Goal: Task Accomplishment & Management: Use online tool/utility

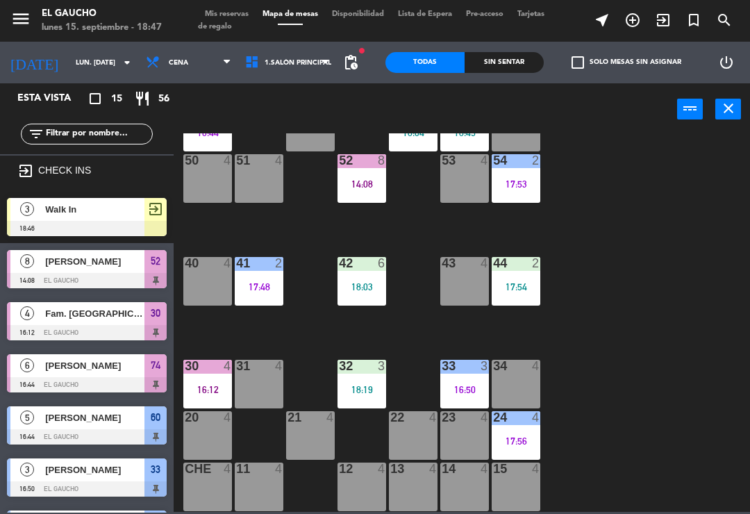
scroll to position [261, 0]
click at [516, 486] on div "15 4" at bounding box center [516, 487] width 49 height 49
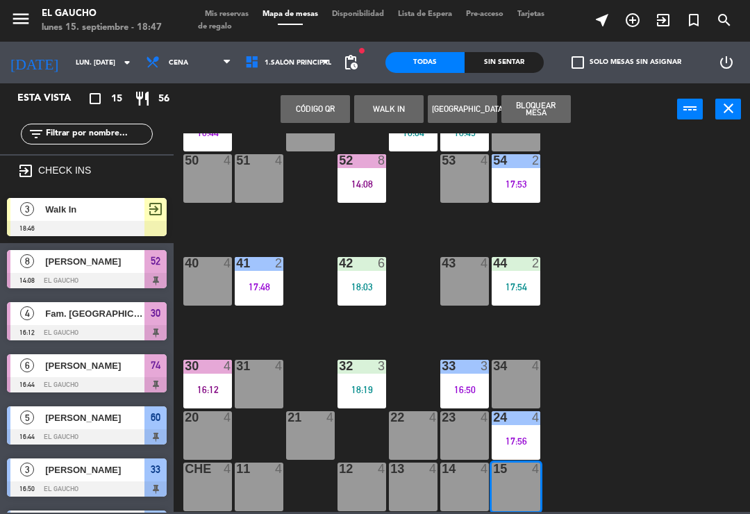
click at [401, 103] on button "WALK IN" at bounding box center [388, 109] width 69 height 28
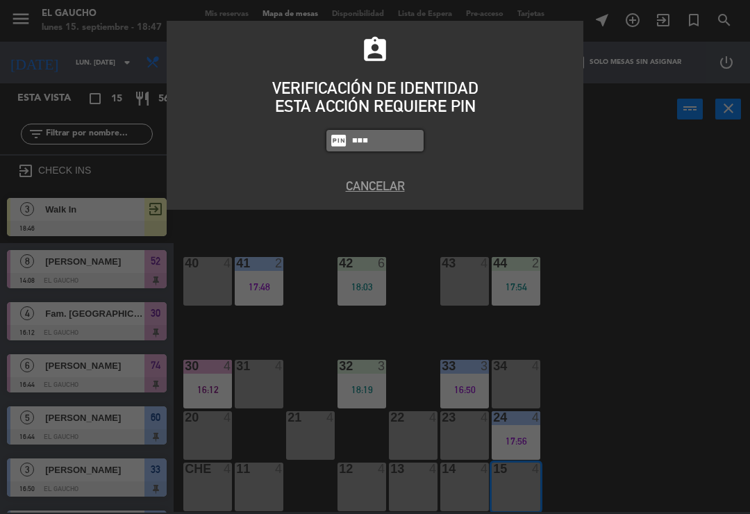
type input "0009"
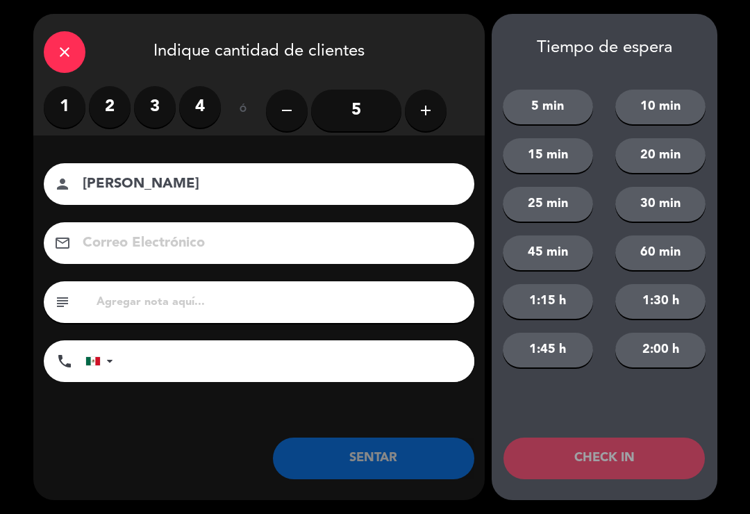
type input "[PERSON_NAME]"
click at [155, 100] on label "3" at bounding box center [155, 107] width 42 height 42
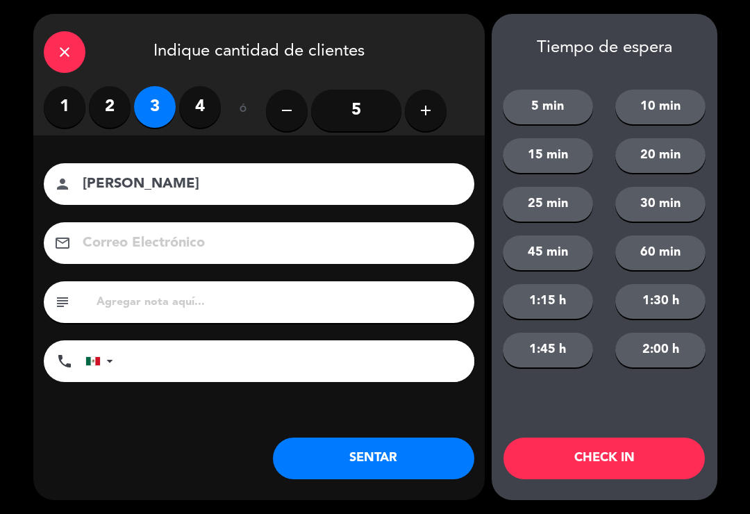
click at [420, 477] on button "SENTAR" at bounding box center [374, 459] width 202 height 42
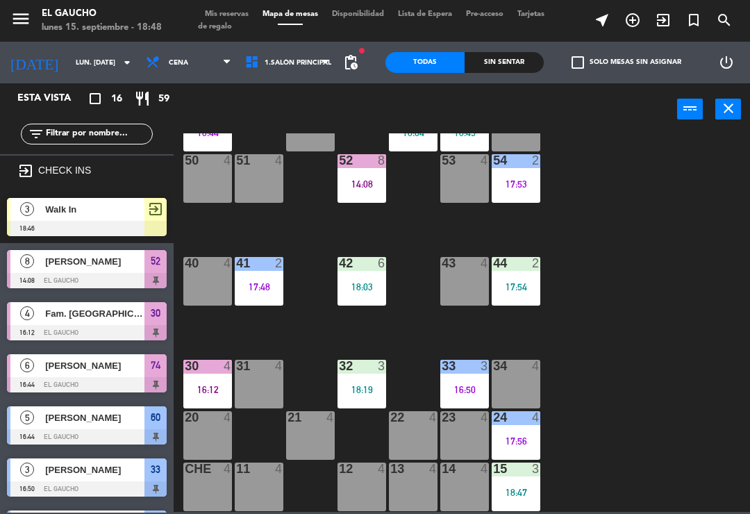
scroll to position [0, 0]
click at [457, 389] on div "16:50" at bounding box center [465, 390] width 49 height 10
click at [666, 305] on div "84 4 80 4 83 4 82 4 81 4 70 4 71 4 72 4 73 4 74 6 16:44 63 3 18:45 62 2 18:04 6…" at bounding box center [465, 322] width 569 height 379
click at [461, 392] on div "16:50" at bounding box center [465, 390] width 49 height 10
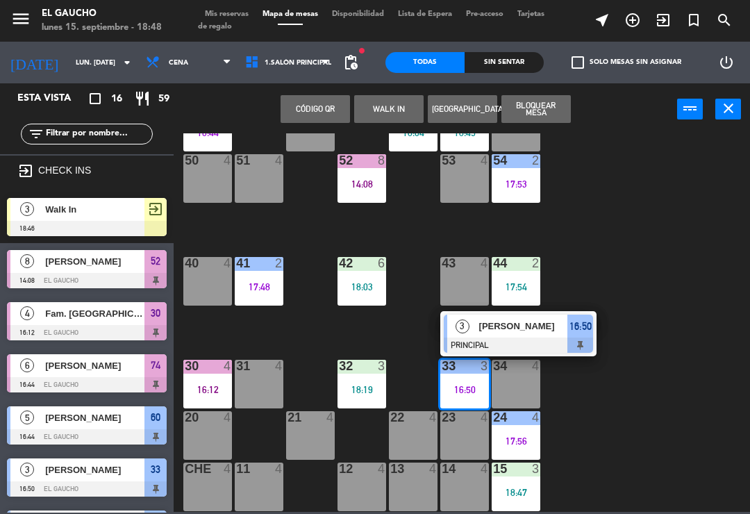
click at [522, 328] on span "[PERSON_NAME]" at bounding box center [523, 326] width 89 height 15
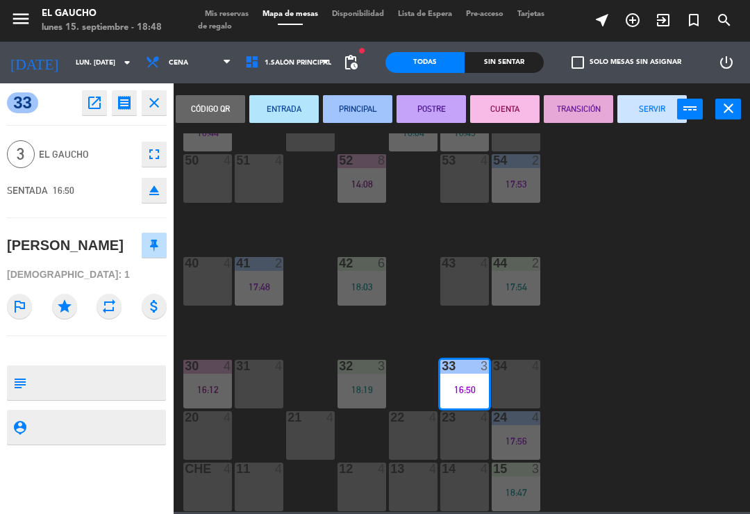
click at [652, 122] on button "SERVIR" at bounding box center [652, 109] width 69 height 28
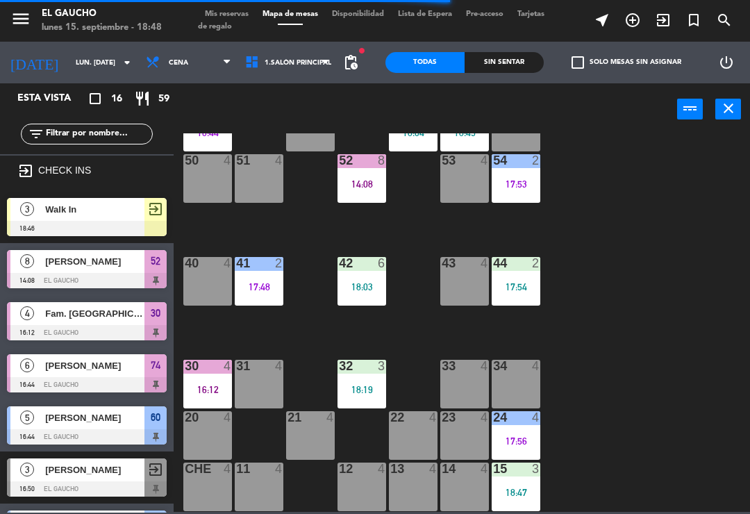
click at [381, 382] on div "32 3 18:19" at bounding box center [362, 384] width 49 height 49
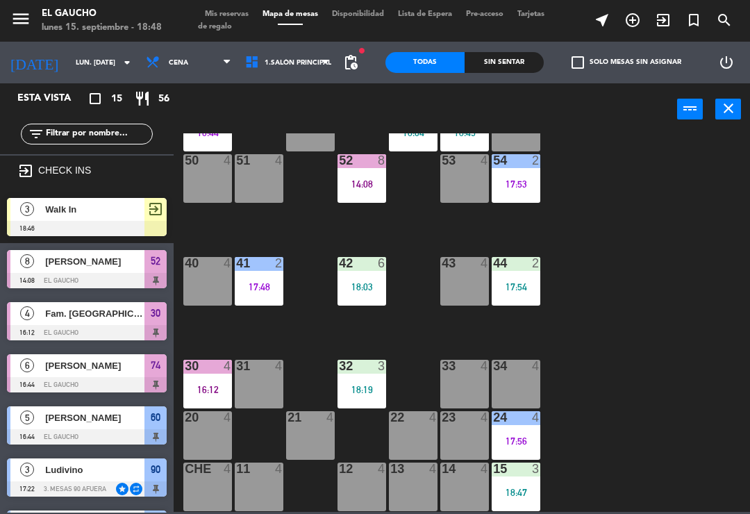
click at [609, 265] on div "84 4 80 4 83 4 82 4 81 4 70 4 71 4 72 4 73 4 74 6 16:44 63 3 18:45 62 2 18:04 6…" at bounding box center [465, 322] width 569 height 379
click at [53, 211] on span "Walk In" at bounding box center [94, 209] width 99 height 15
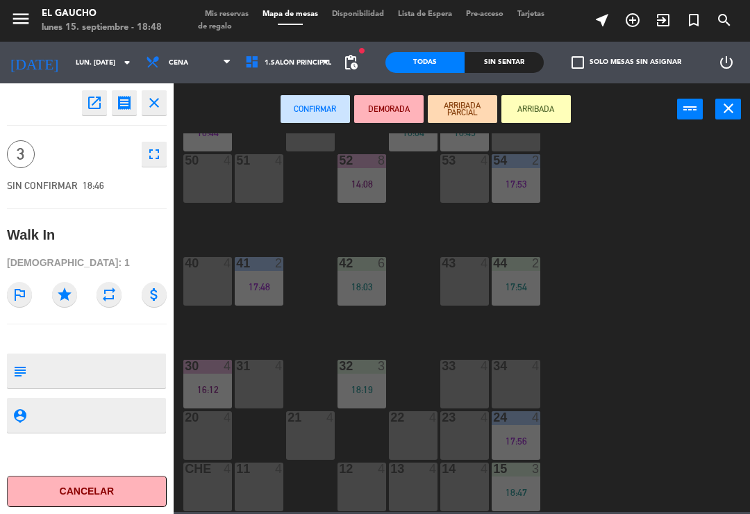
click at [542, 110] on button "ARRIBADA" at bounding box center [536, 109] width 69 height 28
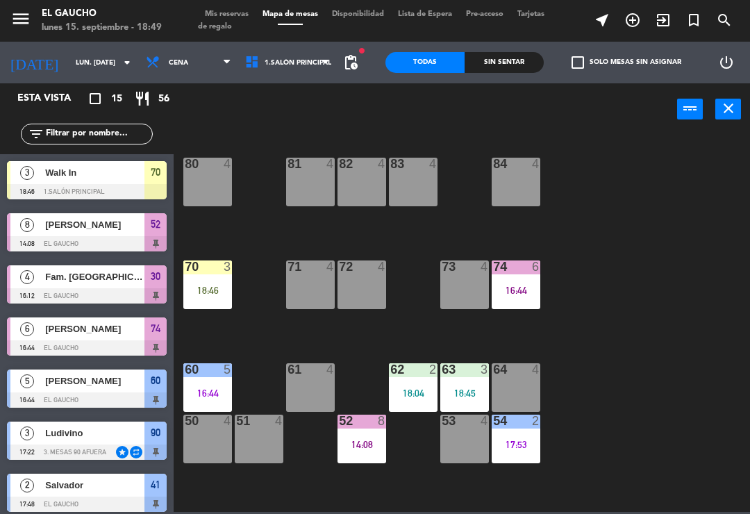
click at [208, 287] on div "18:46" at bounding box center [207, 291] width 49 height 10
click at [212, 288] on div "18:46" at bounding box center [207, 291] width 49 height 10
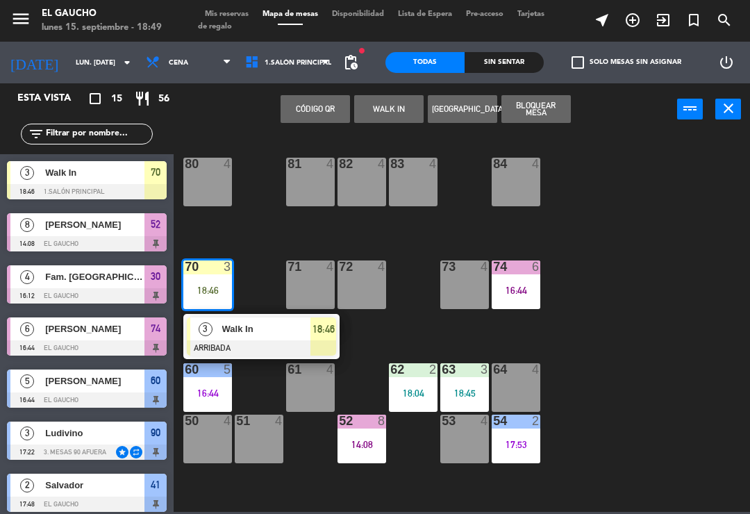
click at [263, 343] on div at bounding box center [261, 347] width 149 height 15
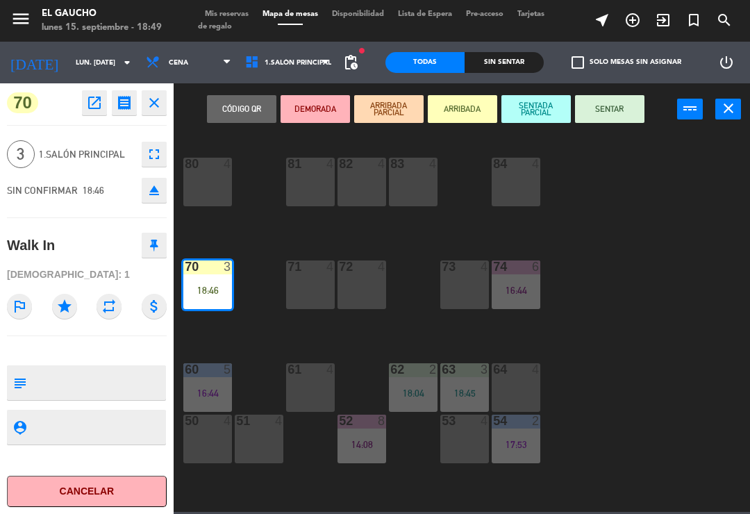
click at [614, 120] on button "SENTAR" at bounding box center [609, 109] width 69 height 28
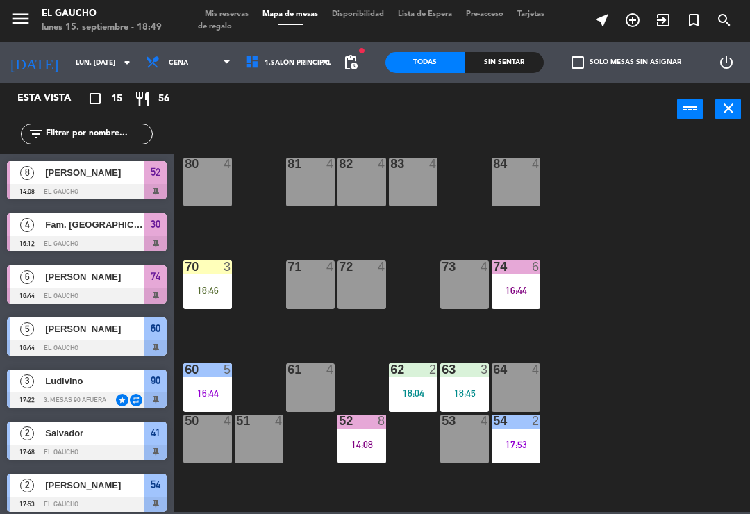
click at [212, 286] on div "18:46" at bounding box center [207, 291] width 49 height 10
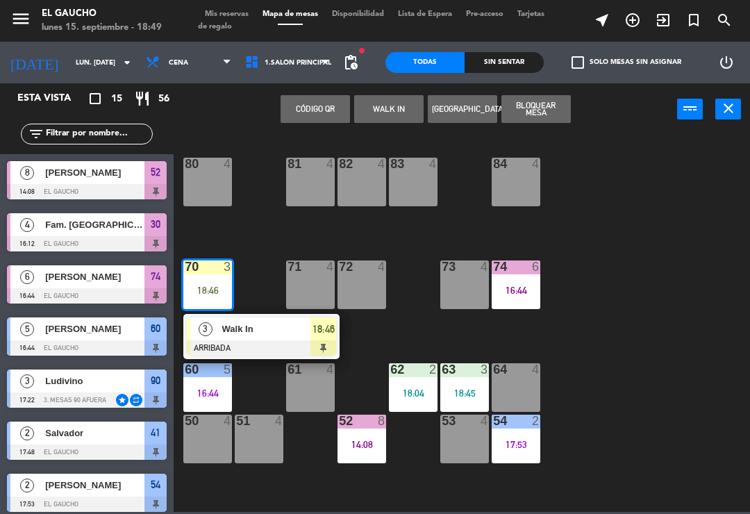
click at [211, 274] on div "70 3" at bounding box center [207, 268] width 49 height 14
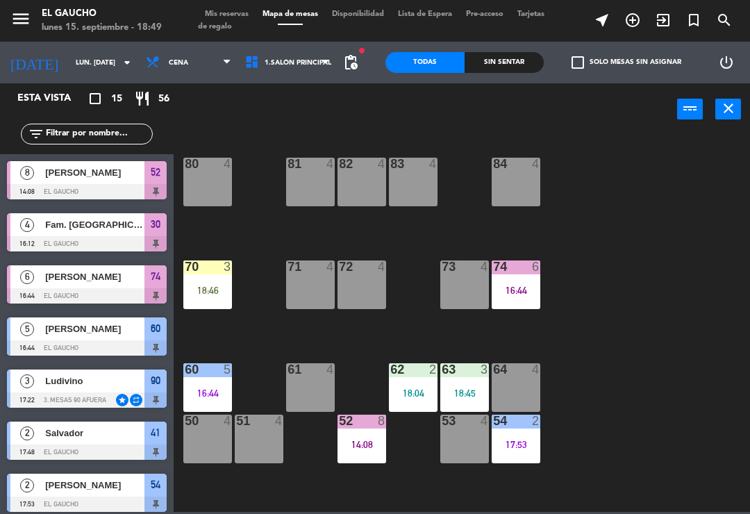
click at [247, 328] on div "84 4 80 4 83 4 82 4 81 4 70 3 18:46 71 4 72 4 73 4 74 6 16:44 63 3 18:45 62 2 1…" at bounding box center [465, 322] width 569 height 379
click at [202, 270] on div at bounding box center [208, 267] width 23 height 13
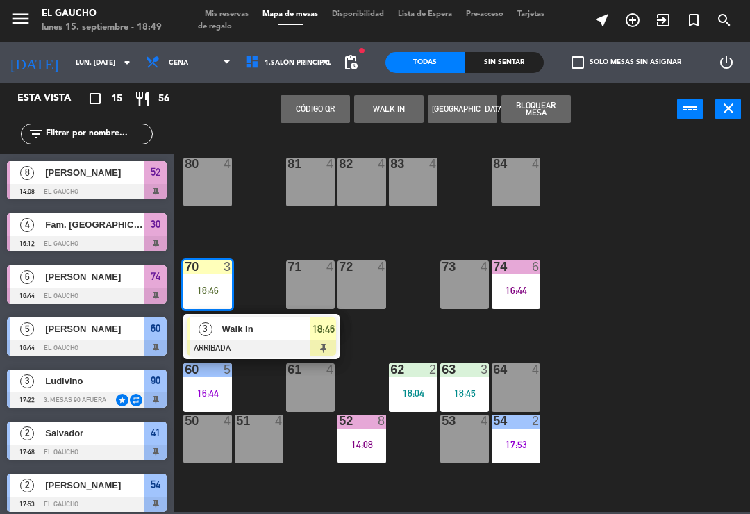
click at [233, 330] on span "Walk In" at bounding box center [266, 329] width 89 height 15
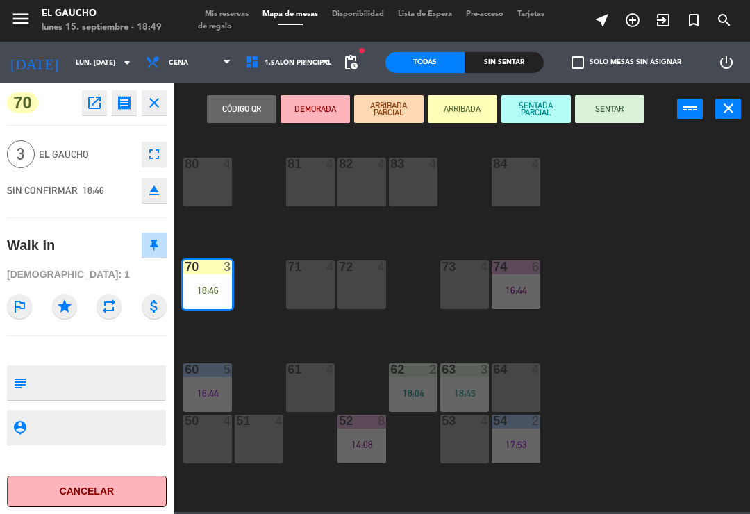
click at [608, 109] on button "SENTAR" at bounding box center [609, 109] width 69 height 28
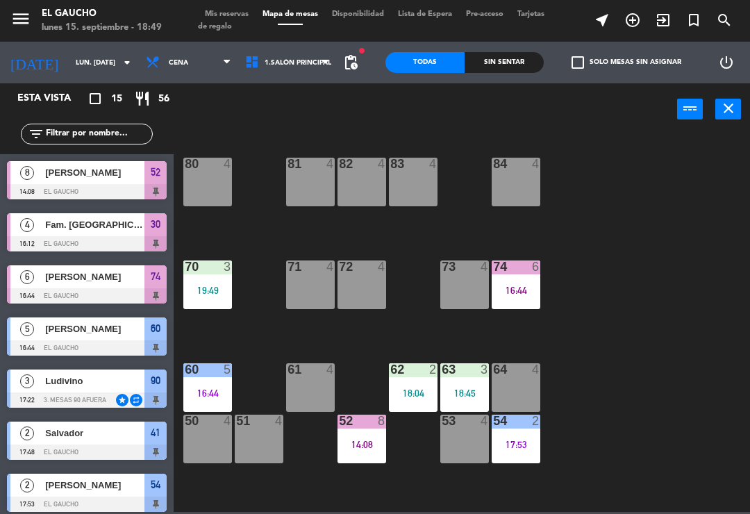
scroll to position [175, 0]
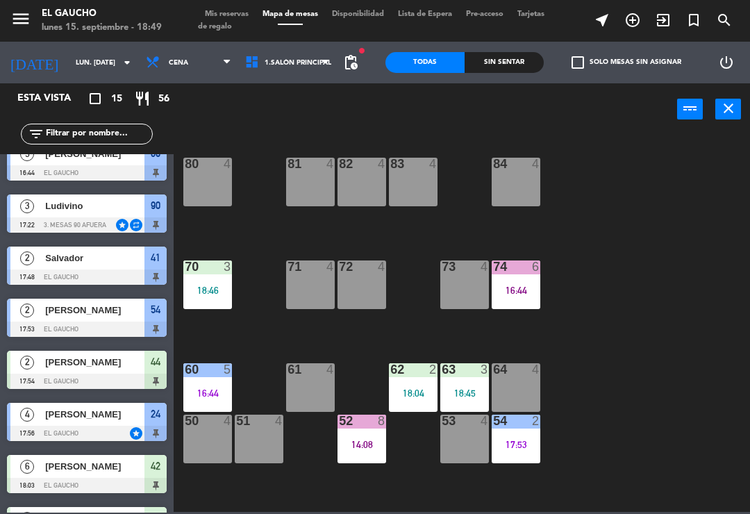
click at [222, 290] on div "18:46" at bounding box center [207, 291] width 49 height 10
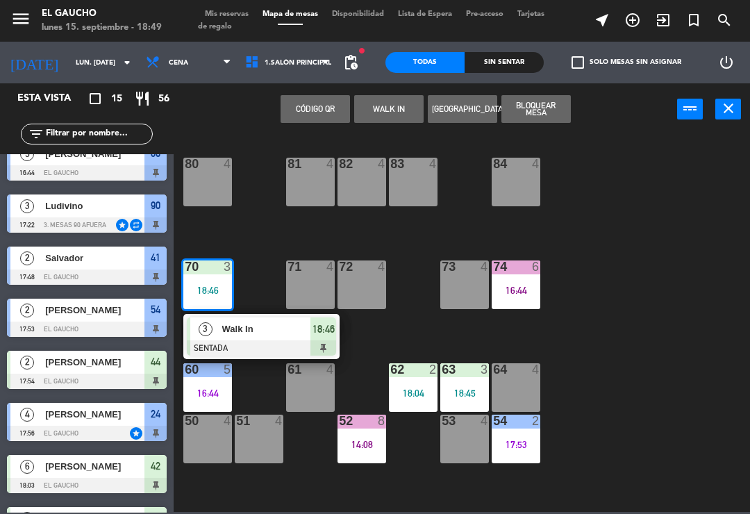
click at [227, 339] on div "Walk In" at bounding box center [266, 329] width 90 height 23
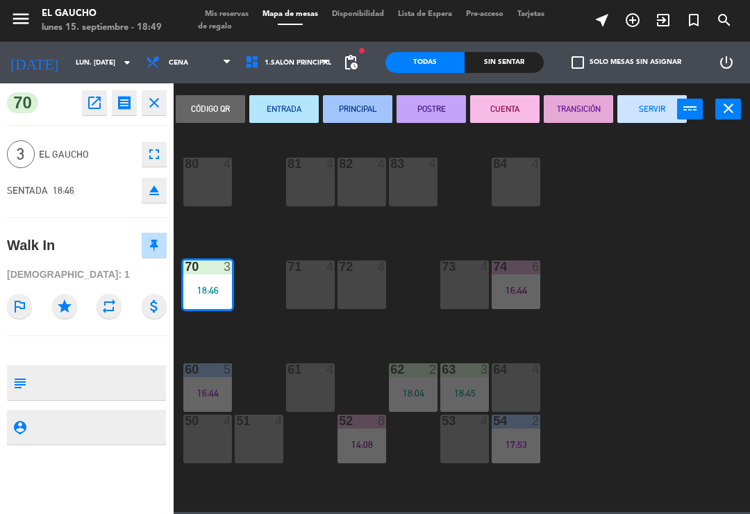
click at [644, 108] on button "SERVIR" at bounding box center [652, 109] width 69 height 28
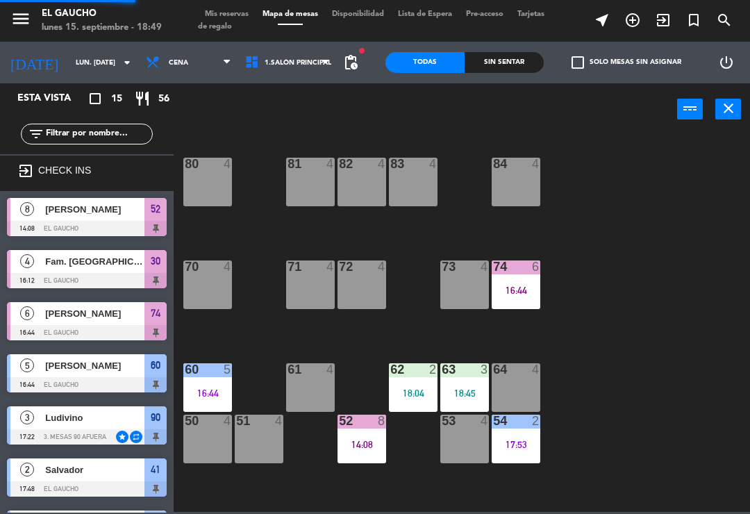
scroll to position [188, 0]
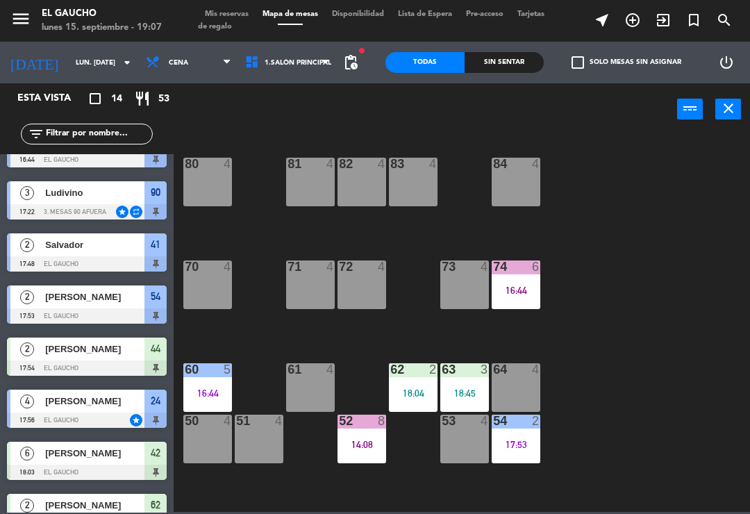
click at [422, 179] on div "83 4" at bounding box center [413, 182] width 49 height 49
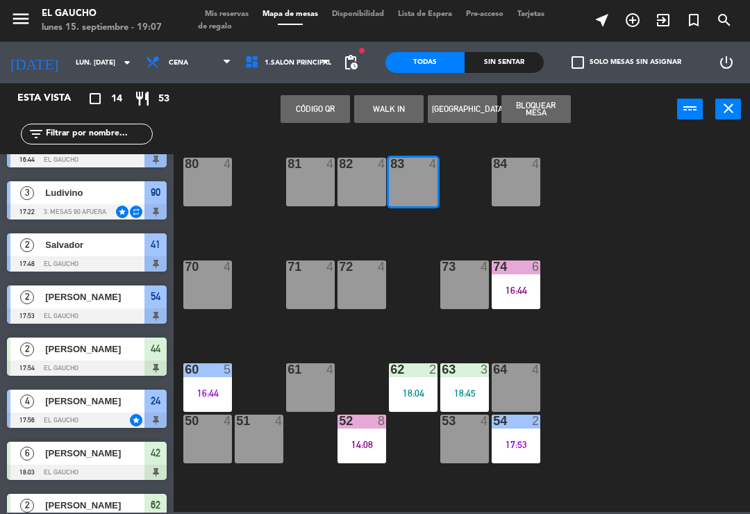
click at [378, 105] on button "WALK IN" at bounding box center [388, 109] width 69 height 28
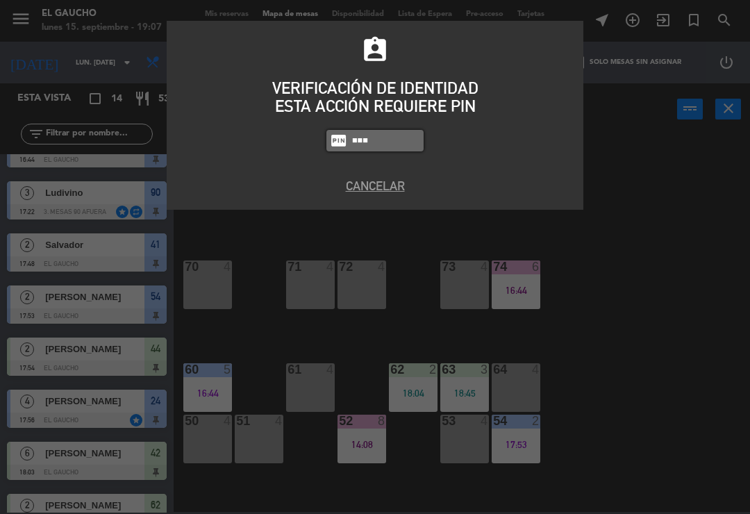
type input "0009"
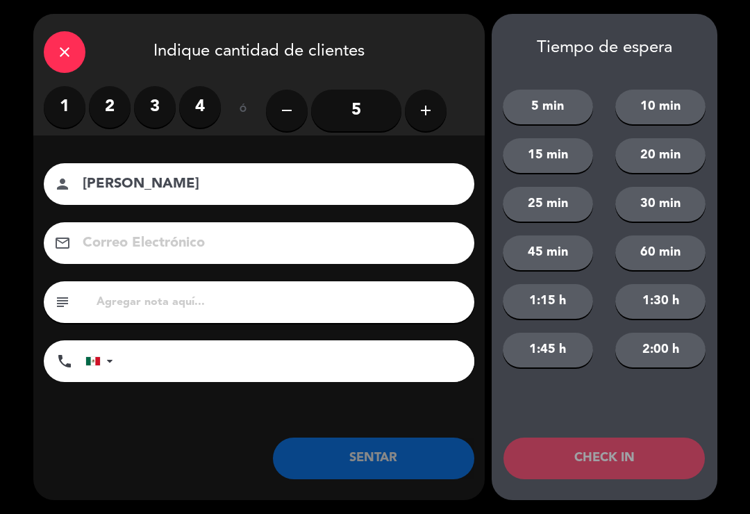
type input "[PERSON_NAME]"
click at [164, 90] on label "3" at bounding box center [155, 107] width 42 height 42
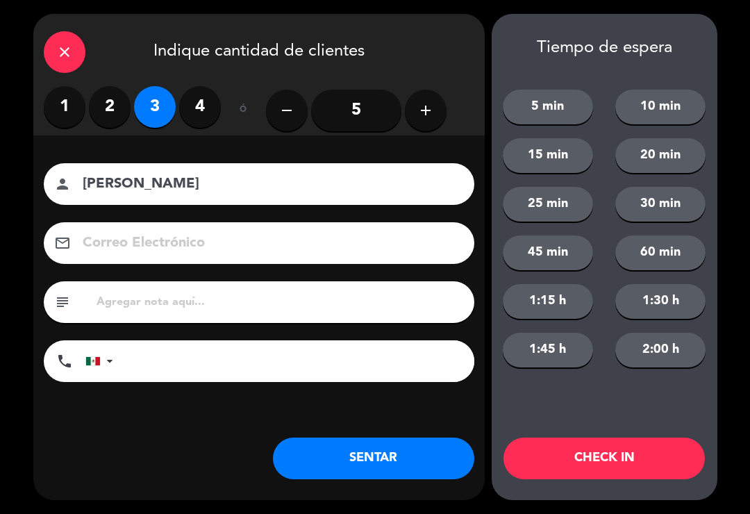
click at [340, 459] on button "SENTAR" at bounding box center [374, 459] width 202 height 42
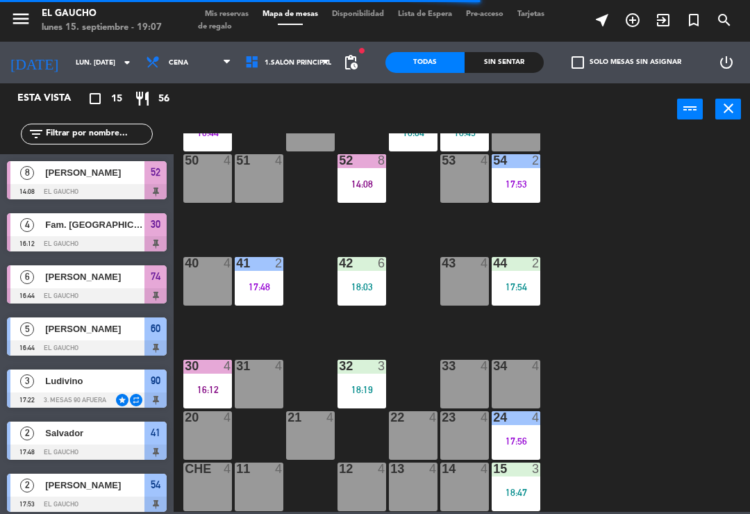
scroll to position [261, 0]
click at [210, 390] on div "16:12" at bounding box center [207, 390] width 49 height 10
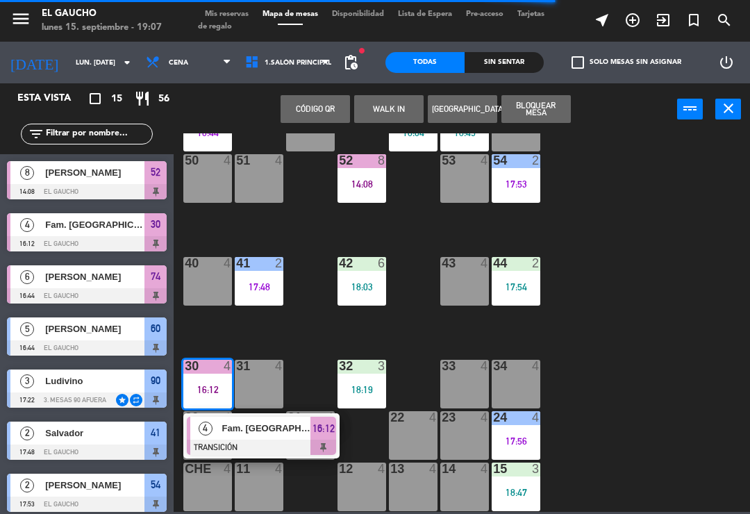
click at [239, 440] on div at bounding box center [261, 447] width 149 height 15
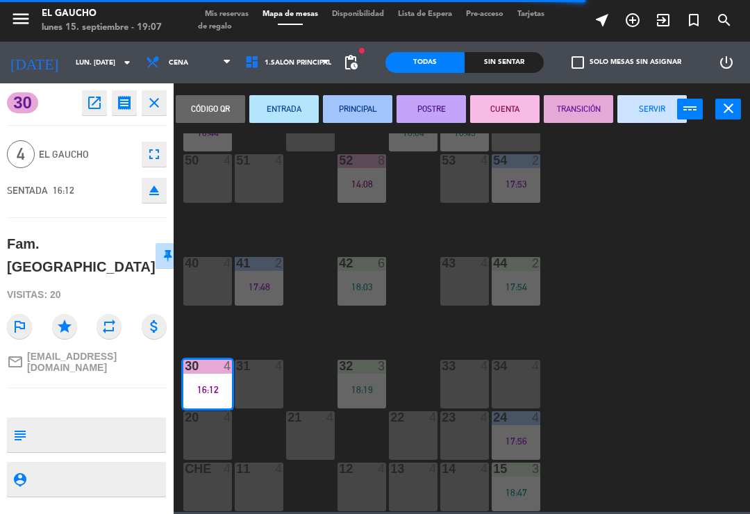
click at [643, 121] on button "SERVIR" at bounding box center [652, 109] width 69 height 28
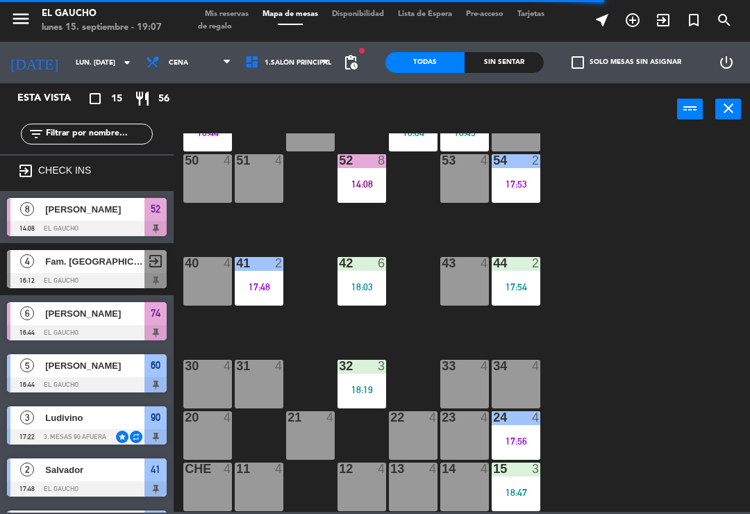
click at [340, 379] on div "32 3 18:19" at bounding box center [362, 384] width 49 height 49
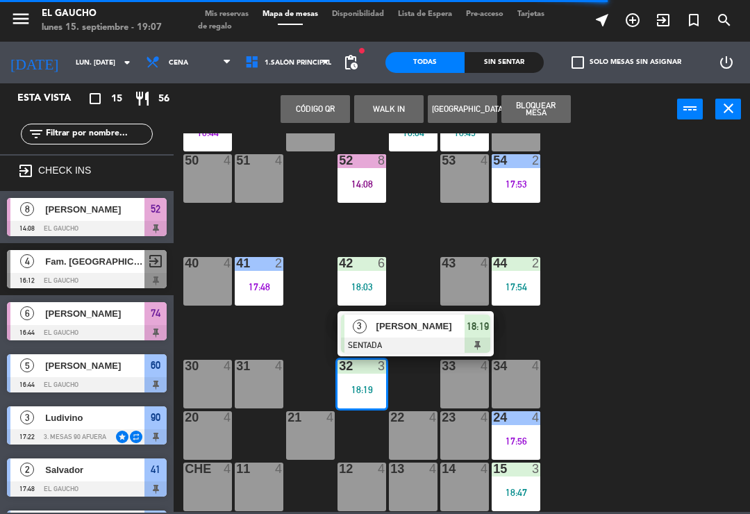
click at [409, 434] on div "22 4" at bounding box center [413, 435] width 49 height 49
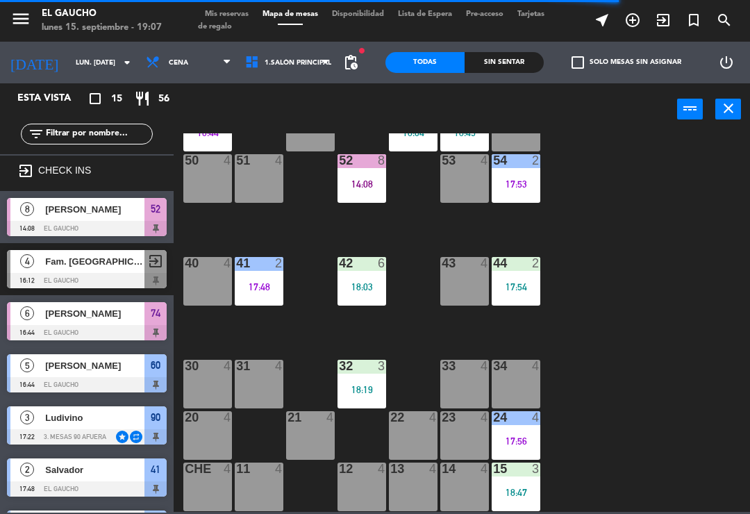
click at [458, 335] on div "84 4 80 4 83 3 19:07 82 4 81 4 70 4 71 4 72 4 73 4 74 6 16:44 63 3 18:45 62 2 1…" at bounding box center [465, 322] width 569 height 379
click at [370, 372] on div at bounding box center [362, 366] width 23 height 13
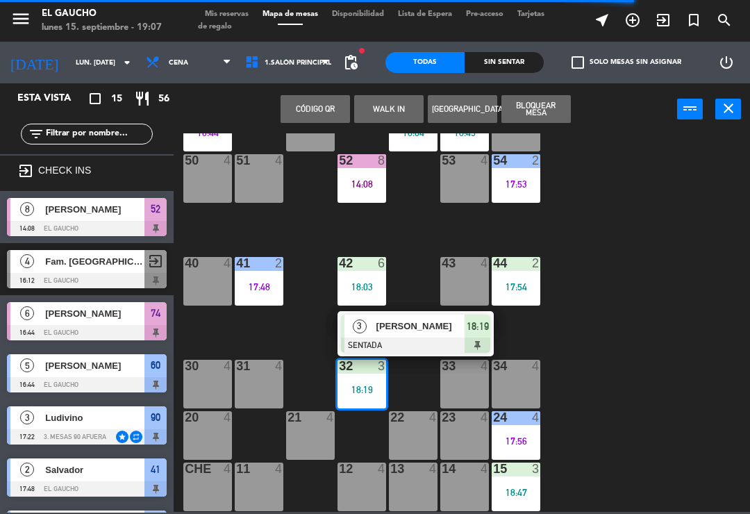
click at [393, 331] on span "[PERSON_NAME]" at bounding box center [421, 326] width 89 height 15
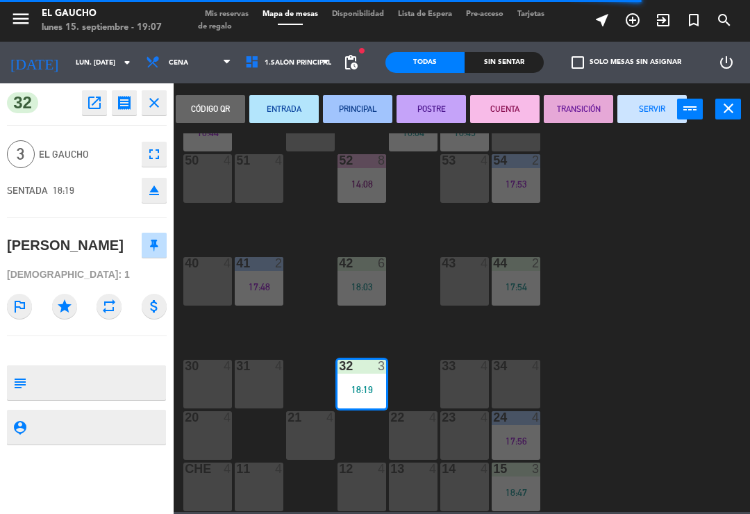
click at [357, 122] on button "PRINCIPAL" at bounding box center [357, 109] width 69 height 28
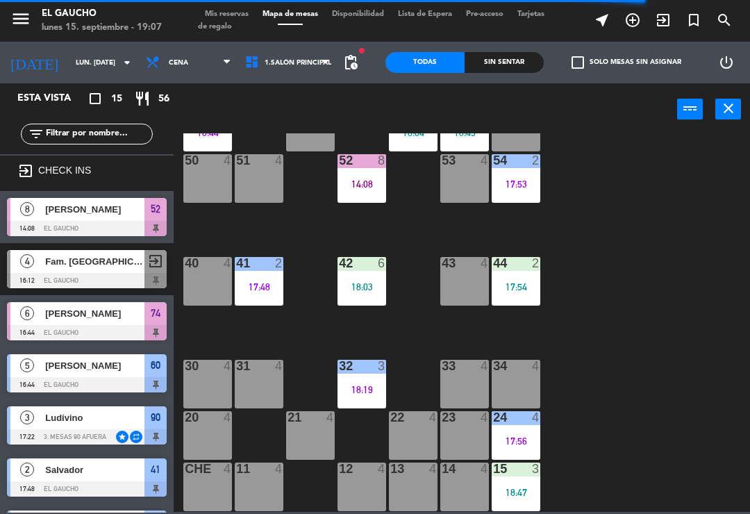
scroll to position [0, 0]
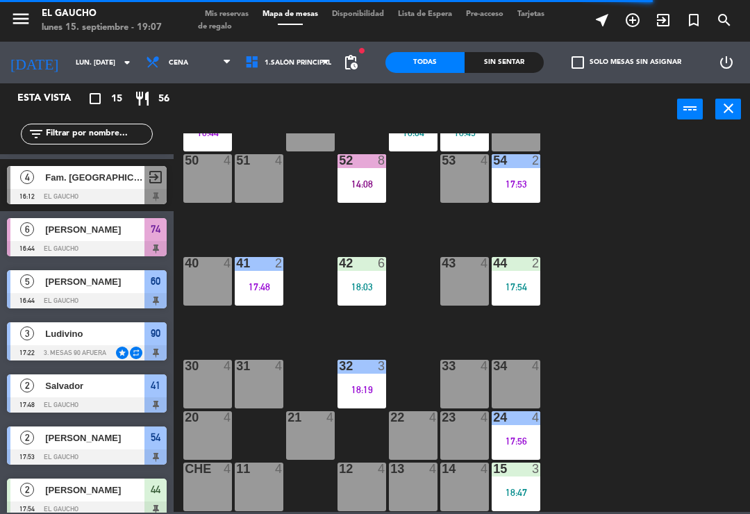
click at [358, 293] on div "42 6 18:03" at bounding box center [362, 281] width 49 height 49
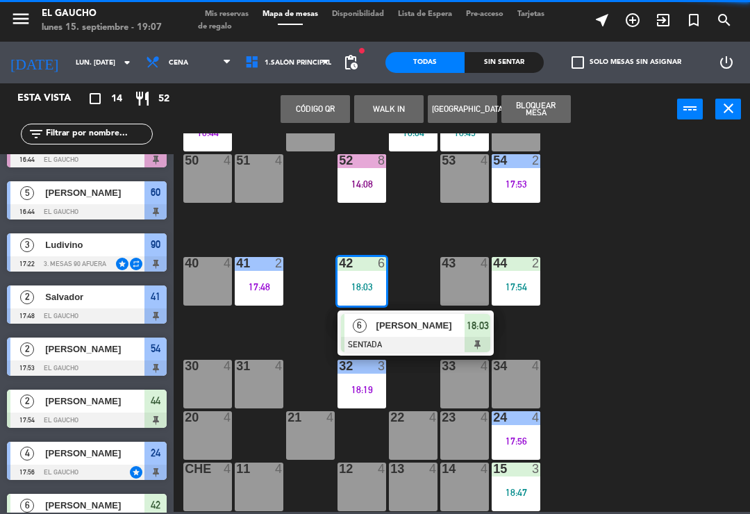
click at [382, 331] on span "[PERSON_NAME]" at bounding box center [421, 325] width 89 height 15
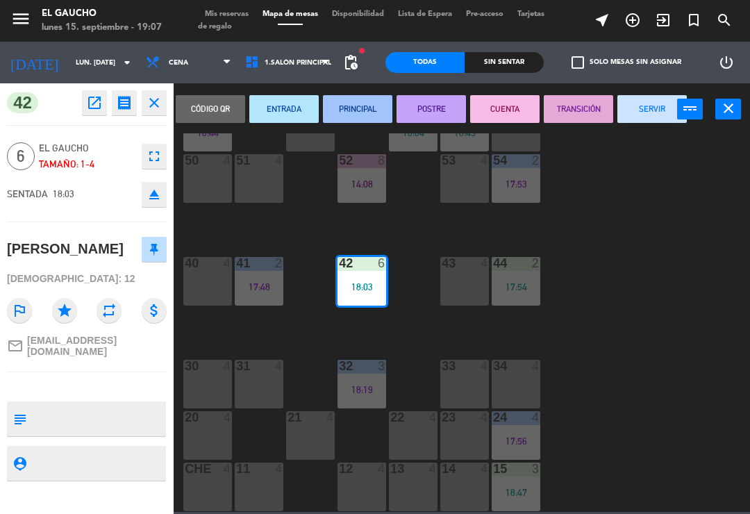
click at [368, 120] on button "PRINCIPAL" at bounding box center [357, 109] width 69 height 28
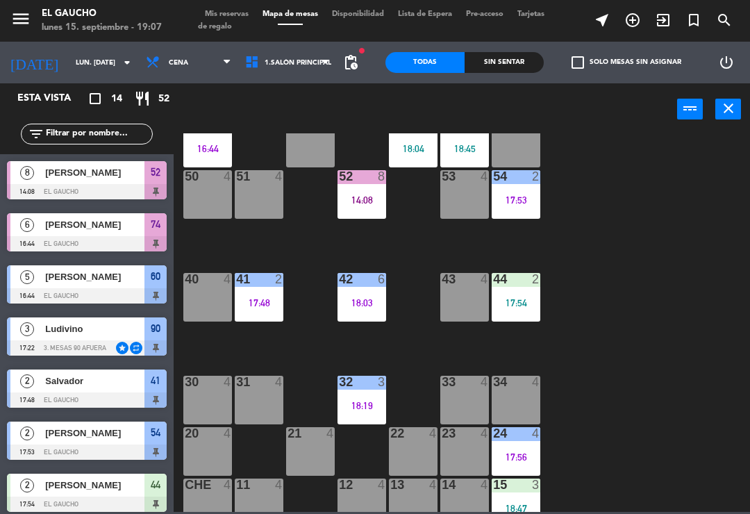
scroll to position [250, 0]
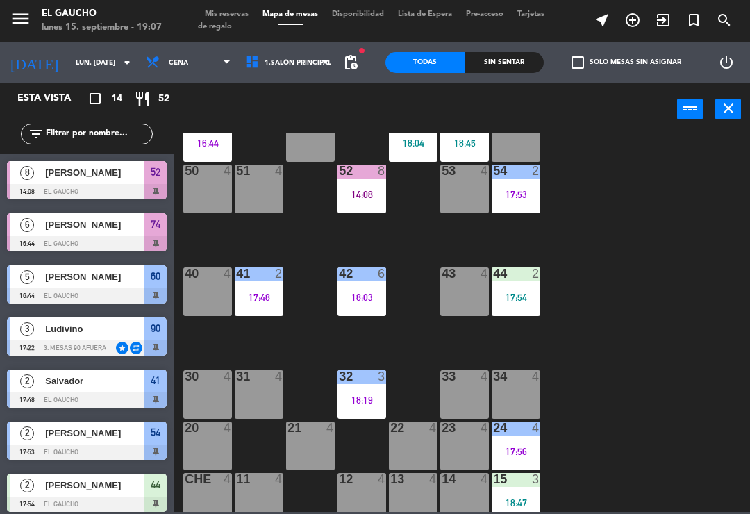
click at [505, 486] on div at bounding box center [516, 479] width 23 height 13
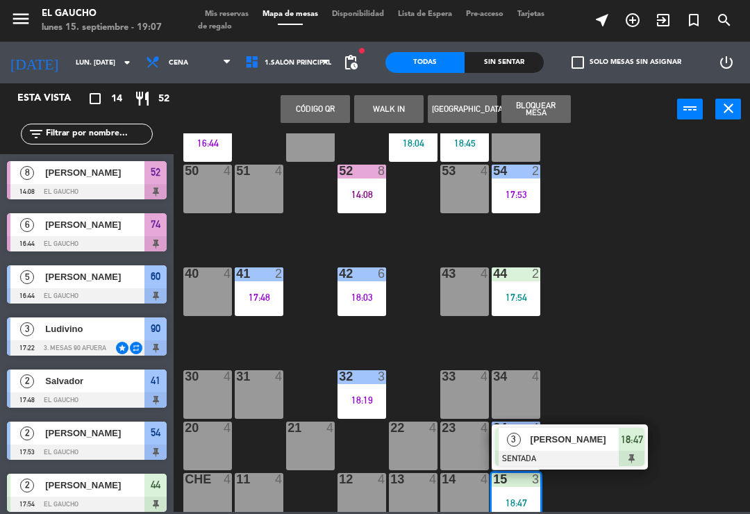
click at [544, 461] on div at bounding box center [569, 458] width 149 height 15
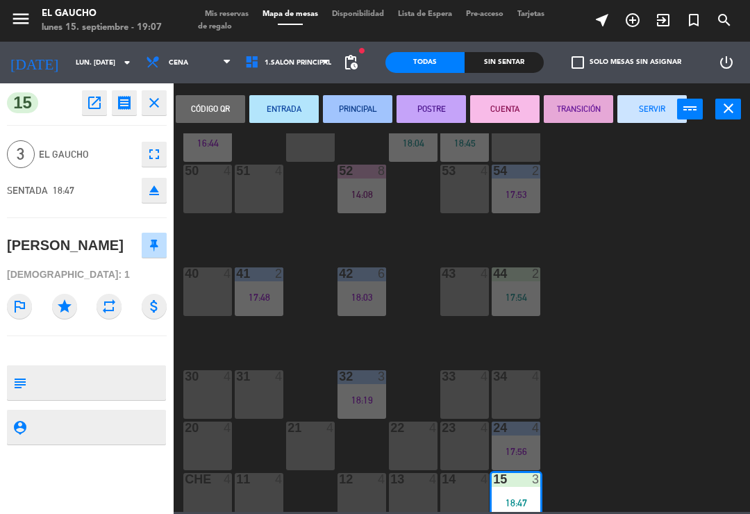
click at [355, 82] on div "fiber_manual_record pending_actions" at bounding box center [351, 63] width 28 height 42
click at [360, 108] on button "PRINCIPAL" at bounding box center [357, 109] width 69 height 28
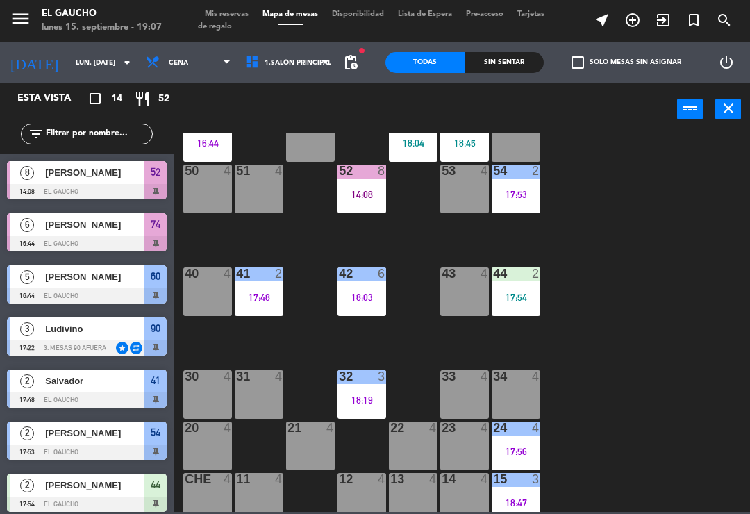
scroll to position [157, 0]
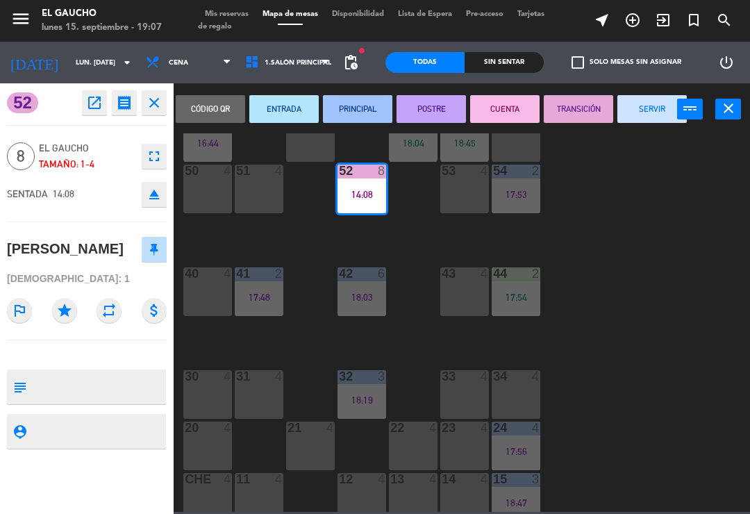
click at [282, 197] on div "51 4" at bounding box center [259, 189] width 49 height 49
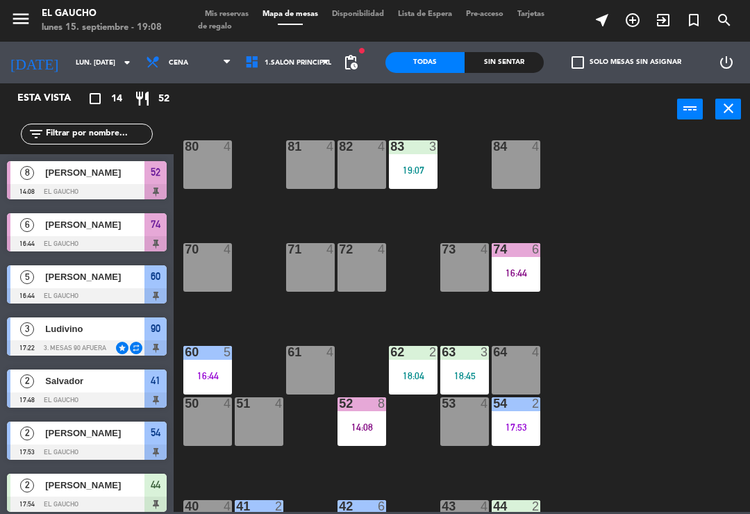
scroll to position [18, 0]
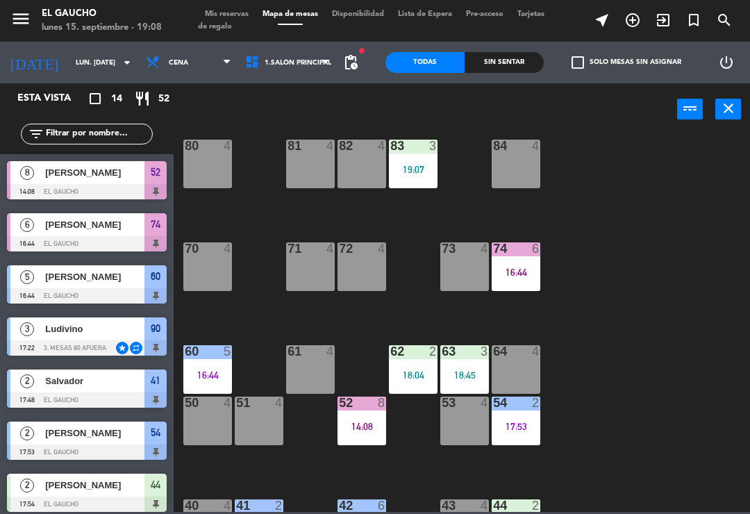
click at [426, 368] on div "62 2 18:04" at bounding box center [413, 369] width 49 height 49
click at [283, 316] on div "84 4 80 4 83 3 19:07 82 4 81 4 70 4 71 4 72 4 73 4 74 6 16:44 63 3 18:45 62 2 1…" at bounding box center [465, 322] width 569 height 379
click at [198, 370] on div "16:44" at bounding box center [207, 375] width 49 height 10
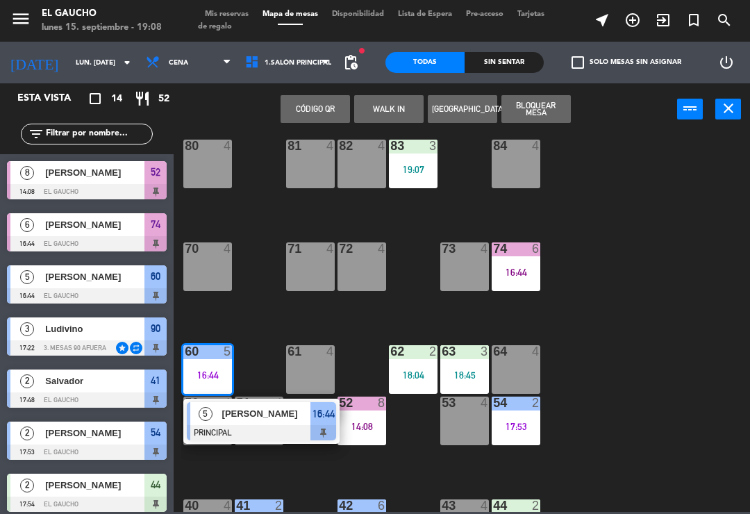
click at [238, 439] on div at bounding box center [261, 432] width 149 height 15
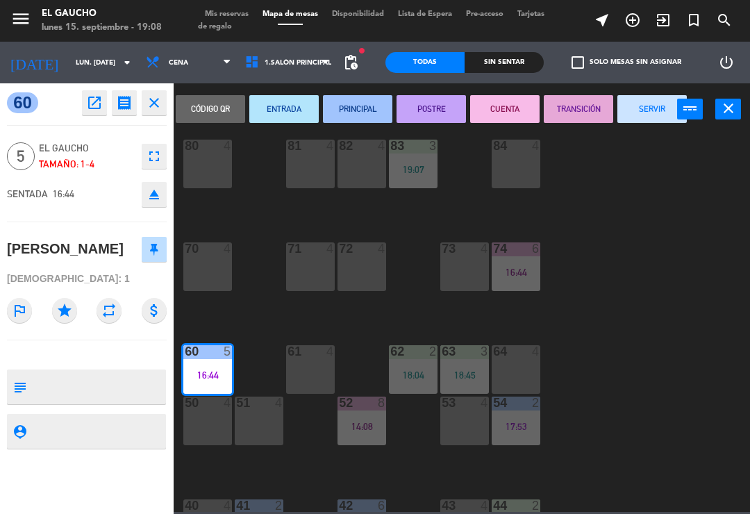
click at [641, 115] on button "SERVIR" at bounding box center [652, 109] width 69 height 28
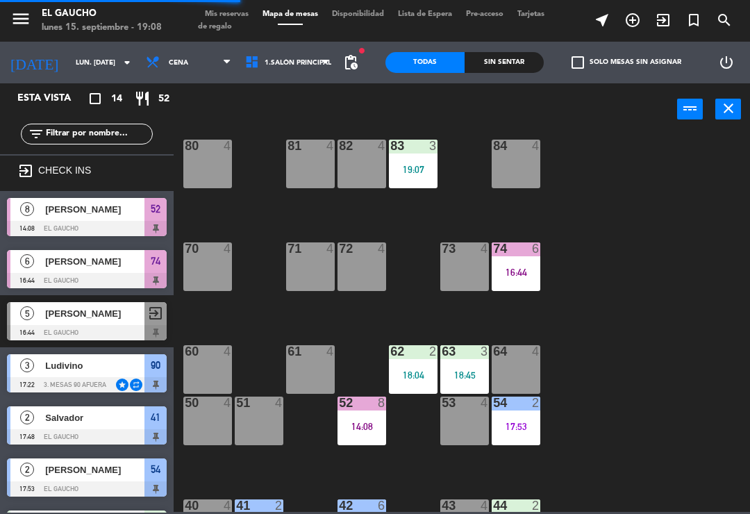
click at [406, 370] on div "18:04" at bounding box center [413, 375] width 49 height 10
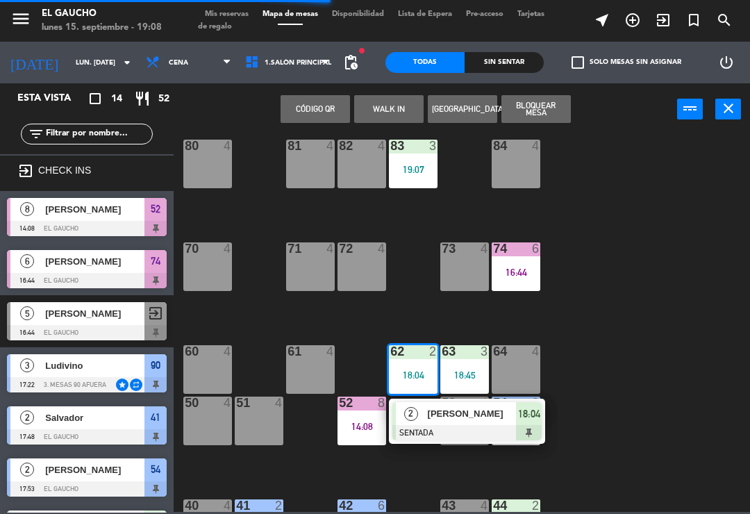
click at [424, 421] on div "2" at bounding box center [411, 413] width 30 height 23
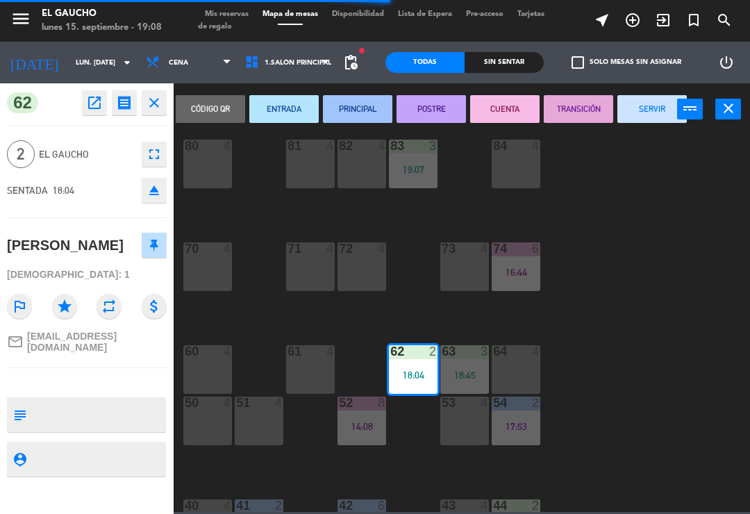
click at [352, 98] on button "PRINCIPAL" at bounding box center [357, 109] width 69 height 28
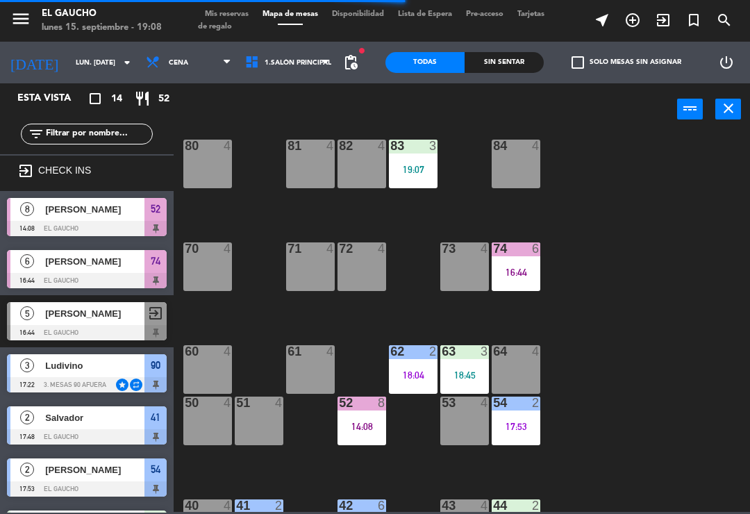
scroll to position [13, 0]
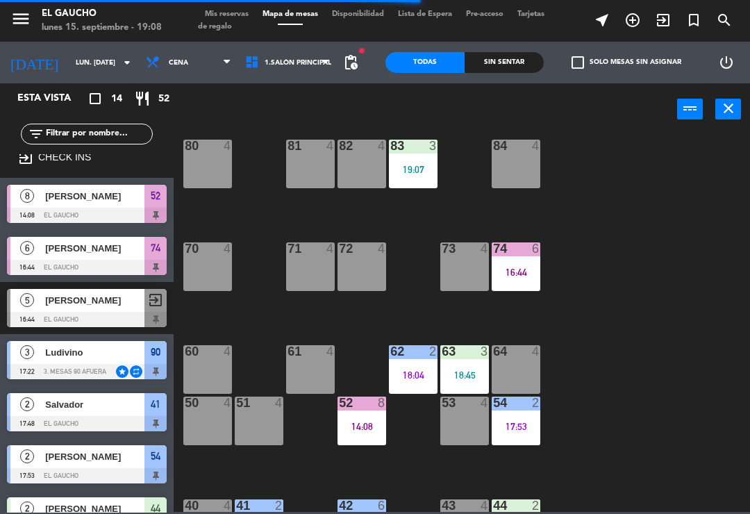
click at [452, 375] on div "18:45" at bounding box center [465, 375] width 49 height 10
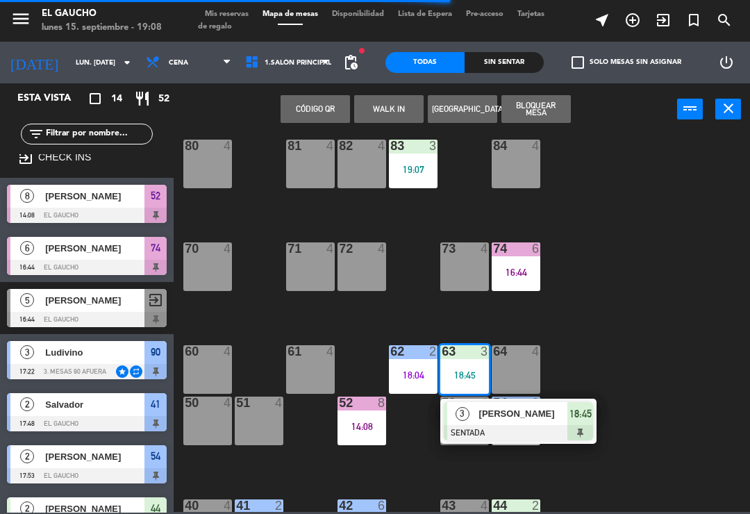
click at [474, 432] on div at bounding box center [518, 432] width 149 height 15
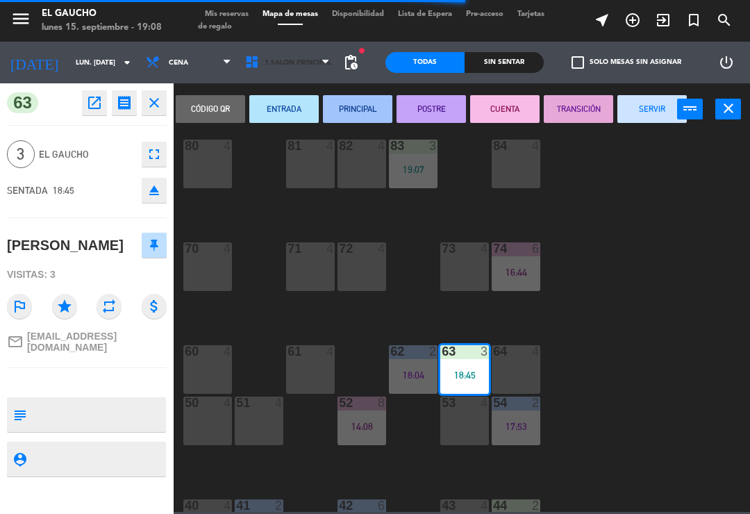
click at [304, 63] on span "1.Salón Principal" at bounding box center [298, 63] width 67 height 8
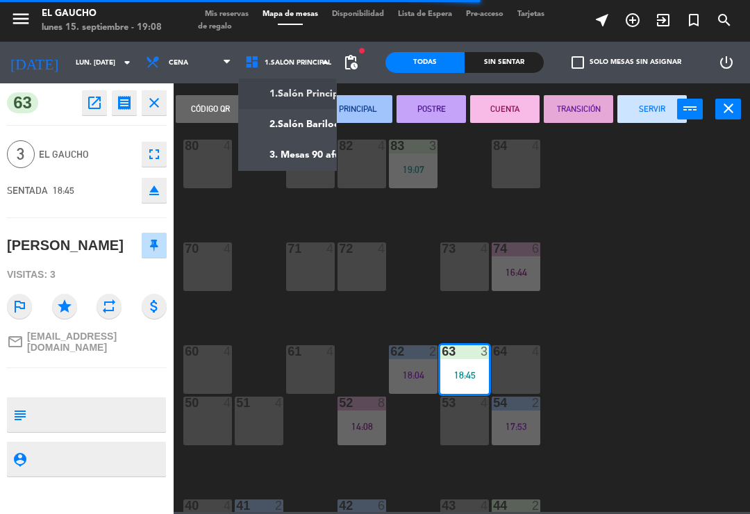
click at [347, 112] on button "PRINCIPAL" at bounding box center [357, 109] width 69 height 28
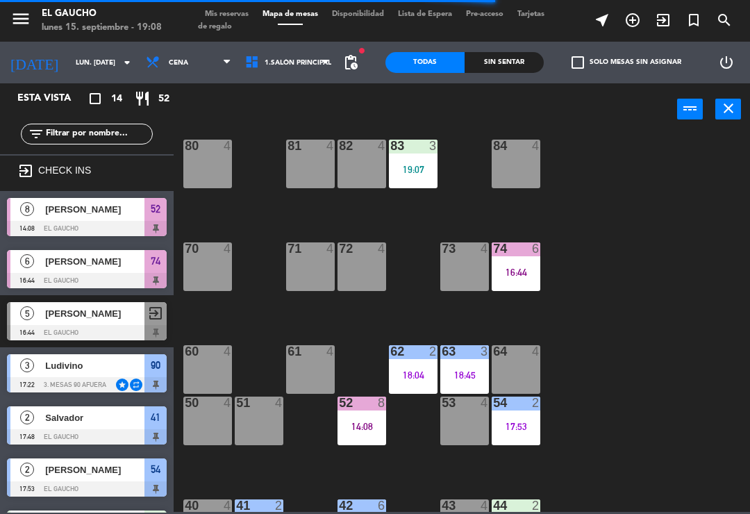
scroll to position [117, 0]
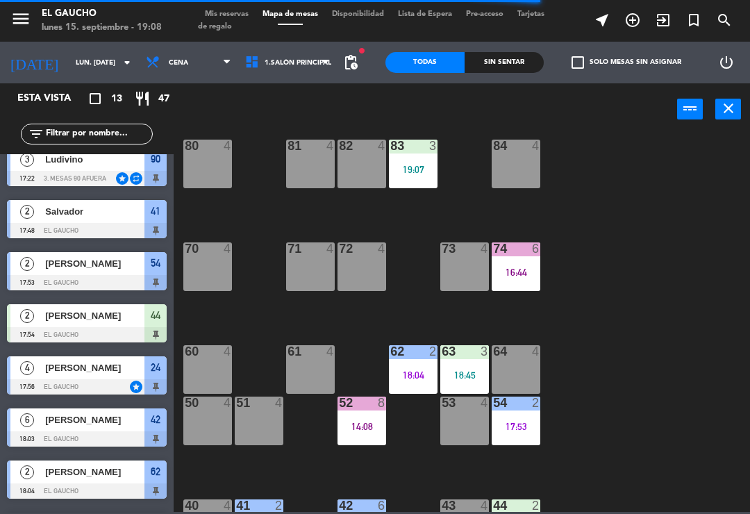
click at [465, 399] on div at bounding box center [465, 403] width 23 height 13
click at [573, 386] on div "84 4 80 4 83 3 19:07 82 4 81 4 70 4 71 4 72 4 73 4 74 6 16:44 63 3 18:45 62 2 1…" at bounding box center [465, 322] width 569 height 379
click at [461, 370] on div "18:45" at bounding box center [465, 375] width 49 height 10
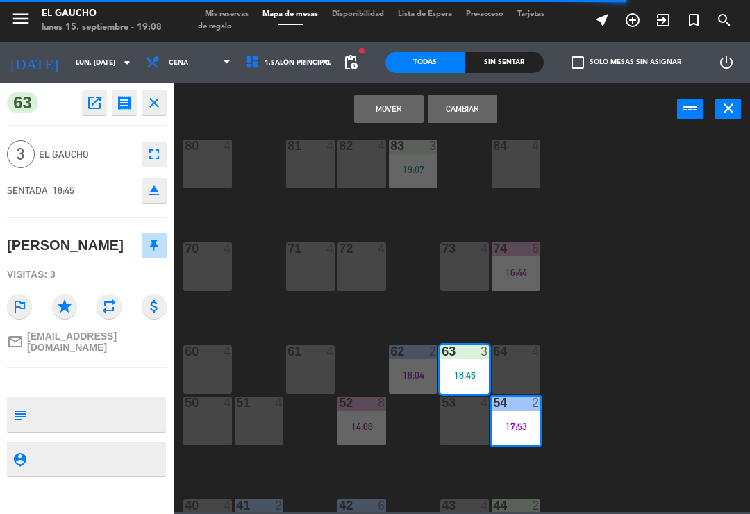
click at [306, 123] on div "Mover Cambiar power_input close" at bounding box center [426, 109] width 504 height 53
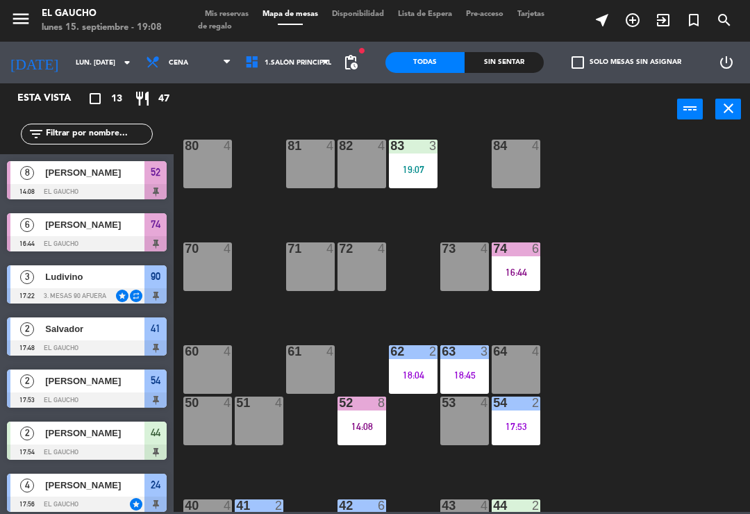
scroll to position [87, 0]
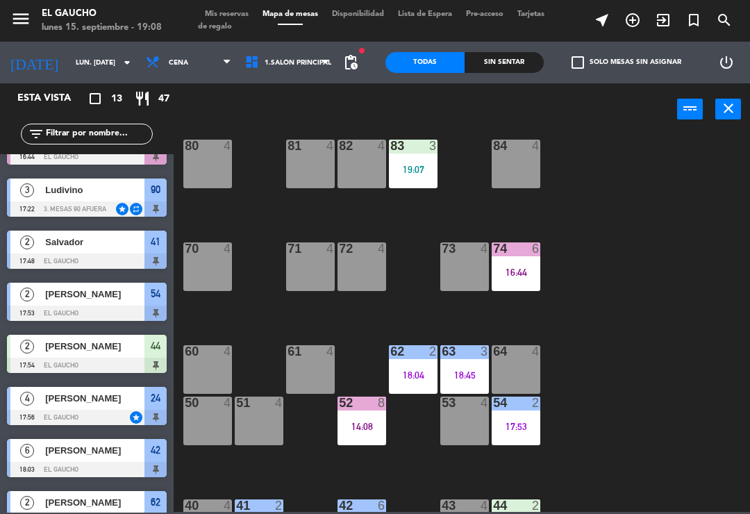
click at [460, 376] on div "18:45" at bounding box center [465, 375] width 49 height 10
click at [325, 198] on div "84 4 80 4 83 3 19:07 82 4 81 4 70 4 71 4 72 4 73 4 74 6 16:44 63 3 18:45 62 2 1…" at bounding box center [465, 322] width 569 height 379
click at [523, 254] on div at bounding box center [516, 249] width 23 height 13
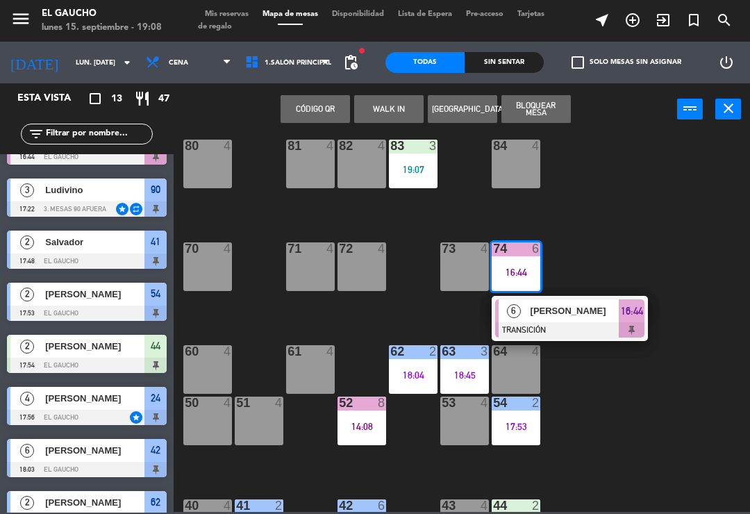
click at [523, 315] on div "6" at bounding box center [514, 310] width 30 height 23
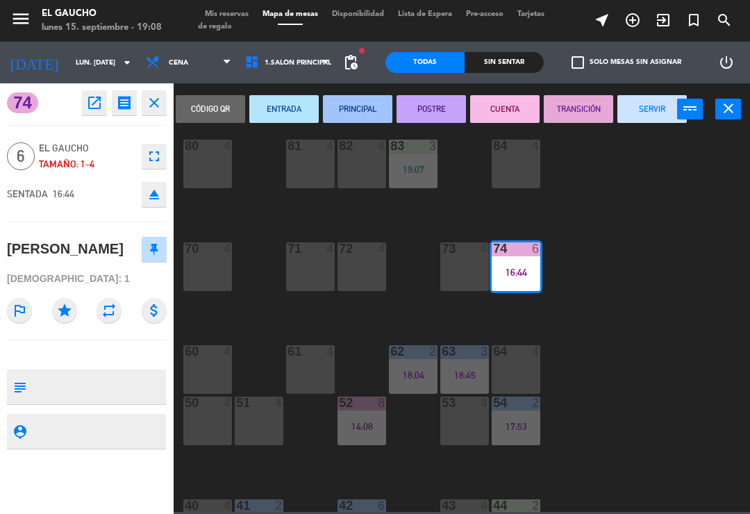
click at [637, 121] on button "SERVIR" at bounding box center [652, 109] width 69 height 28
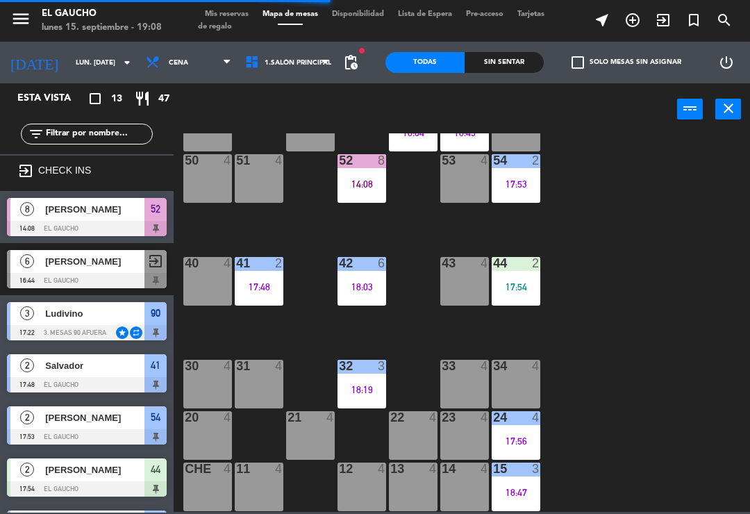
scroll to position [261, 0]
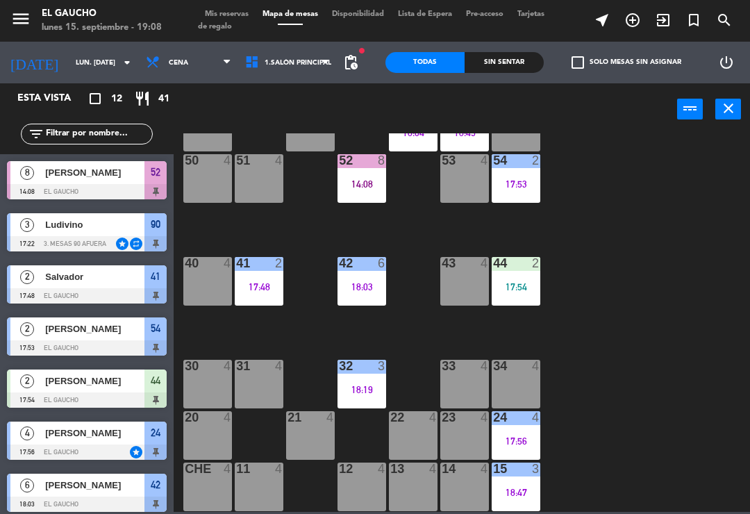
click at [507, 282] on div "17:54" at bounding box center [516, 287] width 49 height 10
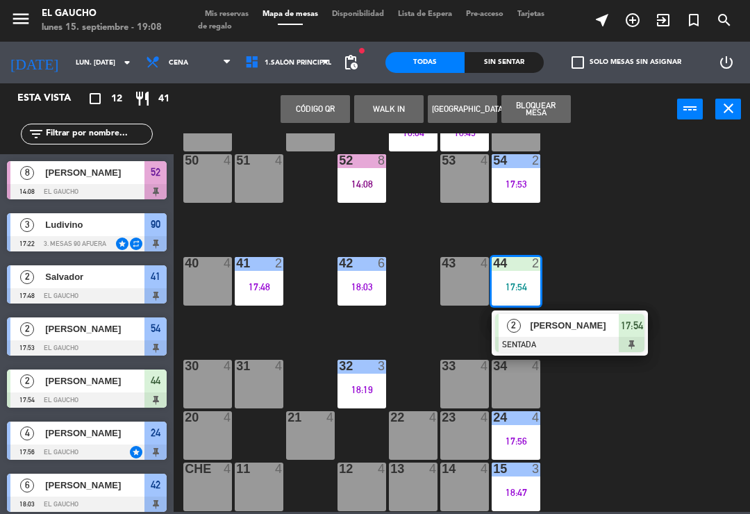
click at [535, 328] on span "[PERSON_NAME]" at bounding box center [575, 325] width 89 height 15
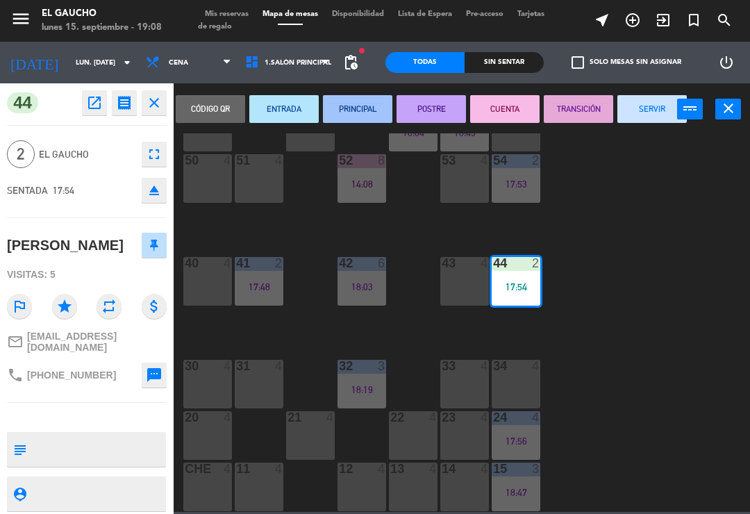
click at [637, 108] on button "SERVIR" at bounding box center [652, 109] width 69 height 28
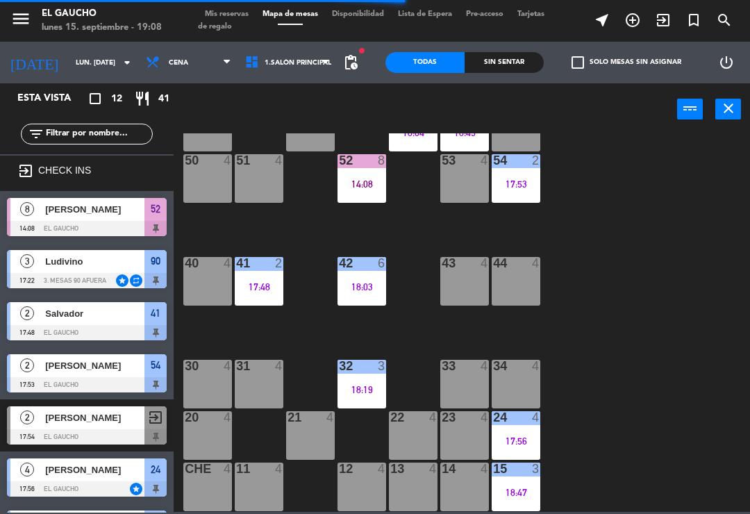
click at [517, 379] on div "34 4" at bounding box center [516, 384] width 49 height 49
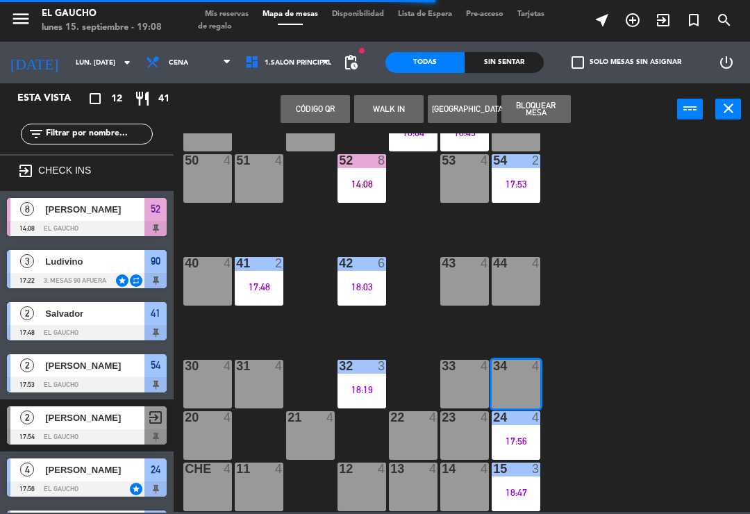
click at [391, 122] on button "WALK IN" at bounding box center [388, 109] width 69 height 28
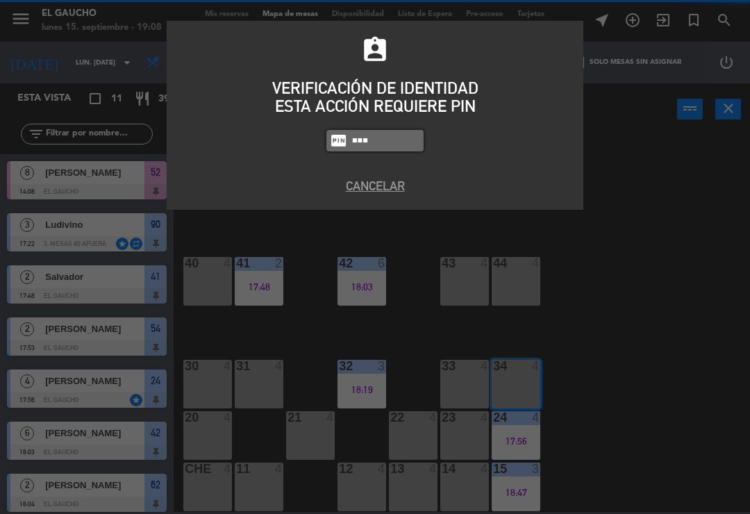
type input "0009"
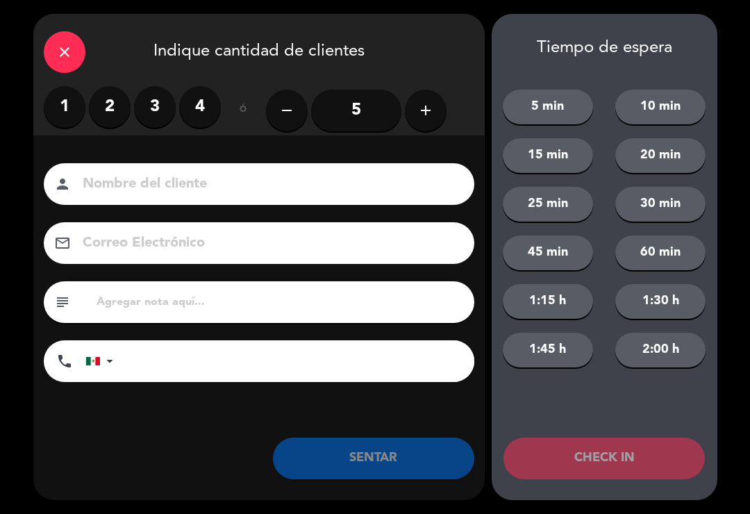
click at [74, 44] on div "close" at bounding box center [65, 52] width 42 height 42
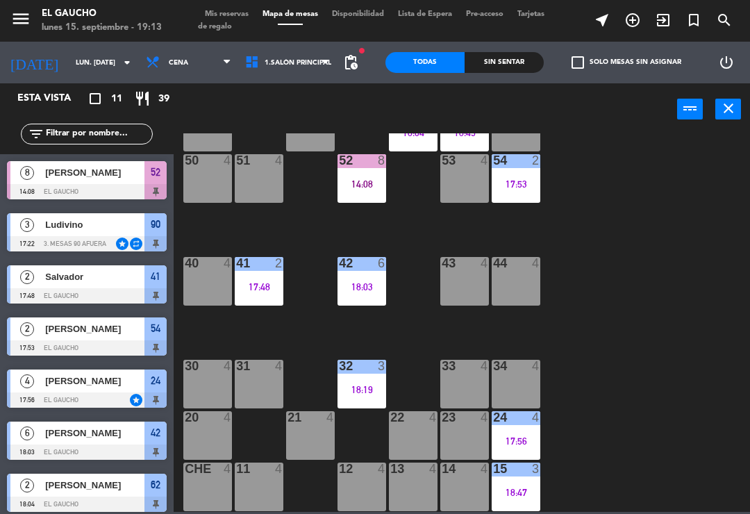
click at [639, 418] on div "84 4 80 4 83 3 19:07 82 4 81 4 70 4 71 4 72 4 73 4 74 4 63 3 18:45 62 2 18:04 6…" at bounding box center [465, 322] width 569 height 379
click at [367, 370] on div at bounding box center [362, 366] width 23 height 13
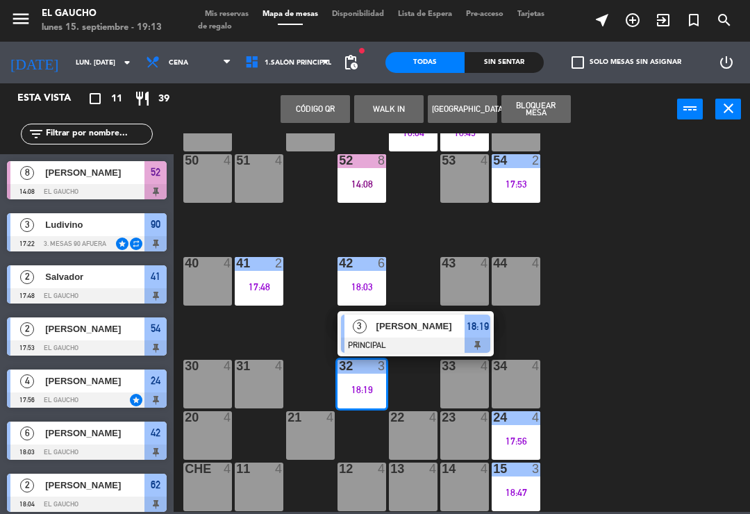
click at [424, 331] on span "[PERSON_NAME]" at bounding box center [421, 326] width 89 height 15
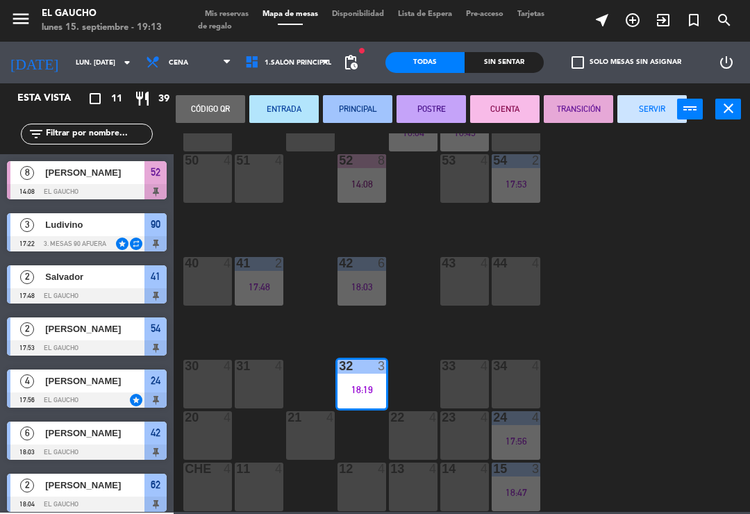
click at [638, 114] on button "SERVIR" at bounding box center [652, 109] width 69 height 28
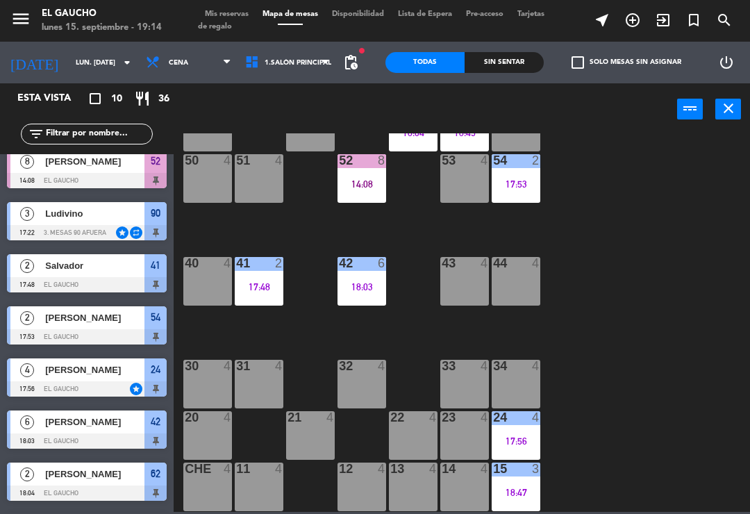
click at [220, 291] on div "40 4" at bounding box center [207, 281] width 49 height 49
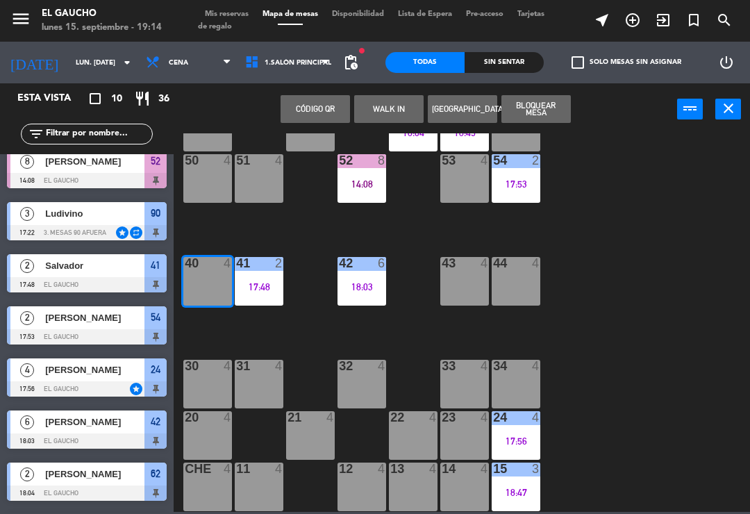
click at [393, 121] on button "WALK IN" at bounding box center [388, 109] width 69 height 28
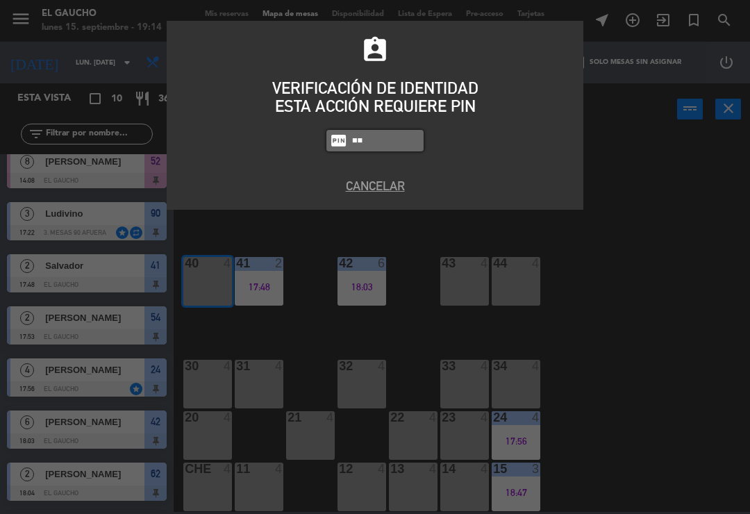
type input "P"
type input "0009"
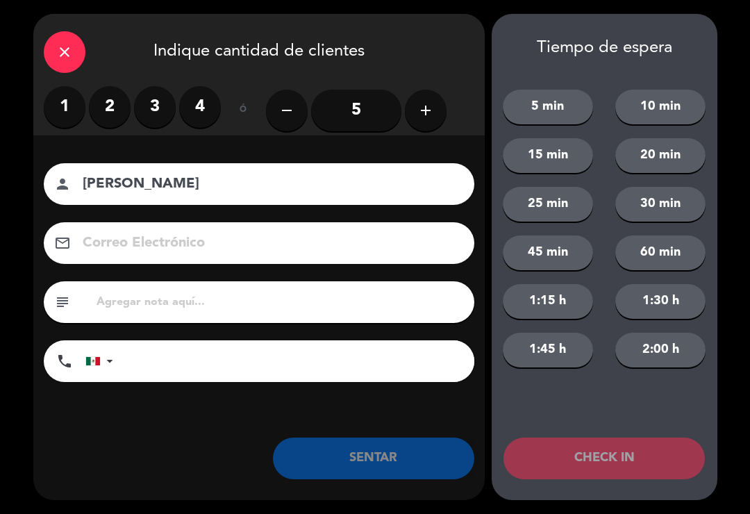
type input "[PERSON_NAME]"
click at [74, 122] on label "1" at bounding box center [65, 107] width 42 height 42
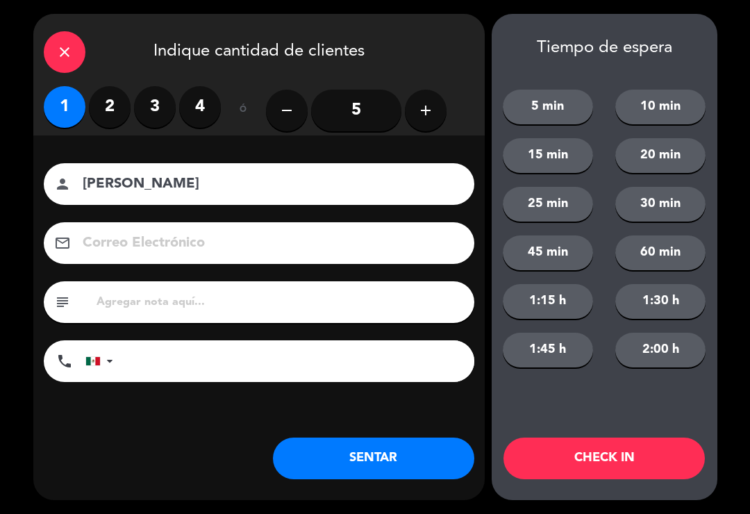
click at [353, 446] on button "SENTAR" at bounding box center [374, 459] width 202 height 42
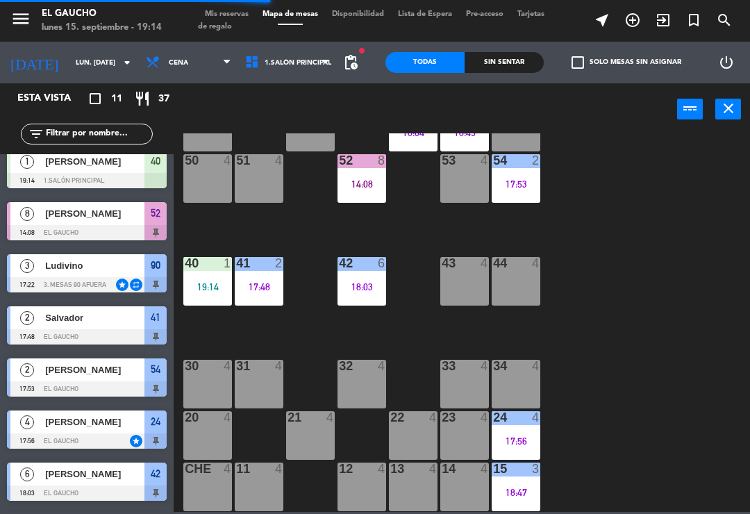
scroll to position [0, 0]
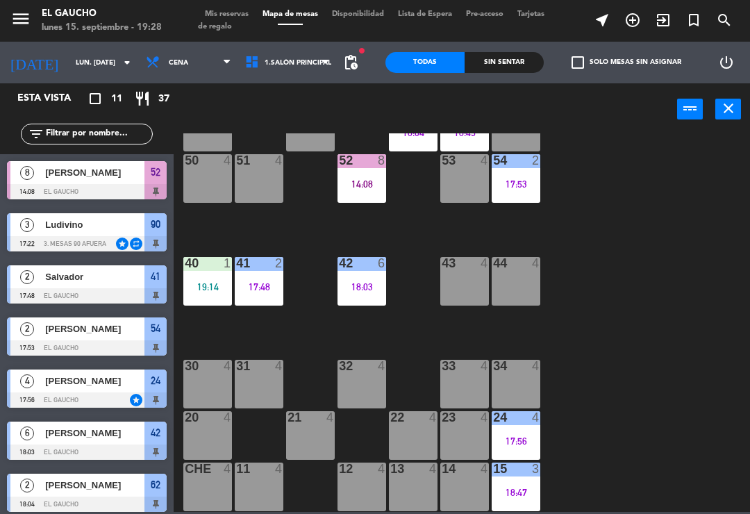
click at [460, 386] on div "33 4" at bounding box center [465, 384] width 49 height 49
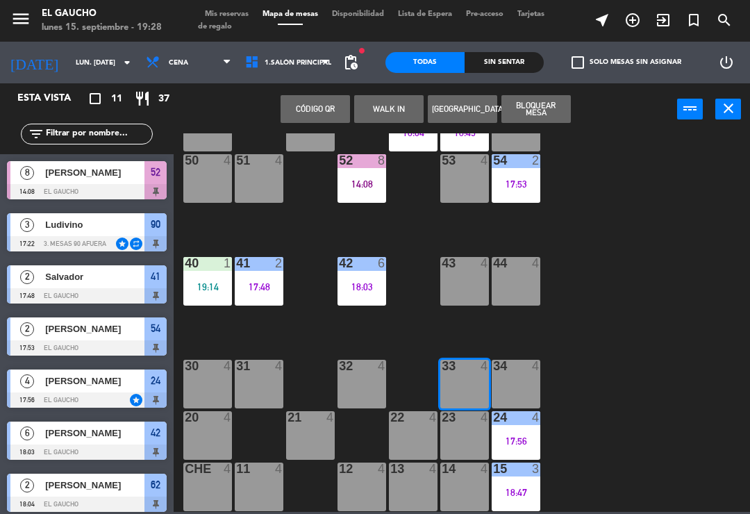
click at [356, 384] on div "32 4" at bounding box center [362, 384] width 49 height 49
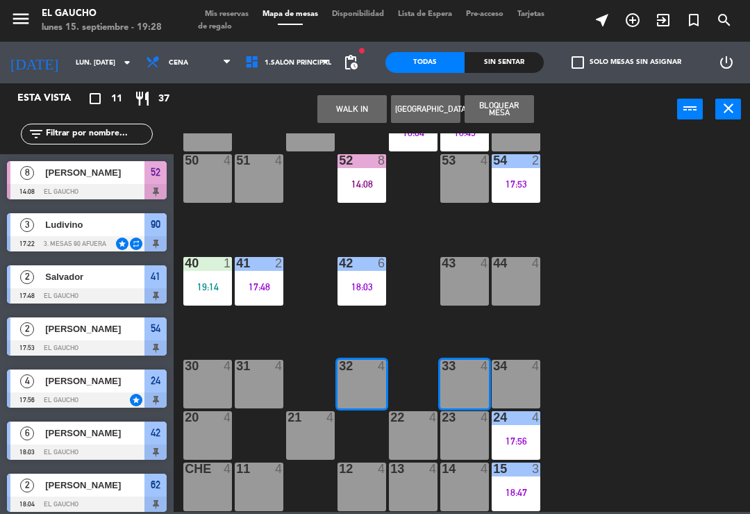
click at [351, 122] on button "WALK IN" at bounding box center [352, 109] width 69 height 28
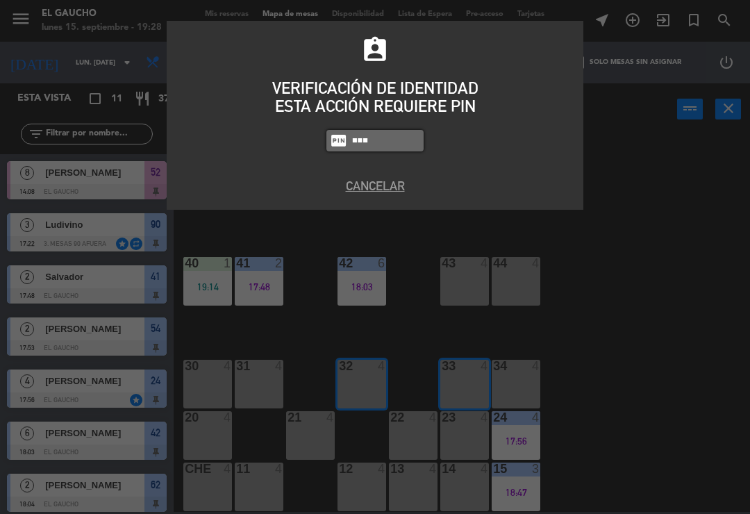
type input "0009"
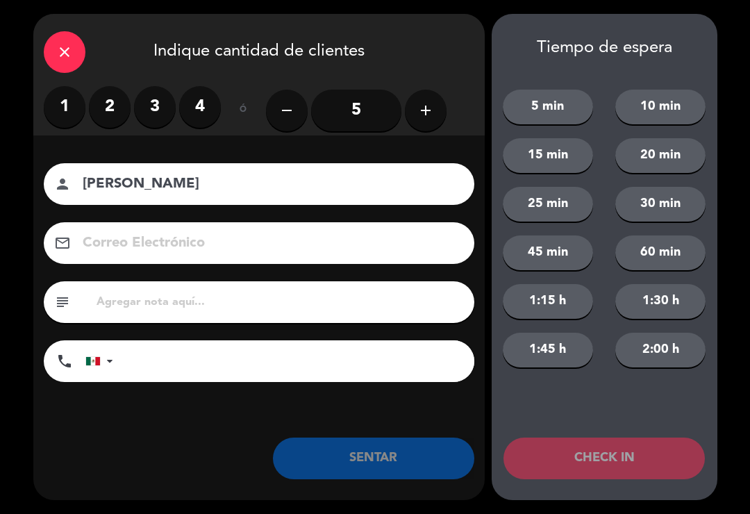
type input "[PERSON_NAME]"
click at [363, 99] on input "5" at bounding box center [356, 111] width 90 height 42
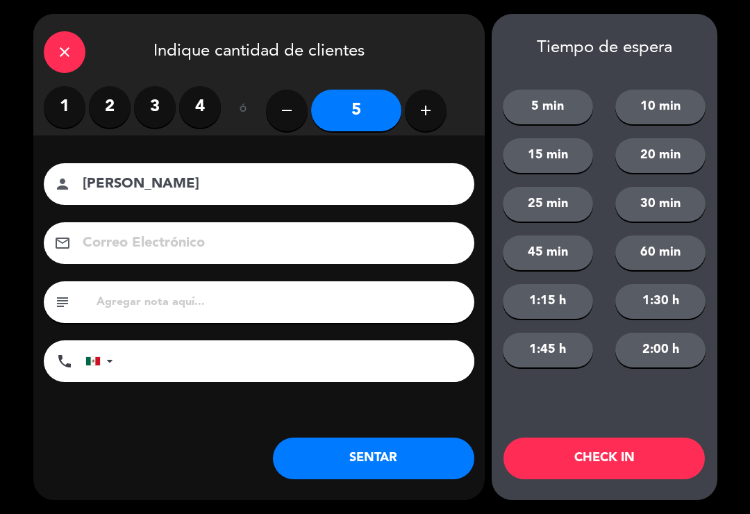
click at [375, 476] on button "SENTAR" at bounding box center [374, 459] width 202 height 42
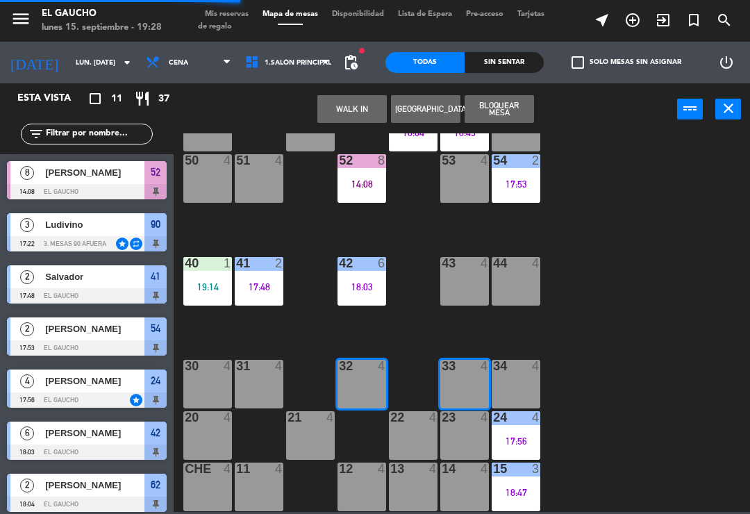
click at [370, 463] on div at bounding box center [362, 469] width 23 height 13
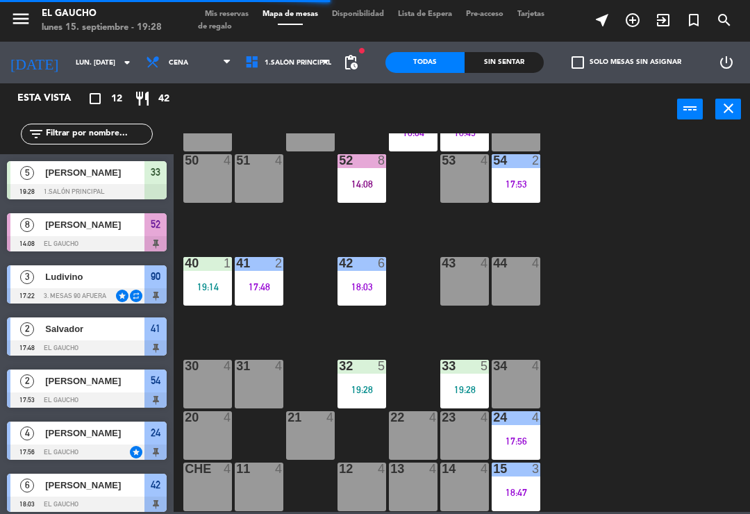
click at [606, 359] on div "84 4 80 4 83 3 19:07 82 4 81 4 70 4 71 4 72 4 73 4 74 4 63 3 18:45 62 2 18:04 6…" at bounding box center [465, 322] width 569 height 379
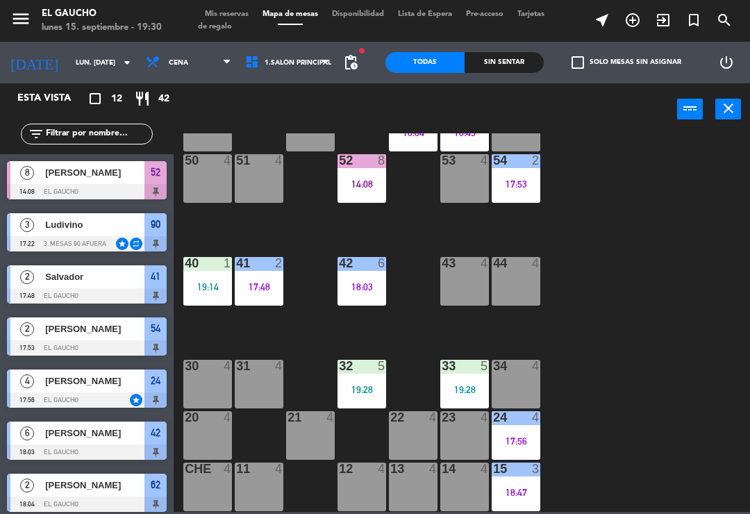
click at [353, 379] on div "32 5 19:28" at bounding box center [362, 384] width 49 height 49
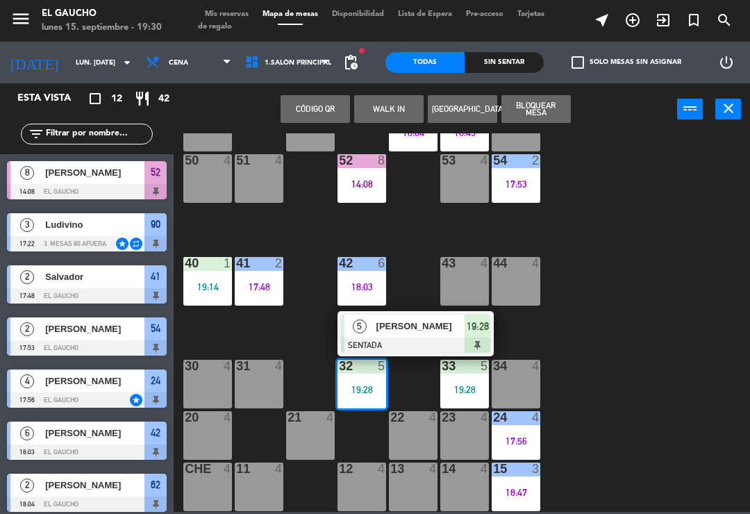
click at [596, 379] on div "84 4 80 4 83 3 19:07 82 4 81 4 70 4 71 4 72 4 73 4 74 4 63 3 18:45 62 2 18:04 6…" at bounding box center [465, 322] width 569 height 379
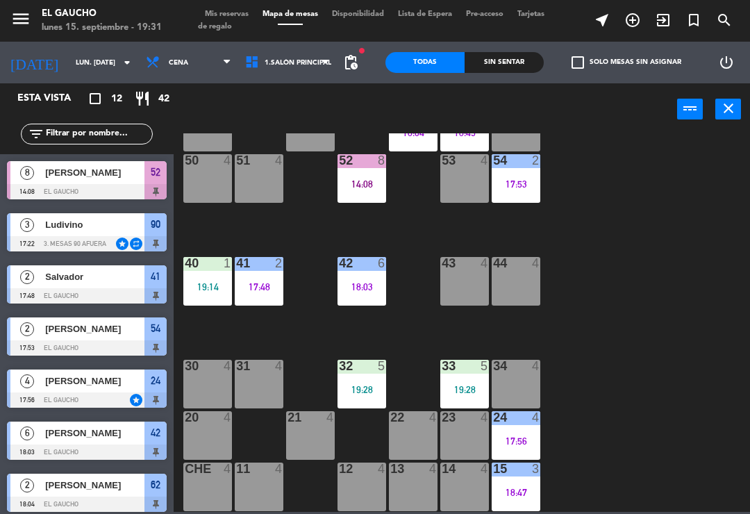
click at [239, 316] on div "84 4 80 4 83 3 19:07 82 4 81 4 70 4 71 4 72 4 73 4 74 4 63 3 18:45 62 2 18:04 6…" at bounding box center [465, 322] width 569 height 379
click at [206, 292] on div "19:14" at bounding box center [207, 287] width 49 height 10
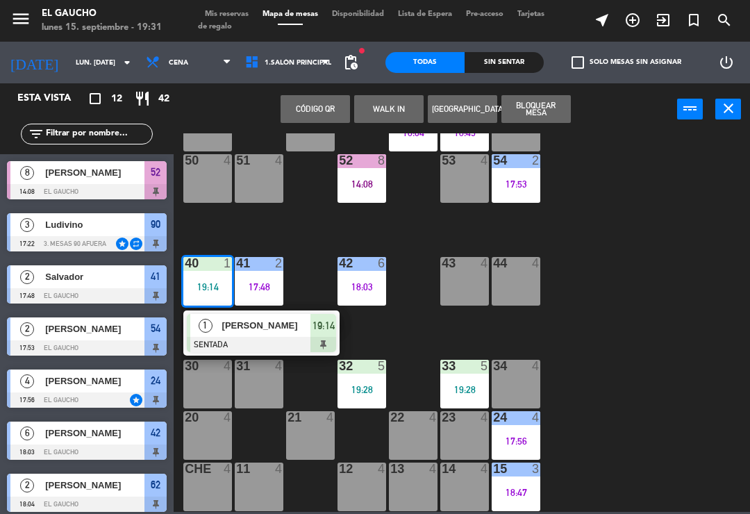
click at [286, 340] on div at bounding box center [261, 344] width 149 height 15
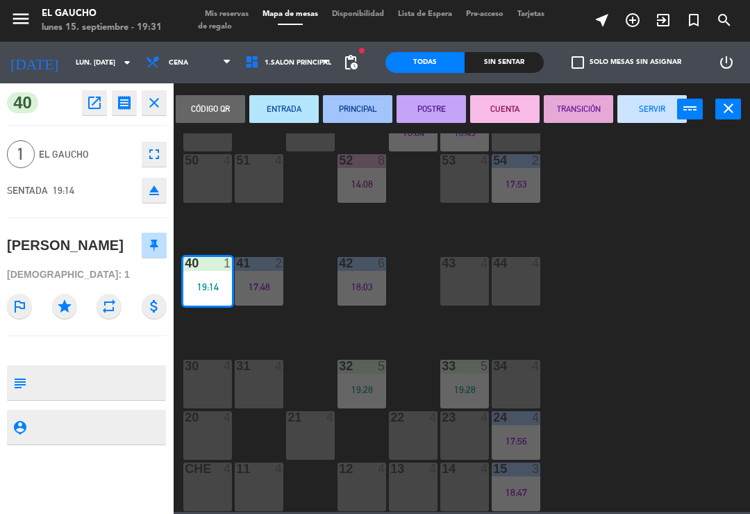
click at [348, 122] on button "PRINCIPAL" at bounding box center [357, 109] width 69 height 28
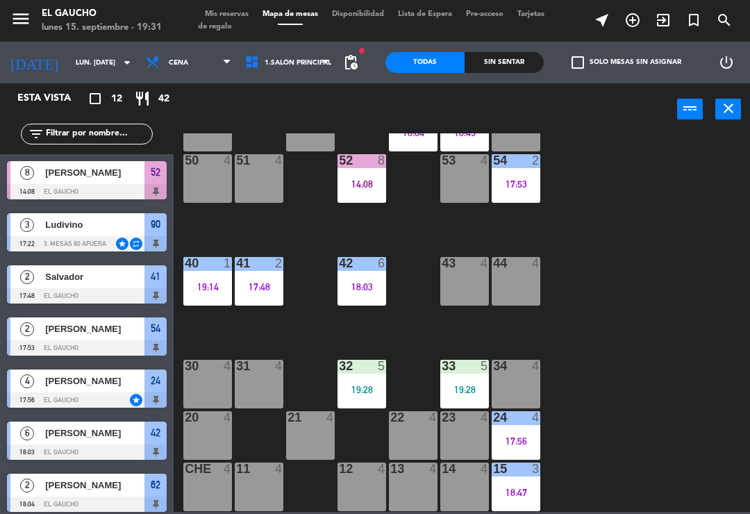
scroll to position [121, 0]
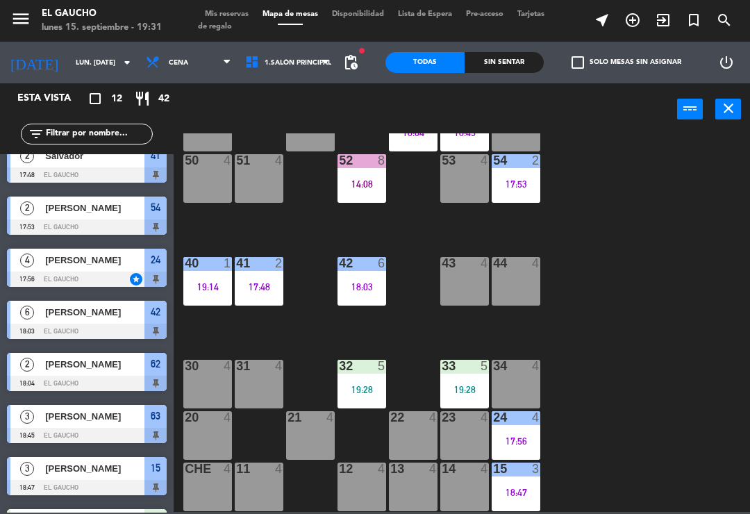
click at [295, 327] on div "84 4 80 4 83 3 19:07 82 4 81 4 70 4 71 4 72 4 73 4 74 4 63 3 18:45 62 2 18:04 6…" at bounding box center [465, 322] width 569 height 379
click at [262, 295] on div "41 2 17:48" at bounding box center [259, 281] width 49 height 49
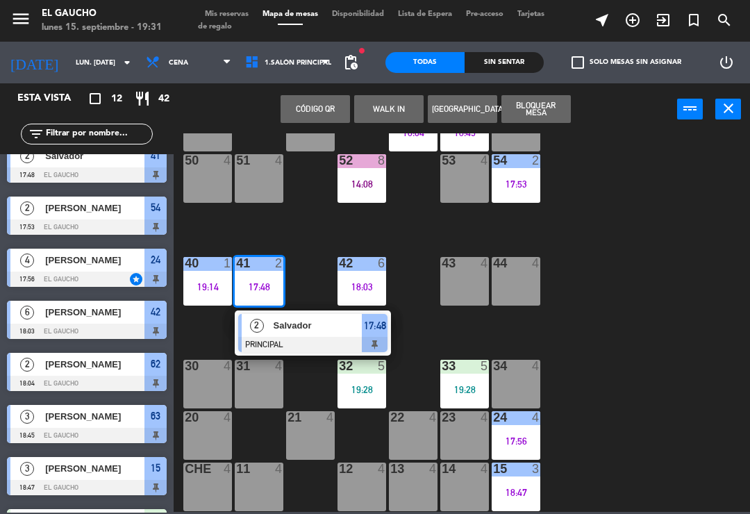
click at [288, 342] on div at bounding box center [312, 344] width 149 height 15
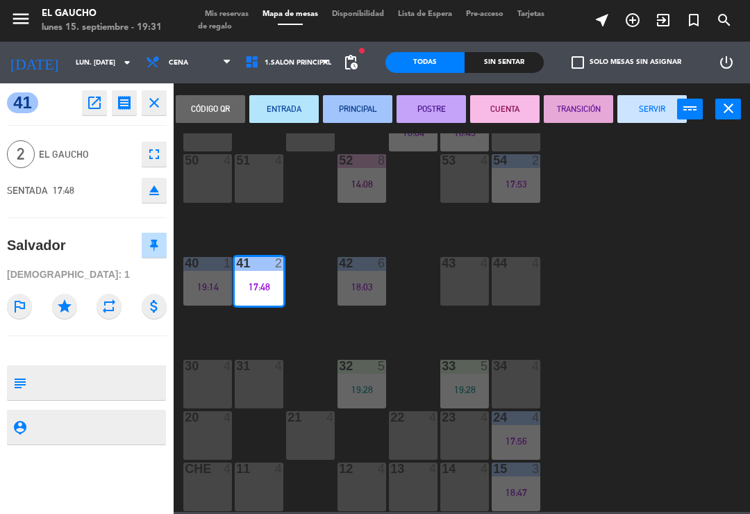
click at [634, 113] on button "SERVIR" at bounding box center [652, 109] width 69 height 28
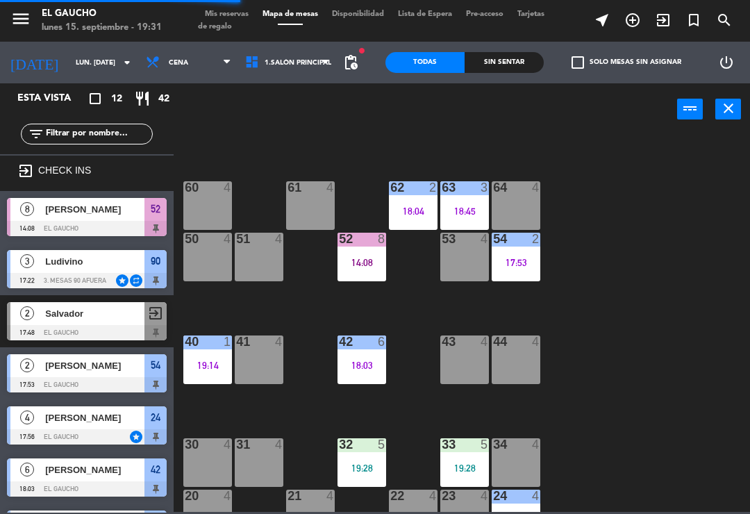
scroll to position [183, 0]
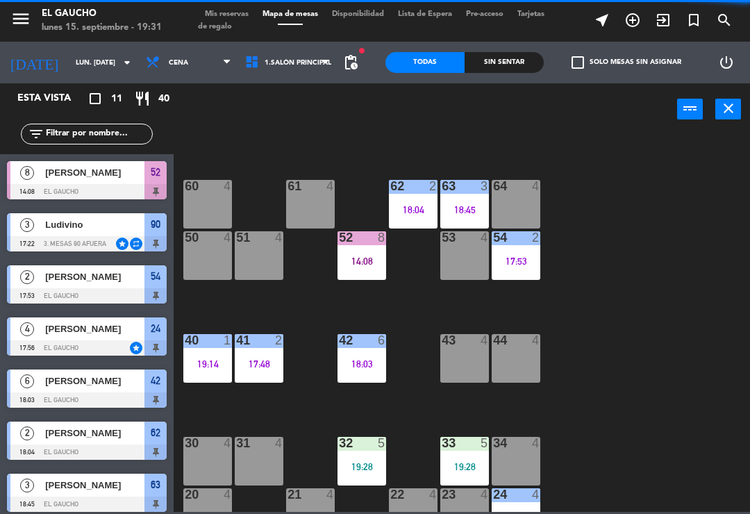
click at [577, 299] on div "84 4 80 4 83 3 19:07 82 4 81 4 70 4 71 4 72 4 73 4 74 4 63 3 18:45 62 2 18:04 6…" at bounding box center [465, 322] width 569 height 379
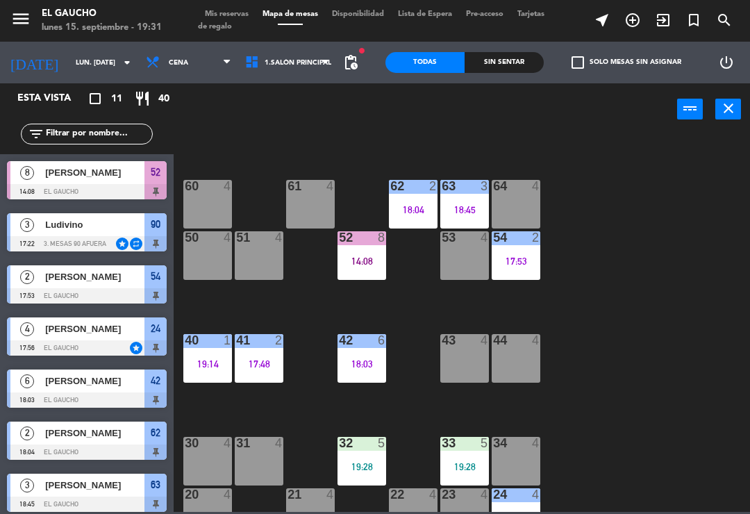
click at [516, 268] on div "54 2 17:53" at bounding box center [516, 255] width 49 height 49
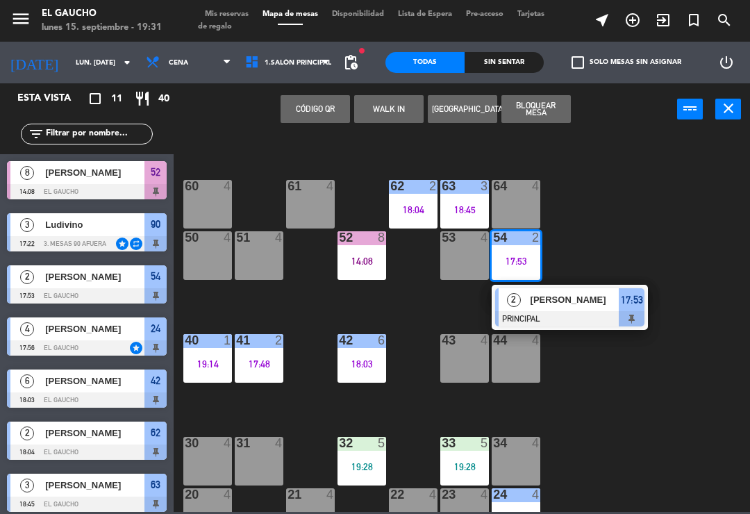
click at [558, 303] on span "[PERSON_NAME]" at bounding box center [575, 300] width 89 height 15
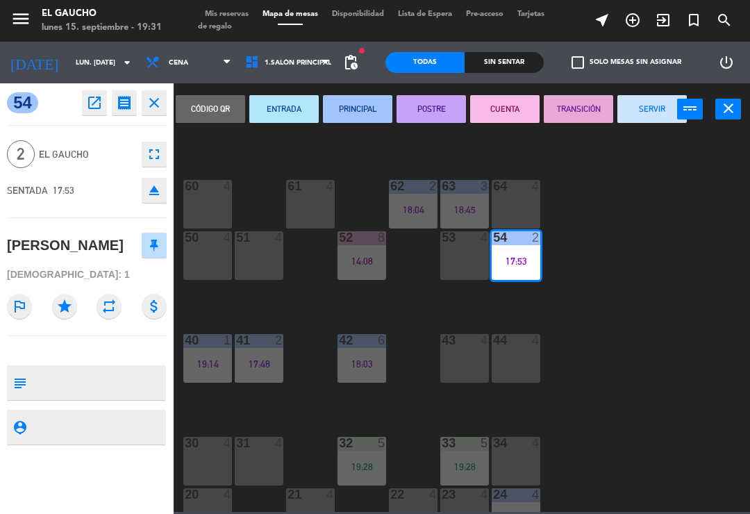
click at [646, 108] on button "SERVIR" at bounding box center [652, 109] width 69 height 28
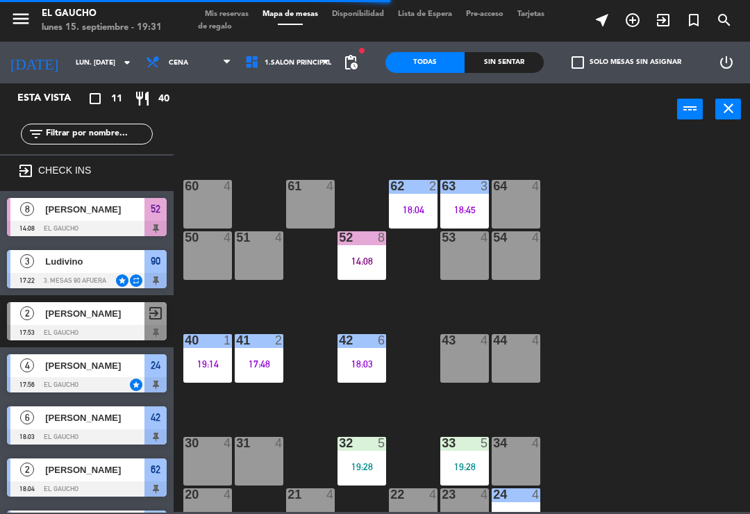
click at [402, 209] on div "18:04" at bounding box center [413, 210] width 49 height 10
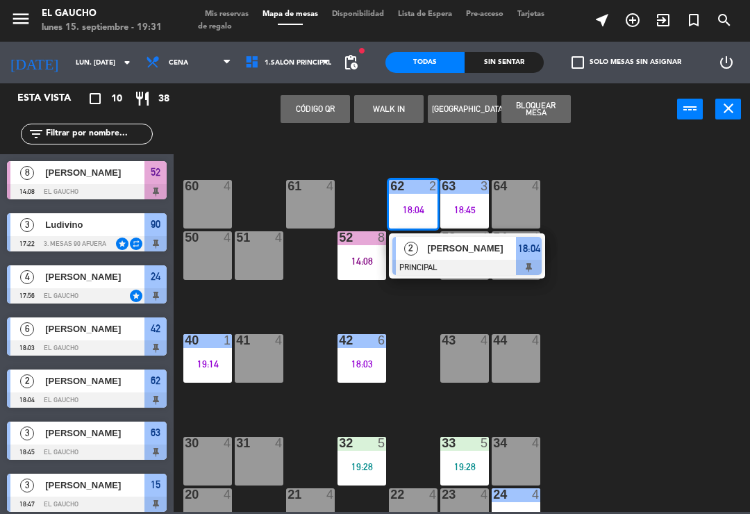
click at [473, 254] on span "[PERSON_NAME]" at bounding box center [472, 248] width 89 height 15
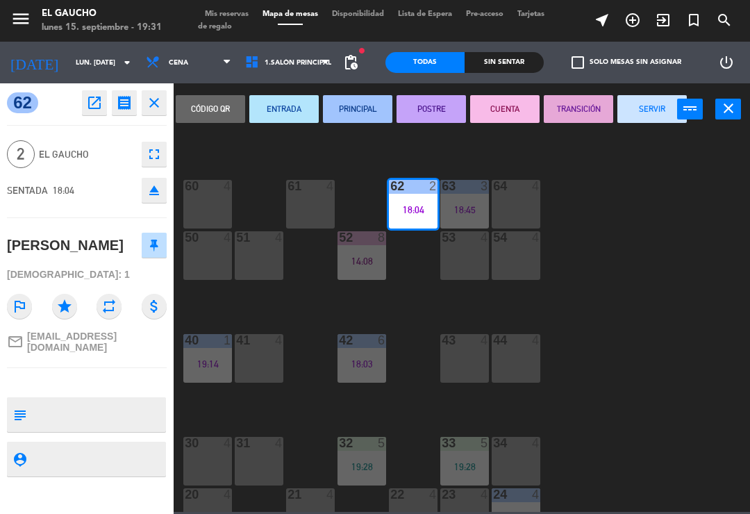
click at [643, 115] on button "SERVIR" at bounding box center [652, 109] width 69 height 28
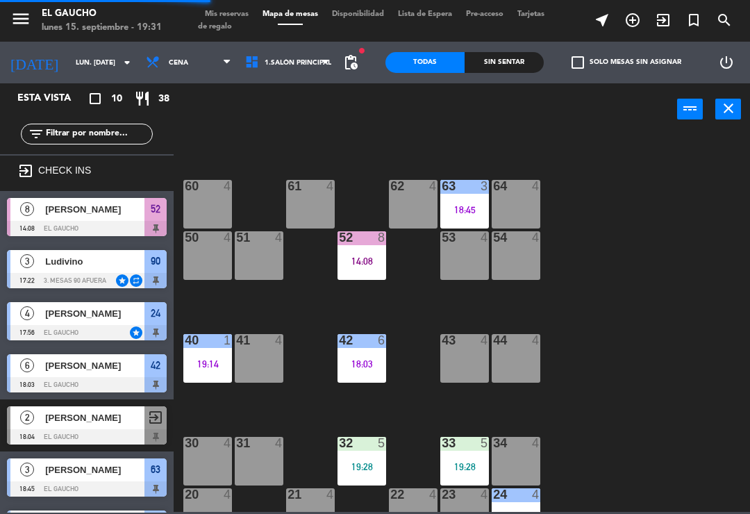
click at [320, 198] on div "61 4" at bounding box center [310, 204] width 49 height 49
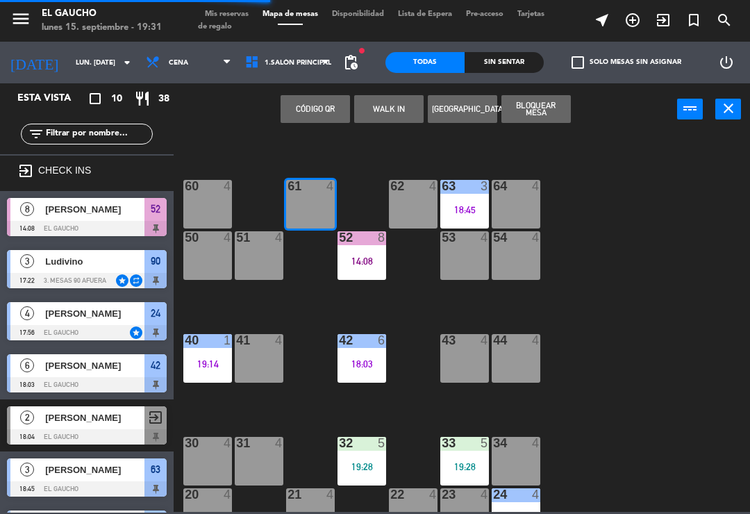
click at [395, 110] on button "WALK IN" at bounding box center [388, 109] width 69 height 28
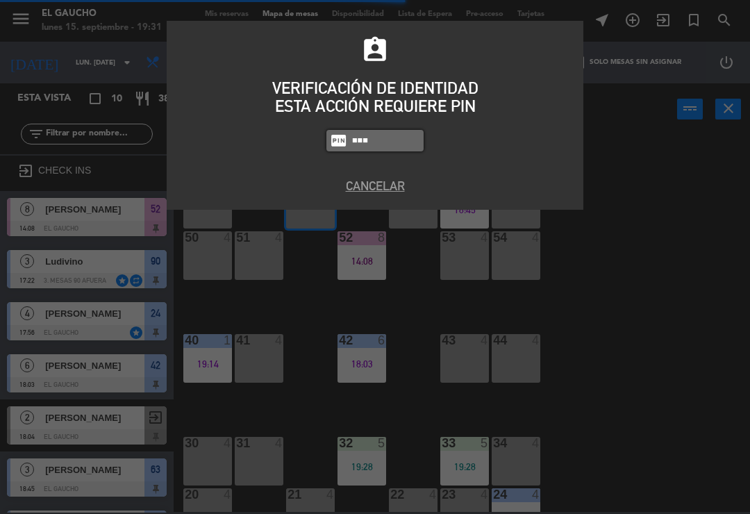
type input "3224"
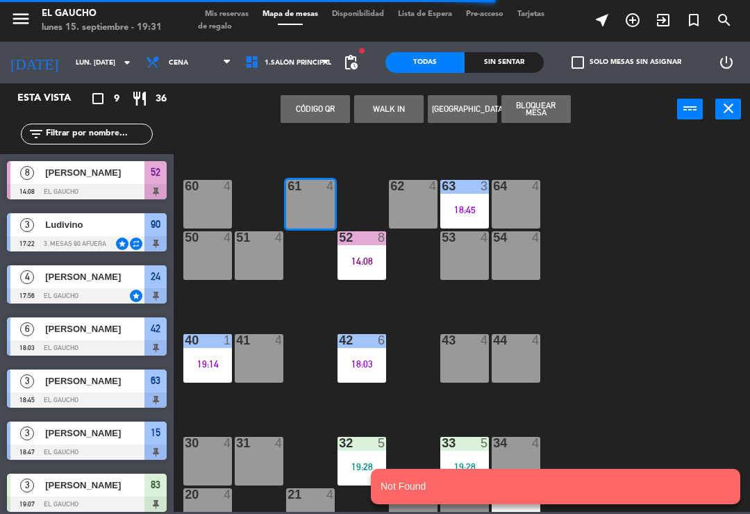
click at [390, 112] on button "WALK IN" at bounding box center [388, 109] width 69 height 28
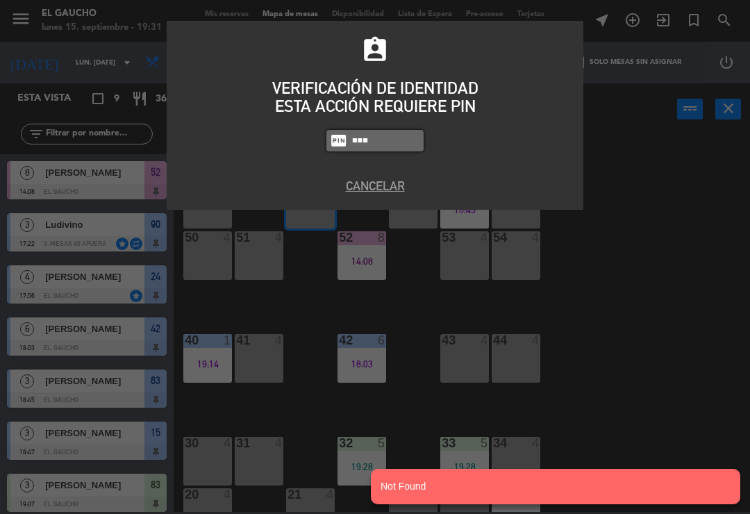
type input "3124"
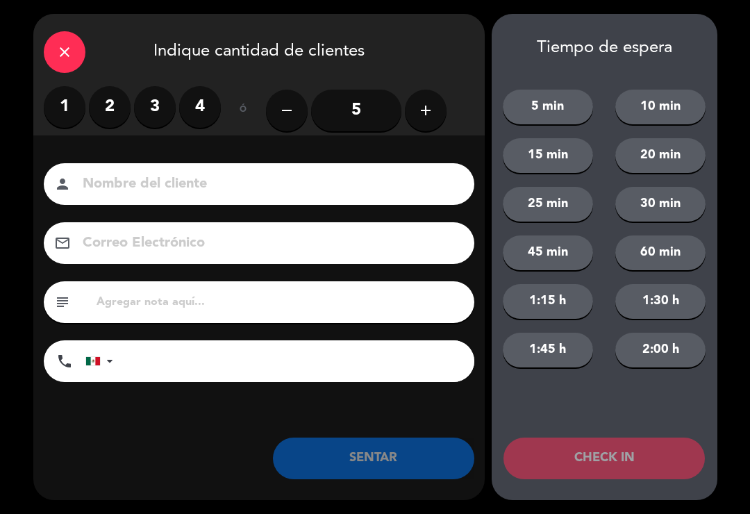
click at [102, 106] on label "2" at bounding box center [110, 107] width 42 height 42
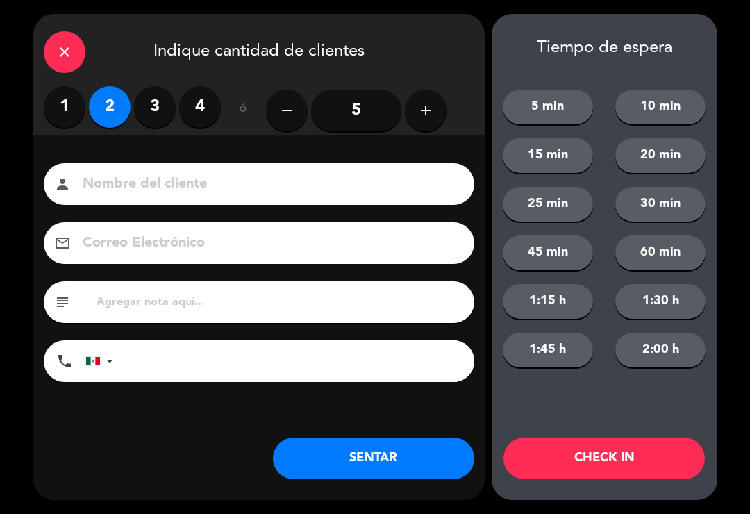
click at [352, 453] on button "SENTAR" at bounding box center [374, 459] width 202 height 42
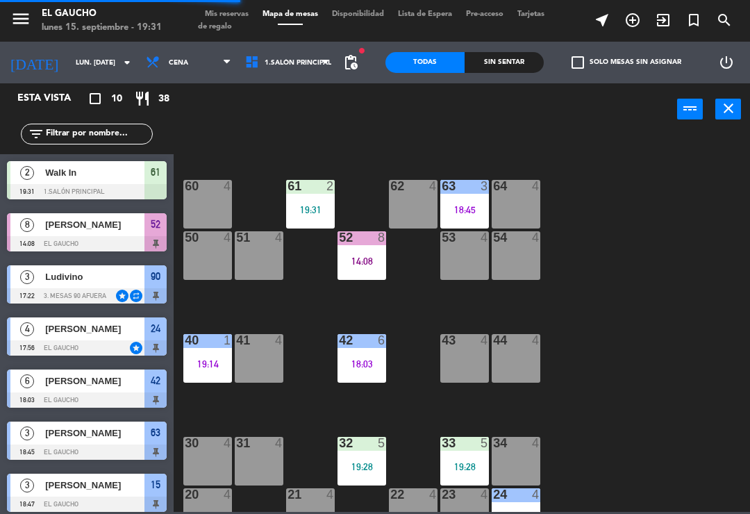
click at [468, 209] on div "18:45" at bounding box center [465, 210] width 49 height 10
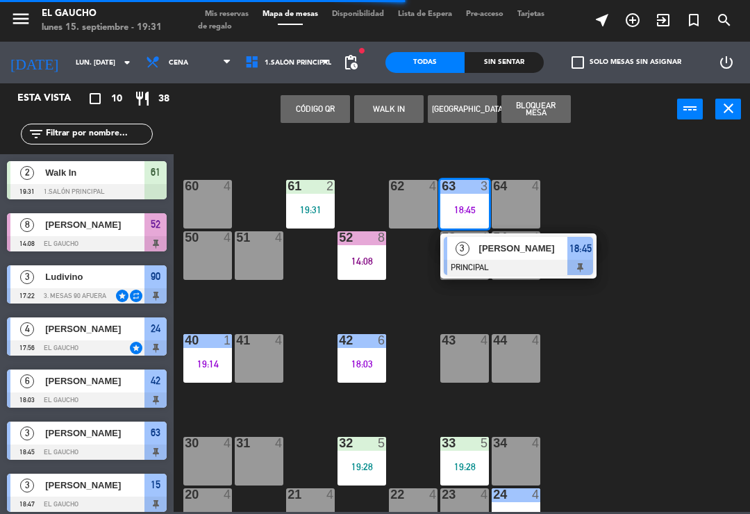
click at [596, 319] on div "84 4 80 4 83 3 19:07 82 4 81 4 70 4 71 4 72 4 73 4 74 4 63 3 18:45 3 [PERSON_NA…" at bounding box center [465, 322] width 569 height 379
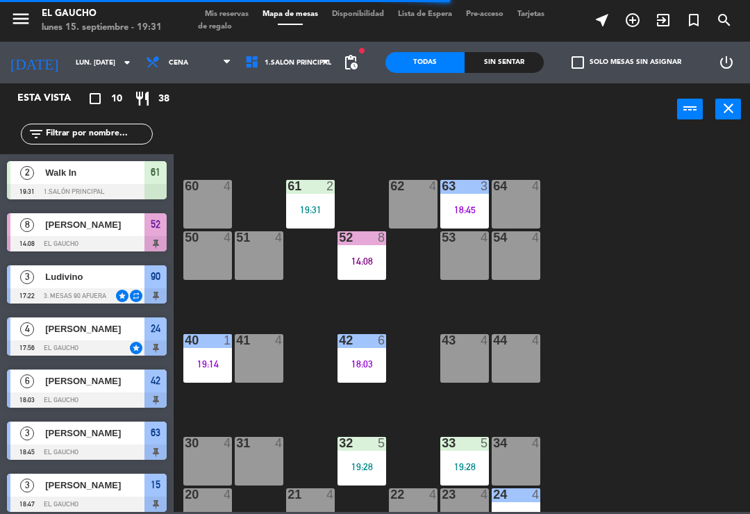
click at [400, 305] on div "84 4 80 4 83 3 19:07 82 4 81 4 70 4 71 4 72 4 73 4 74 4 63 3 18:45 62 4 61 2 19…" at bounding box center [465, 322] width 569 height 379
click at [362, 270] on div "52 8 14:08" at bounding box center [362, 255] width 49 height 49
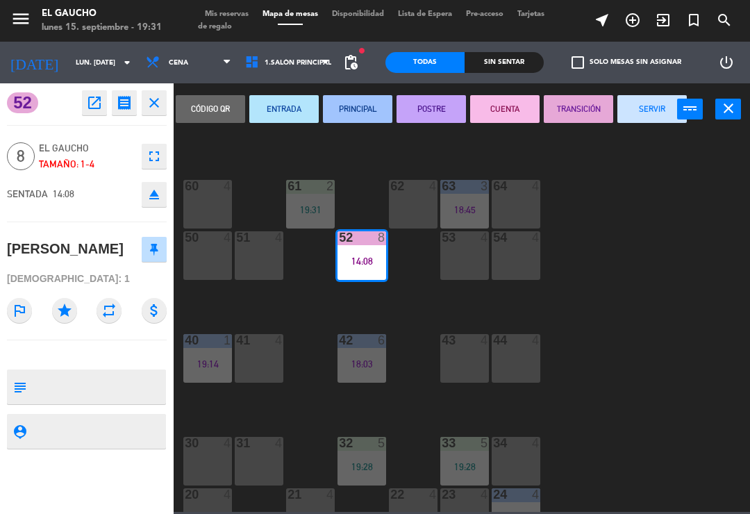
click at [640, 114] on button "SERVIR" at bounding box center [652, 109] width 69 height 28
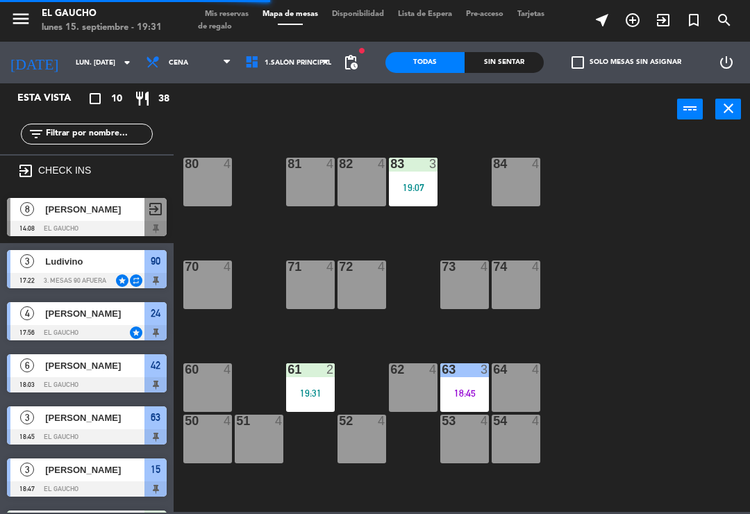
scroll to position [0, 0]
click at [420, 188] on div "19:07" at bounding box center [413, 188] width 49 height 10
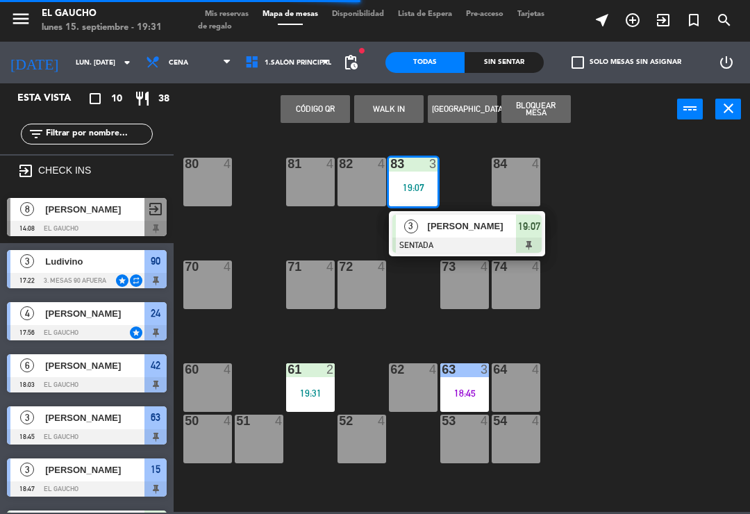
click at [415, 190] on div "19:07" at bounding box center [413, 188] width 49 height 10
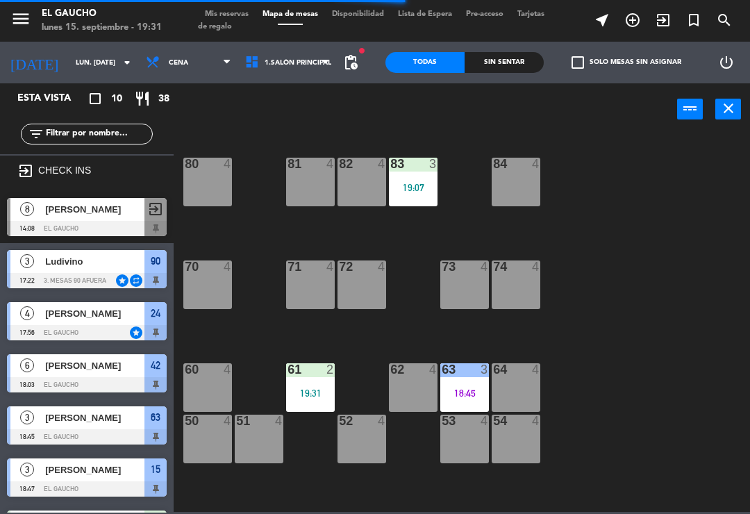
click at [481, 231] on div "84 4 80 4 83 3 19:07 82 4 81 4 70 4 71 4 72 4 73 4 74 4 63 3 18:45 62 4 61 2 19…" at bounding box center [465, 322] width 569 height 379
click at [418, 192] on div "19:07" at bounding box center [413, 188] width 49 height 10
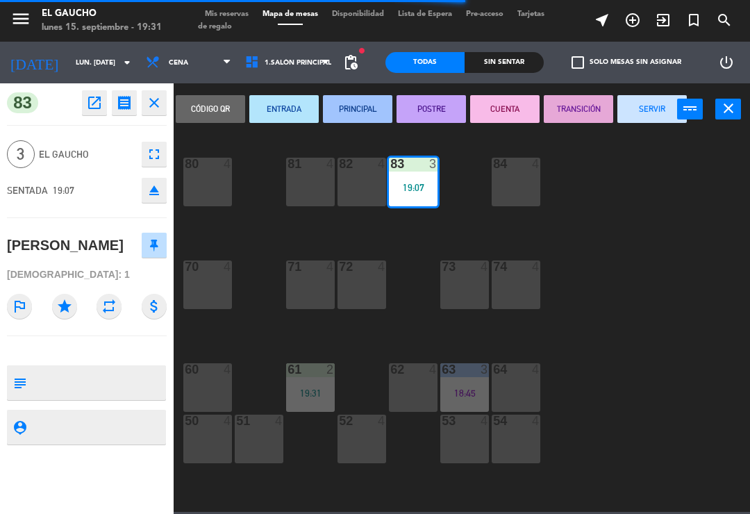
click at [354, 113] on button "PRINCIPAL" at bounding box center [357, 109] width 69 height 28
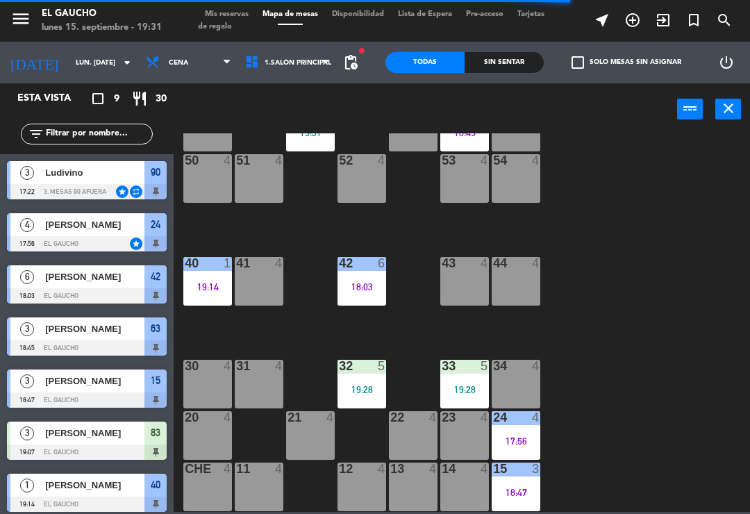
scroll to position [261, 0]
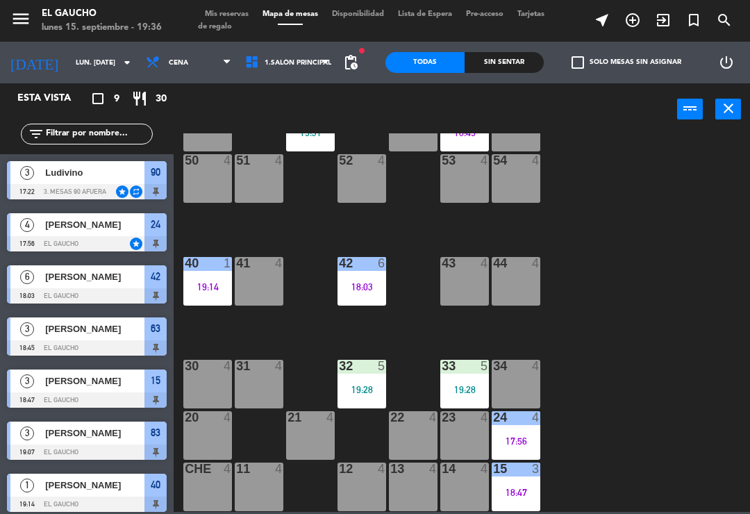
click at [255, 379] on div "31 4" at bounding box center [259, 384] width 49 height 49
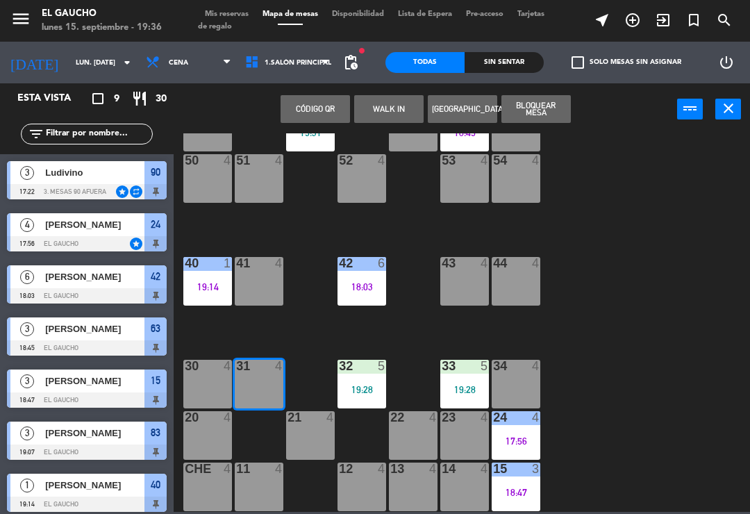
click at [393, 105] on button "WALK IN" at bounding box center [388, 109] width 69 height 28
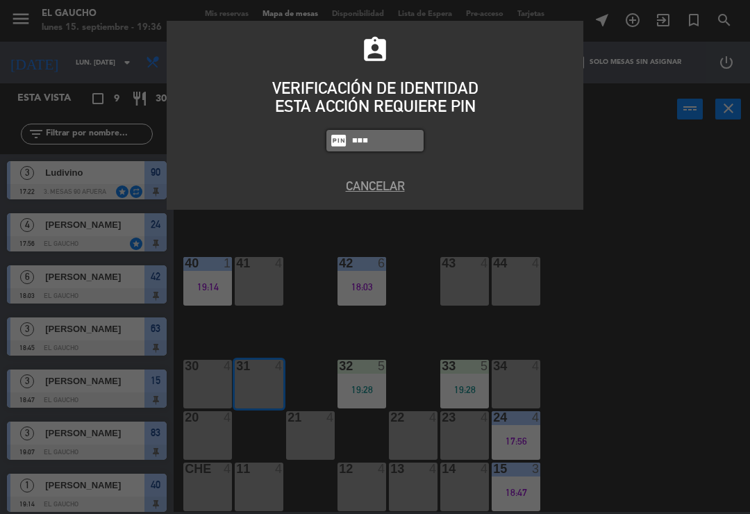
type input "3124"
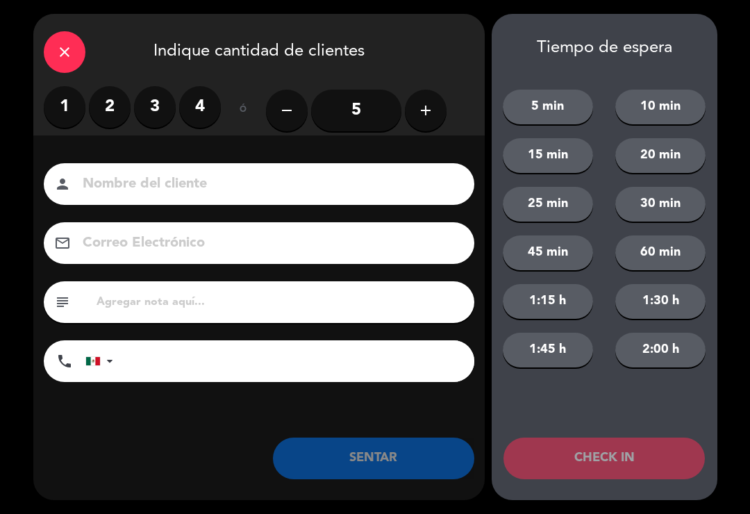
click at [424, 117] on icon "add" at bounding box center [426, 110] width 17 height 17
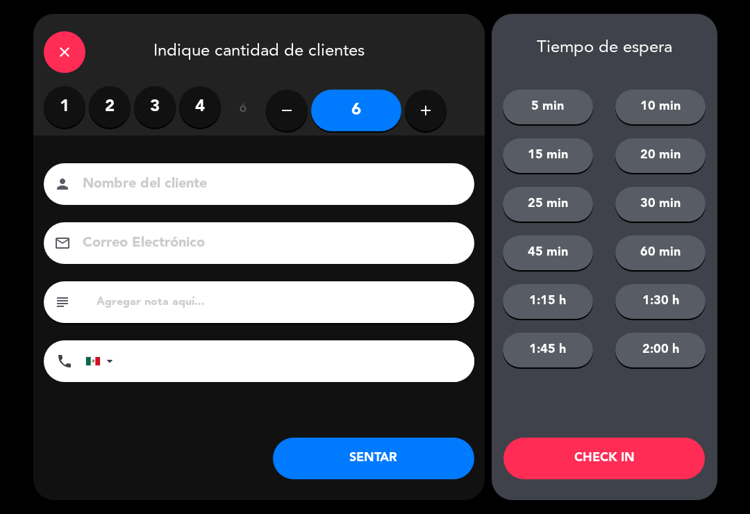
click at [368, 193] on input at bounding box center [268, 184] width 375 height 24
type input "Urquiola"
click at [227, 249] on input at bounding box center [268, 243] width 375 height 24
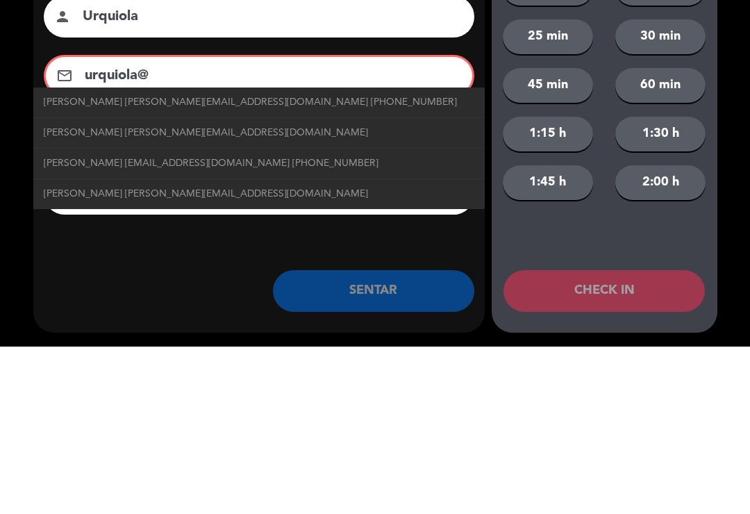
type input "urquiola@"
click at [194, 293] on span "[PERSON_NAME] [PERSON_NAME][EMAIL_ADDRESS][DOMAIN_NAME]" at bounding box center [206, 301] width 325 height 16
type input "[PERSON_NAME]"
type input "[EMAIL_ADDRESS][DOMAIN_NAME]"
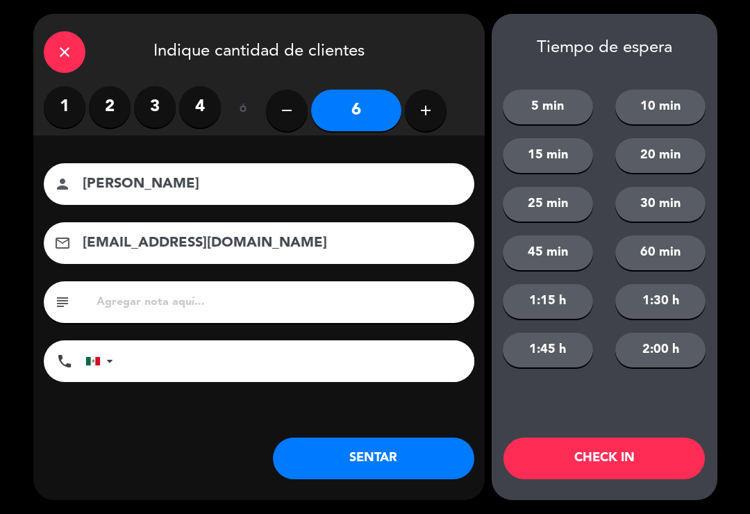
click at [354, 466] on button "SENTAR" at bounding box center [374, 459] width 202 height 42
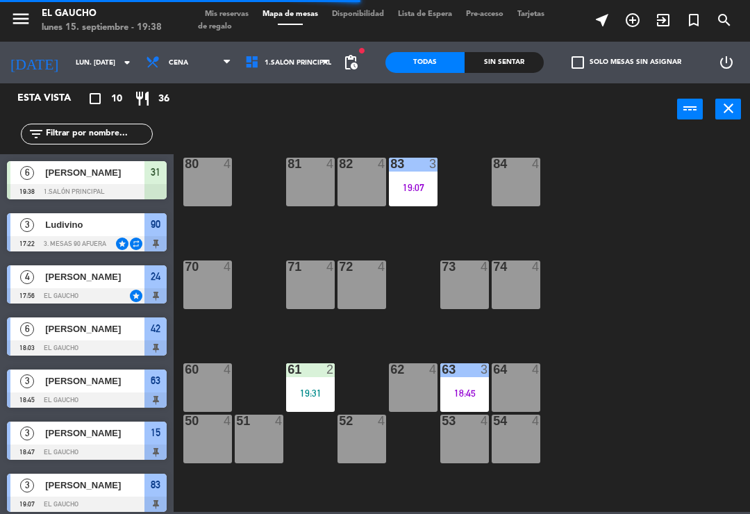
scroll to position [0, 0]
click at [494, 158] on div "84" at bounding box center [493, 164] width 1 height 13
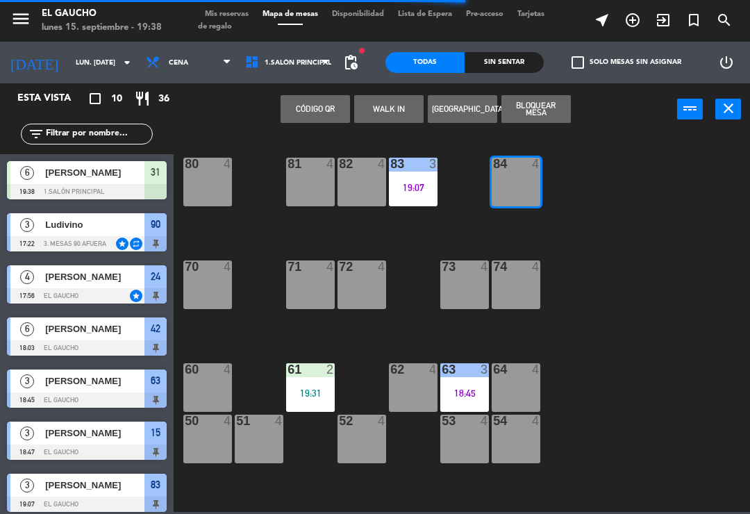
click at [397, 101] on button "WALK IN" at bounding box center [388, 109] width 69 height 28
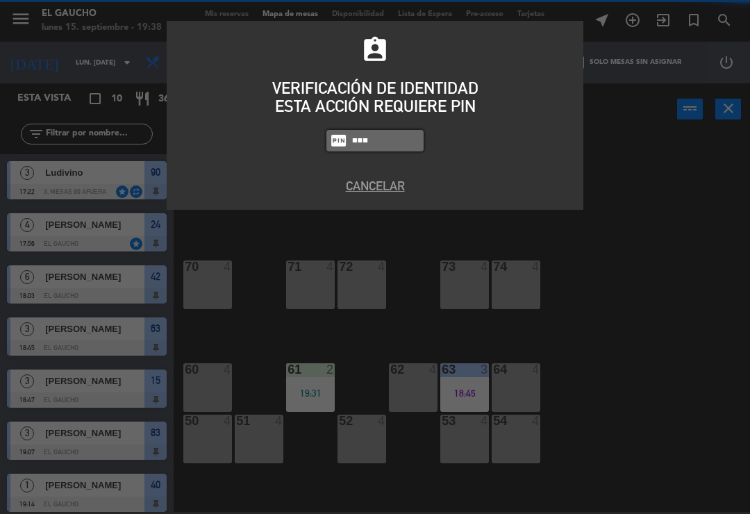
type input "3124"
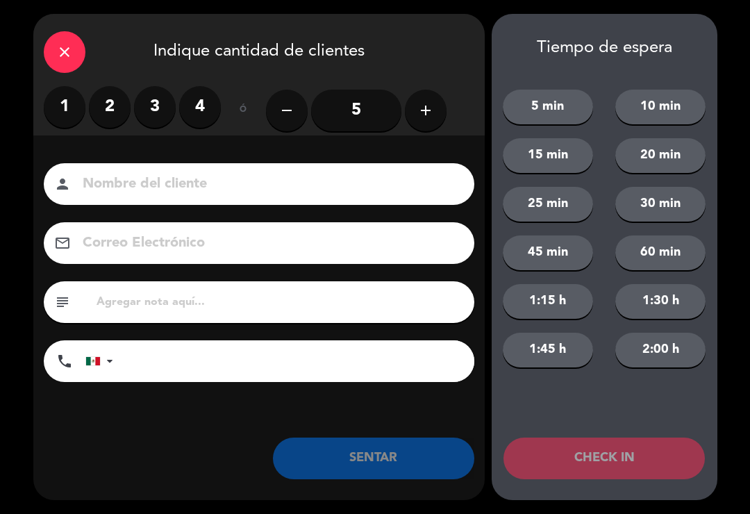
click at [168, 106] on label "3" at bounding box center [155, 107] width 42 height 42
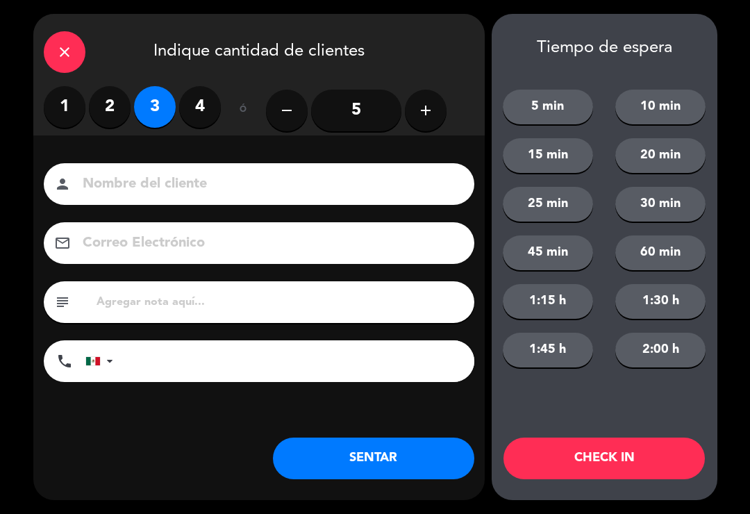
click at [205, 178] on input at bounding box center [268, 184] width 375 height 24
click at [203, 183] on input "[PERSON_NAME]" at bounding box center [268, 184] width 375 height 24
type input "[PERSON_NAME]"
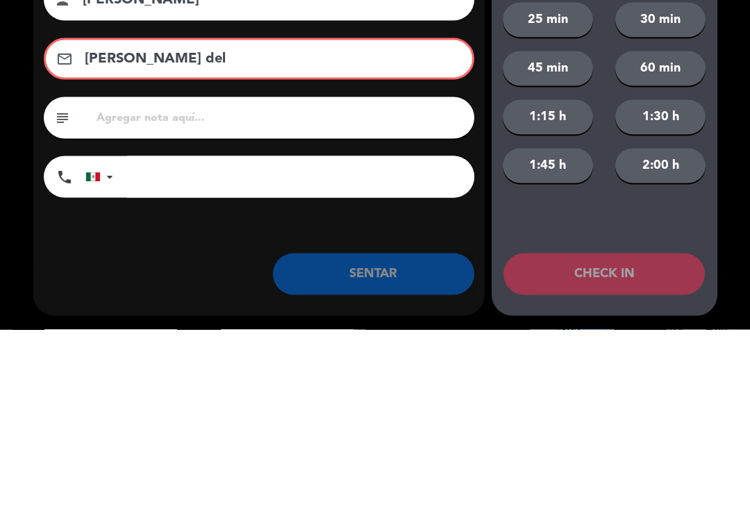
click at [190, 231] on input "[PERSON_NAME] del" at bounding box center [268, 243] width 371 height 24
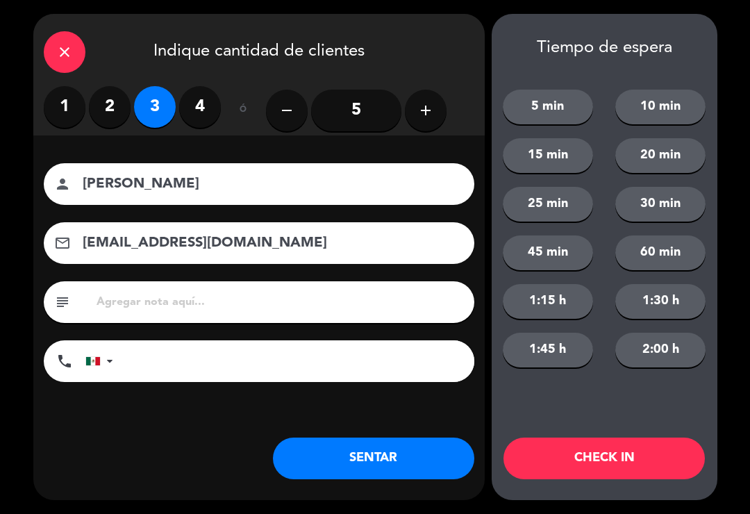
type input "[EMAIL_ADDRESS][DOMAIN_NAME]"
click at [357, 459] on button "SENTAR" at bounding box center [374, 459] width 202 height 42
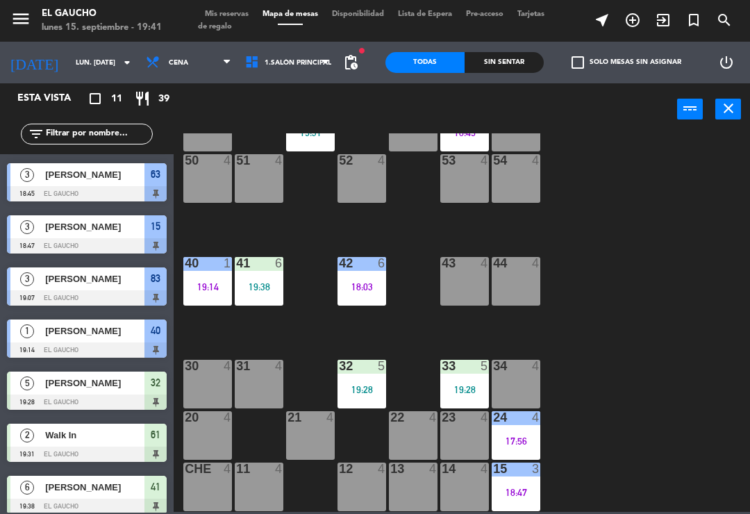
click at [264, 184] on div "51 4" at bounding box center [259, 178] width 49 height 49
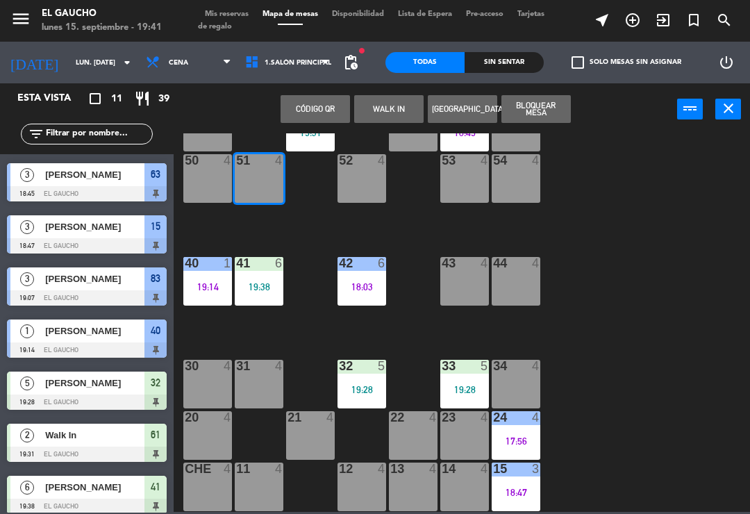
click at [386, 111] on button "WALK IN" at bounding box center [388, 109] width 69 height 28
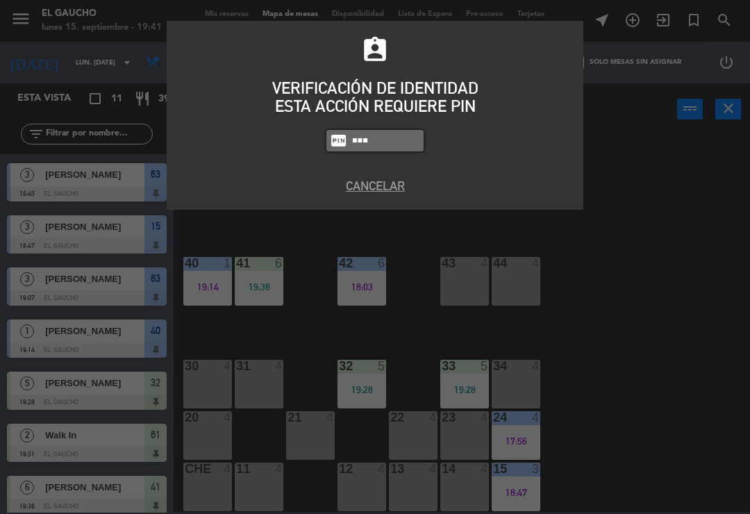
type input "3124"
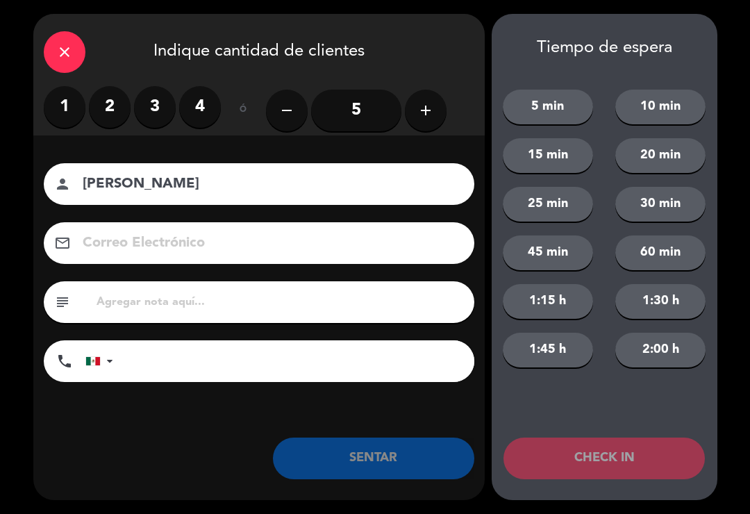
type input "[PERSON_NAME]"
click at [208, 112] on label "4" at bounding box center [200, 107] width 42 height 42
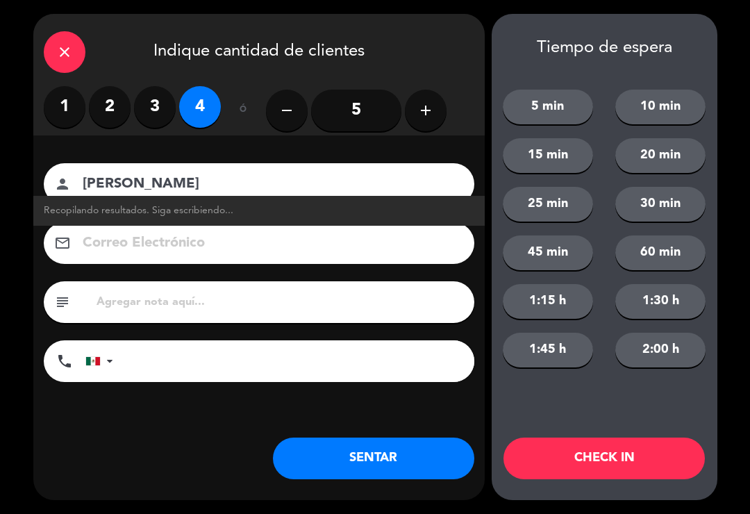
click at [372, 467] on button "SENTAR" at bounding box center [374, 459] width 202 height 42
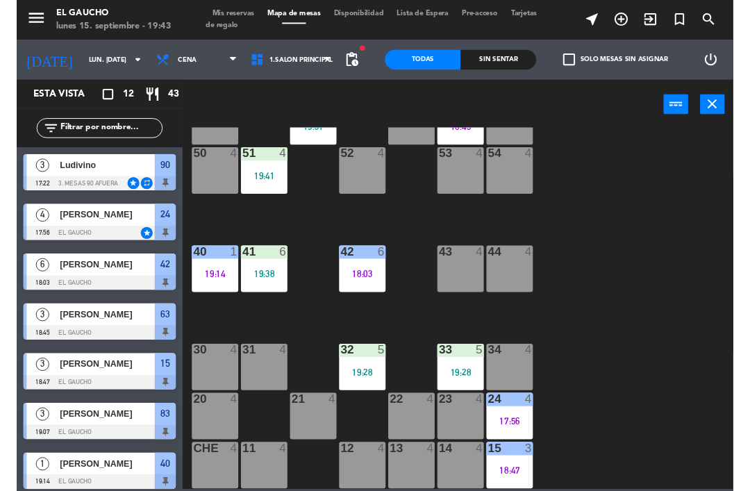
scroll to position [261, 0]
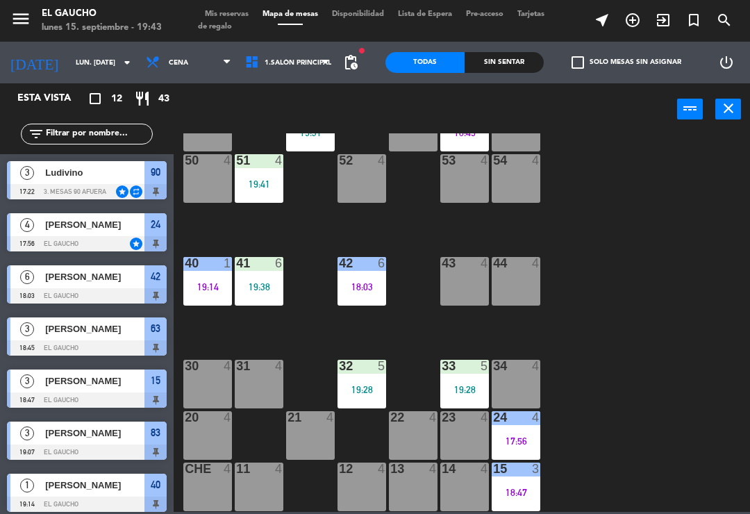
click at [462, 491] on div "14 4" at bounding box center [465, 487] width 49 height 49
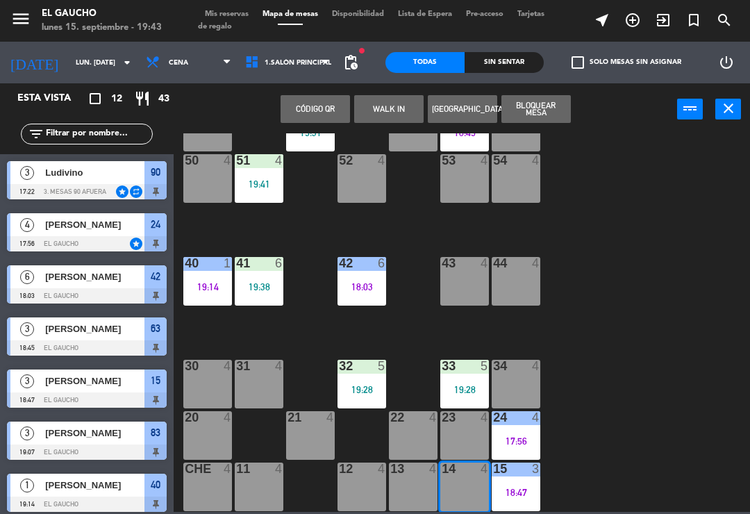
click at [387, 113] on button "WALK IN" at bounding box center [388, 109] width 69 height 28
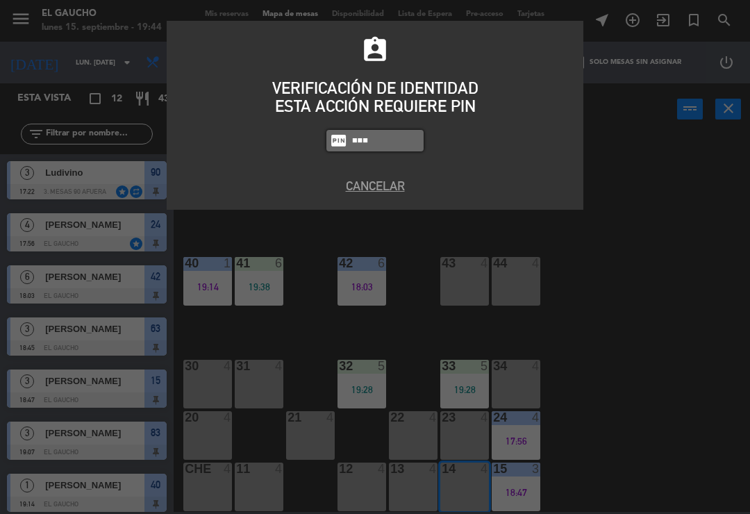
type input "0009"
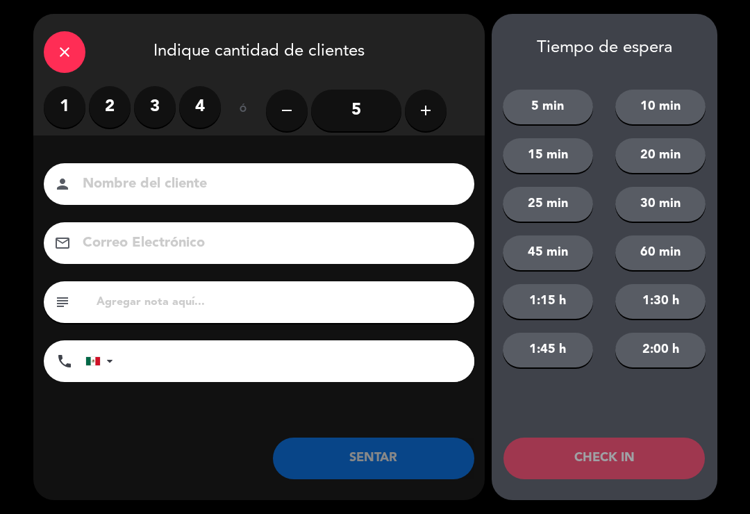
click at [336, 117] on input "5" at bounding box center [356, 111] width 90 height 42
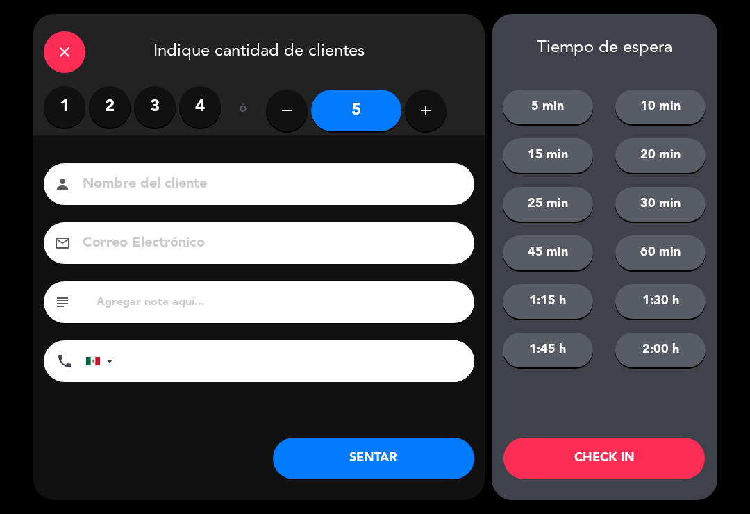
click at [162, 183] on input at bounding box center [268, 184] width 375 height 24
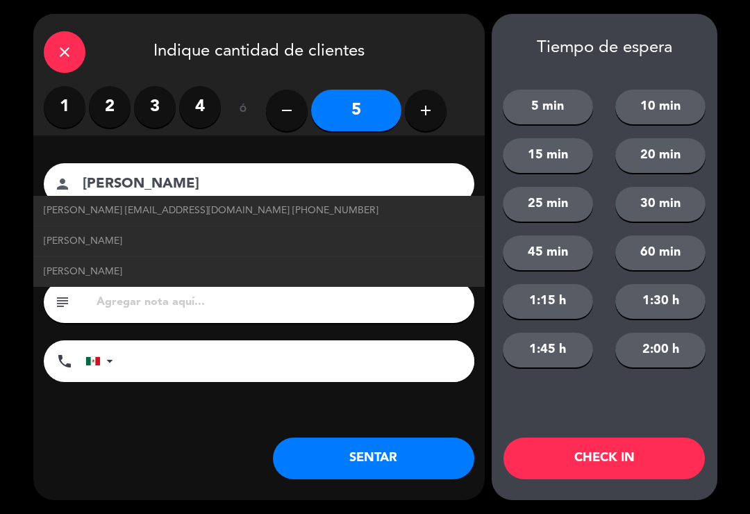
click at [95, 217] on span "[PERSON_NAME] [EMAIL_ADDRESS][DOMAIN_NAME] [PHONE_NUMBER]" at bounding box center [211, 211] width 335 height 16
type input "[PERSON_NAME]"
type input "[EMAIL_ADDRESS][DOMAIN_NAME]"
type input "[PHONE_NUMBER]"
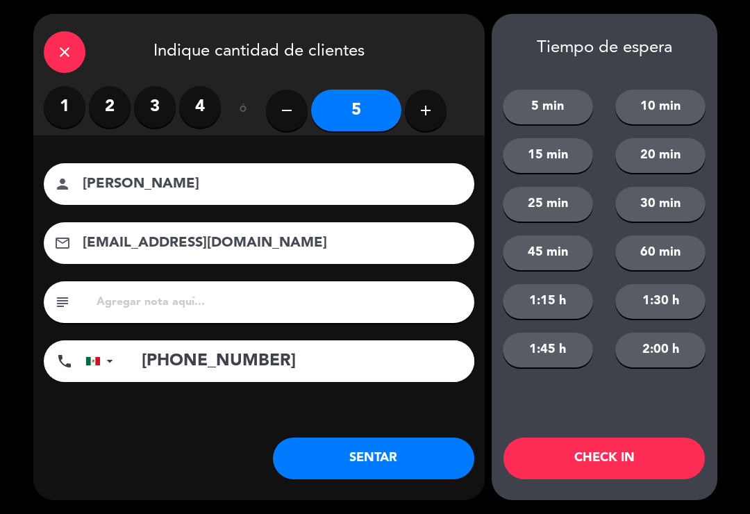
click at [334, 470] on button "SENTAR" at bounding box center [374, 459] width 202 height 42
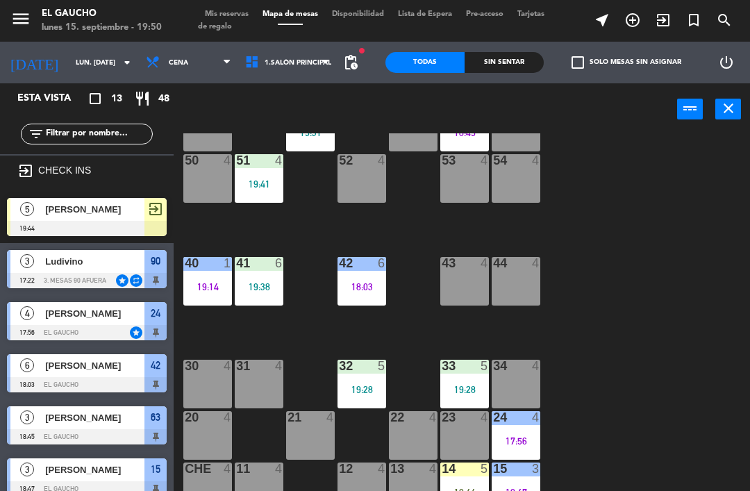
click at [454, 474] on div at bounding box center [465, 469] width 23 height 13
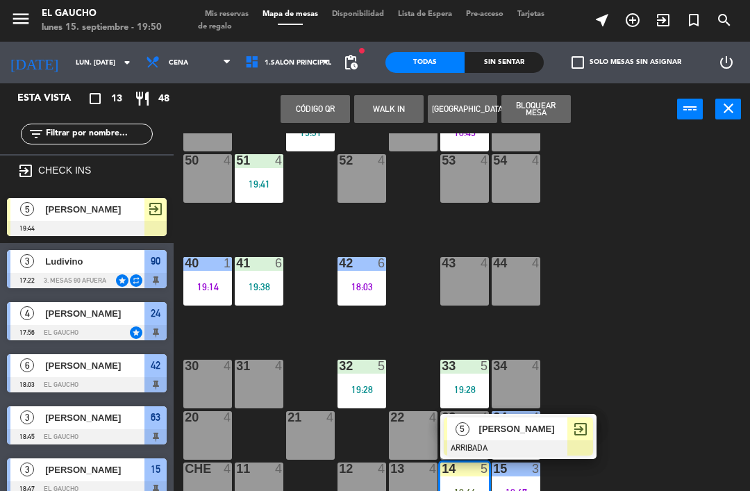
click at [534, 427] on span "[PERSON_NAME]" at bounding box center [523, 429] width 89 height 15
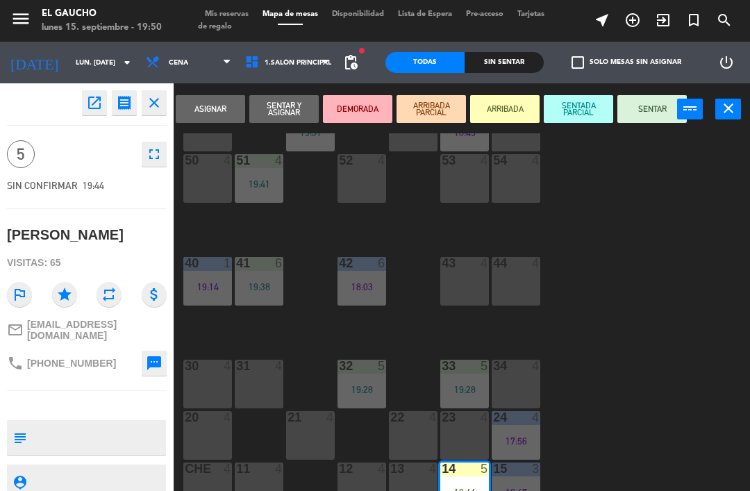
click at [640, 109] on button "SENTAR" at bounding box center [652, 109] width 69 height 28
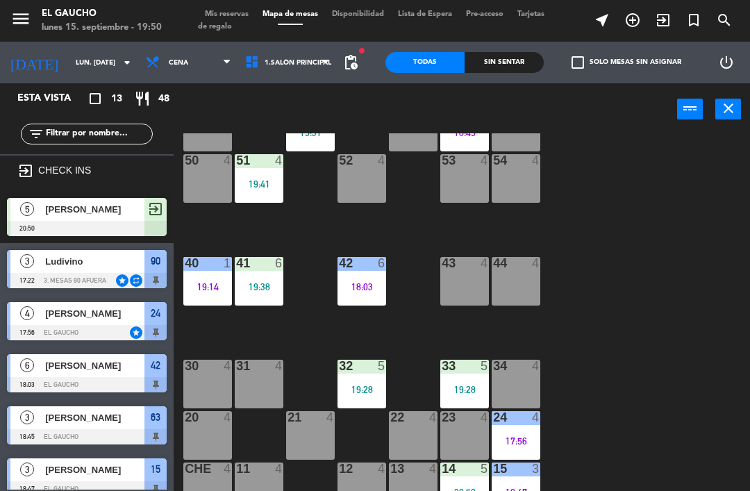
click at [358, 185] on div "52 4" at bounding box center [362, 178] width 49 height 49
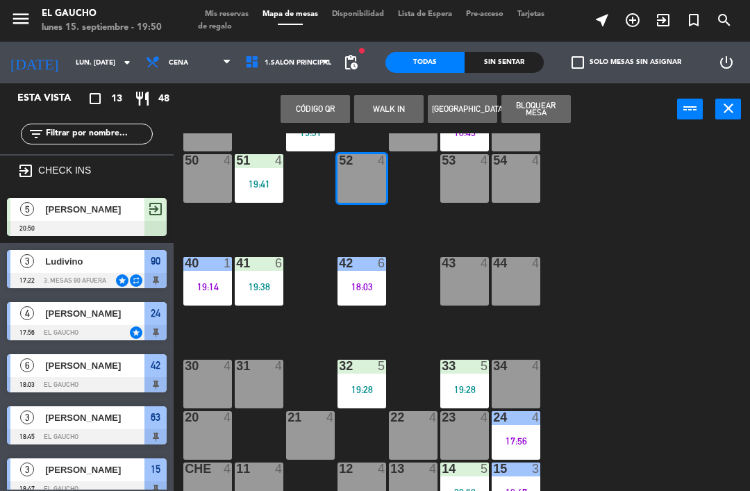
click at [390, 113] on button "WALK IN" at bounding box center [388, 109] width 69 height 28
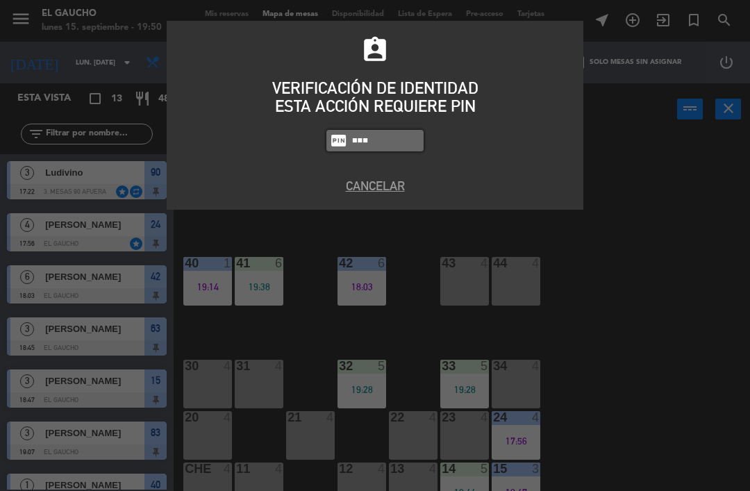
type input "3124"
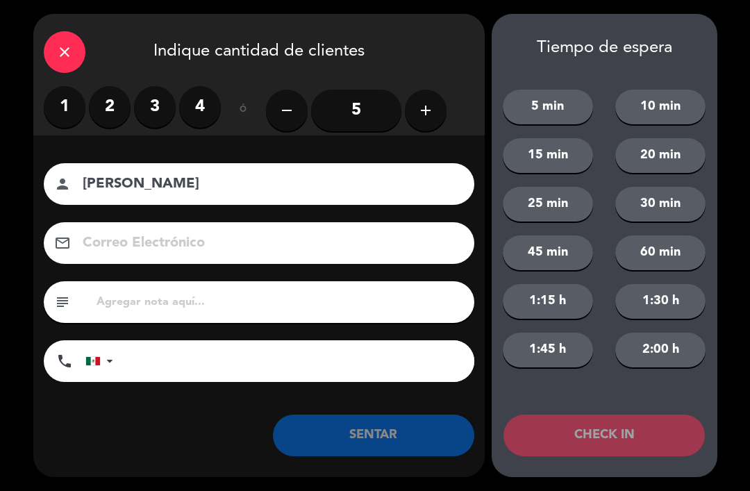
click at [425, 126] on button "add" at bounding box center [426, 111] width 42 height 42
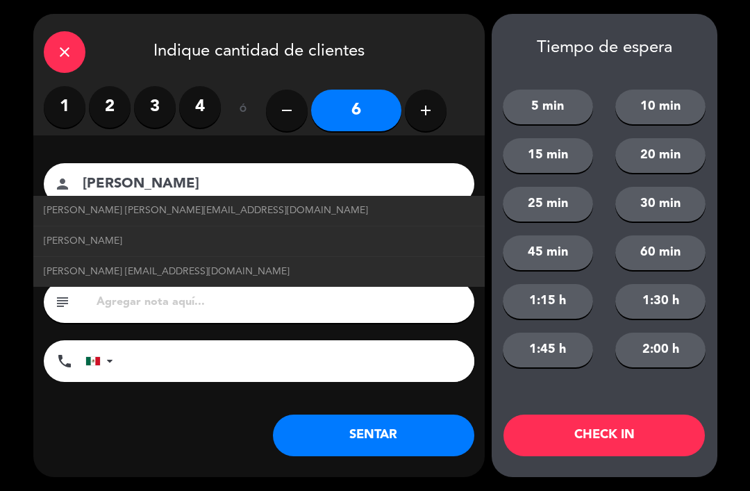
click at [98, 275] on span "[PERSON_NAME] [EMAIL_ADDRESS][DOMAIN_NAME]" at bounding box center [167, 272] width 246 height 16
type input "[PERSON_NAME]"
type input "[EMAIL_ADDRESS][DOMAIN_NAME]"
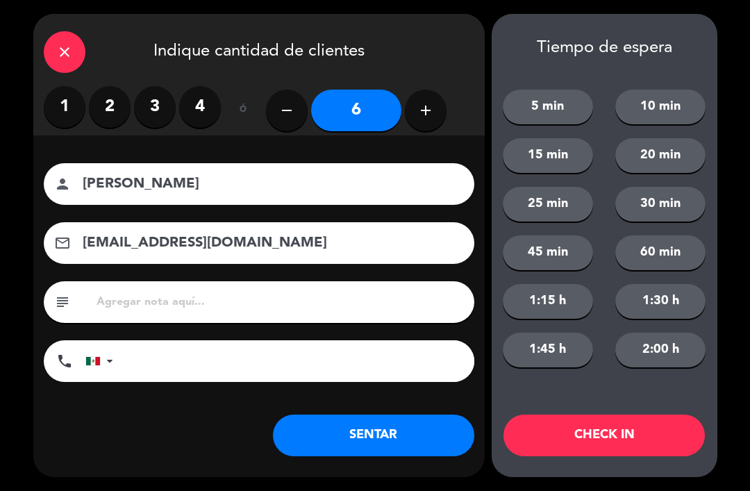
click at [361, 438] on button "SENTAR" at bounding box center [374, 436] width 202 height 42
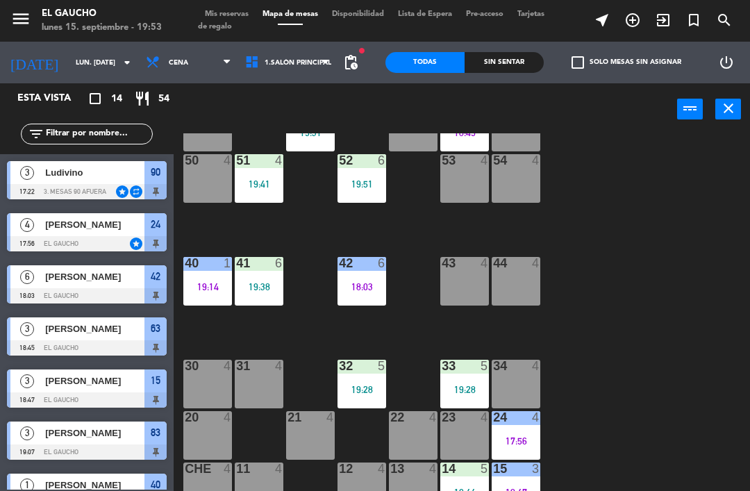
click at [266, 374] on div "31 4" at bounding box center [259, 367] width 49 height 14
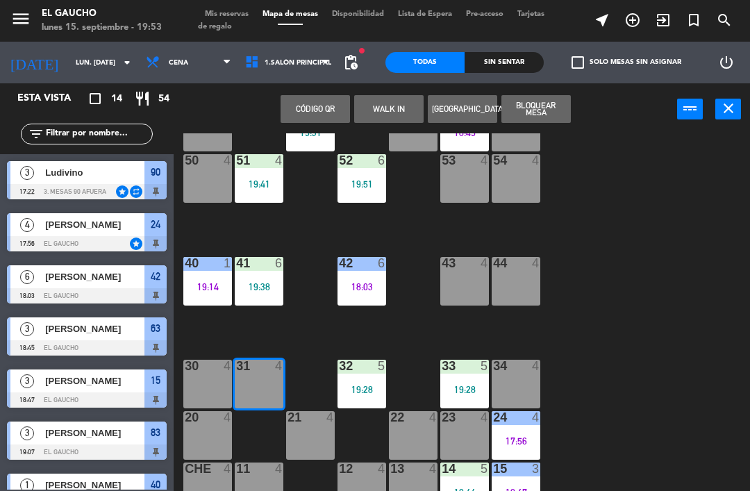
click at [393, 104] on button "WALK IN" at bounding box center [388, 109] width 69 height 28
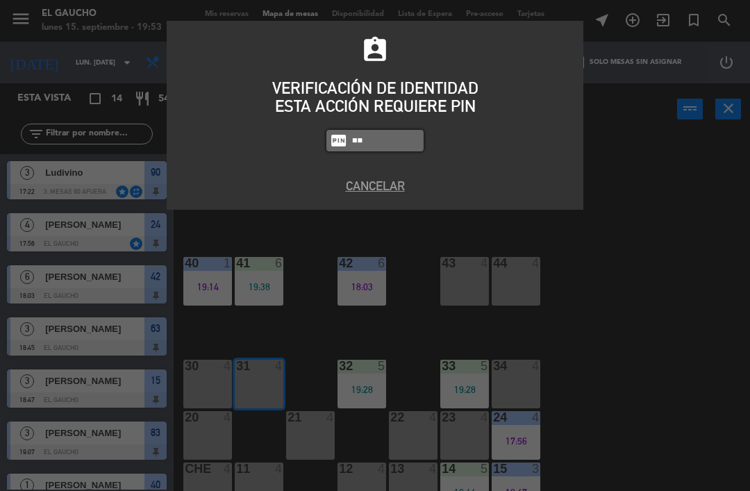
type input "3"
type input "3124"
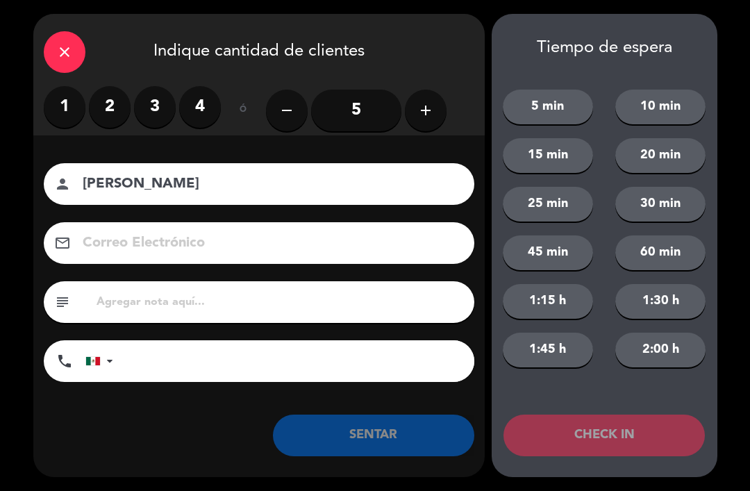
type input "[PERSON_NAME]"
click at [359, 110] on input "5" at bounding box center [356, 111] width 90 height 42
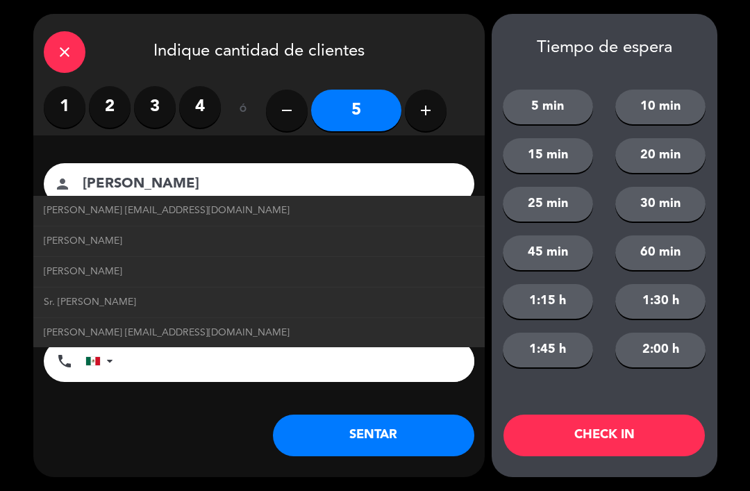
click at [177, 329] on span "[PERSON_NAME] [EMAIL_ADDRESS][DOMAIN_NAME]" at bounding box center [167, 333] width 246 height 16
type input "[EMAIL_ADDRESS][DOMAIN_NAME]"
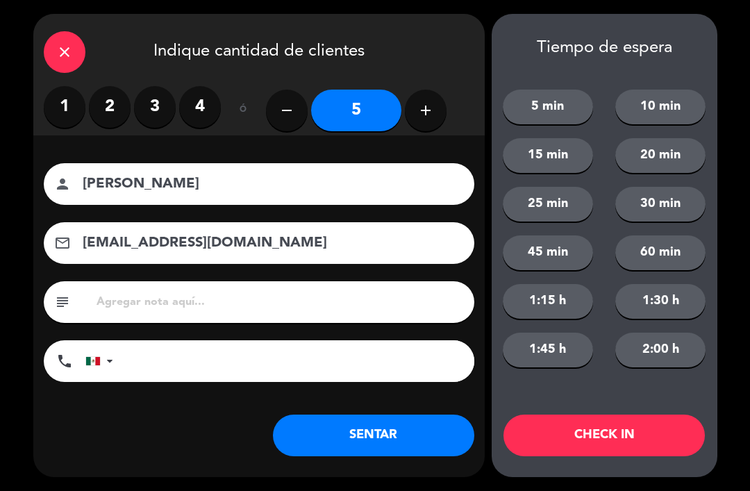
click at [353, 430] on button "SENTAR" at bounding box center [374, 436] width 202 height 42
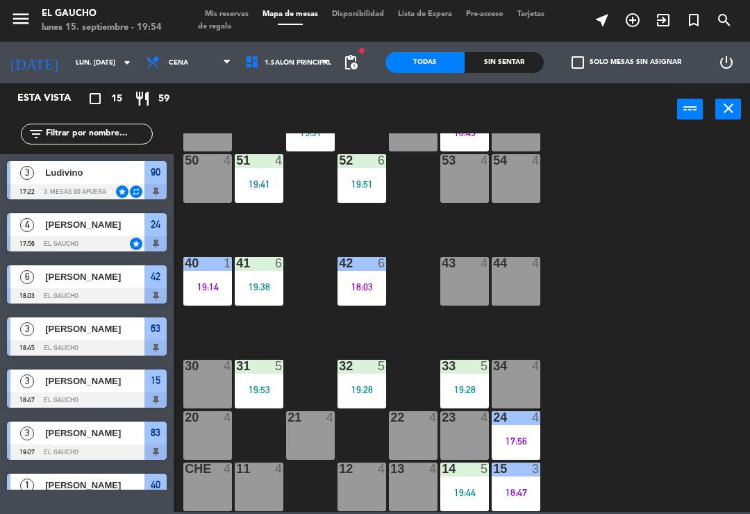
click at [662, 291] on div "84 3 19:41 80 4 83 3 19:07 82 4 81 4 70 4 71 4 72 4 73 4 74 4 63 3 18:45 62 4 6…" at bounding box center [465, 322] width 569 height 379
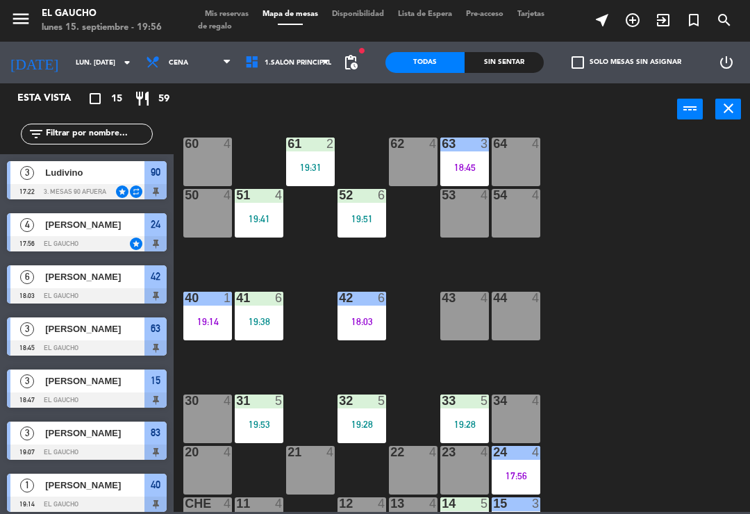
click at [632, 320] on div "84 3 19:41 80 4 83 3 19:07 82 4 81 4 70 4 71 4 72 4 73 4 74 4 63 3 18:45 62 4 6…" at bounding box center [465, 322] width 569 height 379
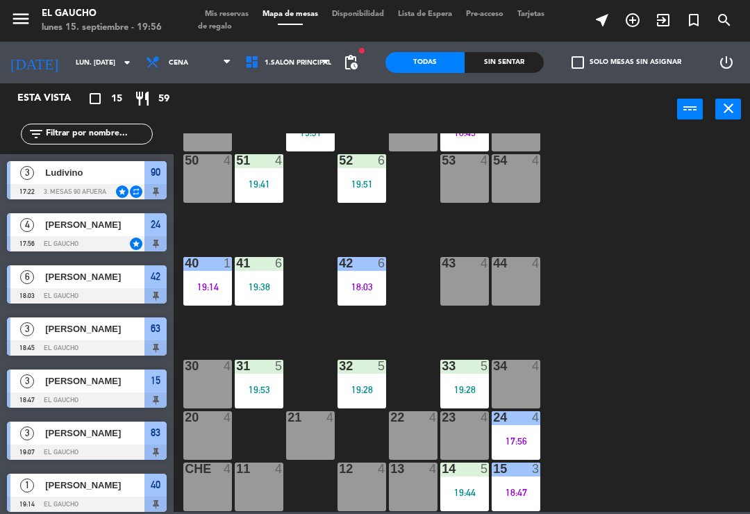
click at [519, 493] on div "18:47" at bounding box center [516, 493] width 49 height 10
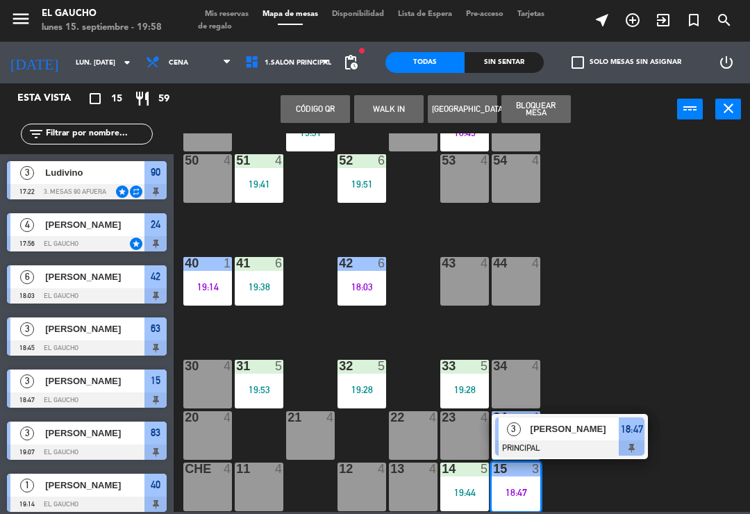
click at [675, 308] on div "84 3 19:41 80 4 83 3 19:07 82 4 81 4 70 4 71 4 72 4 73 4 74 4 63 3 18:45 62 4 6…" at bounding box center [465, 322] width 569 height 379
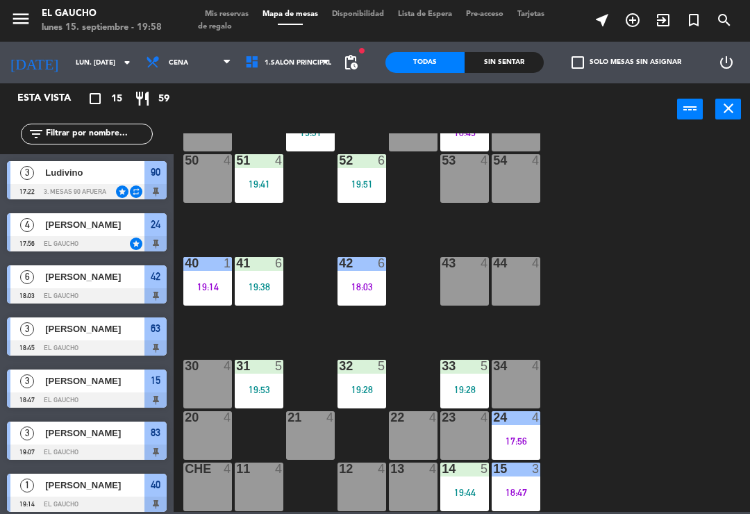
click at [352, 477] on div "12 4" at bounding box center [362, 487] width 49 height 49
click at [413, 484] on div "13 4" at bounding box center [413, 487] width 49 height 49
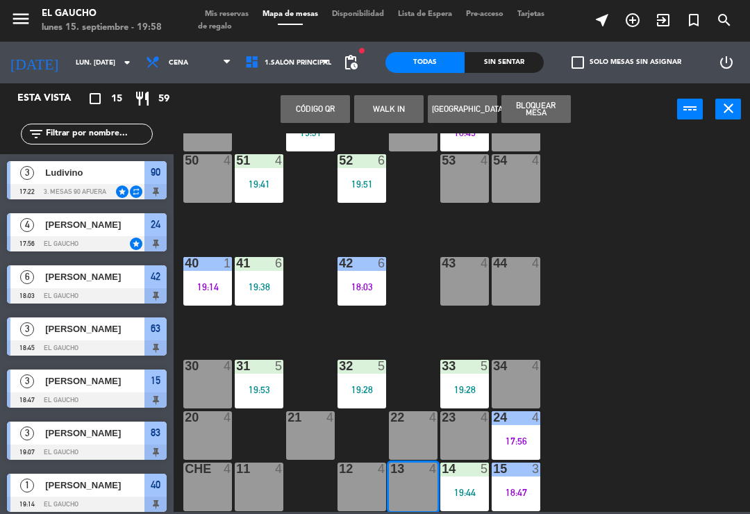
click at [381, 118] on button "WALK IN" at bounding box center [388, 109] width 69 height 28
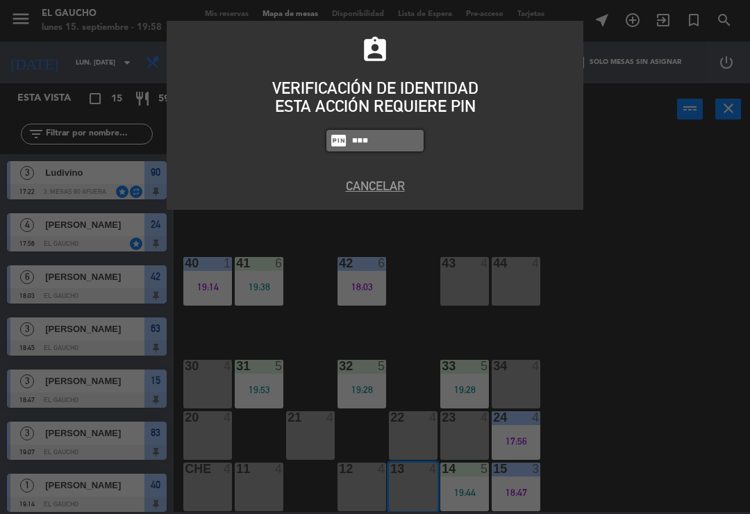
type input "0009"
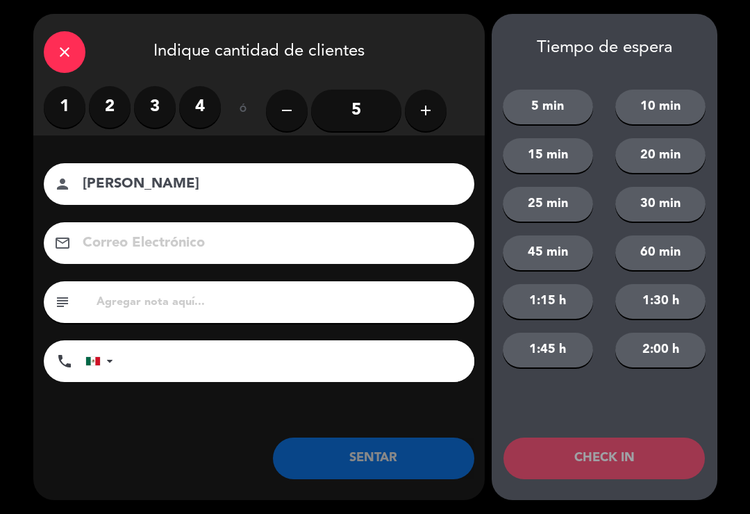
click at [87, 96] on div "1 2 3 4" at bounding box center [132, 107] width 177 height 42
click at [47, 104] on label "1" at bounding box center [65, 107] width 42 height 42
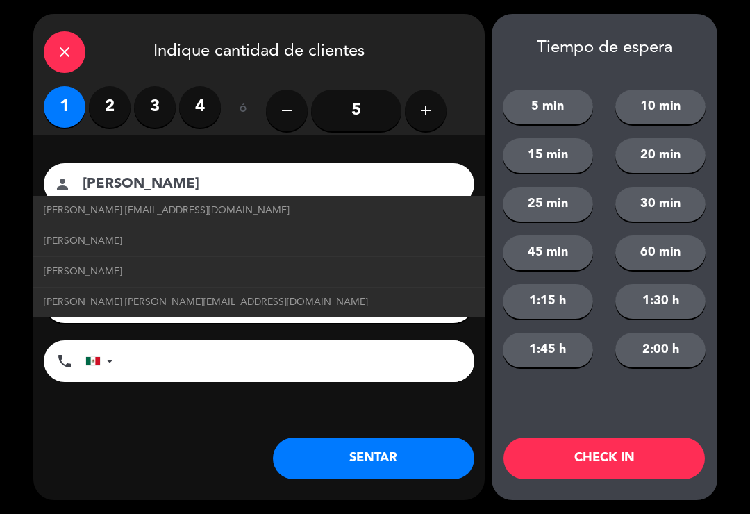
click at [133, 204] on span "[PERSON_NAME] [EMAIL_ADDRESS][DOMAIN_NAME]" at bounding box center [167, 211] width 246 height 16
type input "[PERSON_NAME]"
type input "[EMAIL_ADDRESS][DOMAIN_NAME]"
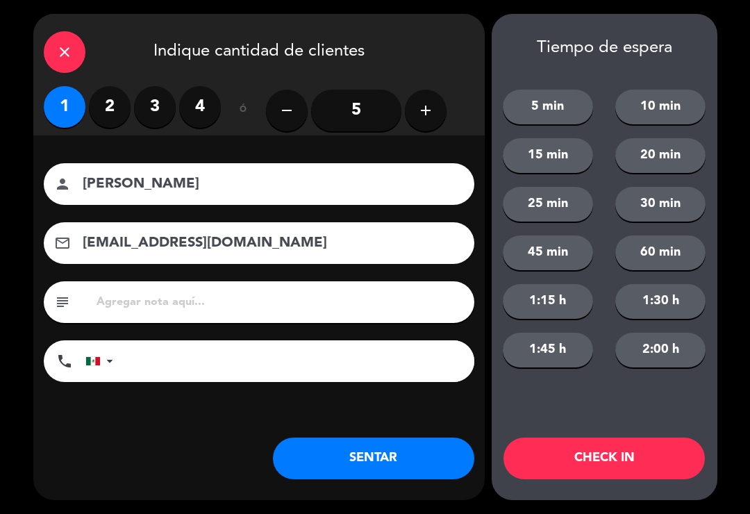
click at [369, 454] on button "SENTAR" at bounding box center [374, 459] width 202 height 42
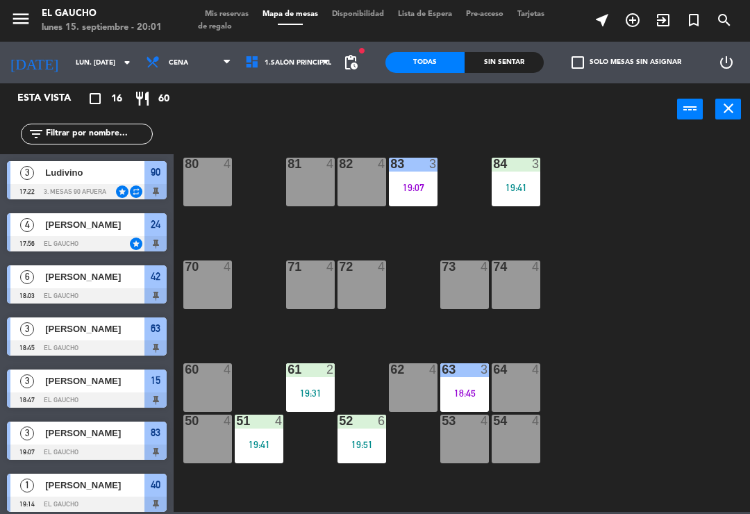
scroll to position [0, 0]
click at [375, 182] on div "82 4" at bounding box center [362, 182] width 49 height 49
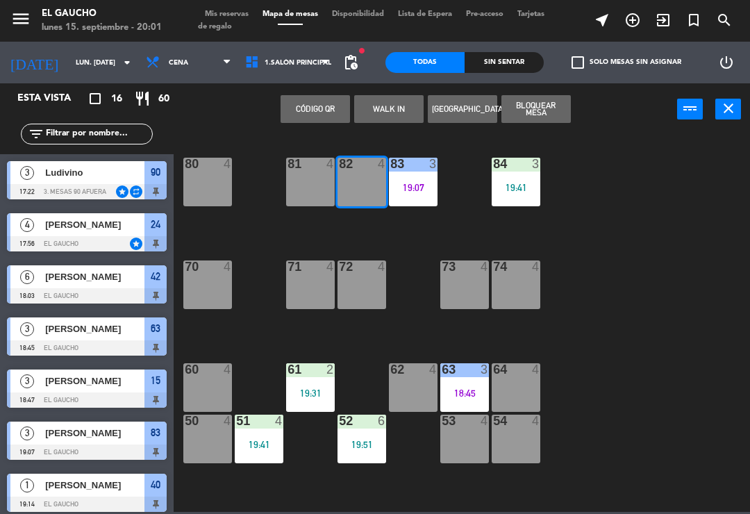
click at [381, 122] on button "WALK IN" at bounding box center [388, 109] width 69 height 28
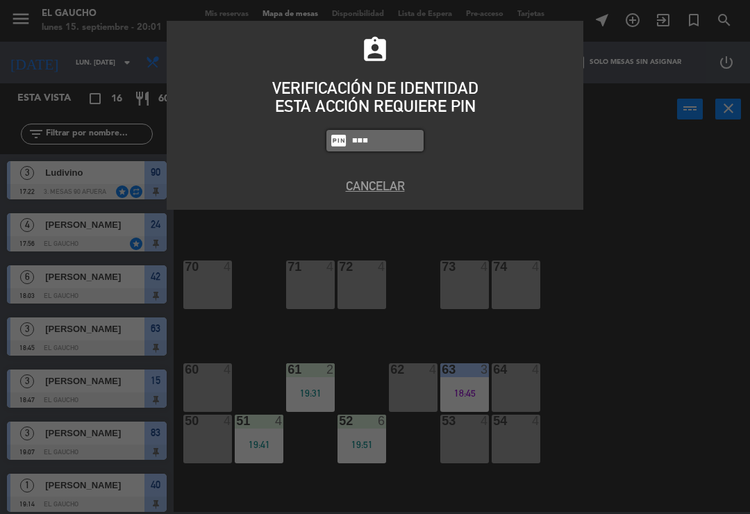
type input "0009"
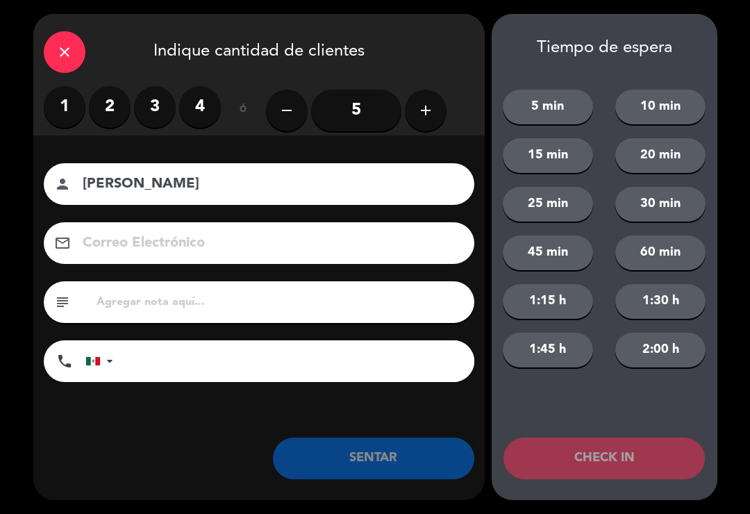
click at [343, 112] on input "5" at bounding box center [356, 111] width 90 height 42
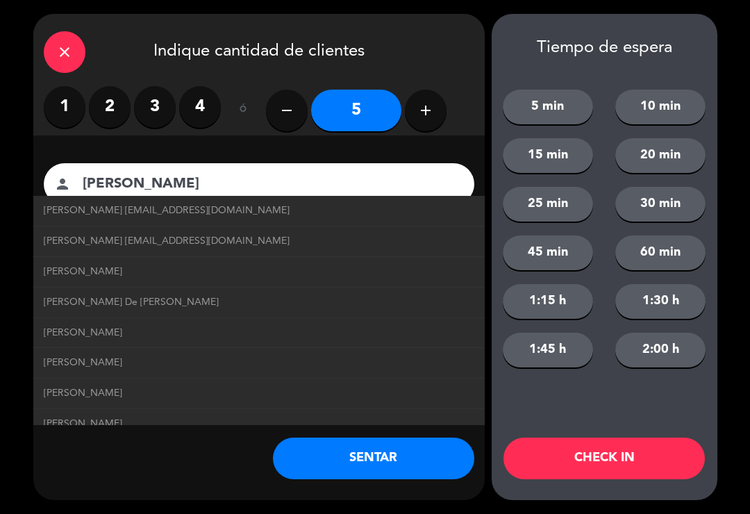
click at [206, 213] on span "[PERSON_NAME] [EMAIL_ADDRESS][DOMAIN_NAME]" at bounding box center [167, 211] width 246 height 16
type input "[PERSON_NAME]"
type input "[EMAIL_ADDRESS][DOMAIN_NAME]"
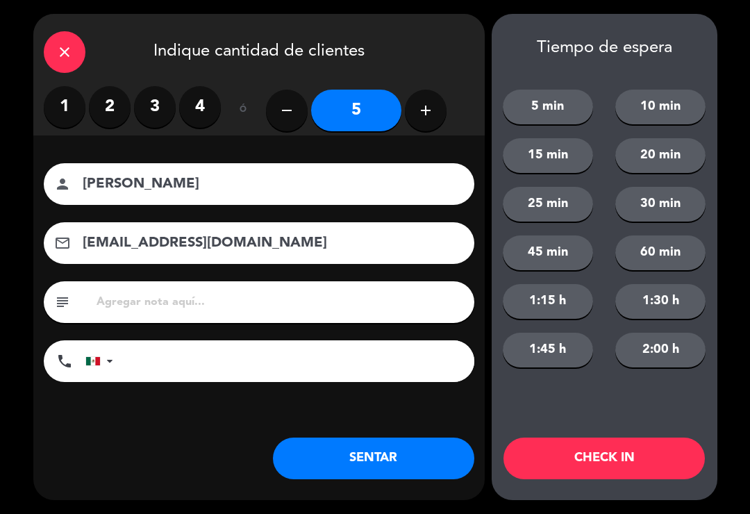
click at [361, 461] on button "SENTAR" at bounding box center [374, 459] width 202 height 42
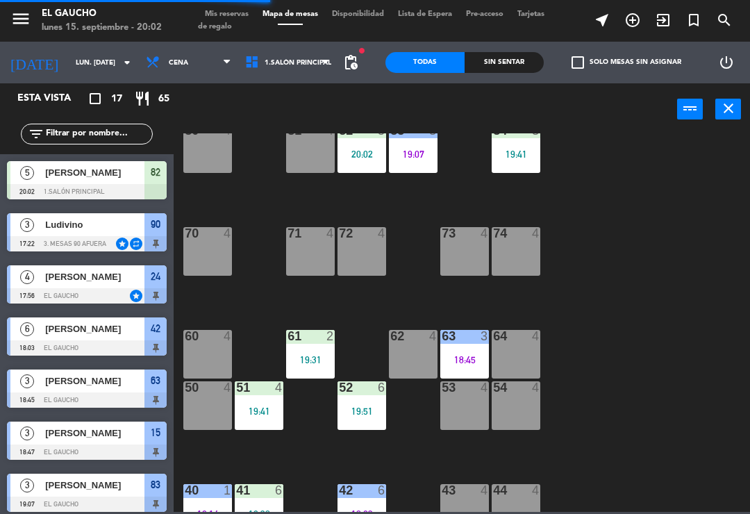
scroll to position [34, 0]
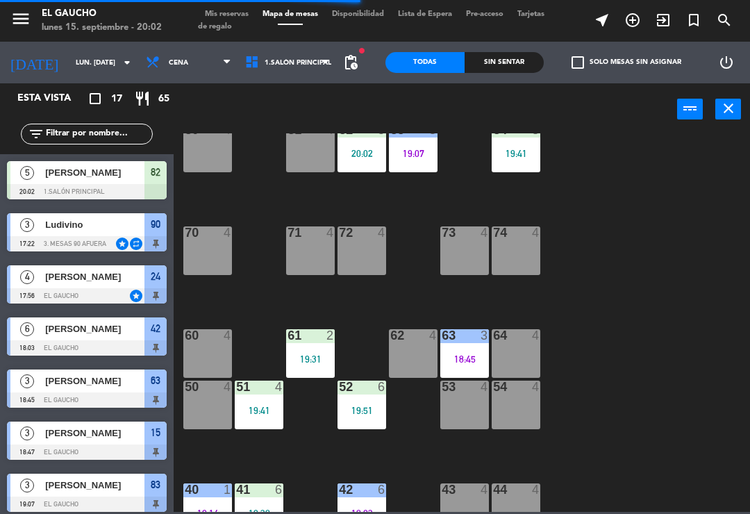
click at [420, 350] on div "62 4" at bounding box center [413, 353] width 49 height 49
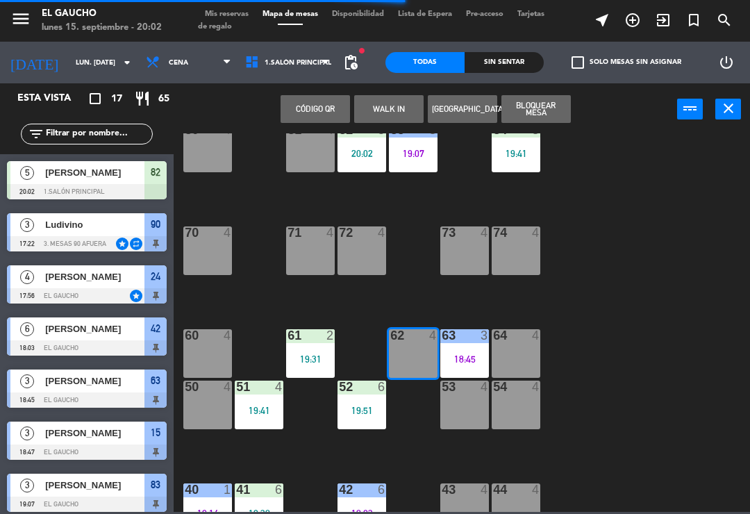
click at [398, 117] on button "WALK IN" at bounding box center [388, 109] width 69 height 28
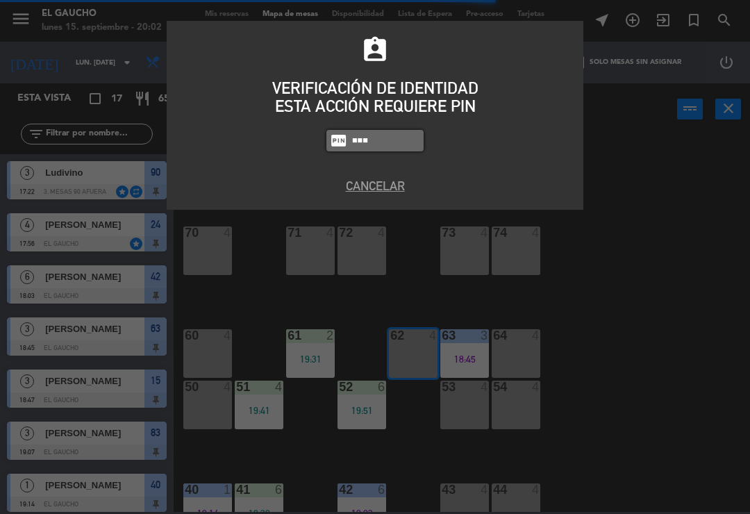
type input "0009"
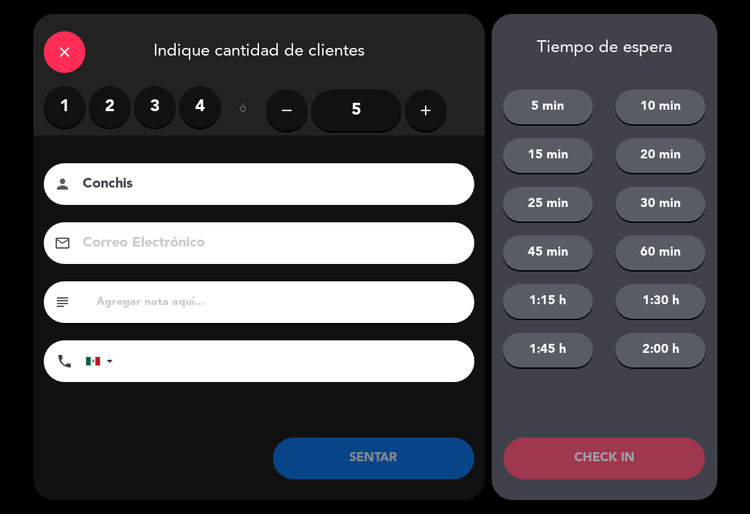
type input "Conchis"
click at [110, 100] on label "2" at bounding box center [110, 107] width 42 height 42
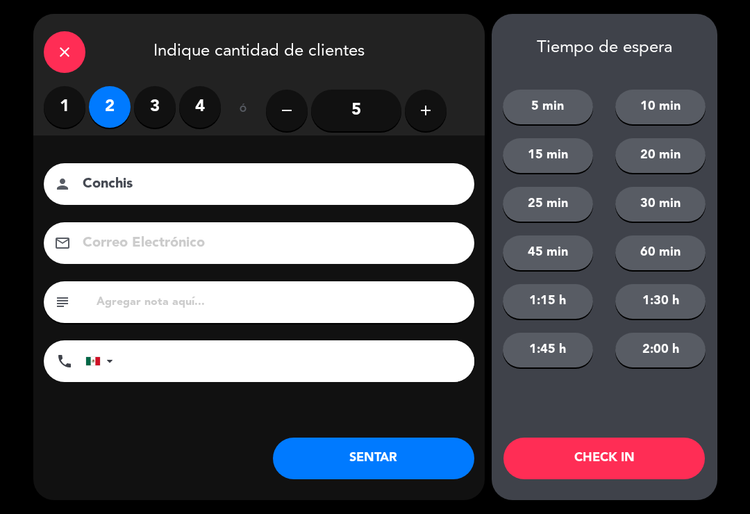
click at [411, 459] on button "SENTAR" at bounding box center [374, 459] width 202 height 42
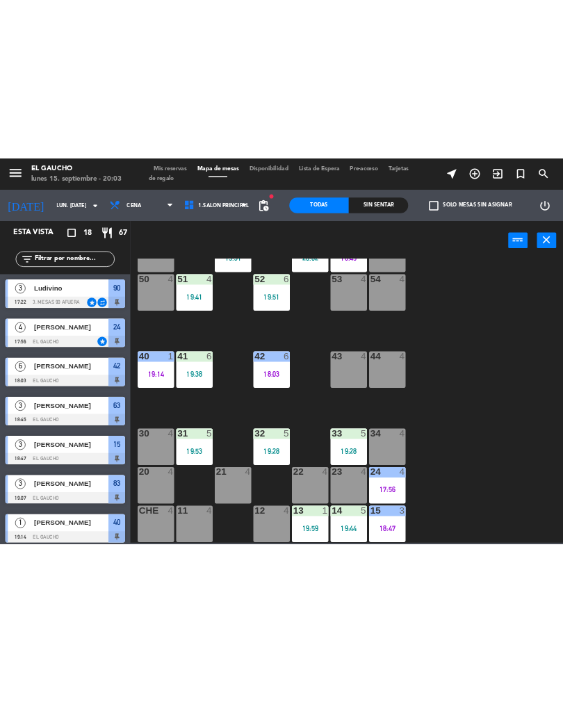
scroll to position [261, 0]
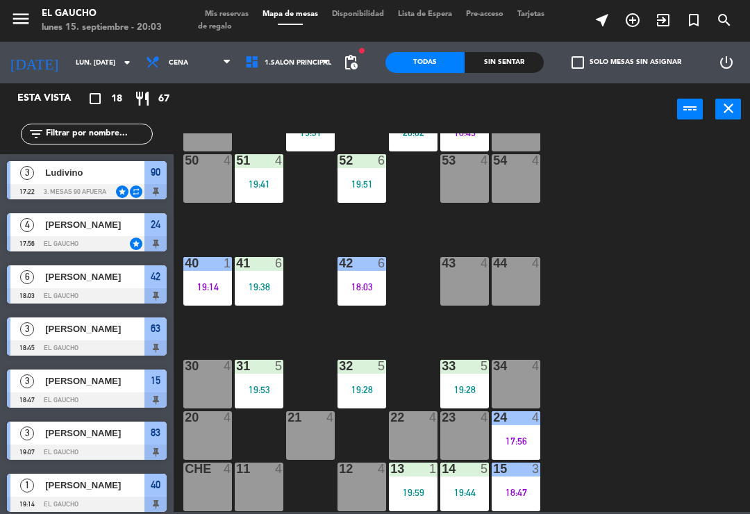
click at [311, 445] on div "21 4" at bounding box center [310, 435] width 49 height 49
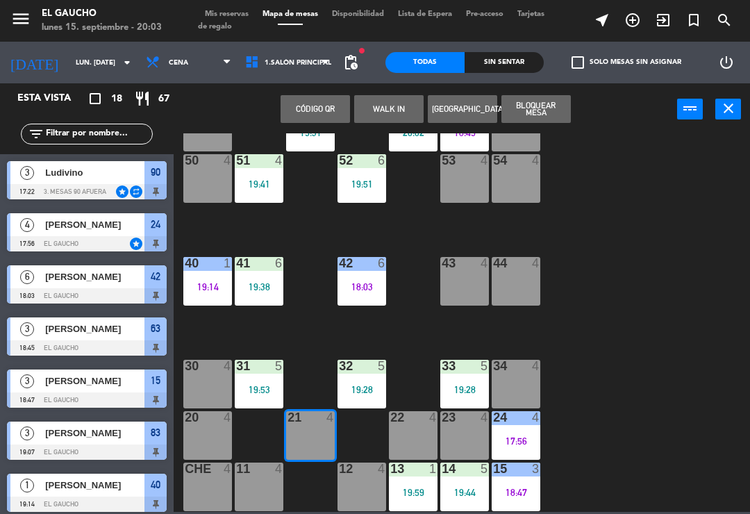
click at [408, 104] on button "WALK IN" at bounding box center [388, 109] width 69 height 28
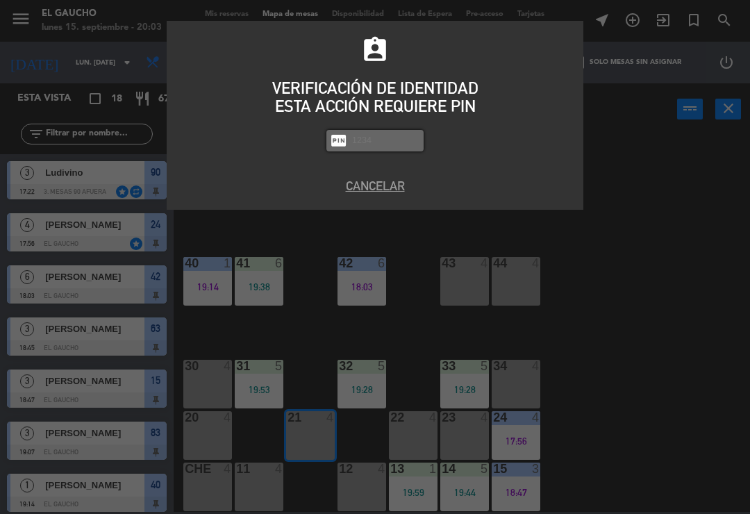
type input "P"
type input "0009"
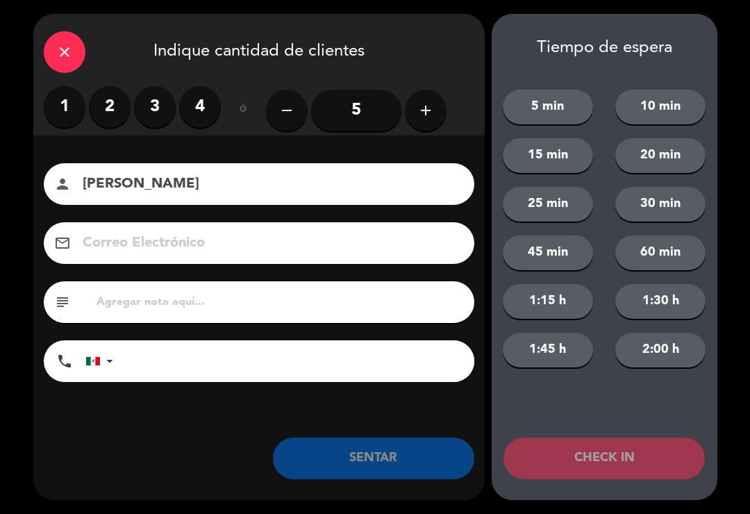
click at [108, 104] on label "2" at bounding box center [110, 107] width 42 height 42
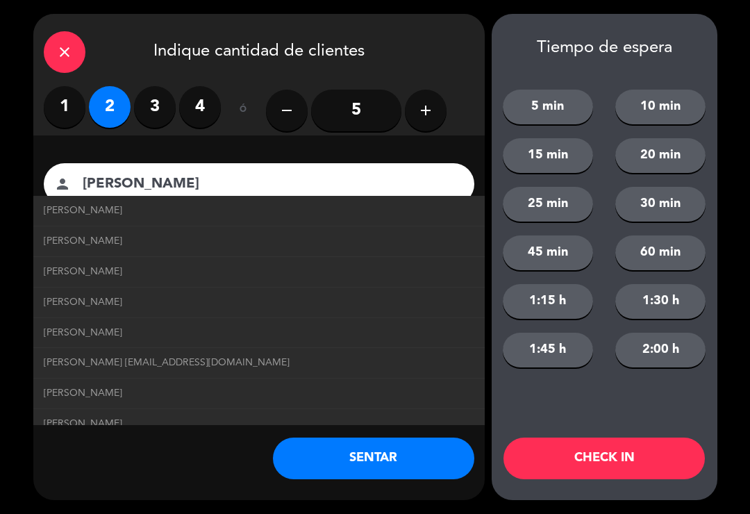
click at [206, 366] on span "[PERSON_NAME] [EMAIL_ADDRESS][DOMAIN_NAME]" at bounding box center [167, 363] width 246 height 16
type input "[PERSON_NAME]"
type input "[EMAIL_ADDRESS][DOMAIN_NAME]"
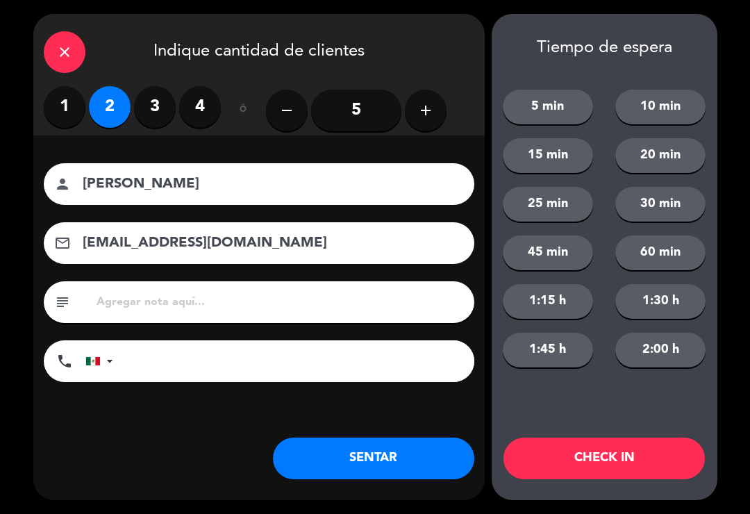
click at [342, 463] on button "SENTAR" at bounding box center [374, 459] width 202 height 42
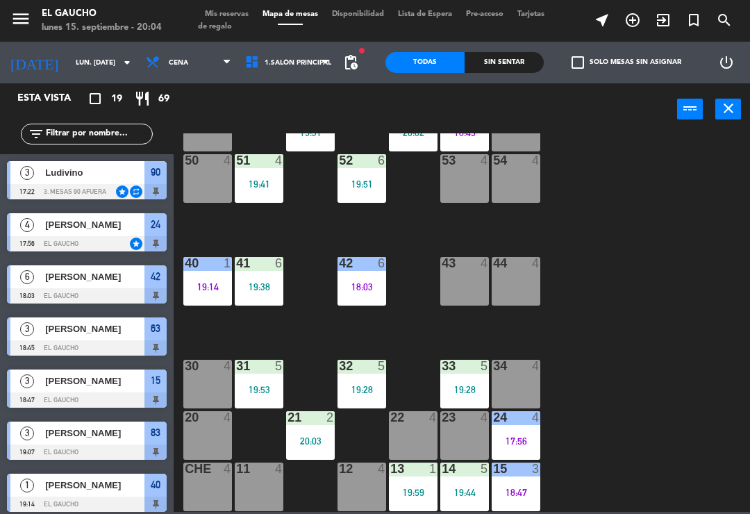
click at [511, 438] on div "17:56" at bounding box center [516, 441] width 49 height 10
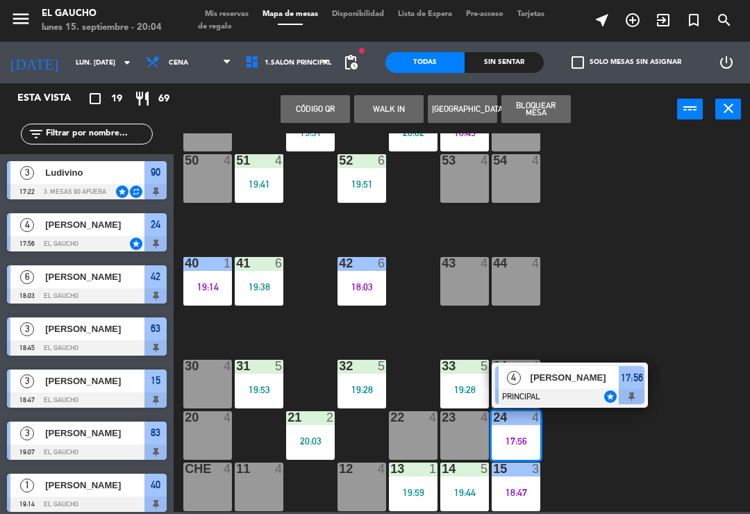
click at [541, 394] on div at bounding box center [569, 396] width 149 height 15
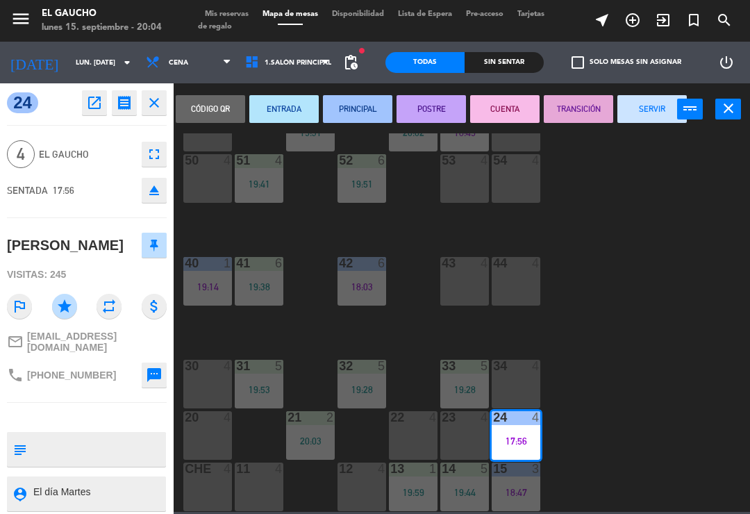
click at [643, 104] on button "SERVIR" at bounding box center [652, 109] width 69 height 28
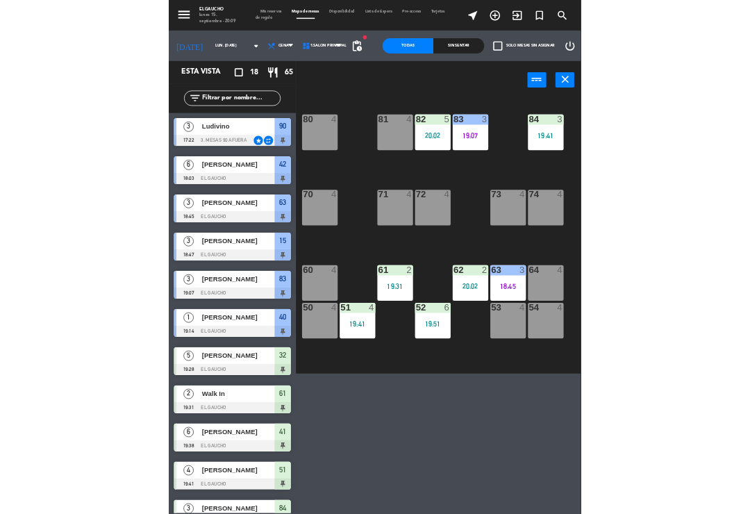
scroll to position [0, 0]
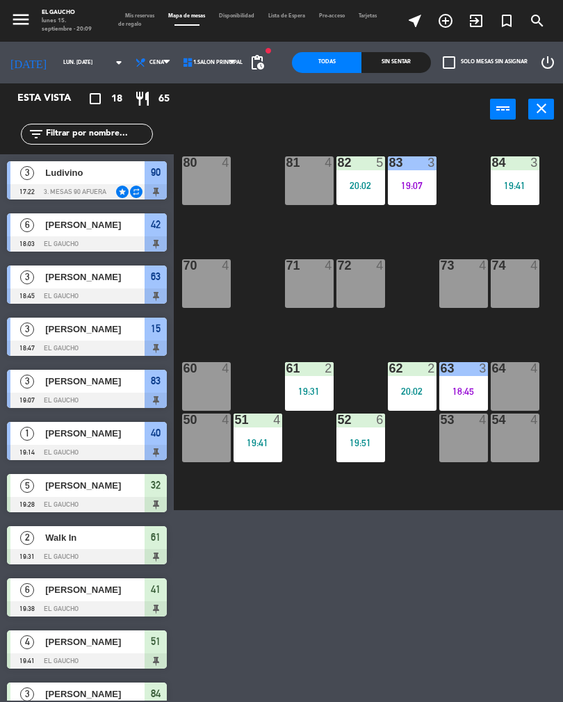
click at [336, 171] on div "82 5 20:02" at bounding box center [360, 180] width 49 height 49
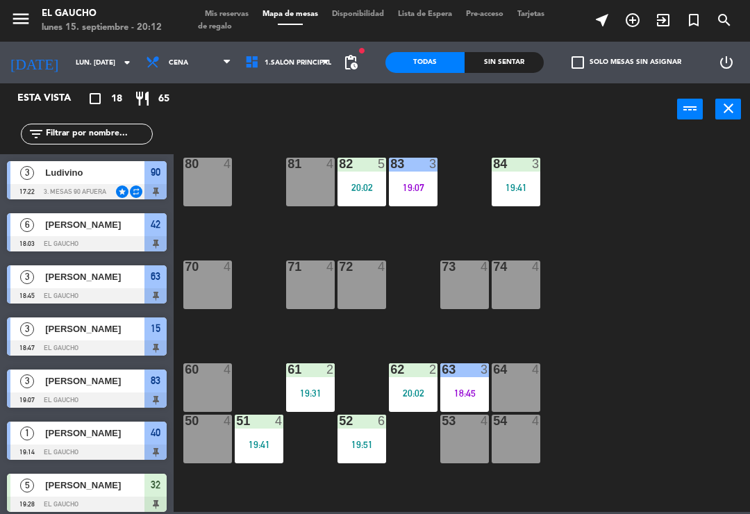
click at [628, 350] on div "84 3 19:41 80 4 83 3 19:07 82 5 20:02 81 4 70 4 71 4 72 4 73 4 74 4 63 3 18:45 …" at bounding box center [465, 322] width 569 height 379
click at [523, 186] on div "19:41" at bounding box center [516, 188] width 49 height 10
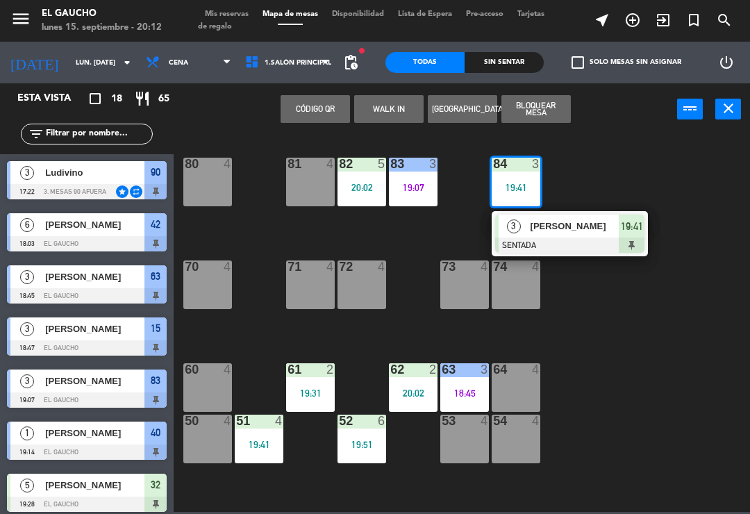
click at [582, 231] on span "[PERSON_NAME]" at bounding box center [575, 226] width 89 height 15
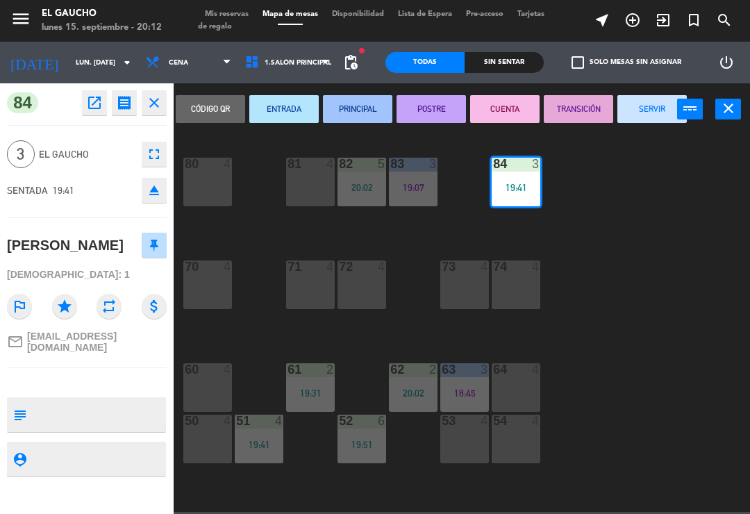
click at [363, 109] on button "PRINCIPAL" at bounding box center [357, 109] width 69 height 28
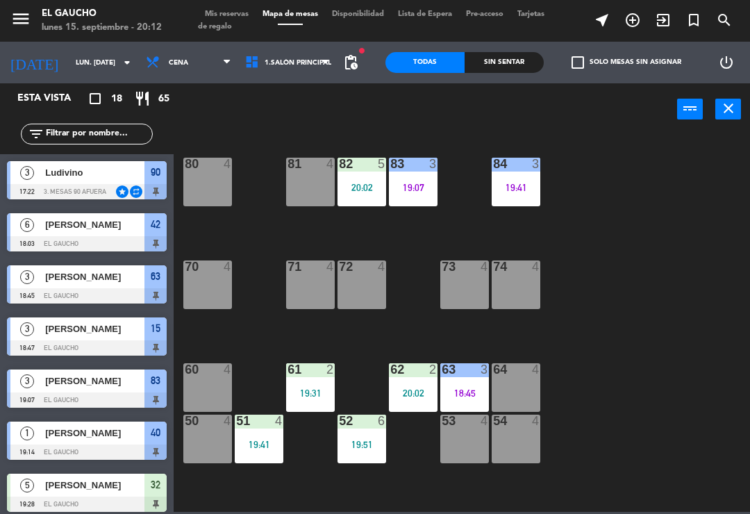
click at [411, 195] on div "83 3 19:07" at bounding box center [413, 182] width 49 height 49
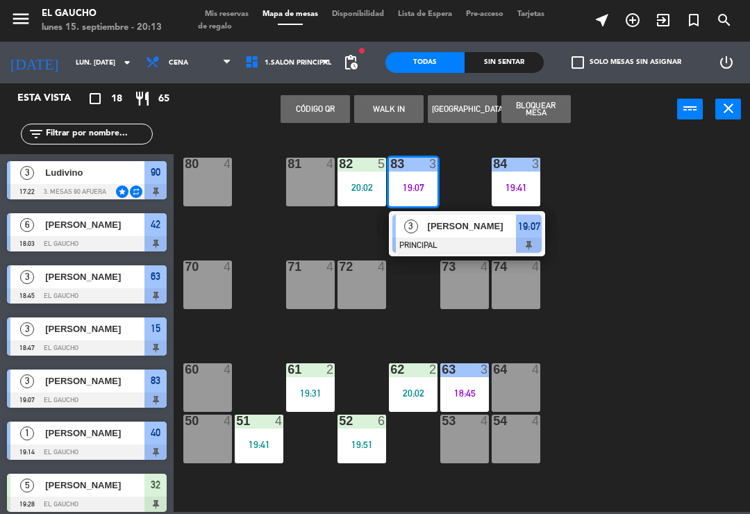
click at [455, 225] on span "[PERSON_NAME]" at bounding box center [472, 226] width 89 height 15
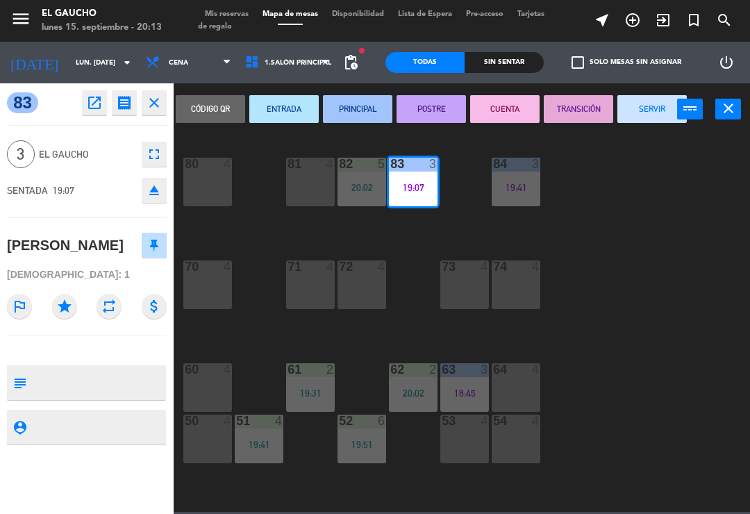
click at [639, 106] on button "SERVIR" at bounding box center [652, 109] width 69 height 28
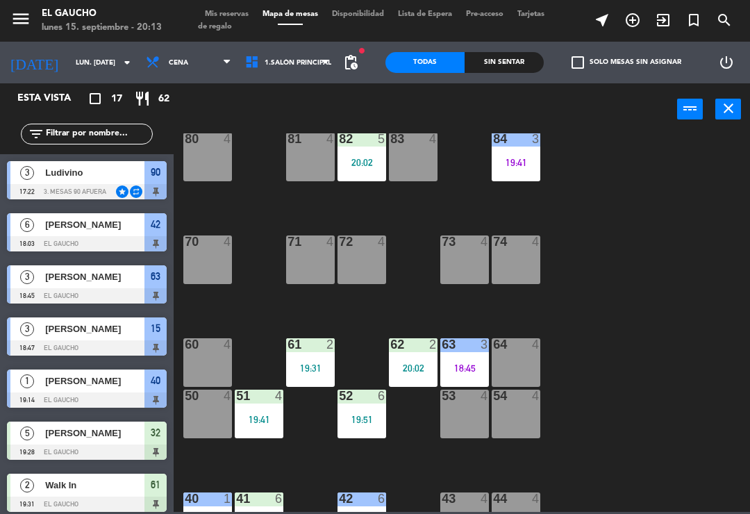
scroll to position [39, 0]
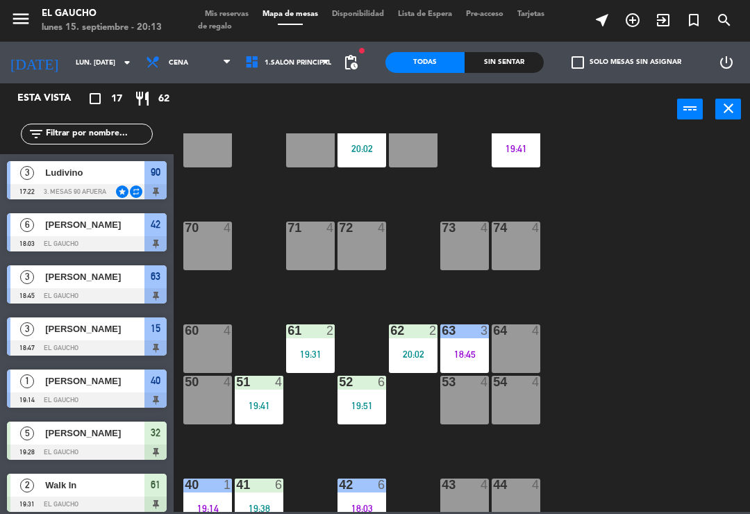
click at [310, 347] on div "61 2 19:31" at bounding box center [310, 349] width 49 height 49
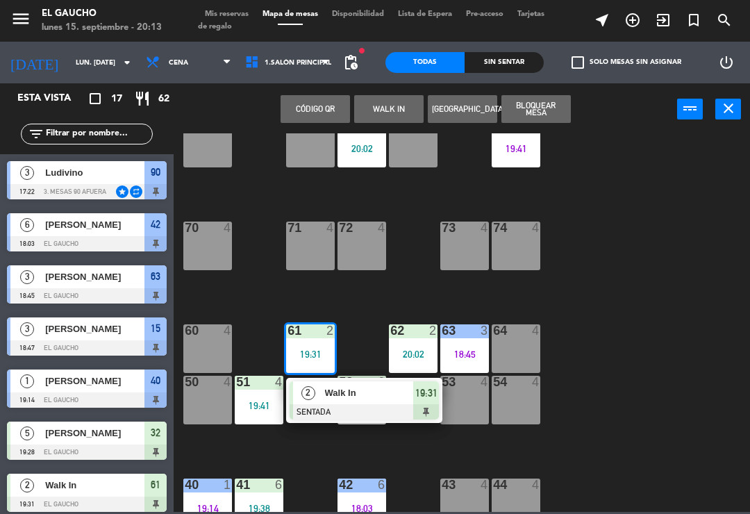
click at [328, 402] on div "Walk In" at bounding box center [369, 392] width 90 height 23
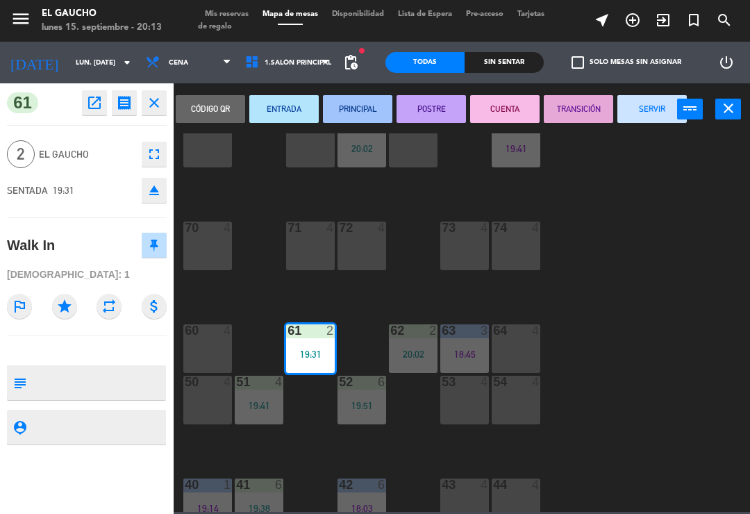
click at [497, 111] on button "CUENTA" at bounding box center [504, 109] width 69 height 28
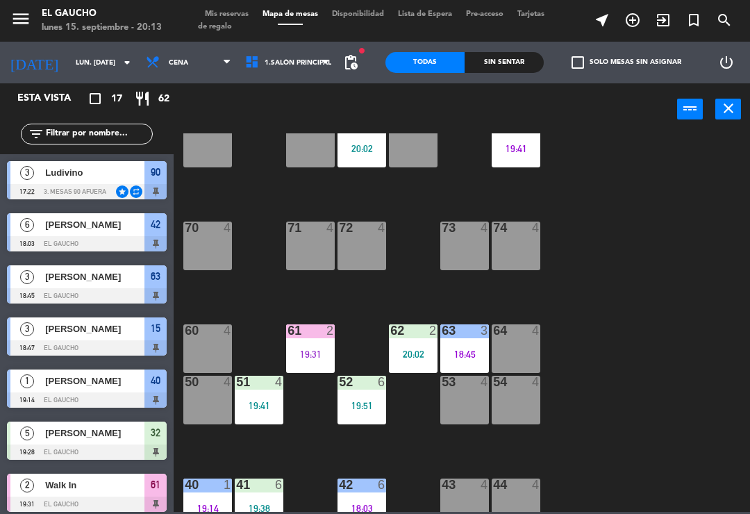
scroll to position [0, 0]
click at [408, 347] on div "62 2 20:02" at bounding box center [413, 349] width 49 height 49
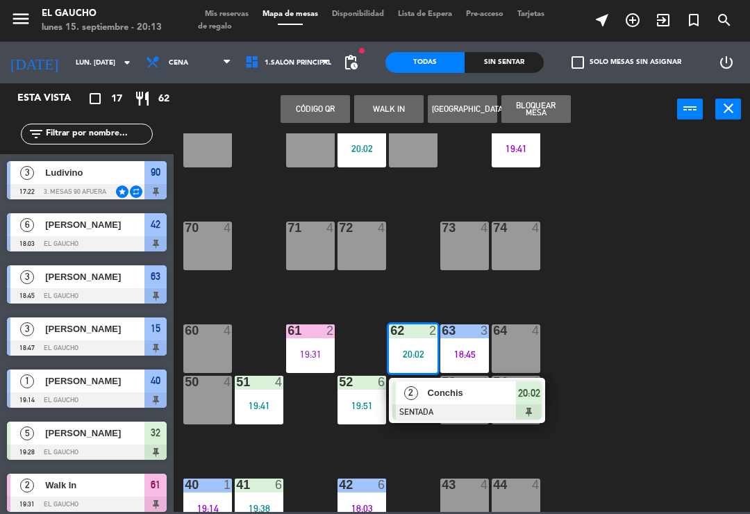
click at [432, 401] on div "Conchis" at bounding box center [472, 392] width 90 height 23
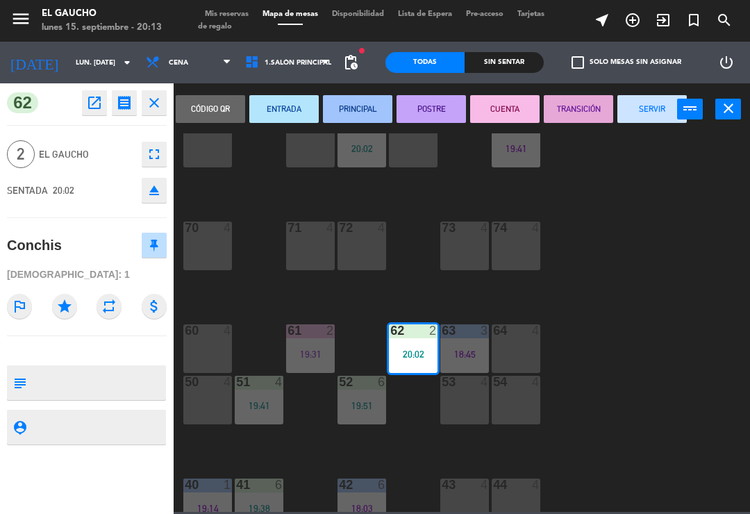
click at [343, 109] on button "PRINCIPAL" at bounding box center [357, 109] width 69 height 28
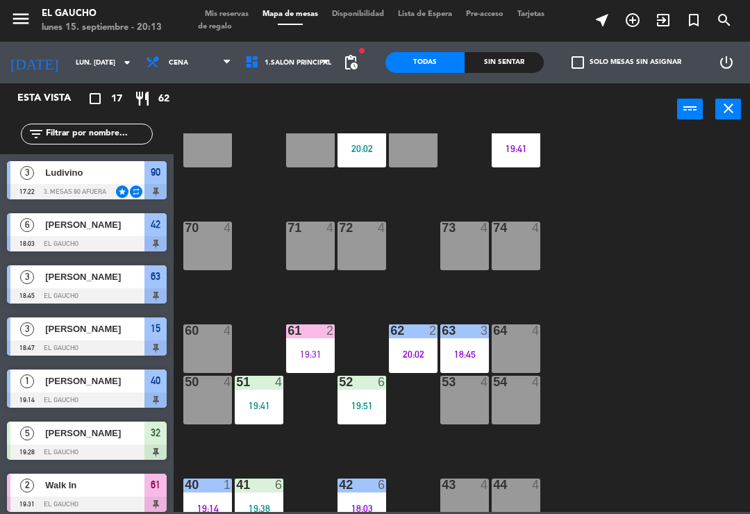
scroll to position [160, 0]
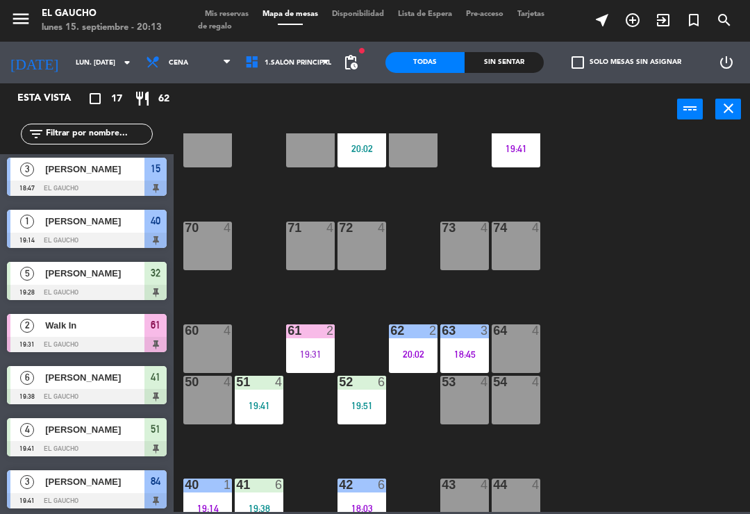
click at [255, 406] on div "19:41" at bounding box center [259, 406] width 49 height 10
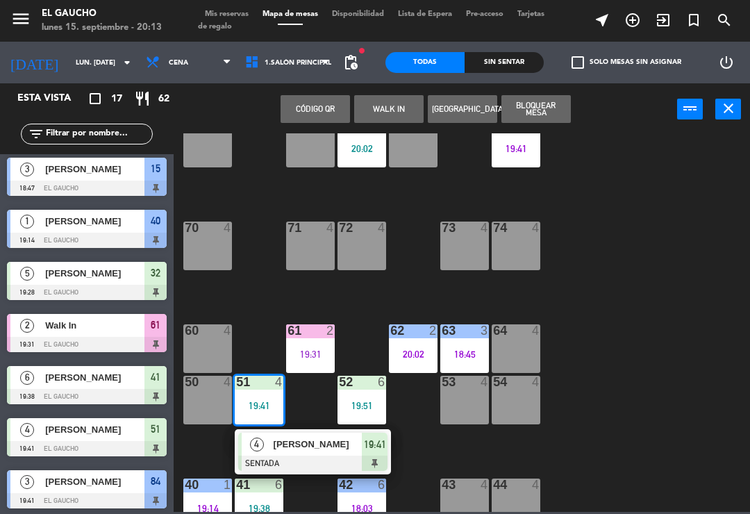
click at [298, 450] on span "[PERSON_NAME]" at bounding box center [318, 444] width 89 height 15
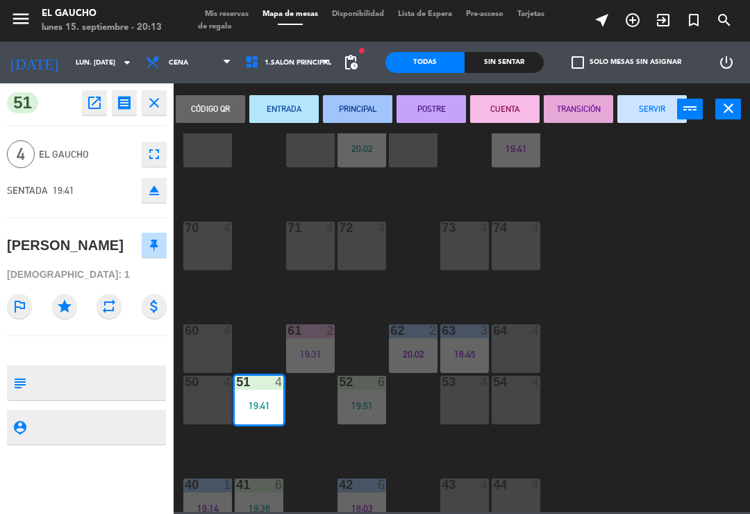
click at [354, 112] on button "PRINCIPAL" at bounding box center [357, 109] width 69 height 28
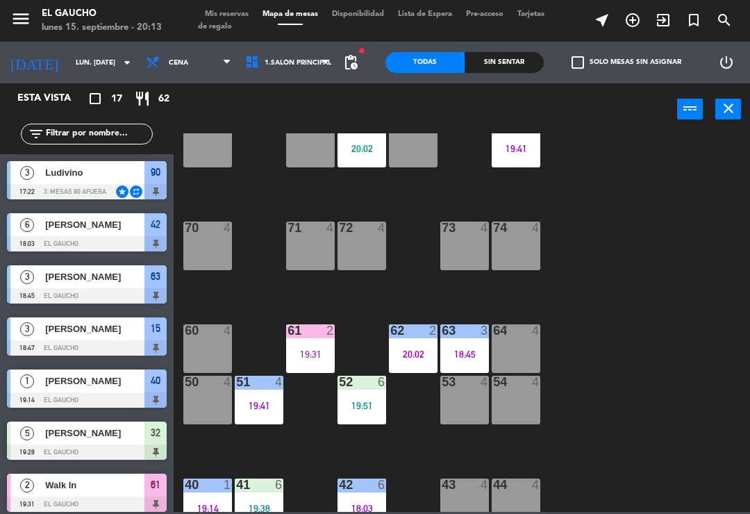
scroll to position [0, 0]
click at [365, 413] on div "52 6 19:51" at bounding box center [362, 400] width 49 height 49
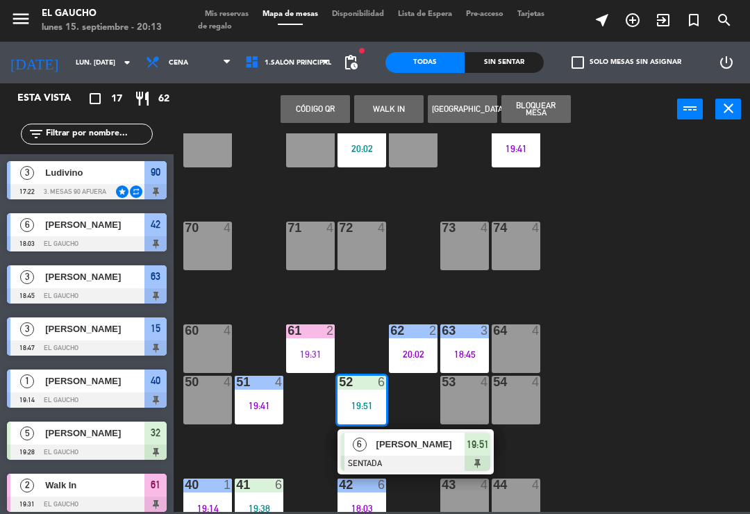
click at [404, 452] on div "[PERSON_NAME]" at bounding box center [420, 444] width 90 height 23
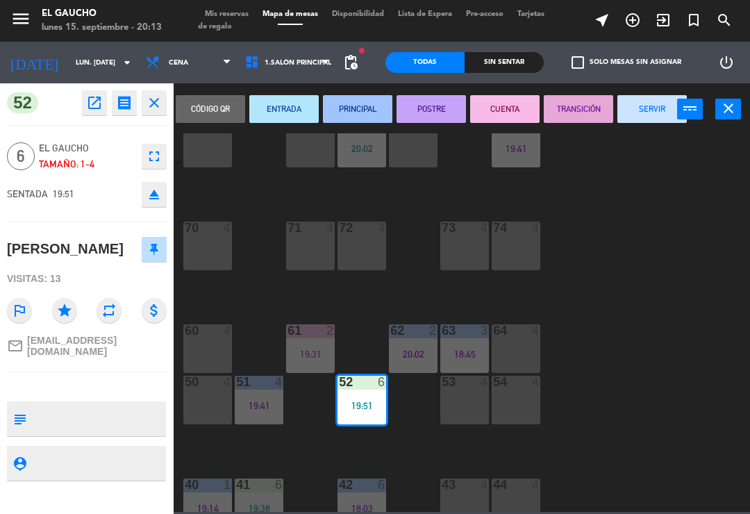
click at [274, 108] on button "ENTRADA" at bounding box center [283, 109] width 69 height 28
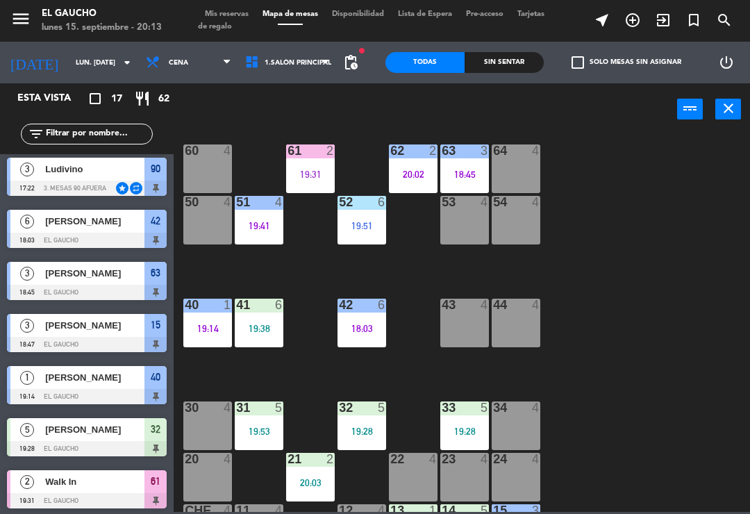
scroll to position [219, 0]
click at [248, 331] on div "19:38" at bounding box center [259, 329] width 49 height 10
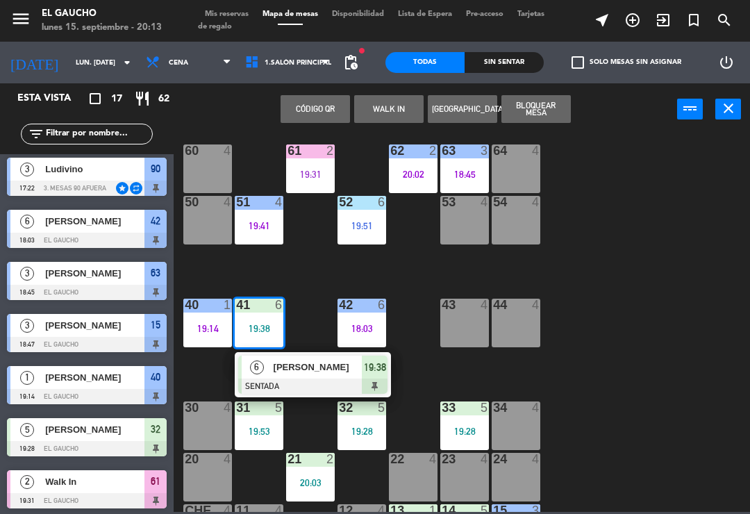
click at [312, 384] on div at bounding box center [312, 386] width 149 height 15
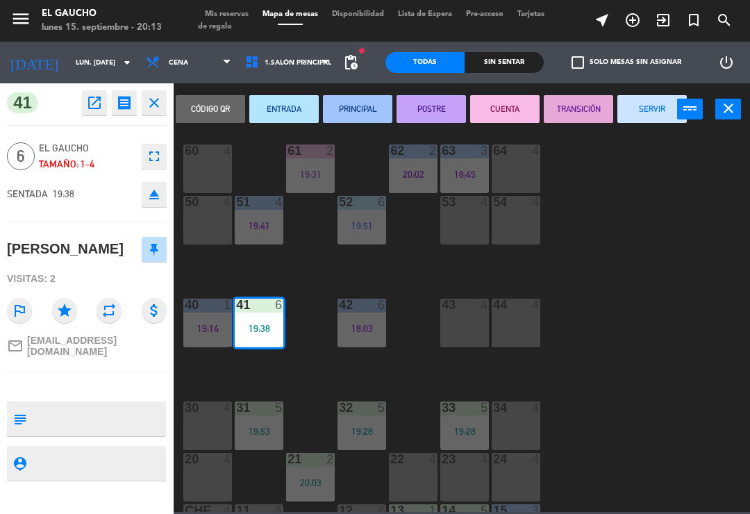
click at [344, 117] on button "PRINCIPAL" at bounding box center [357, 109] width 69 height 28
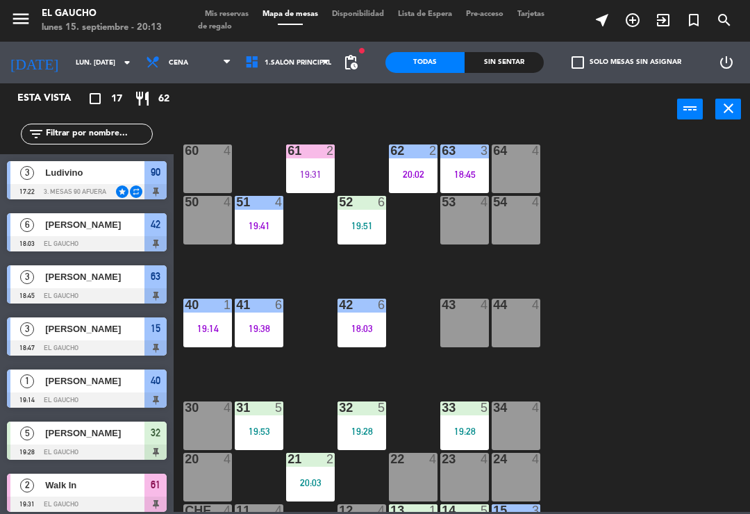
click at [364, 338] on div "42 6 18:03" at bounding box center [362, 323] width 49 height 49
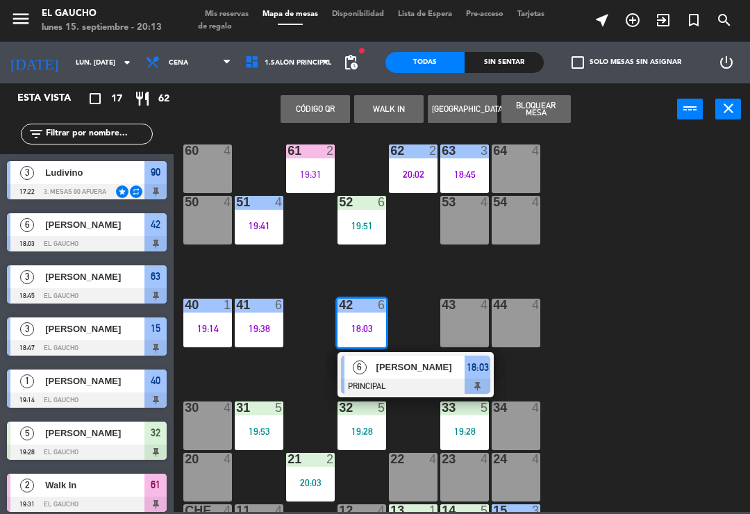
click at [409, 365] on span "[PERSON_NAME]" at bounding box center [421, 367] width 89 height 15
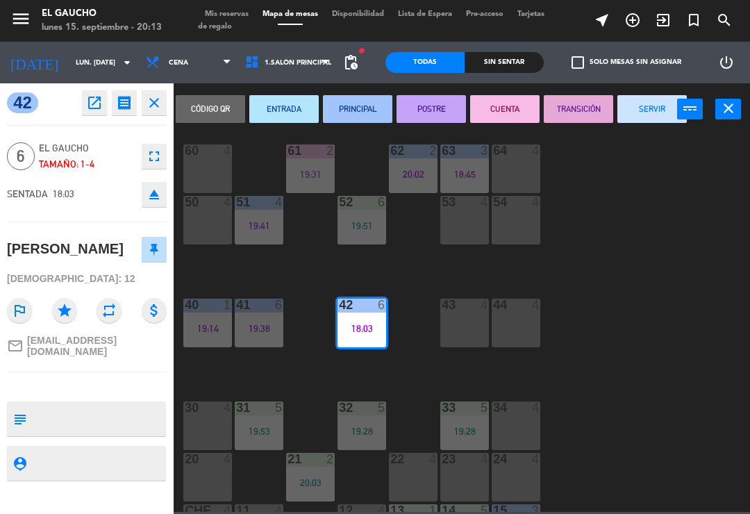
click at [569, 116] on button "TRANSICIÓN" at bounding box center [578, 109] width 69 height 28
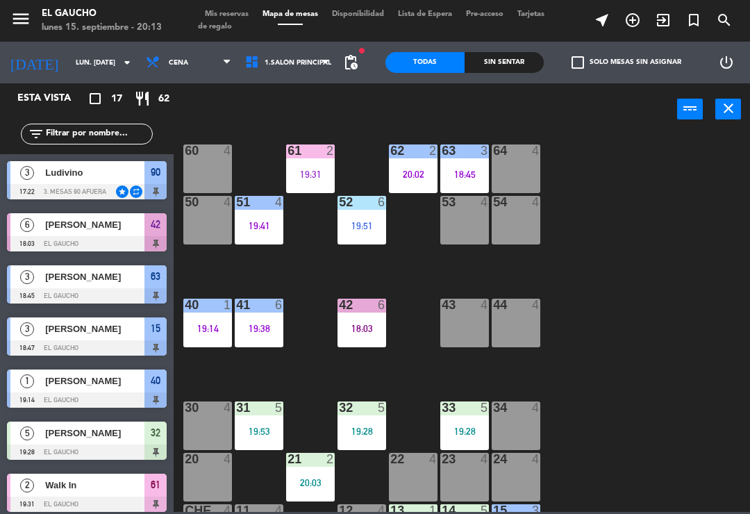
click at [254, 428] on div "19:53" at bounding box center [259, 432] width 49 height 10
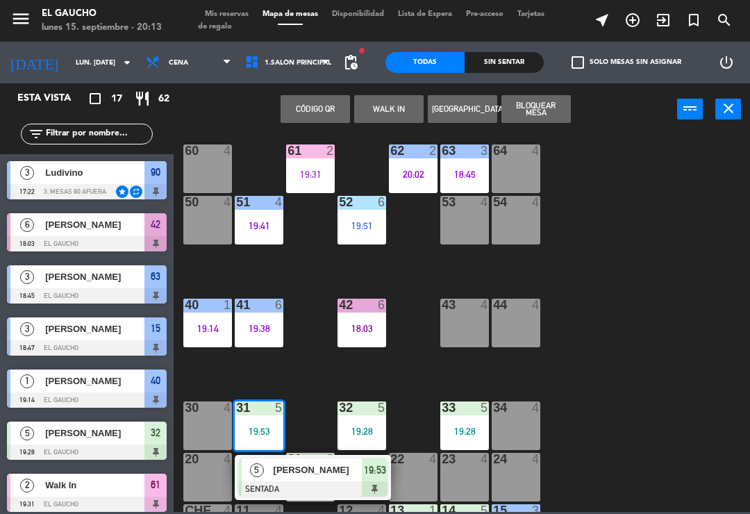
click at [302, 479] on div "[PERSON_NAME]" at bounding box center [317, 470] width 90 height 23
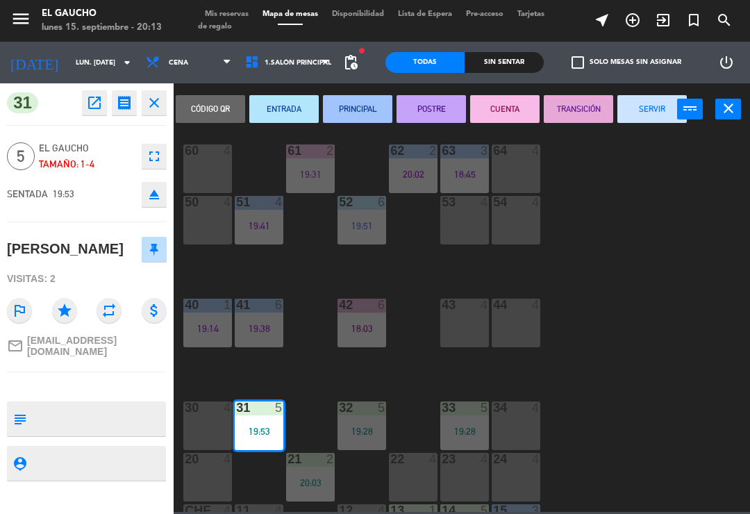
click at [282, 110] on button "ENTRADA" at bounding box center [283, 109] width 69 height 28
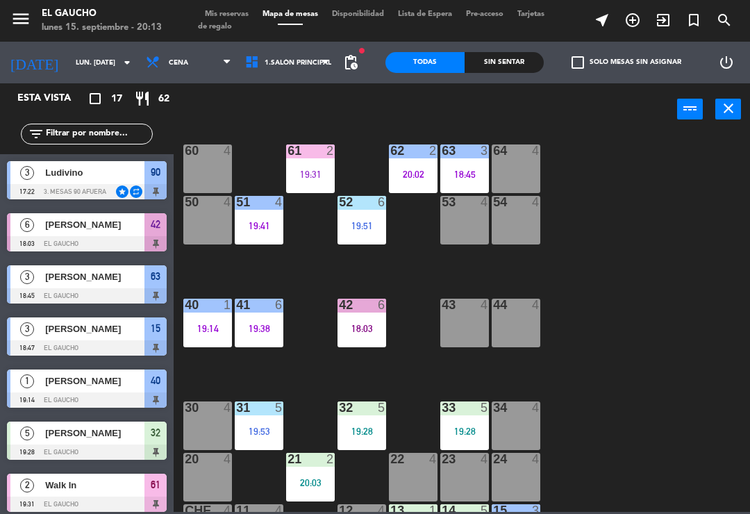
scroll to position [56, 0]
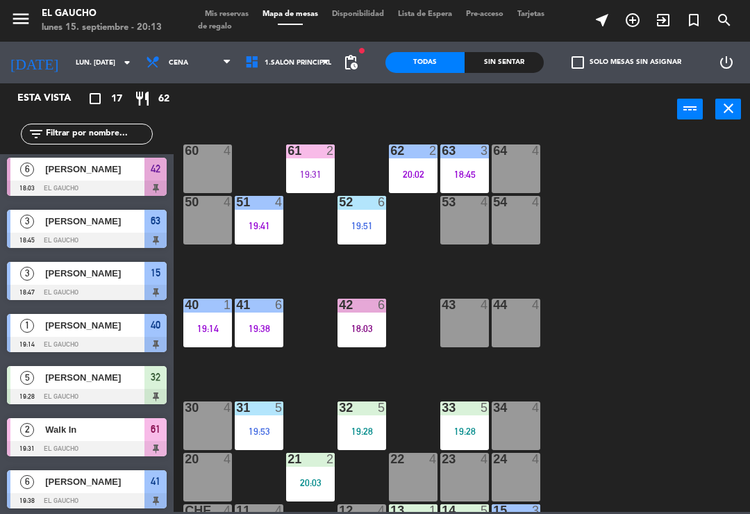
click at [359, 406] on div at bounding box center [362, 408] width 23 height 13
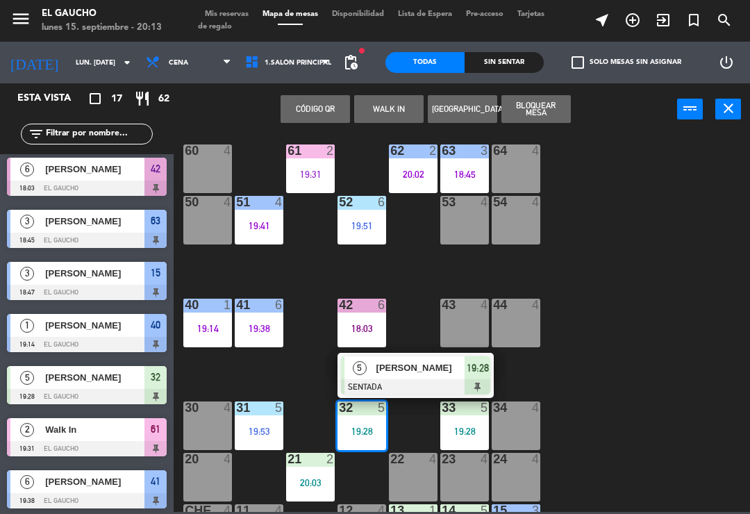
click at [404, 353] on div "5 [PERSON_NAME] SENTADA 19:28" at bounding box center [416, 375] width 156 height 45
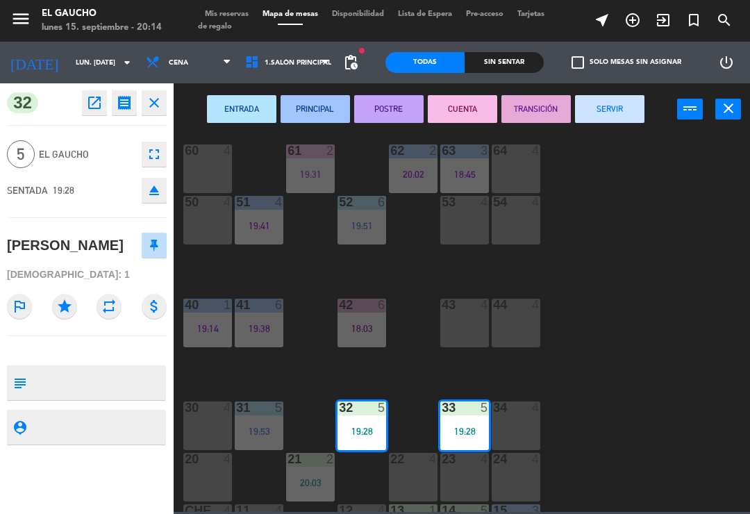
click at [317, 110] on button "PRINCIPAL" at bounding box center [315, 109] width 69 height 28
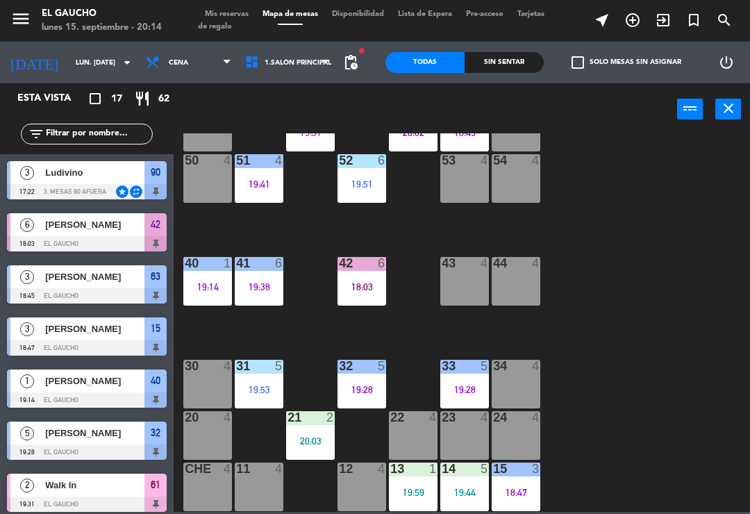
scroll to position [261, 0]
click at [321, 433] on div "21 2 20:03" at bounding box center [310, 435] width 49 height 49
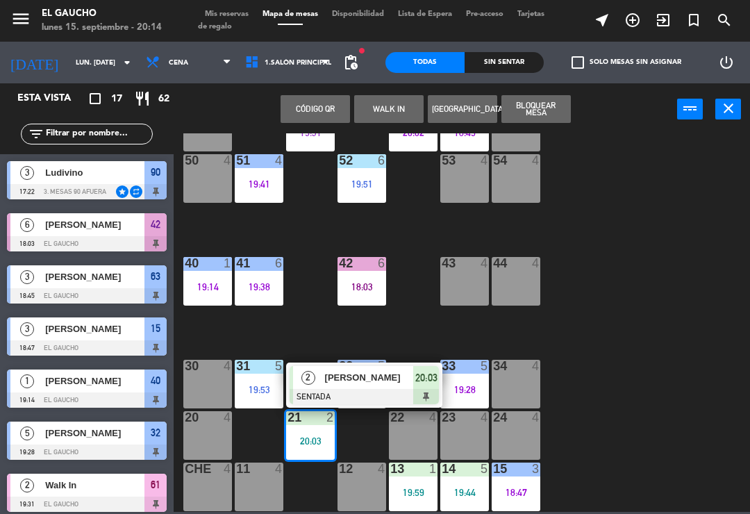
click at [372, 393] on div at bounding box center [364, 396] width 149 height 15
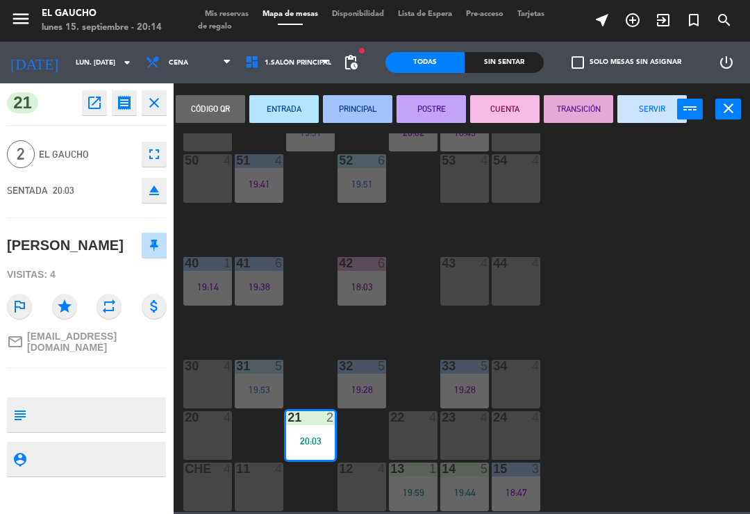
click at [344, 97] on button "PRINCIPAL" at bounding box center [357, 109] width 69 height 28
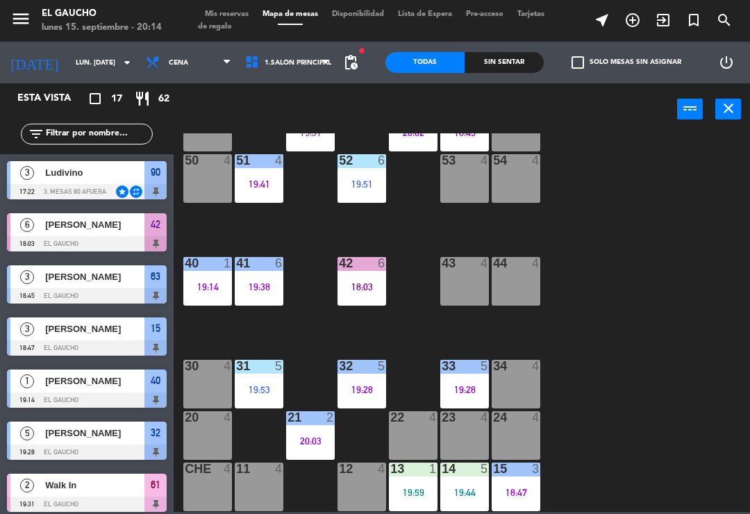
scroll to position [0, 0]
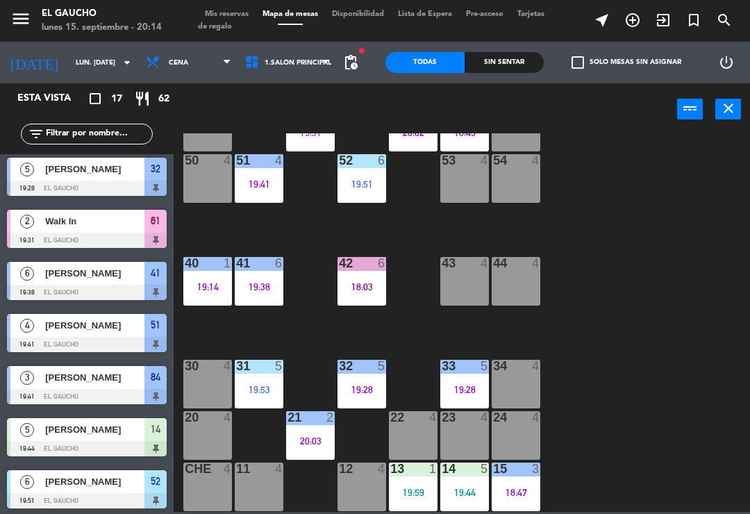
click at [413, 489] on div "19:59" at bounding box center [413, 493] width 49 height 10
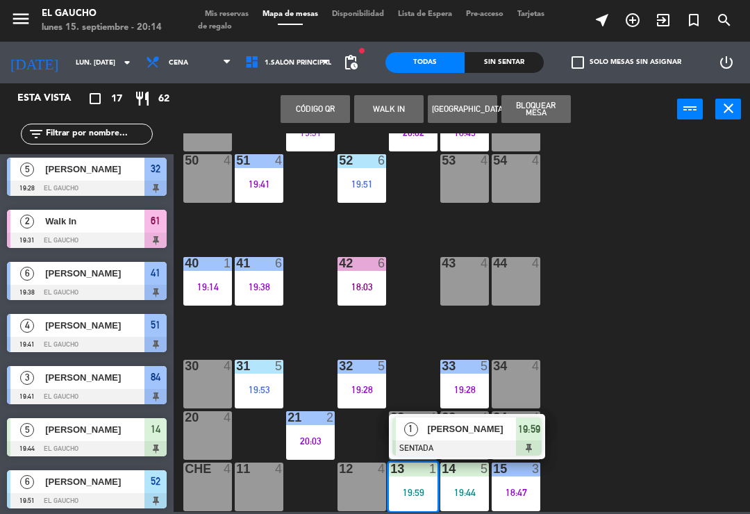
click at [435, 423] on span "[PERSON_NAME]" at bounding box center [472, 429] width 89 height 15
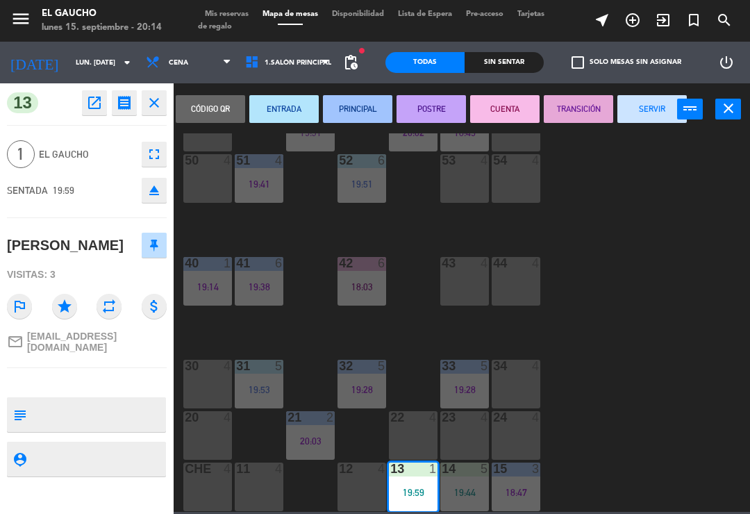
click at [351, 103] on button "PRINCIPAL" at bounding box center [357, 109] width 69 height 28
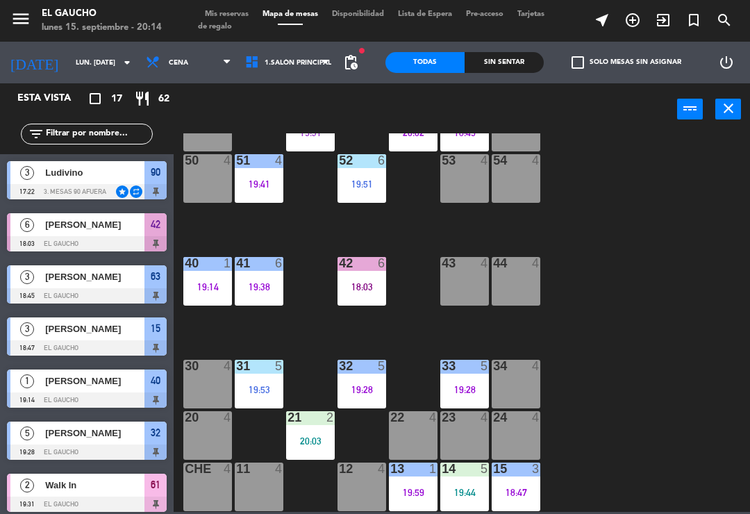
scroll to position [108, 0]
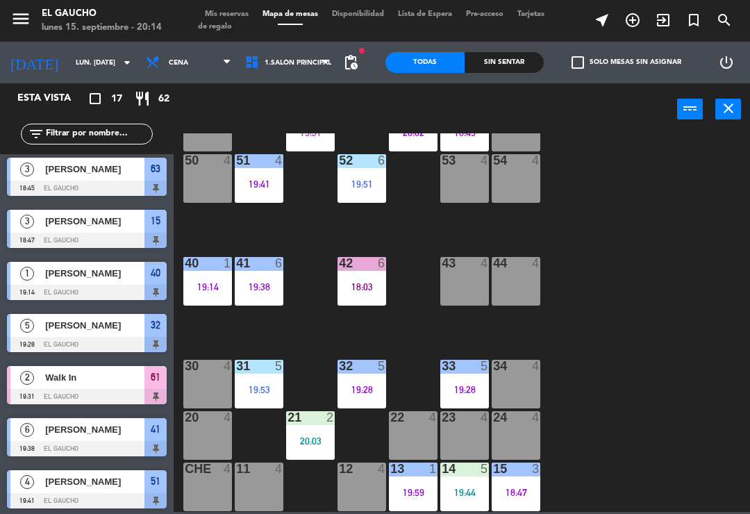
click at [454, 493] on div "19:44" at bounding box center [465, 493] width 49 height 10
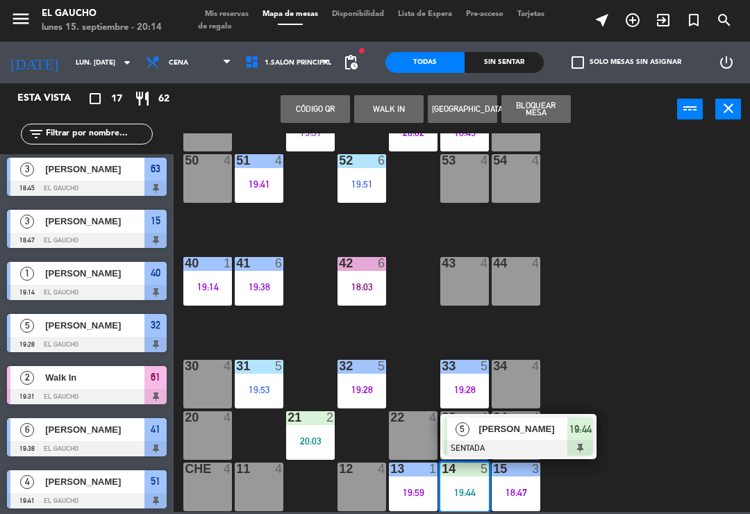
click at [492, 425] on span "[PERSON_NAME]" at bounding box center [523, 429] width 89 height 15
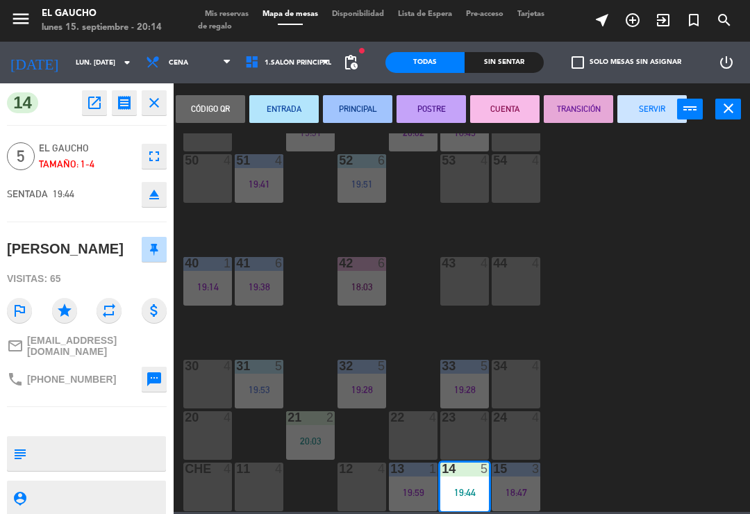
click at [359, 114] on button "PRINCIPAL" at bounding box center [357, 109] width 69 height 28
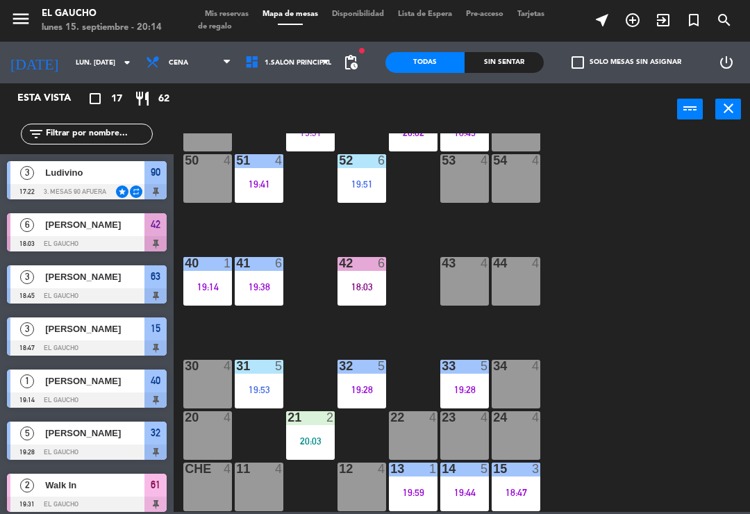
scroll to position [0, 0]
click at [518, 485] on div "15 3 18:47" at bounding box center [516, 487] width 49 height 49
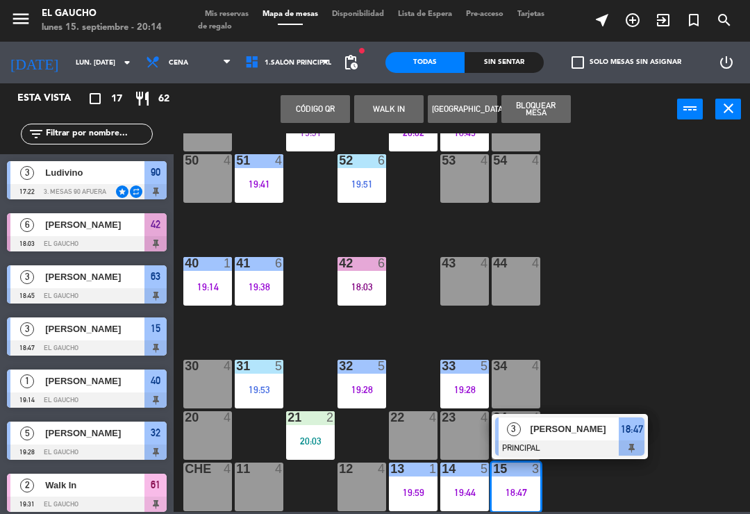
click at [562, 435] on span "[PERSON_NAME]" at bounding box center [575, 429] width 89 height 15
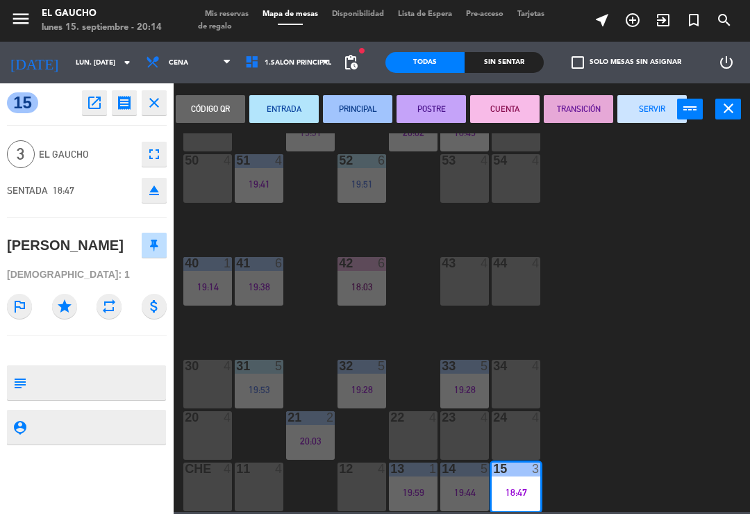
click at [650, 95] on button "SERVIR" at bounding box center [652, 109] width 69 height 28
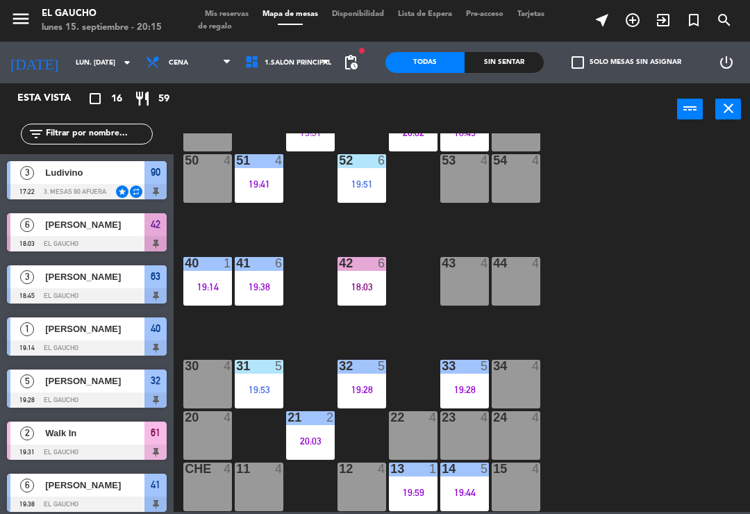
click at [494, 469] on div "15" at bounding box center [493, 469] width 1 height 13
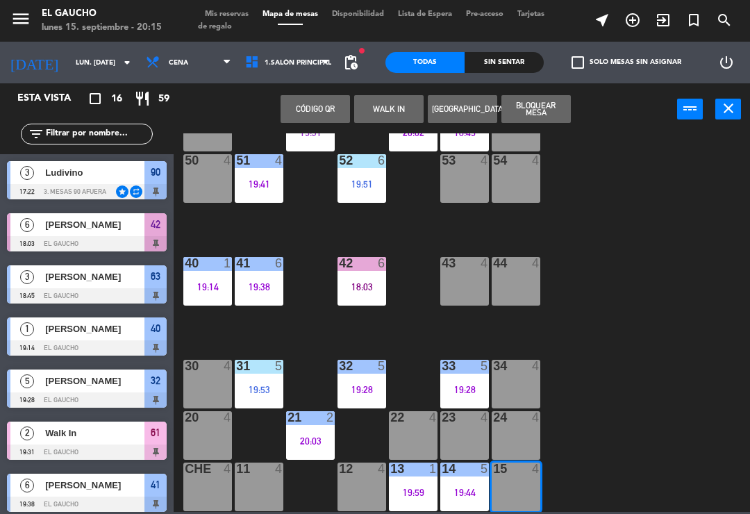
click at [662, 21] on icon "exit_to_app" at bounding box center [663, 20] width 17 height 17
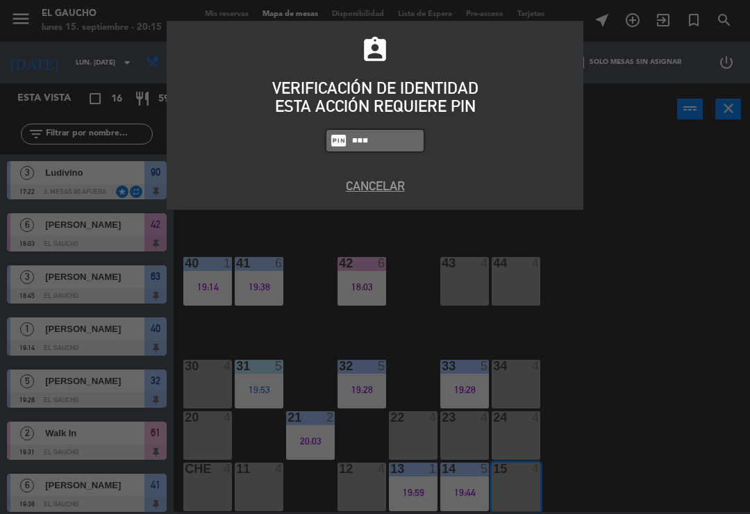
type input "3124"
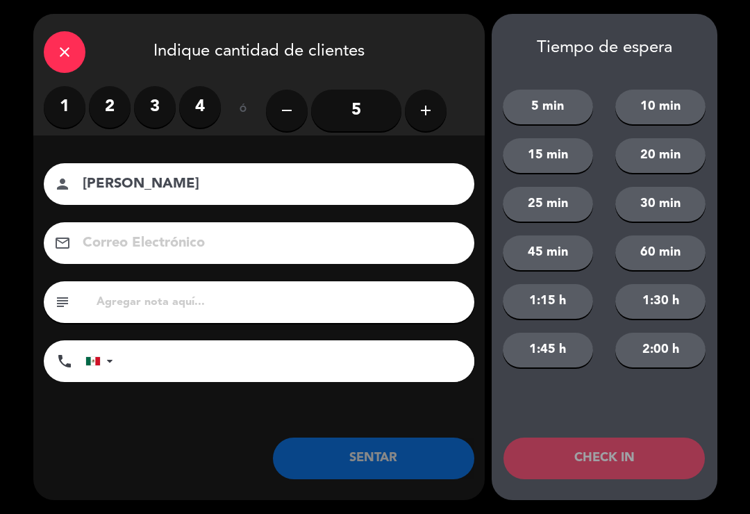
type input "[PERSON_NAME]"
click at [119, 107] on label "2" at bounding box center [110, 107] width 42 height 42
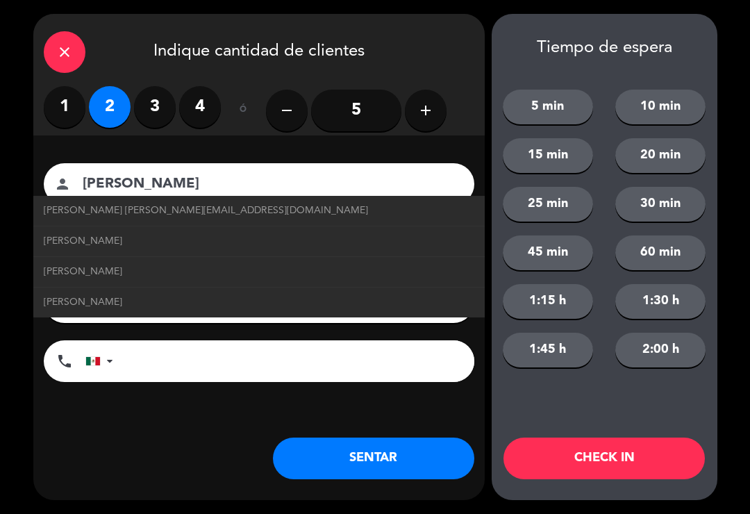
click at [89, 210] on span "[PERSON_NAME] [PERSON_NAME][EMAIL_ADDRESS][DOMAIN_NAME]" at bounding box center [206, 211] width 325 height 16
type input "[EMAIL_ADDRESS][DOMAIN_NAME]"
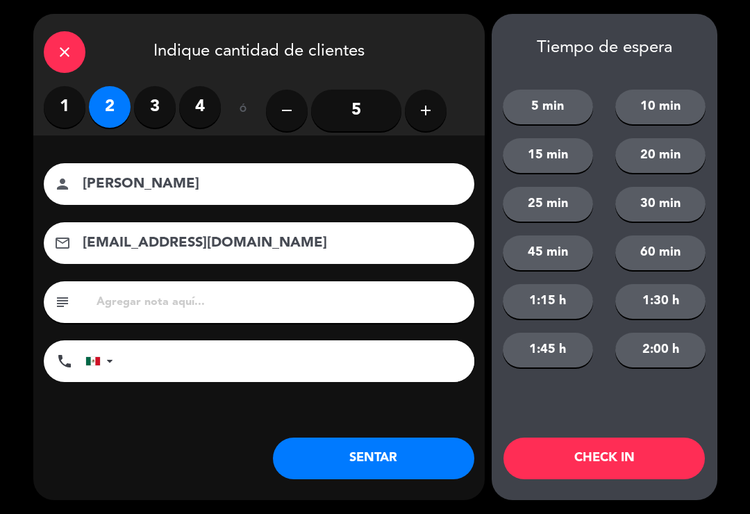
click at [588, 459] on button "CHECK IN" at bounding box center [605, 459] width 202 height 42
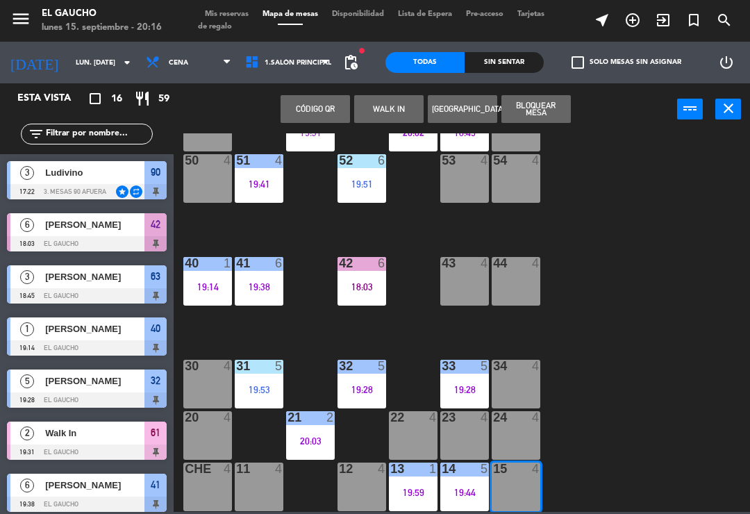
click at [629, 382] on div "84 3 19:41 80 4 83 4 82 5 20:02 81 4 70 4 71 4 72 4 73 4 74 4 63 3 18:45 62 2 2…" at bounding box center [465, 322] width 569 height 379
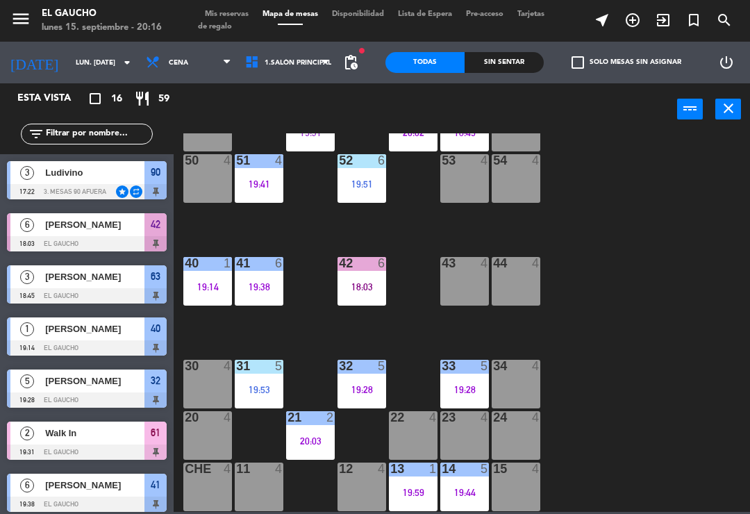
click at [95, 181] on div "Ludivino" at bounding box center [94, 172] width 101 height 23
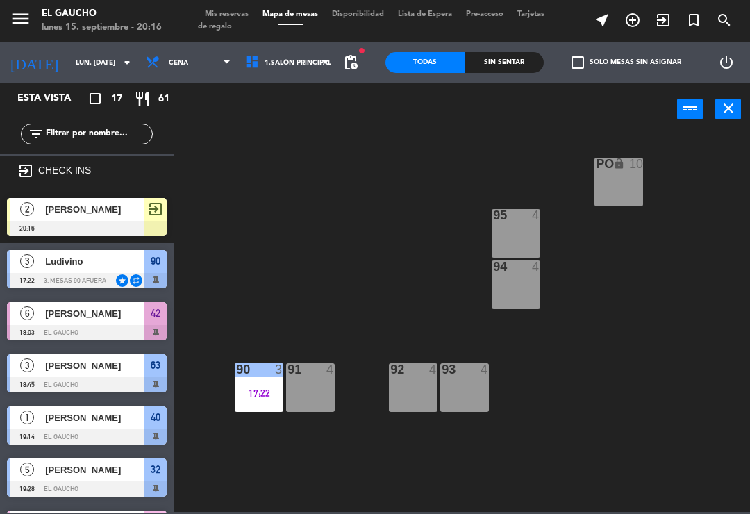
click at [311, 391] on div "91 4" at bounding box center [310, 387] width 49 height 49
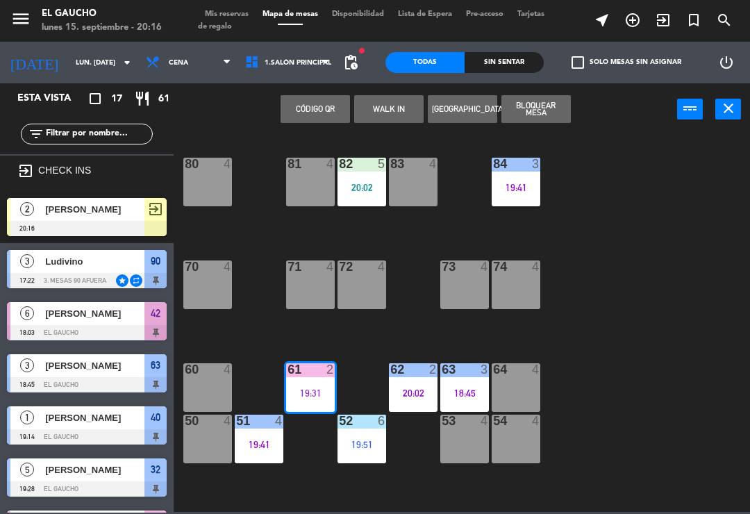
click at [388, 108] on button "WALK IN" at bounding box center [388, 109] width 69 height 28
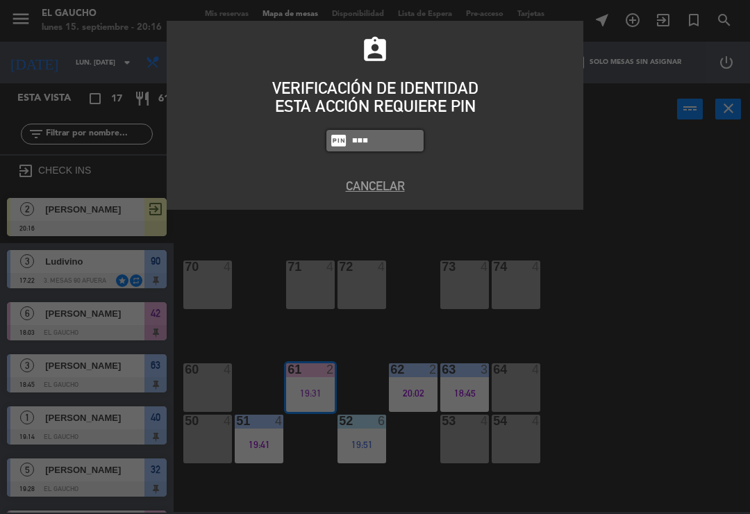
type input "3124"
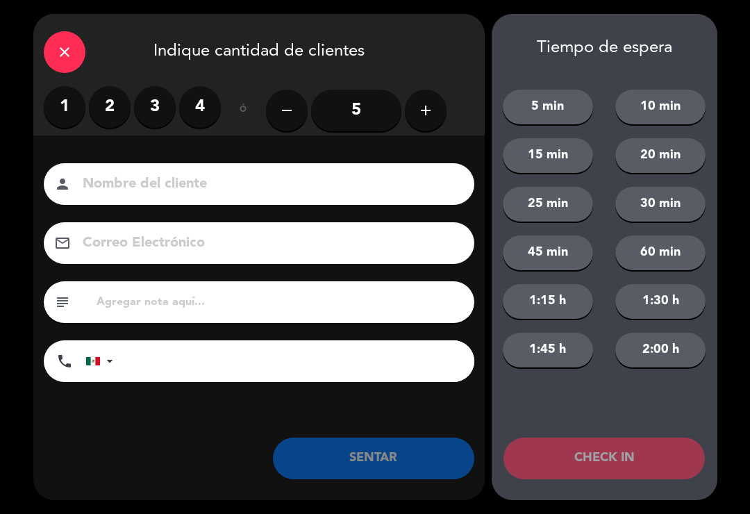
click at [203, 100] on label "4" at bounding box center [200, 107] width 42 height 42
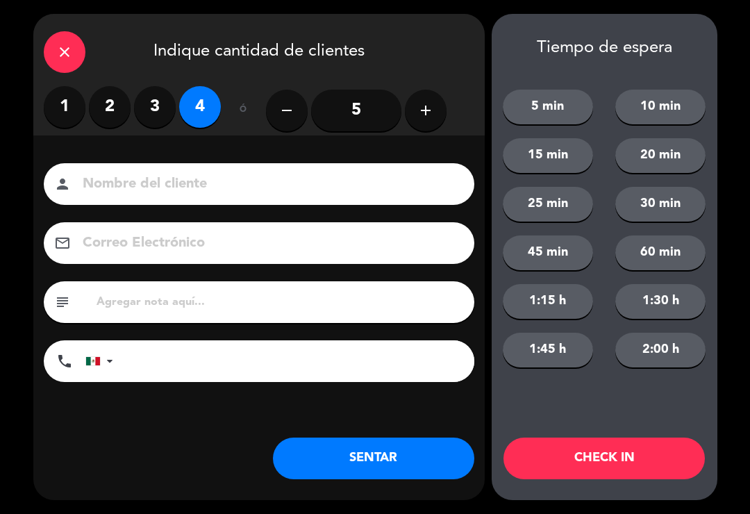
click at [356, 468] on button "SENTAR" at bounding box center [374, 459] width 202 height 42
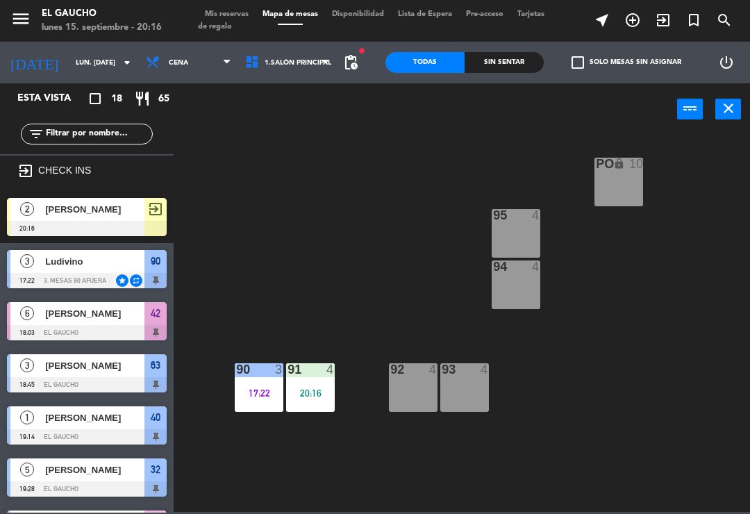
click at [317, 388] on div "20:16" at bounding box center [310, 393] width 49 height 10
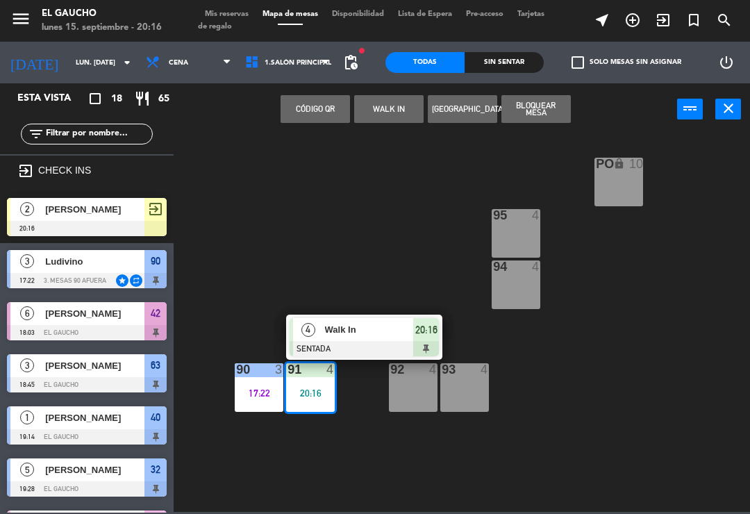
click at [368, 333] on span "Walk In" at bounding box center [369, 329] width 89 height 15
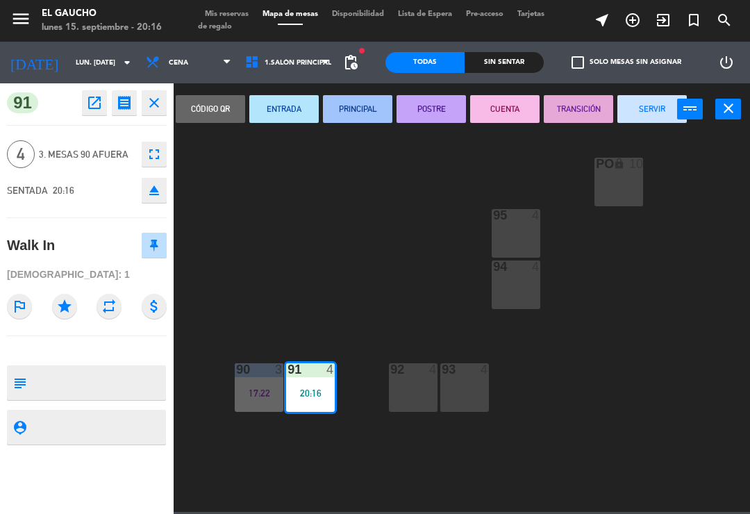
click at [355, 107] on button "PRINCIPAL" at bounding box center [357, 109] width 69 height 28
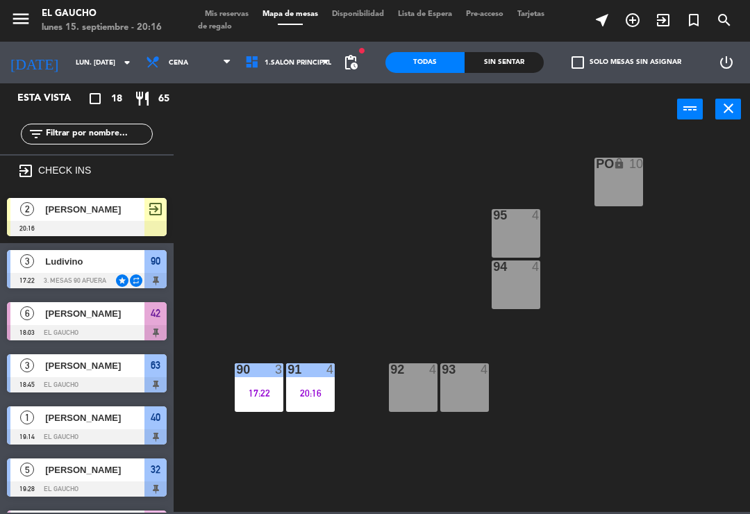
scroll to position [295, 0]
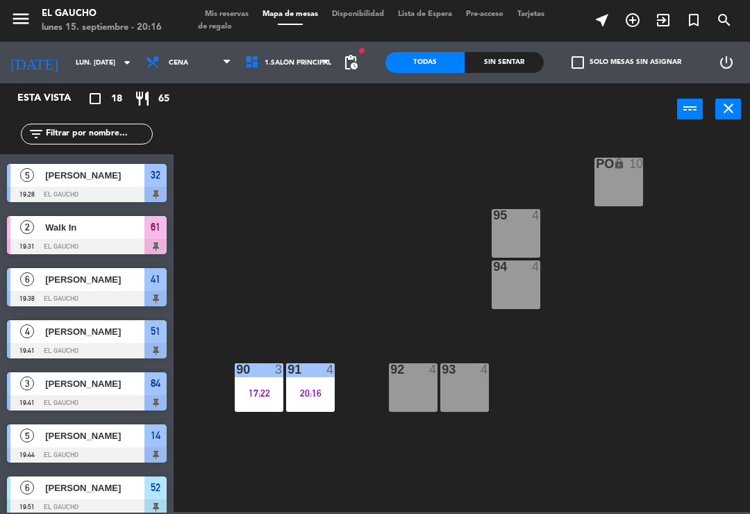
click at [76, 305] on div at bounding box center [87, 298] width 160 height 15
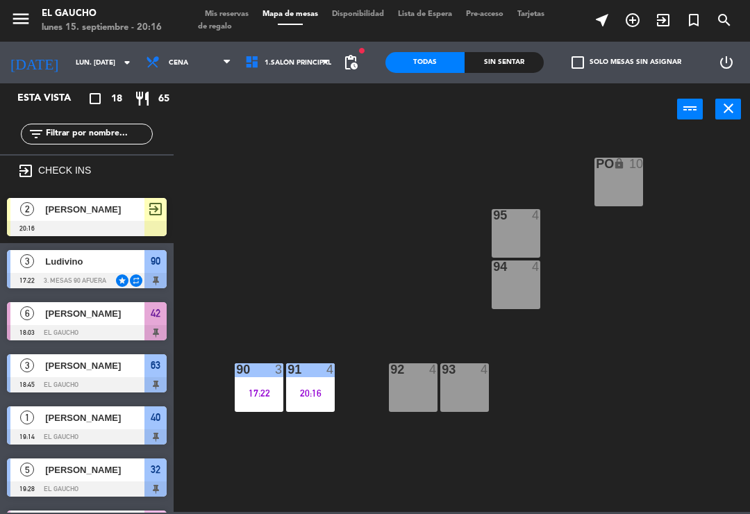
scroll to position [0, 0]
click at [353, 481] on div "PO lock 10 95 4 94 4 93 4 92 4 91 4 20:16 90 3 17:22" at bounding box center [465, 322] width 569 height 379
click at [261, 377] on div "90 3" at bounding box center [259, 370] width 49 height 14
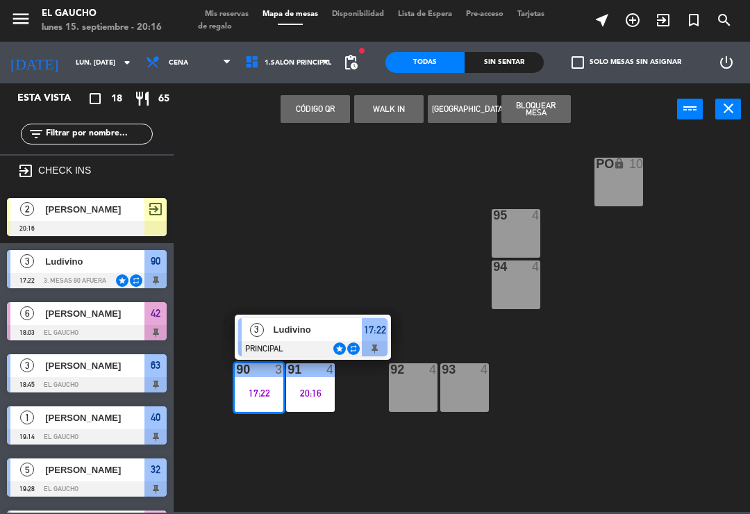
click at [345, 331] on span "Ludivino" at bounding box center [318, 329] width 89 height 15
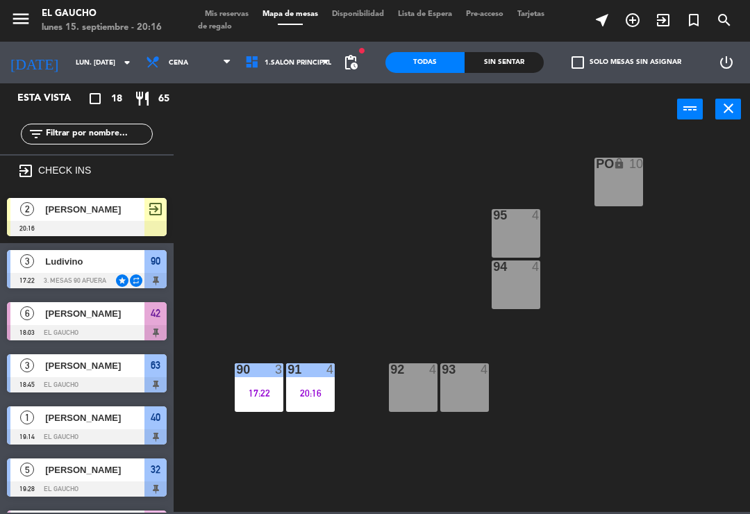
click at [252, 391] on div "17:22" at bounding box center [259, 393] width 49 height 10
click at [304, 445] on div "PO lock 10 95 4 94 4 93 4 92 4 91 4 20:16 90 3 17:22" at bounding box center [465, 322] width 569 height 379
click at [244, 406] on div "90 3 17:22" at bounding box center [259, 387] width 49 height 49
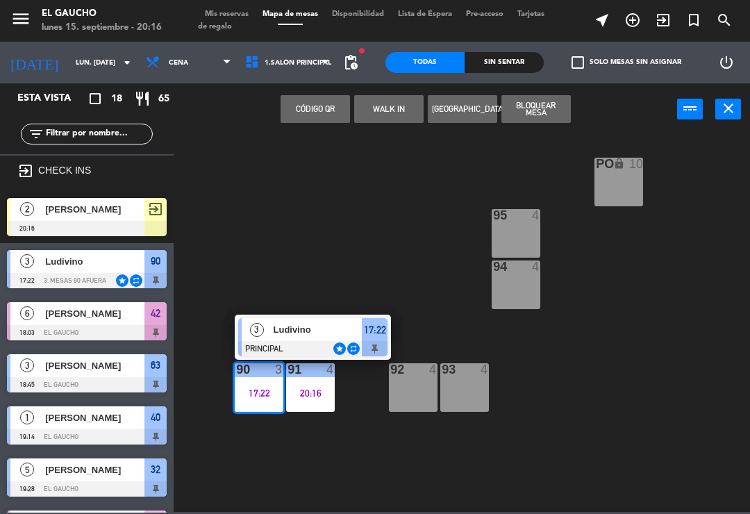
click at [296, 339] on div "Ludivino" at bounding box center [317, 329] width 90 height 23
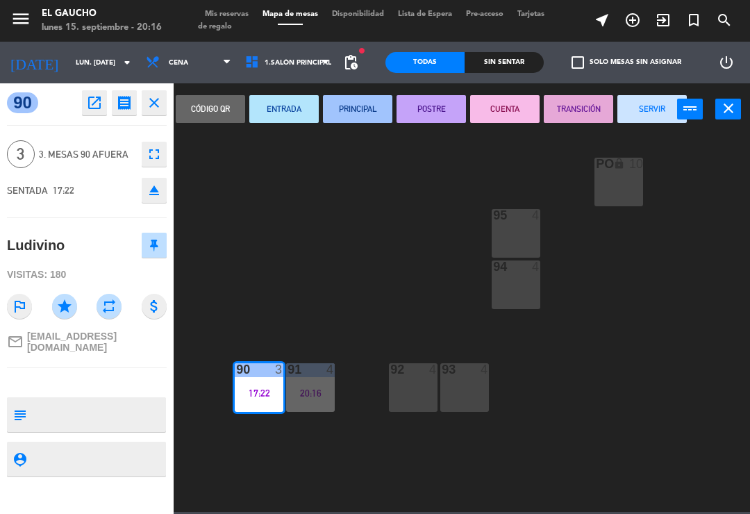
click at [585, 113] on button "TRANSICIÓN" at bounding box center [578, 109] width 69 height 28
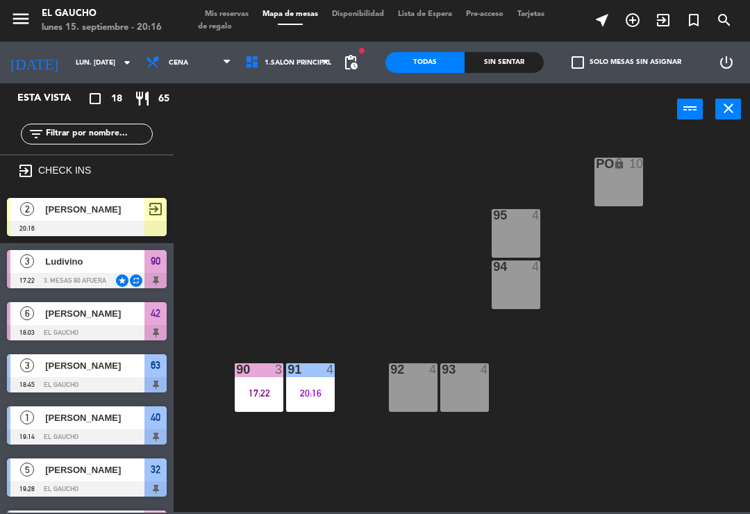
click at [72, 400] on div "1 [PERSON_NAME] 19:14 El Gaucho 40" at bounding box center [87, 426] width 174 height 52
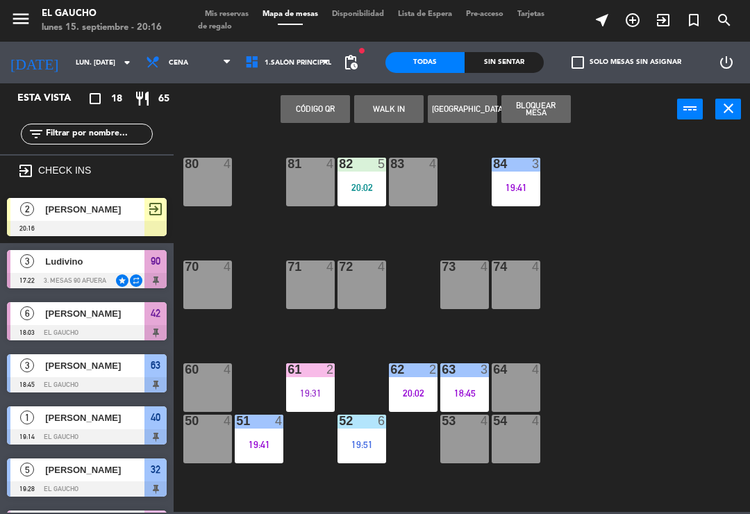
click at [317, 279] on div "71 4" at bounding box center [310, 285] width 49 height 49
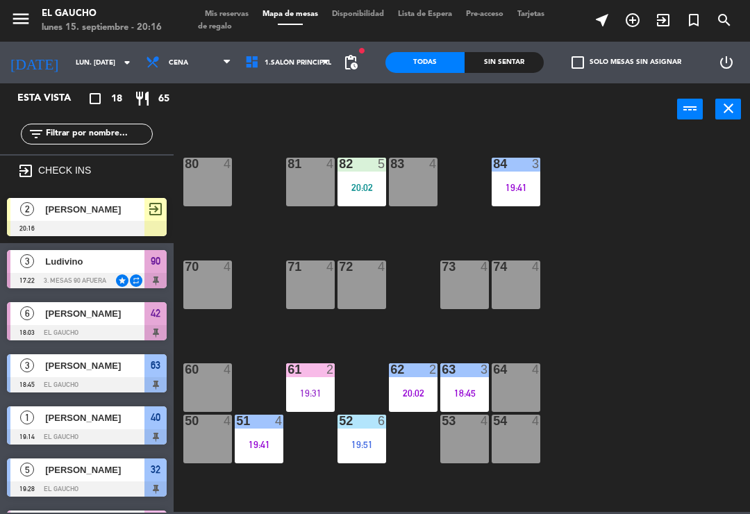
click at [266, 233] on div "84 3 19:41 80 4 83 4 82 5 20:02 81 4 70 4 71 4 72 4 73 4 74 4 63 3 18:45 62 2 2…" at bounding box center [465, 322] width 569 height 379
click at [311, 182] on div "81 4" at bounding box center [310, 182] width 49 height 49
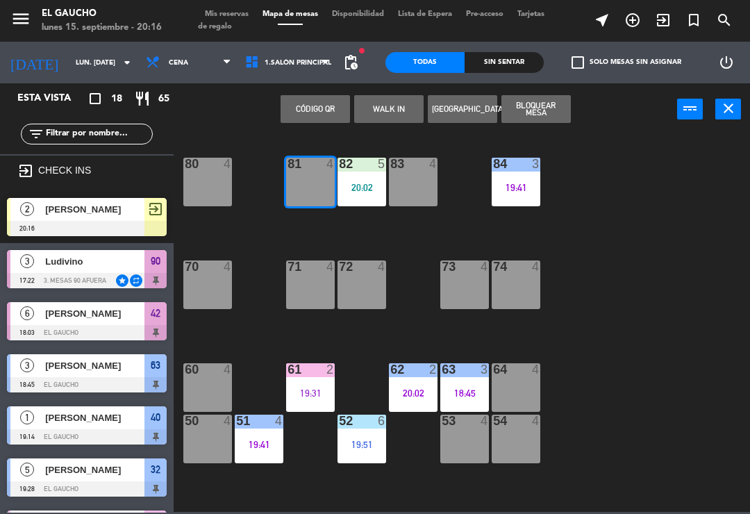
click at [395, 113] on button "WALK IN" at bounding box center [388, 109] width 69 height 28
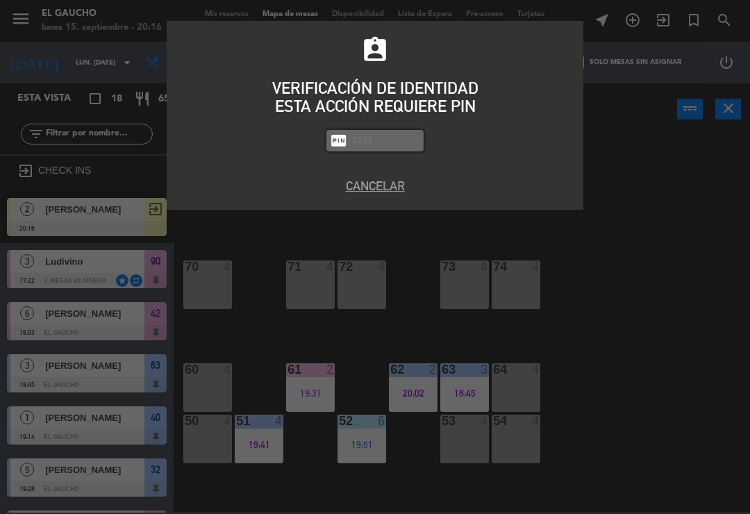
click at [381, 183] on button "Cancelar" at bounding box center [375, 185] width 396 height 19
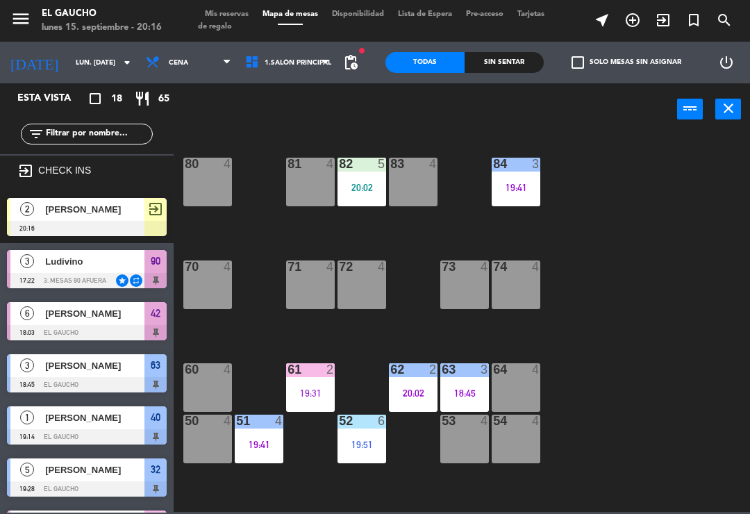
click at [418, 245] on div "84 3 19:41 80 4 83 4 82 5 20:02 81 4 70 4 71 4 72 4 73 4 74 4 63 3 18:45 62 2 2…" at bounding box center [465, 322] width 569 height 379
click at [307, 299] on div "71 4" at bounding box center [310, 285] width 49 height 49
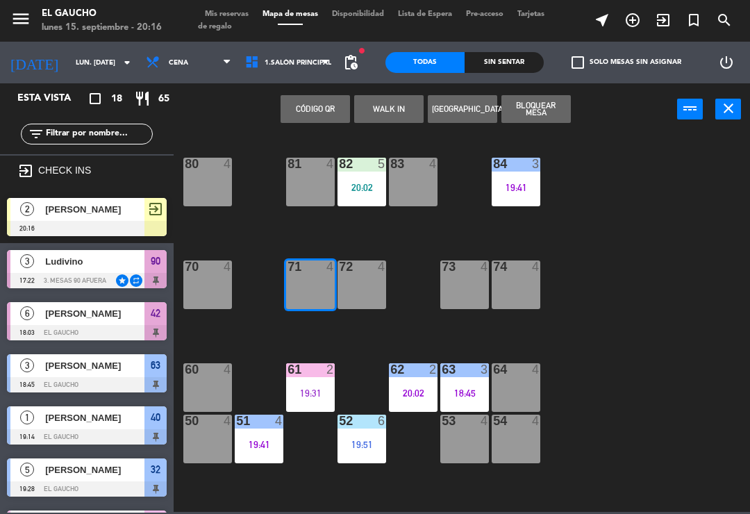
click at [382, 113] on button "WALK IN" at bounding box center [388, 109] width 69 height 28
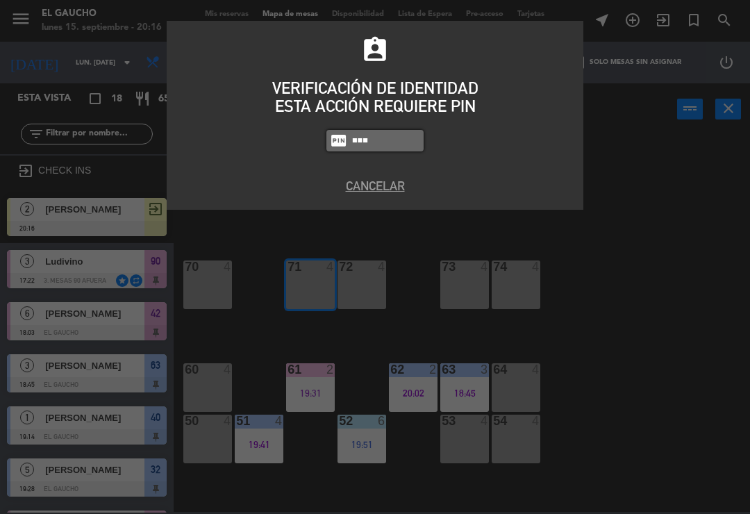
type input "3124"
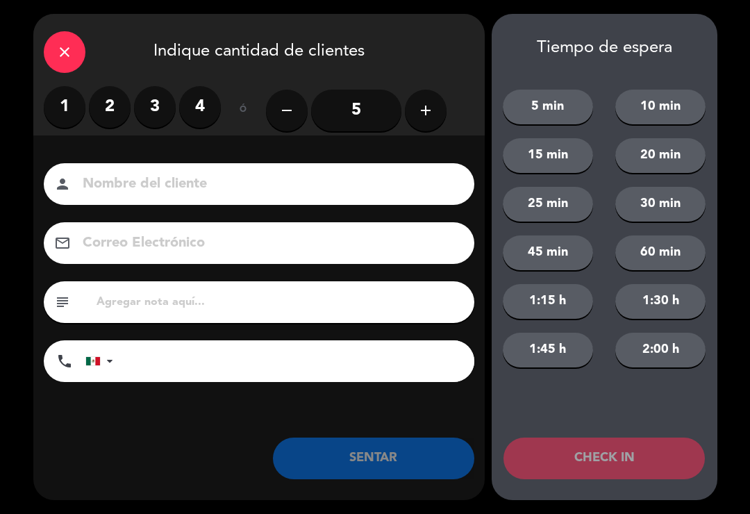
click at [114, 116] on label "2" at bounding box center [110, 107] width 42 height 42
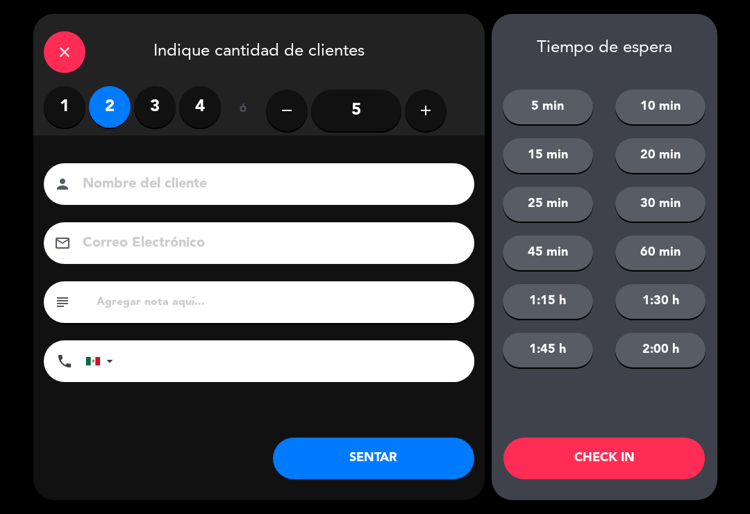
click at [189, 193] on input at bounding box center [268, 184] width 375 height 24
type input "[PERSON_NAME]"
click at [384, 475] on button "SENTAR" at bounding box center [374, 459] width 202 height 42
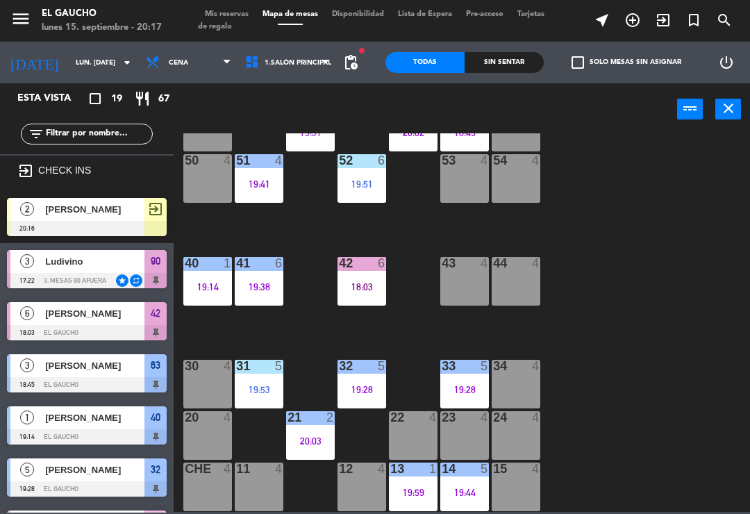
scroll to position [261, 0]
click at [518, 488] on div "15 4" at bounding box center [516, 487] width 49 height 49
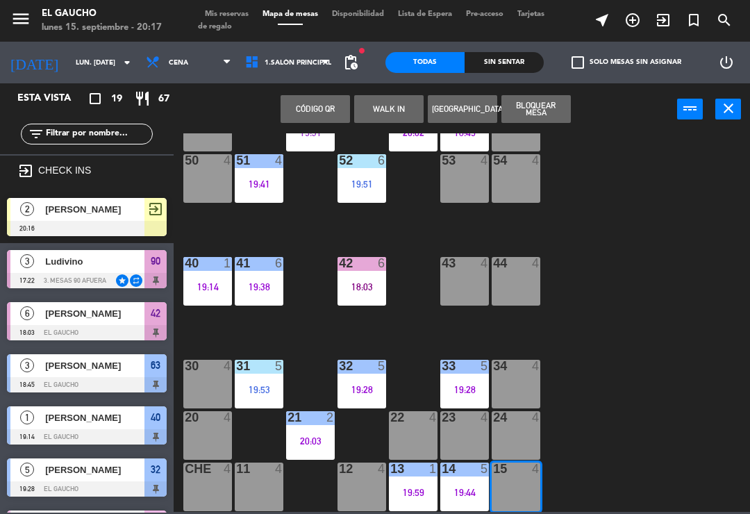
click at [381, 116] on button "WALK IN" at bounding box center [388, 109] width 69 height 28
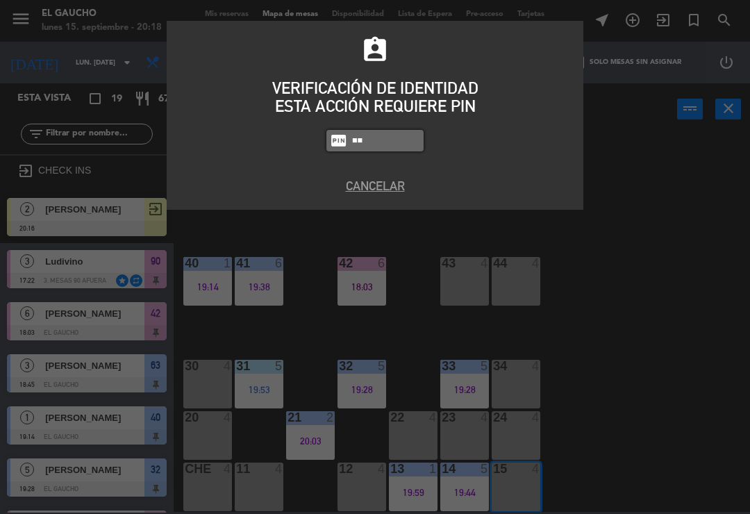
type input "3"
type input "3124"
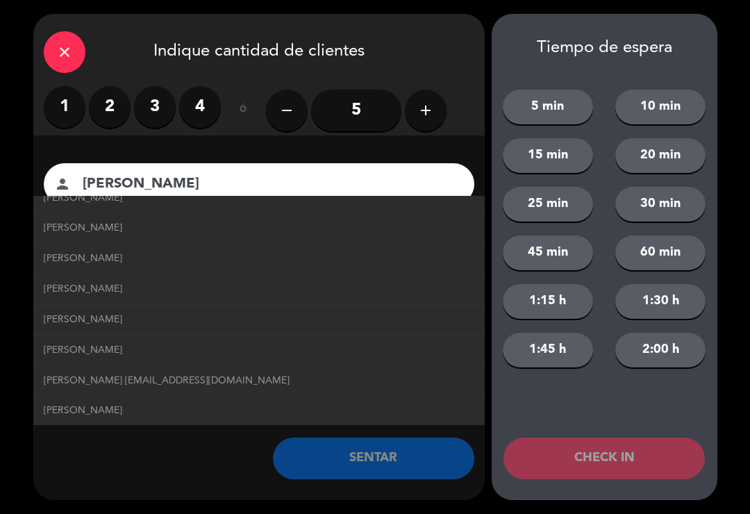
scroll to position [744, 0]
click at [290, 343] on span "[PERSON_NAME] [EMAIL_ADDRESS][DOMAIN_NAME]" at bounding box center [167, 351] width 246 height 16
type input "[PERSON_NAME]"
type input "[EMAIL_ADDRESS][DOMAIN_NAME]"
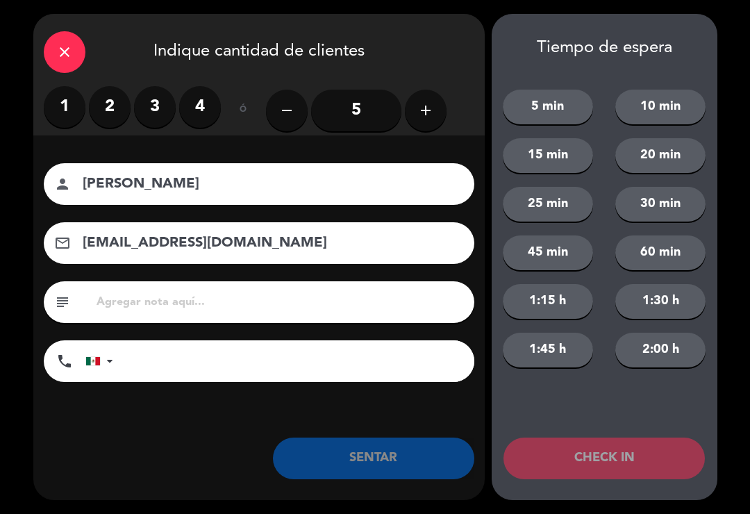
click at [118, 107] on label "2" at bounding box center [110, 107] width 42 height 42
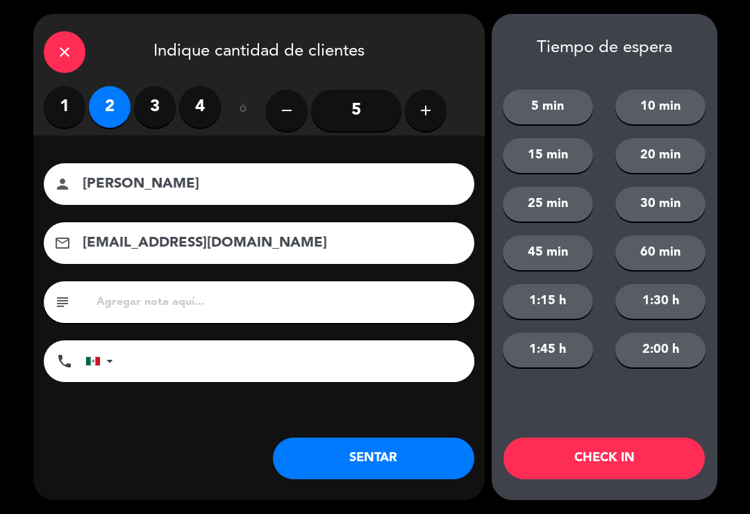
click at [363, 460] on button "SENTAR" at bounding box center [374, 459] width 202 height 42
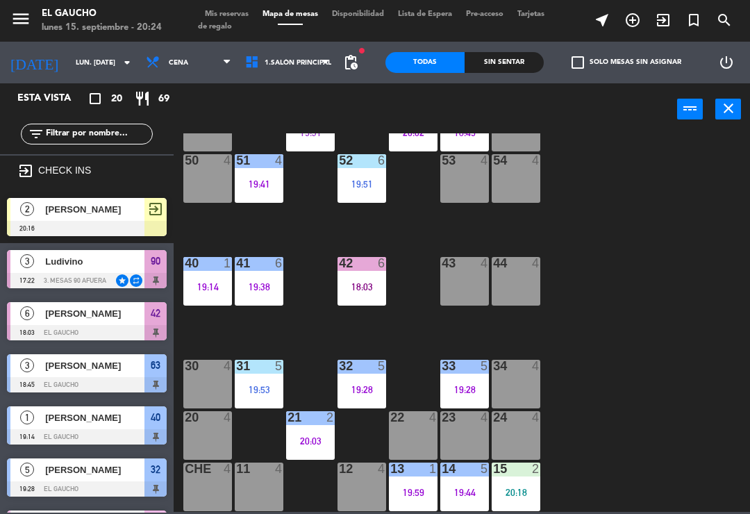
scroll to position [261, 0]
click at [412, 436] on div "22 4" at bounding box center [413, 435] width 49 height 49
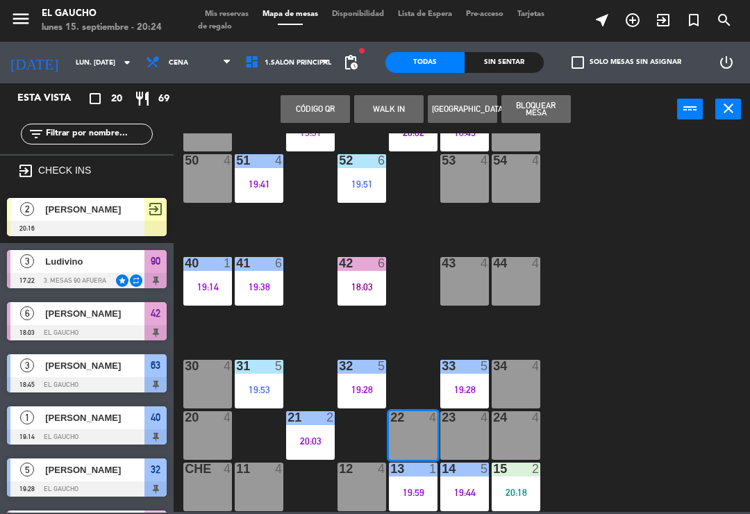
click at [399, 104] on button "WALK IN" at bounding box center [388, 109] width 69 height 28
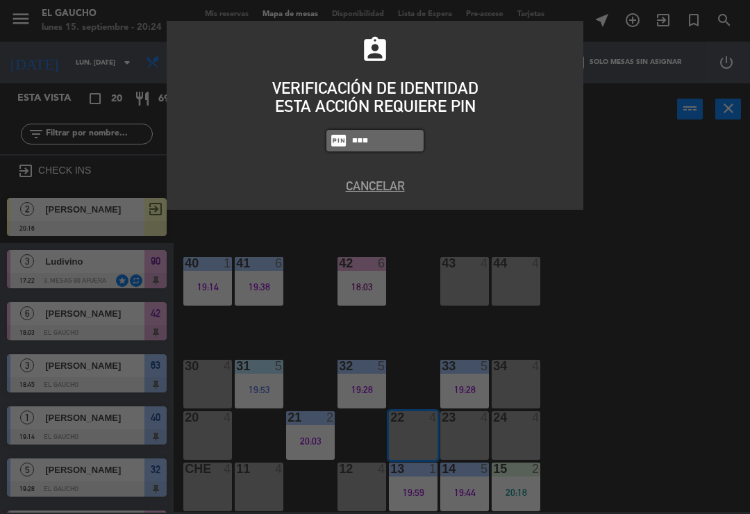
type input "0009"
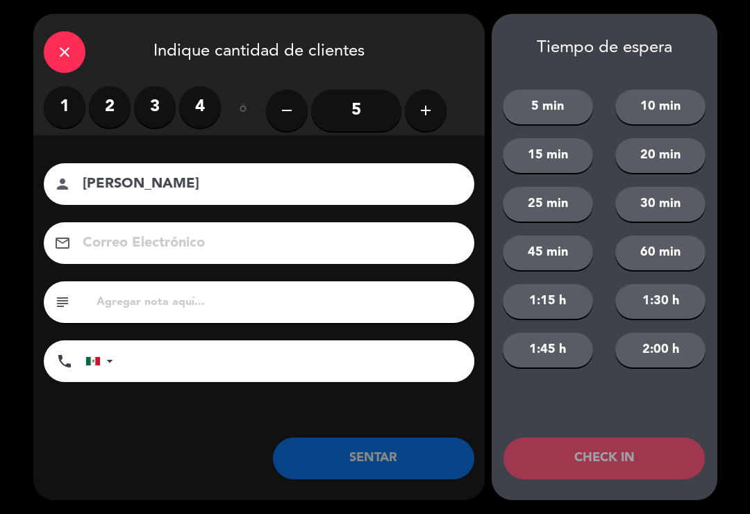
click at [428, 110] on icon "add" at bounding box center [426, 110] width 17 height 17
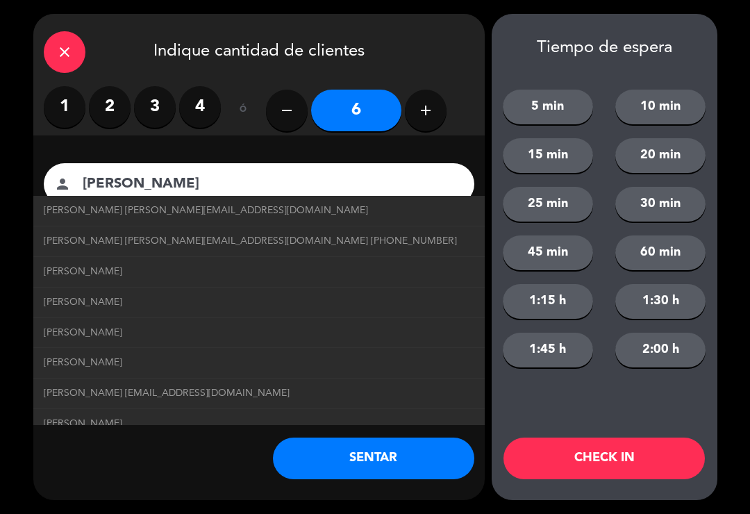
click at [174, 242] on span "[PERSON_NAME] [PERSON_NAME][EMAIL_ADDRESS][DOMAIN_NAME] [PHONE_NUMBER]" at bounding box center [250, 241] width 413 height 16
type input "[PERSON_NAME]"
type input "[EMAIL_ADDRESS][DOMAIN_NAME]"
type input "[PHONE_NUMBER]"
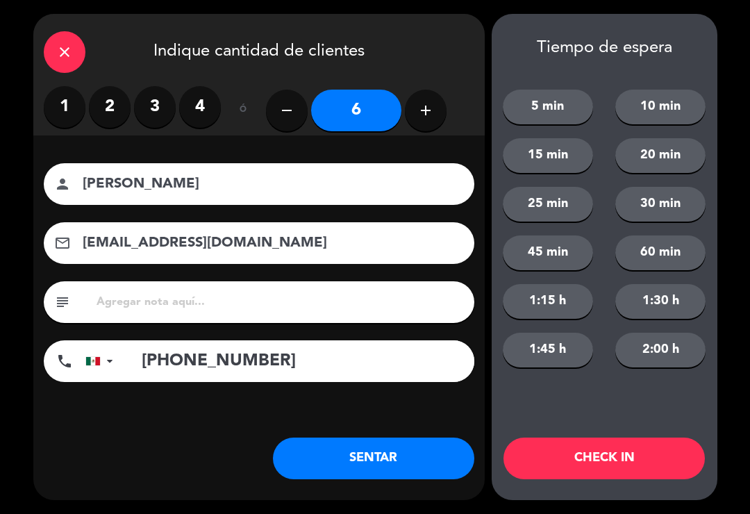
click at [381, 466] on button "SENTAR" at bounding box center [374, 459] width 202 height 42
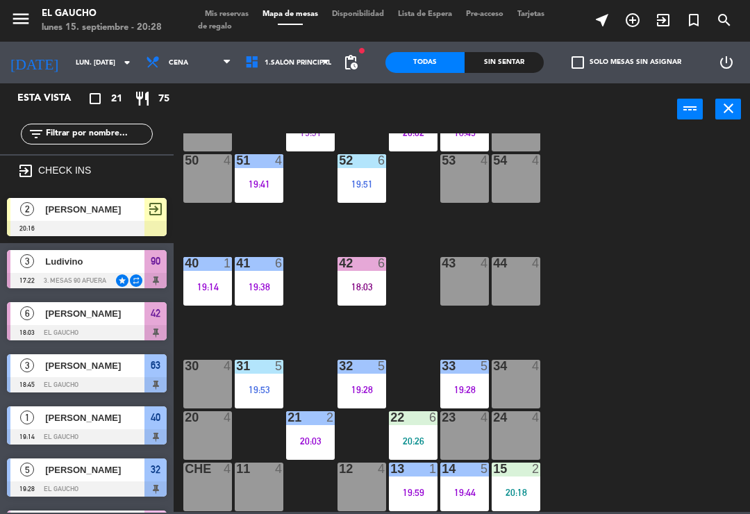
click at [526, 265] on div at bounding box center [516, 263] width 23 height 13
click at [636, 241] on div "84 3 19:41 80 4 83 4 82 5 20:02 81 4 70 4 71 2 20:17 72 4 73 4 74 4 63 3 18:45 …" at bounding box center [465, 322] width 569 height 379
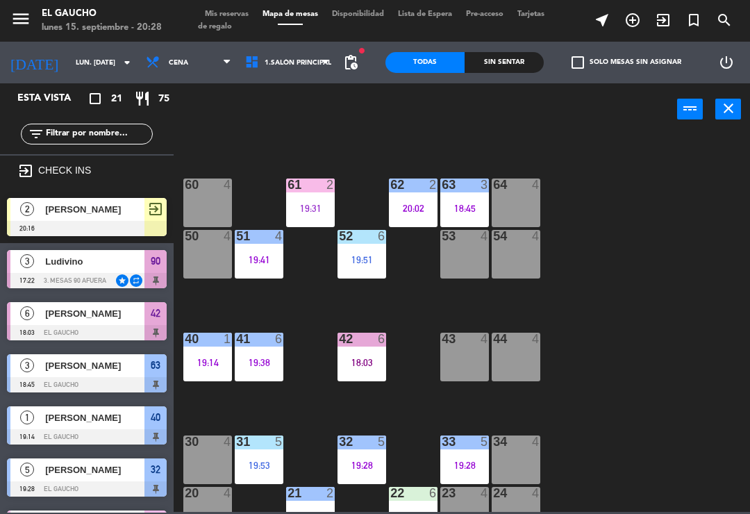
scroll to position [192, 0]
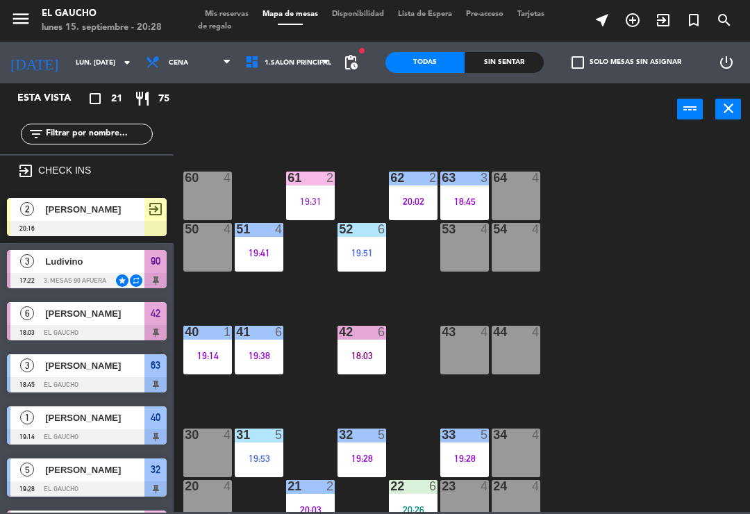
click at [514, 180] on div at bounding box center [516, 178] width 23 height 13
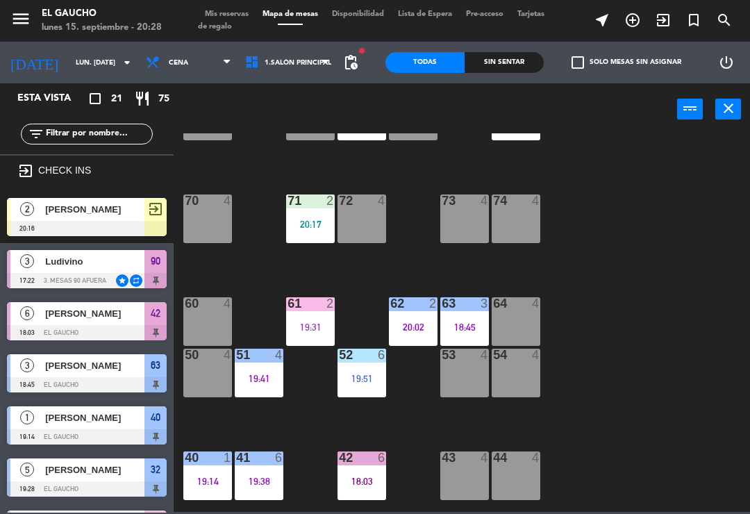
scroll to position [69, 0]
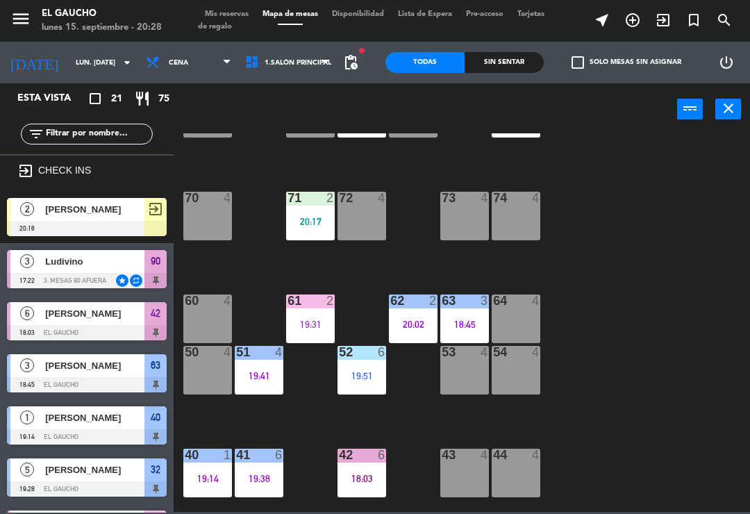
click at [510, 320] on div "64 4" at bounding box center [516, 319] width 49 height 49
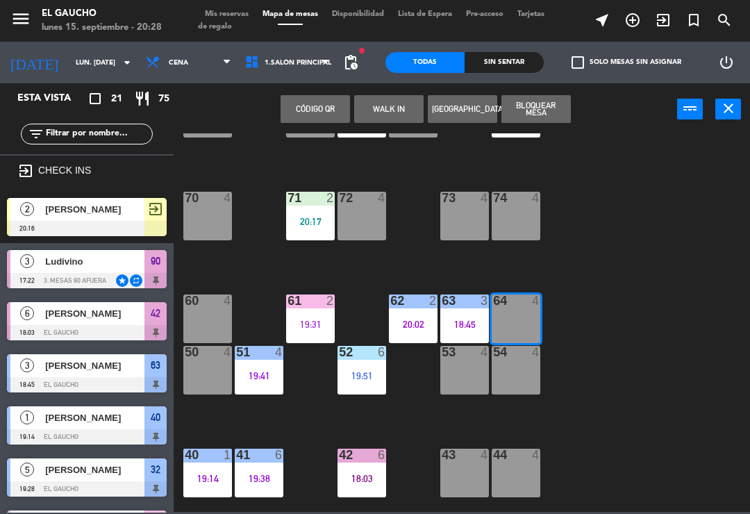
click at [395, 122] on button "WALK IN" at bounding box center [388, 109] width 69 height 28
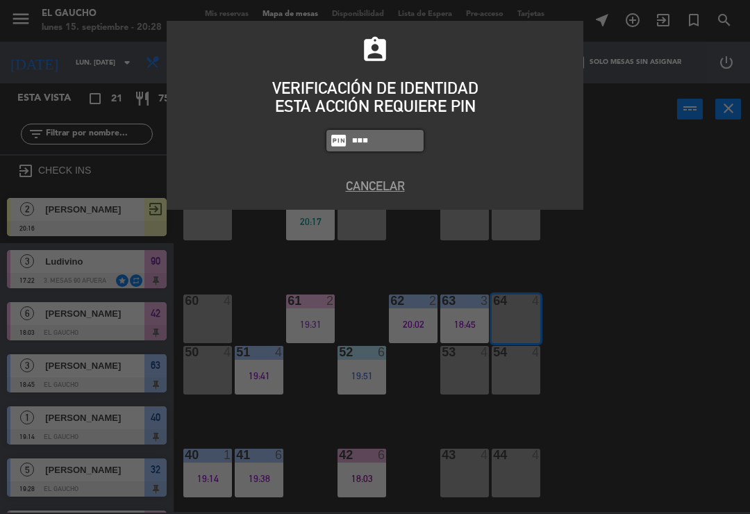
type input "0009"
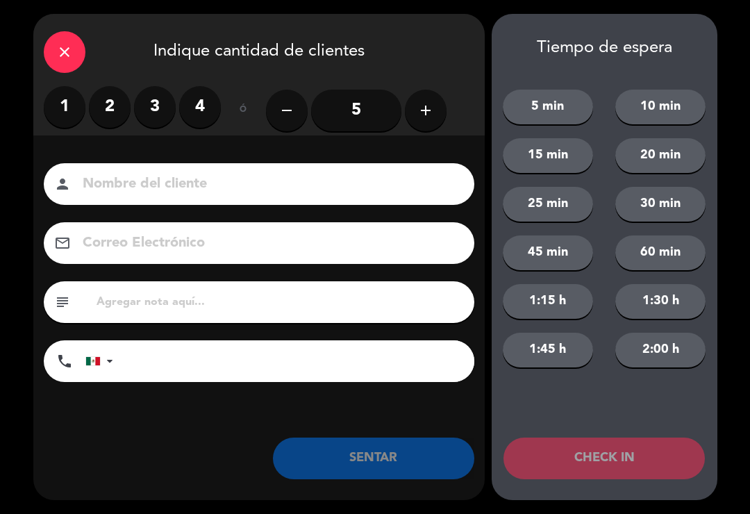
click at [438, 119] on button "add" at bounding box center [426, 111] width 42 height 42
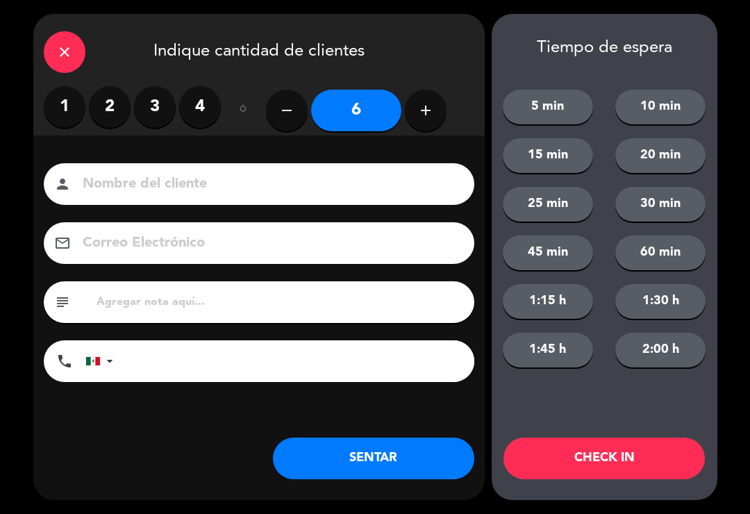
click at [430, 124] on button "add" at bounding box center [426, 111] width 42 height 42
type input "7"
click at [204, 184] on input at bounding box center [268, 184] width 375 height 24
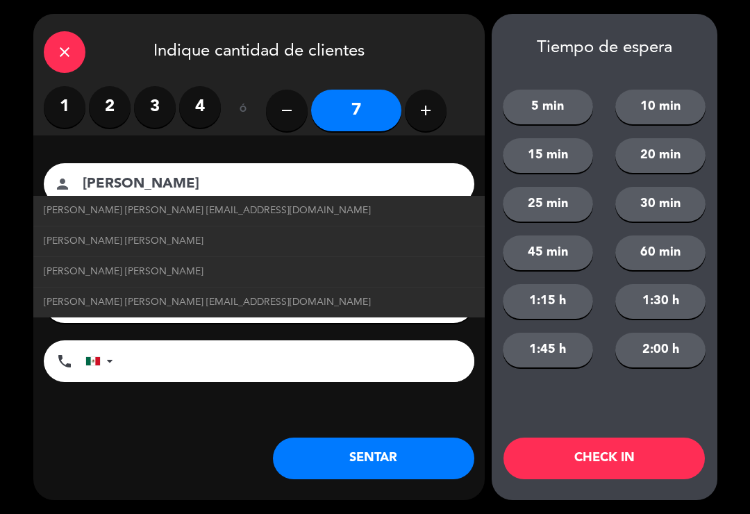
click at [249, 208] on span "[PERSON_NAME] [PERSON_NAME] [EMAIL_ADDRESS][DOMAIN_NAME]" at bounding box center [207, 211] width 327 height 16
type input "[PERSON_NAME] [PERSON_NAME]"
type input "[EMAIL_ADDRESS][DOMAIN_NAME]"
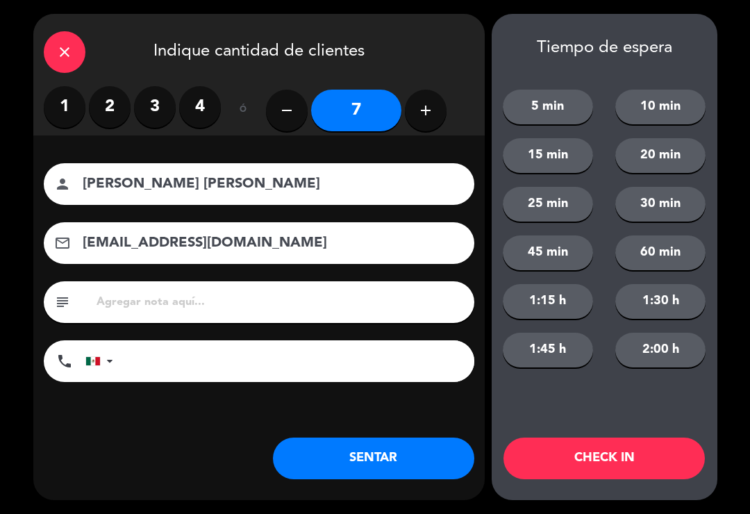
click at [384, 457] on button "SENTAR" at bounding box center [374, 459] width 202 height 42
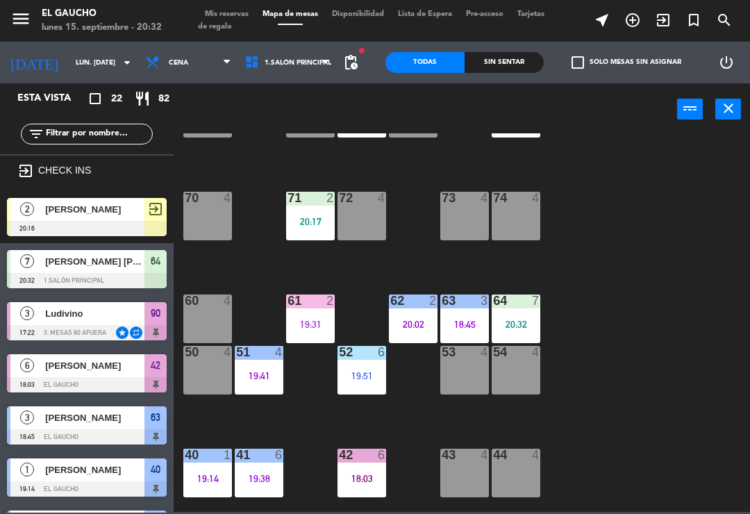
click at [575, 379] on div "84 3 19:41 80 4 83 4 82 5 20:02 81 4 70 4 71 2 20:17 72 4 73 4 74 4 63 3 18:45 …" at bounding box center [465, 322] width 569 height 379
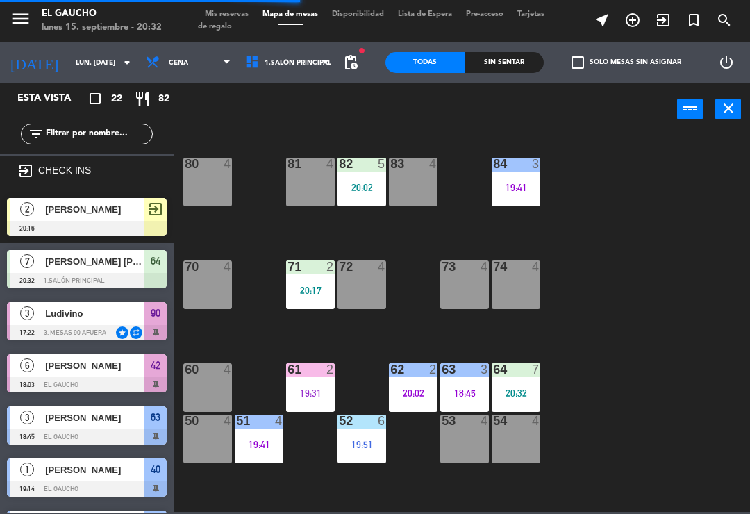
scroll to position [0, 0]
click at [304, 176] on div "81 4" at bounding box center [310, 182] width 49 height 49
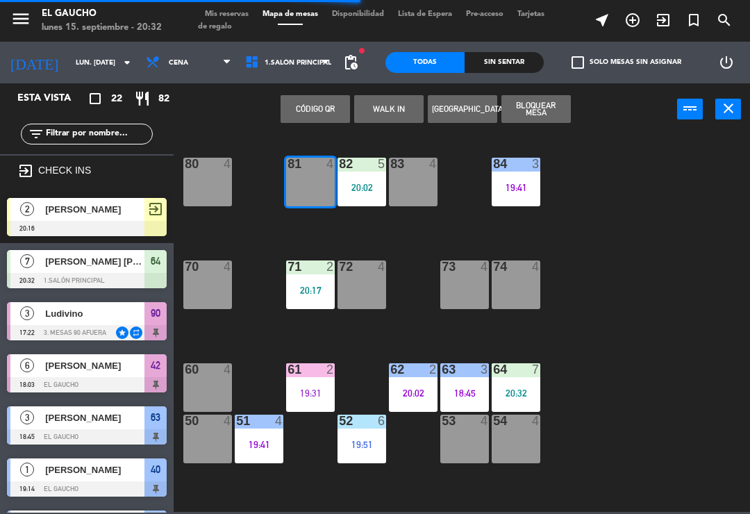
click at [386, 104] on button "WALK IN" at bounding box center [388, 109] width 69 height 28
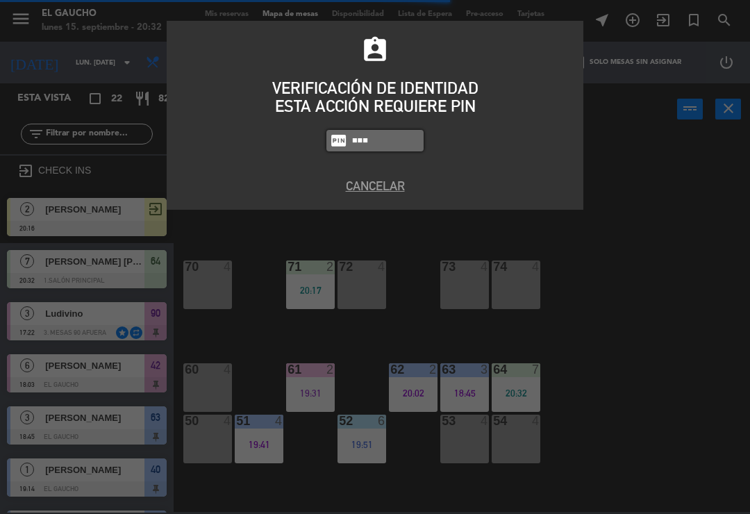
type input "3124"
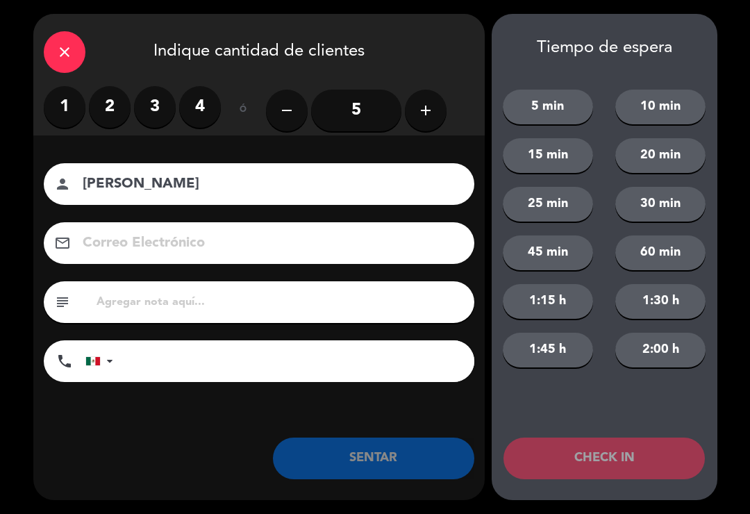
type input "[PERSON_NAME]"
click at [110, 115] on label "2" at bounding box center [110, 107] width 42 height 42
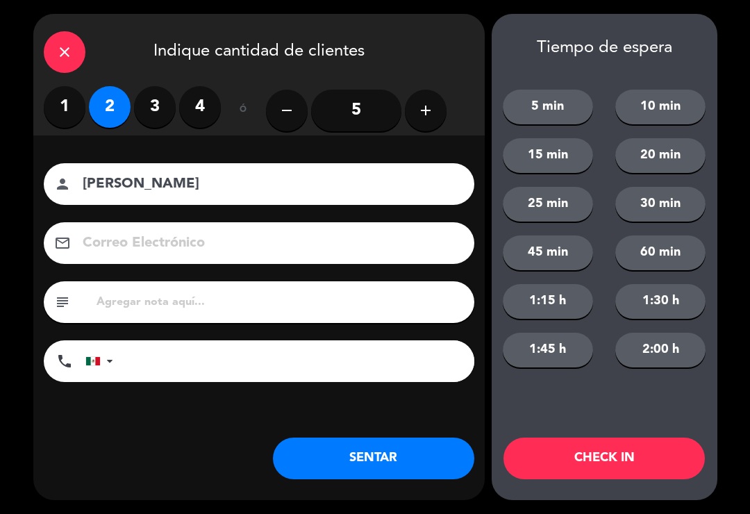
click at [400, 450] on button "SENTAR" at bounding box center [374, 459] width 202 height 42
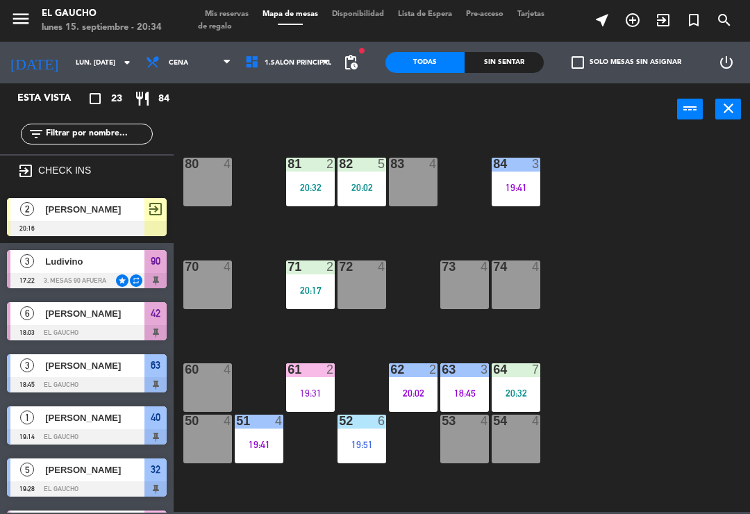
click at [518, 284] on div "74 4" at bounding box center [516, 285] width 49 height 49
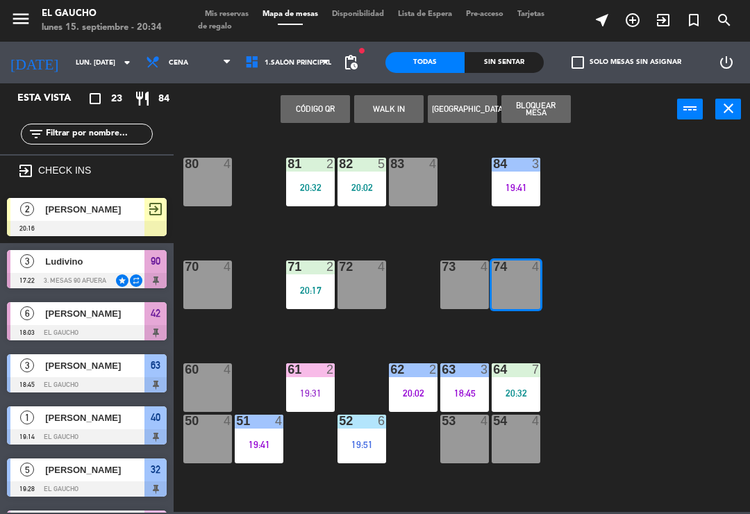
click at [381, 98] on button "WALK IN" at bounding box center [388, 109] width 69 height 28
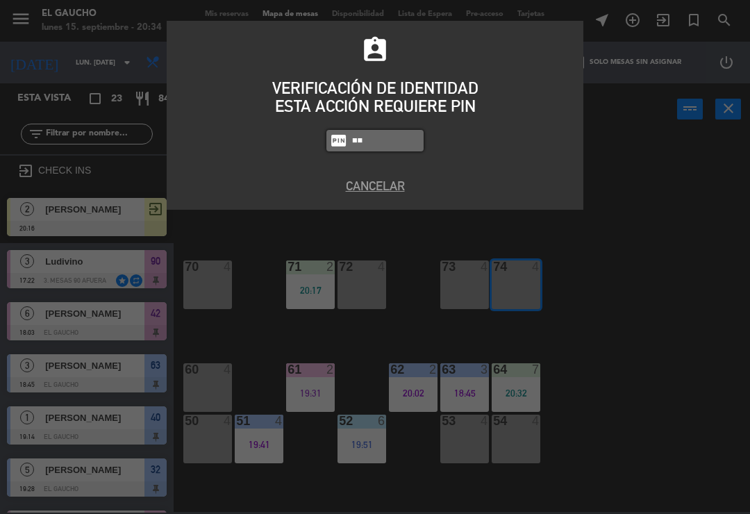
type input "3"
type input "3124"
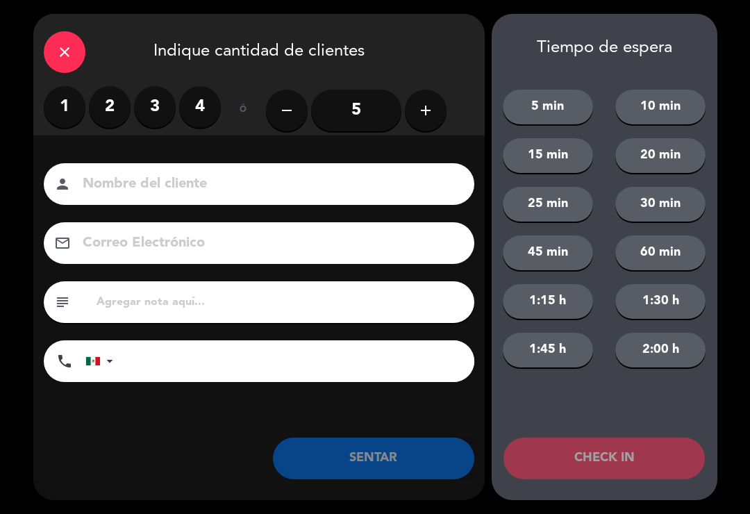
click at [354, 113] on input "5" at bounding box center [356, 111] width 90 height 42
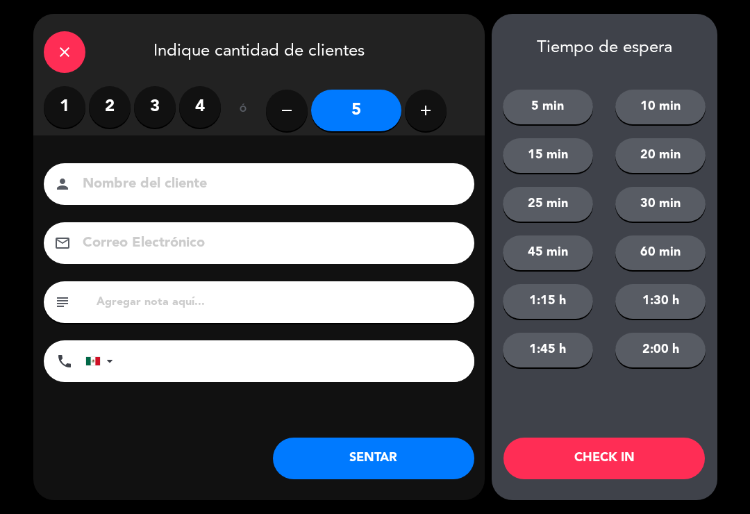
click at [354, 197] on input at bounding box center [268, 184] width 375 height 24
type input "[PERSON_NAME]"
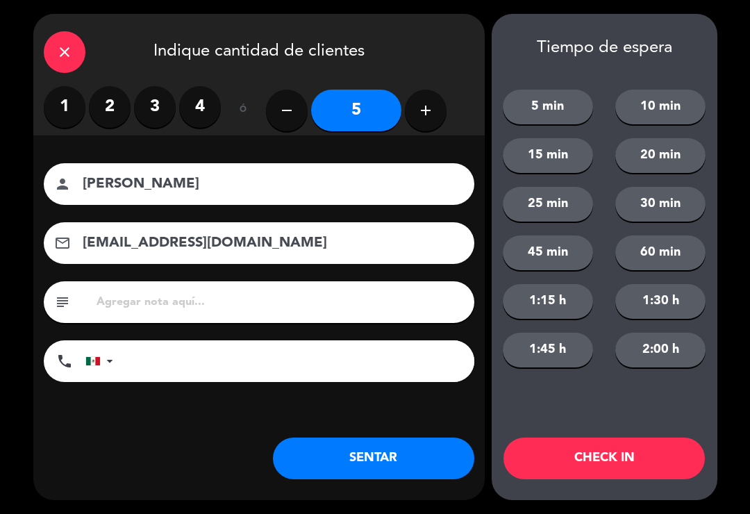
type input "[EMAIL_ADDRESS][DOMAIN_NAME]"
click at [371, 463] on button "SENTAR" at bounding box center [374, 459] width 202 height 42
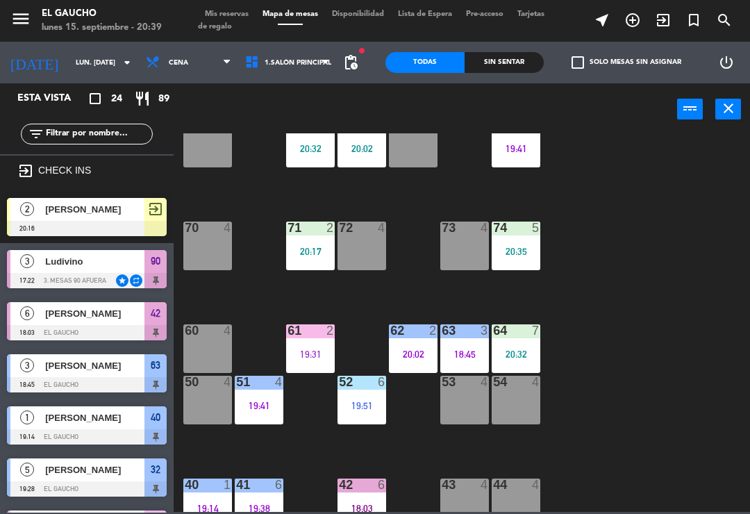
scroll to position [40, 0]
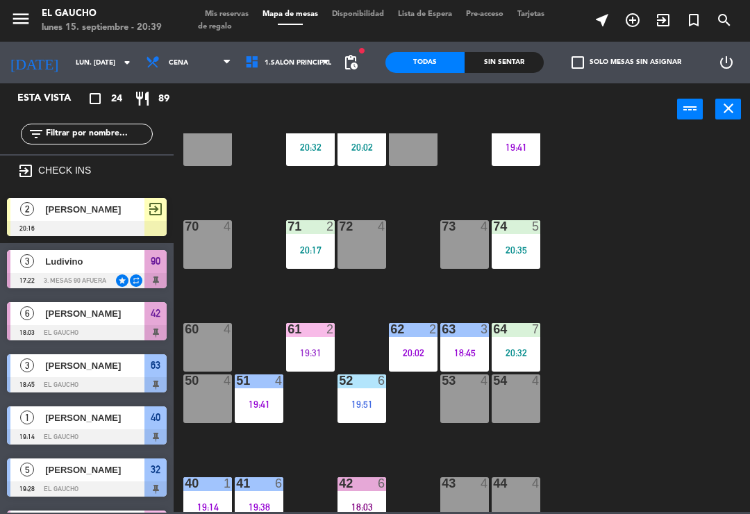
click at [510, 403] on div "54 4" at bounding box center [516, 399] width 49 height 49
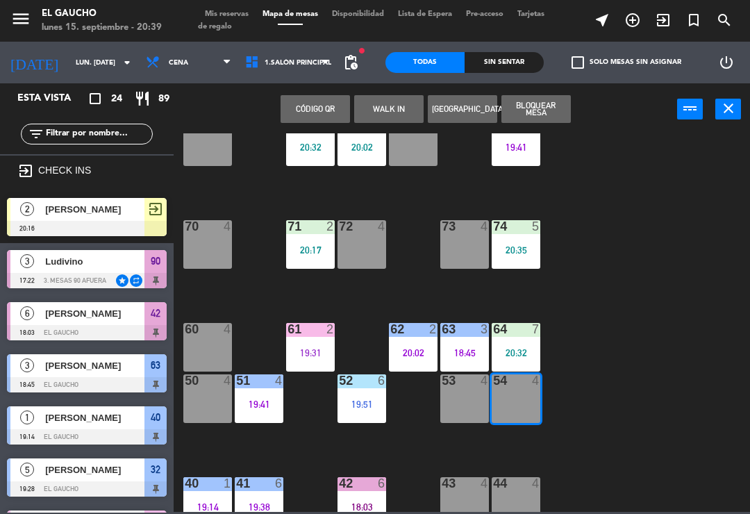
click at [370, 113] on button "WALK IN" at bounding box center [388, 109] width 69 height 28
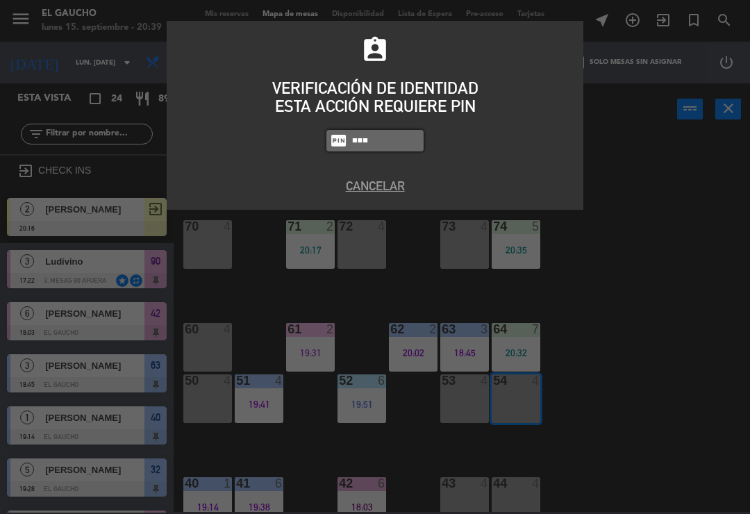
type input "0009"
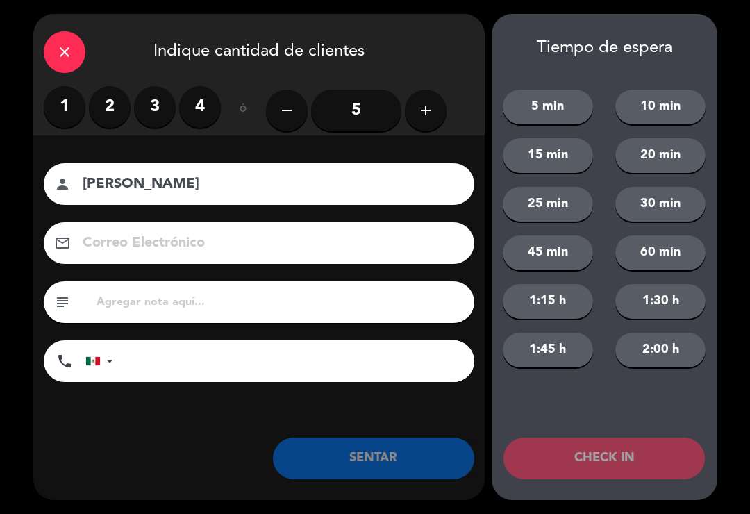
type input "[PERSON_NAME]"
click at [112, 91] on label "2" at bounding box center [110, 107] width 42 height 42
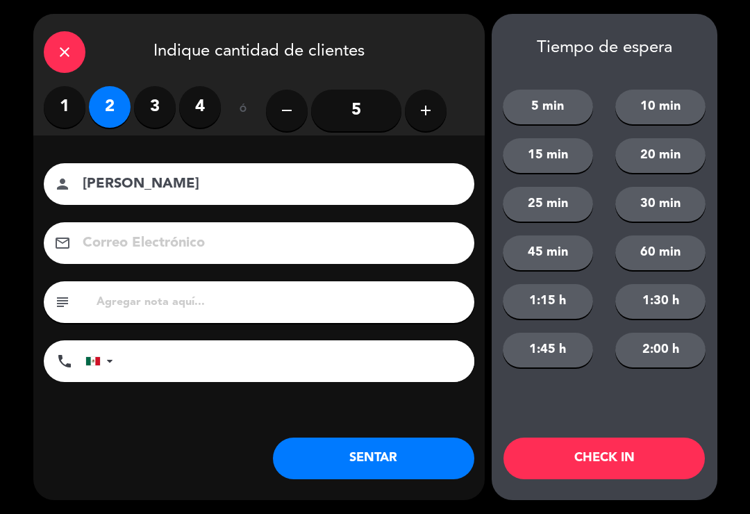
click at [397, 463] on button "SENTAR" at bounding box center [374, 459] width 202 height 42
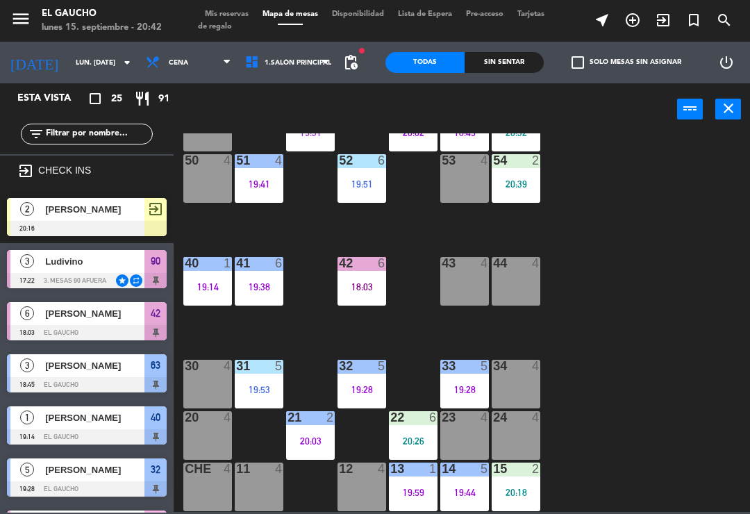
scroll to position [261, 0]
click at [319, 436] on div "20:03" at bounding box center [310, 441] width 49 height 10
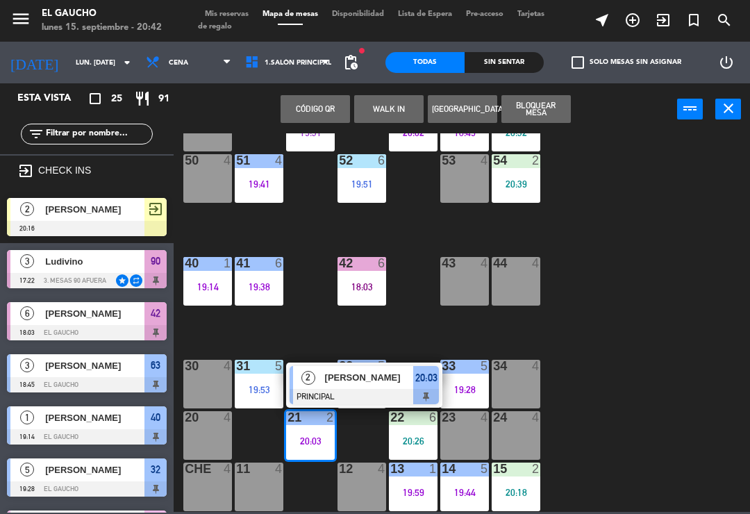
click at [364, 382] on span "[PERSON_NAME]" at bounding box center [369, 377] width 89 height 15
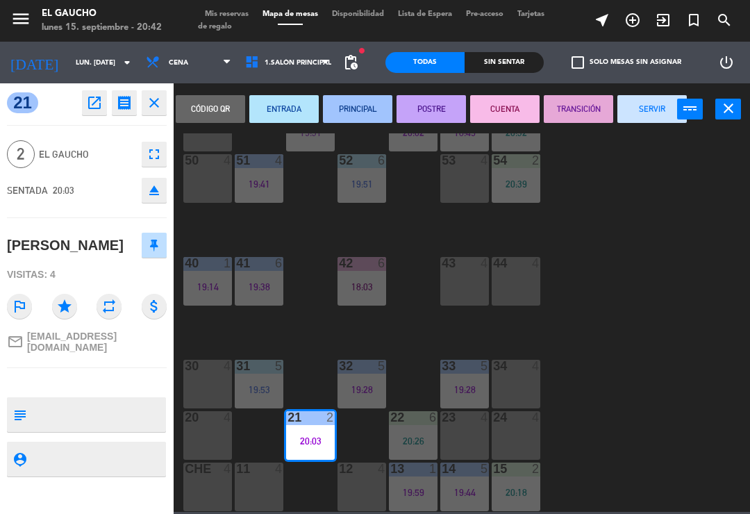
click at [662, 110] on button "SERVIR" at bounding box center [652, 109] width 69 height 28
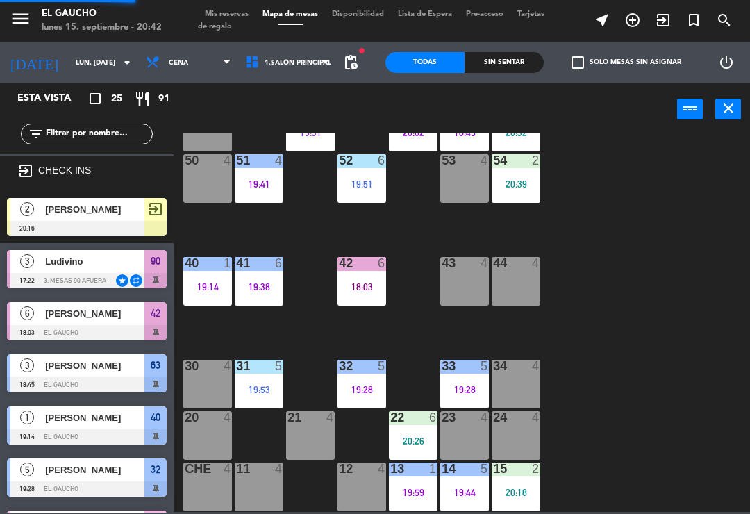
scroll to position [6, 0]
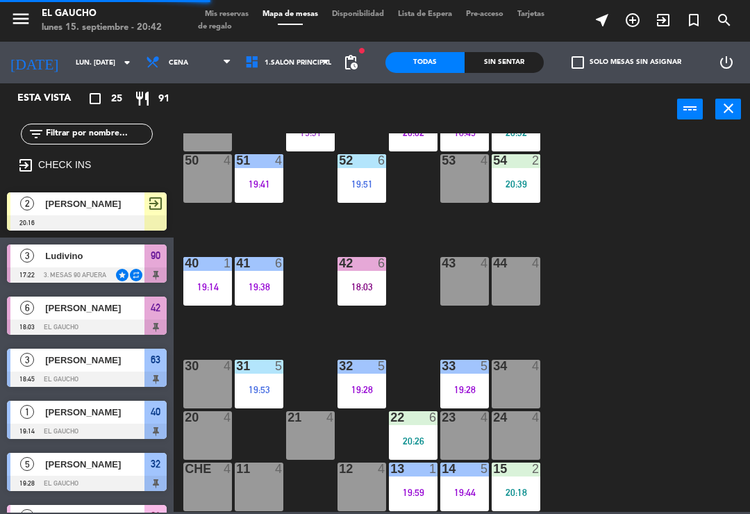
click at [322, 432] on div "21 4" at bounding box center [310, 435] width 49 height 49
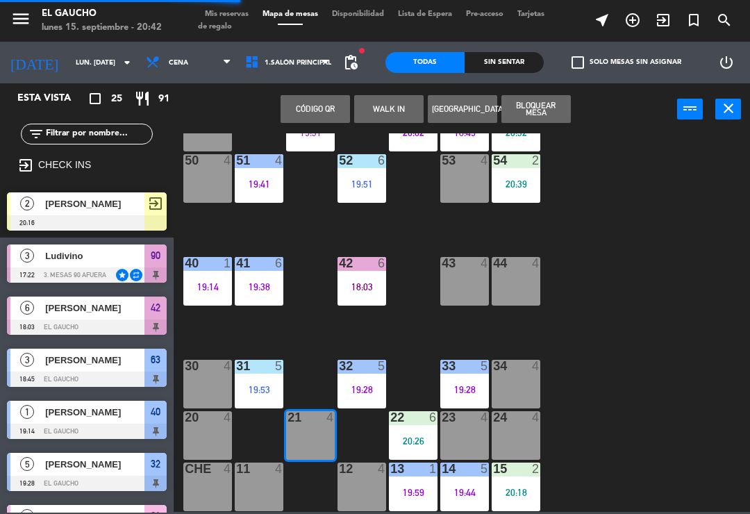
click at [386, 113] on button "WALK IN" at bounding box center [388, 109] width 69 height 28
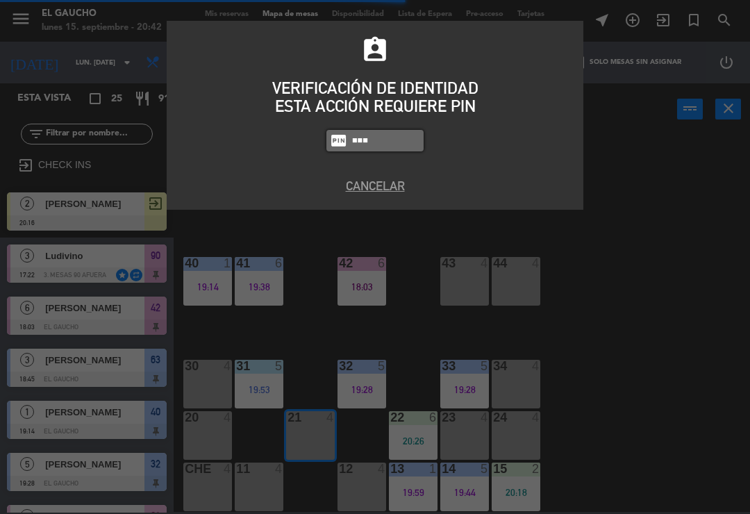
type input "0009"
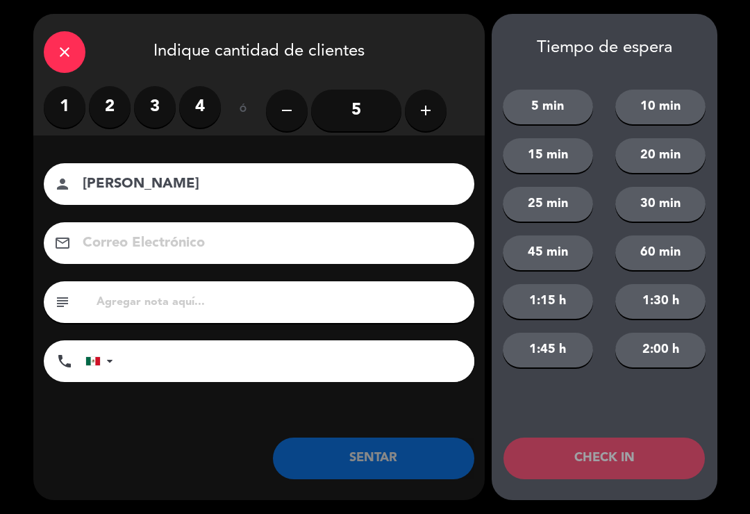
type input "[PERSON_NAME]"
click at [120, 108] on label "2" at bounding box center [110, 107] width 42 height 42
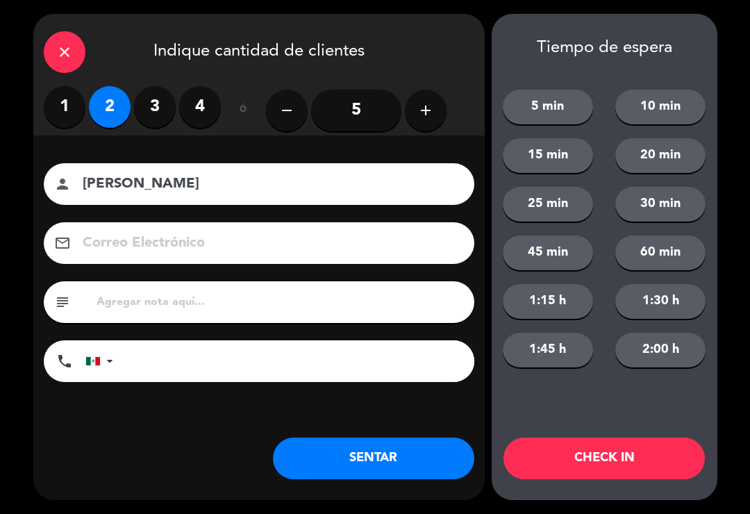
click at [362, 463] on button "SENTAR" at bounding box center [374, 459] width 202 height 42
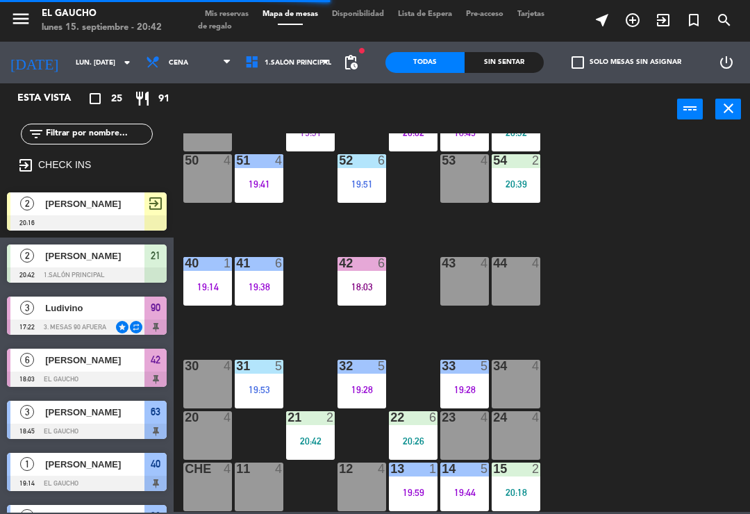
click at [474, 488] on div "19:44" at bounding box center [465, 493] width 49 height 10
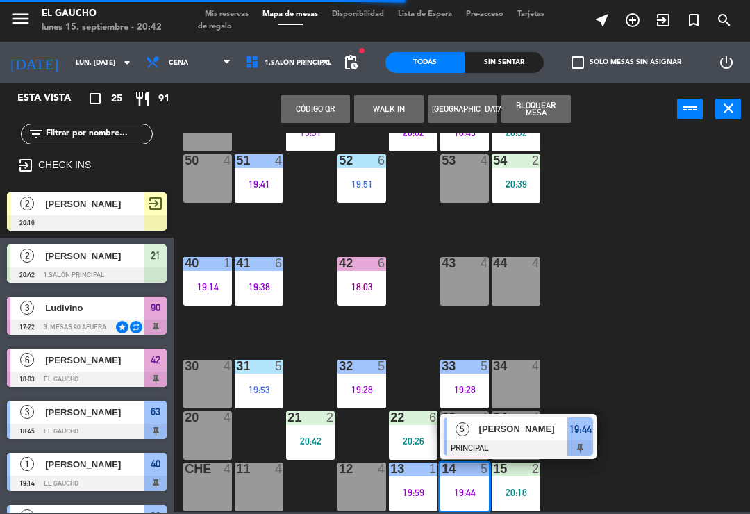
click at [509, 432] on span "[PERSON_NAME]" at bounding box center [523, 429] width 89 height 15
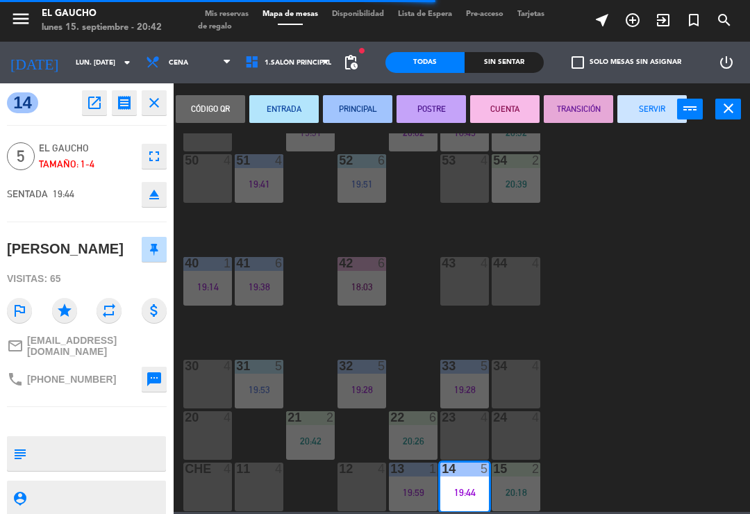
click at [655, 112] on button "SERVIR" at bounding box center [652, 109] width 69 height 28
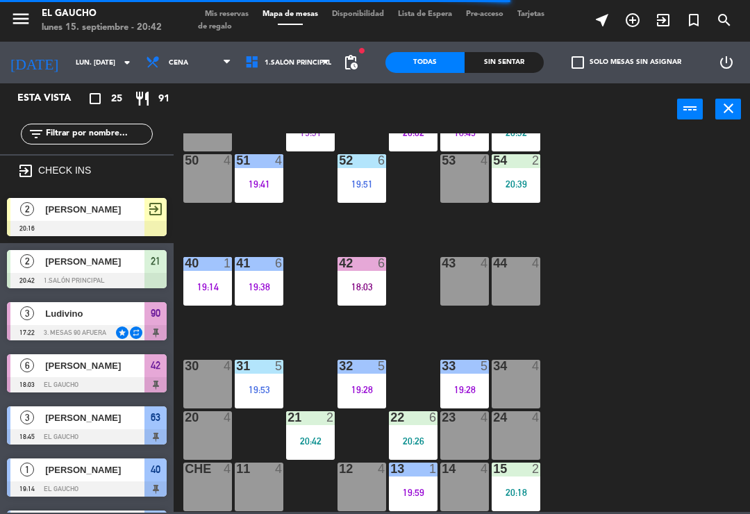
scroll to position [261, 0]
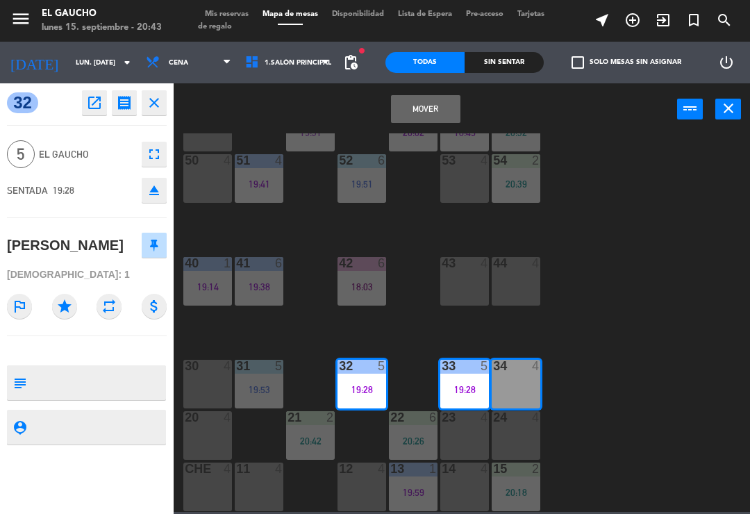
click at [425, 99] on button "Mover" at bounding box center [425, 109] width 69 height 28
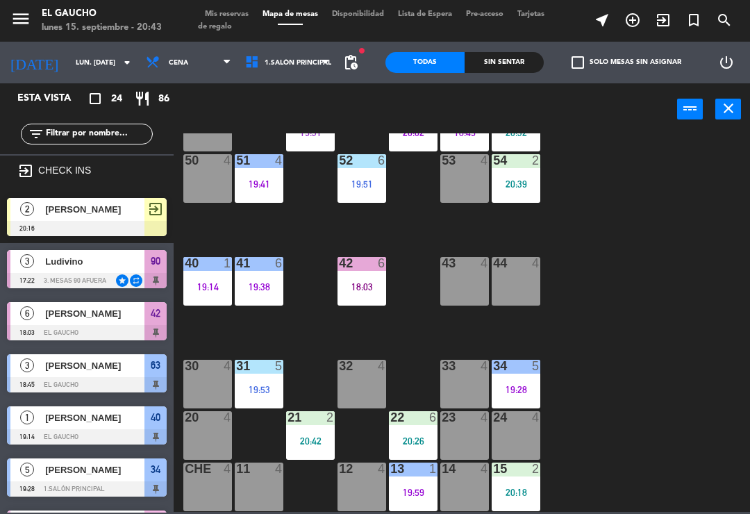
click at [469, 381] on div "33 4" at bounding box center [465, 384] width 49 height 49
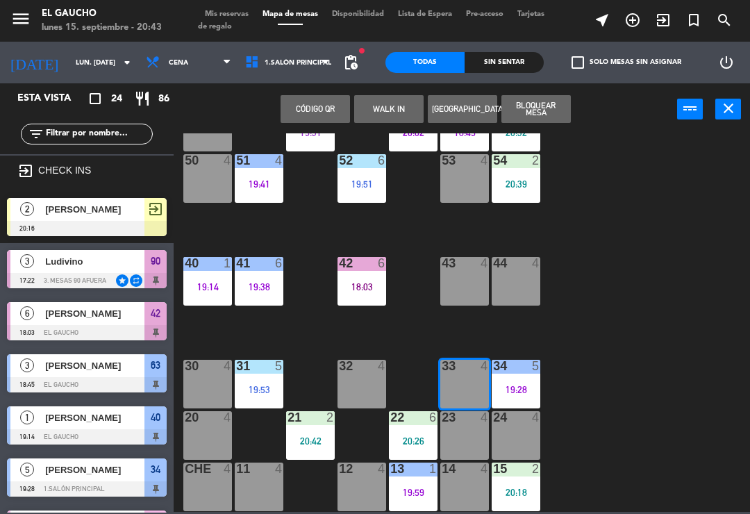
click at [390, 98] on button "WALK IN" at bounding box center [388, 109] width 69 height 28
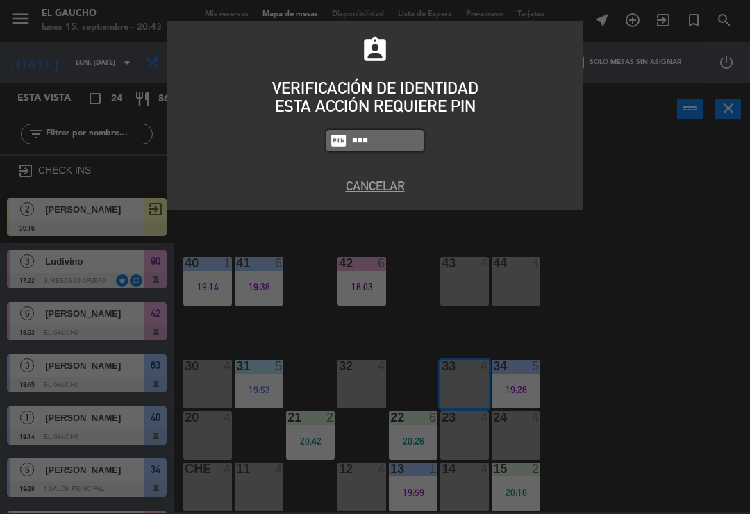
type input "0009"
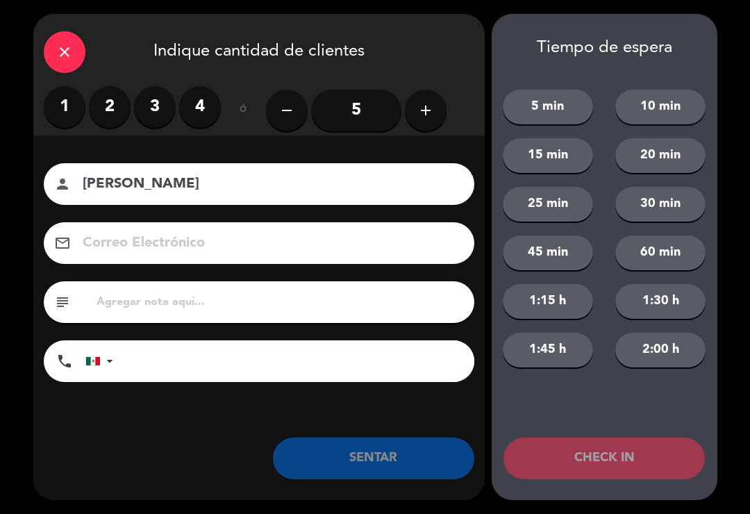
type input "[PERSON_NAME]"
click at [106, 104] on label "2" at bounding box center [110, 107] width 42 height 42
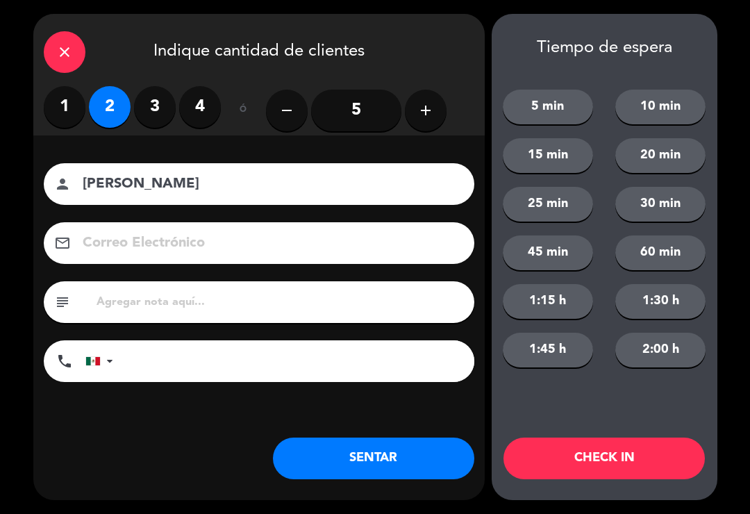
click at [411, 465] on button "SENTAR" at bounding box center [374, 459] width 202 height 42
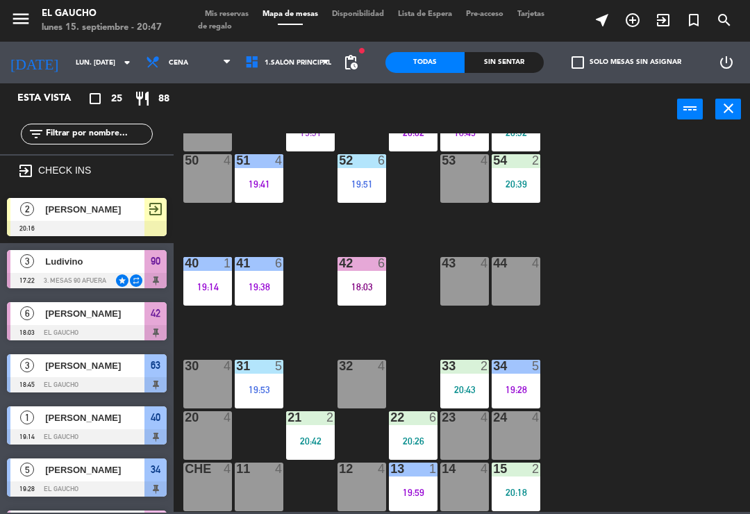
click at [461, 486] on div "14 4" at bounding box center [465, 487] width 49 height 49
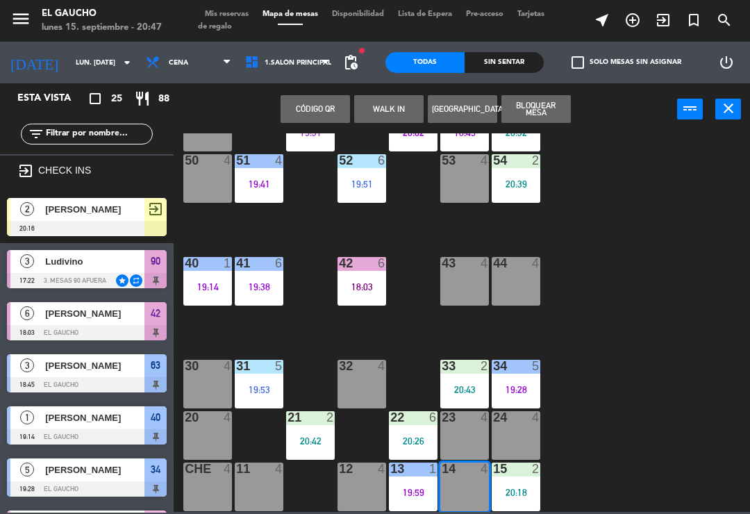
click at [375, 113] on button "WALK IN" at bounding box center [388, 109] width 69 height 28
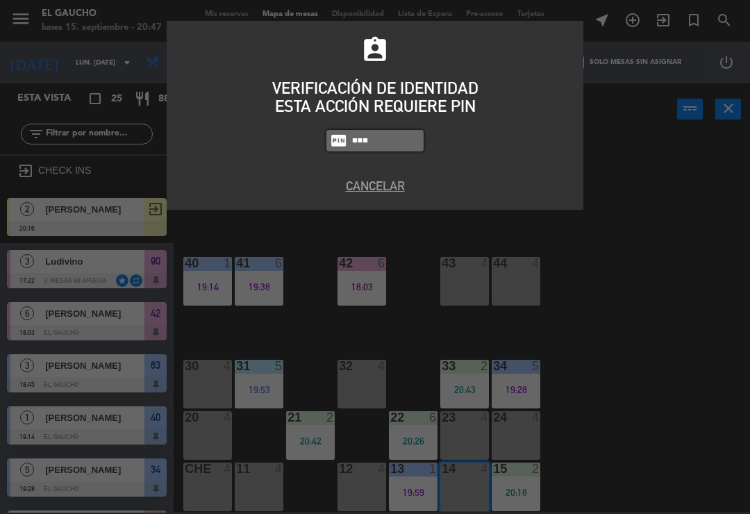
type input "3124"
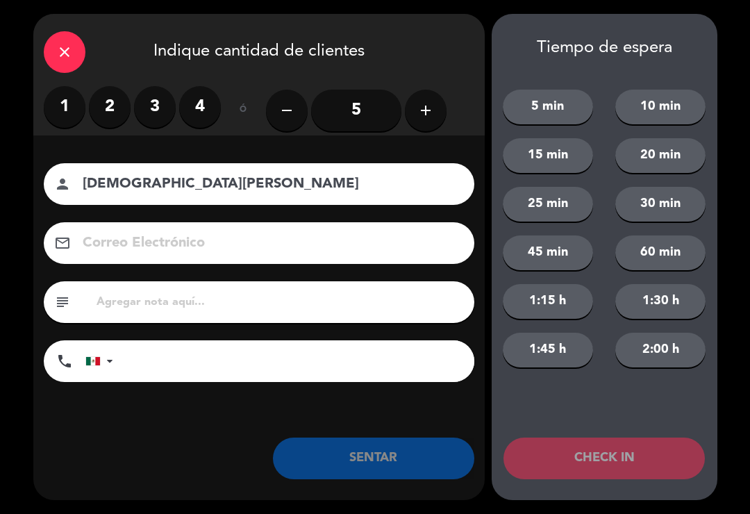
click at [423, 114] on icon "add" at bounding box center [426, 110] width 17 height 17
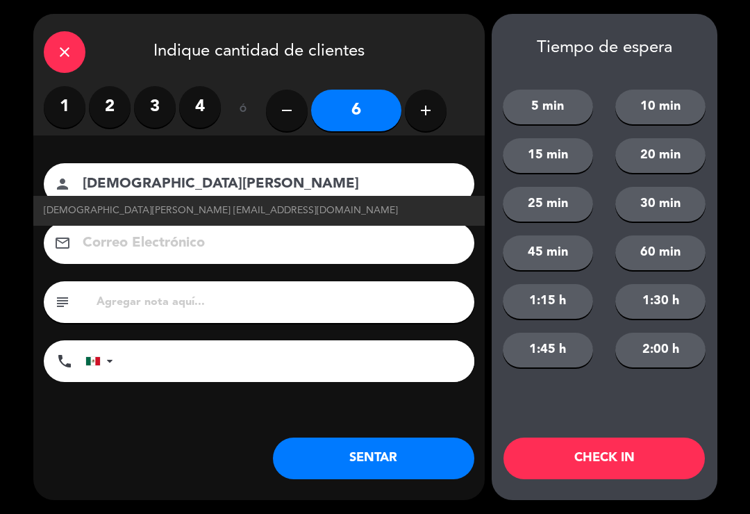
click at [265, 208] on span "[DEMOGRAPHIC_DATA][PERSON_NAME] [EMAIL_ADDRESS][DOMAIN_NAME]" at bounding box center [221, 211] width 354 height 16
type input "[DEMOGRAPHIC_DATA][PERSON_NAME]"
type input "[EMAIL_ADDRESS][DOMAIN_NAME]"
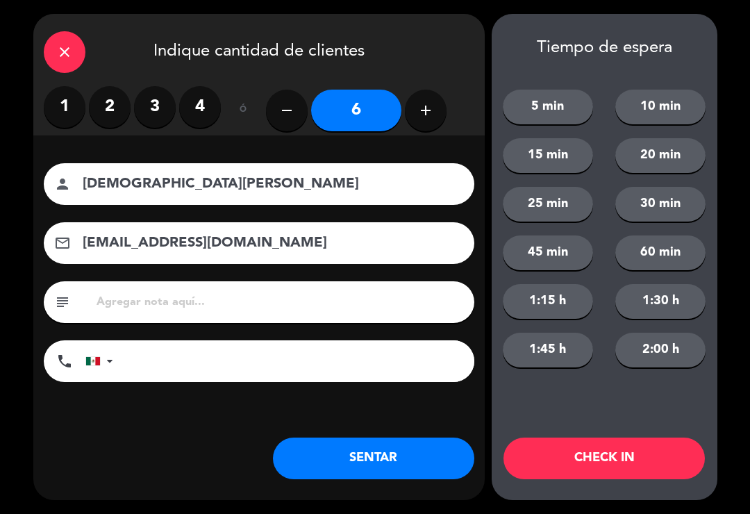
click at [391, 461] on button "SENTAR" at bounding box center [374, 459] width 202 height 42
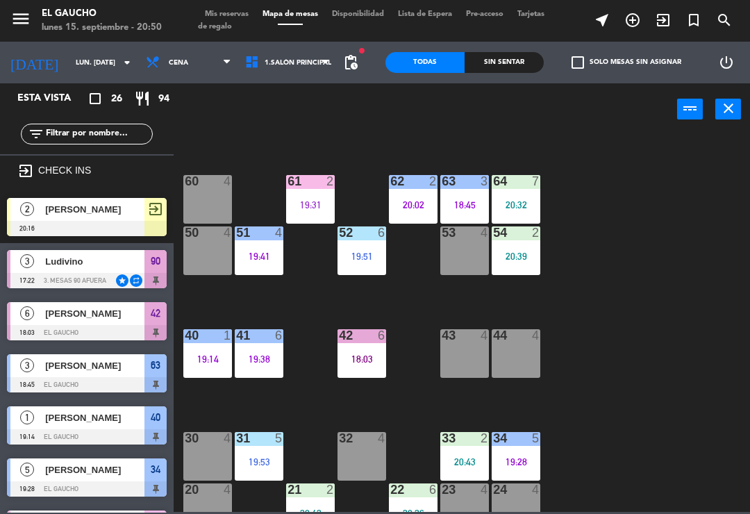
scroll to position [184, 0]
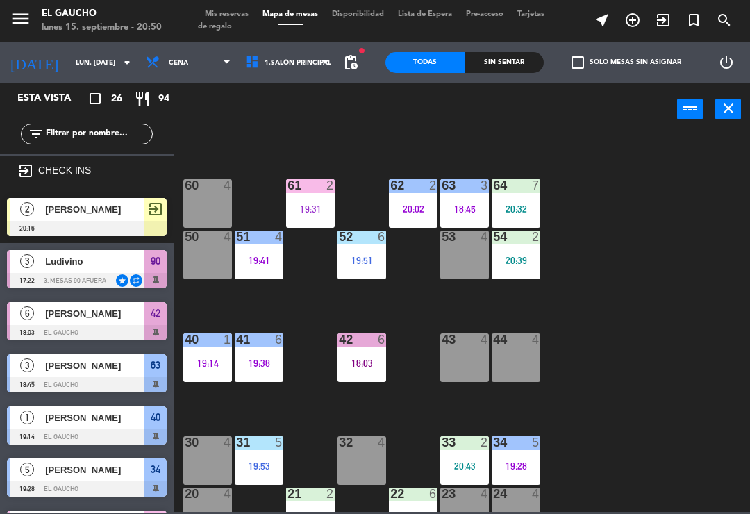
click at [208, 199] on div "60 4" at bounding box center [207, 203] width 49 height 49
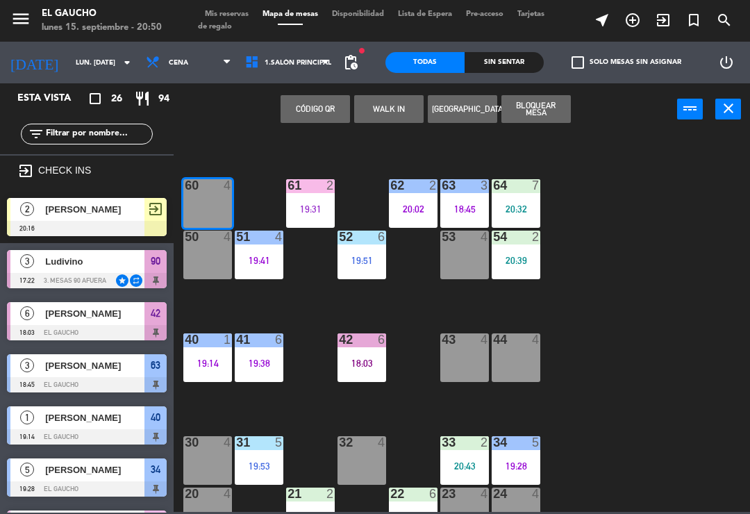
click at [386, 115] on button "WALK IN" at bounding box center [388, 109] width 69 height 28
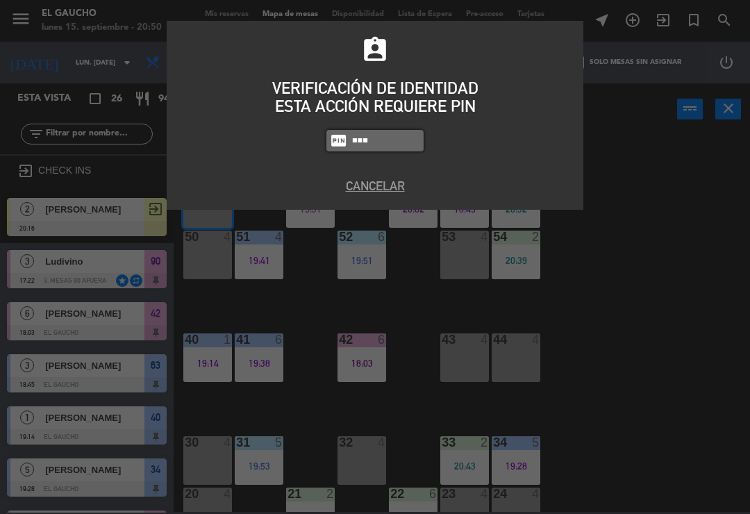
type input "3124"
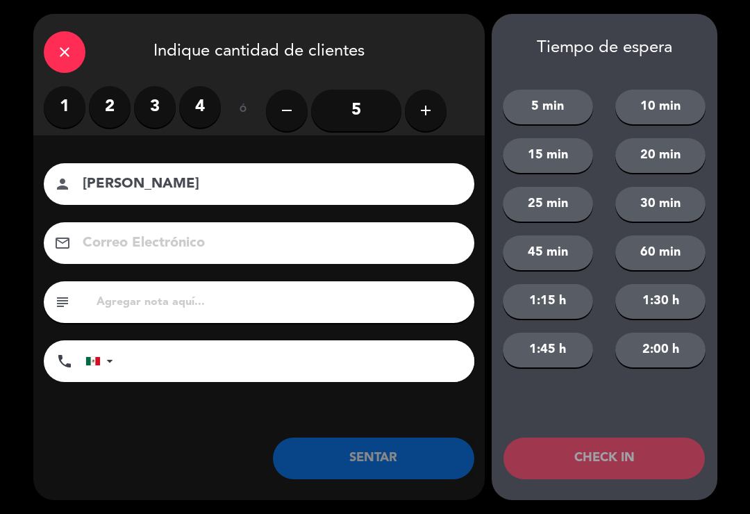
type input "[PERSON_NAME]"
click at [429, 118] on icon "add" at bounding box center [426, 110] width 17 height 17
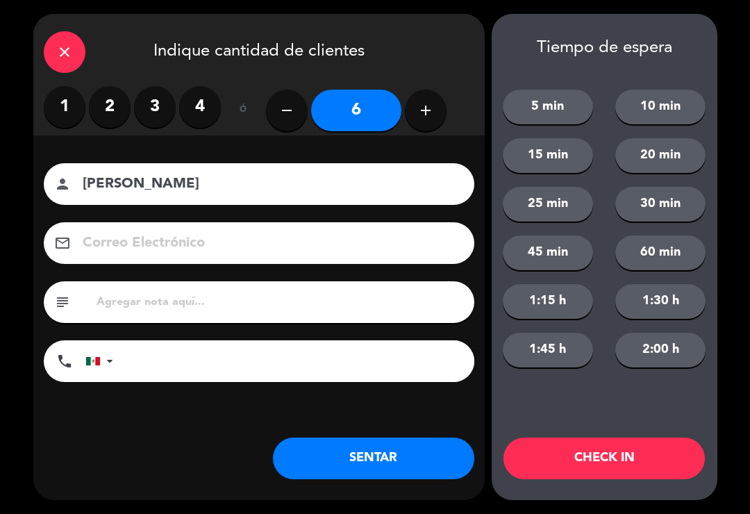
click at [434, 113] on icon "add" at bounding box center [426, 110] width 17 height 17
click at [433, 122] on button "add" at bounding box center [426, 111] width 42 height 42
click at [291, 110] on icon "remove" at bounding box center [287, 110] width 17 height 17
click at [281, 111] on icon "remove" at bounding box center [287, 110] width 17 height 17
type input "6"
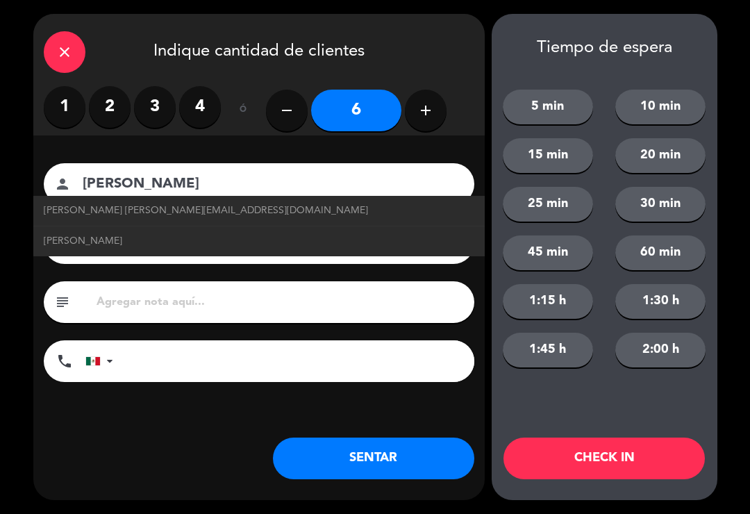
click at [192, 211] on span "[PERSON_NAME] [PERSON_NAME][EMAIL_ADDRESS][DOMAIN_NAME]" at bounding box center [206, 211] width 325 height 16
type input "[PERSON_NAME]"
type input "[EMAIL_ADDRESS][DOMAIN_NAME]"
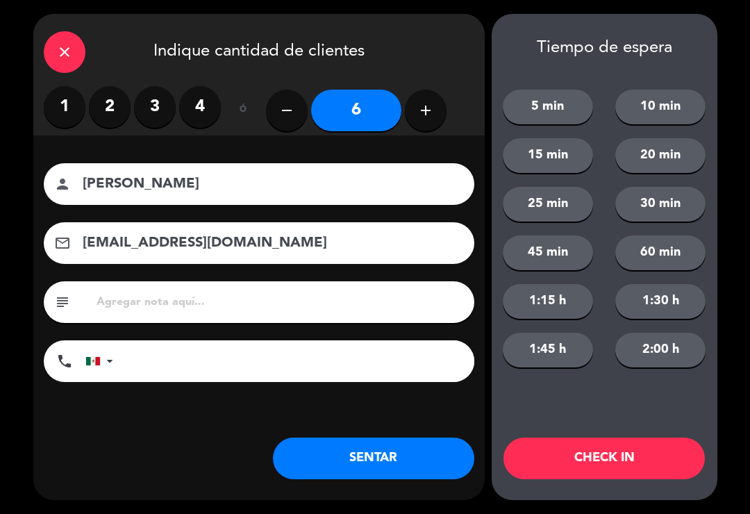
click at [361, 455] on button "SENTAR" at bounding box center [374, 459] width 202 height 42
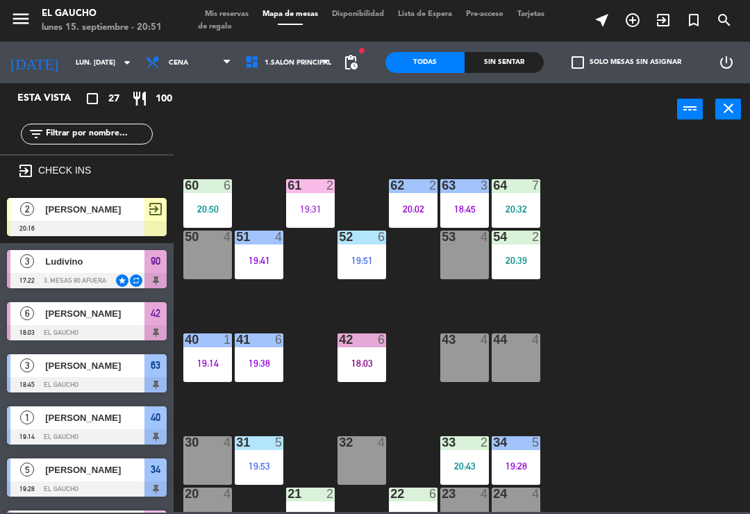
click at [631, 407] on div "84 3 19:41 80 4 83 4 82 5 20:02 81 2 20:32 70 4 71 2 20:17 72 4 73 4 74 5 20:35…" at bounding box center [465, 322] width 569 height 379
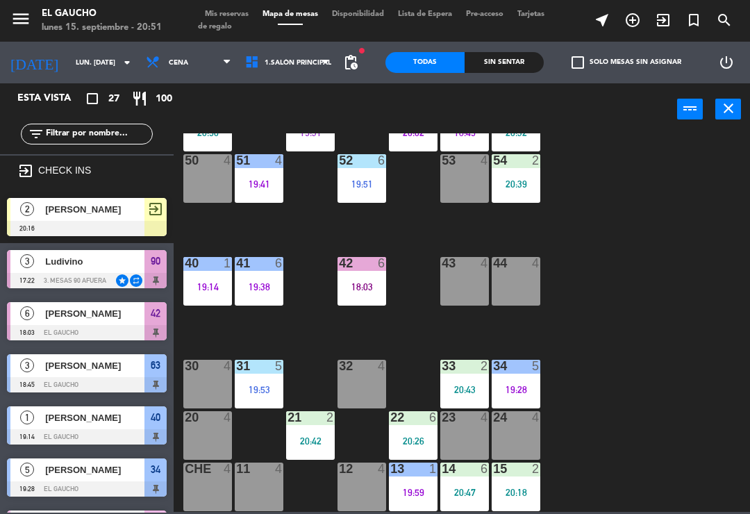
scroll to position [261, 0]
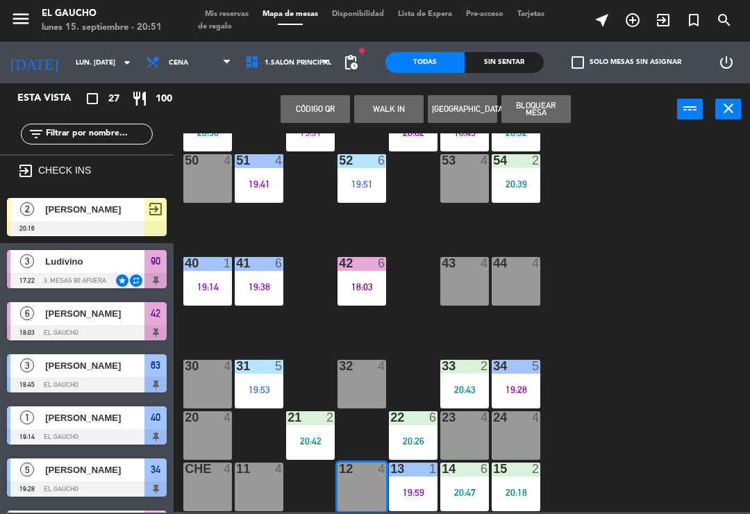
click at [380, 106] on button "WALK IN" at bounding box center [388, 109] width 69 height 28
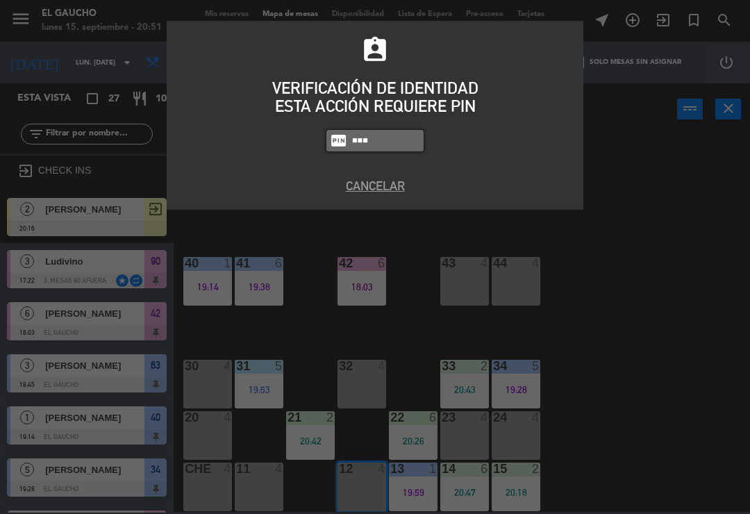
type input "3124"
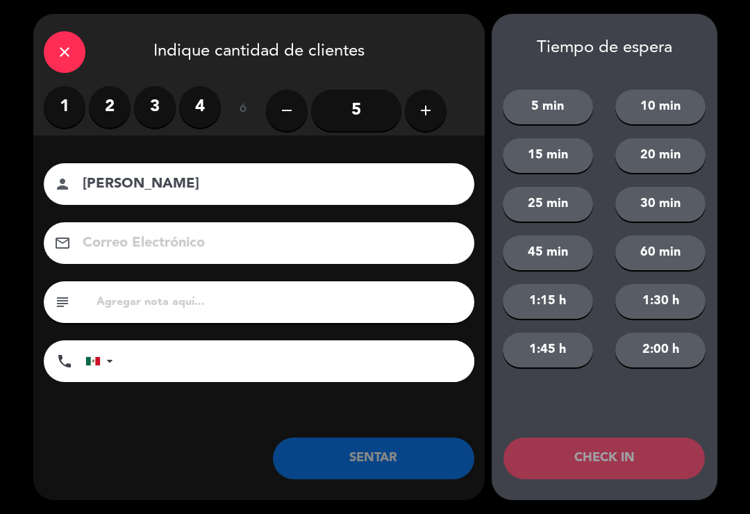
click at [158, 113] on label "3" at bounding box center [155, 107] width 42 height 42
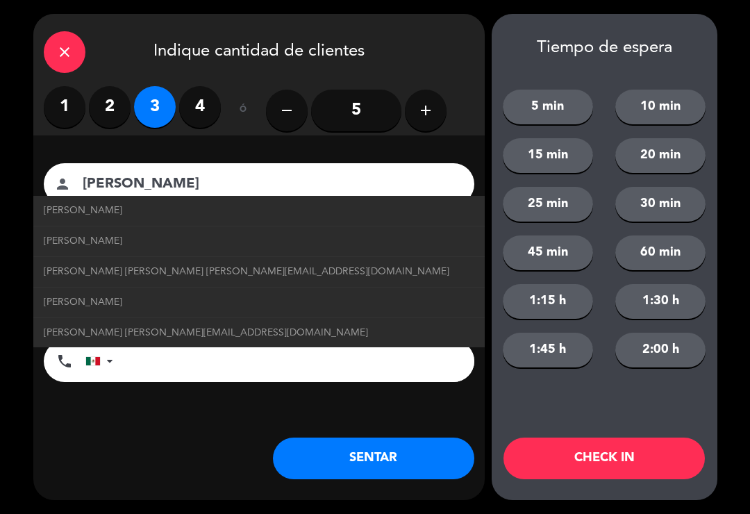
click at [196, 265] on span "[PERSON_NAME] [PERSON_NAME] [PERSON_NAME][EMAIL_ADDRESS][DOMAIN_NAME]" at bounding box center [247, 272] width 406 height 16
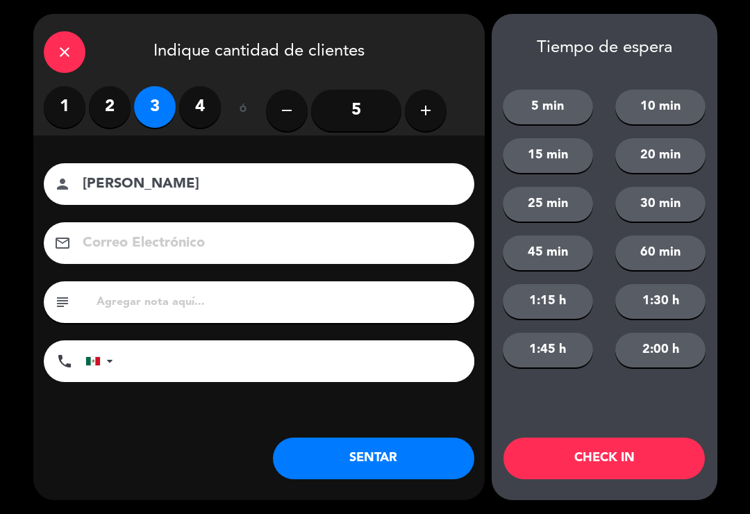
type input "[PERSON_NAME] [PERSON_NAME]"
type input "[EMAIL_ADDRESS][DOMAIN_NAME]"
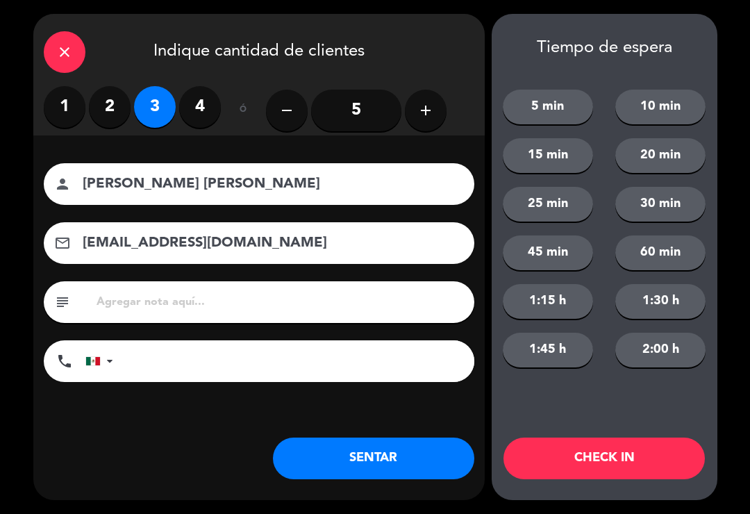
click at [363, 455] on button "SENTAR" at bounding box center [374, 459] width 202 height 42
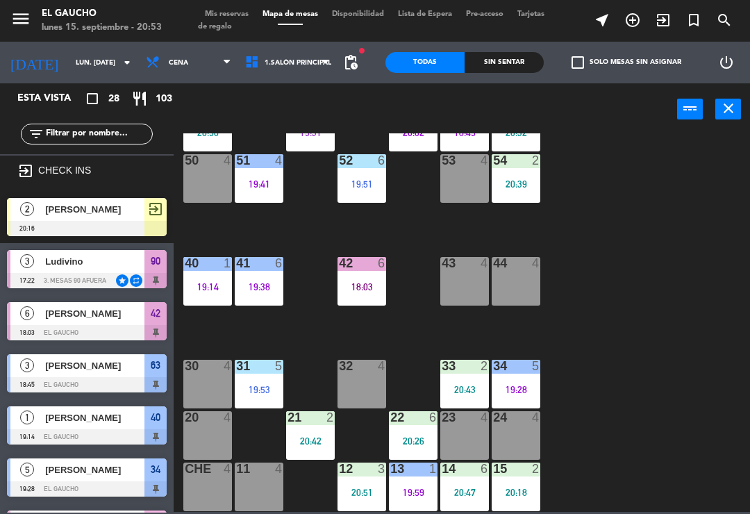
click at [353, 491] on div "20:51" at bounding box center [362, 493] width 49 height 10
click at [616, 449] on div "84 3 19:41 80 4 83 4 82 5 20:02 81 2 20:32 70 4 71 2 20:17 72 4 73 4 74 5 20:35…" at bounding box center [465, 322] width 569 height 379
click at [353, 494] on div "20:51" at bounding box center [362, 493] width 49 height 10
click at [575, 462] on div "84 3 19:41 80 4 83 4 82 5 20:02 81 2 20:32 70 4 71 2 20:17 72 4 73 4 74 5 20:35…" at bounding box center [465, 322] width 569 height 379
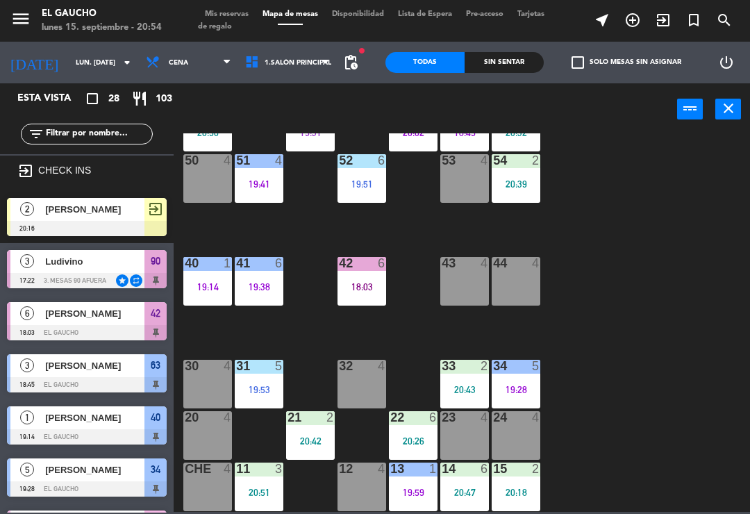
scroll to position [0, 0]
click at [93, 219] on div "[PERSON_NAME]" at bounding box center [94, 209] width 101 height 23
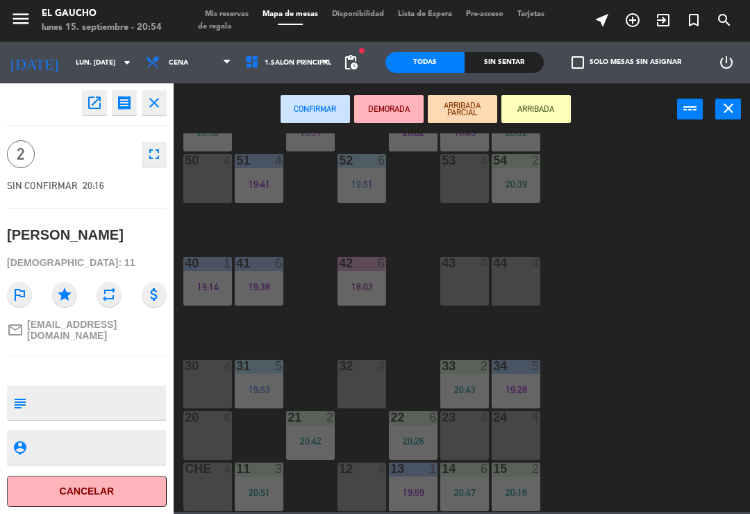
click at [355, 485] on div "12 4" at bounding box center [362, 487] width 49 height 49
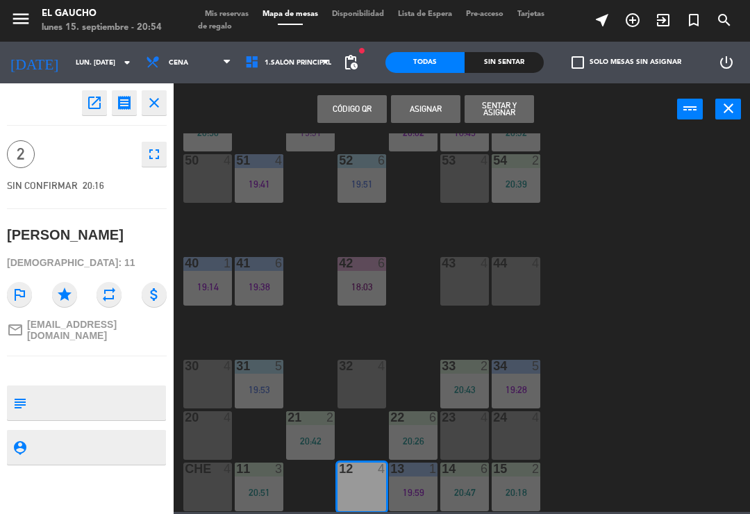
click at [495, 114] on button "Sentar y Asignar" at bounding box center [499, 109] width 69 height 28
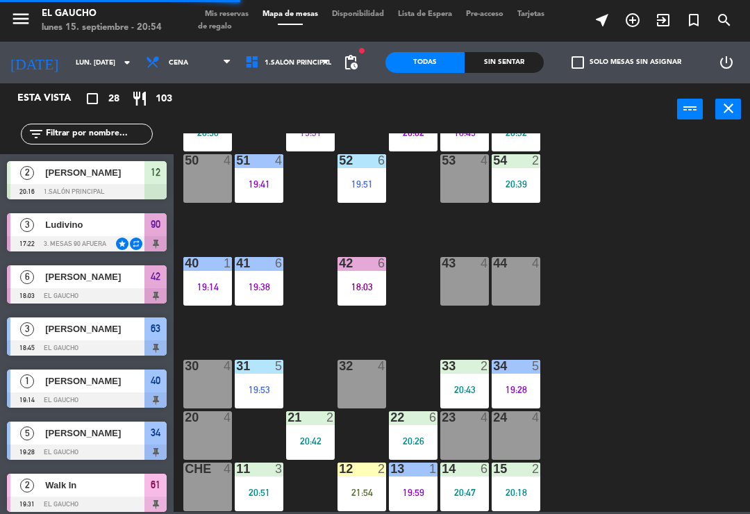
click at [349, 386] on div "32 4" at bounding box center [362, 384] width 49 height 49
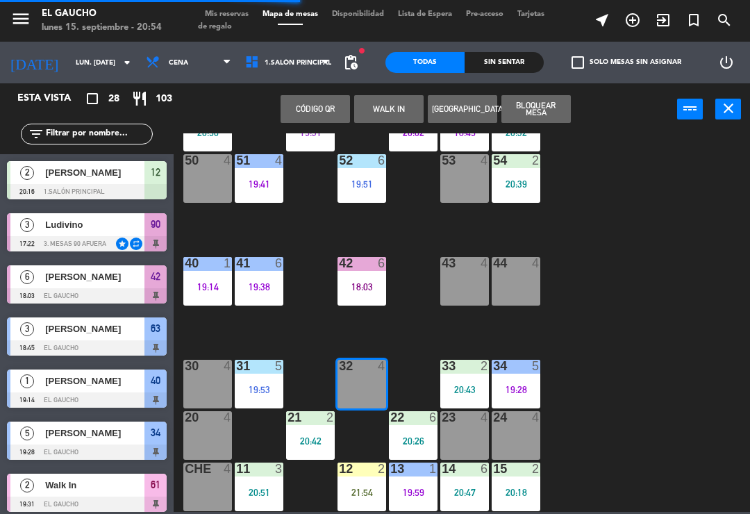
click at [381, 113] on button "WALK IN" at bounding box center [388, 109] width 69 height 28
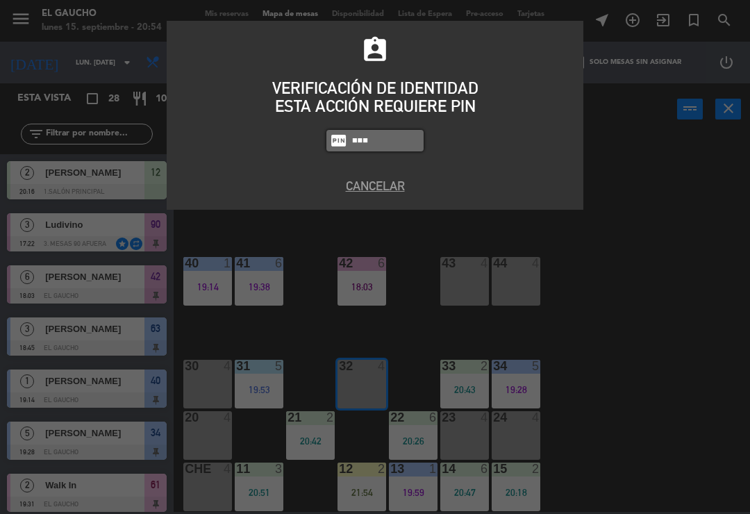
type input "3124"
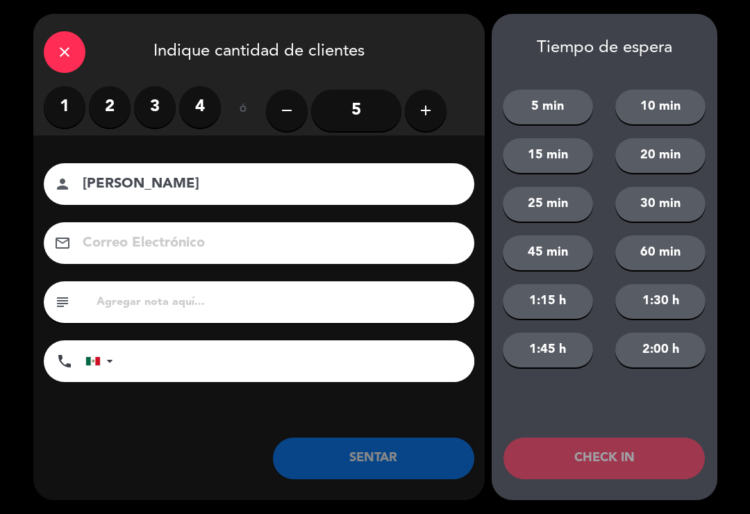
click at [101, 116] on label "2" at bounding box center [110, 107] width 42 height 42
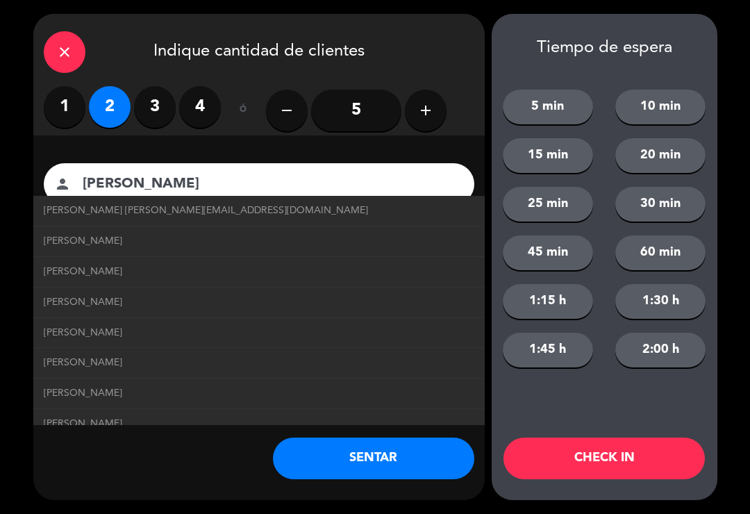
click at [137, 209] on span "[PERSON_NAME] [PERSON_NAME][EMAIL_ADDRESS][DOMAIN_NAME]" at bounding box center [206, 211] width 325 height 16
type input "[PERSON_NAME]"
type input "[EMAIL_ADDRESS][DOMAIN_NAME]"
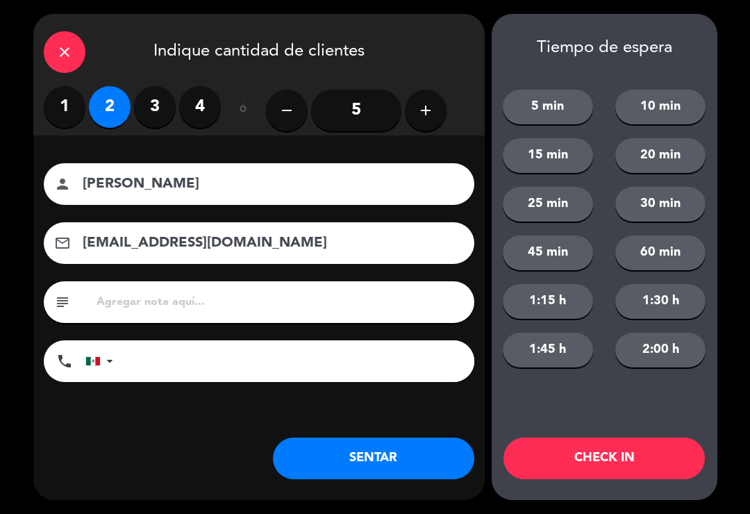
click at [353, 456] on button "SENTAR" at bounding box center [374, 459] width 202 height 42
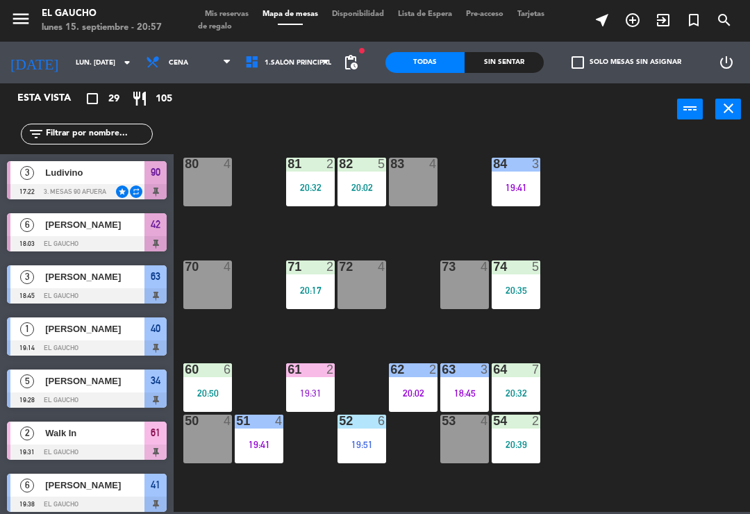
click at [214, 183] on div "80 4" at bounding box center [207, 182] width 49 height 49
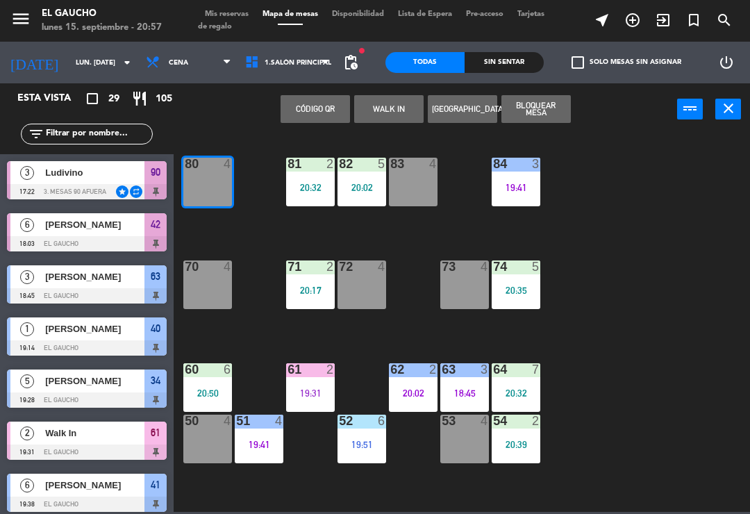
click at [382, 103] on button "WALK IN" at bounding box center [388, 109] width 69 height 28
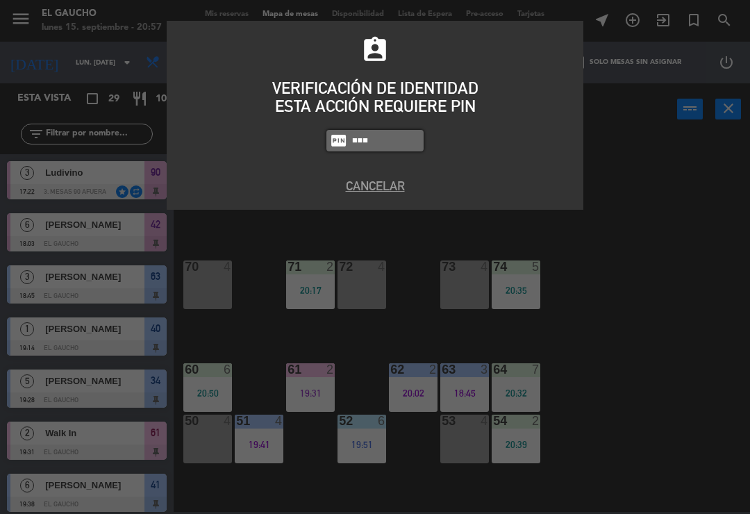
type input "3124"
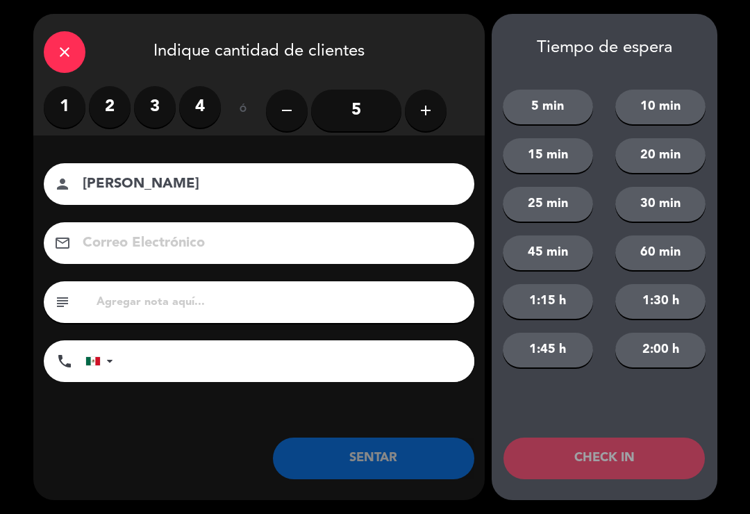
type input "[PERSON_NAME]"
click at [432, 117] on icon "add" at bounding box center [426, 110] width 17 height 17
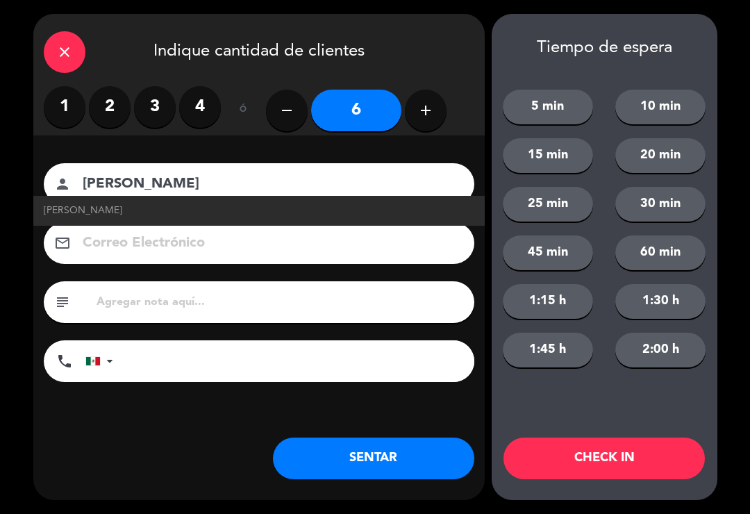
click at [171, 236] on input at bounding box center [268, 243] width 375 height 24
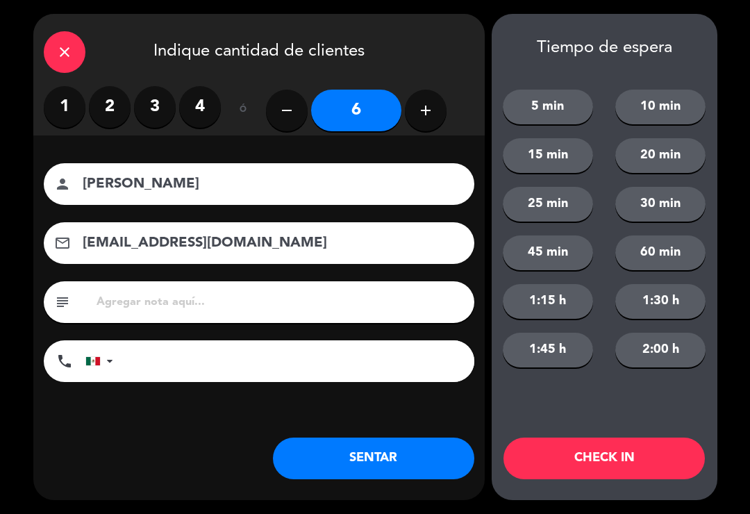
type input "[EMAIL_ADDRESS][DOMAIN_NAME]"
click at [353, 464] on button "SENTAR" at bounding box center [374, 459] width 202 height 42
click at [351, 485] on div "close Indique cantidad de clientes 1 2 3 4 ó remove 6 add Nombre del cliente pe…" at bounding box center [259, 257] width 452 height 486
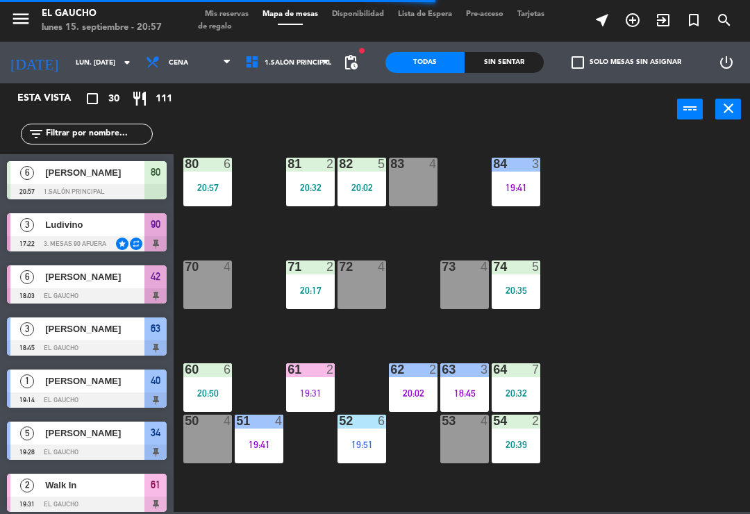
click at [308, 186] on div "20:32" at bounding box center [310, 188] width 49 height 10
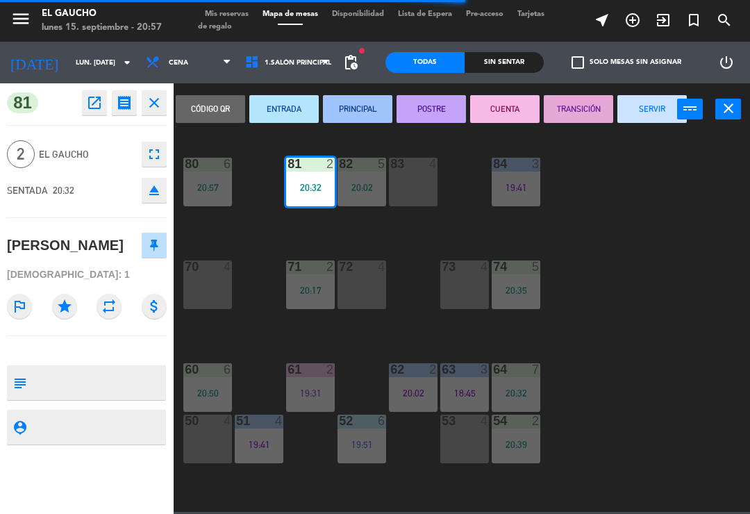
click at [349, 112] on button "PRINCIPAL" at bounding box center [357, 109] width 69 height 28
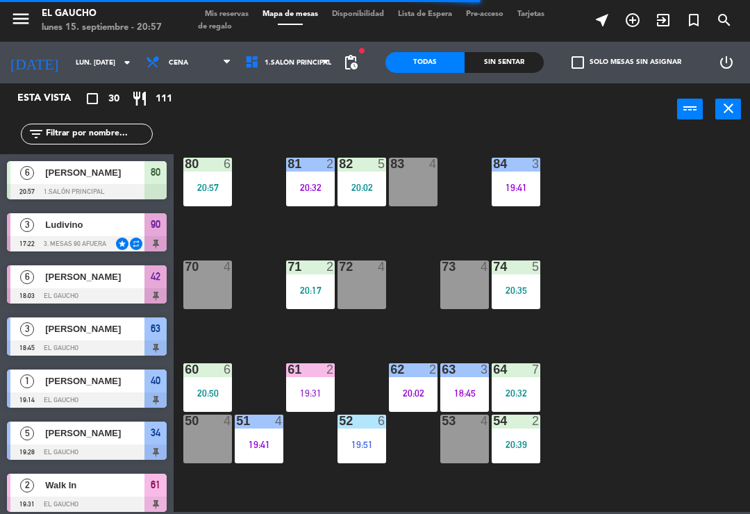
click at [361, 190] on div "20:02" at bounding box center [362, 188] width 49 height 10
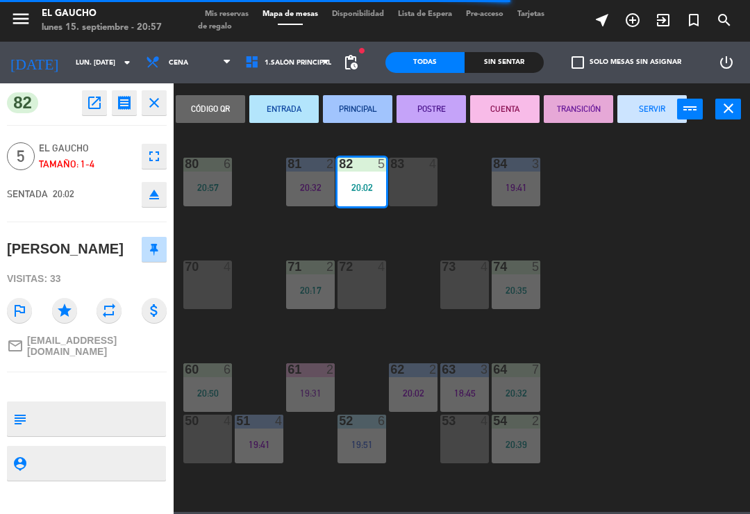
click at [353, 115] on button "PRINCIPAL" at bounding box center [357, 109] width 69 height 28
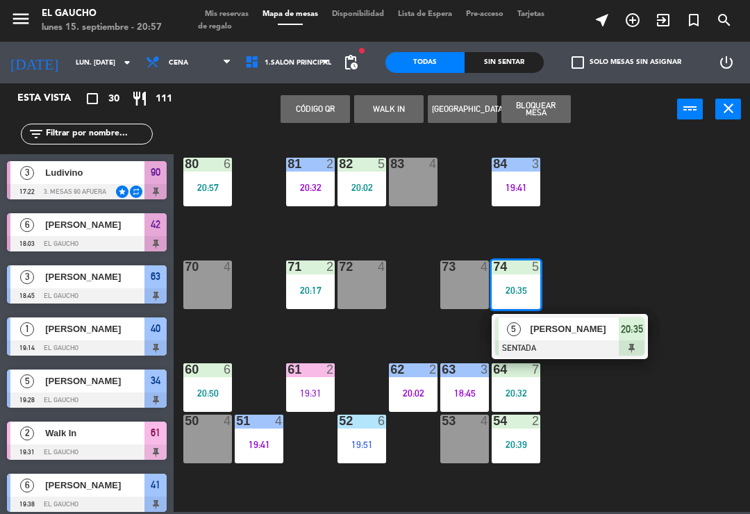
click at [552, 327] on span "[PERSON_NAME]" at bounding box center [575, 329] width 89 height 15
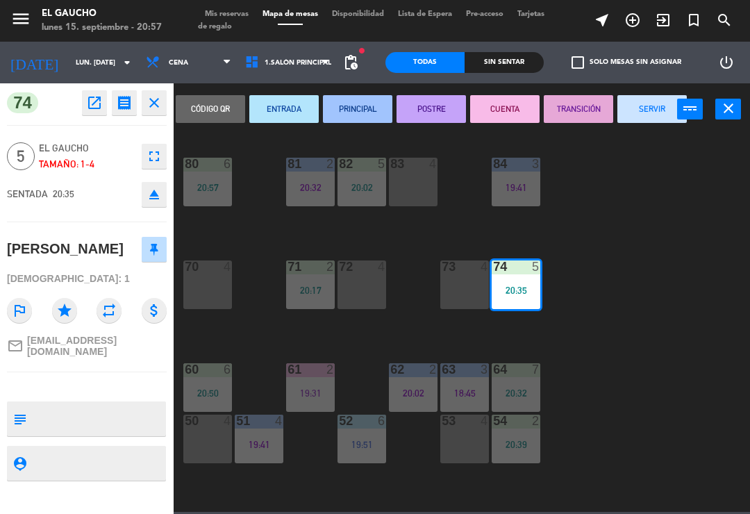
click at [359, 107] on button "PRINCIPAL" at bounding box center [357, 109] width 69 height 28
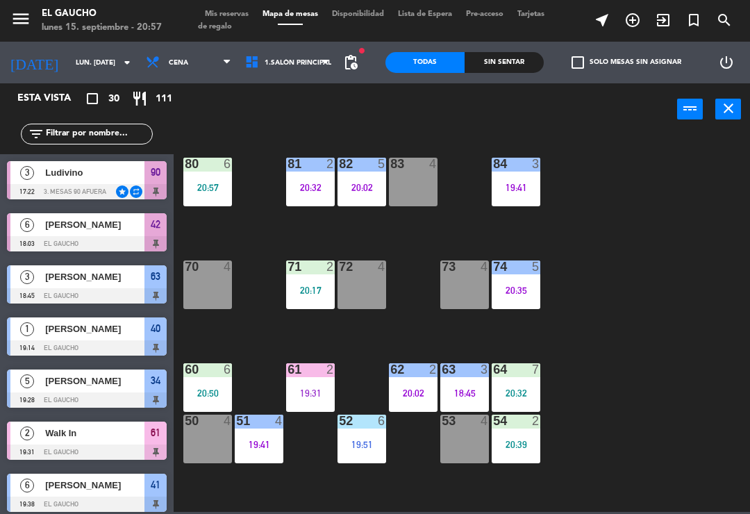
scroll to position [32, 0]
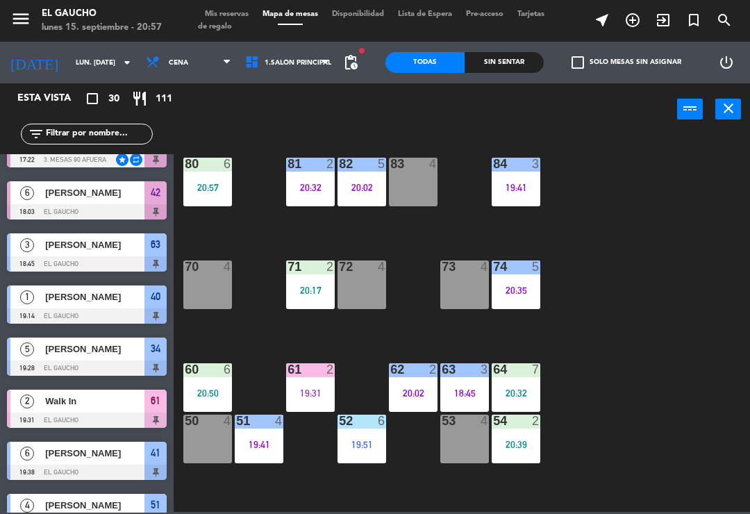
click at [315, 295] on div "20:17" at bounding box center [310, 291] width 49 height 10
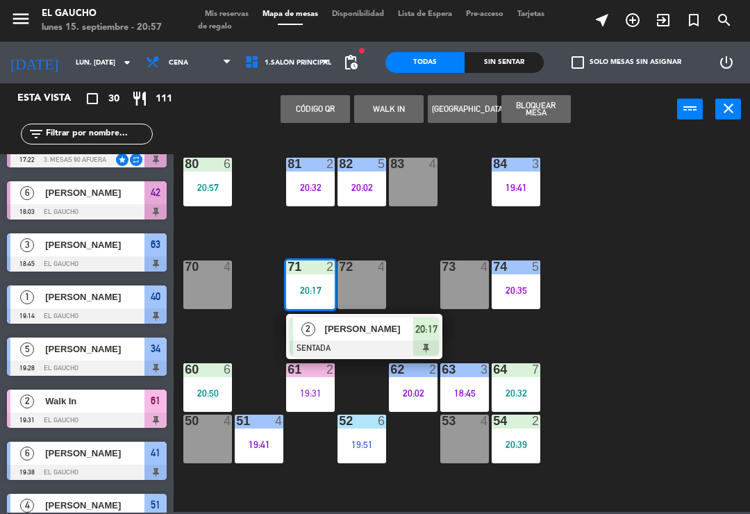
click at [331, 333] on span "[PERSON_NAME]" at bounding box center [369, 329] width 89 height 15
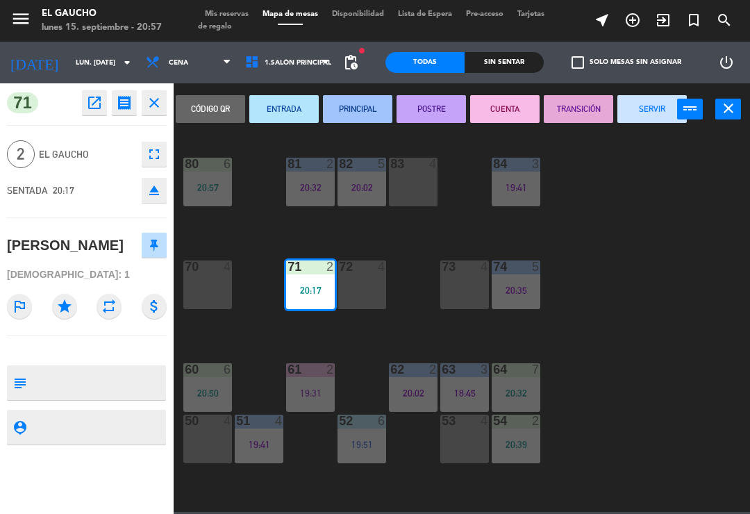
click at [359, 95] on button "PRINCIPAL" at bounding box center [357, 109] width 69 height 28
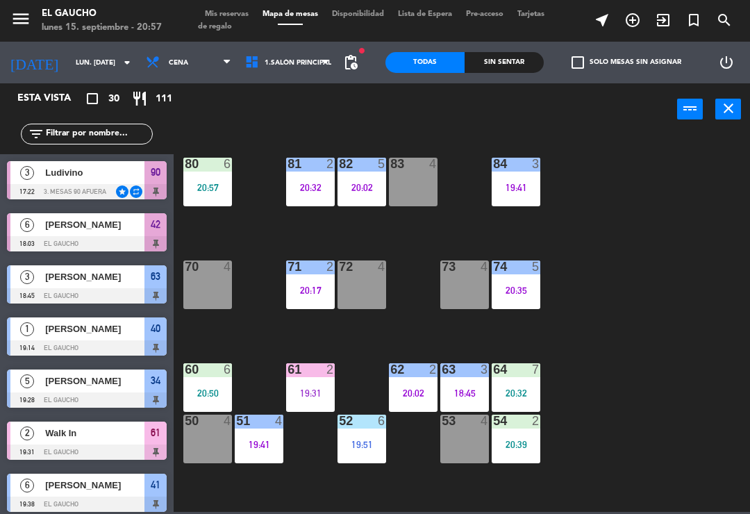
scroll to position [0, 0]
click at [202, 381] on div "60 6 20:50" at bounding box center [207, 387] width 49 height 49
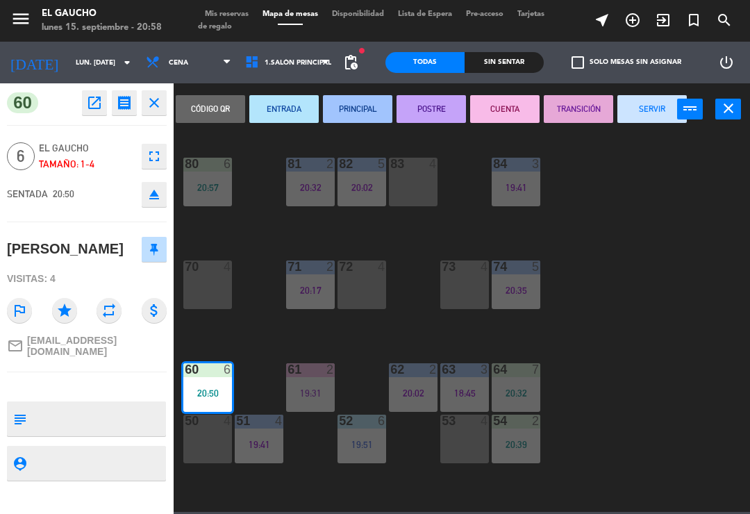
click at [361, 106] on button "PRINCIPAL" at bounding box center [357, 109] width 69 height 28
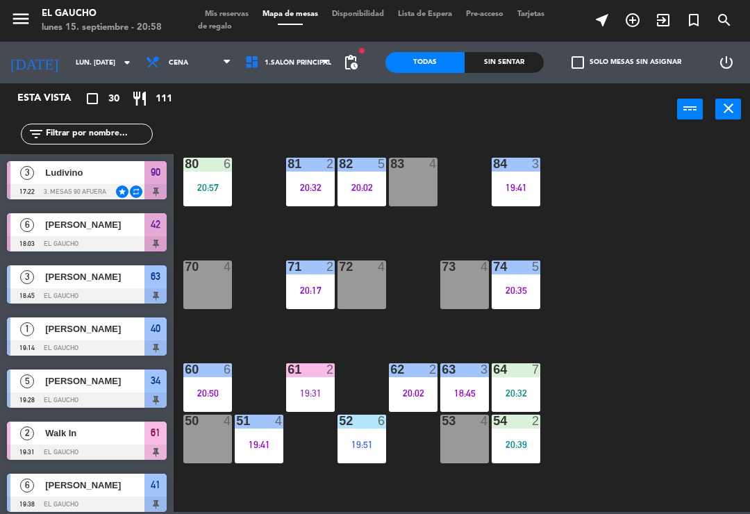
scroll to position [293, 0]
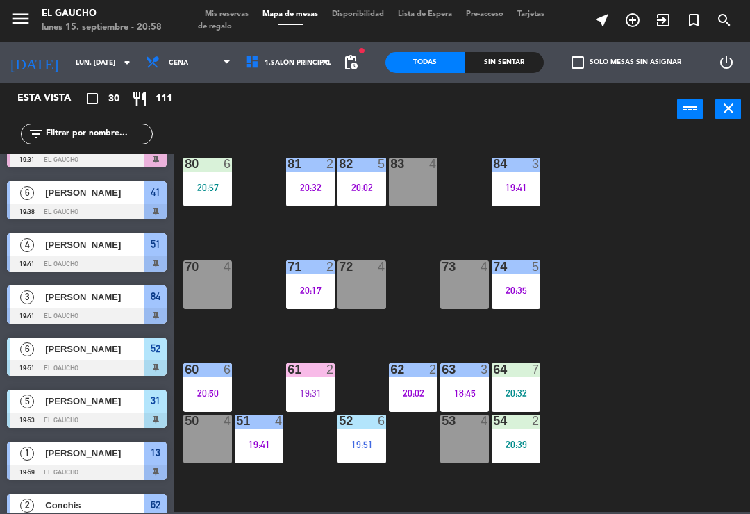
click at [502, 391] on div "20:32" at bounding box center [516, 393] width 49 height 10
click at [527, 446] on div "20:39" at bounding box center [516, 445] width 49 height 10
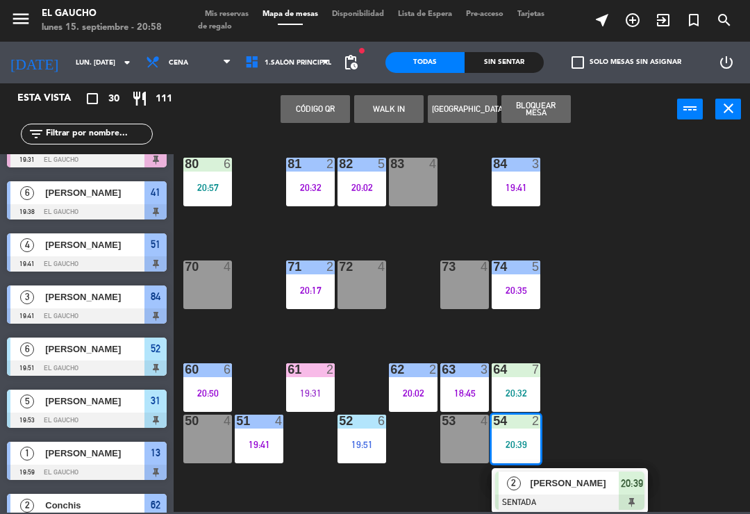
click at [544, 501] on div at bounding box center [569, 502] width 149 height 15
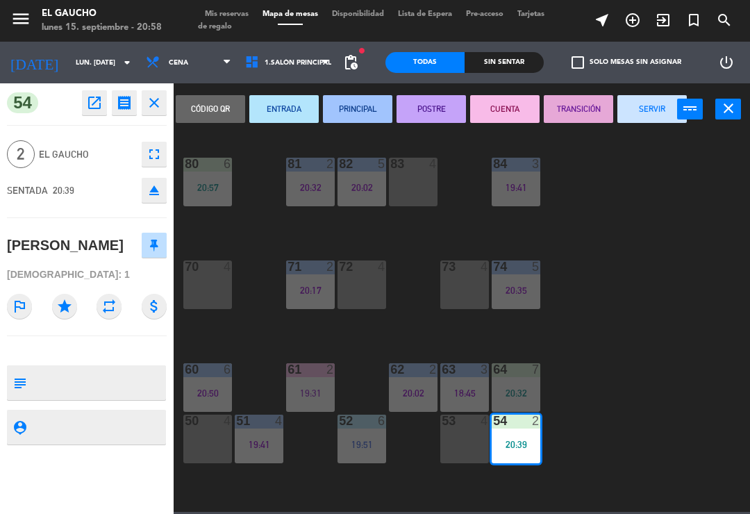
click at [356, 106] on button "PRINCIPAL" at bounding box center [357, 109] width 69 height 28
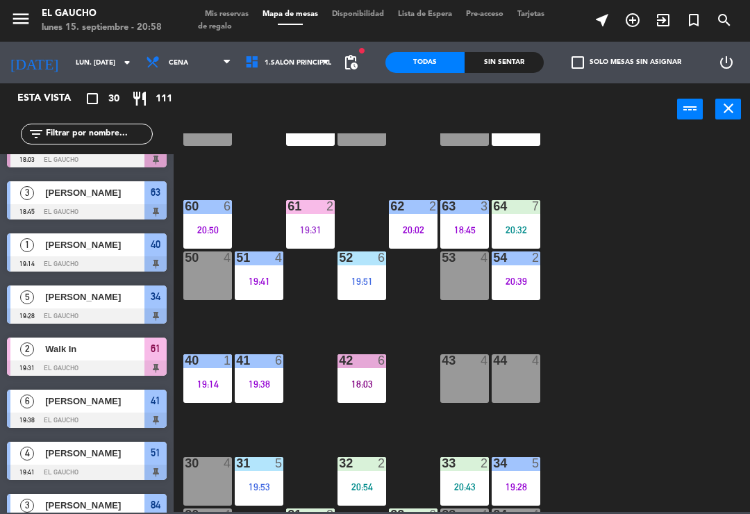
scroll to position [160, 0]
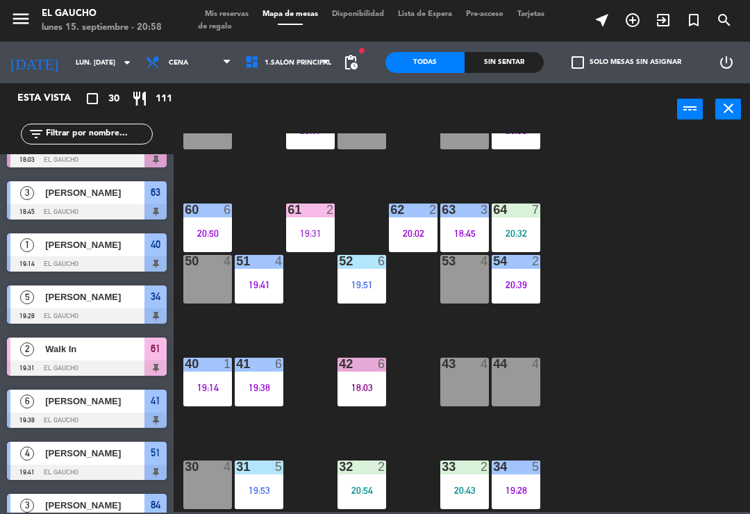
click at [366, 293] on div "52 6 19:51" at bounding box center [362, 279] width 49 height 49
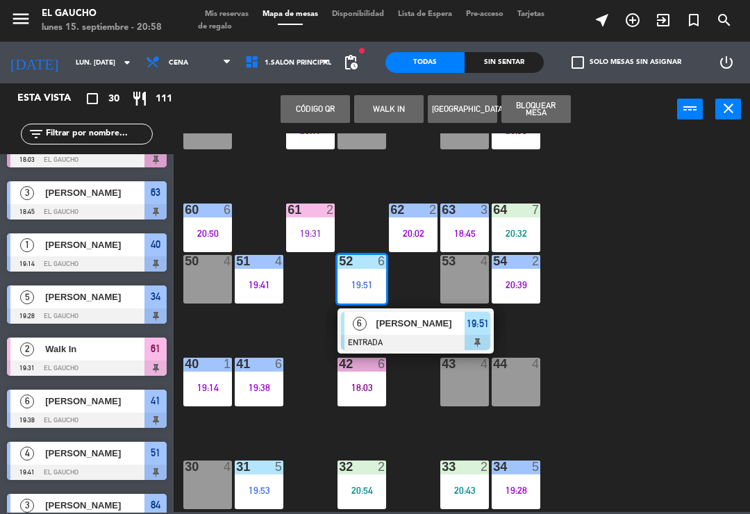
click at [425, 335] on div at bounding box center [415, 342] width 149 height 15
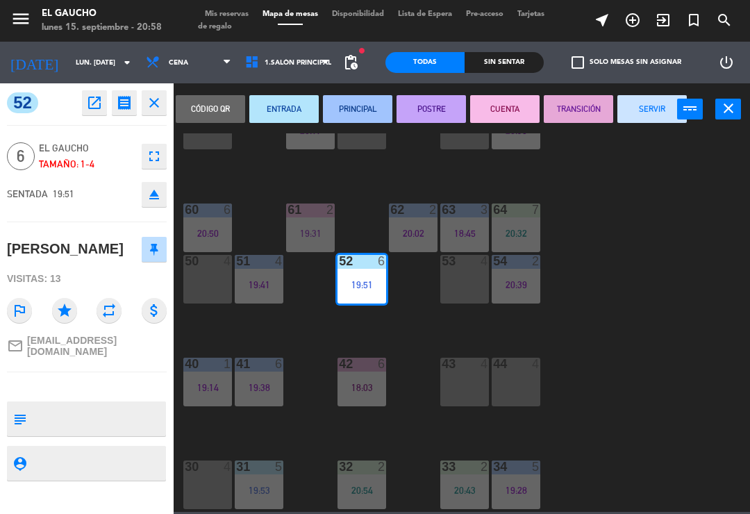
click at [349, 122] on button "PRINCIPAL" at bounding box center [357, 109] width 69 height 28
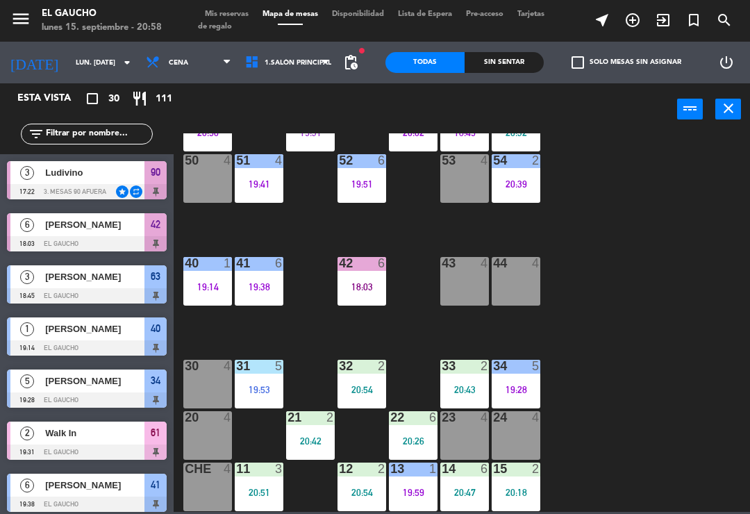
scroll to position [261, 0]
click at [266, 388] on div "19:53" at bounding box center [259, 390] width 49 height 10
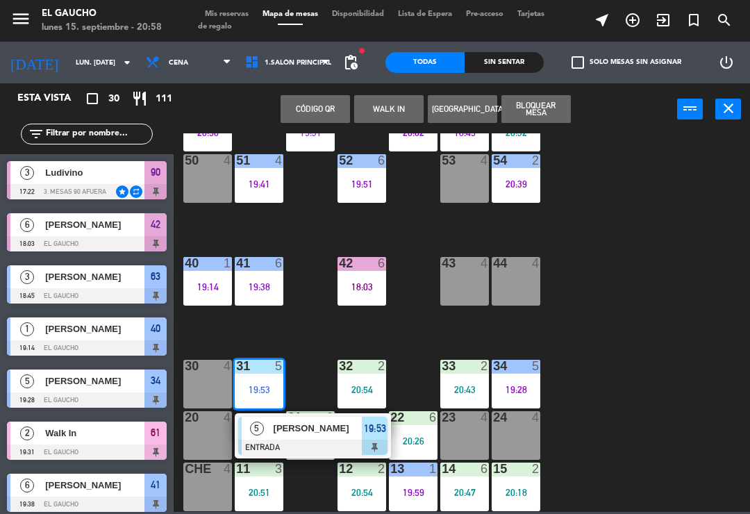
click at [317, 441] on div at bounding box center [312, 447] width 149 height 15
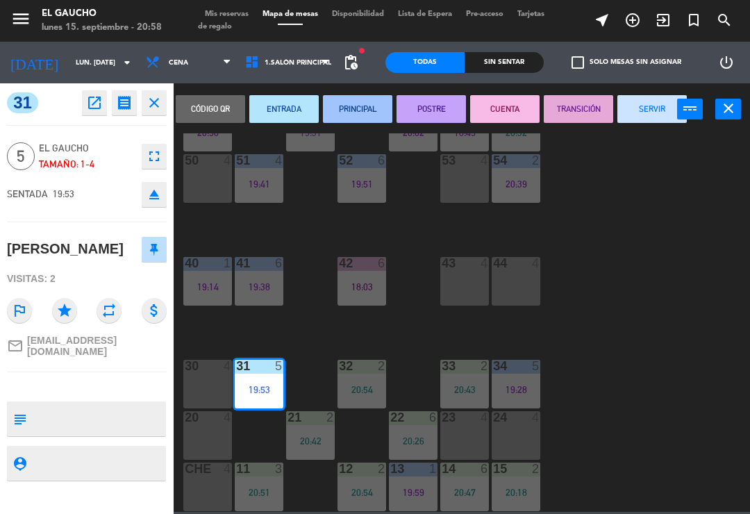
click at [365, 120] on button "PRINCIPAL" at bounding box center [357, 109] width 69 height 28
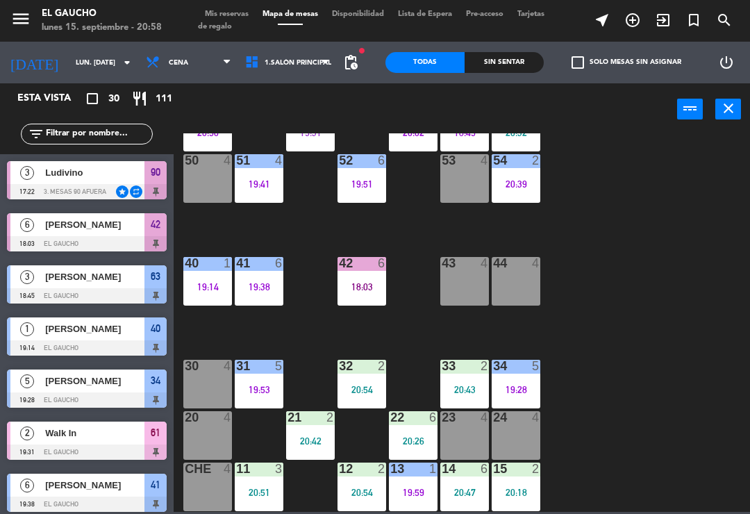
click at [367, 380] on div "32 2 20:54" at bounding box center [362, 384] width 49 height 49
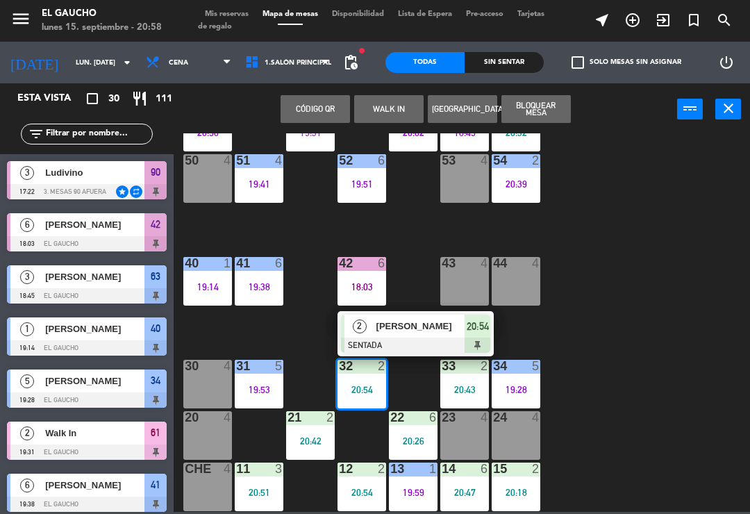
click at [428, 341] on div at bounding box center [415, 345] width 149 height 15
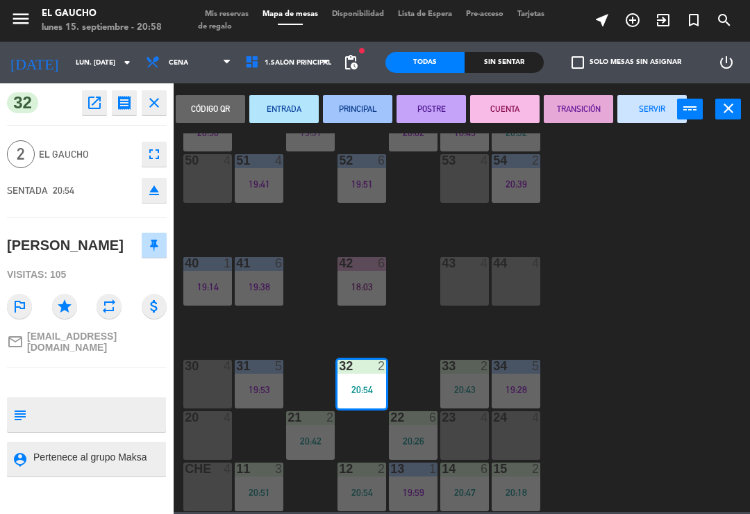
click at [350, 111] on button "PRINCIPAL" at bounding box center [357, 109] width 69 height 28
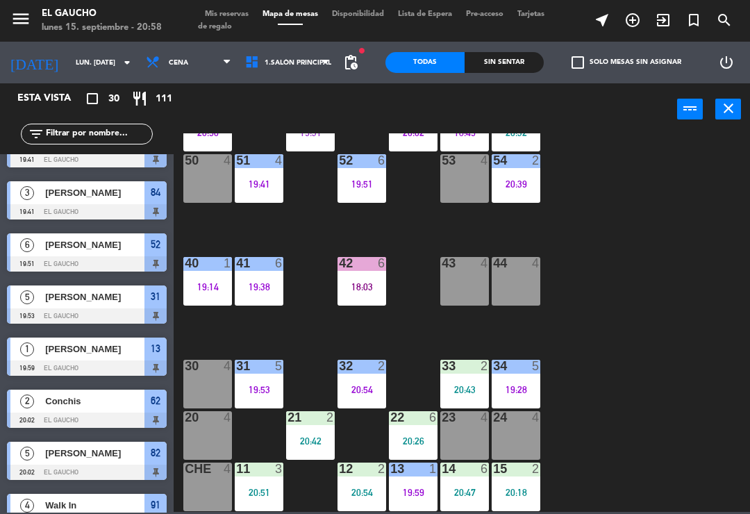
click at [455, 390] on div "20:43" at bounding box center [465, 390] width 49 height 10
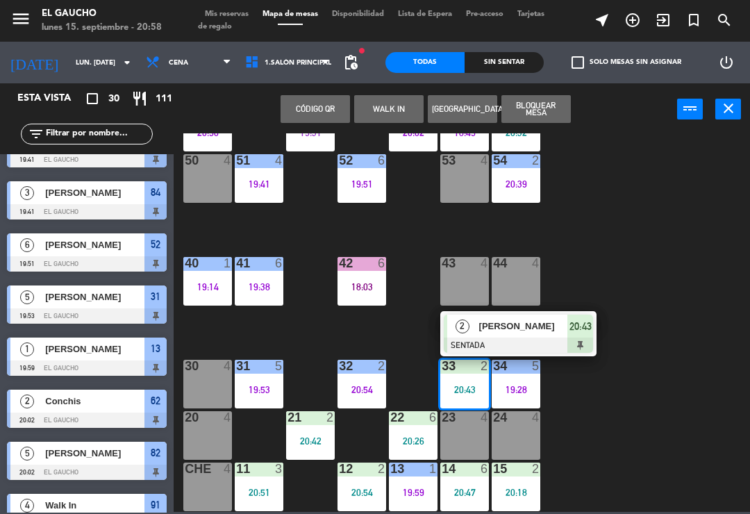
click at [520, 340] on div at bounding box center [518, 345] width 149 height 15
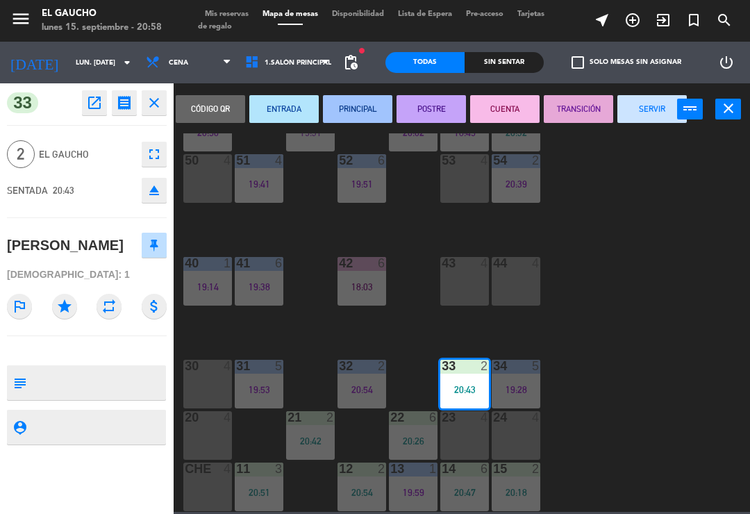
click at [276, 107] on button "ENTRADA" at bounding box center [283, 109] width 69 height 28
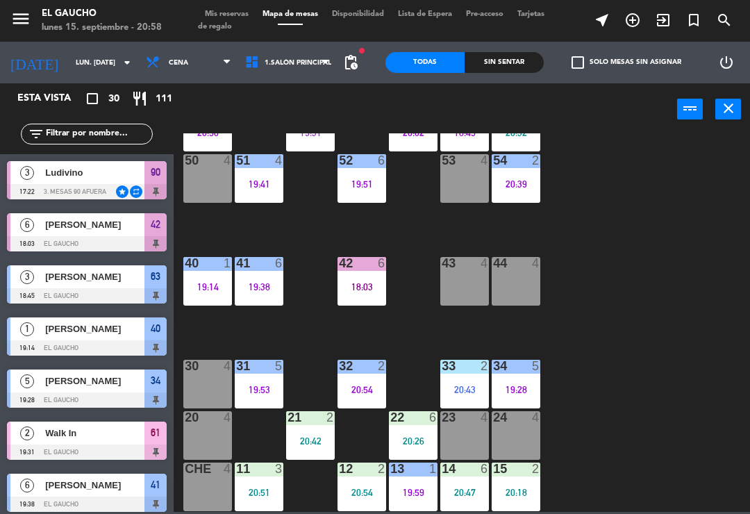
scroll to position [188, 0]
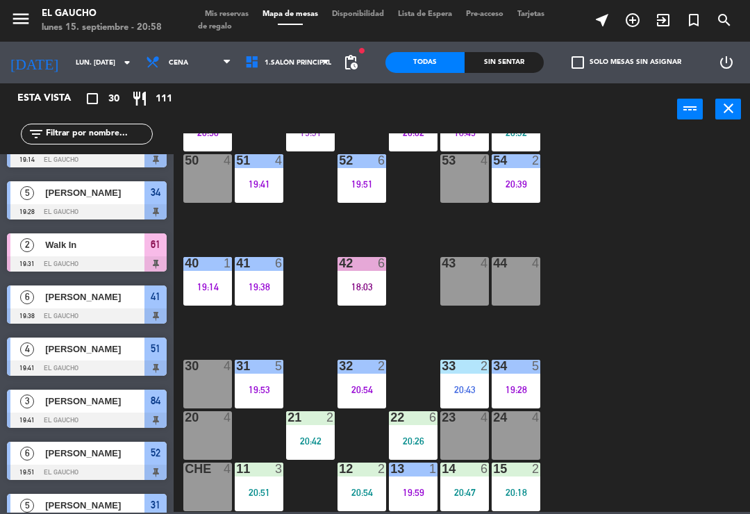
click at [527, 377] on div "34 5 19:28" at bounding box center [516, 384] width 49 height 49
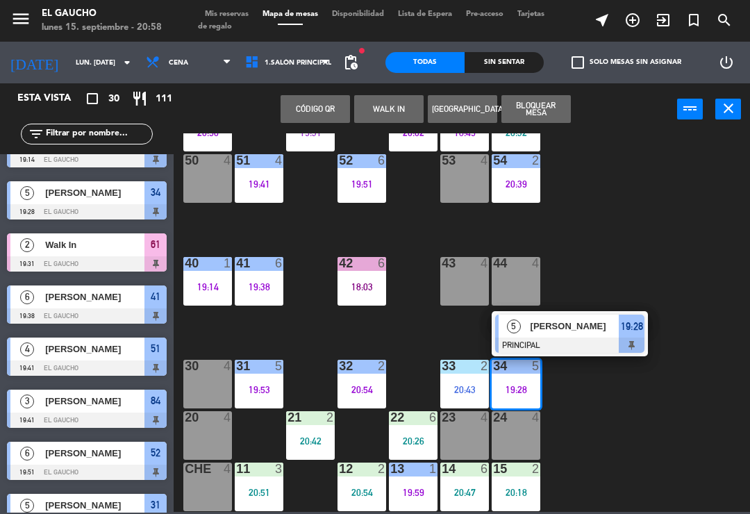
click at [595, 424] on div "84 3 19:41 80 6 20:57 83 4 82 5 20:02 81 2 20:32 70 4 71 2 20:17 72 4 73 4 74 5…" at bounding box center [465, 322] width 569 height 379
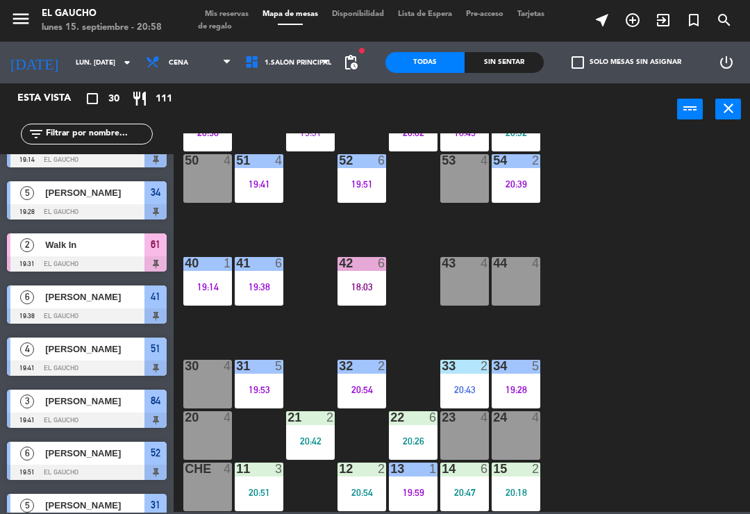
click at [311, 441] on div "20:42" at bounding box center [310, 441] width 49 height 10
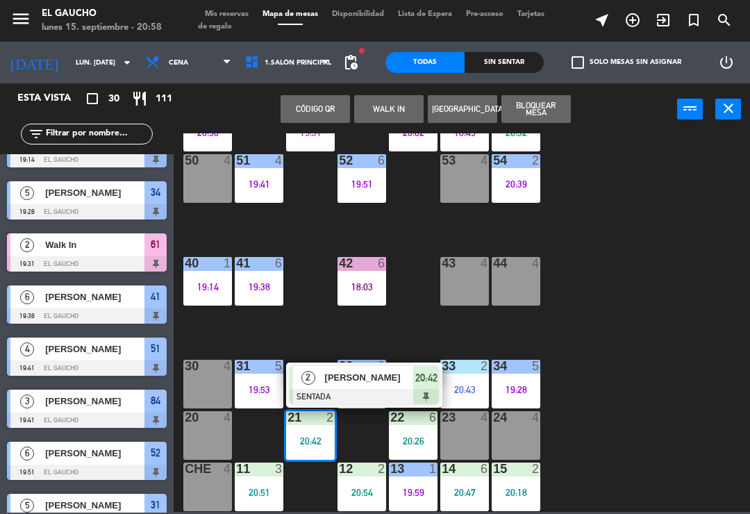
click at [356, 389] on div at bounding box center [364, 396] width 149 height 15
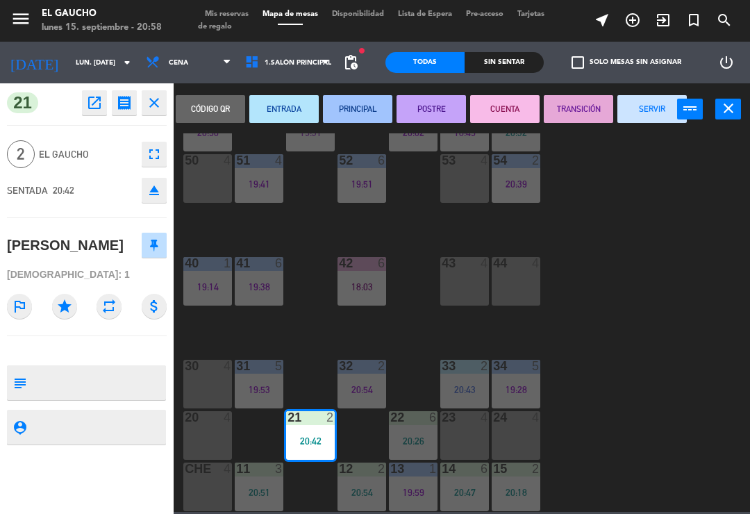
click at [359, 113] on button "PRINCIPAL" at bounding box center [357, 109] width 69 height 28
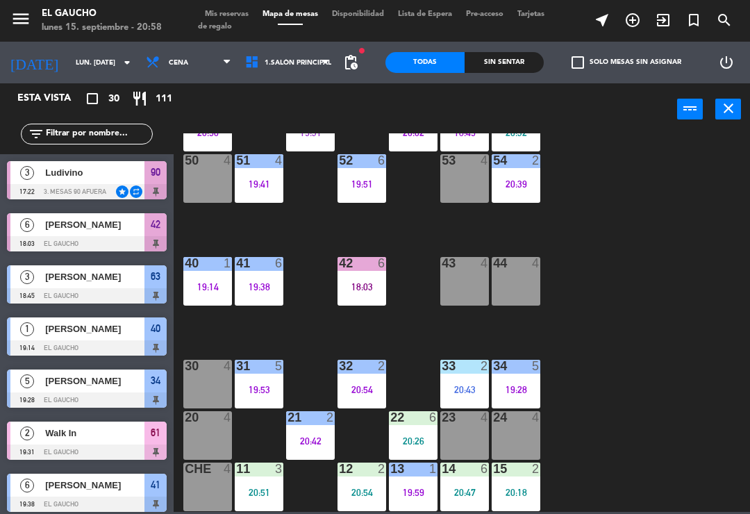
scroll to position [136, 0]
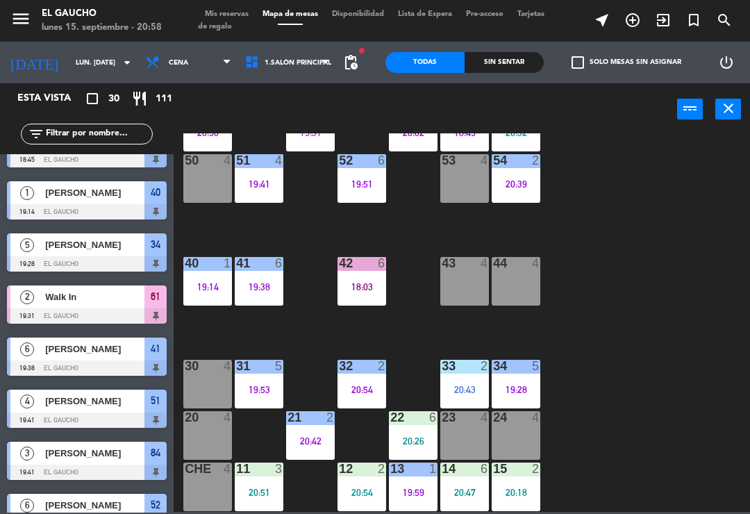
click at [409, 436] on div "20:26" at bounding box center [413, 441] width 49 height 10
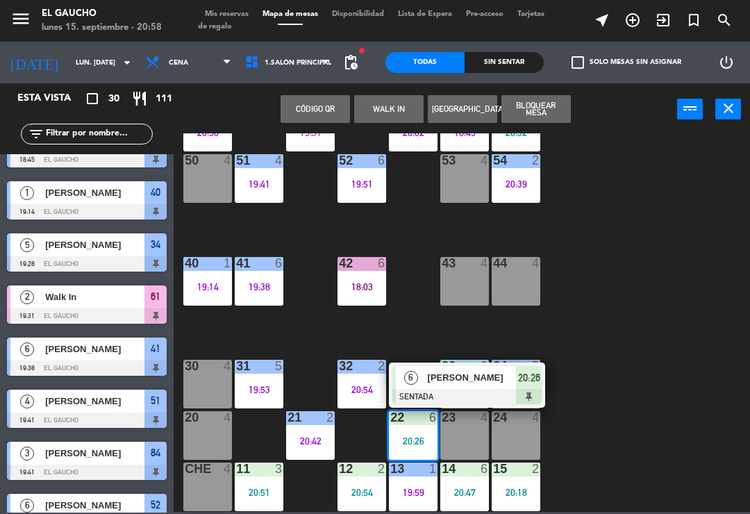
click at [473, 396] on div at bounding box center [467, 396] width 149 height 15
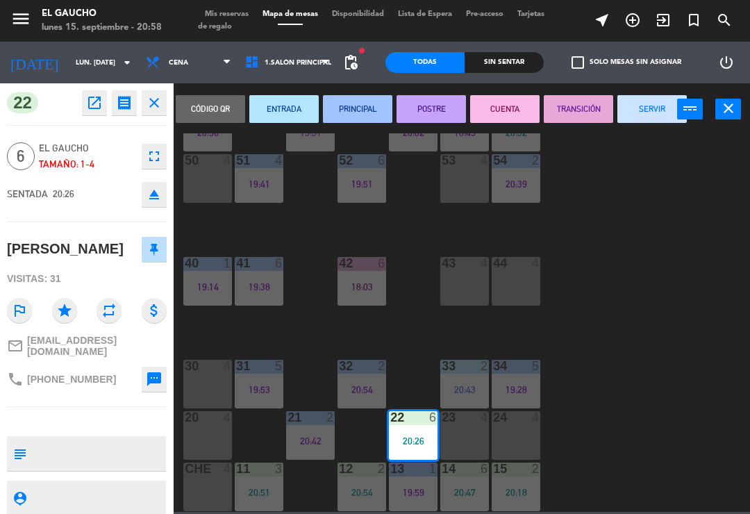
click at [362, 113] on button "PRINCIPAL" at bounding box center [357, 109] width 69 height 28
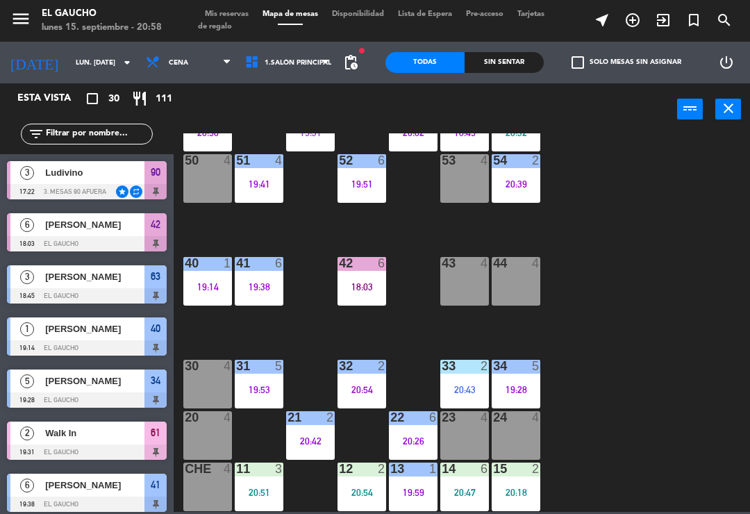
scroll to position [261, 0]
click at [590, 390] on div "84 3 19:41 80 6 20:57 83 4 82 5 20:02 81 2 20:32 70 4 71 2 20:17 72 4 73 4 74 5…" at bounding box center [465, 322] width 569 height 379
click at [354, 488] on div "20:54" at bounding box center [362, 493] width 49 height 10
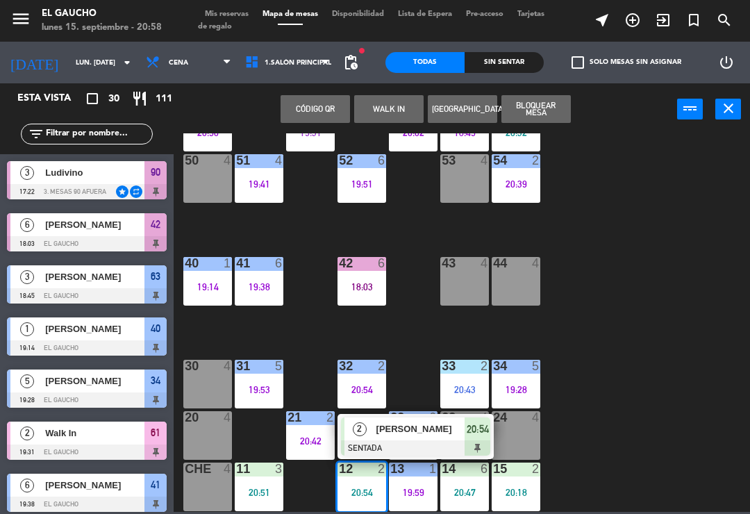
click at [409, 435] on span "[PERSON_NAME]" at bounding box center [421, 429] width 89 height 15
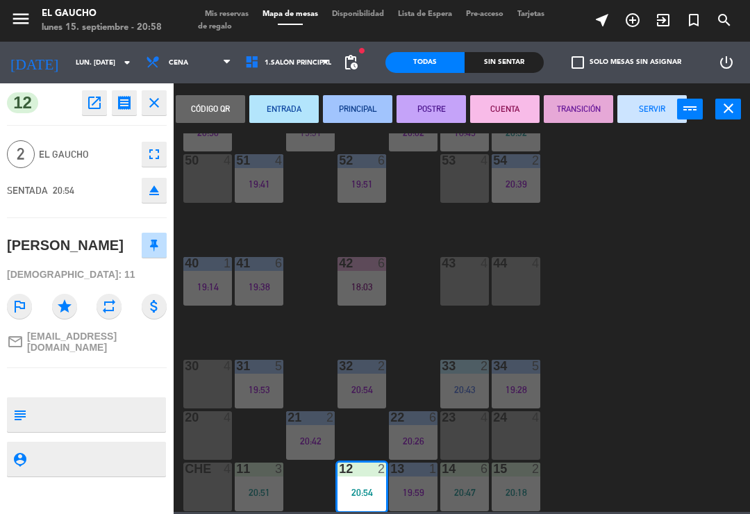
click at [277, 121] on button "ENTRADA" at bounding box center [283, 109] width 69 height 28
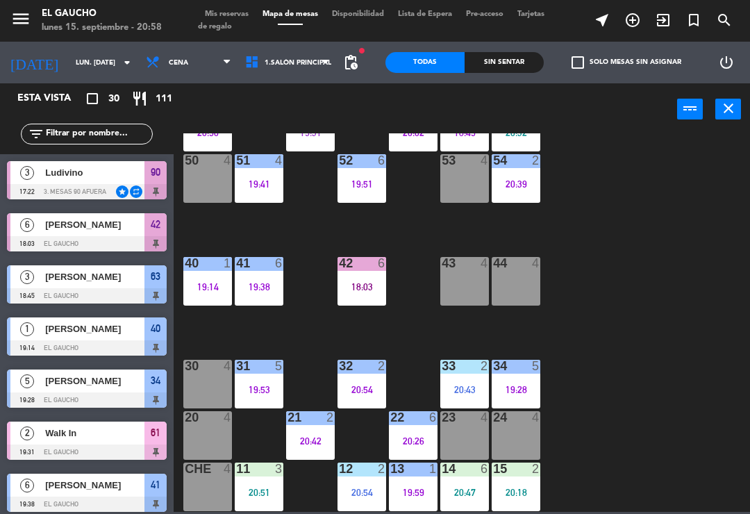
scroll to position [449, 0]
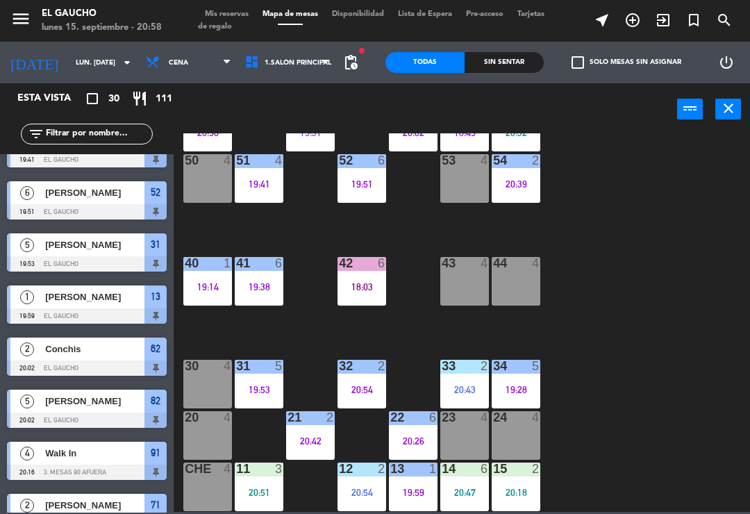
click at [259, 488] on div "20:51" at bounding box center [259, 493] width 49 height 10
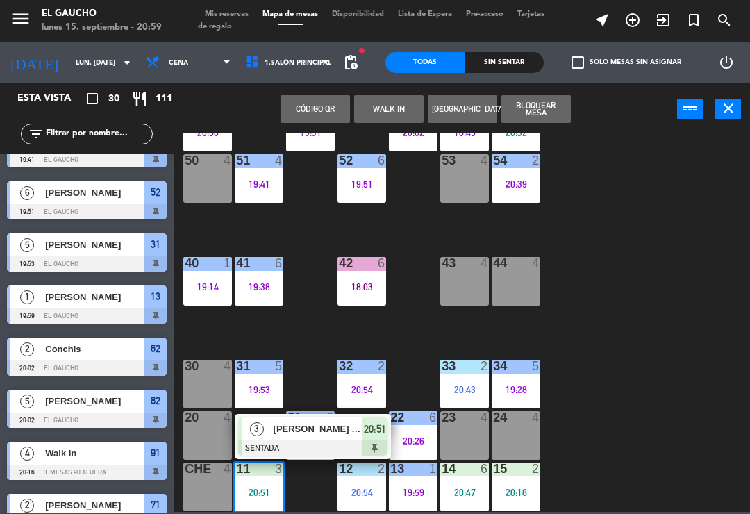
click at [311, 441] on div at bounding box center [312, 448] width 149 height 15
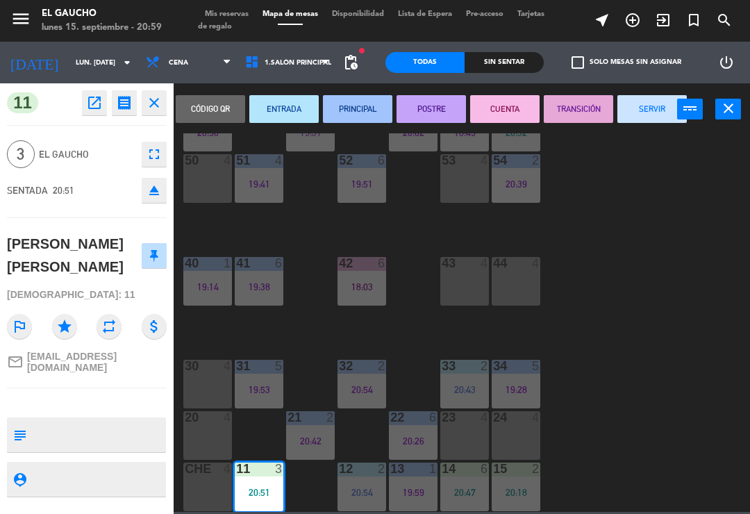
click at [285, 108] on button "ENTRADA" at bounding box center [283, 109] width 69 height 28
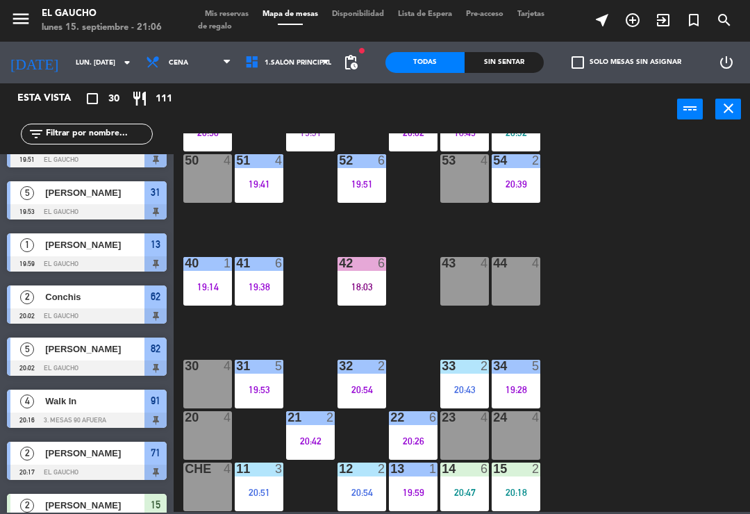
scroll to position [261, 0]
click at [197, 291] on div "19:14" at bounding box center [207, 287] width 49 height 10
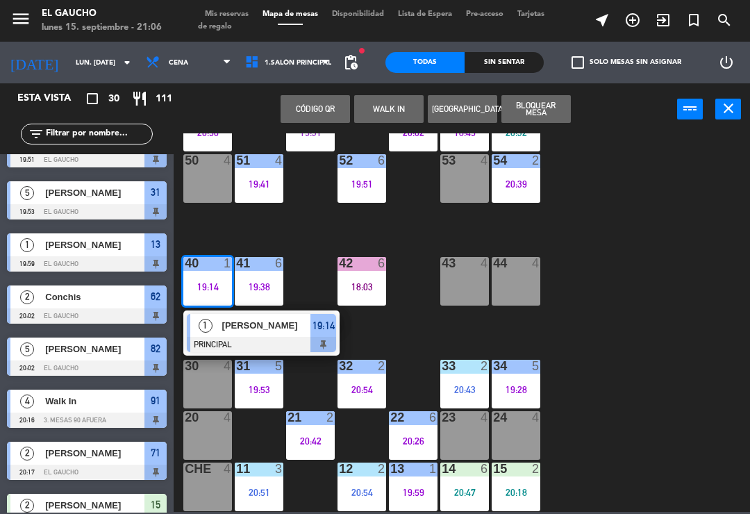
click at [265, 325] on span "[PERSON_NAME]" at bounding box center [266, 325] width 89 height 15
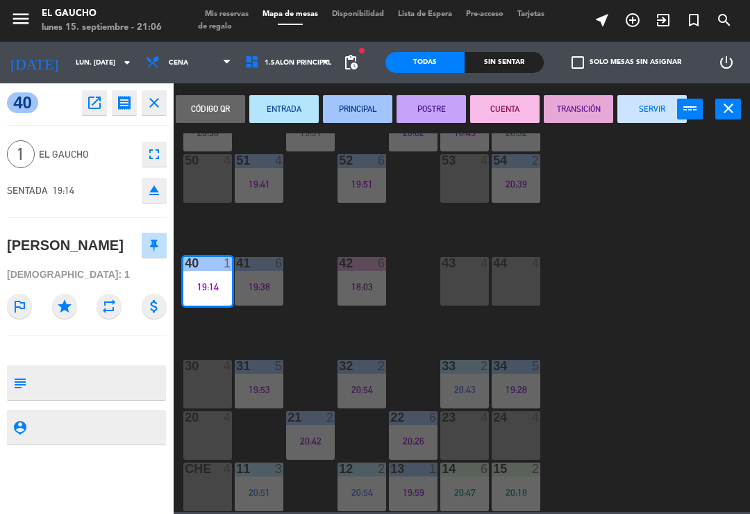
click at [655, 113] on button "SERVIR" at bounding box center [652, 109] width 69 height 28
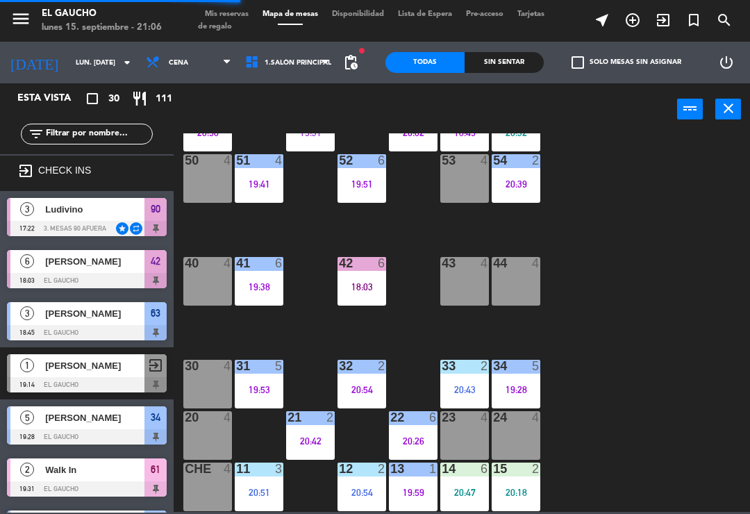
click at [200, 286] on div "40 4" at bounding box center [207, 281] width 49 height 49
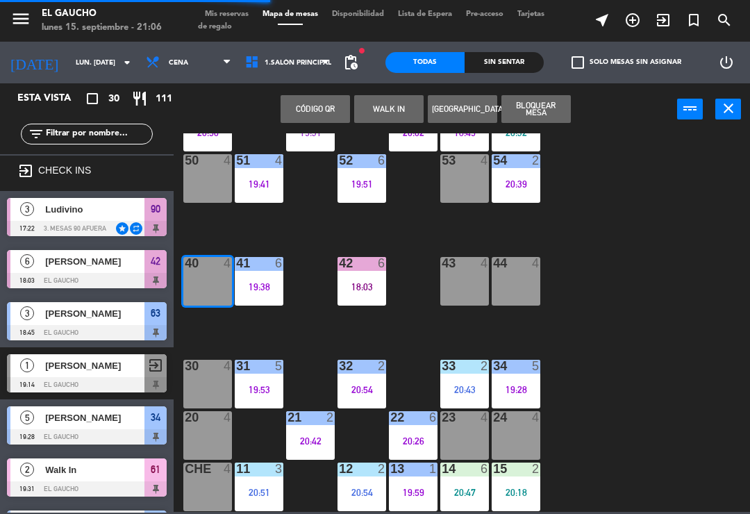
click at [386, 109] on button "WALK IN" at bounding box center [388, 109] width 69 height 28
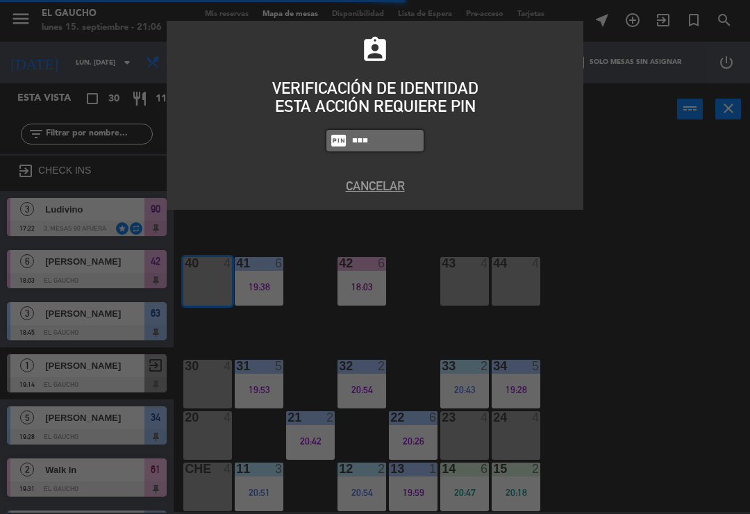
type input "3124"
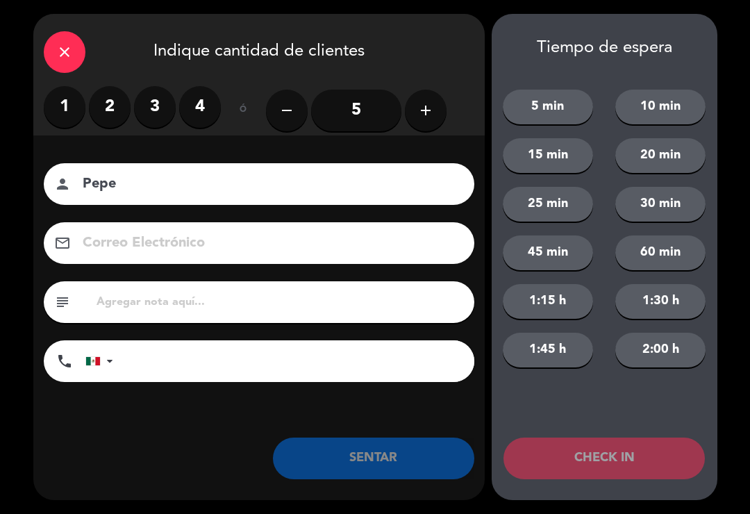
type input "Pepe"
click at [123, 112] on label "2" at bounding box center [110, 107] width 42 height 42
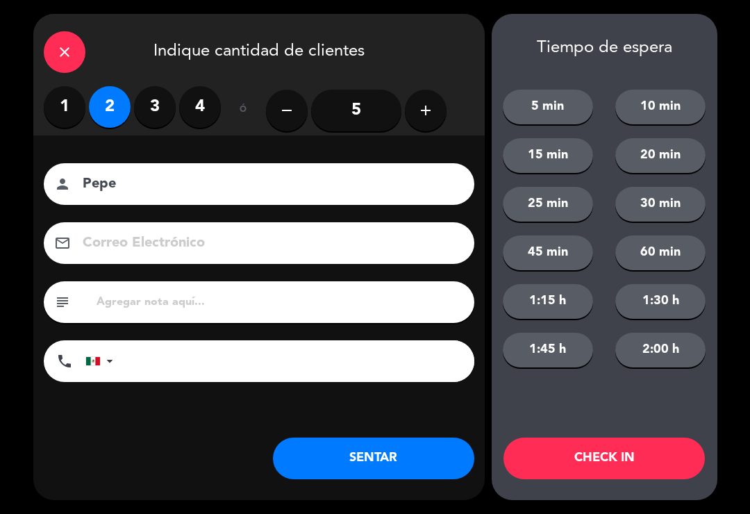
click at [396, 474] on button "SENTAR" at bounding box center [374, 459] width 202 height 42
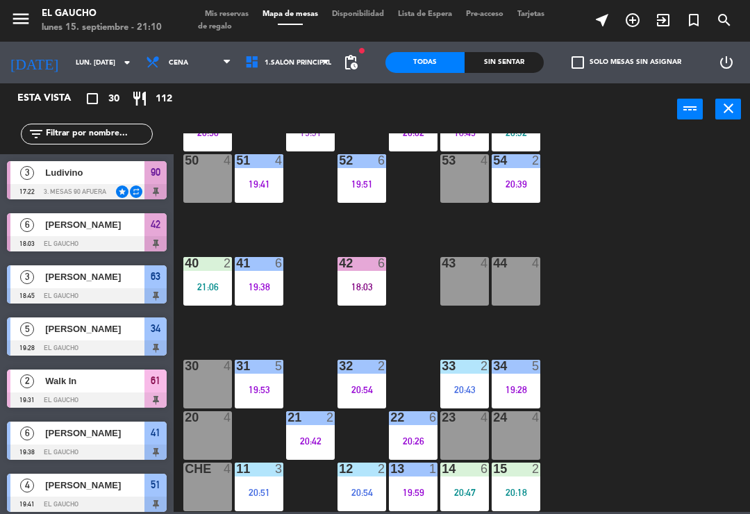
click at [457, 397] on div "33 2 20:43" at bounding box center [465, 384] width 49 height 49
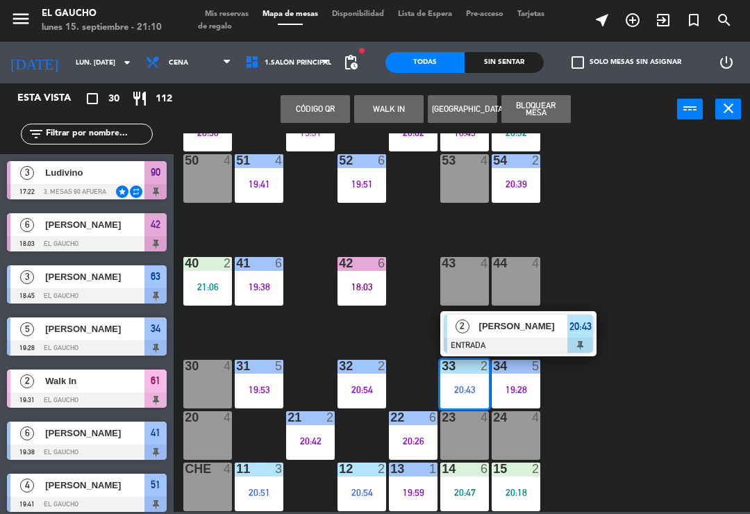
click at [536, 337] on div "[PERSON_NAME]" at bounding box center [523, 326] width 90 height 23
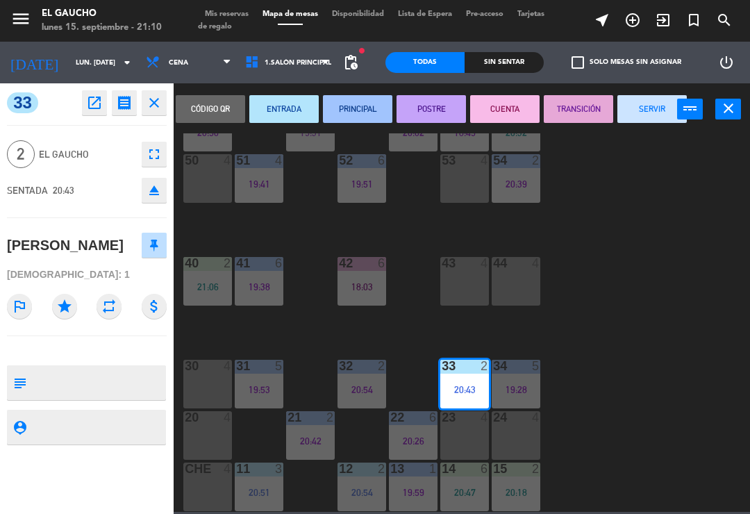
click at [655, 105] on button "SERVIR" at bounding box center [652, 109] width 69 height 28
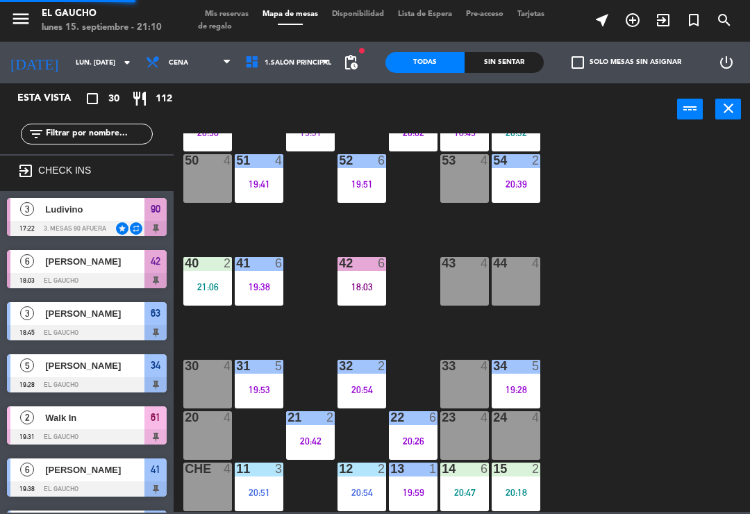
scroll to position [149, 0]
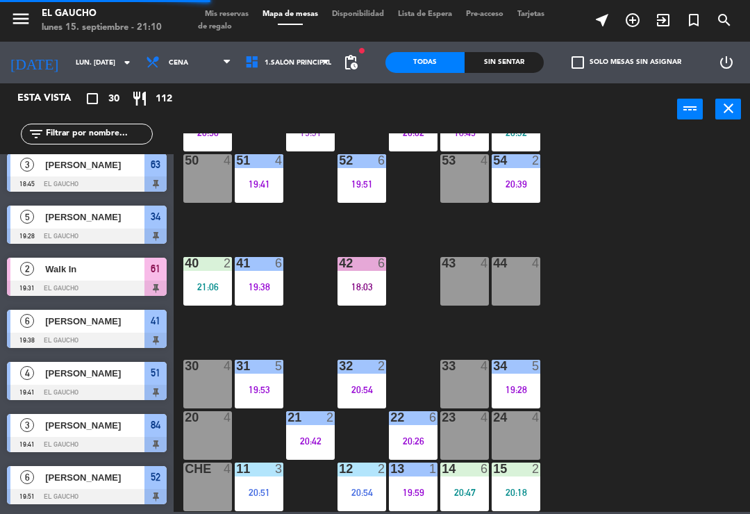
click at [515, 429] on div "24 4" at bounding box center [516, 435] width 49 height 49
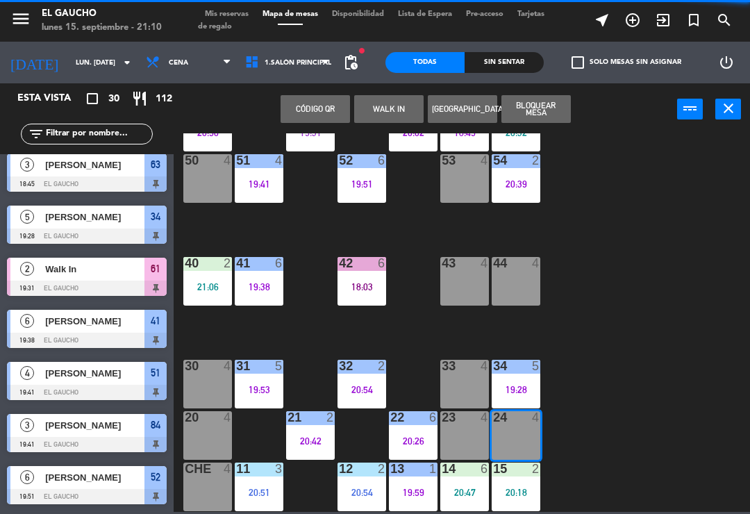
click at [386, 115] on button "WALK IN" at bounding box center [388, 109] width 69 height 28
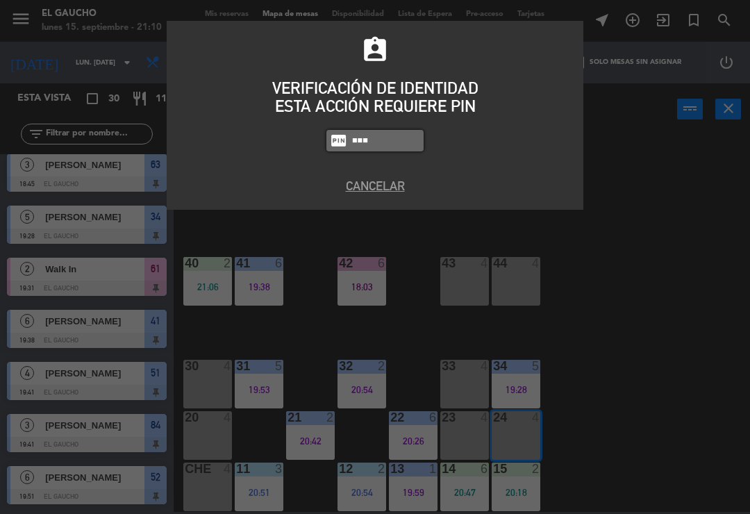
type input "3124"
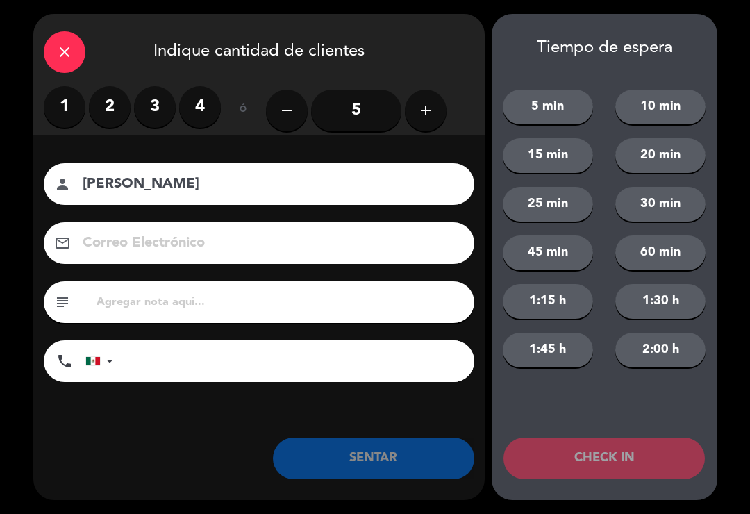
type input "[PERSON_NAME]"
click at [163, 99] on label "3" at bounding box center [155, 107] width 42 height 42
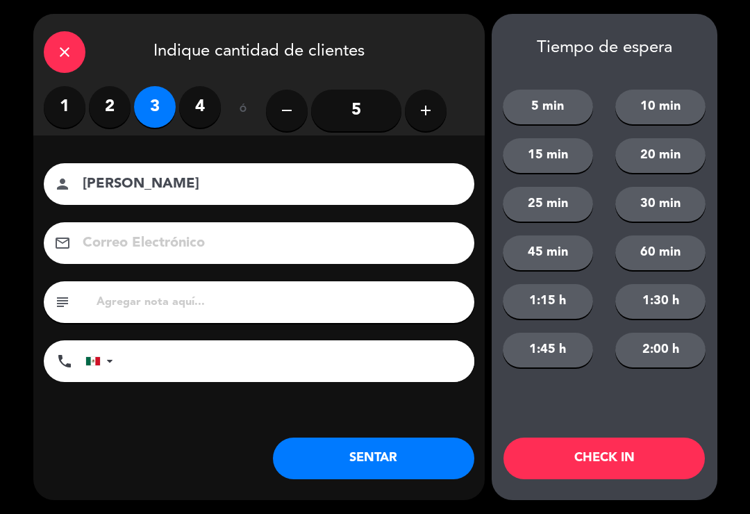
click at [351, 447] on button "SENTAR" at bounding box center [374, 459] width 202 height 42
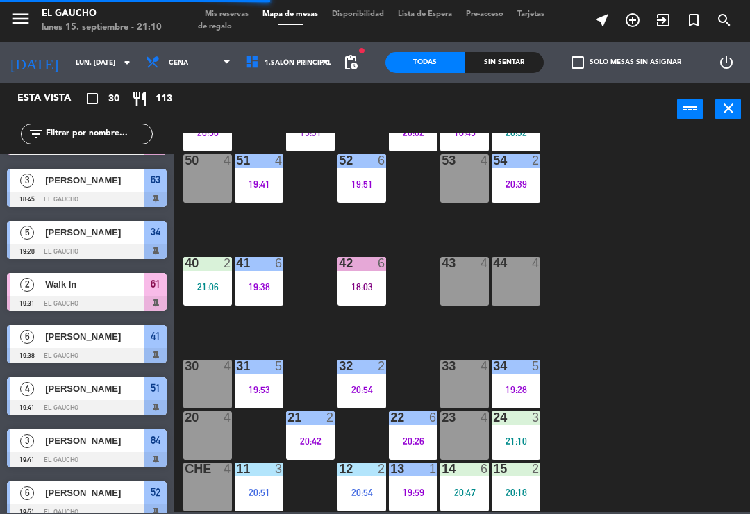
scroll to position [0, 0]
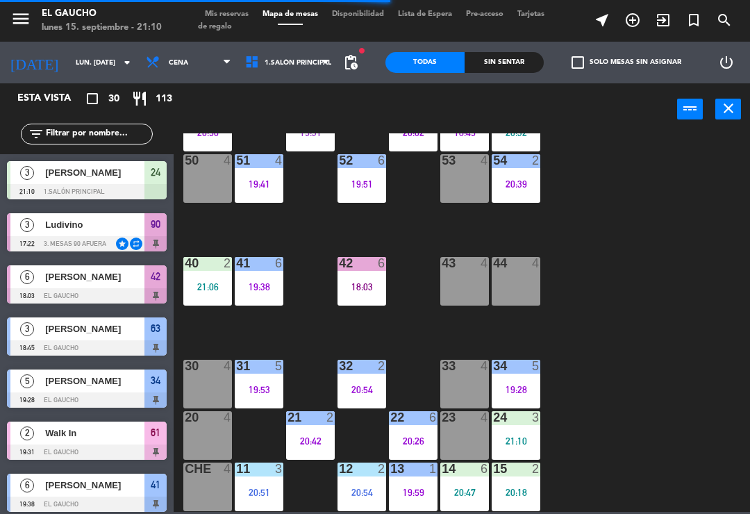
click at [281, 284] on div "19:38" at bounding box center [259, 287] width 49 height 10
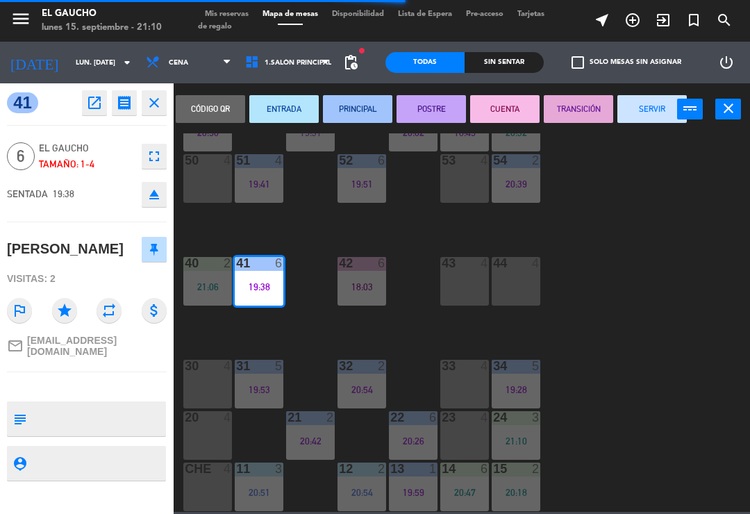
click at [654, 113] on button "SERVIR" at bounding box center [652, 109] width 69 height 28
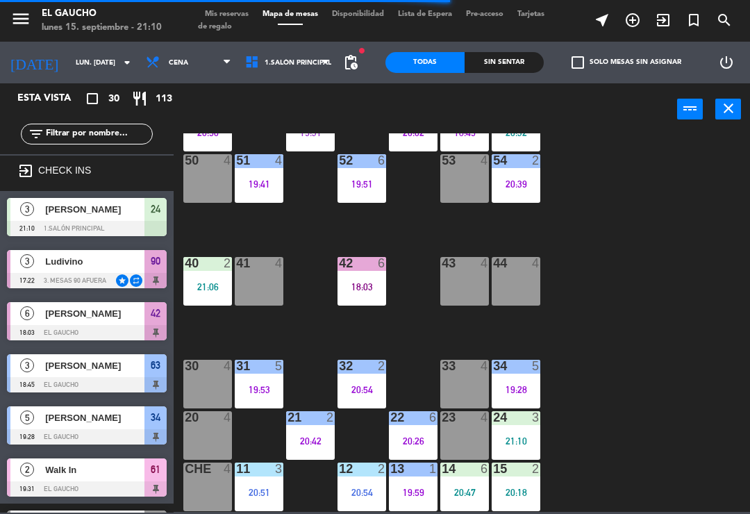
click at [205, 292] on div "21:06" at bounding box center [207, 287] width 49 height 10
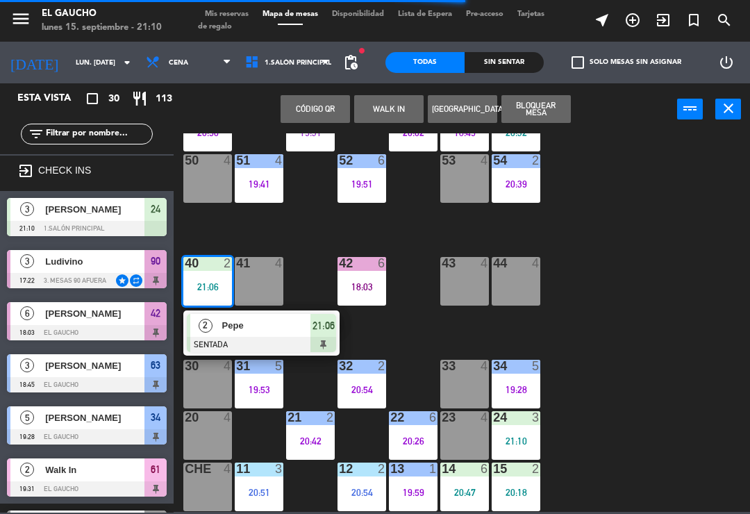
click at [249, 338] on div at bounding box center [261, 344] width 149 height 15
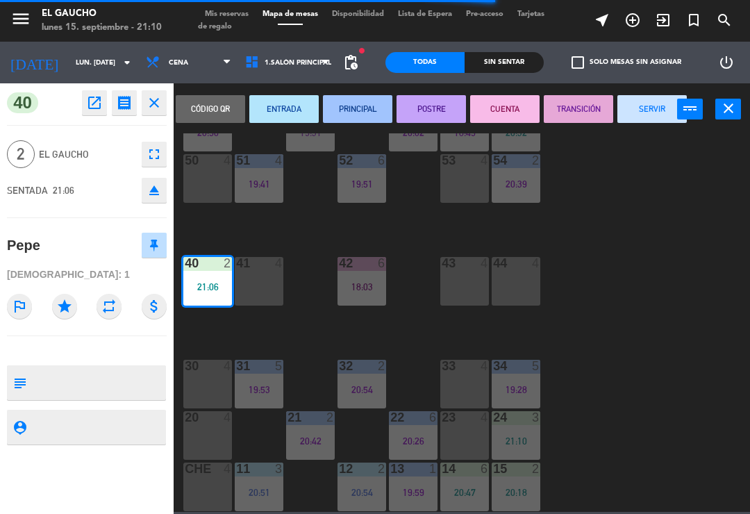
click at [359, 109] on button "PRINCIPAL" at bounding box center [357, 109] width 69 height 28
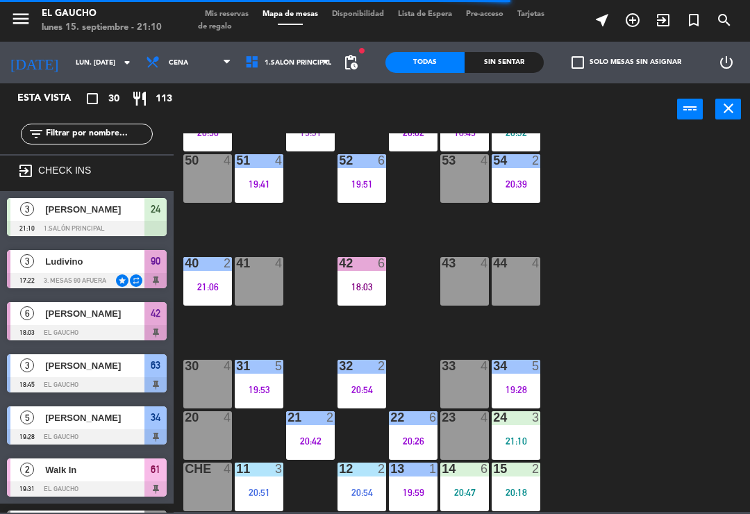
scroll to position [514, 0]
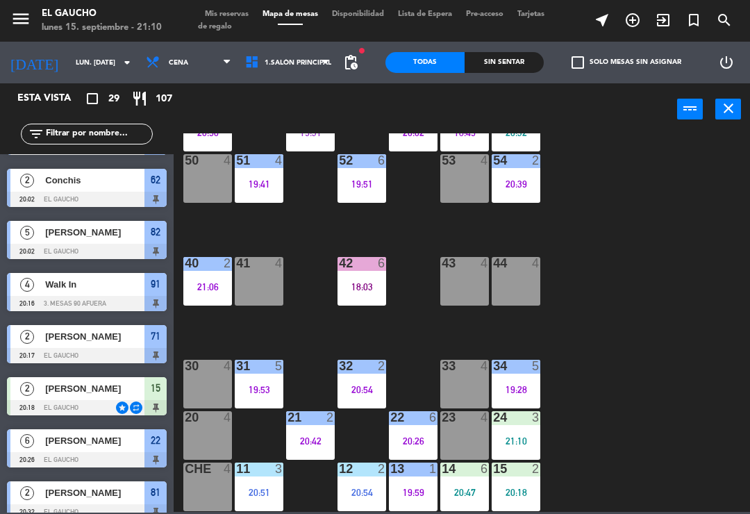
click at [519, 498] on div "20:18" at bounding box center [516, 493] width 49 height 10
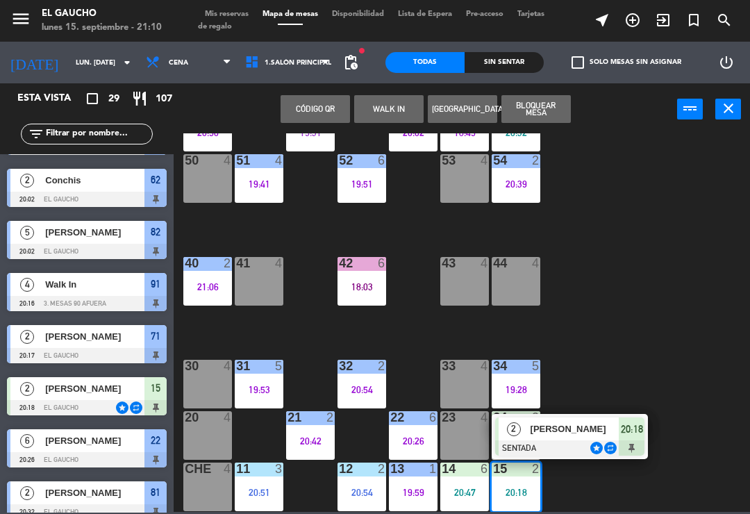
click at [586, 442] on div at bounding box center [569, 448] width 149 height 15
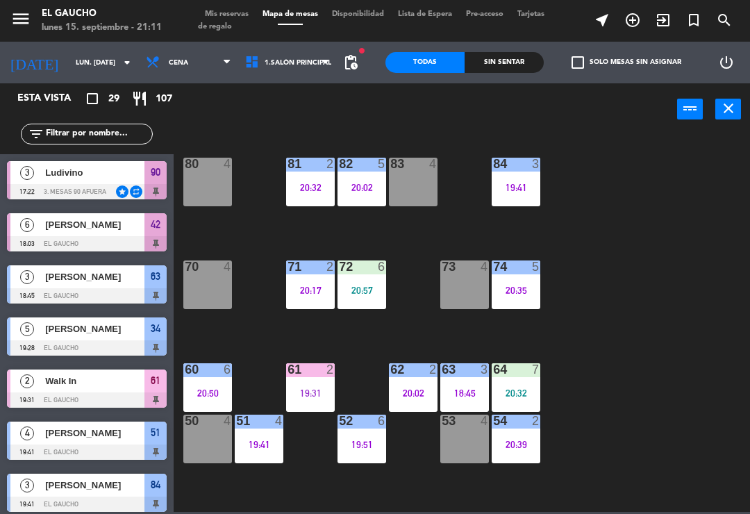
scroll to position [0, 0]
click at [211, 281] on div "70 4" at bounding box center [207, 285] width 49 height 49
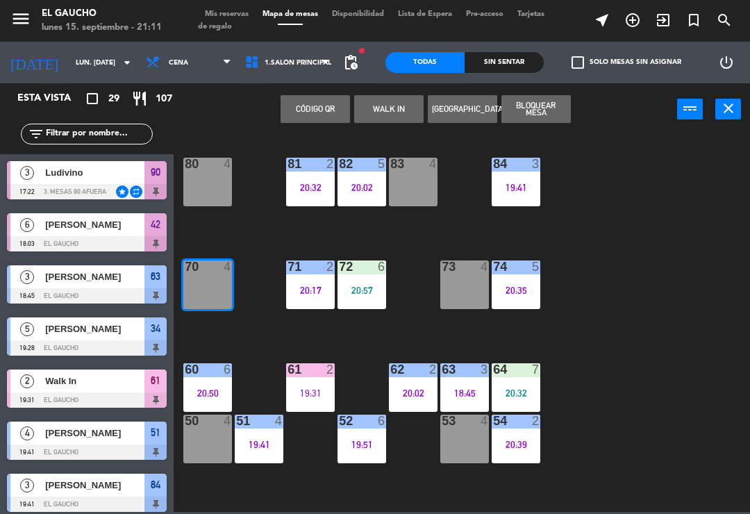
click at [393, 108] on button "WALK IN" at bounding box center [388, 109] width 69 height 28
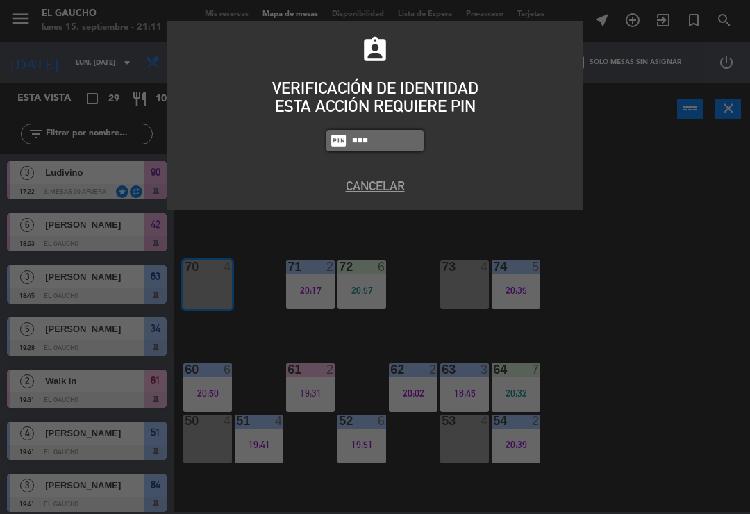
type input "3124"
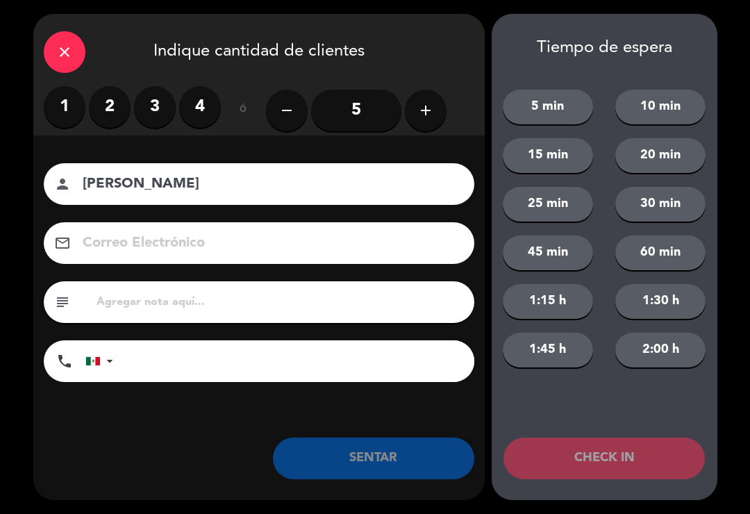
click at [154, 108] on label "3" at bounding box center [155, 107] width 42 height 42
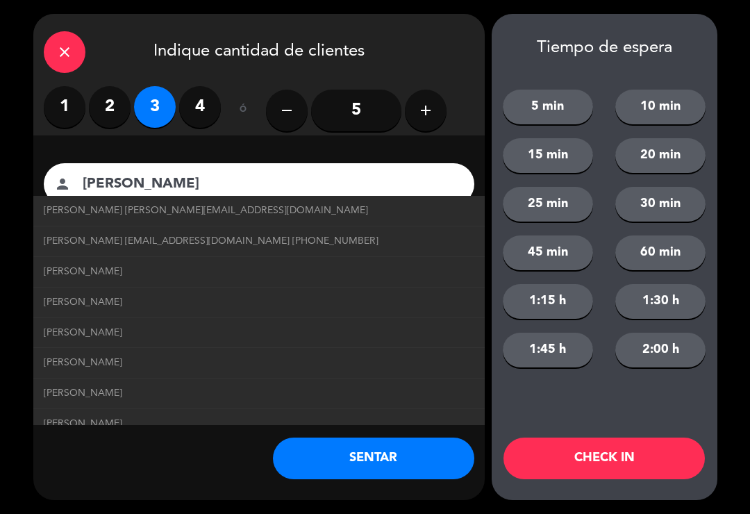
click at [170, 216] on span "[PERSON_NAME] [PERSON_NAME][EMAIL_ADDRESS][DOMAIN_NAME]" at bounding box center [206, 211] width 325 height 16
type input "[PERSON_NAME]"
type input "[EMAIL_ADDRESS][DOMAIN_NAME]"
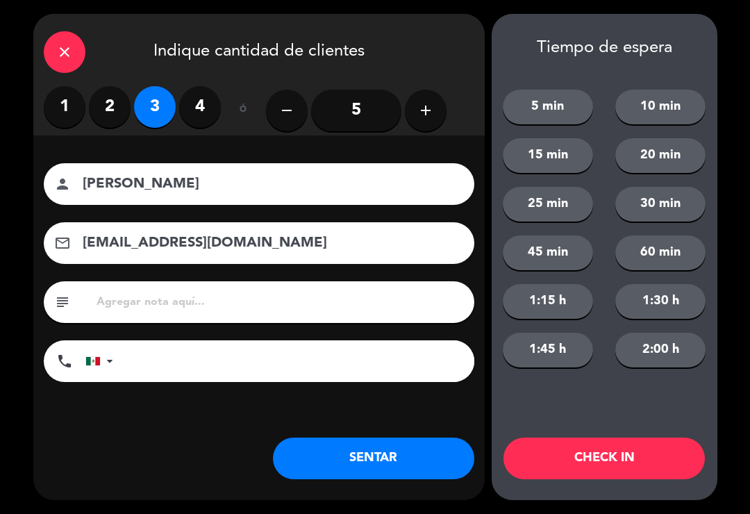
click at [382, 466] on button "SENTAR" at bounding box center [374, 459] width 202 height 42
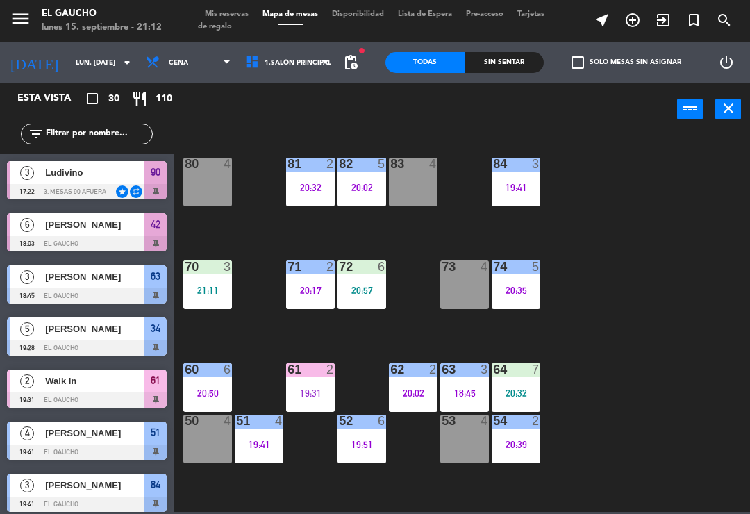
click at [611, 391] on div "84 3 19:41 80 4 83 4 82 5 20:02 81 2 20:32 70 3 21:11 71 2 20:17 72 6 20:57 73 …" at bounding box center [465, 322] width 569 height 379
click at [520, 379] on div "64 7 20:32" at bounding box center [516, 387] width 49 height 49
click at [562, 466] on div "84 3 19:41 80 4 83 4 82 5 20:02 81 2 20:32 70 3 21:11 71 2 20:17 72 6 20:57 73 …" at bounding box center [465, 322] width 569 height 379
click at [594, 337] on div "84 3 19:41 80 4 83 4 82 5 20:02 81 2 20:32 70 3 21:11 71 2 20:17 72 6 20:57 73 …" at bounding box center [465, 322] width 569 height 379
click at [524, 394] on div "20:32" at bounding box center [516, 393] width 49 height 10
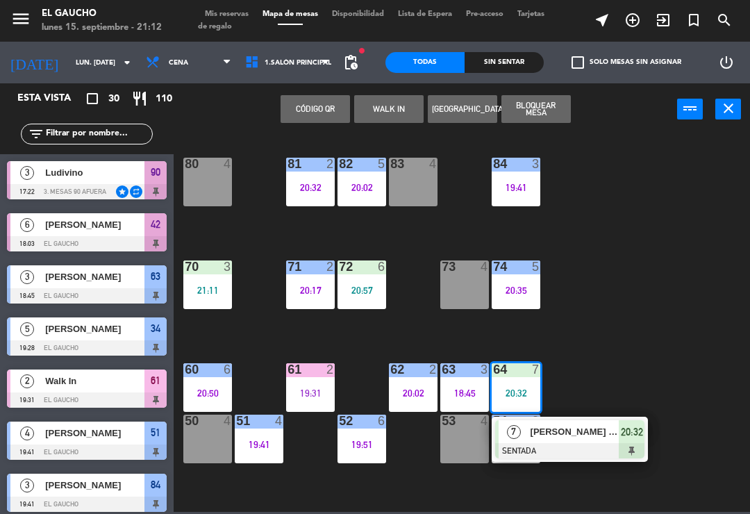
click at [596, 453] on div at bounding box center [569, 450] width 149 height 15
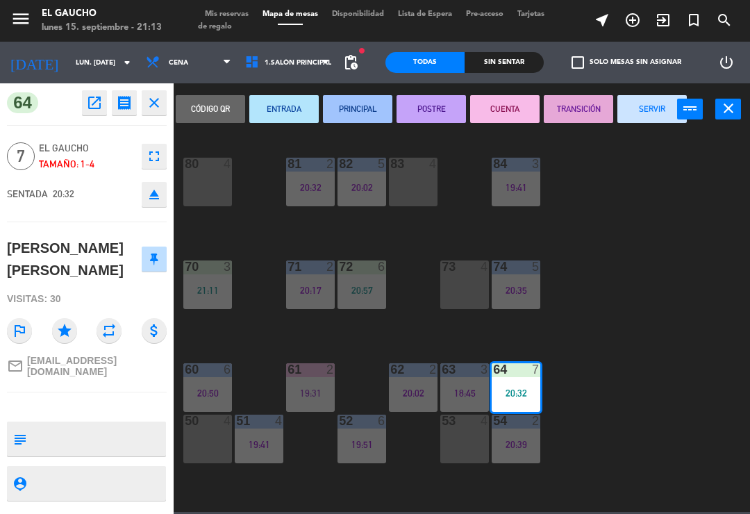
click at [368, 114] on button "PRINCIPAL" at bounding box center [357, 109] width 69 height 28
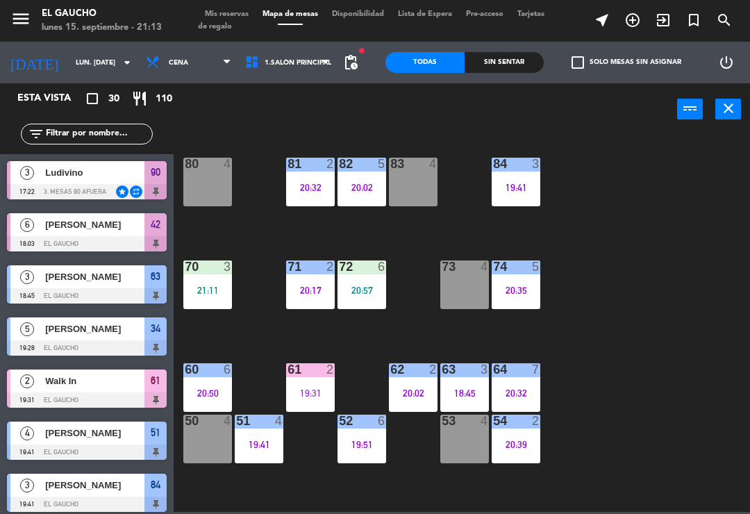
click at [354, 290] on div "20:57" at bounding box center [362, 291] width 49 height 10
click at [603, 293] on div "84 3 19:41 80 4 83 4 82 5 20:02 81 2 20:32 70 3 21:11 71 2 20:17 72 6 20:57 73 …" at bounding box center [465, 322] width 569 height 379
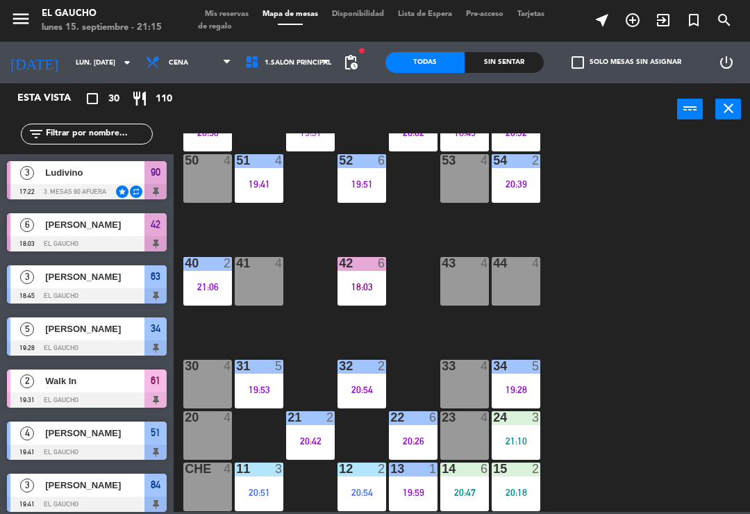
scroll to position [261, 0]
click at [265, 284] on div "41 4" at bounding box center [259, 281] width 49 height 49
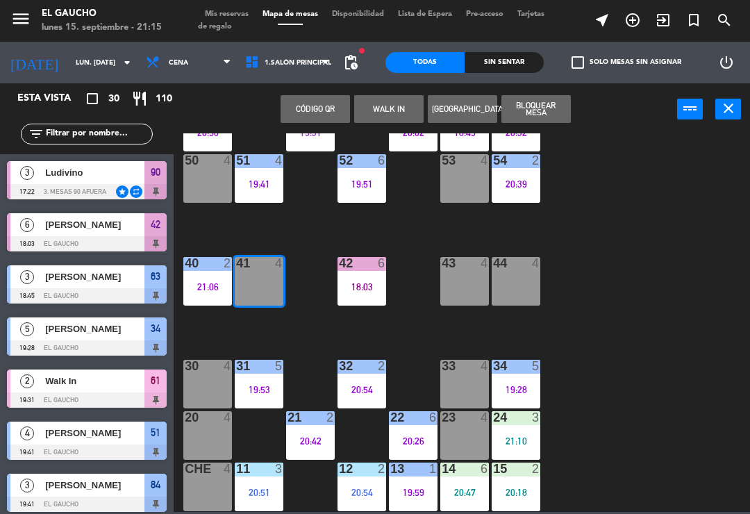
click at [385, 109] on button "WALK IN" at bounding box center [388, 109] width 69 height 28
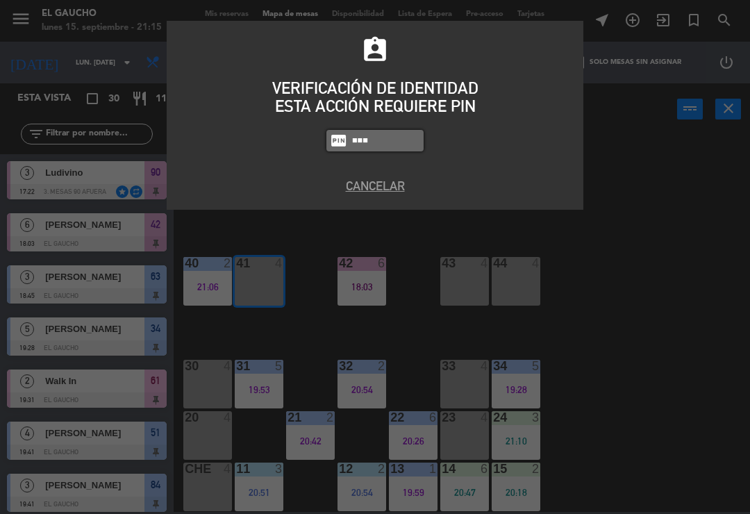
type input "3124"
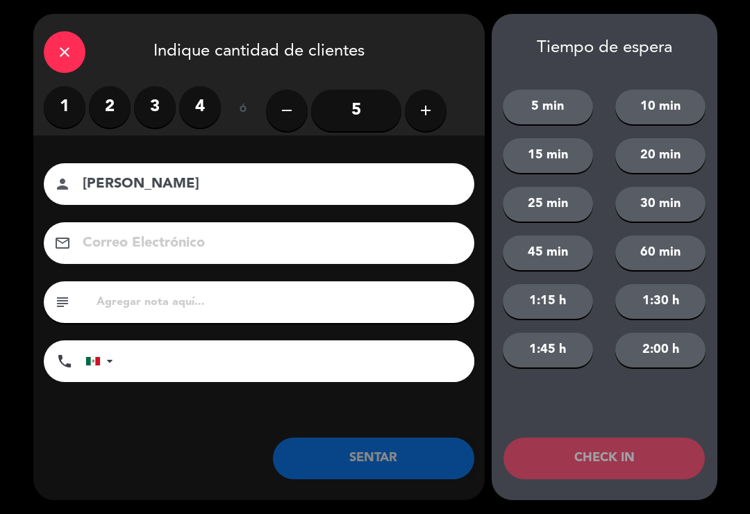
type input "[PERSON_NAME]"
click at [110, 113] on label "2" at bounding box center [110, 107] width 42 height 42
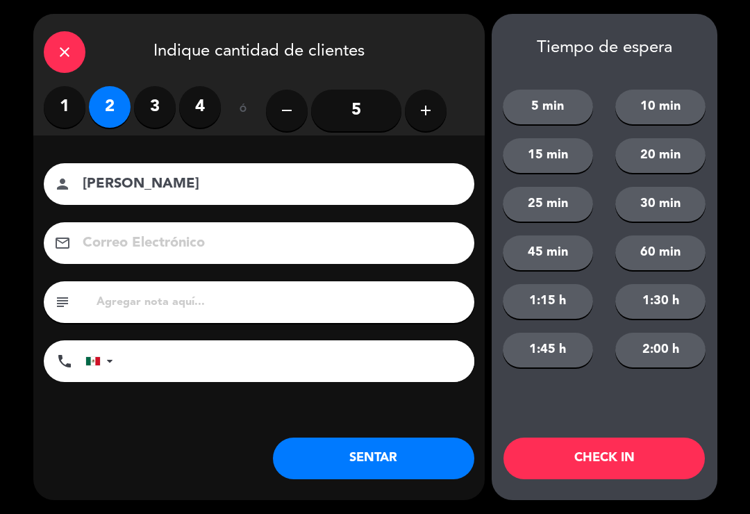
click at [367, 463] on button "SENTAR" at bounding box center [374, 459] width 202 height 42
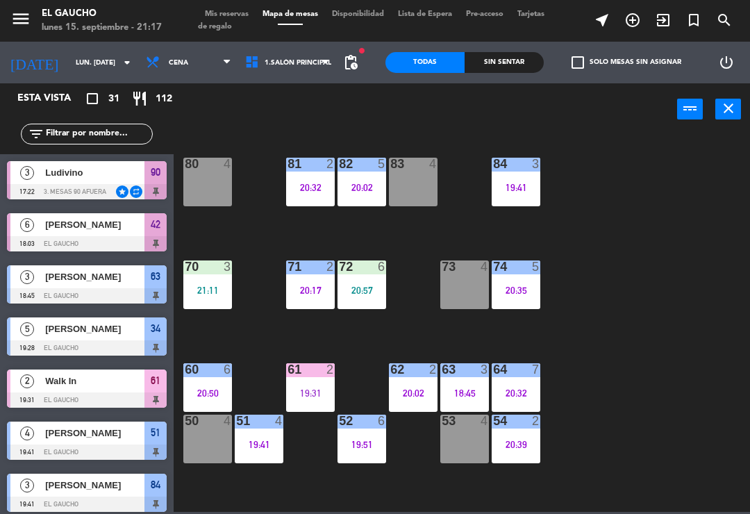
scroll to position [0, 0]
click at [204, 202] on div "80 4" at bounding box center [207, 182] width 49 height 49
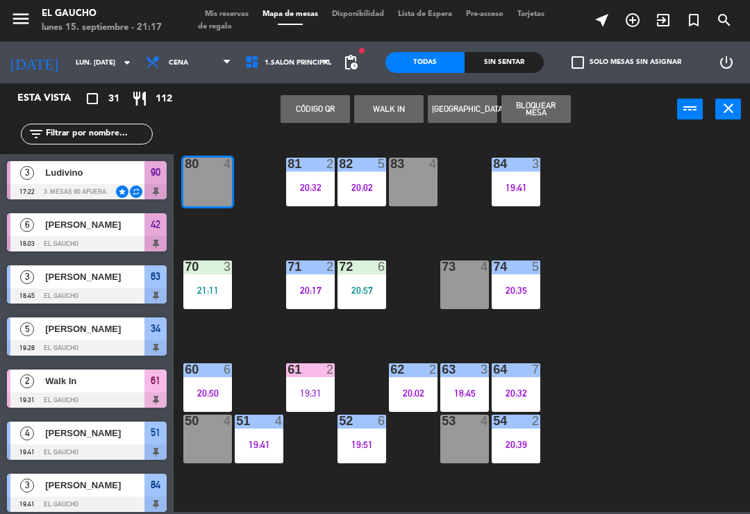
click at [400, 108] on button "WALK IN" at bounding box center [388, 109] width 69 height 28
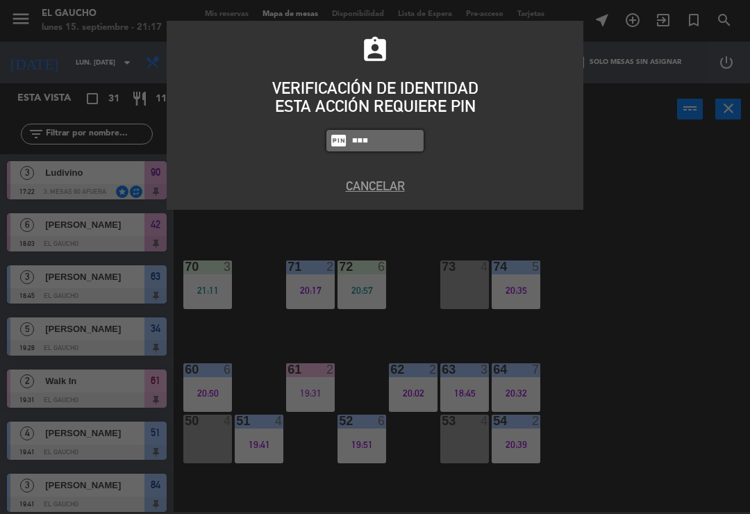
type input "0009"
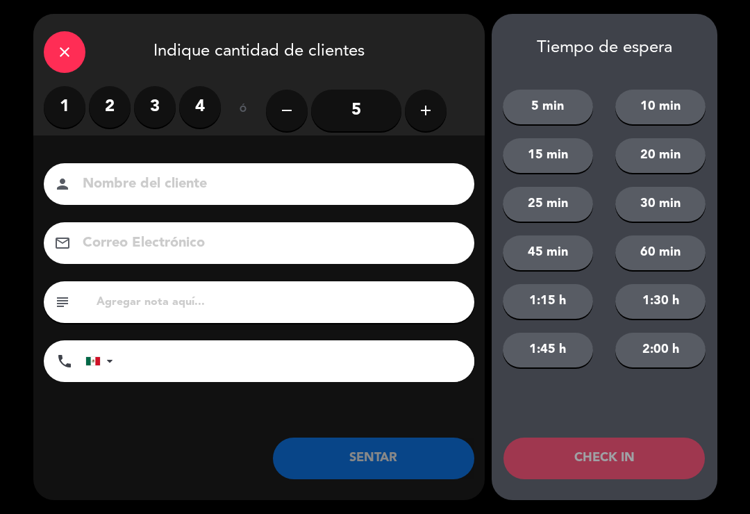
click at [411, 119] on button "add" at bounding box center [426, 111] width 42 height 42
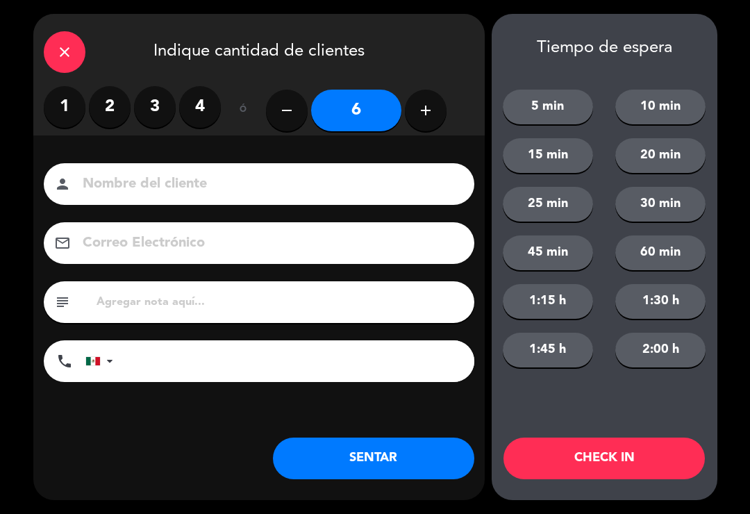
click at [201, 197] on input at bounding box center [268, 184] width 375 height 24
type input "[PERSON_NAME]"
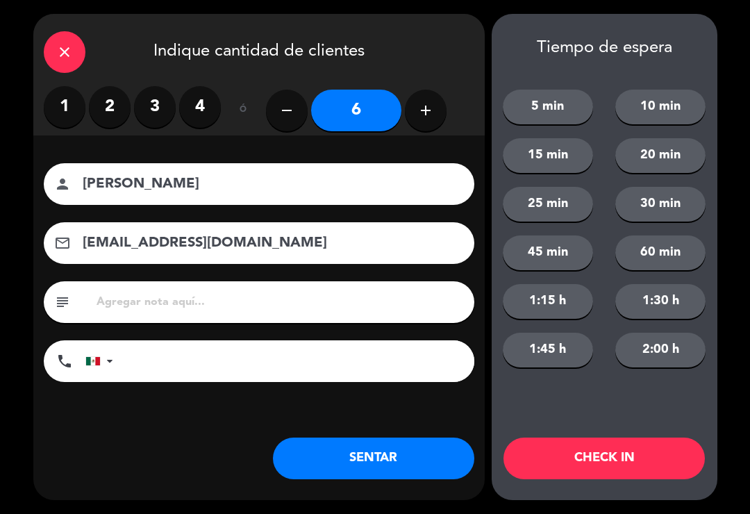
type input "[EMAIL_ADDRESS][DOMAIN_NAME]"
click at [355, 479] on button "SENTAR" at bounding box center [374, 459] width 202 height 42
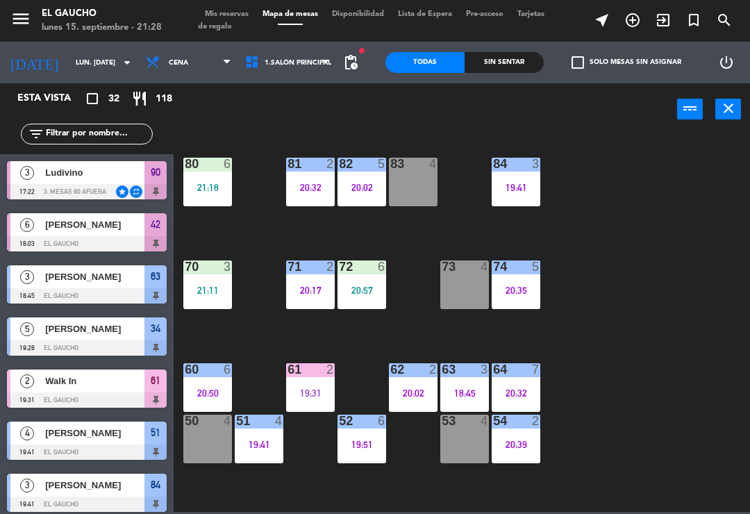
click at [668, 17] on icon "exit_to_app" at bounding box center [663, 20] width 17 height 17
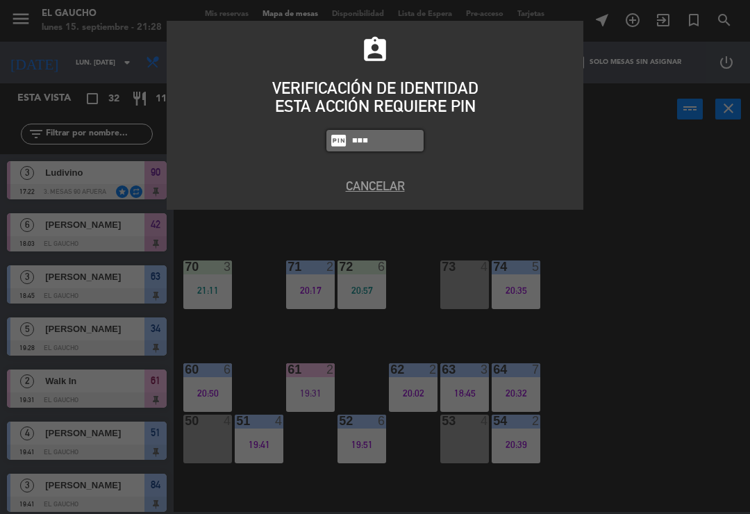
type input "3124"
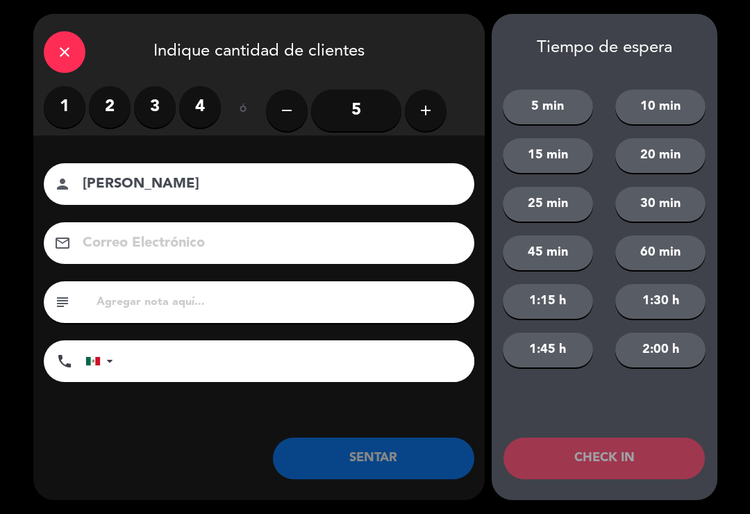
type input "[PERSON_NAME]"
click at [420, 121] on button "add" at bounding box center [426, 111] width 42 height 42
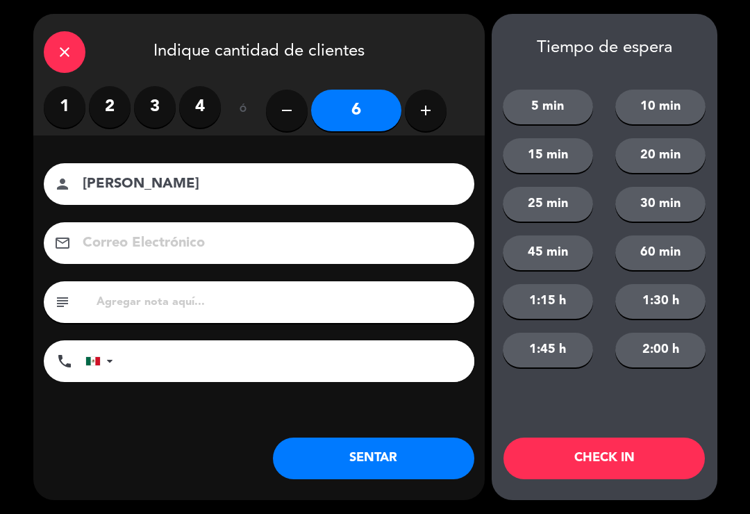
click at [420, 122] on button "add" at bounding box center [426, 111] width 42 height 42
click at [421, 115] on icon "add" at bounding box center [426, 110] width 17 height 17
type input "8"
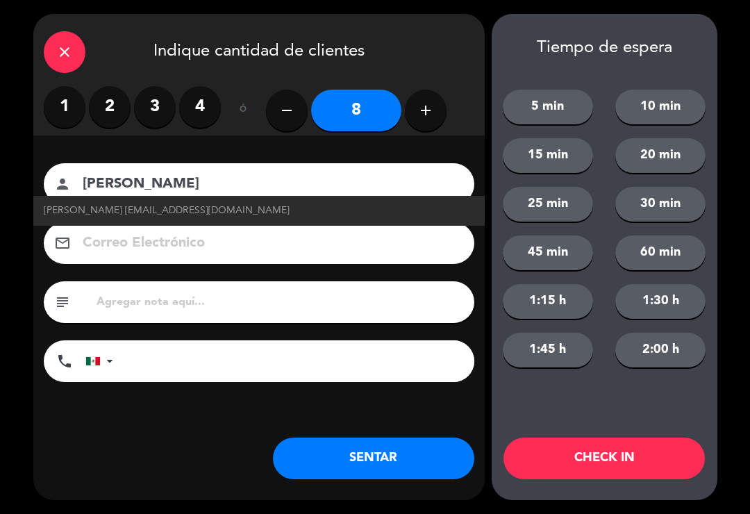
click at [123, 208] on span "[PERSON_NAME] [EMAIL_ADDRESS][DOMAIN_NAME]" at bounding box center [167, 211] width 246 height 16
type input "[EMAIL_ADDRESS][DOMAIN_NAME]"
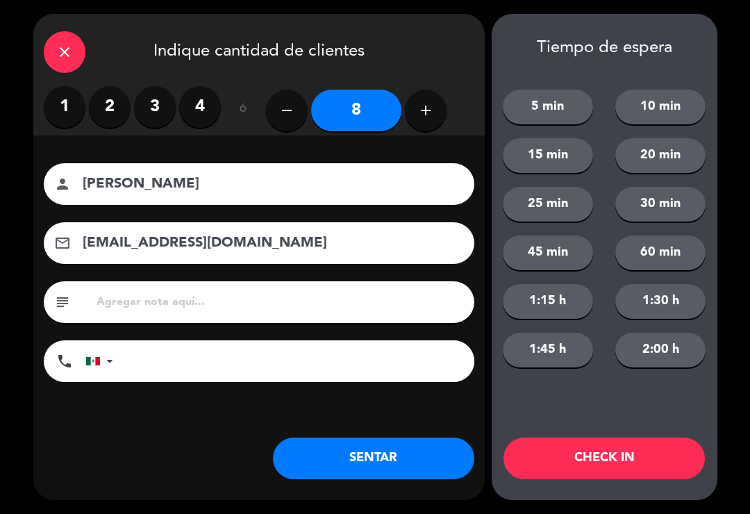
click at [593, 461] on button "CHECK IN" at bounding box center [605, 459] width 202 height 42
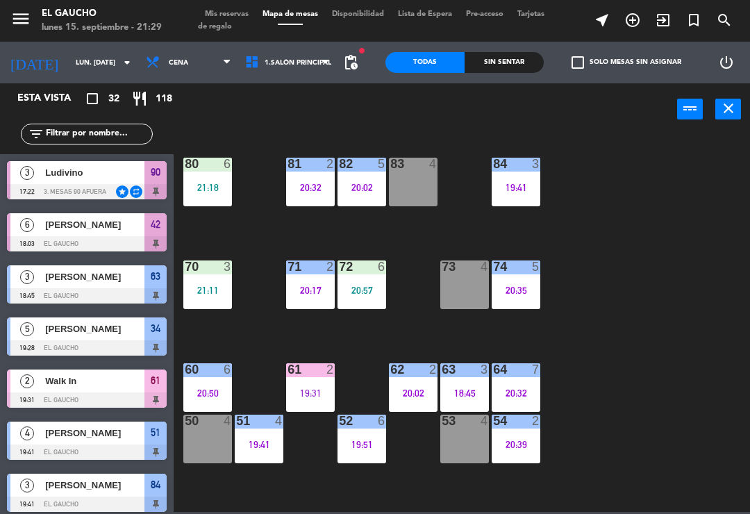
click at [659, 14] on icon "exit_to_app" at bounding box center [663, 20] width 17 height 17
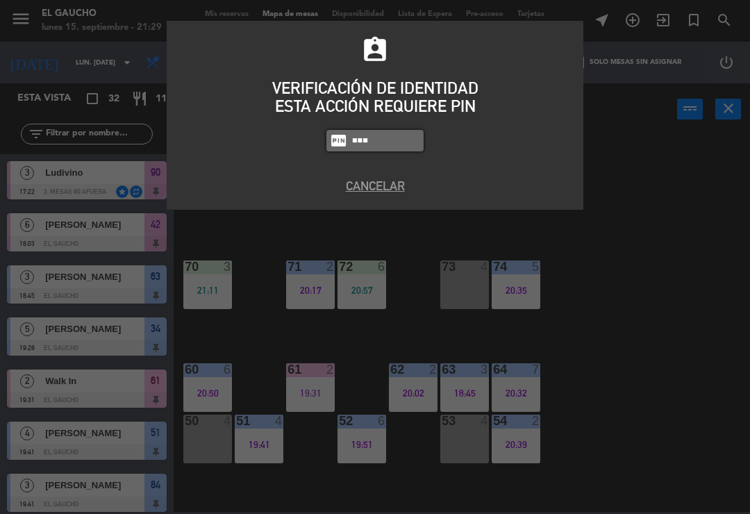
type input "3124"
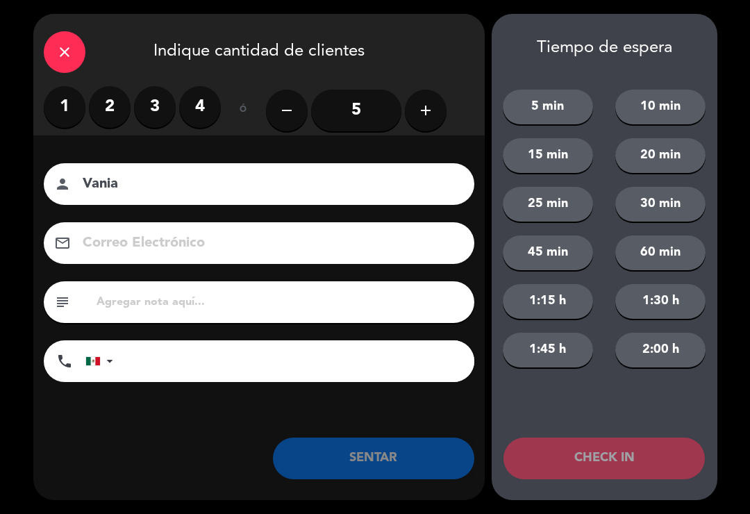
type input "Vania"
click at [422, 109] on icon "add" at bounding box center [426, 110] width 17 height 17
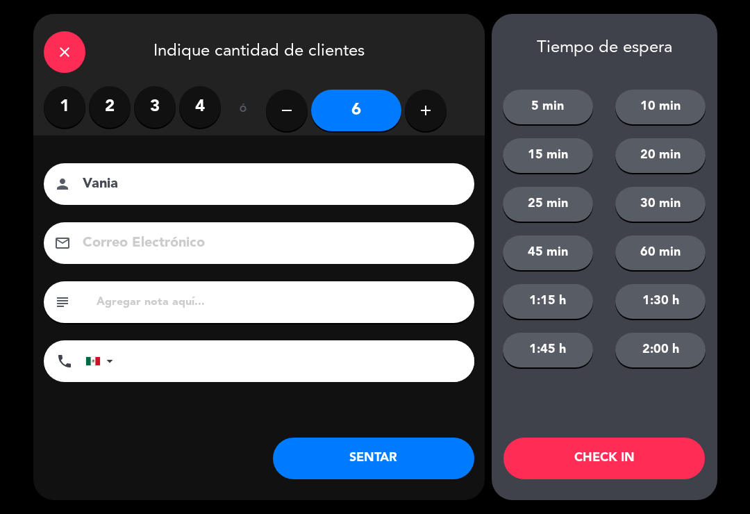
click at [430, 120] on button "add" at bounding box center [426, 111] width 42 height 42
click at [425, 117] on icon "add" at bounding box center [426, 110] width 17 height 17
click at [420, 120] on button "add" at bounding box center [426, 111] width 42 height 42
click at [409, 118] on button "add" at bounding box center [426, 111] width 42 height 42
type input "10"
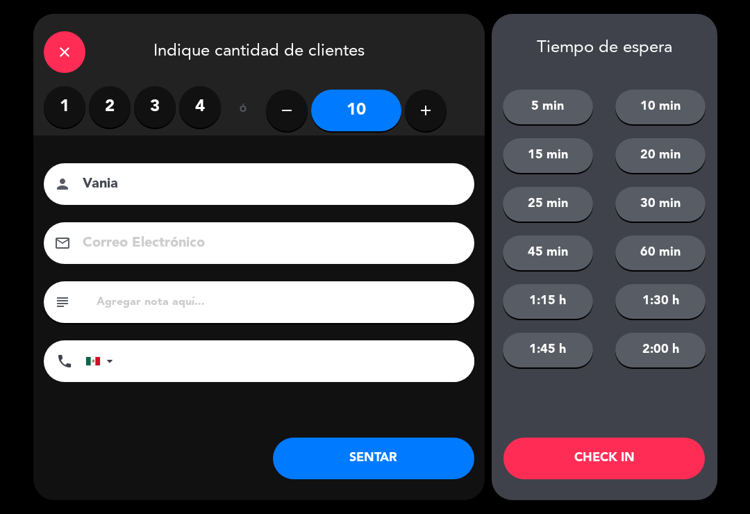
click at [132, 239] on input at bounding box center [268, 243] width 375 height 24
type input "[EMAIL_ADDRESS][DOMAIN_NAME]"
click at [602, 443] on button "CHECK IN" at bounding box center [605, 459] width 202 height 42
click at [613, 437] on div "Tiempo de espera 5 min 10 min 15 min 20 min 25 min 30 min 45 min 60 min 1:15 h …" at bounding box center [605, 257] width 226 height 486
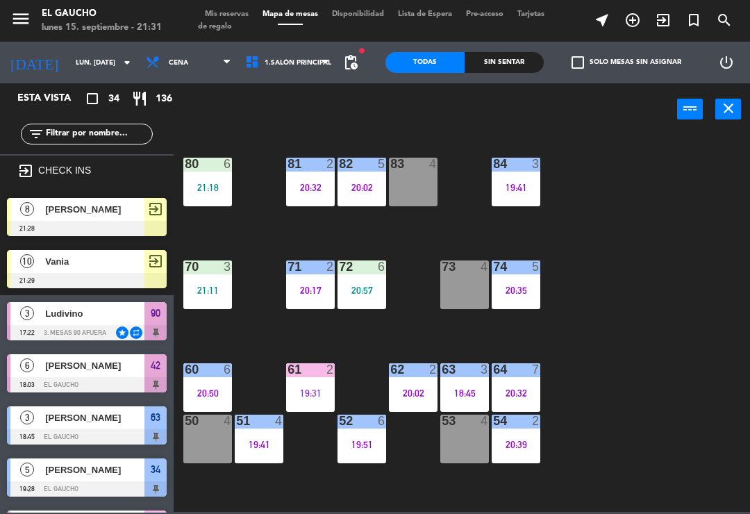
click at [668, 18] on icon "exit_to_app" at bounding box center [663, 20] width 17 height 17
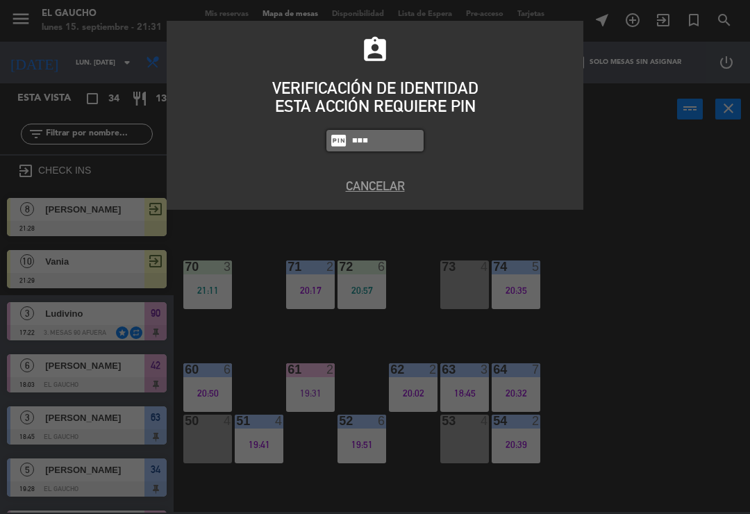
type input "3124"
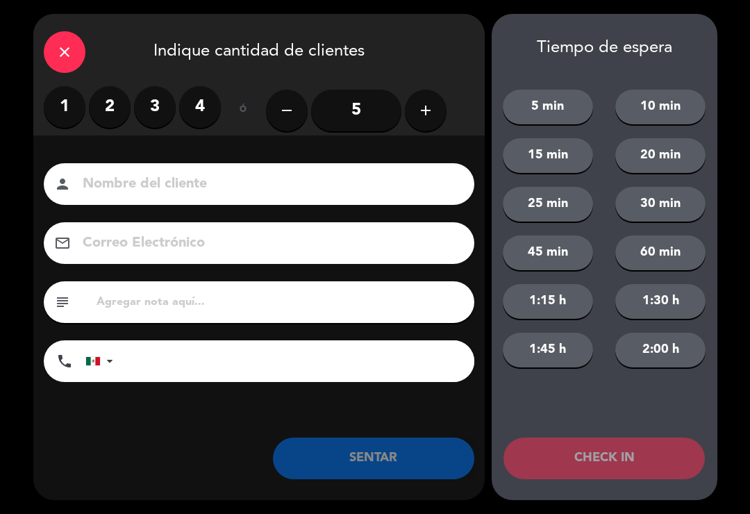
click at [151, 107] on label "3" at bounding box center [155, 107] width 42 height 42
click at [174, 191] on input at bounding box center [268, 184] width 375 height 24
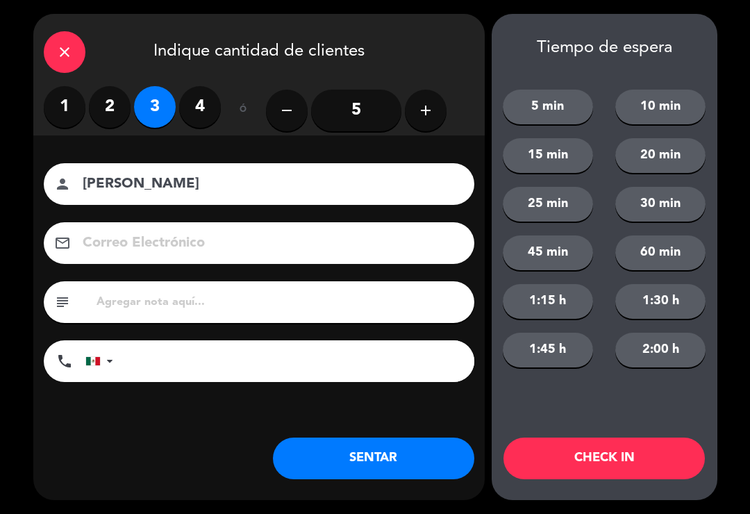
type input "[PERSON_NAME]"
click at [602, 459] on button "CHECK IN" at bounding box center [605, 459] width 202 height 42
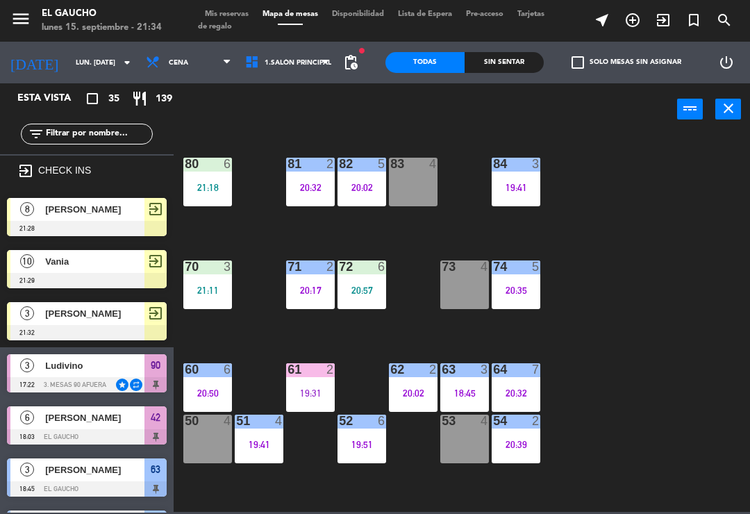
click at [357, 183] on div "20:02" at bounding box center [362, 188] width 49 height 10
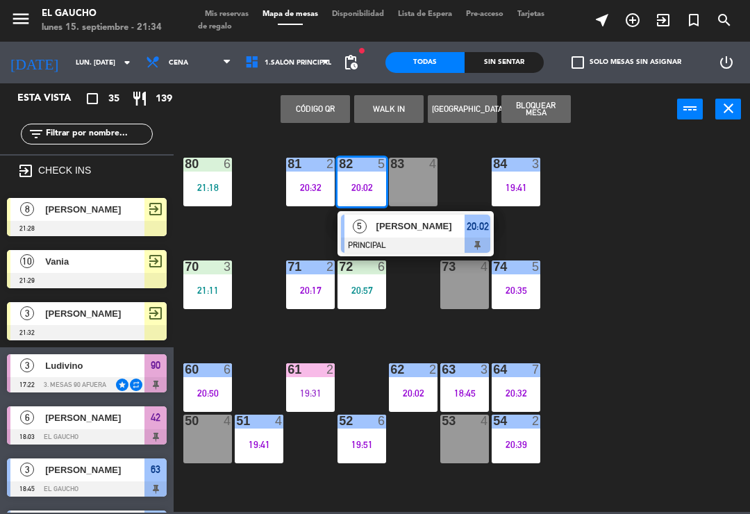
click at [423, 235] on div "[PERSON_NAME]" at bounding box center [420, 226] width 90 height 23
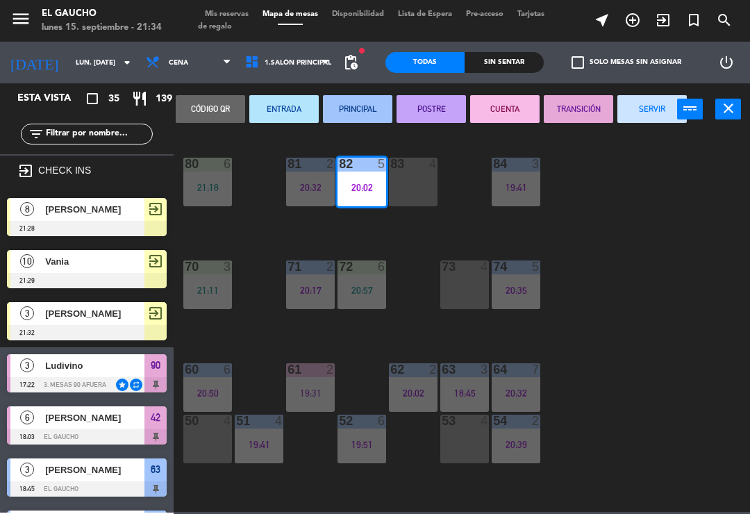
click at [646, 104] on button "SERVIR" at bounding box center [652, 109] width 69 height 28
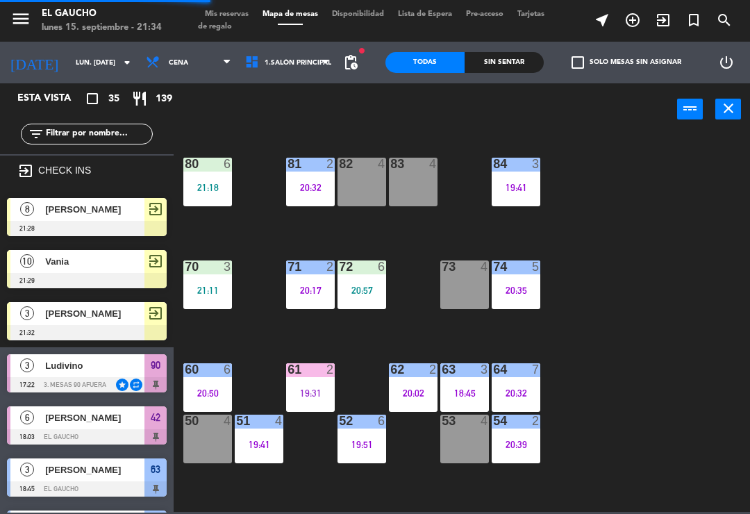
click at [308, 293] on div "20:17" at bounding box center [310, 291] width 49 height 10
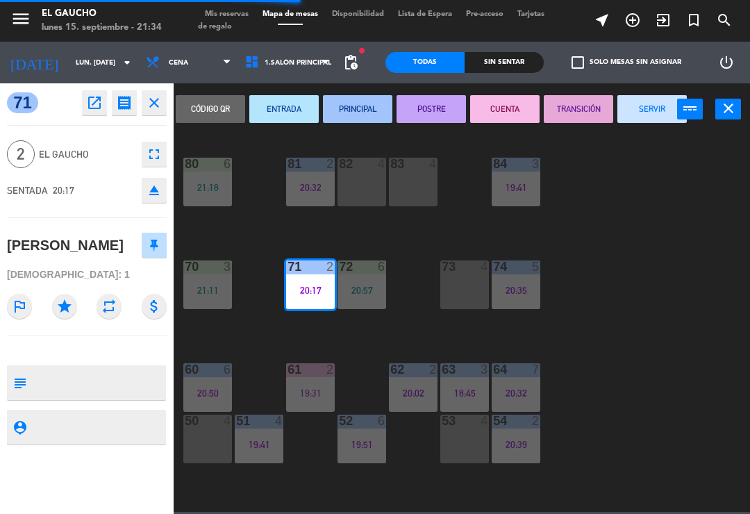
click at [647, 104] on button "SERVIR" at bounding box center [652, 109] width 69 height 28
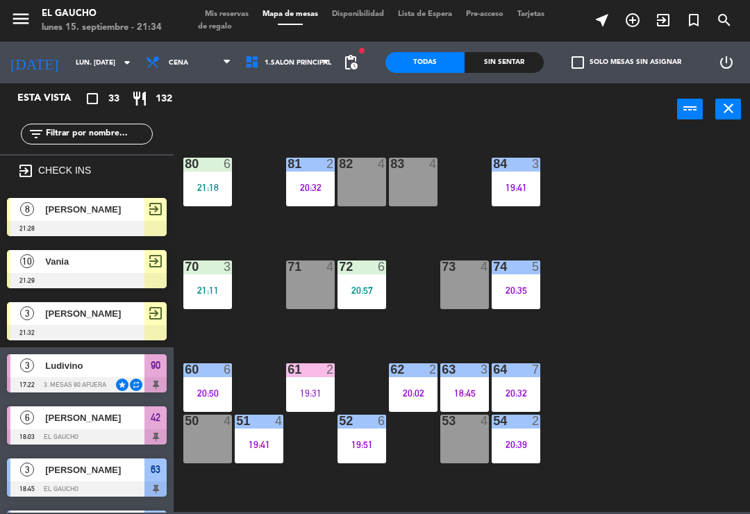
click at [725, 450] on div "84 3 19:41 80 6 21:18 83 4 82 4 81 2 20:32 70 3 21:11 71 4 72 6 20:57 73 4 74 5…" at bounding box center [465, 322] width 569 height 379
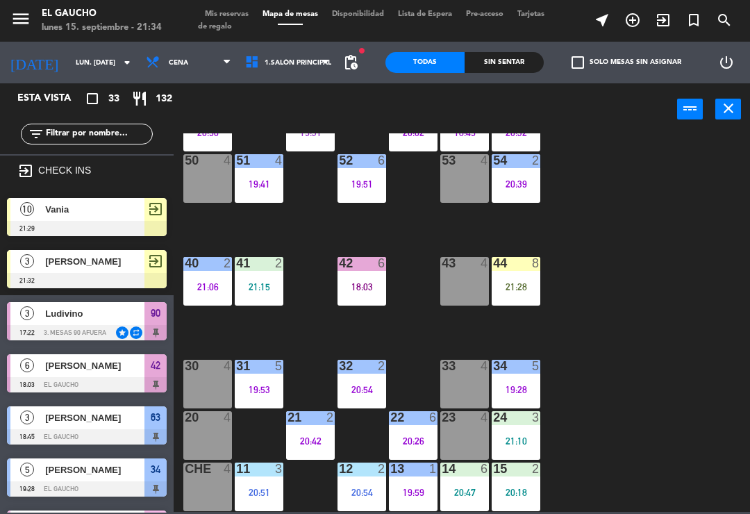
scroll to position [261, 0]
click at [607, 219] on div "84 3 19:41 80 6 21:18 83 4 82 10 21:29 81 2 20:32 70 3 21:11 71 4 72 6 20:57 73…" at bounding box center [465, 322] width 569 height 379
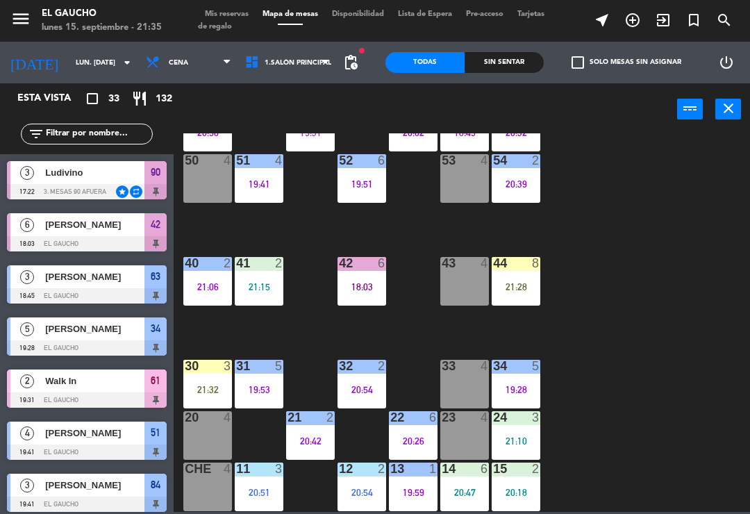
click at [484, 438] on div "23 4" at bounding box center [465, 435] width 49 height 49
click at [618, 392] on div "84 3 19:41 80 6 21:18 83 4 82 10 21:29 81 2 20:32 70 3 21:11 71 4 72 6 20:57 73…" at bounding box center [465, 322] width 569 height 379
click at [465, 480] on div "14 6 20:47" at bounding box center [465, 487] width 49 height 49
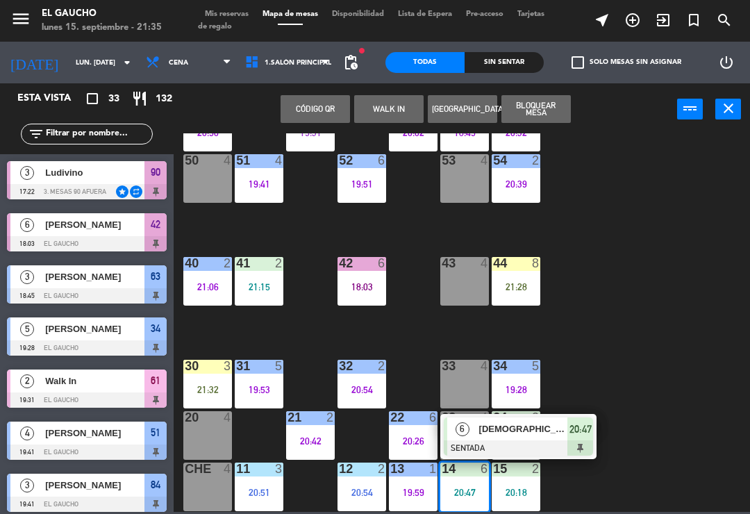
click at [500, 435] on span "[DEMOGRAPHIC_DATA][PERSON_NAME]" at bounding box center [523, 429] width 89 height 15
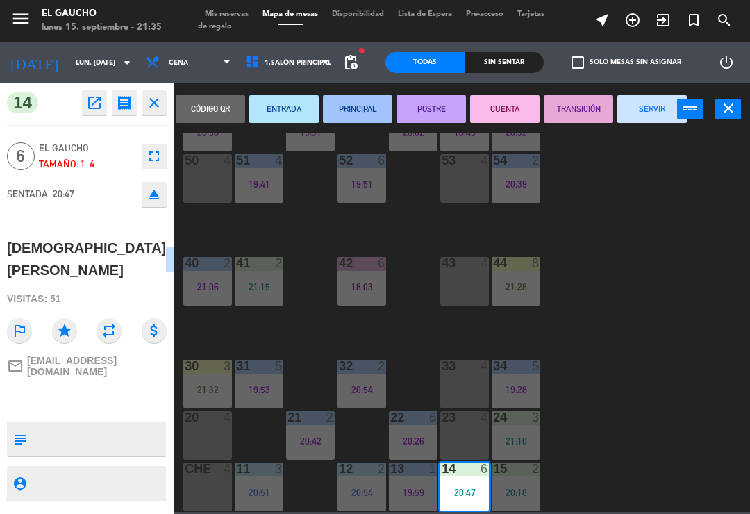
click at [361, 114] on button "PRINCIPAL" at bounding box center [357, 109] width 69 height 28
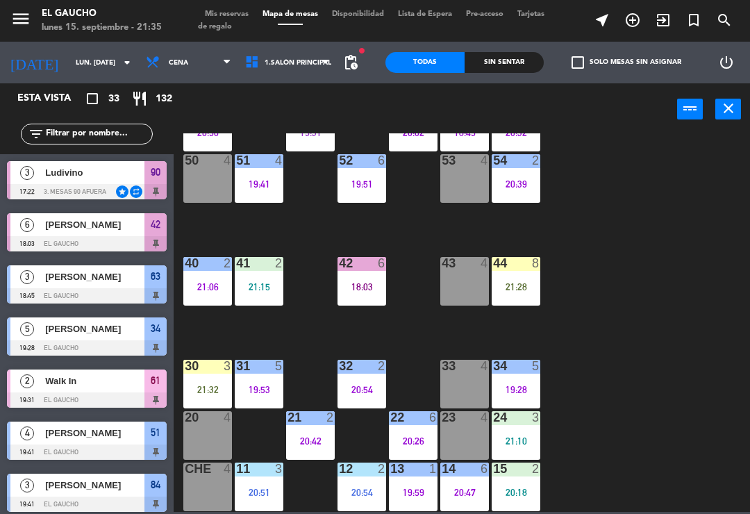
click at [507, 491] on div "20:18" at bounding box center [516, 493] width 49 height 10
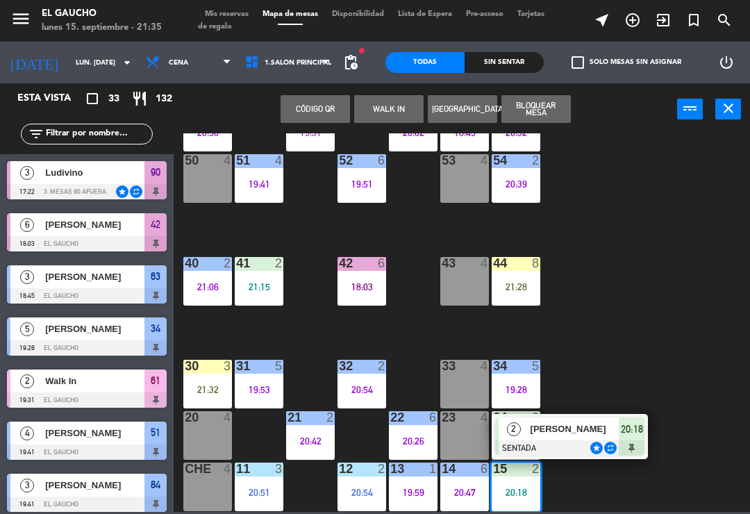
click at [581, 434] on span "[PERSON_NAME]" at bounding box center [575, 429] width 89 height 15
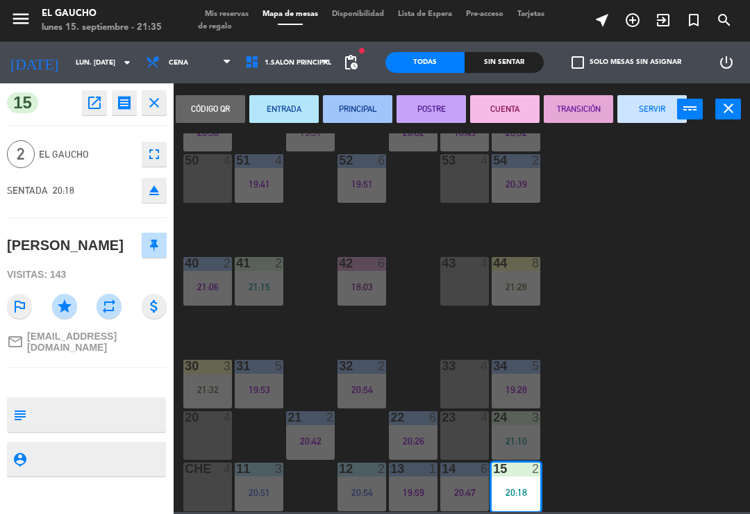
click at [366, 98] on button "PRINCIPAL" at bounding box center [357, 109] width 69 height 28
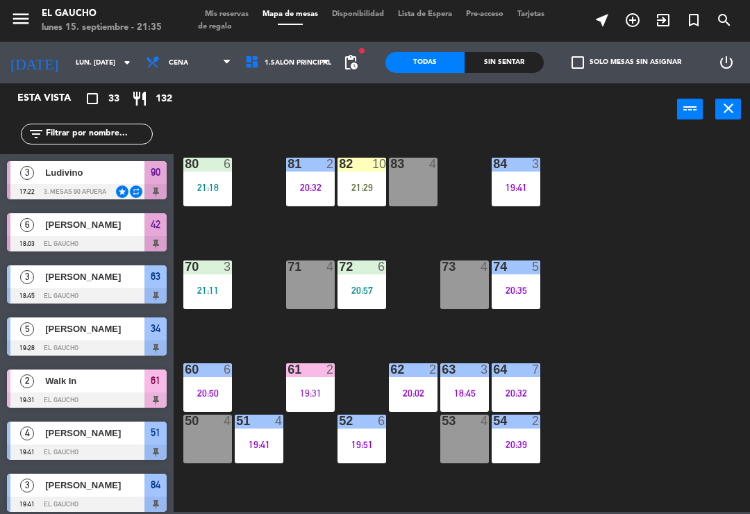
click at [364, 290] on div "20:57" at bounding box center [362, 291] width 49 height 10
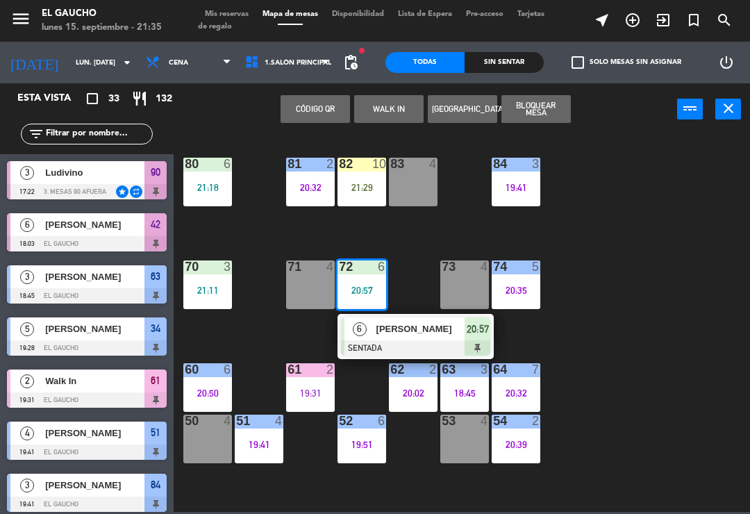
click at [392, 335] on span "[PERSON_NAME]" at bounding box center [421, 329] width 89 height 15
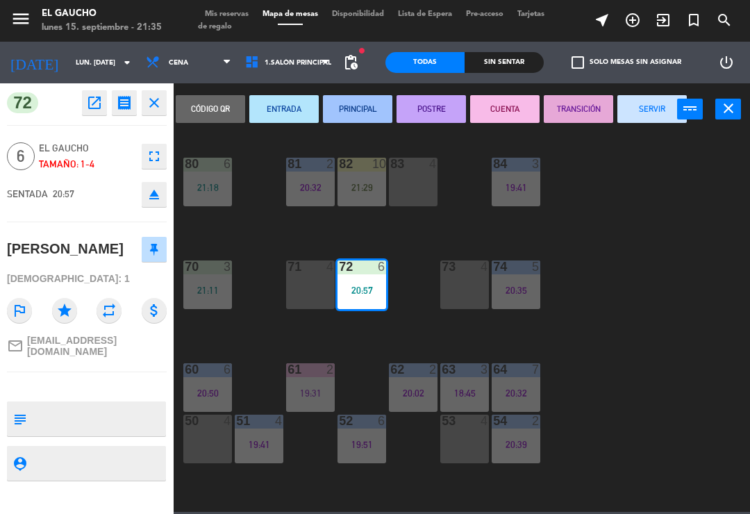
click at [360, 104] on button "PRINCIPAL" at bounding box center [357, 109] width 69 height 28
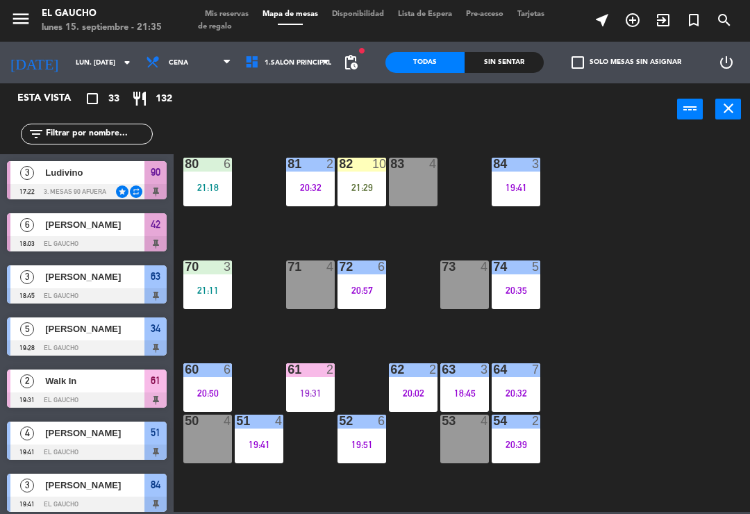
scroll to position [139, 0]
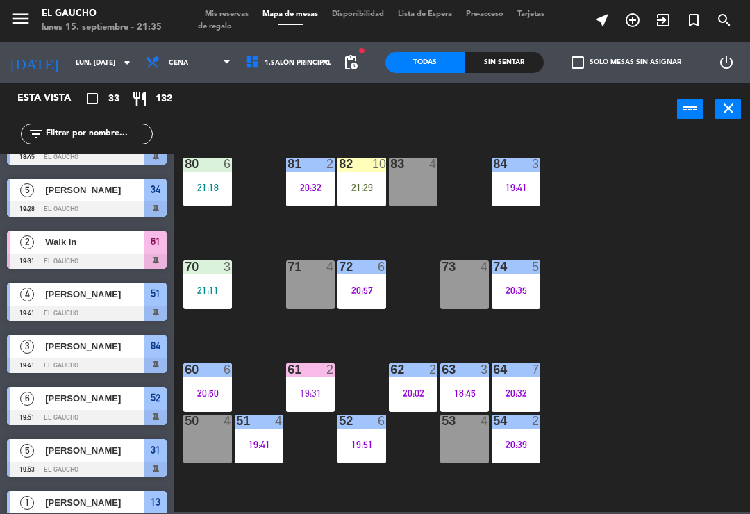
click at [213, 180] on div "80 6 21:18" at bounding box center [207, 182] width 49 height 49
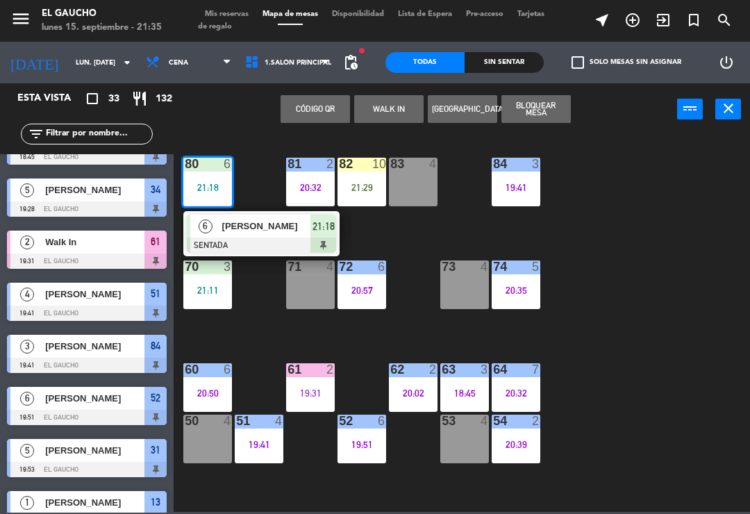
click at [247, 237] on div "[PERSON_NAME]" at bounding box center [266, 226] width 90 height 23
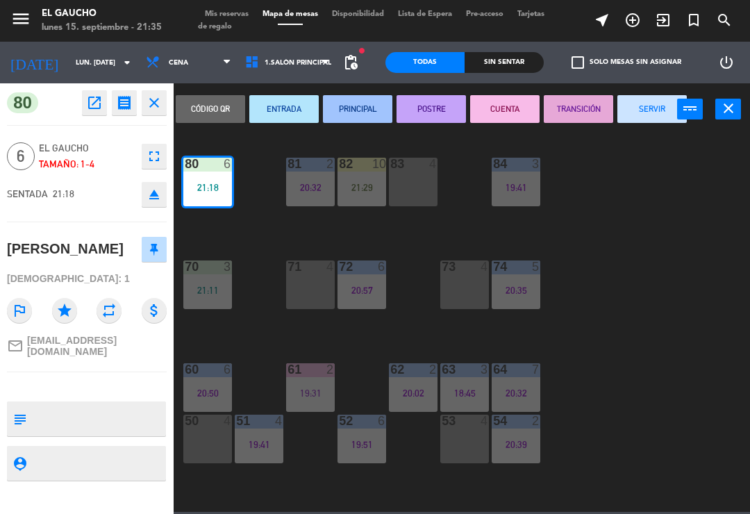
click at [358, 100] on button "PRINCIPAL" at bounding box center [357, 109] width 69 height 28
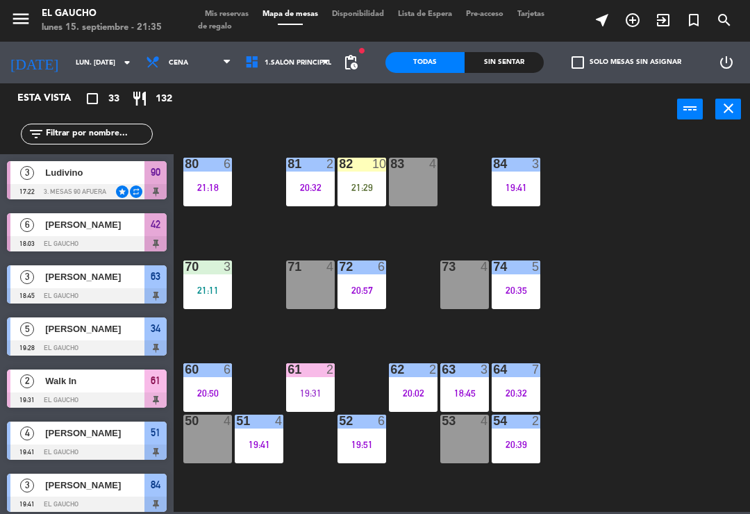
scroll to position [400, 0]
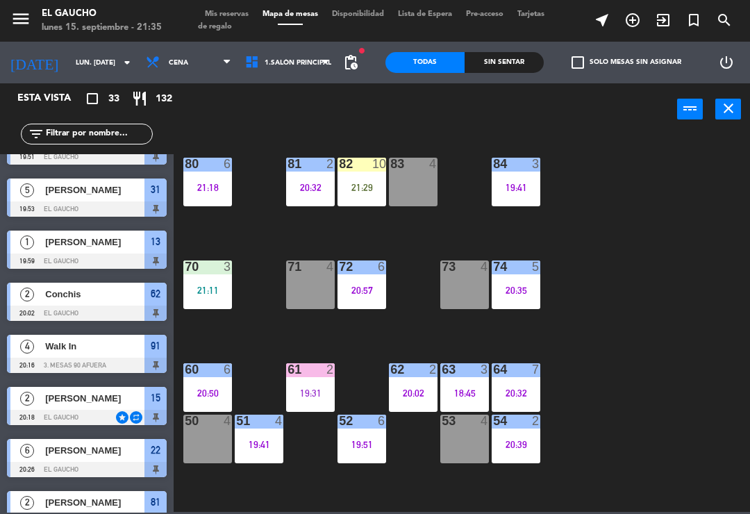
click at [257, 337] on div "84 3 19:41 80 6 21:18 83 4 82 10 21:29 81 2 20:32 70 3 21:11 71 4 72 6 20:57 73…" at bounding box center [465, 322] width 569 height 379
click at [219, 288] on div "21:11" at bounding box center [207, 291] width 49 height 10
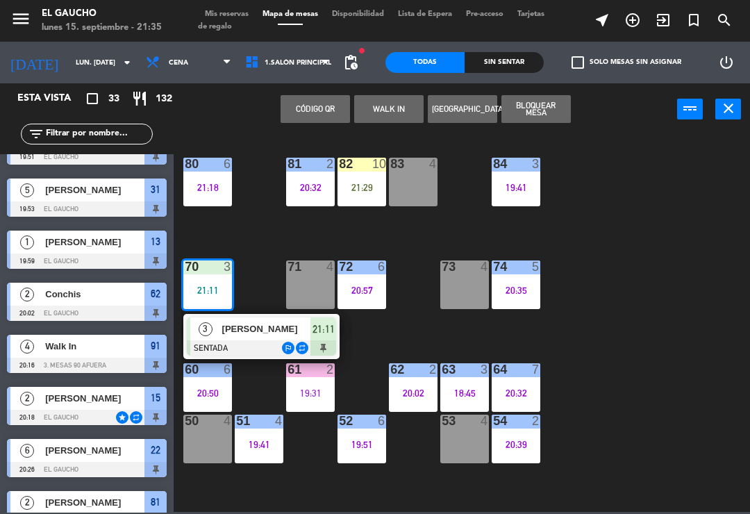
click at [263, 335] on span "[PERSON_NAME]" at bounding box center [266, 329] width 89 height 15
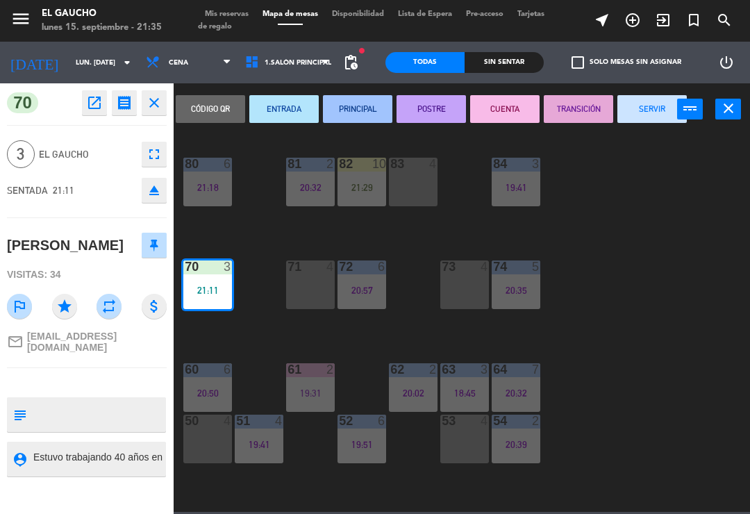
click at [376, 101] on button "PRINCIPAL" at bounding box center [357, 109] width 69 height 28
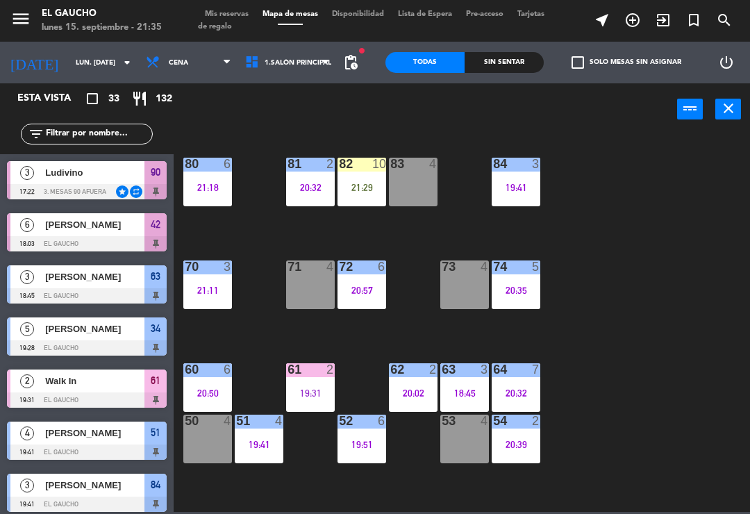
scroll to position [295, 0]
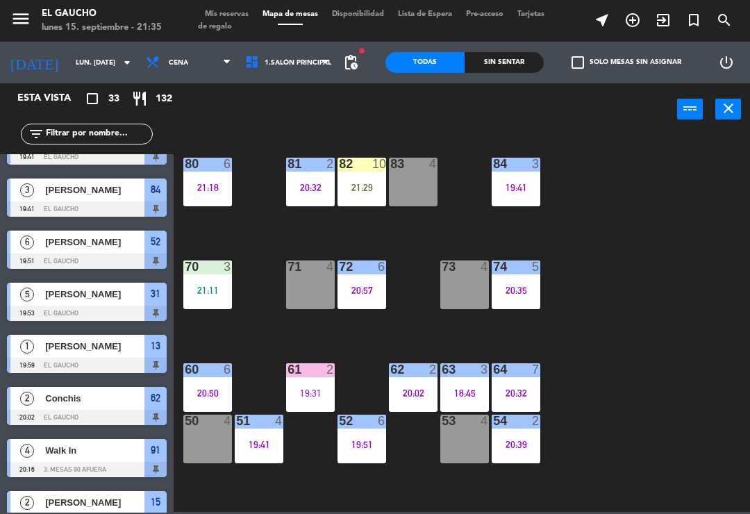
click at [630, 282] on div "84 3 19:41 80 6 21:18 83 4 82 10 21:29 81 2 20:32 70 3 21:11 71 4 72 6 20:57 73…" at bounding box center [465, 322] width 569 height 379
click at [662, 21] on icon "exit_to_app" at bounding box center [663, 20] width 17 height 17
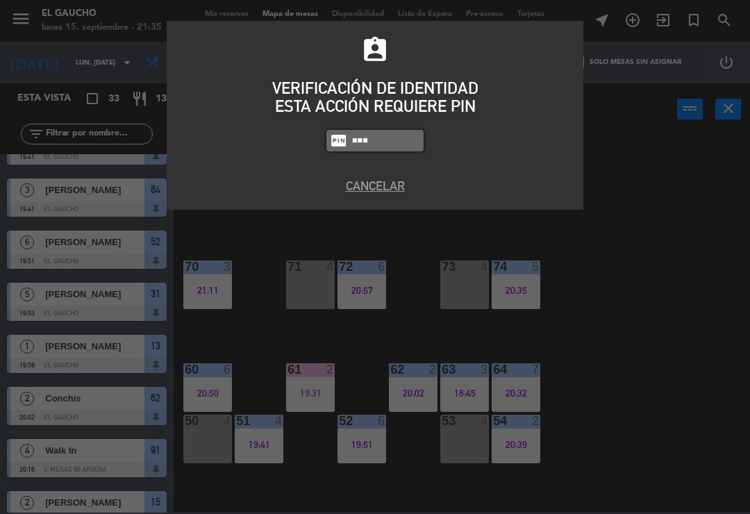
type input "3124"
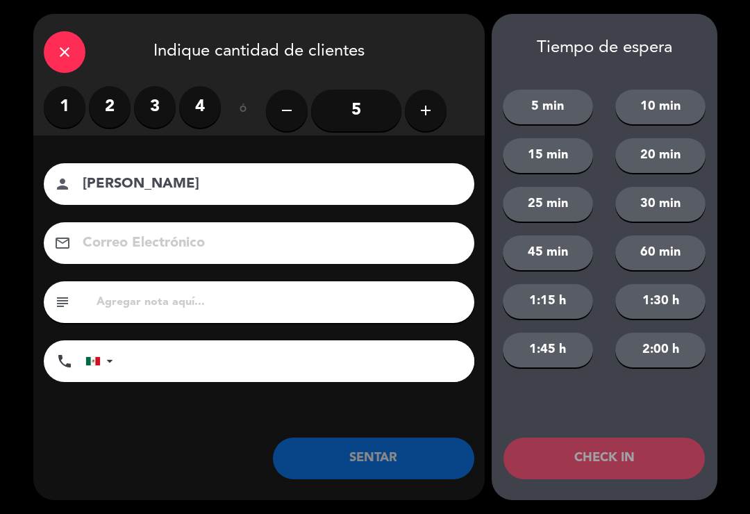
type input "[PERSON_NAME]"
click at [417, 119] on button "add" at bounding box center [426, 111] width 42 height 42
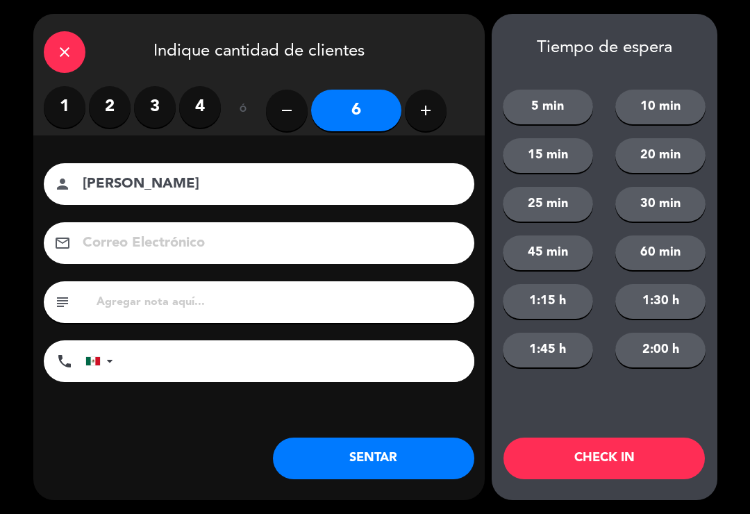
click at [428, 113] on icon "add" at bounding box center [426, 110] width 17 height 17
click at [418, 107] on icon "add" at bounding box center [426, 110] width 17 height 17
click at [422, 108] on icon "add" at bounding box center [426, 110] width 17 height 17
click at [422, 119] on button "add" at bounding box center [426, 111] width 42 height 42
type input "10"
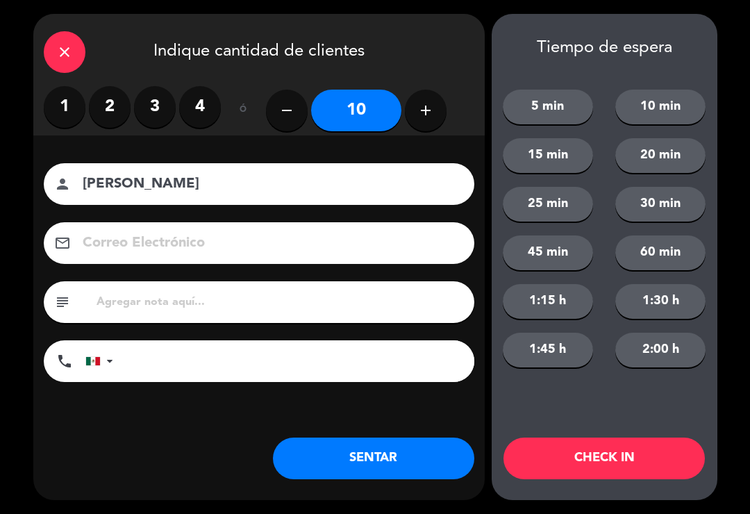
click at [625, 453] on button "CHECK IN" at bounding box center [605, 459] width 202 height 42
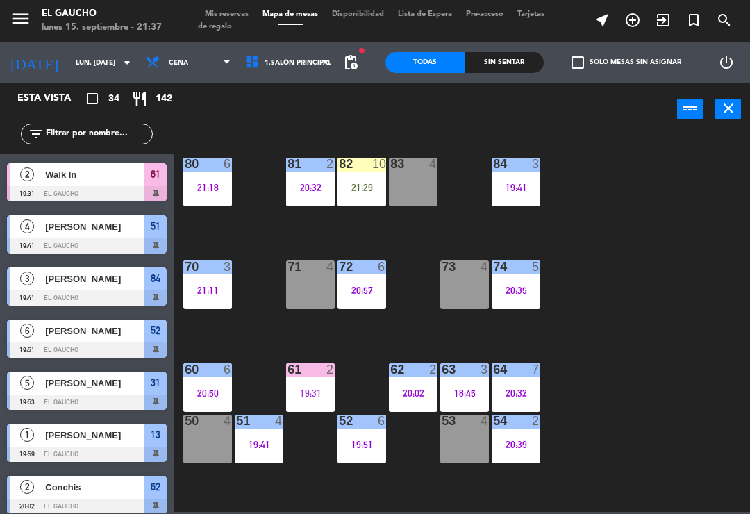
click at [370, 286] on div "20:57" at bounding box center [362, 291] width 49 height 10
click at [276, 228] on div "84 3 19:41 80 6 21:18 83 4 82 10 21:29 81 2 20:32 70 3 21:11 71 4 72 6 20:57 73…" at bounding box center [465, 322] width 569 height 379
click at [366, 195] on div "82 10 21:29" at bounding box center [362, 182] width 49 height 49
click at [273, 318] on div "84 3 19:41 80 6 21:18 83 4 82 10 21:29 81 2 20:32 70 3 21:11 71 4 72 6 20:57 73…" at bounding box center [465, 322] width 569 height 379
click at [375, 291] on div "20:57" at bounding box center [362, 291] width 49 height 10
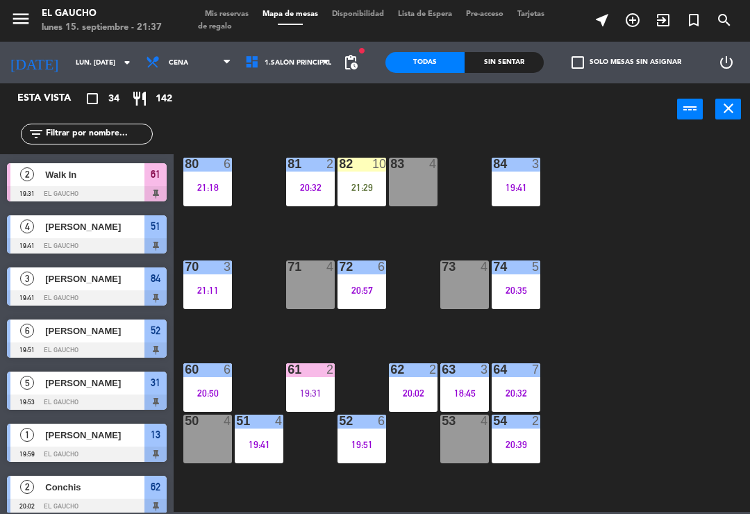
click at [634, 295] on div "84 3 19:41 80 6 21:18 83 4 82 10 21:29 81 2 20:32 70 3 21:11 71 4 72 6 20:57 73…" at bounding box center [465, 322] width 569 height 379
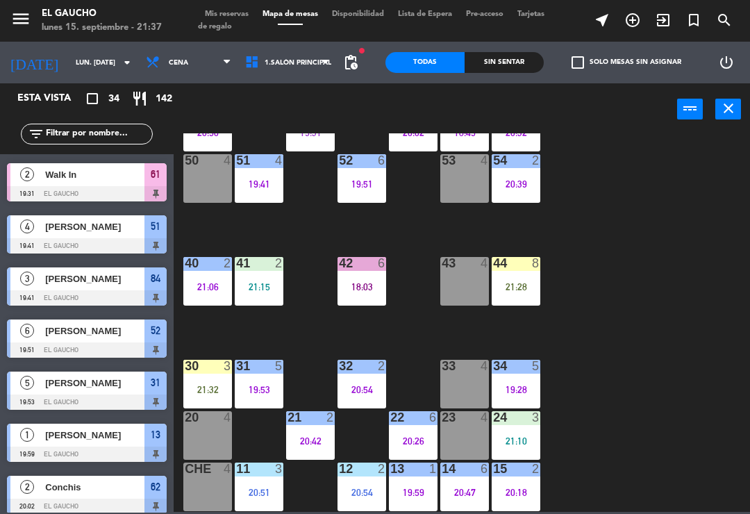
scroll to position [261, 0]
click at [216, 428] on div "20 4" at bounding box center [207, 435] width 49 height 49
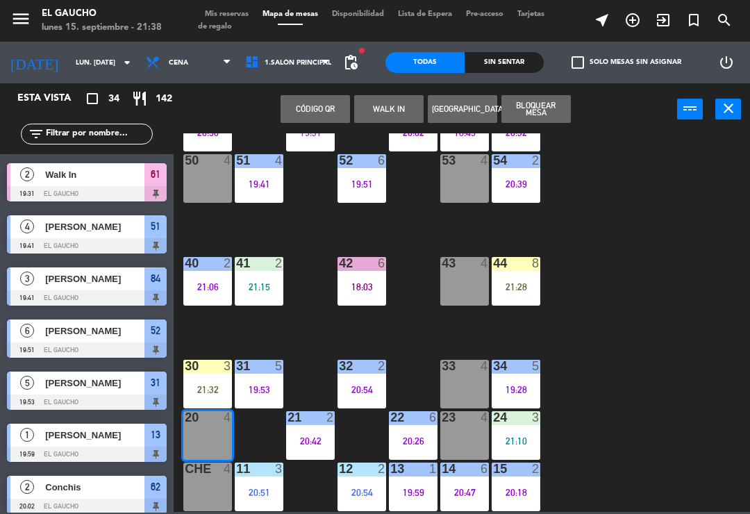
click at [381, 99] on button "WALK IN" at bounding box center [388, 109] width 69 height 28
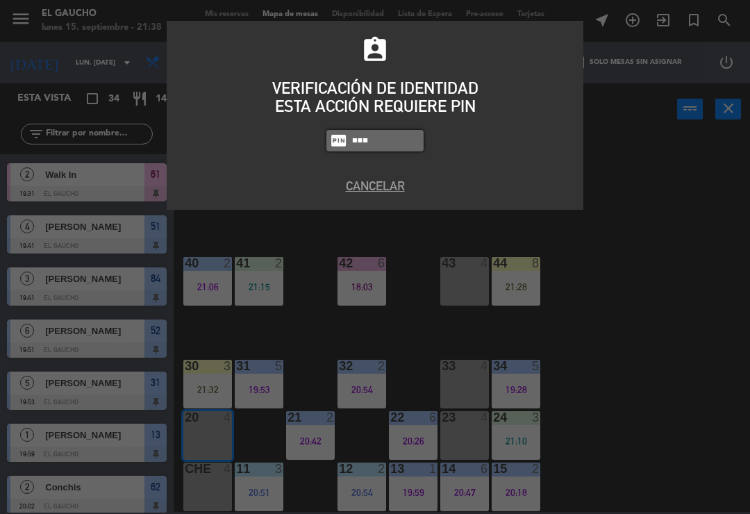
type input "3124"
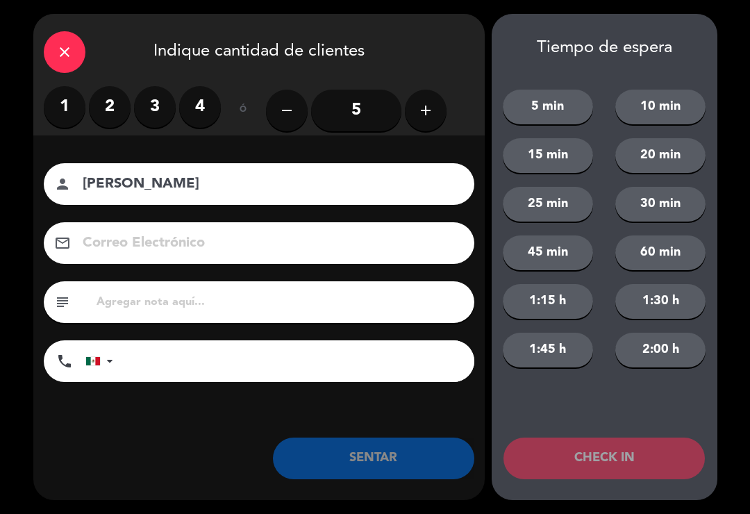
type input "[PERSON_NAME]"
click at [124, 108] on label "2" at bounding box center [110, 107] width 42 height 42
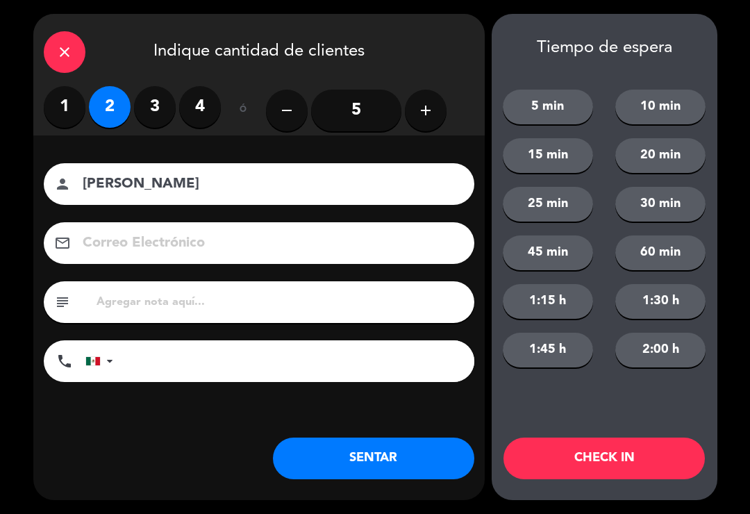
click at [355, 478] on button "SENTAR" at bounding box center [374, 459] width 202 height 42
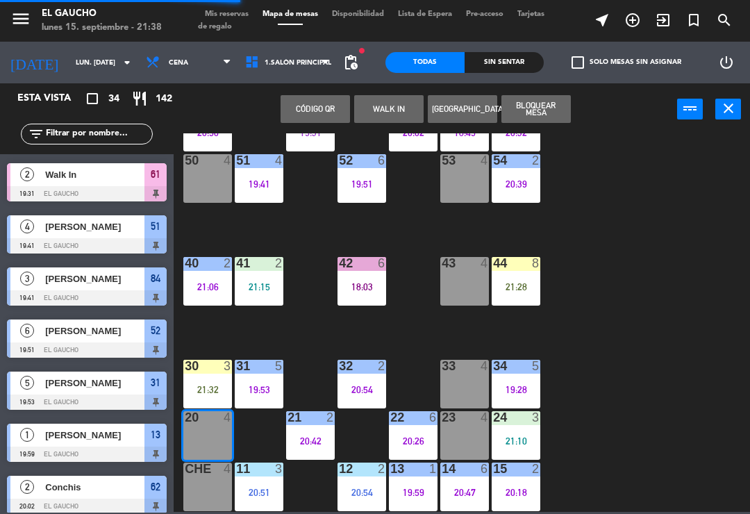
scroll to position [88, 0]
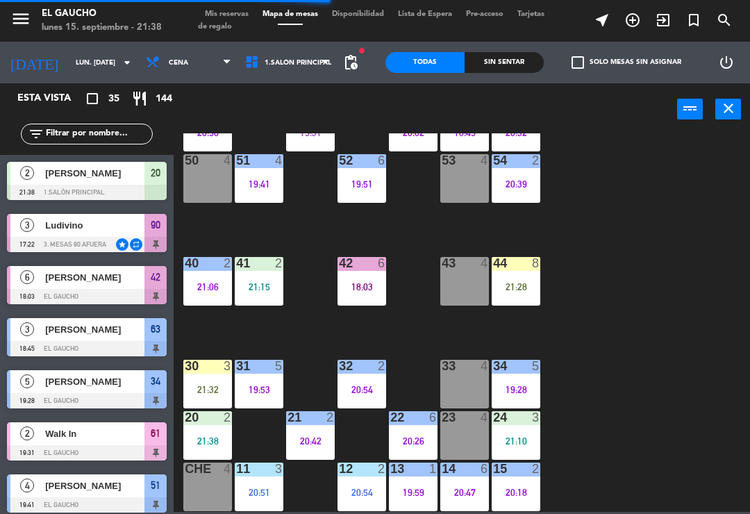
click at [207, 181] on div "50 4" at bounding box center [207, 178] width 49 height 49
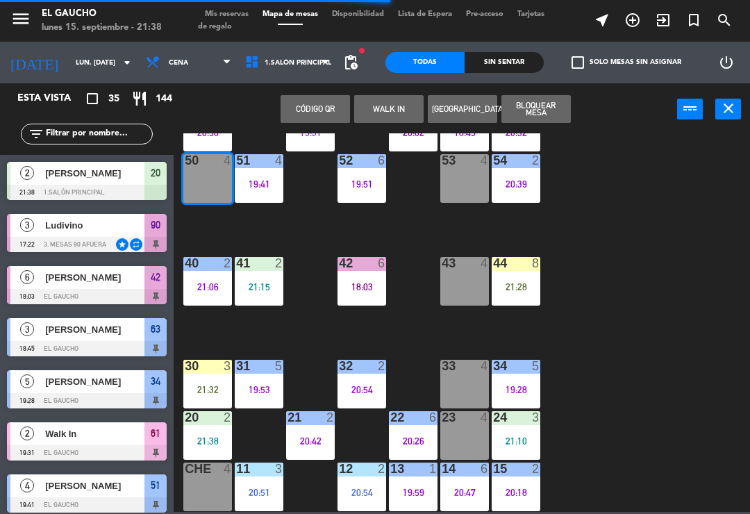
click at [384, 103] on button "WALK IN" at bounding box center [388, 109] width 69 height 28
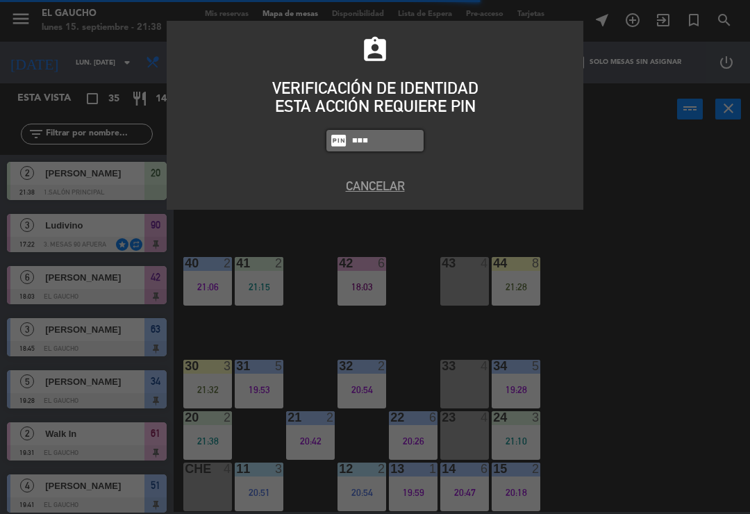
type input "3124"
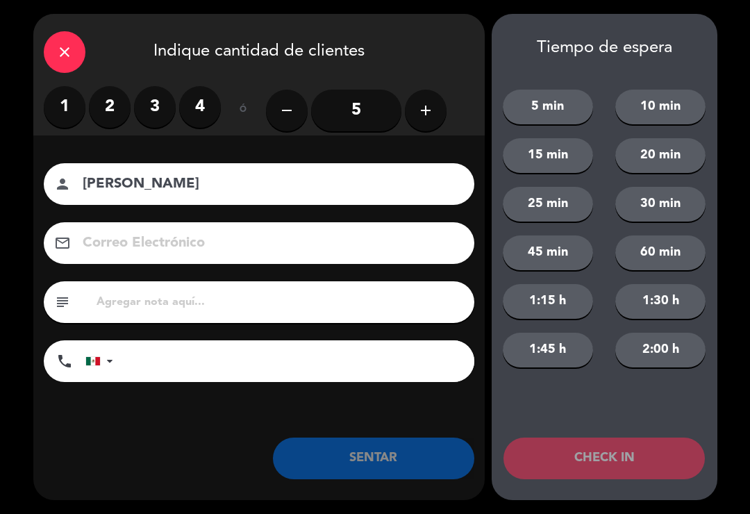
click at [150, 99] on label "3" at bounding box center [155, 107] width 42 height 42
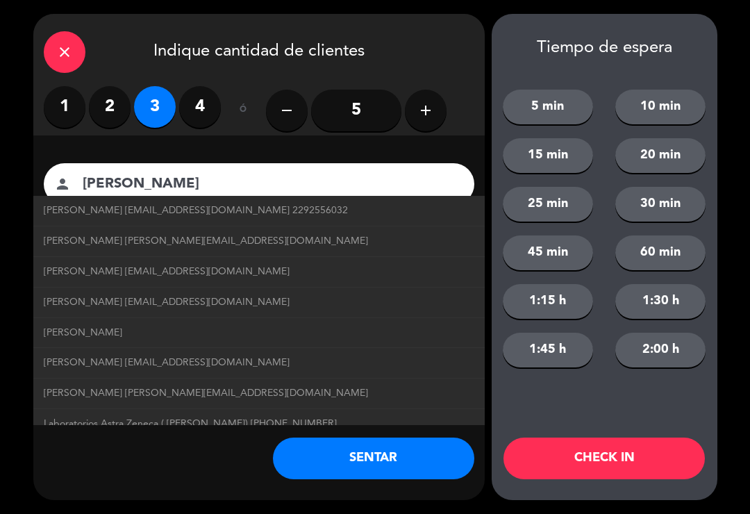
click at [63, 243] on span "[PERSON_NAME] [PERSON_NAME][EMAIL_ADDRESS][DOMAIN_NAME]" at bounding box center [206, 241] width 325 height 16
type input "[PERSON_NAME]"
type input "[EMAIL_ADDRESS][DOMAIN_NAME]"
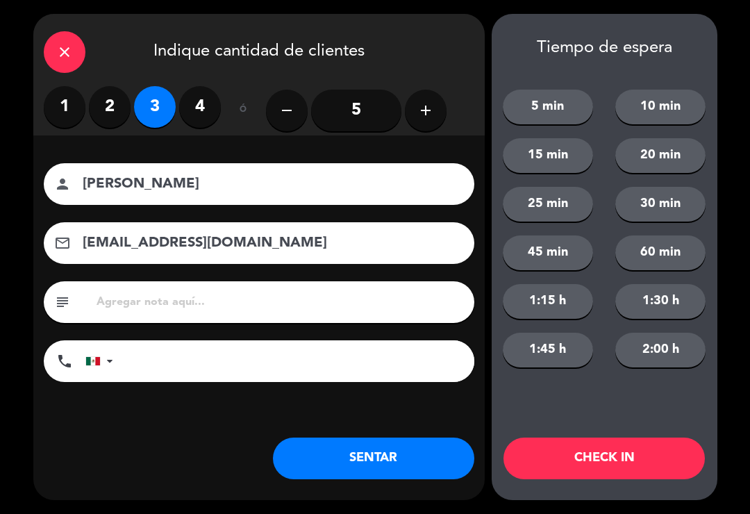
click at [362, 457] on button "SENTAR" at bounding box center [374, 459] width 202 height 42
click at [379, 436] on div "Nombre del cliente person [PERSON_NAME] Electrónico email [EMAIL_ADDRESS][DOMAI…" at bounding box center [259, 295] width 452 height 320
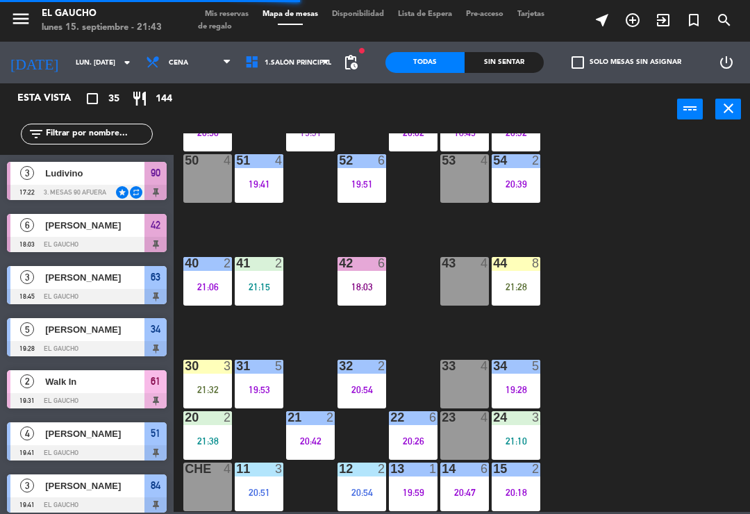
click at [600, 267] on div "84 3 19:41 80 6 21:18 83 4 82 10 21:29 81 2 20:32 70 3 21:11 71 4 72 6 20:57 73…" at bounding box center [465, 322] width 569 height 379
click at [520, 290] on div "21:28" at bounding box center [516, 287] width 49 height 10
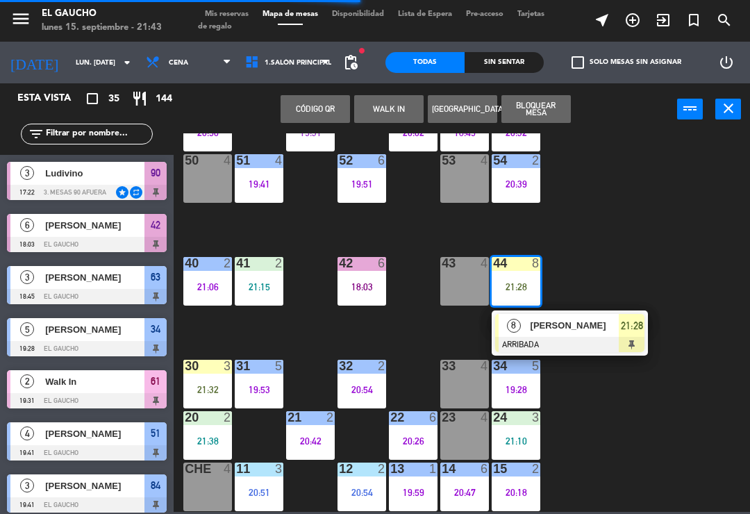
click at [575, 348] on div at bounding box center [569, 344] width 149 height 15
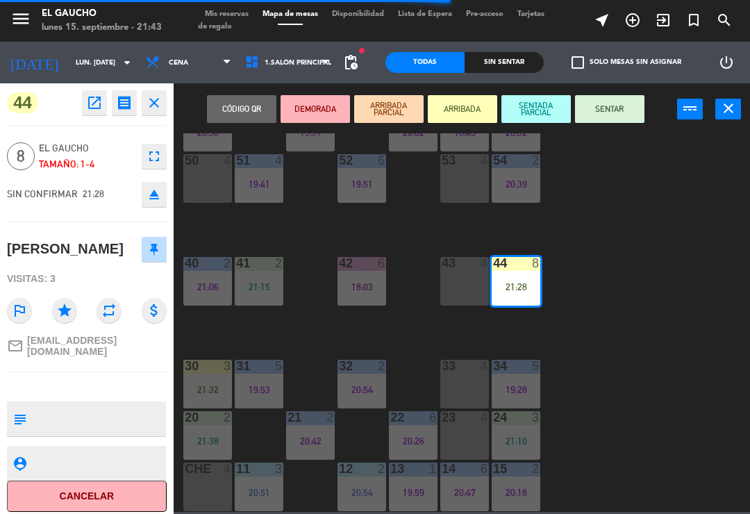
click at [615, 109] on button "SENTAR" at bounding box center [609, 109] width 69 height 28
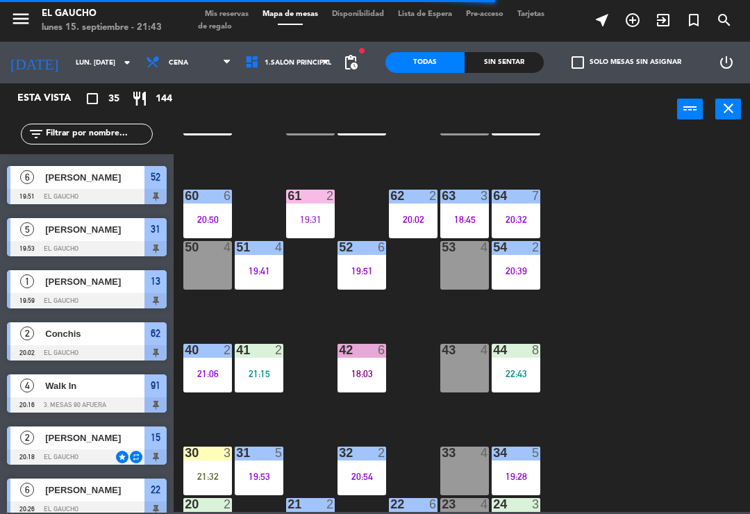
scroll to position [111, 0]
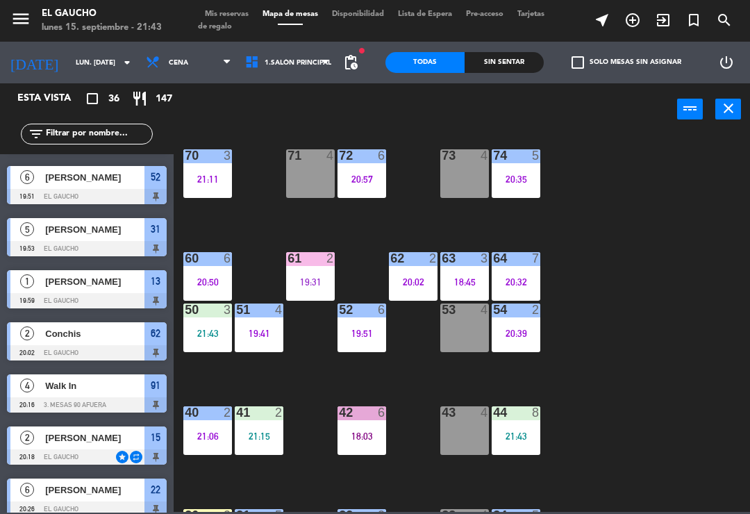
click at [370, 170] on div "72 6 20:57" at bounding box center [362, 173] width 49 height 49
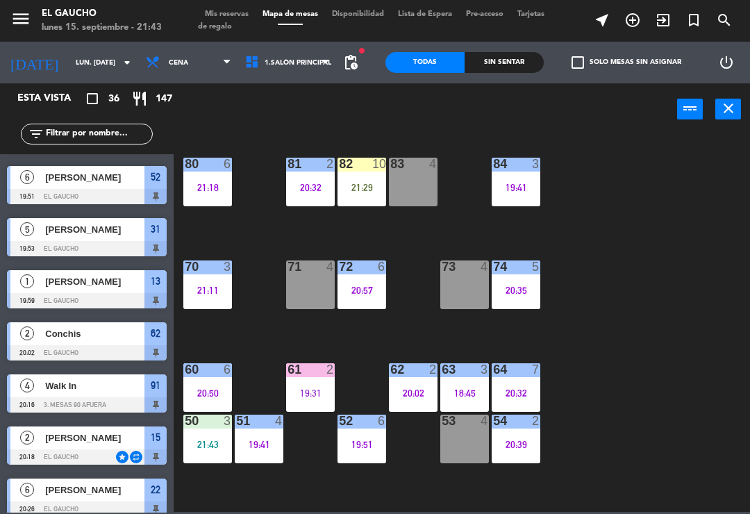
scroll to position [0, 0]
click at [518, 179] on div "84 3 19:41" at bounding box center [516, 182] width 49 height 49
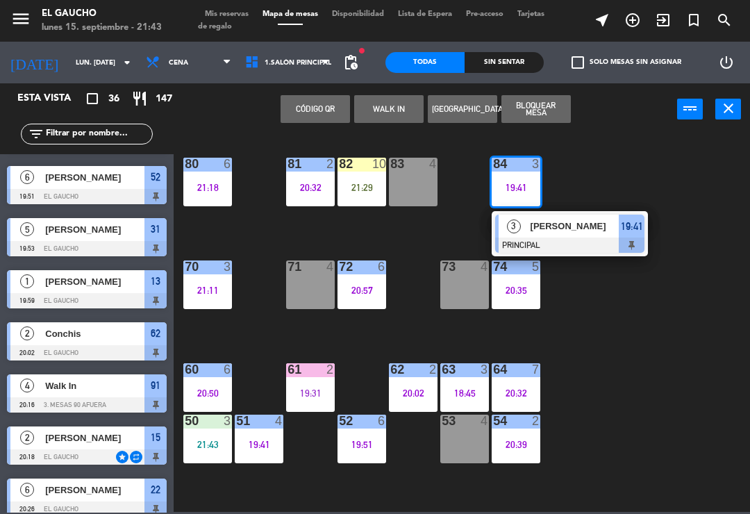
click at [587, 222] on span "[PERSON_NAME]" at bounding box center [575, 226] width 89 height 15
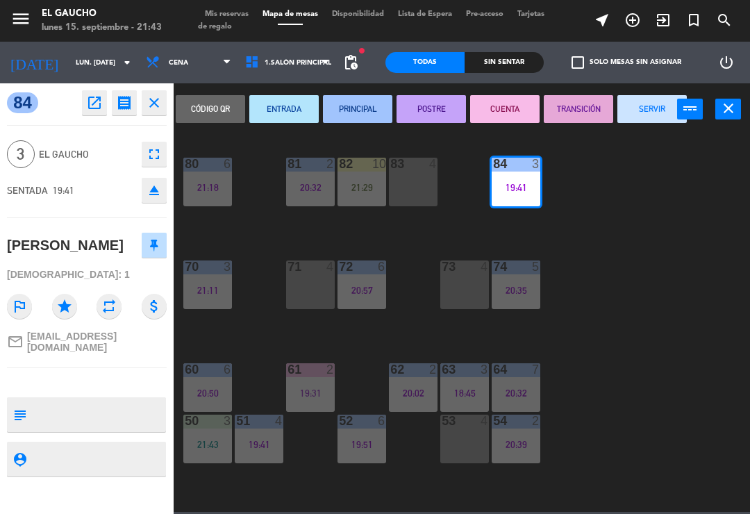
click at [648, 107] on button "SERVIR" at bounding box center [652, 109] width 69 height 28
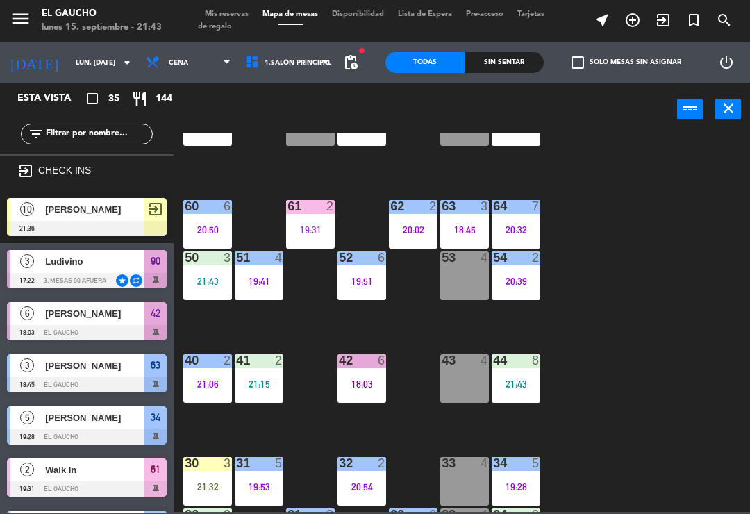
scroll to position [252, 0]
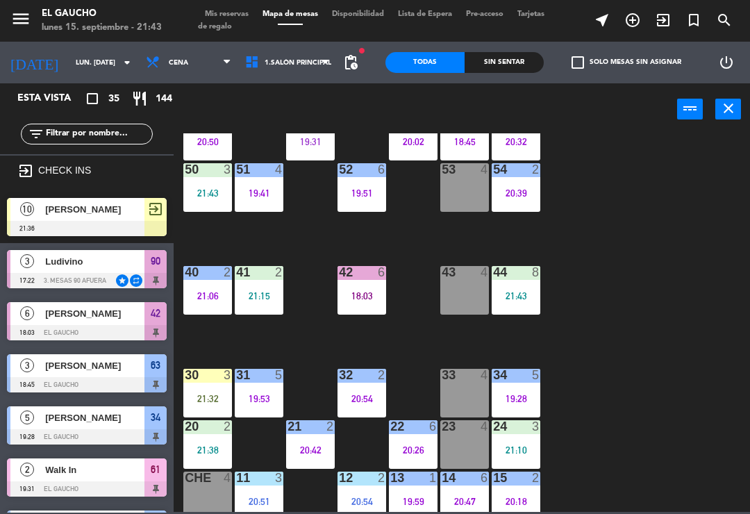
click at [210, 394] on div "21:32" at bounding box center [207, 399] width 49 height 10
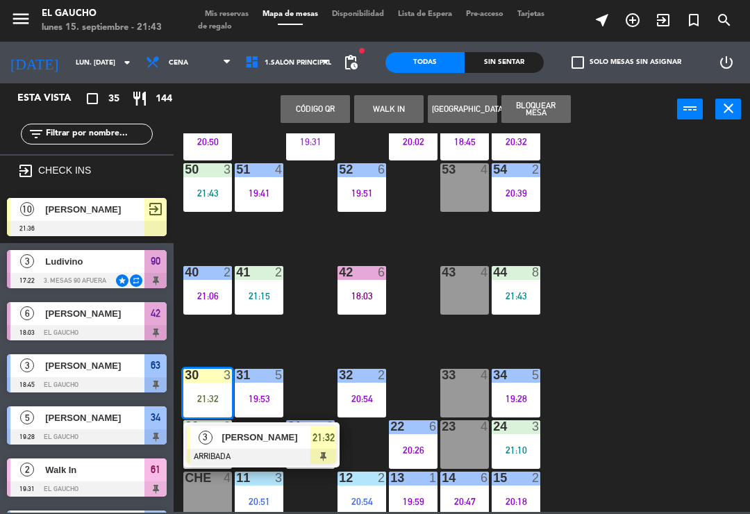
click at [281, 434] on span "[PERSON_NAME]" at bounding box center [266, 437] width 89 height 15
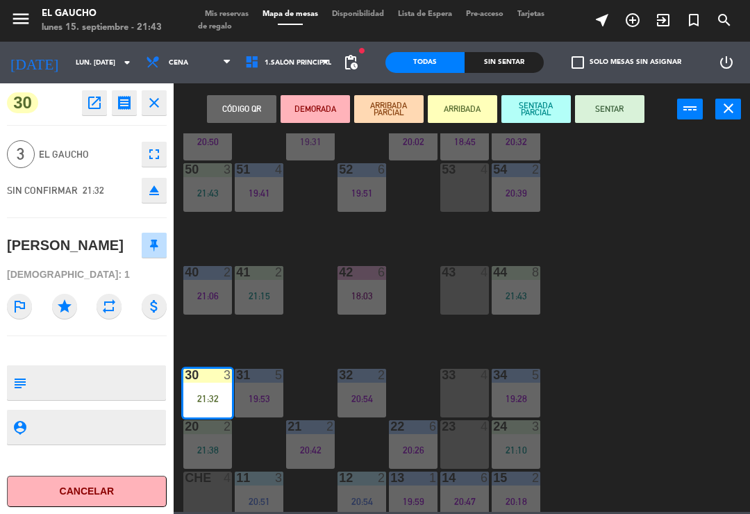
click at [604, 113] on button "SENTAR" at bounding box center [609, 109] width 69 height 28
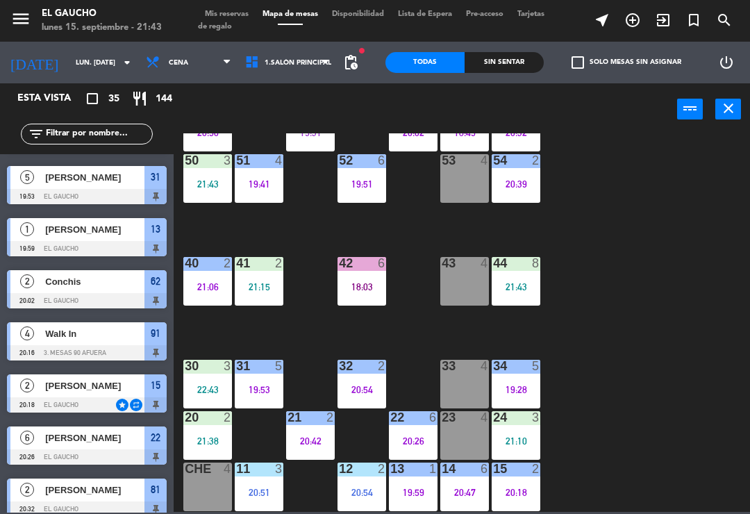
scroll to position [261, 0]
click at [260, 488] on div "20:51" at bounding box center [259, 493] width 49 height 10
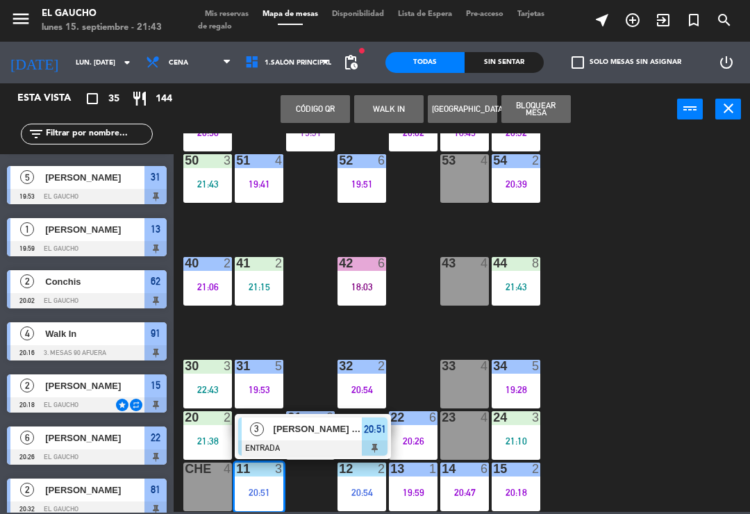
click at [320, 430] on span "[PERSON_NAME] [PERSON_NAME]" at bounding box center [318, 429] width 89 height 15
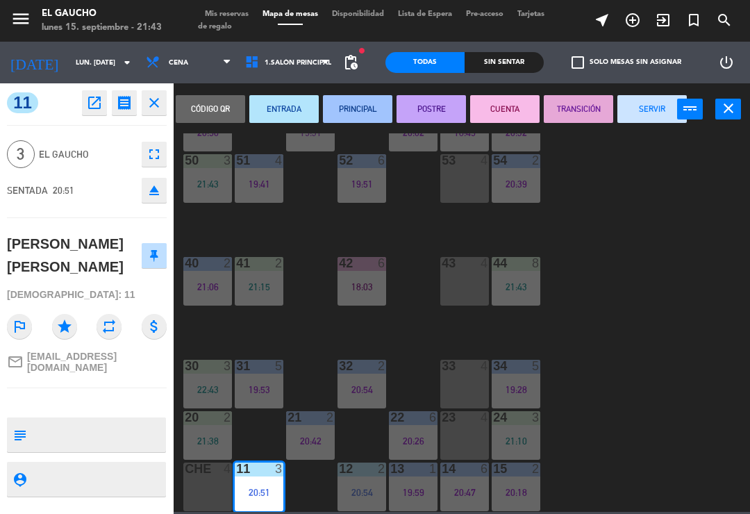
click at [362, 111] on button "PRINCIPAL" at bounding box center [357, 109] width 69 height 28
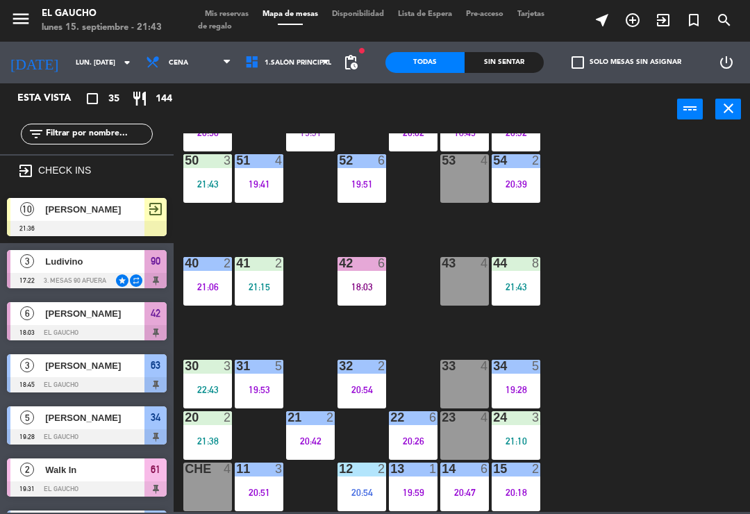
scroll to position [0, 0]
click at [354, 504] on div "12 2 20:54" at bounding box center [362, 487] width 49 height 49
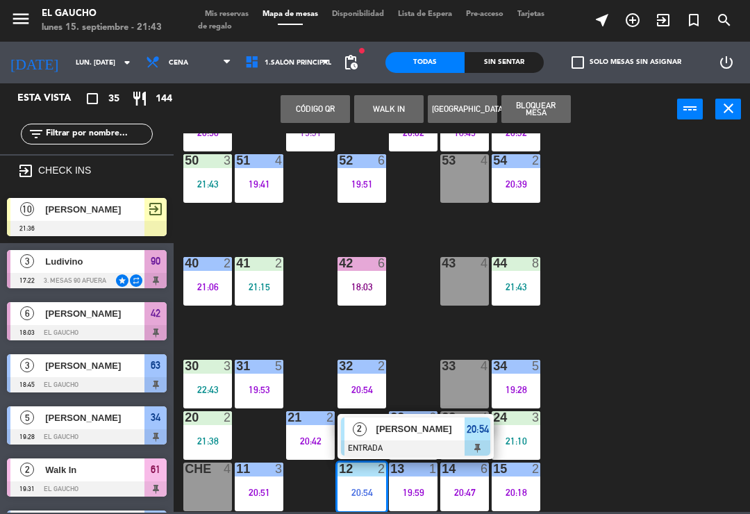
click at [419, 435] on span "[PERSON_NAME]" at bounding box center [421, 429] width 89 height 15
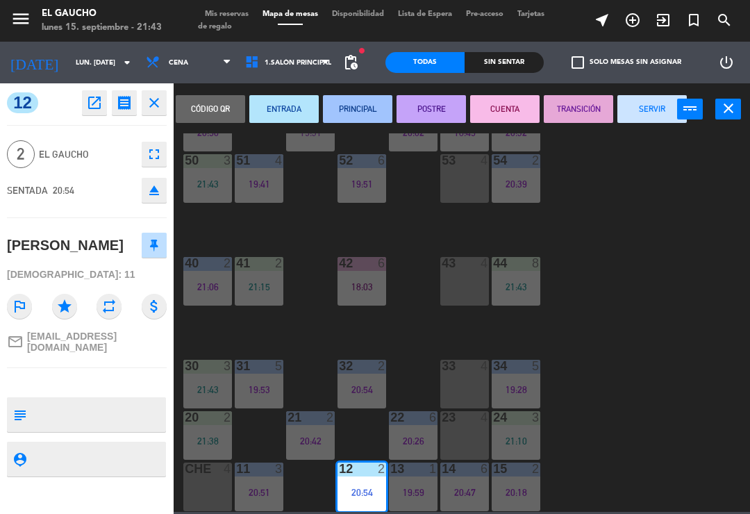
click at [351, 110] on button "PRINCIPAL" at bounding box center [357, 109] width 69 height 28
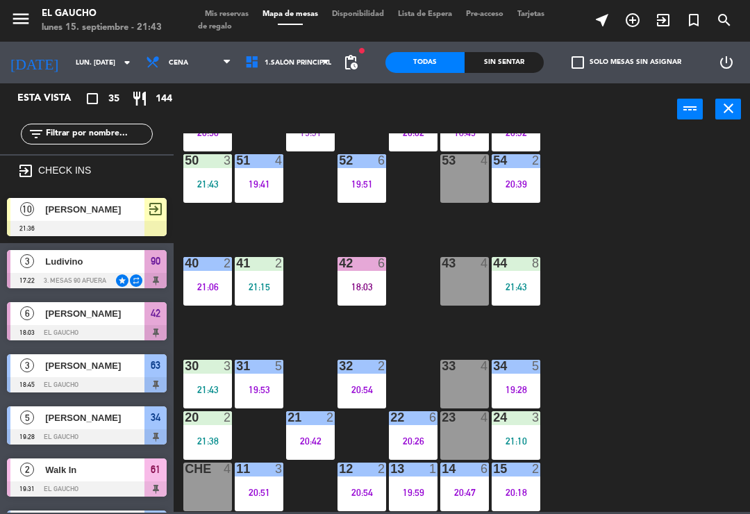
scroll to position [32, 0]
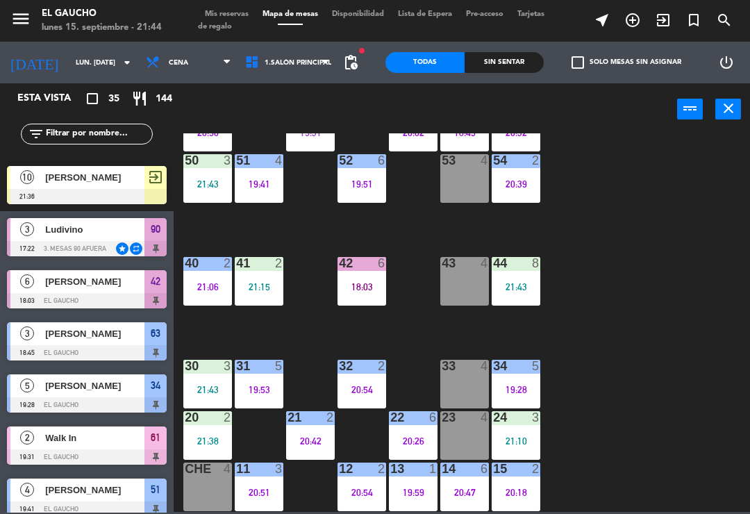
click at [419, 492] on div "19:59" at bounding box center [413, 493] width 49 height 10
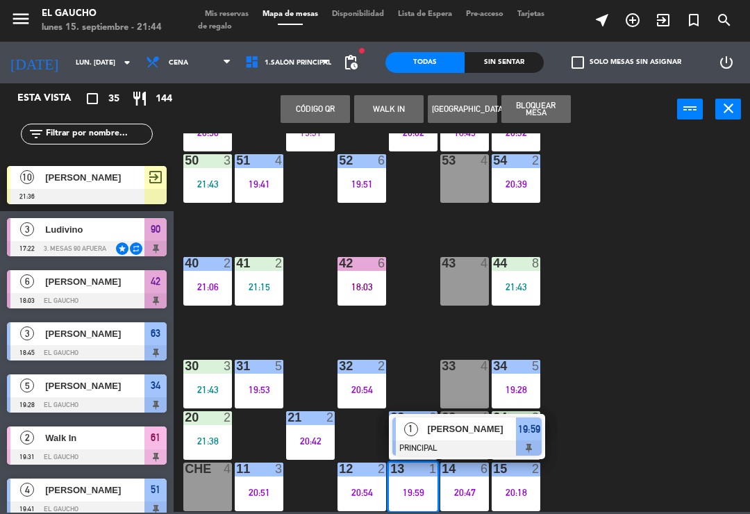
click at [445, 434] on span "[PERSON_NAME]" at bounding box center [472, 429] width 89 height 15
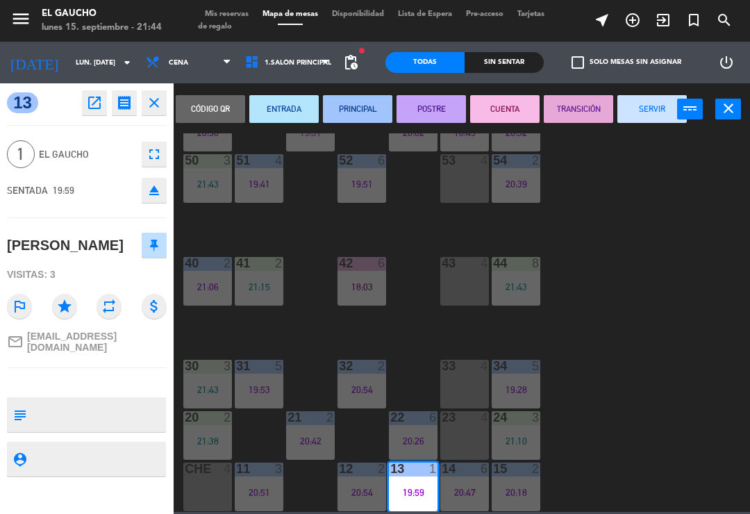
click at [639, 122] on button "SERVIR" at bounding box center [652, 109] width 69 height 28
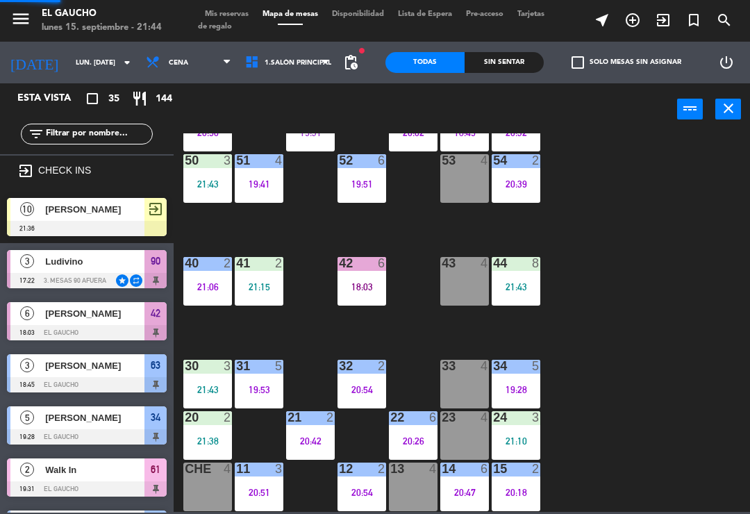
scroll to position [0, 0]
click at [515, 436] on div "21:10" at bounding box center [516, 441] width 49 height 10
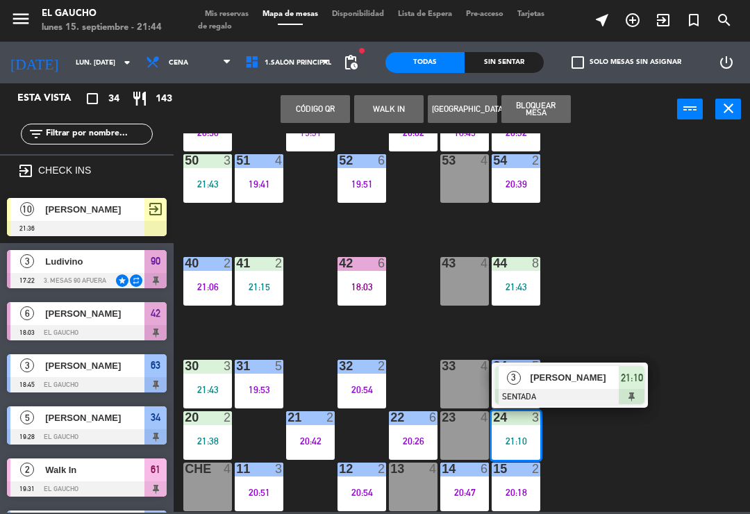
click at [593, 372] on span "[PERSON_NAME]" at bounding box center [575, 377] width 89 height 15
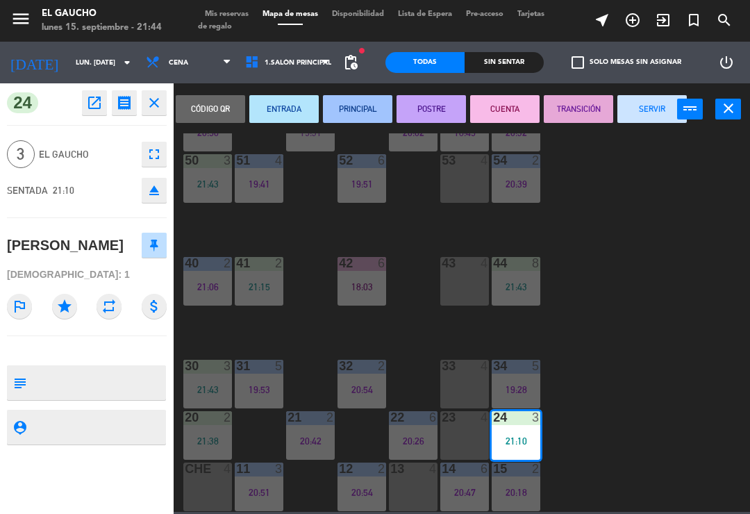
click at [355, 106] on button "PRINCIPAL" at bounding box center [357, 109] width 69 height 28
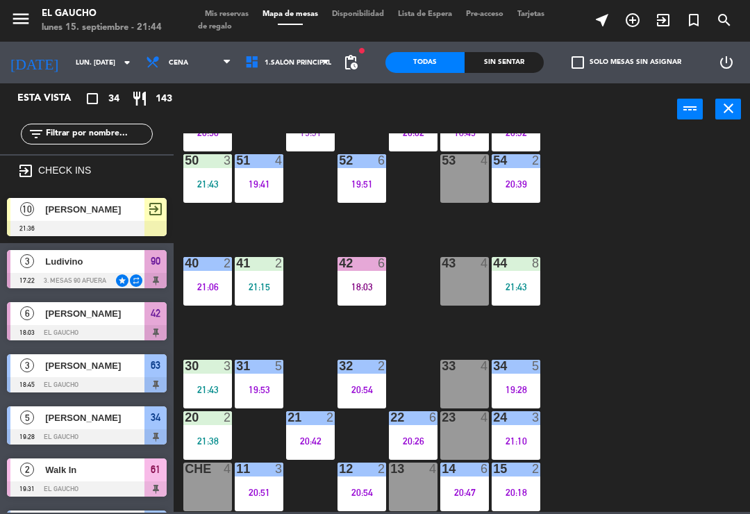
scroll to position [170, 0]
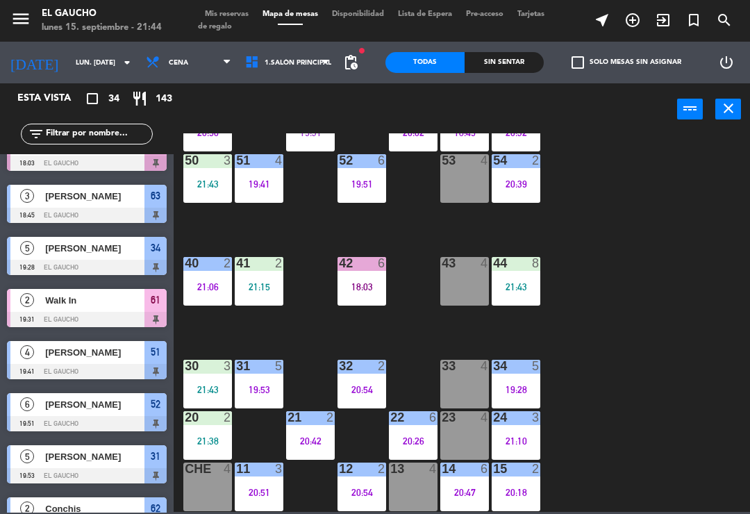
click at [514, 499] on div "15 2 20:18" at bounding box center [516, 487] width 49 height 49
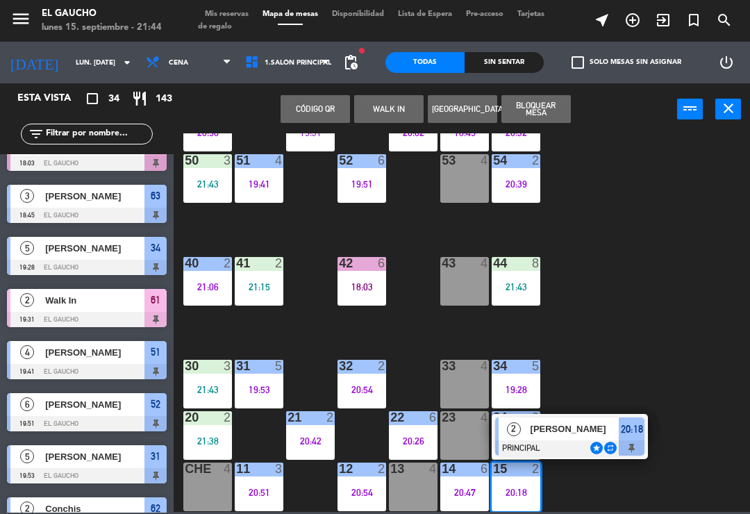
click at [596, 434] on span "[PERSON_NAME]" at bounding box center [575, 429] width 89 height 15
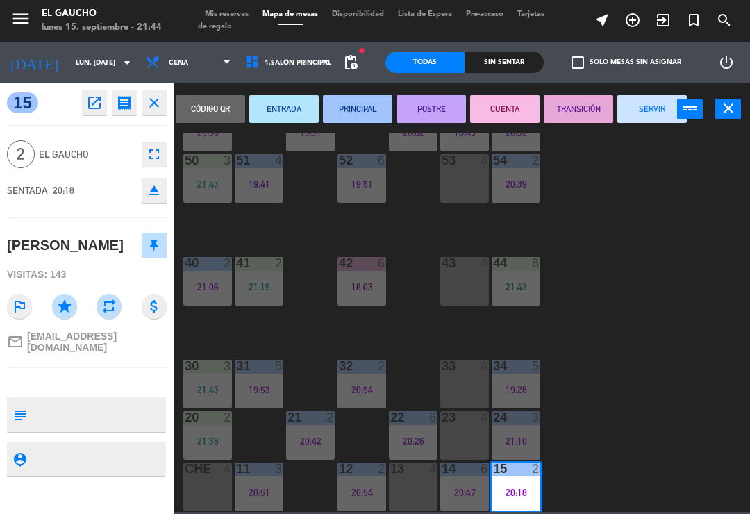
click at [652, 108] on button "SERVIR" at bounding box center [652, 109] width 69 height 28
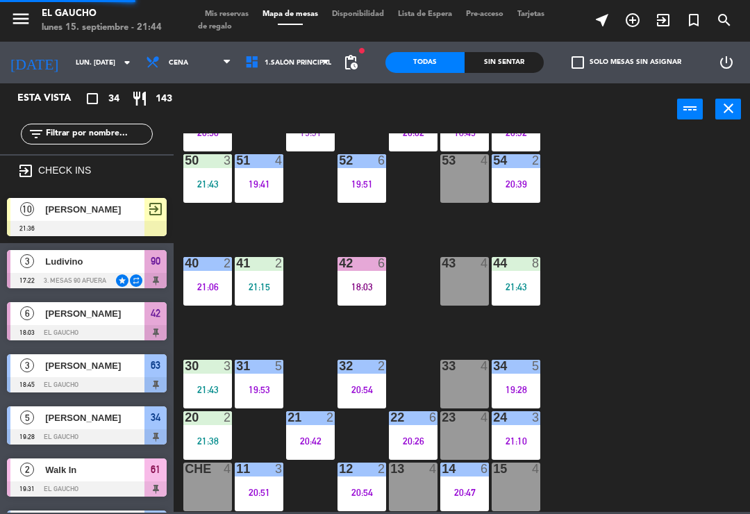
scroll to position [0, 0]
click at [645, 306] on div "84 4 80 6 21:18 83 4 82 10 21:29 81 2 20:32 70 3 21:11 71 4 72 6 20:57 73 4 74 …" at bounding box center [465, 322] width 569 height 379
click at [215, 370] on div at bounding box center [208, 366] width 23 height 13
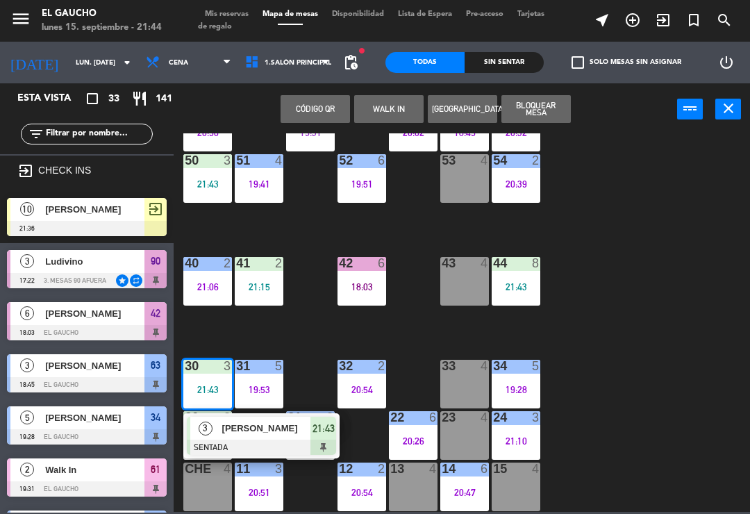
click at [284, 427] on span "[PERSON_NAME]" at bounding box center [266, 428] width 89 height 15
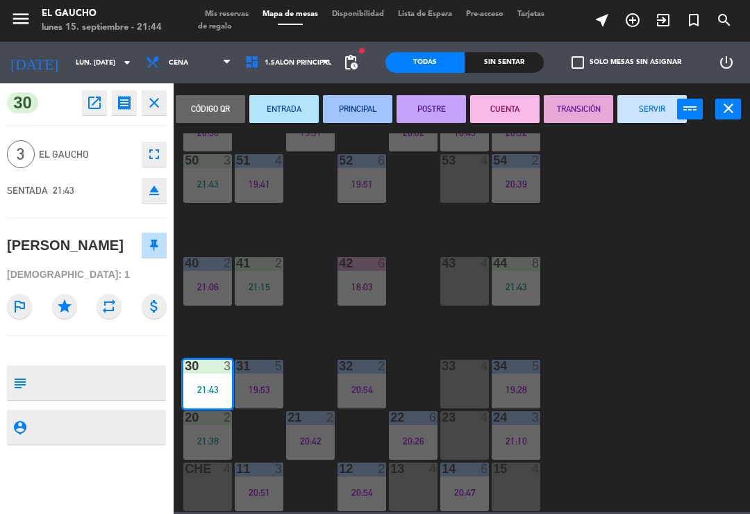
click at [356, 112] on button "PRINCIPAL" at bounding box center [357, 109] width 69 height 28
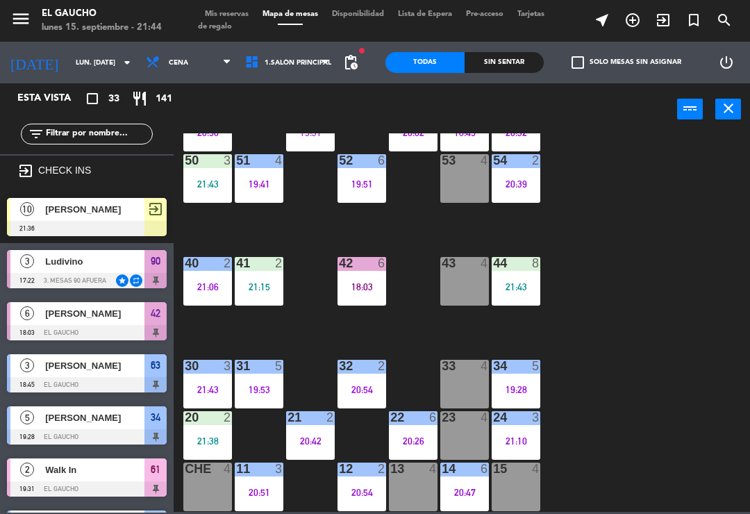
scroll to position [516, 0]
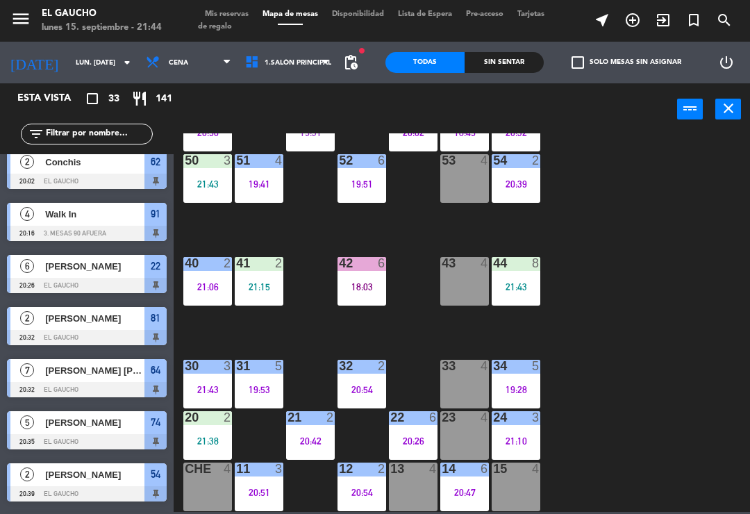
click at [262, 372] on div at bounding box center [259, 366] width 23 height 13
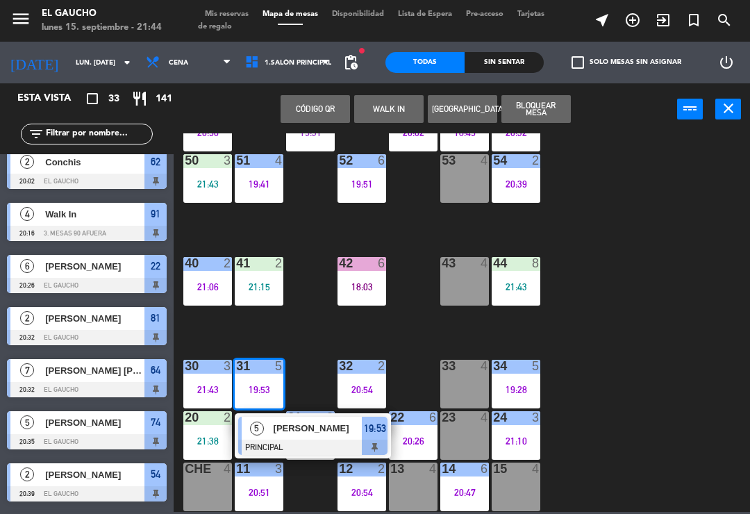
click at [320, 427] on span "[PERSON_NAME]" at bounding box center [318, 428] width 89 height 15
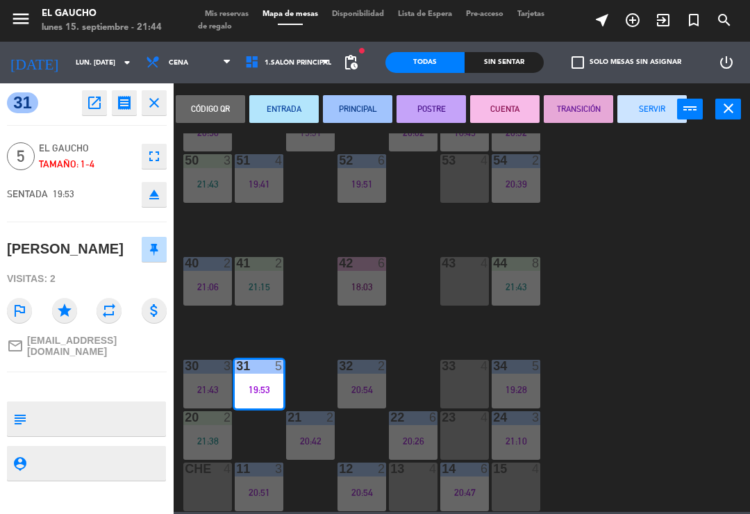
click at [646, 114] on button "SERVIR" at bounding box center [652, 109] width 69 height 28
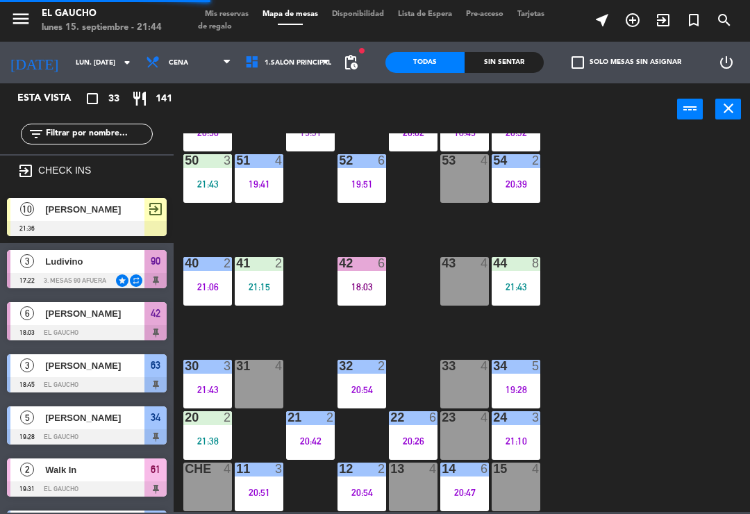
click at [261, 282] on div "21:15" at bounding box center [259, 287] width 49 height 10
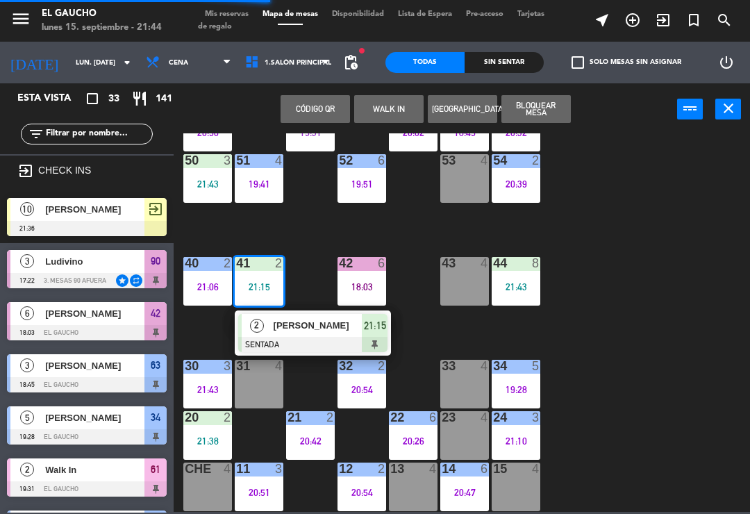
click at [309, 341] on div at bounding box center [312, 344] width 149 height 15
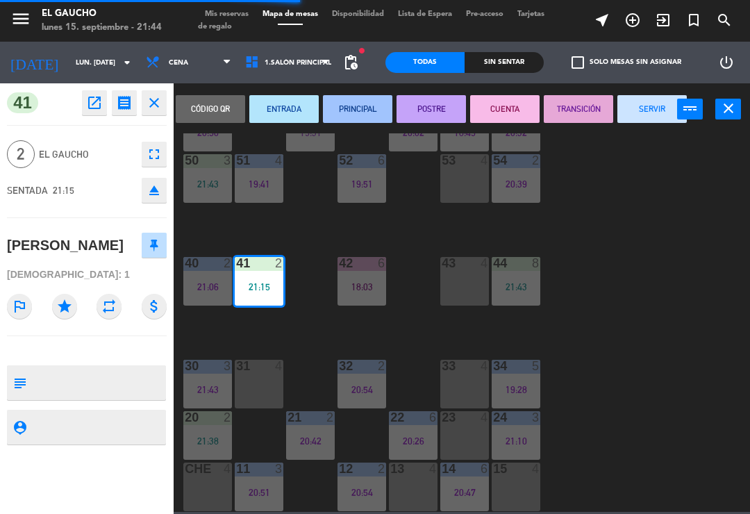
click at [354, 113] on button "PRINCIPAL" at bounding box center [357, 109] width 69 height 28
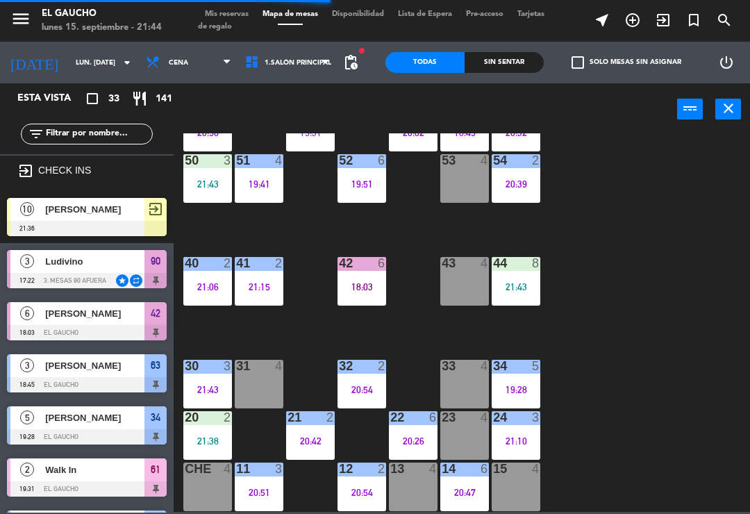
scroll to position [256, 0]
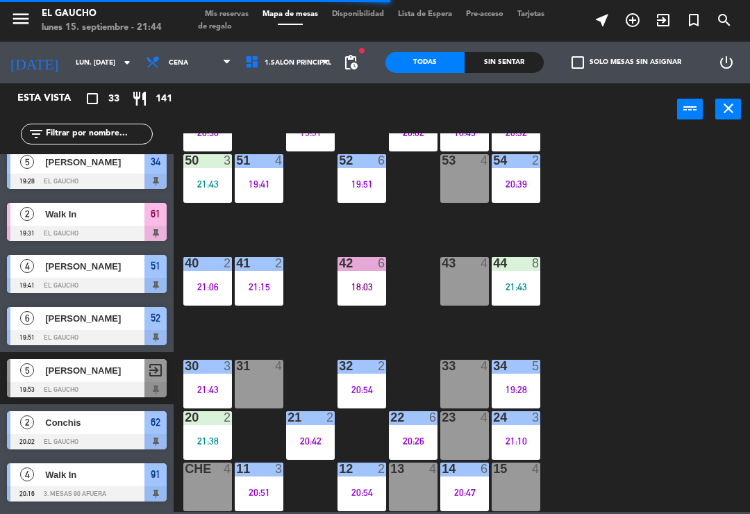
click at [206, 432] on div "20 2 21:38" at bounding box center [207, 435] width 49 height 49
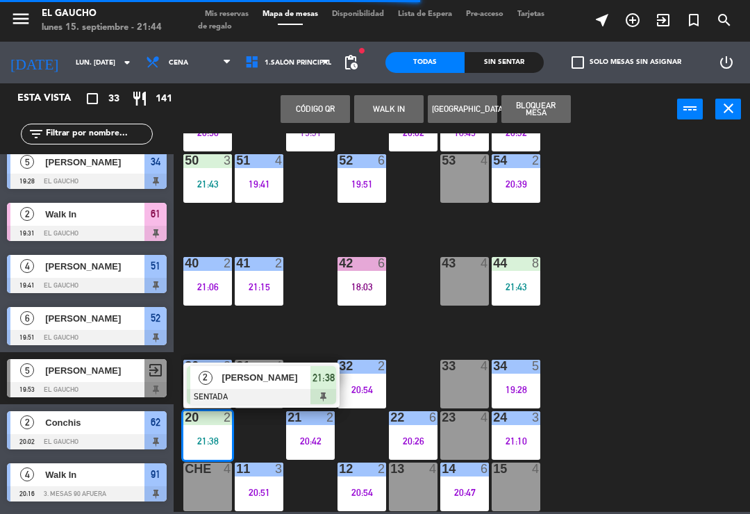
click at [274, 379] on span "[PERSON_NAME]" at bounding box center [266, 377] width 89 height 15
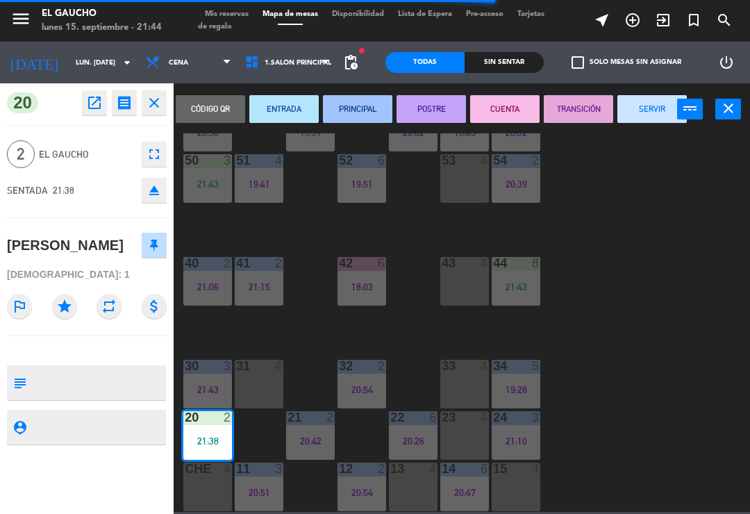
click at [366, 108] on button "PRINCIPAL" at bounding box center [357, 109] width 69 height 28
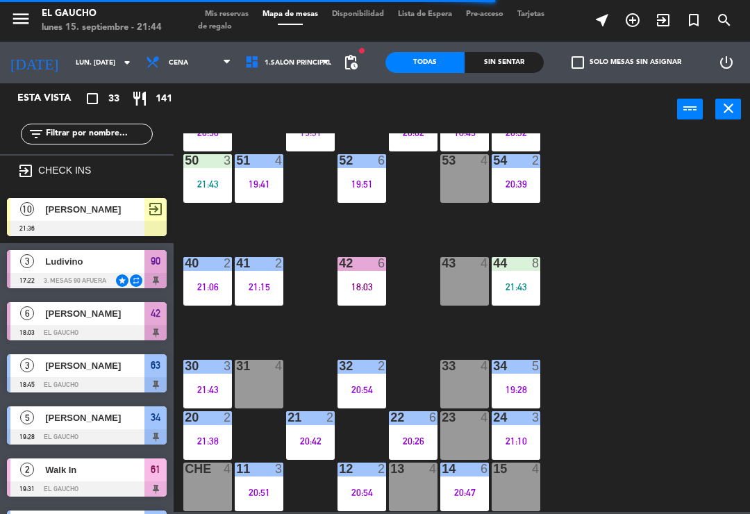
scroll to position [0, 0]
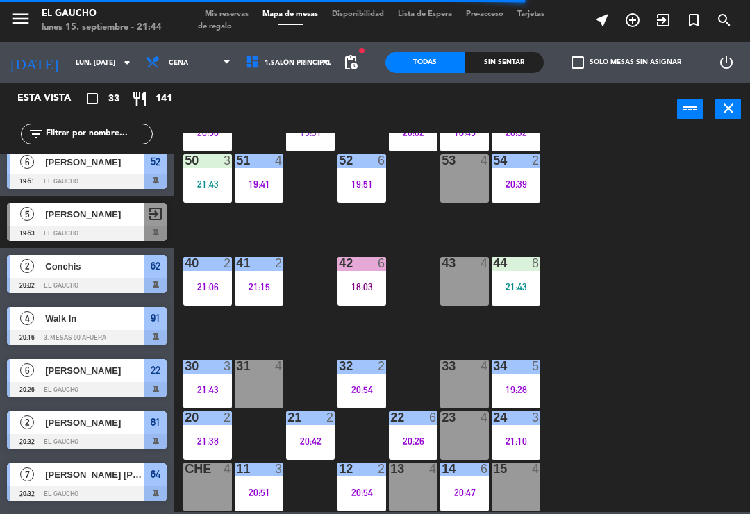
click at [213, 179] on div "21:43" at bounding box center [207, 184] width 49 height 10
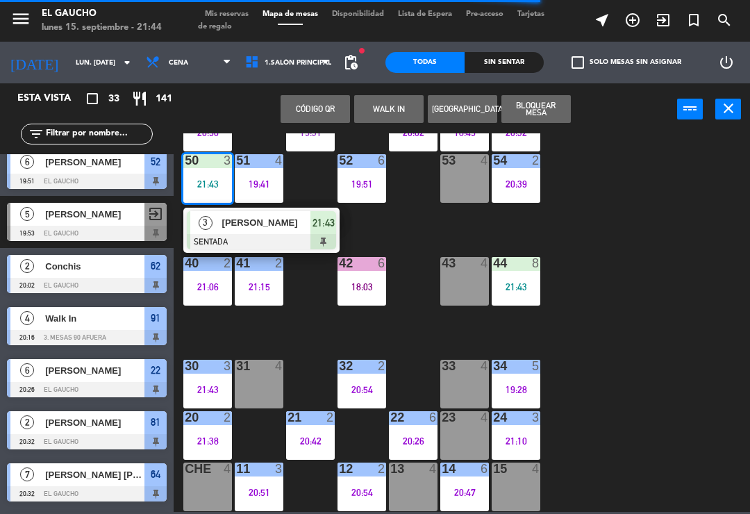
click at [236, 227] on span "[PERSON_NAME]" at bounding box center [266, 222] width 89 height 15
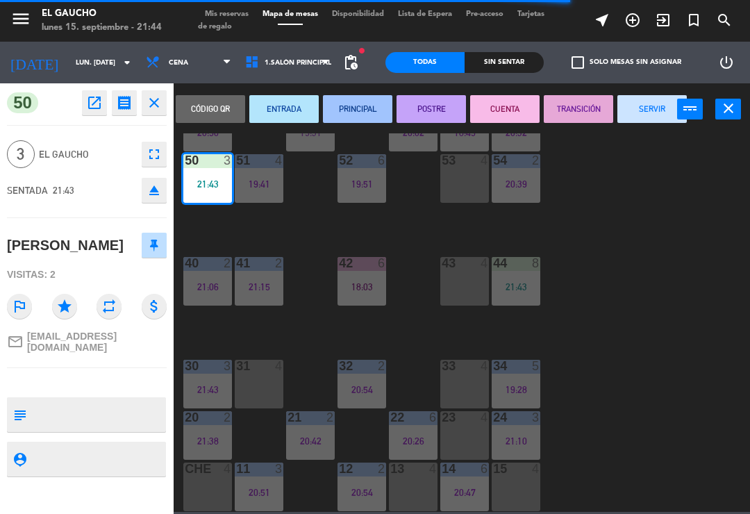
click at [370, 108] on button "PRINCIPAL" at bounding box center [357, 109] width 69 height 28
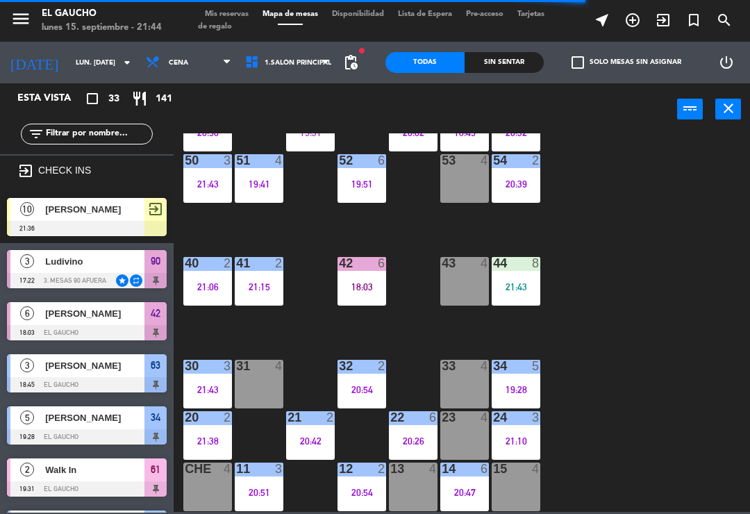
scroll to position [568, 0]
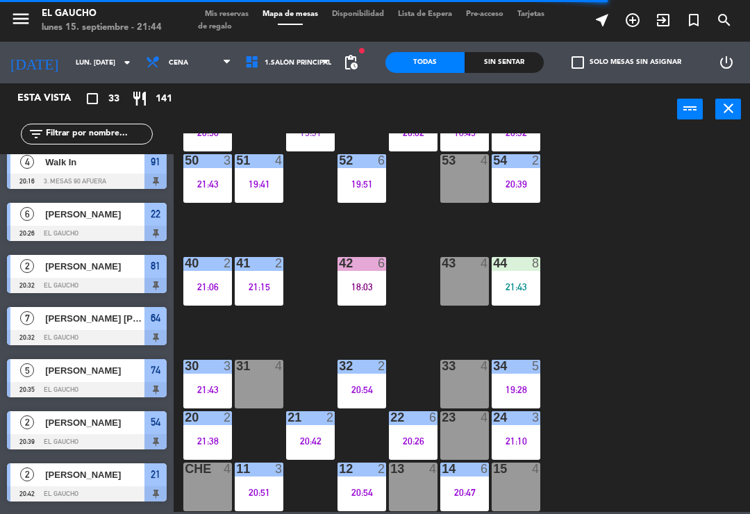
click at [517, 276] on div "44 8 21:43" at bounding box center [516, 281] width 49 height 49
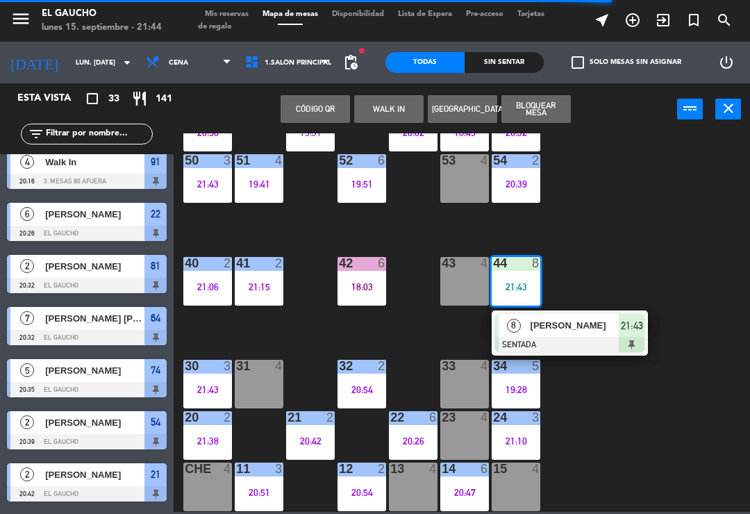
click at [589, 345] on div at bounding box center [569, 344] width 149 height 15
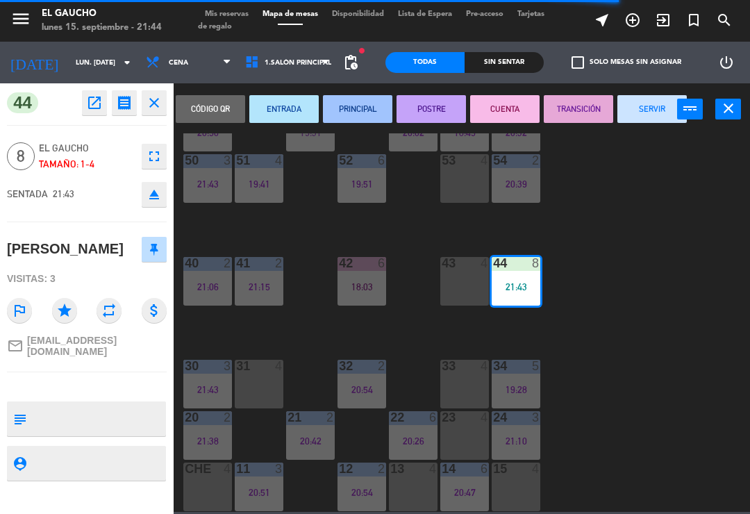
click at [350, 103] on button "PRINCIPAL" at bounding box center [357, 109] width 69 height 28
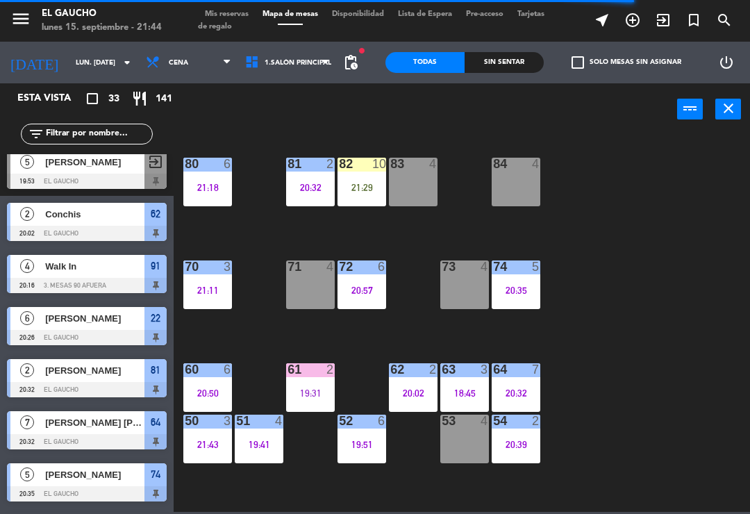
scroll to position [0, 0]
click at [363, 197] on div "82 10 21:29" at bounding box center [362, 182] width 49 height 49
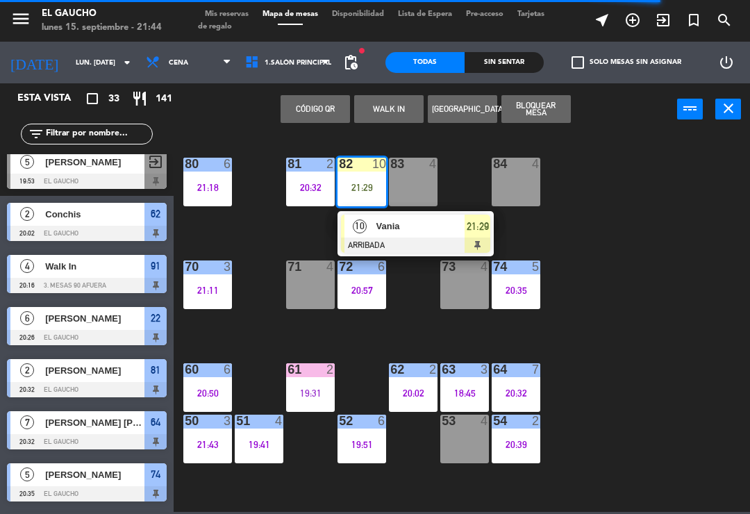
click at [401, 229] on span "Vania" at bounding box center [421, 226] width 89 height 15
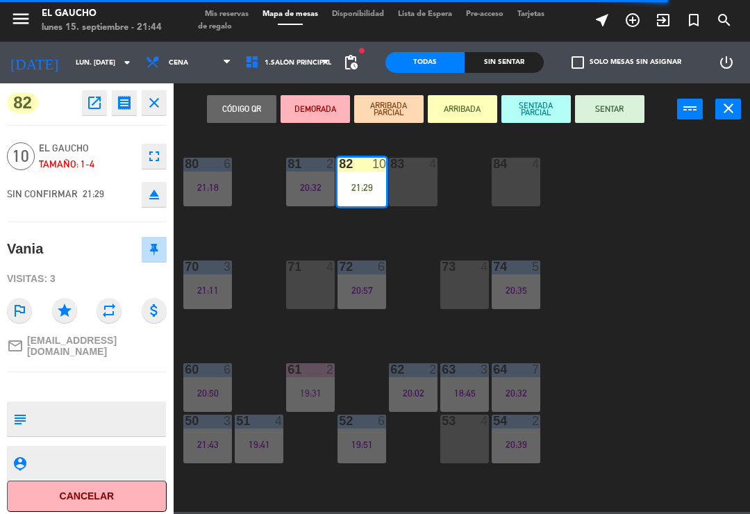
click at [607, 106] on button "SENTAR" at bounding box center [609, 109] width 69 height 28
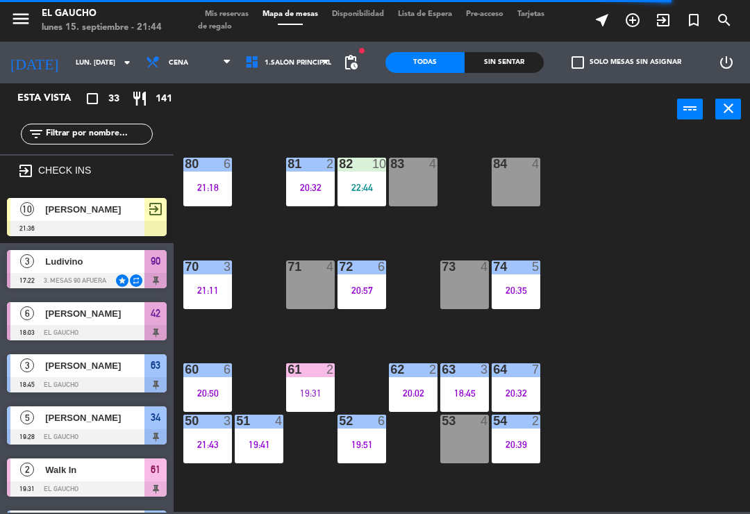
scroll to position [360, 0]
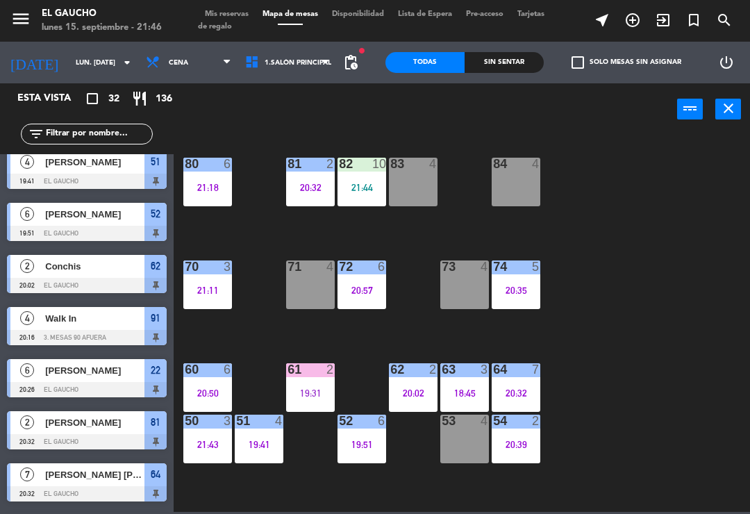
click at [649, 257] on div "84 4 80 6 21:18 83 4 82 10 21:44 81 2 20:32 70 3 21:11 71 4 72 6 20:57 73 4 74 …" at bounding box center [465, 322] width 569 height 379
click at [669, 19] on icon "exit_to_app" at bounding box center [663, 20] width 17 height 17
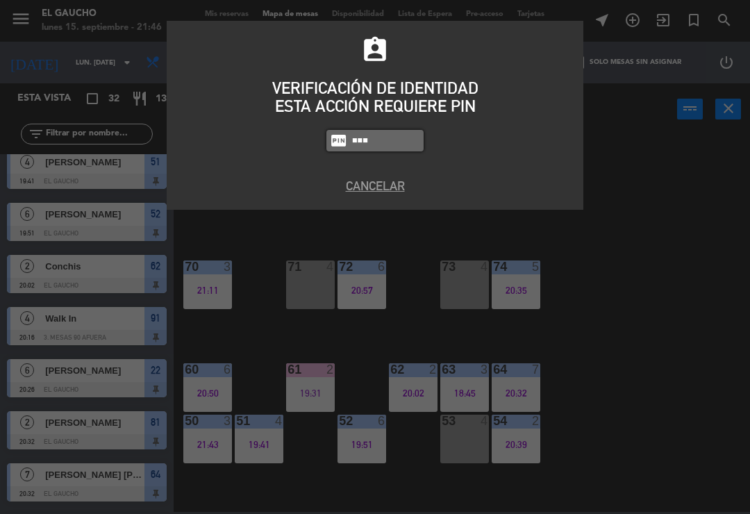
type input "3124"
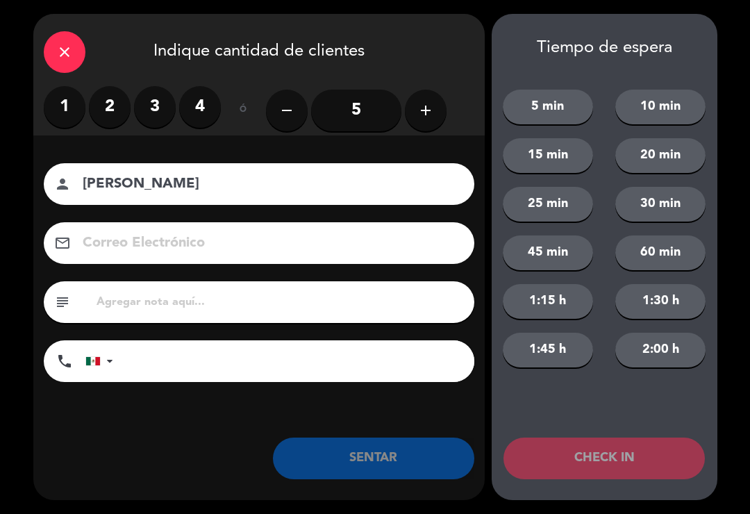
click at [371, 99] on input "5" at bounding box center [356, 111] width 90 height 42
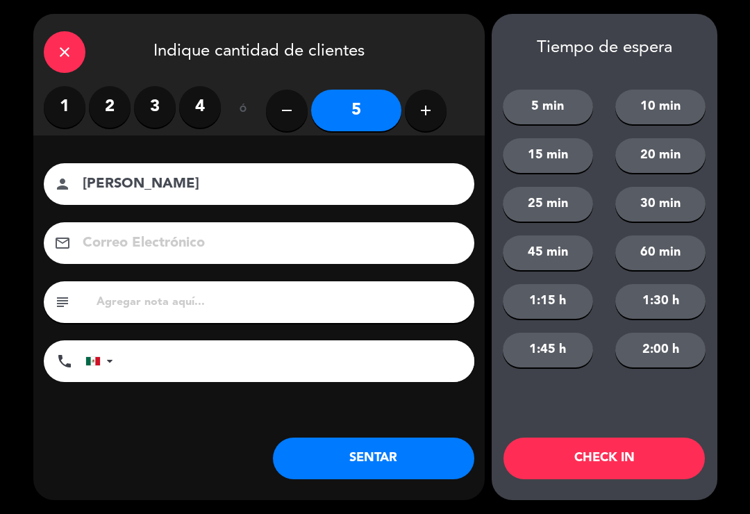
click at [170, 176] on input "[PERSON_NAME]" at bounding box center [268, 184] width 375 height 24
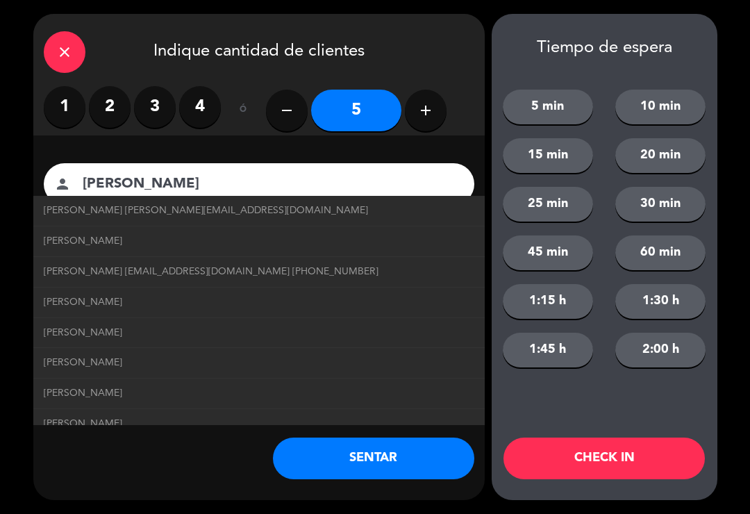
click at [281, 264] on span "[PERSON_NAME] [EMAIL_ADDRESS][DOMAIN_NAME] [PHONE_NUMBER]" at bounding box center [211, 272] width 335 height 16
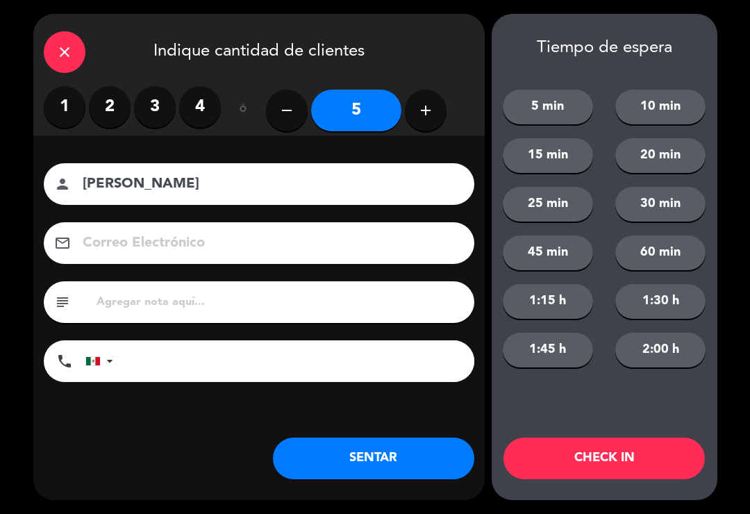
type input "[PERSON_NAME]"
type input "[EMAIL_ADDRESS][DOMAIN_NAME]"
type input "[PHONE_NUMBER]"
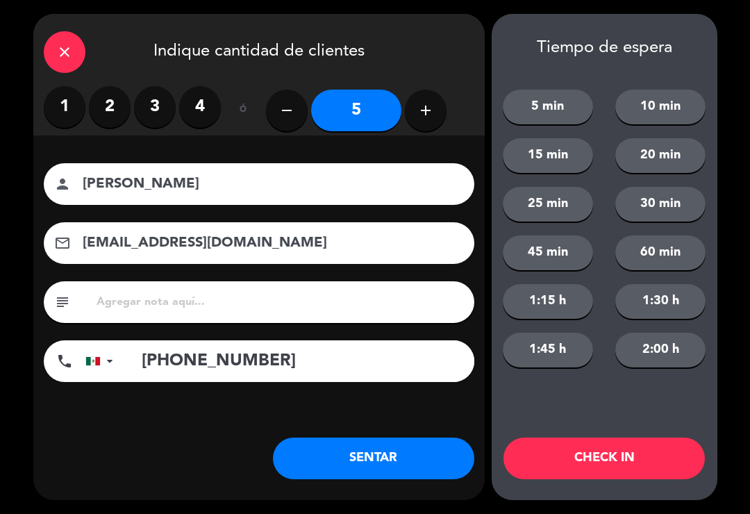
click at [584, 459] on button "CHECK IN" at bounding box center [605, 459] width 202 height 42
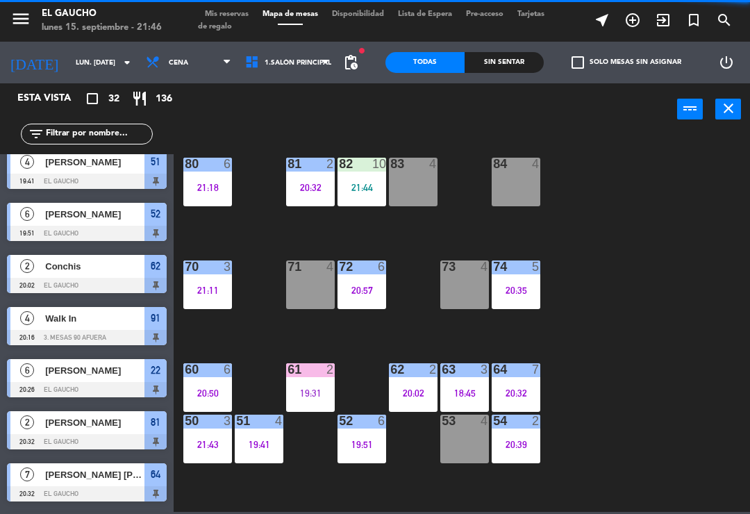
click at [603, 462] on div "84 4 80 6 21:18 83 4 82 10 21:44 81 2 20:32 70 3 21:11 71 4 72 6 20:57 73 4 74 …" at bounding box center [465, 322] width 569 height 379
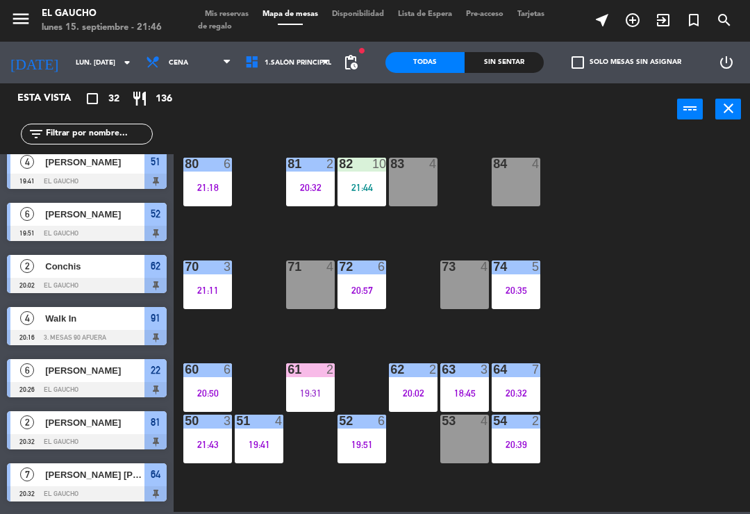
click at [632, 336] on div "84 4 80 6 21:18 83 4 82 10 21:44 81 2 20:32 70 3 21:11 71 4 72 6 20:57 73 4 74 …" at bounding box center [465, 322] width 569 height 379
click at [662, 21] on icon "exit_to_app" at bounding box center [663, 20] width 17 height 17
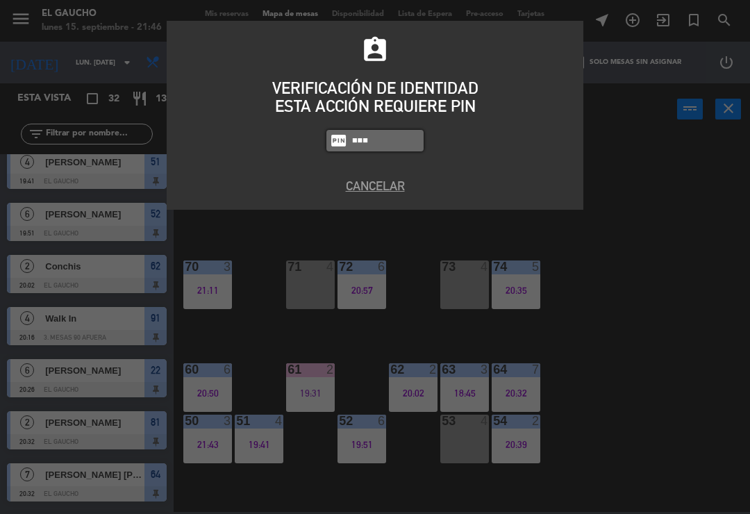
type input "3124"
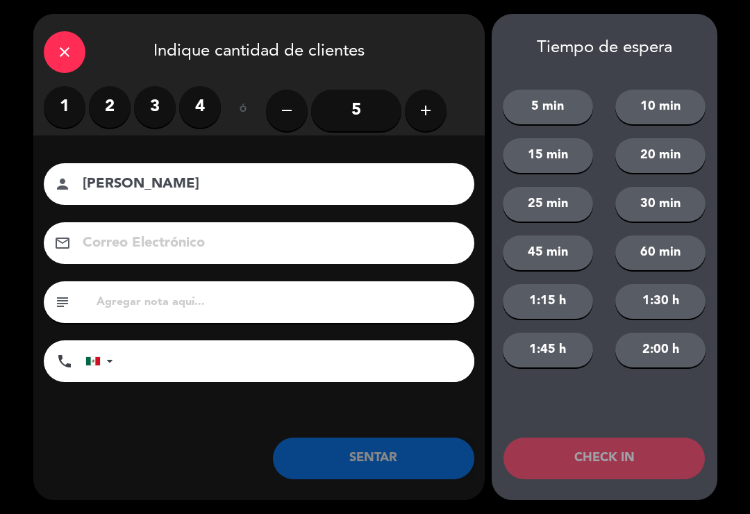
type input "[PERSON_NAME]"
click at [103, 97] on label "2" at bounding box center [110, 107] width 42 height 42
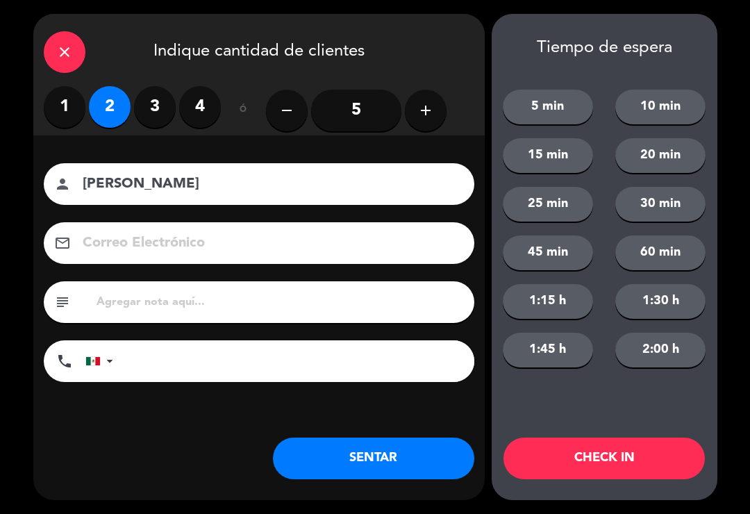
click at [619, 469] on button "CHECK IN" at bounding box center [605, 459] width 202 height 42
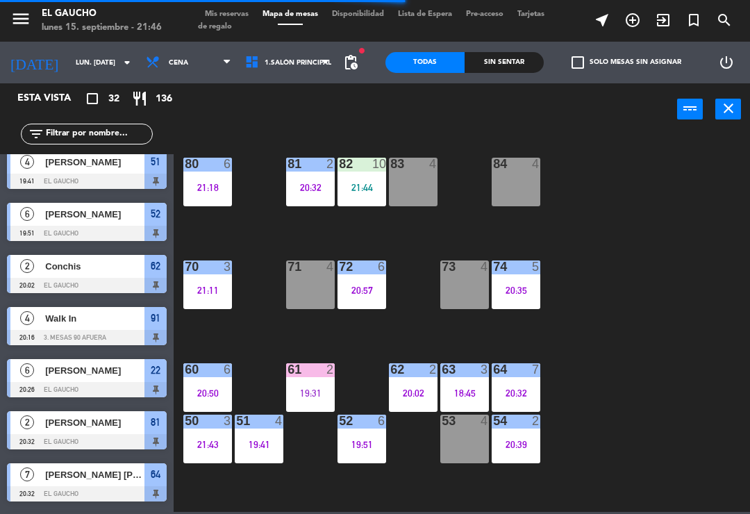
click at [654, 15] on span "exit_to_app" at bounding box center [663, 20] width 31 height 24
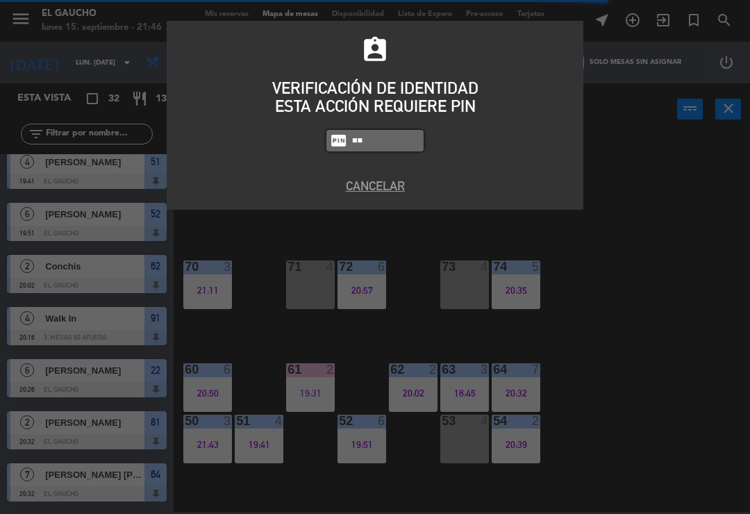
type input "3"
type input "3124"
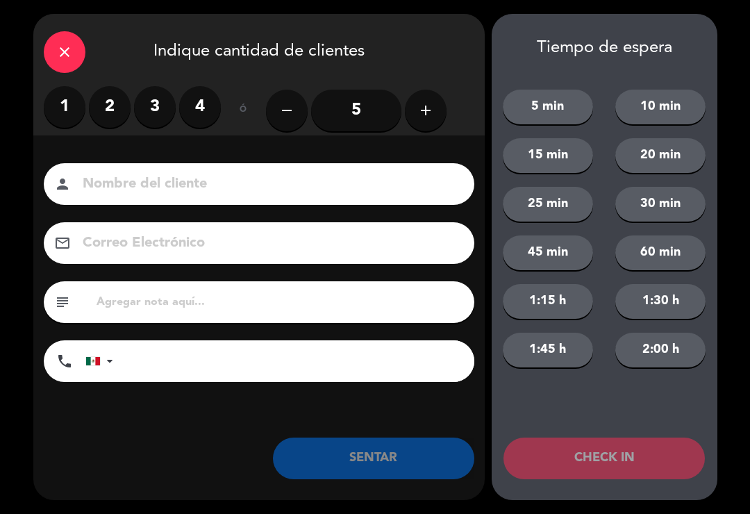
click at [120, 106] on label "2" at bounding box center [110, 107] width 42 height 42
click at [184, 194] on input at bounding box center [268, 184] width 375 height 24
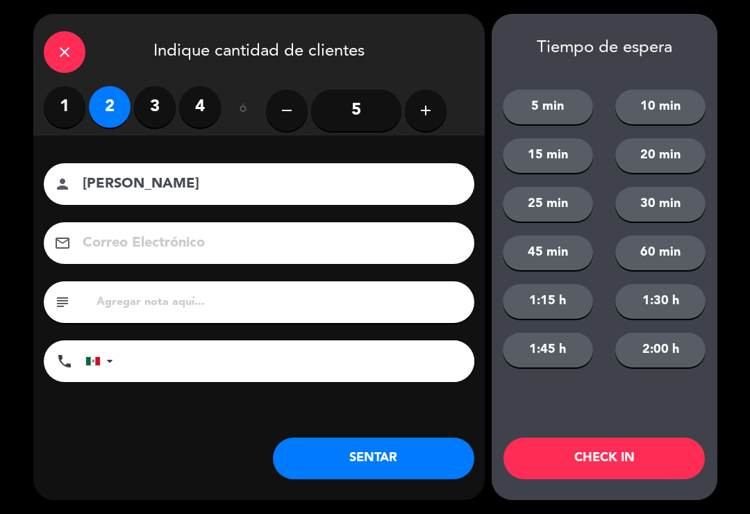
type input "[PERSON_NAME]"
click at [607, 459] on button "CHECK IN" at bounding box center [605, 459] width 202 height 42
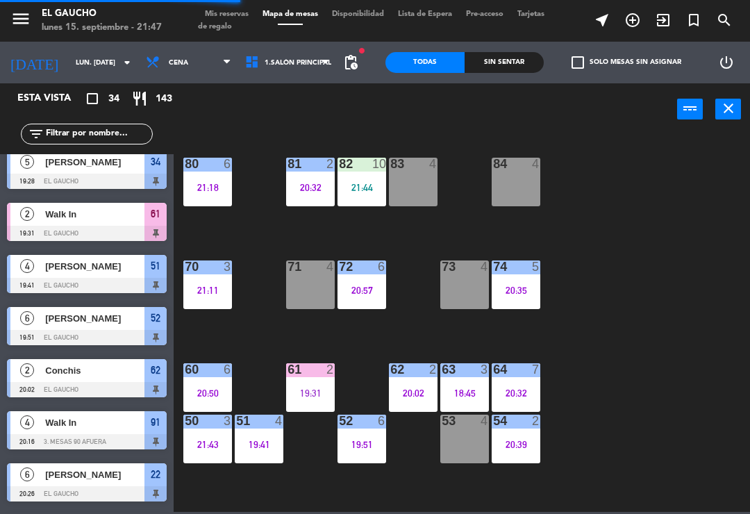
click at [607, 459] on div "84 4 80 6 21:18 83 4 82 10 21:44 81 2 20:32 70 3 21:11 71 4 72 6 20:57 73 4 74 …" at bounding box center [465, 322] width 569 height 379
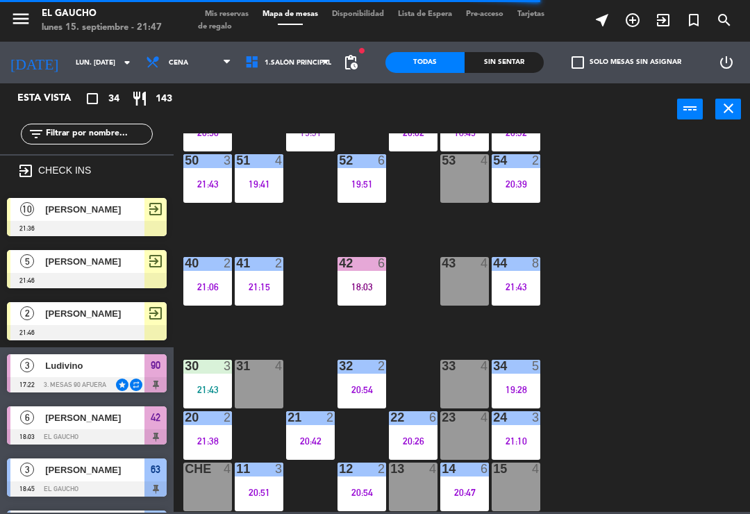
scroll to position [0, 0]
click at [599, 244] on div "84 4 80 6 21:18 83 4 82 10 21:44 81 2 20:32 70 3 21:11 71 4 72 6 20:57 73 4 74 …" at bounding box center [465, 322] width 569 height 379
click at [110, 265] on span "[PERSON_NAME]" at bounding box center [94, 261] width 99 height 15
click at [100, 266] on span "[PERSON_NAME]" at bounding box center [94, 261] width 99 height 15
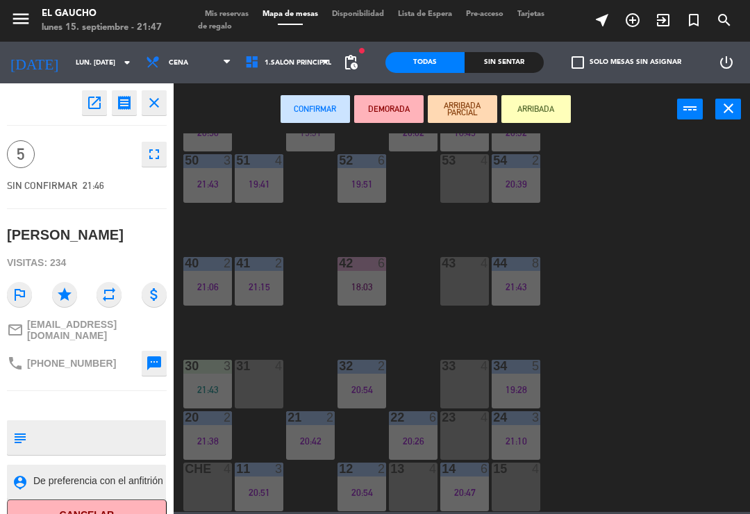
click at [517, 486] on div "15 4" at bounding box center [516, 487] width 49 height 49
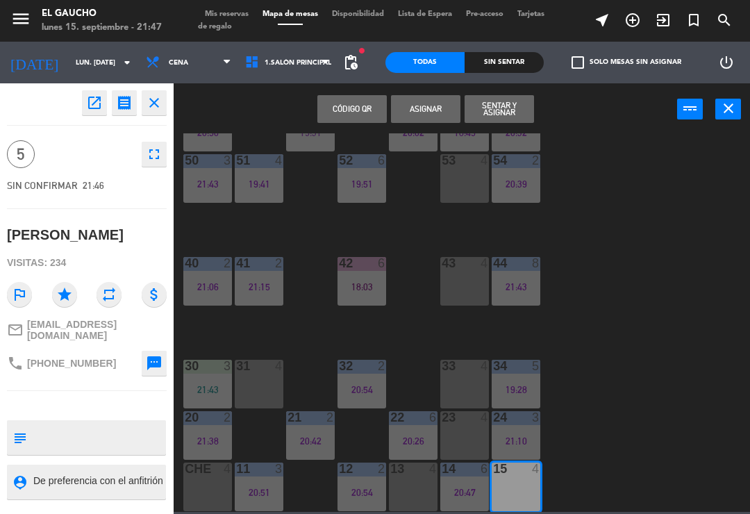
click at [509, 106] on button "Sentar y Asignar" at bounding box center [499, 109] width 69 height 28
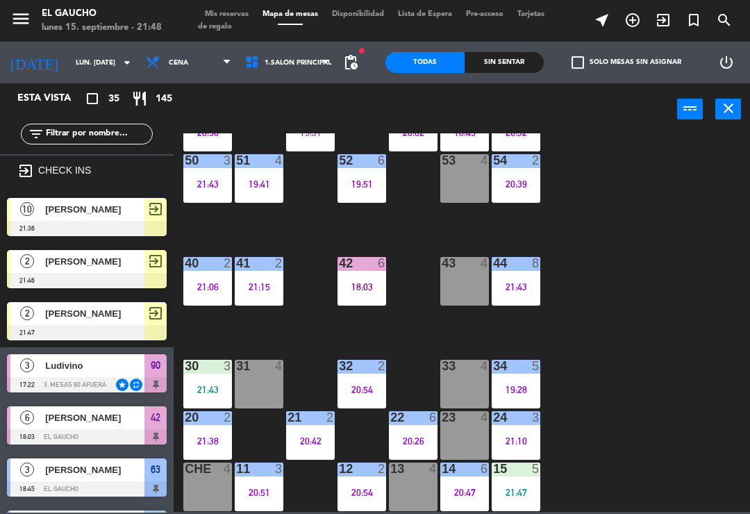
click at [669, 19] on icon "exit_to_app" at bounding box center [663, 20] width 17 height 17
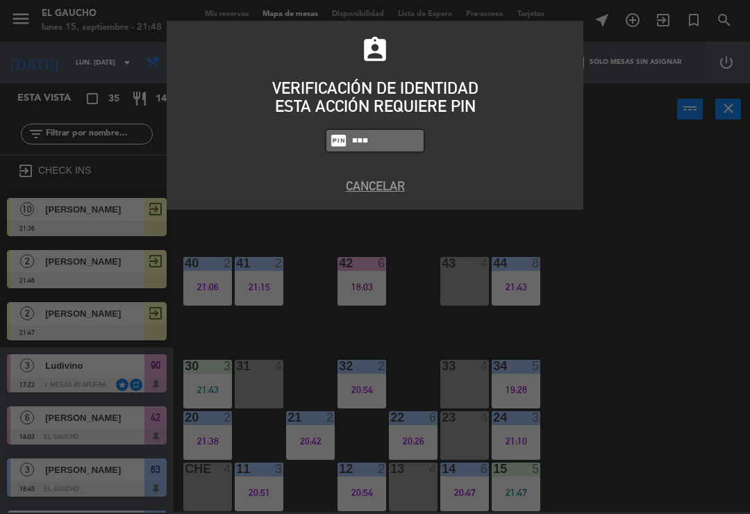
type input "3125"
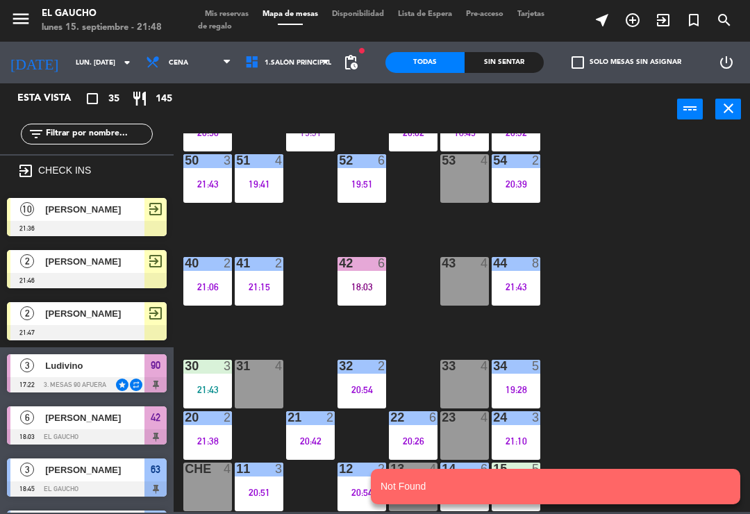
click at [684, 273] on div "84 4 80 6 21:18 83 4 82 10 21:44 81 2 20:32 70 3 21:11 71 4 72 6 20:57 73 4 74 …" at bounding box center [465, 322] width 569 height 379
click at [669, 24] on icon "exit_to_app" at bounding box center [663, 20] width 17 height 17
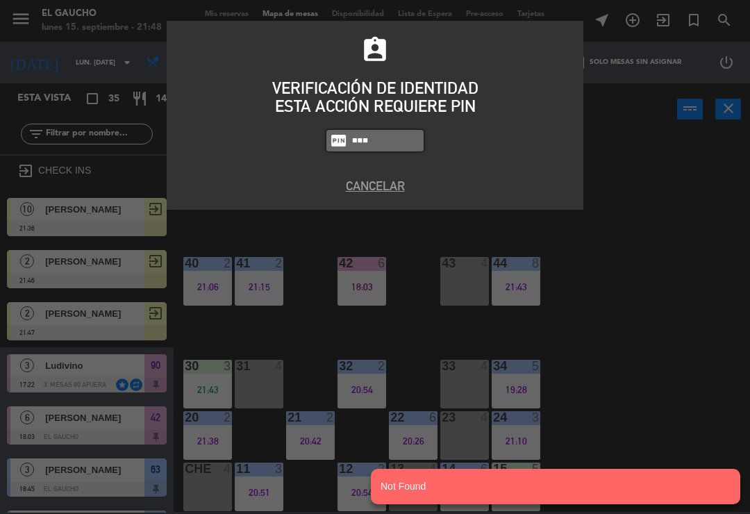
type input "3124"
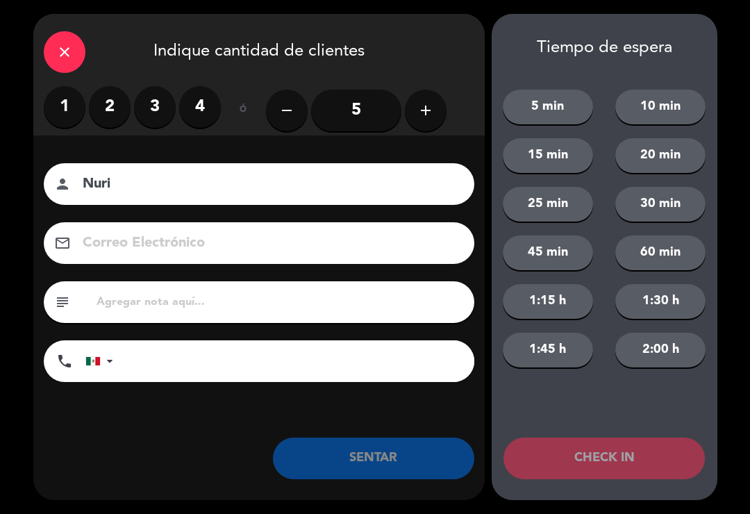
type input "Nuri"
click at [115, 102] on label "2" at bounding box center [110, 107] width 42 height 42
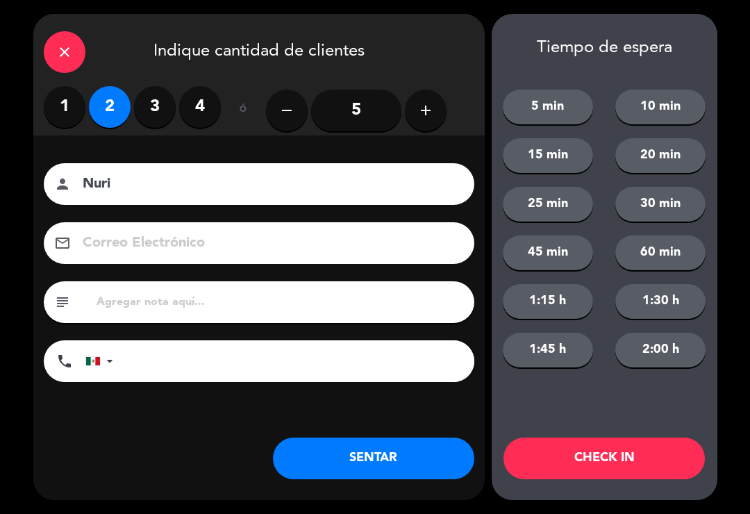
click at [630, 454] on button "CHECK IN" at bounding box center [605, 459] width 202 height 42
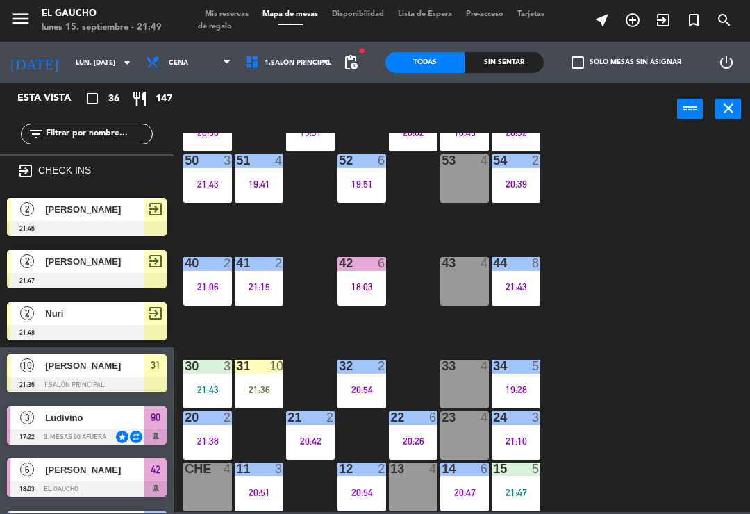
click at [527, 495] on div "21:47" at bounding box center [516, 493] width 49 height 10
click at [643, 315] on div "84 4 80 6 21:18 83 4 82 10 21:44 81 2 20:32 70 3 21:11 71 4 72 6 20:57 73 4 74 …" at bounding box center [465, 322] width 569 height 379
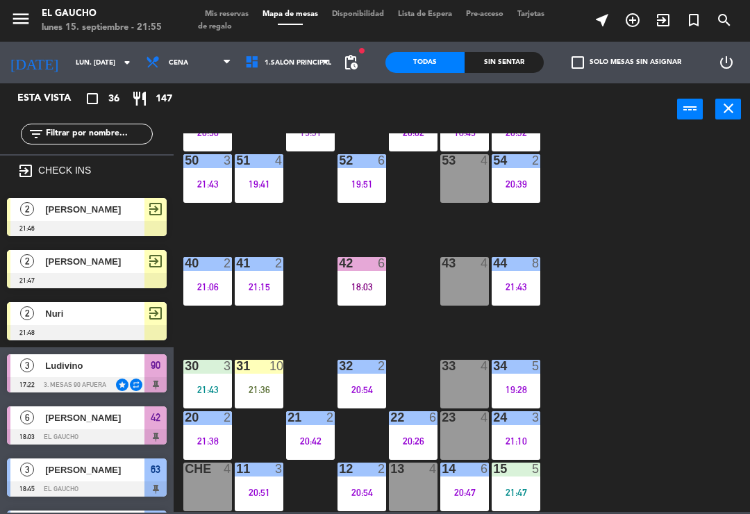
click at [665, 18] on icon "exit_to_app" at bounding box center [663, 20] width 17 height 17
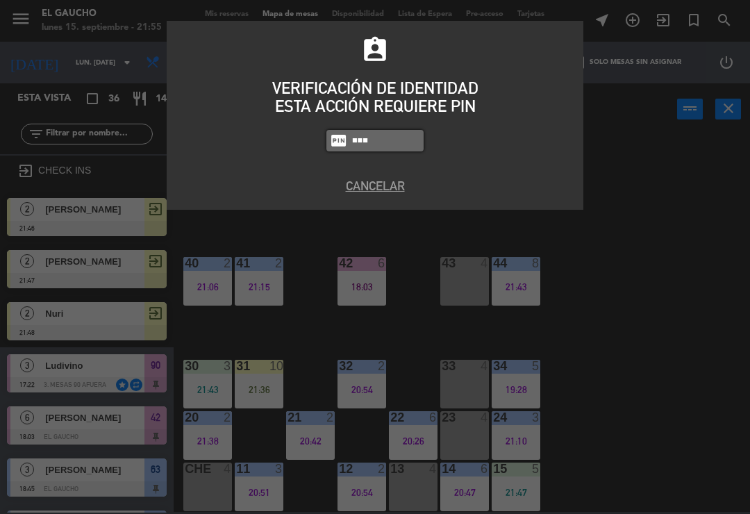
type input "3124"
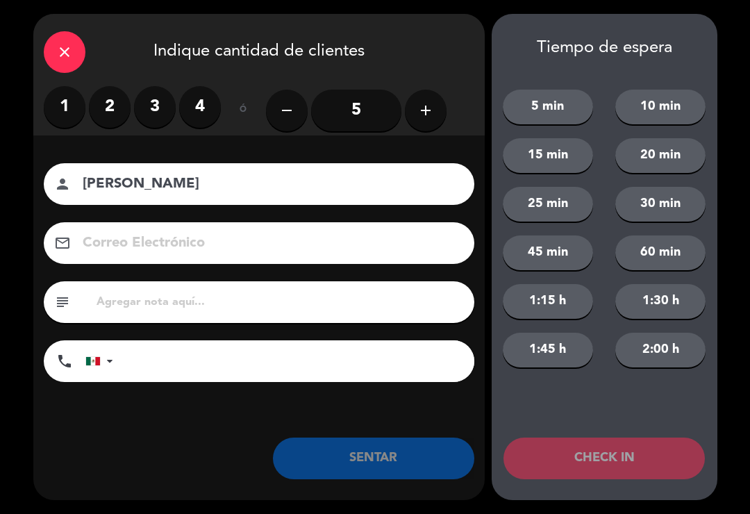
type input "[PERSON_NAME]"
click at [151, 99] on label "3" at bounding box center [155, 107] width 42 height 42
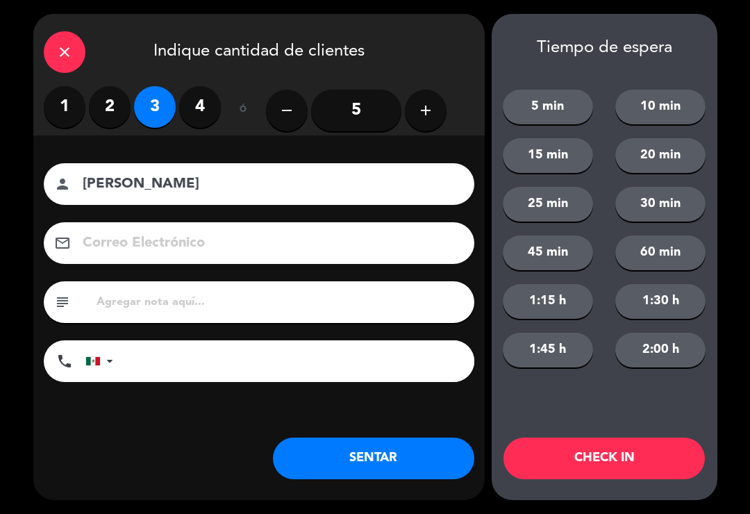
click at [108, 109] on label "2" at bounding box center [110, 107] width 42 height 42
click at [147, 249] on input at bounding box center [268, 243] width 375 height 24
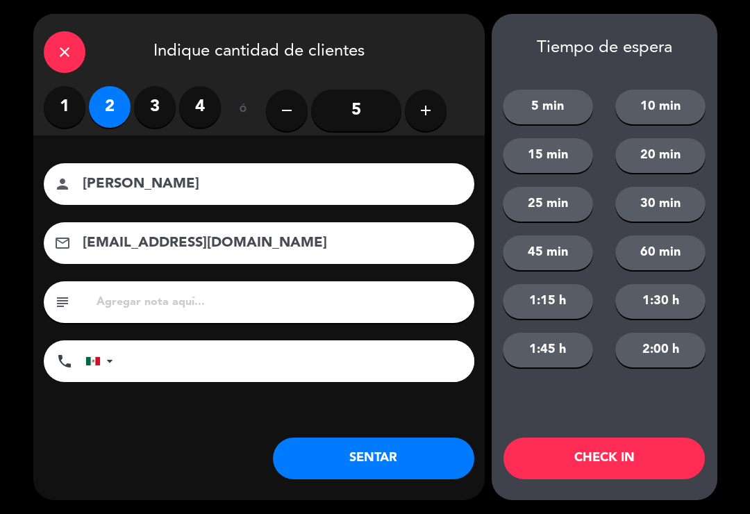
type input "[EMAIL_ADDRESS][DOMAIN_NAME]"
click at [360, 466] on button "SENTAR" at bounding box center [374, 459] width 202 height 42
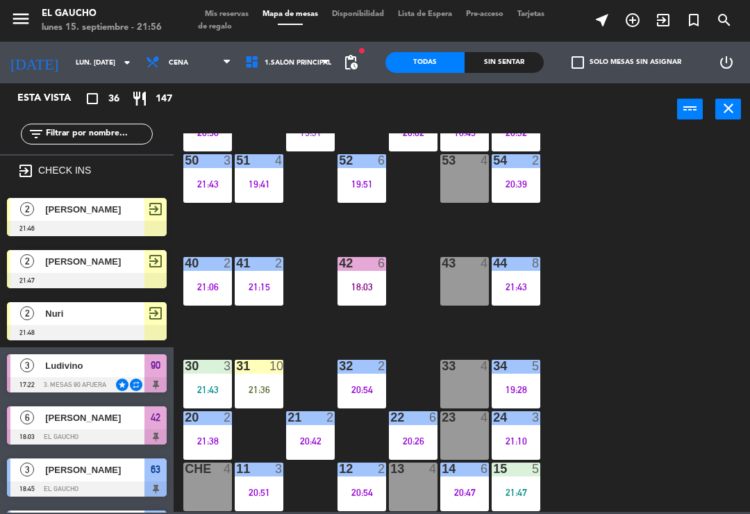
click at [356, 390] on div "20:54" at bounding box center [362, 390] width 49 height 10
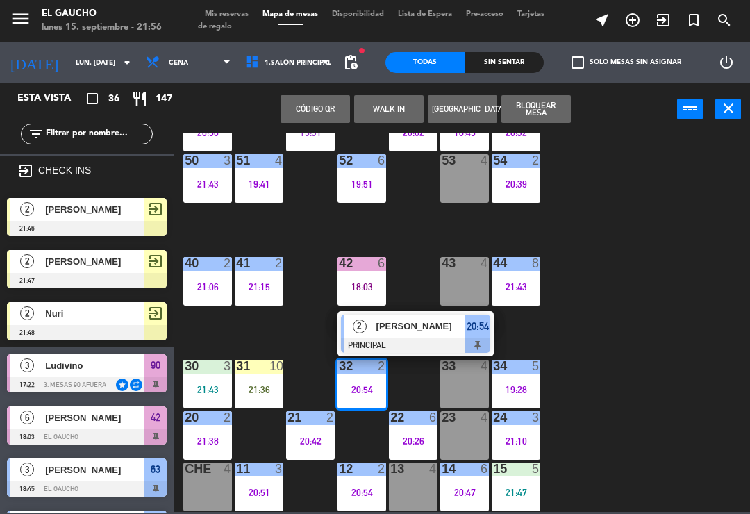
click at [413, 331] on span "[PERSON_NAME]" at bounding box center [421, 326] width 89 height 15
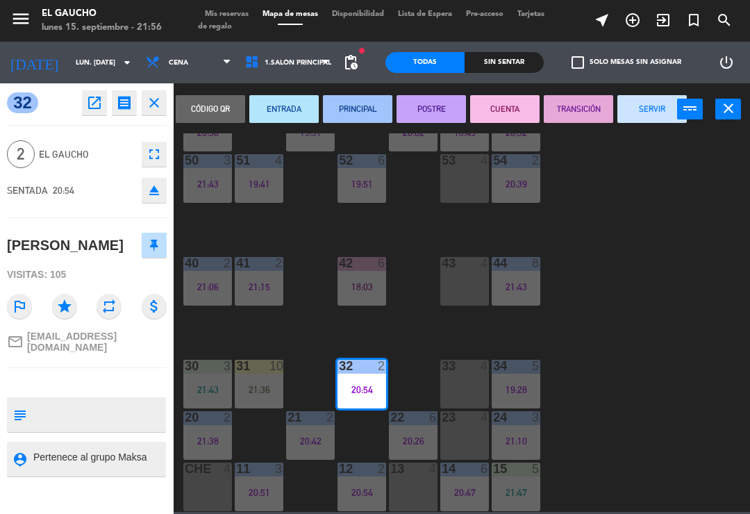
click at [637, 106] on button "SERVIR" at bounding box center [652, 109] width 69 height 28
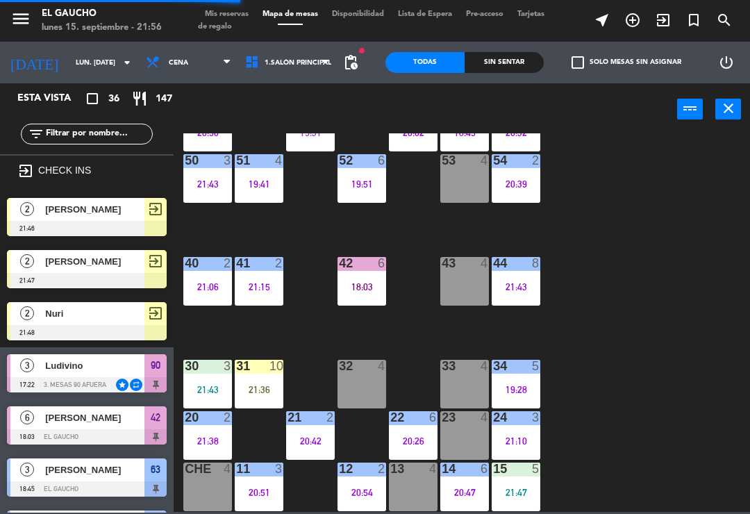
click at [262, 488] on div "20:51" at bounding box center [259, 493] width 49 height 10
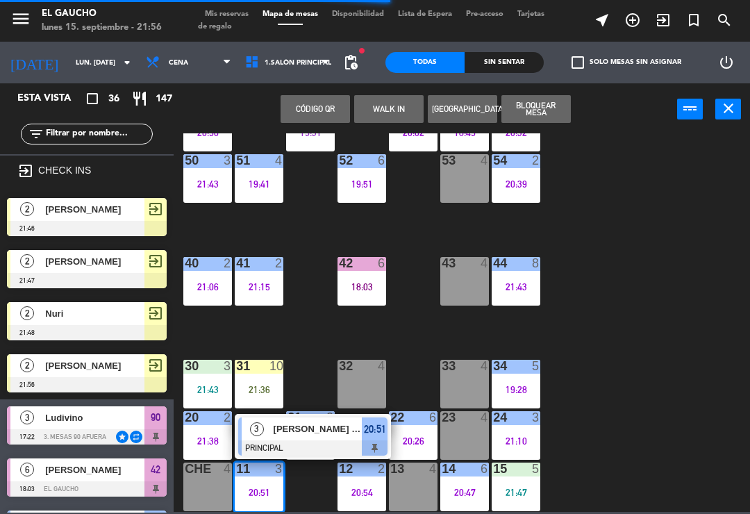
click at [345, 432] on span "[PERSON_NAME] [PERSON_NAME]" at bounding box center [318, 429] width 89 height 15
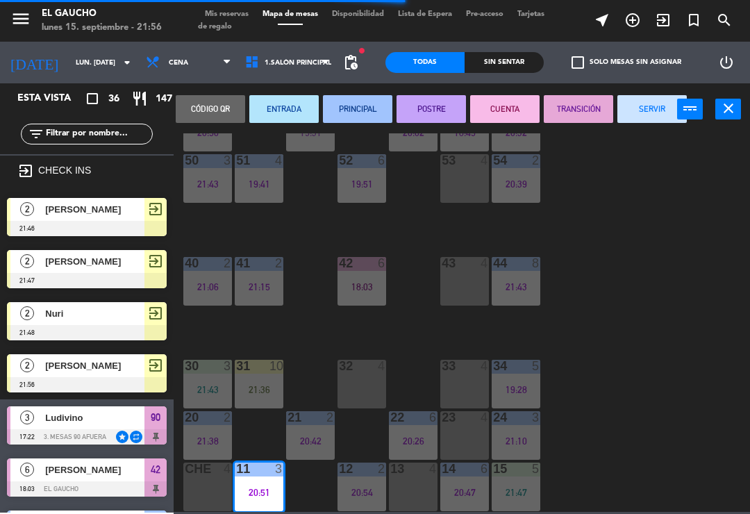
click at [640, 105] on button "SERVIR" at bounding box center [652, 109] width 69 height 28
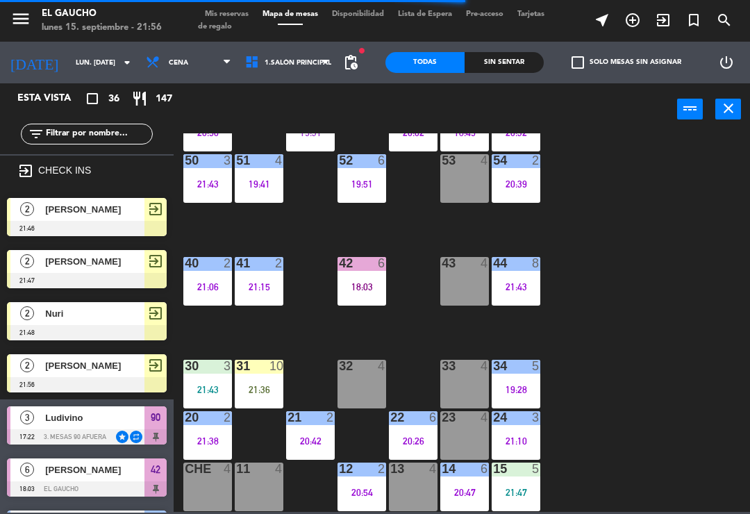
click at [358, 381] on div "32 4" at bounding box center [362, 384] width 49 height 49
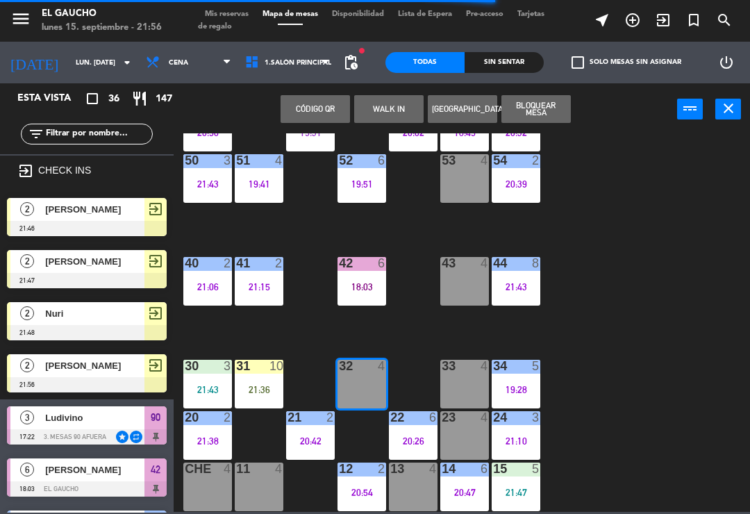
click at [398, 112] on button "WALK IN" at bounding box center [388, 109] width 69 height 28
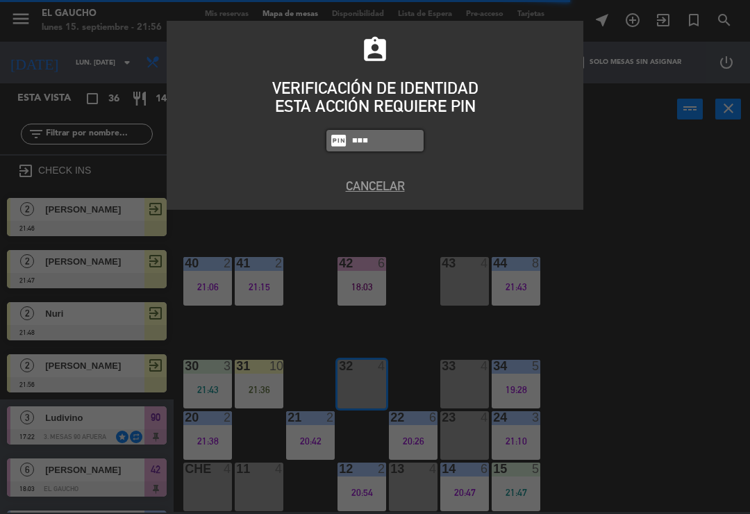
type input "3124"
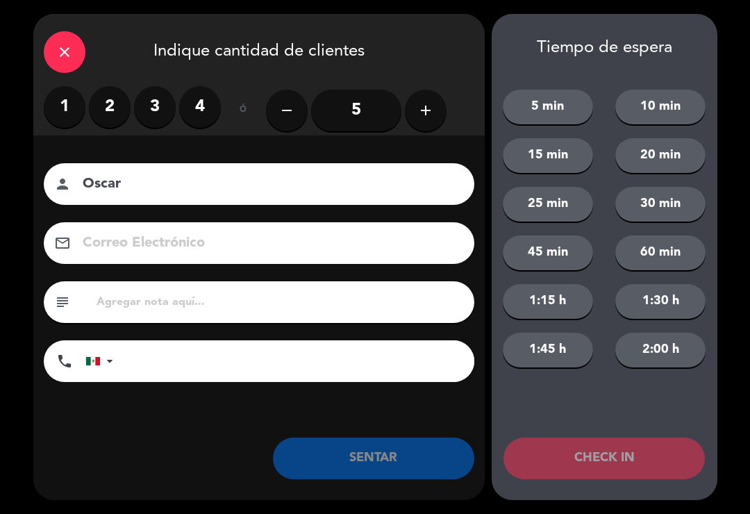
type input "Oscar"
click at [140, 110] on label "3" at bounding box center [155, 107] width 42 height 42
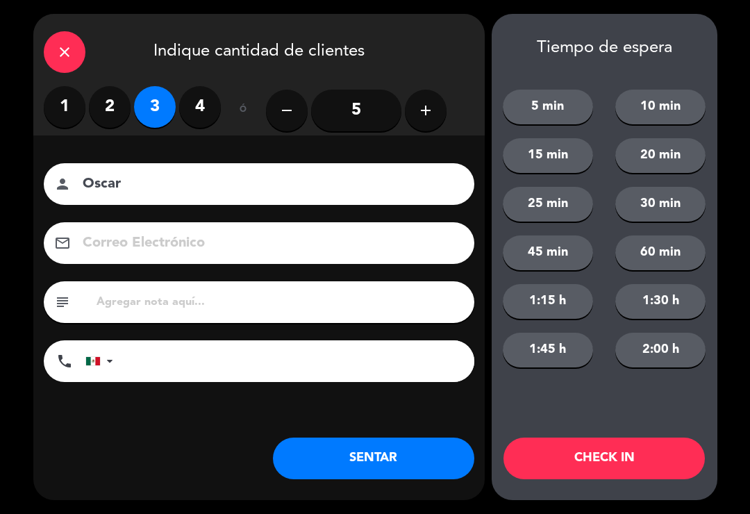
click at [366, 459] on button "SENTAR" at bounding box center [374, 459] width 202 height 42
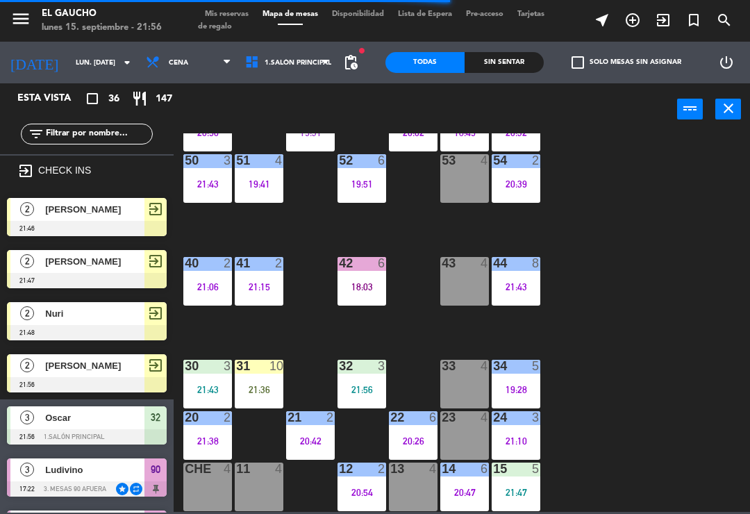
click at [534, 194] on div "54 2 20:39" at bounding box center [516, 178] width 49 height 49
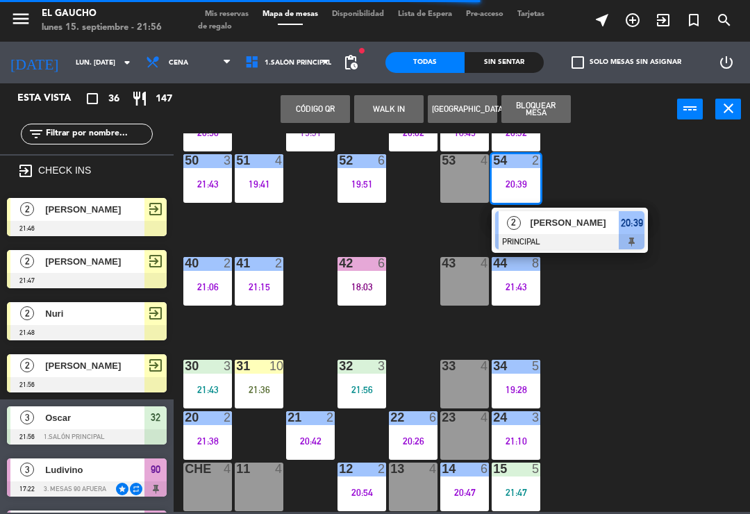
click at [582, 219] on span "[PERSON_NAME]" at bounding box center [575, 222] width 89 height 15
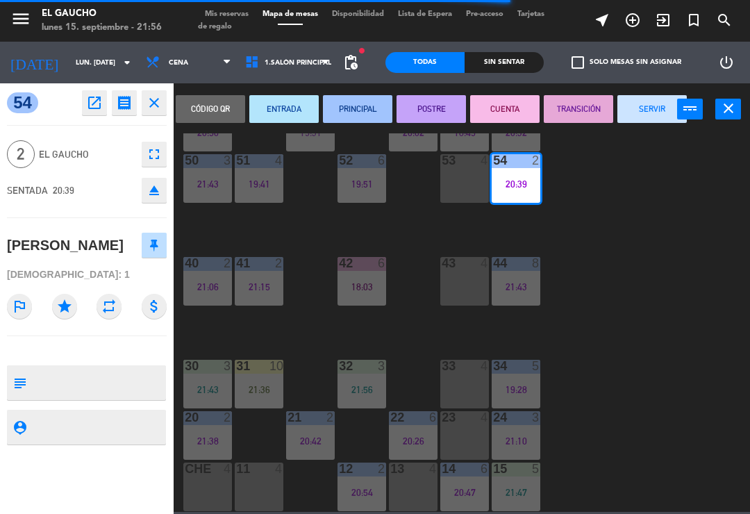
click at [648, 110] on button "SERVIR" at bounding box center [652, 109] width 69 height 28
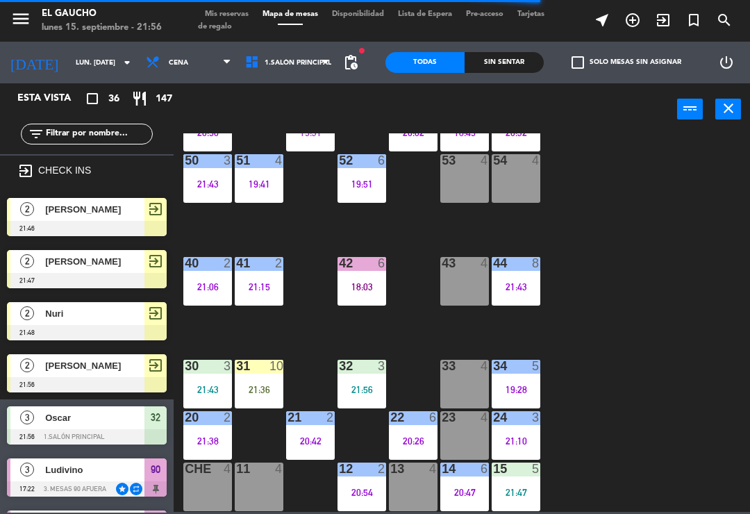
click at [508, 179] on div "54 4" at bounding box center [516, 178] width 49 height 49
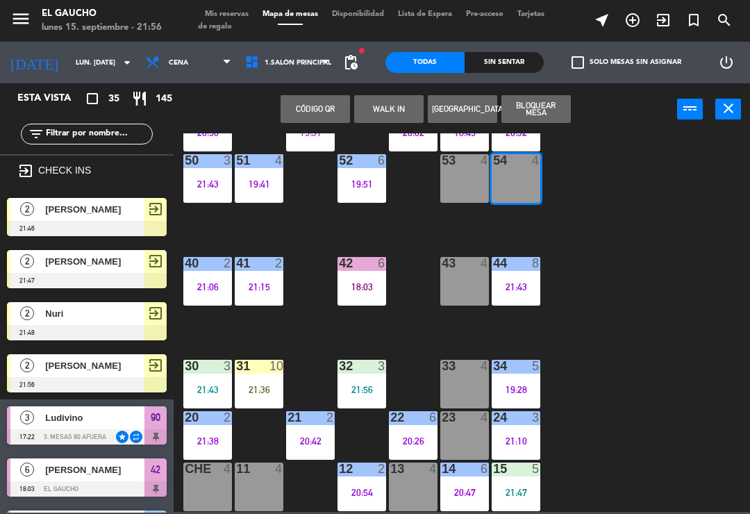
click at [402, 102] on button "WALK IN" at bounding box center [388, 109] width 69 height 28
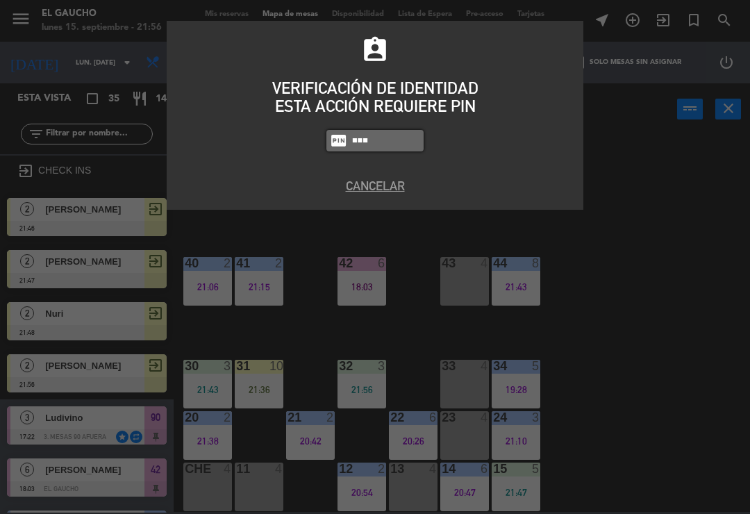
type input "3124"
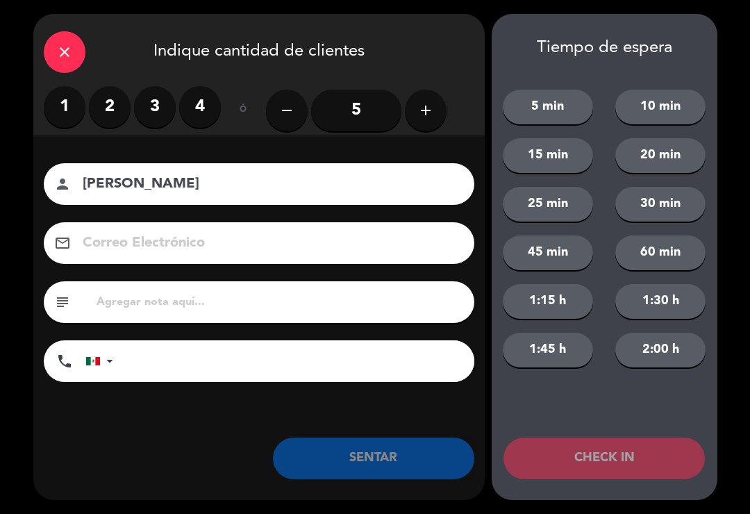
click at [110, 117] on label "2" at bounding box center [110, 107] width 42 height 42
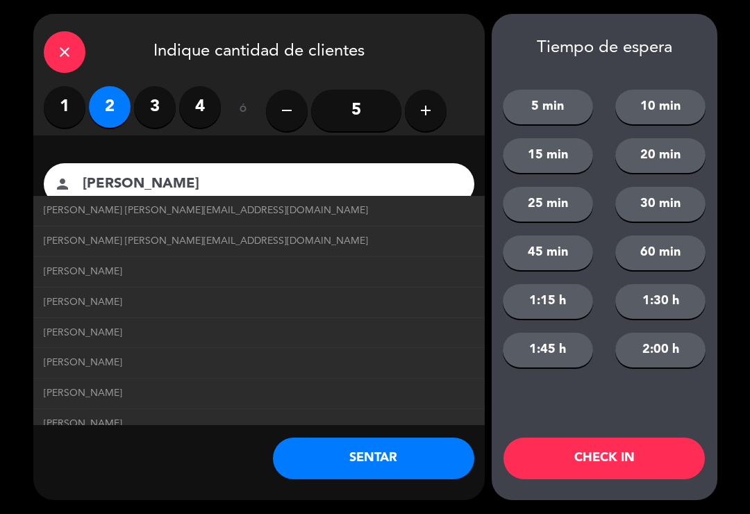
click at [255, 244] on span "[PERSON_NAME] [PERSON_NAME][EMAIL_ADDRESS][DOMAIN_NAME]" at bounding box center [206, 241] width 325 height 16
type input "[PERSON_NAME]"
type input "[EMAIL_ADDRESS][DOMAIN_NAME]"
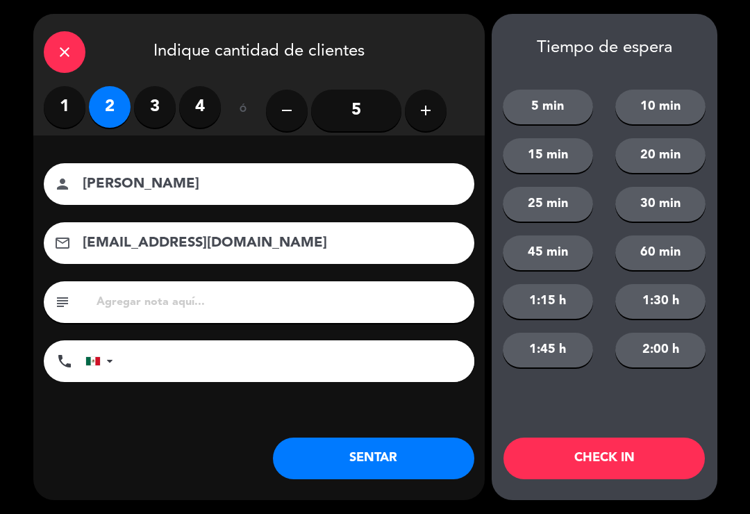
click at [373, 460] on button "SENTAR" at bounding box center [374, 459] width 202 height 42
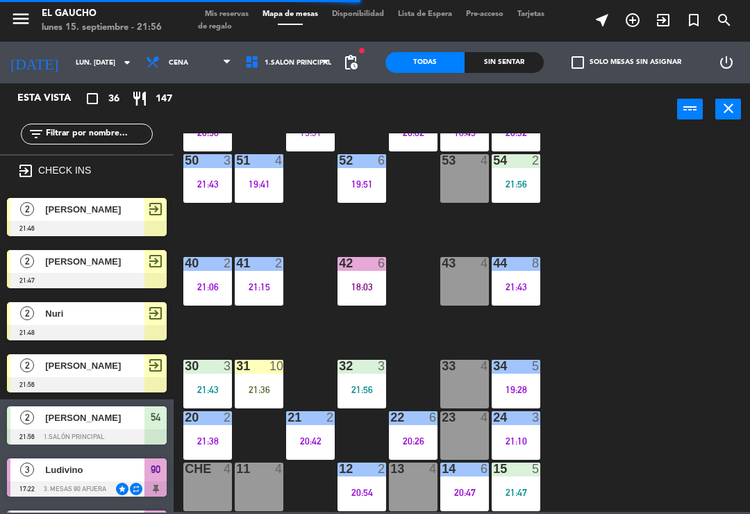
click at [260, 382] on div "31 10 21:36" at bounding box center [259, 384] width 49 height 49
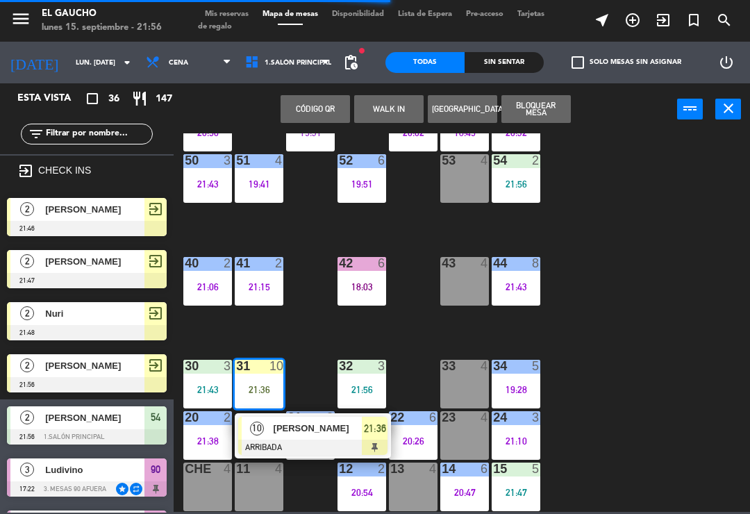
click at [329, 430] on span "[PERSON_NAME]" at bounding box center [318, 428] width 89 height 15
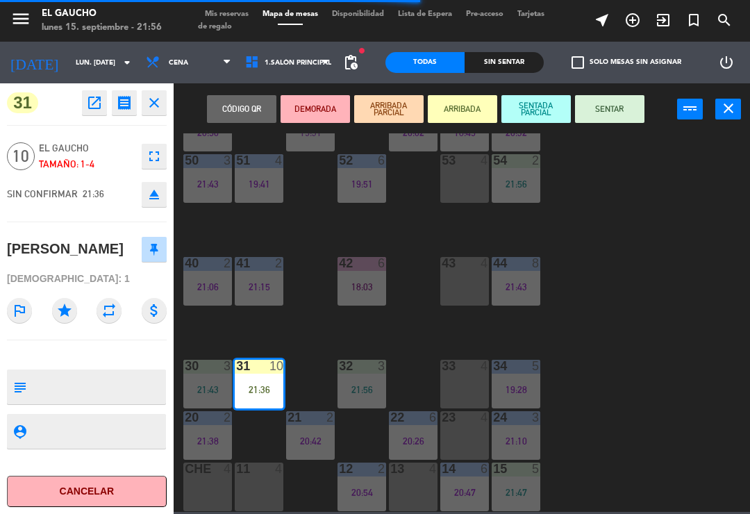
click at [629, 109] on button "SENTAR" at bounding box center [609, 109] width 69 height 28
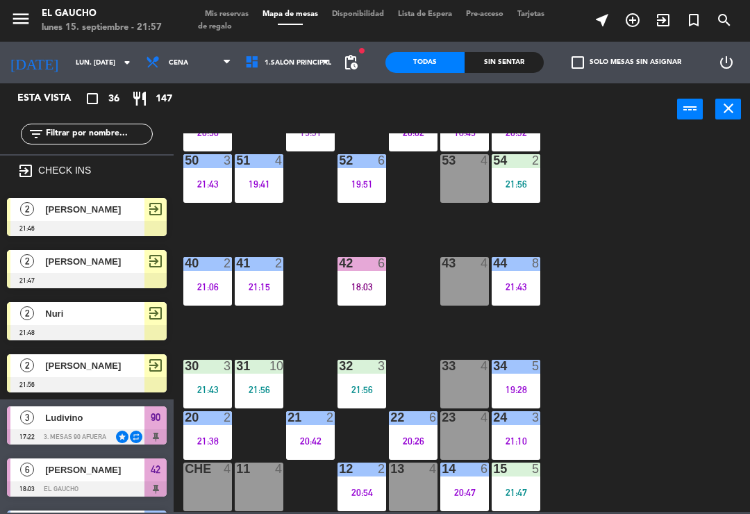
click at [107, 208] on span "[PERSON_NAME]" at bounding box center [94, 209] width 99 height 15
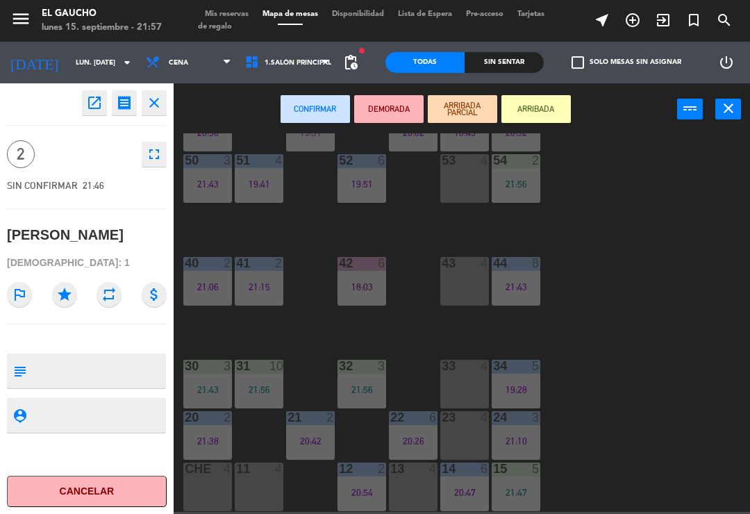
click at [98, 498] on button "Cancelar" at bounding box center [87, 491] width 160 height 31
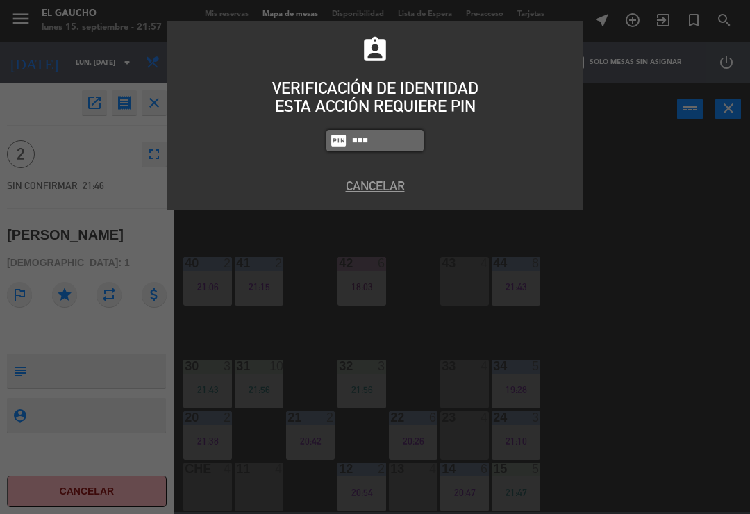
type input "3124"
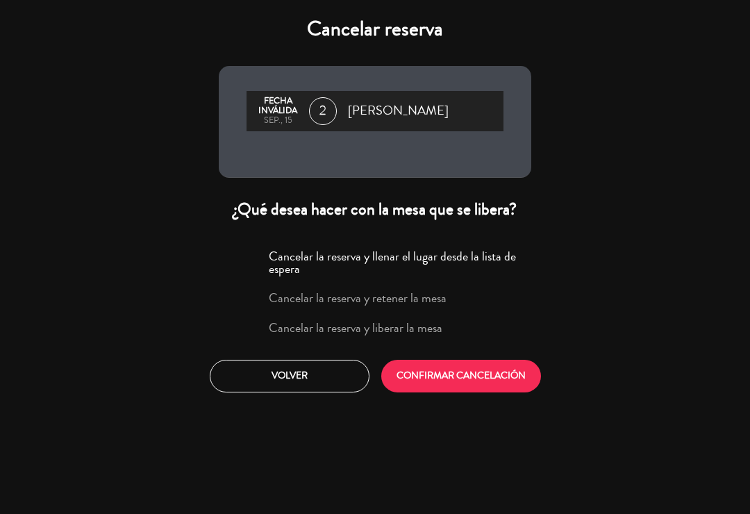
click at [480, 373] on button "CONFIRMAR CANCELACIÓN" at bounding box center [461, 376] width 160 height 33
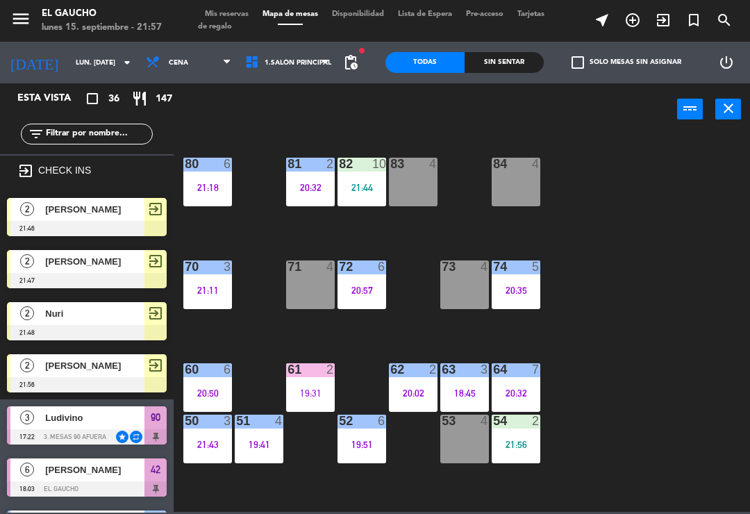
click at [85, 213] on span "[PERSON_NAME]" at bounding box center [94, 209] width 99 height 15
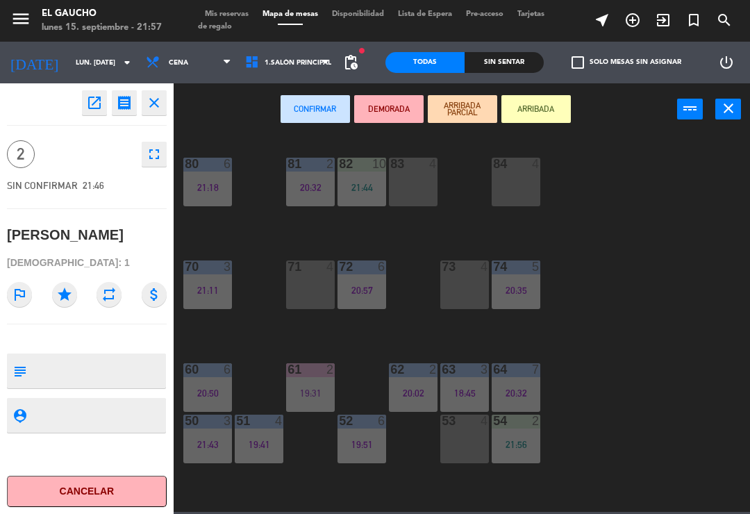
click at [314, 290] on div "71 4" at bounding box center [310, 285] width 49 height 49
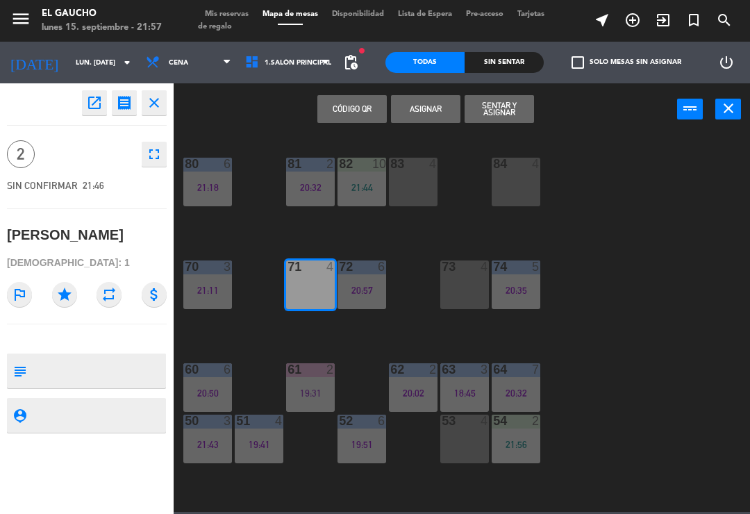
click at [507, 103] on button "Sentar y Asignar" at bounding box center [499, 109] width 69 height 28
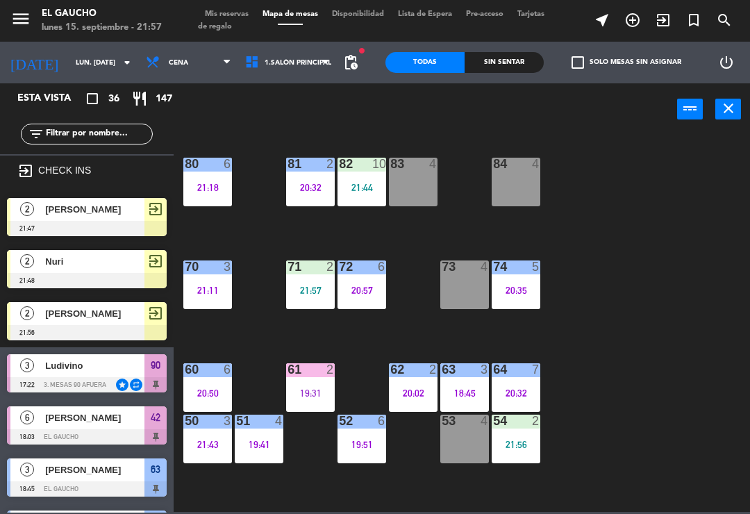
click at [105, 270] on div "Nuri" at bounding box center [94, 261] width 101 height 23
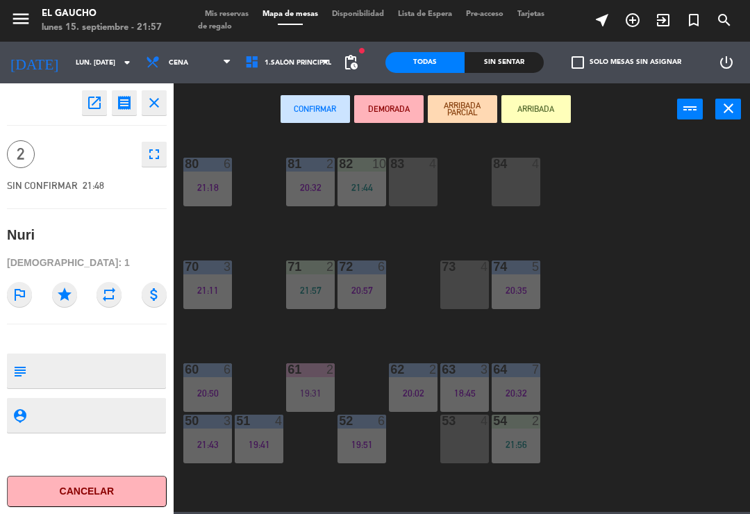
click at [518, 168] on div at bounding box center [516, 164] width 23 height 13
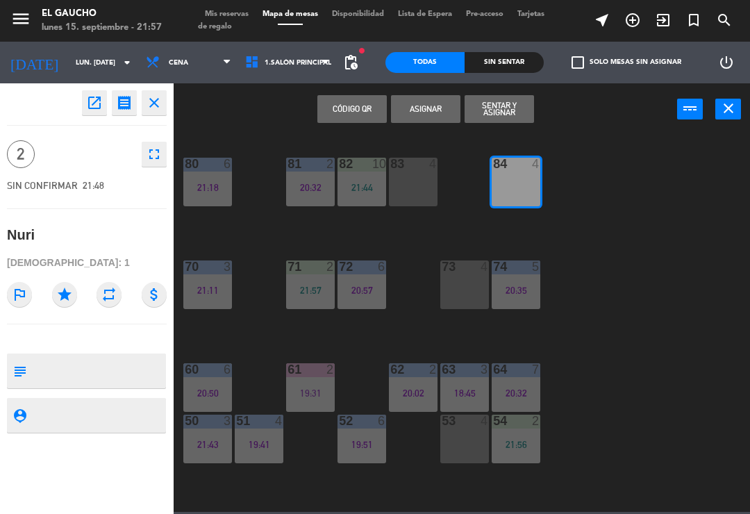
click at [522, 108] on button "Sentar y Asignar" at bounding box center [499, 109] width 69 height 28
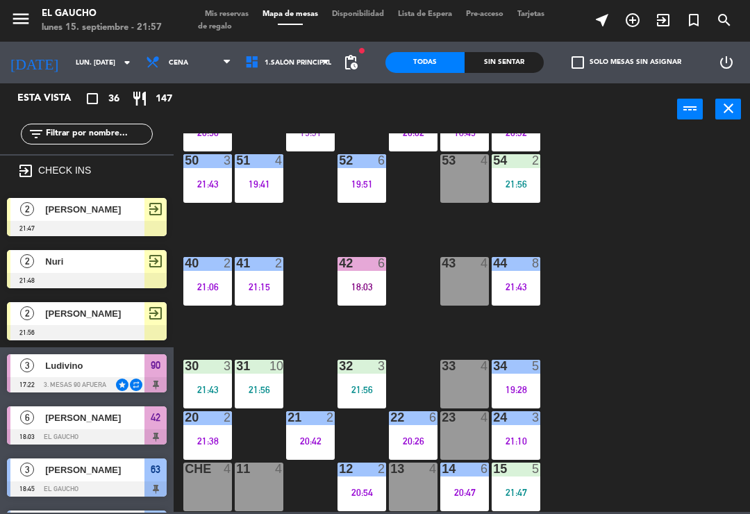
scroll to position [261, 0]
click at [101, 315] on span "[PERSON_NAME]" at bounding box center [94, 313] width 99 height 15
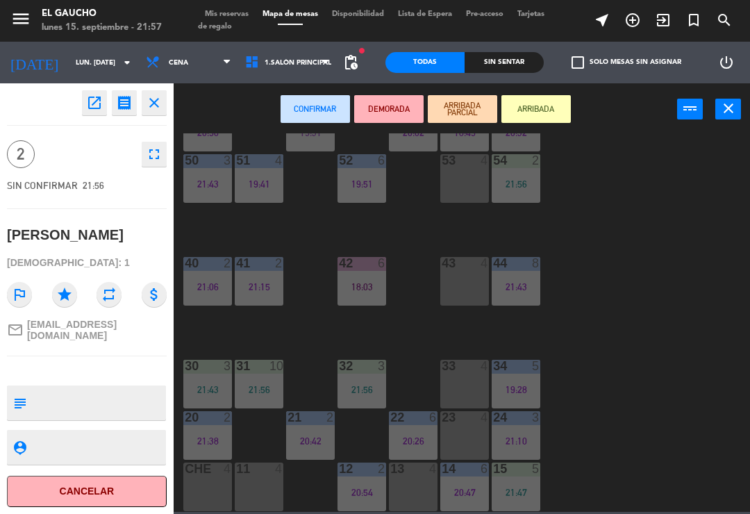
click at [259, 486] on div "11 4" at bounding box center [259, 487] width 49 height 49
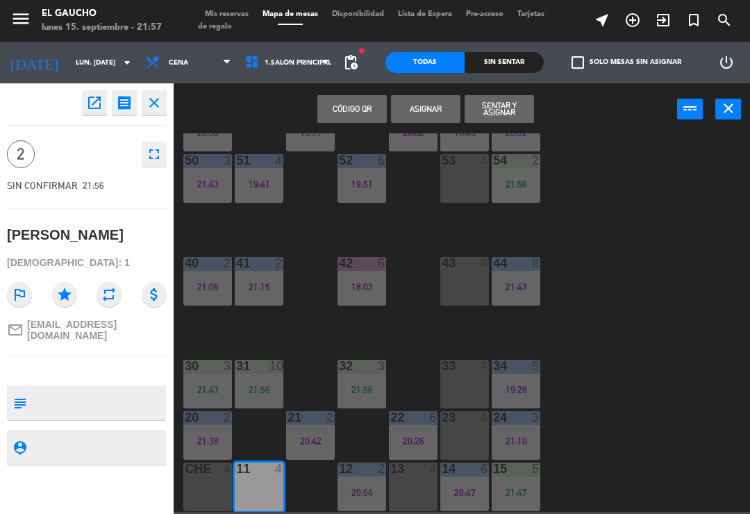
click at [499, 115] on button "Sentar y Asignar" at bounding box center [499, 109] width 69 height 28
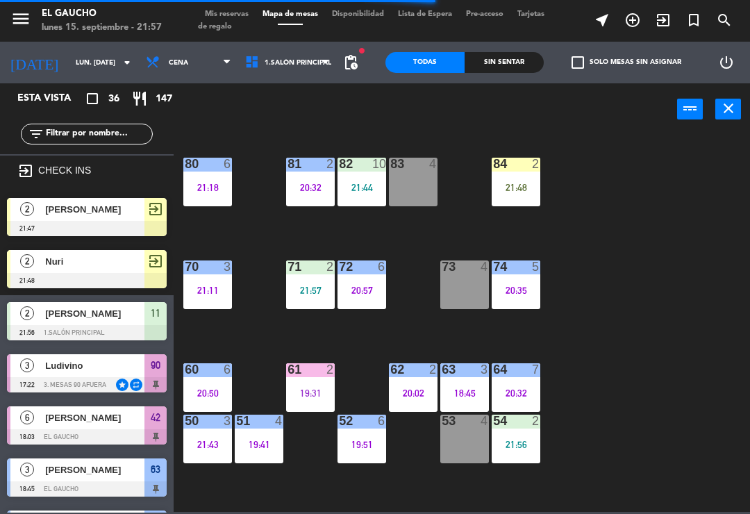
scroll to position [0, 0]
click at [301, 281] on div "71 2 21:57" at bounding box center [310, 285] width 49 height 49
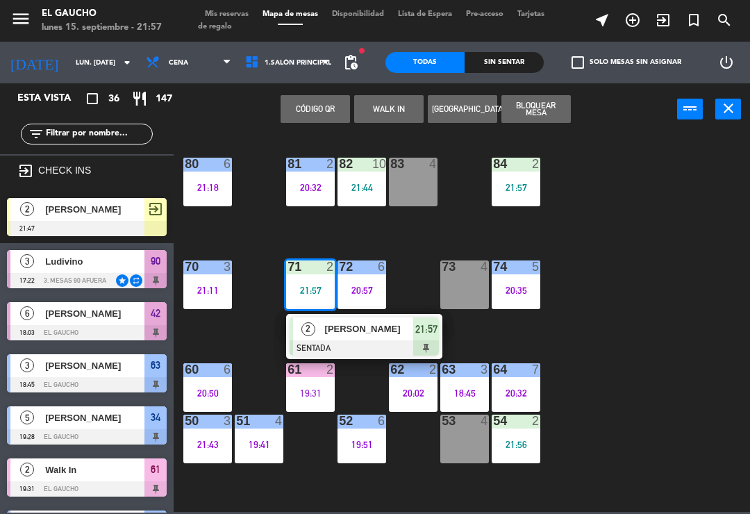
click at [627, 282] on div "84 2 21:57 80 6 21:18 83 4 82 10 21:44 81 2 20:32 70 3 21:11 71 2 21:57 2 [PERS…" at bounding box center [465, 322] width 569 height 379
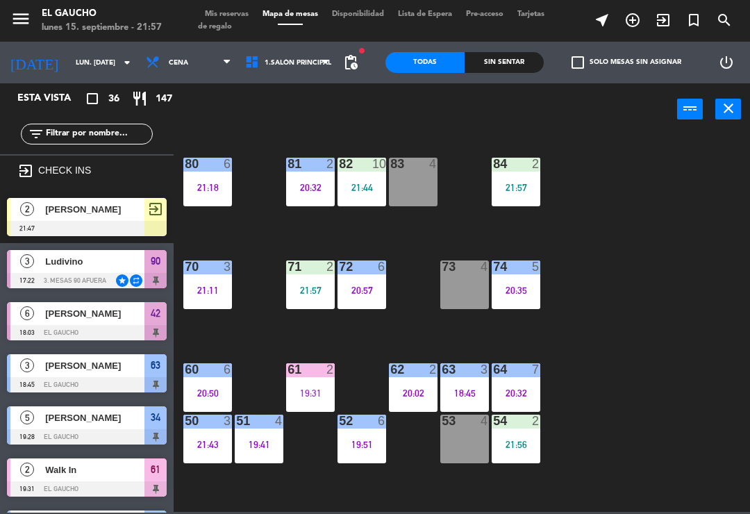
click at [103, 213] on span "[PERSON_NAME]" at bounding box center [94, 209] width 99 height 15
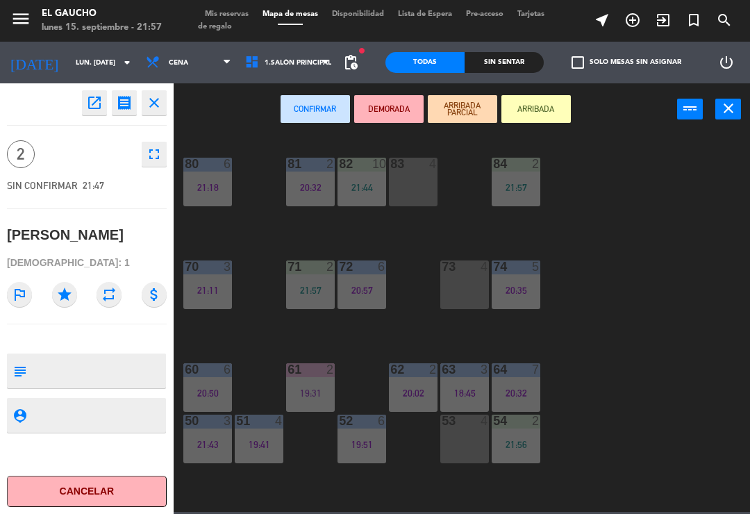
click at [97, 482] on button "Cancelar" at bounding box center [87, 491] width 160 height 31
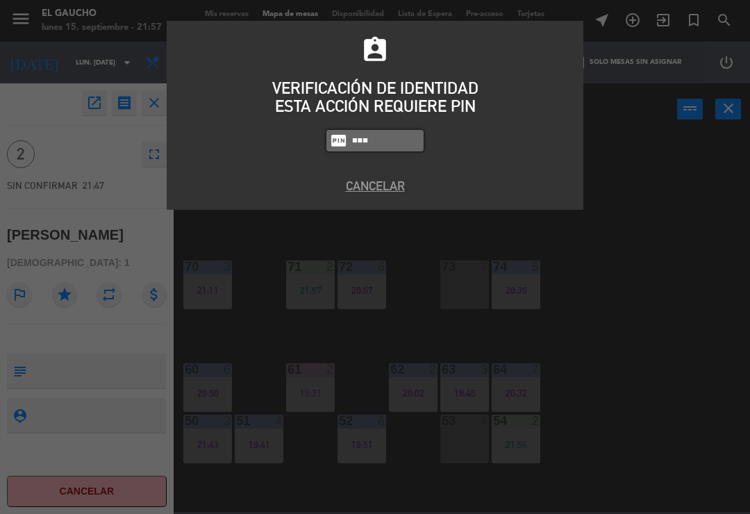
type input "3124"
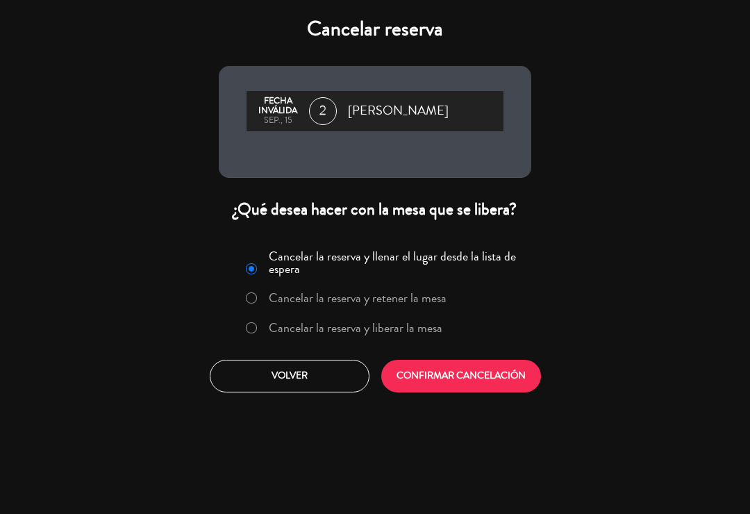
click at [470, 367] on button "CONFIRMAR CANCELACIÓN" at bounding box center [461, 376] width 160 height 33
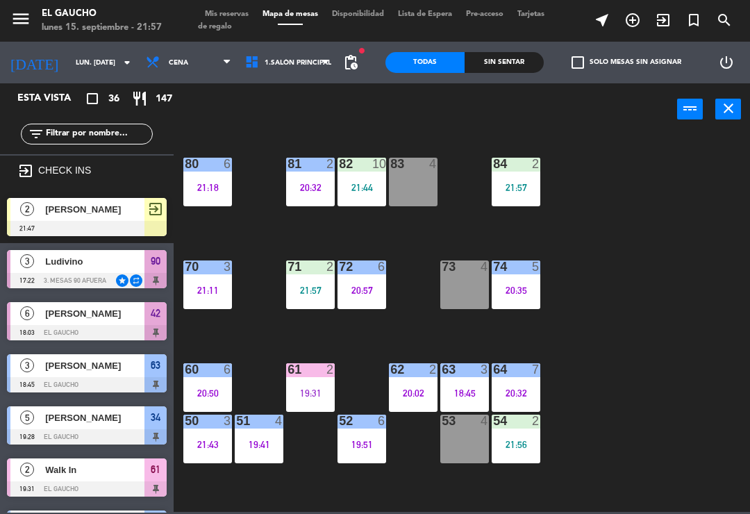
click at [648, 329] on div "84 2 21:57 80 6 21:18 83 4 82 10 21:44 81 2 20:32 70 3 21:11 71 2 21:57 72 6 20…" at bounding box center [465, 322] width 569 height 379
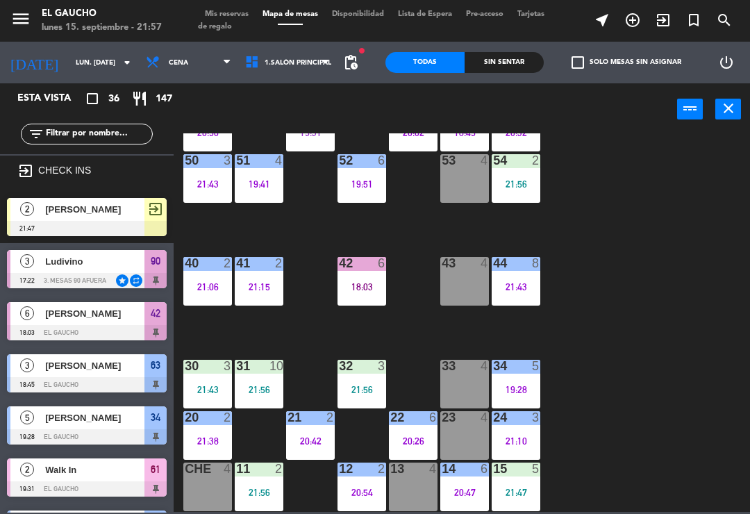
scroll to position [261, 0]
click at [206, 380] on div "30 3 21:43" at bounding box center [207, 384] width 49 height 49
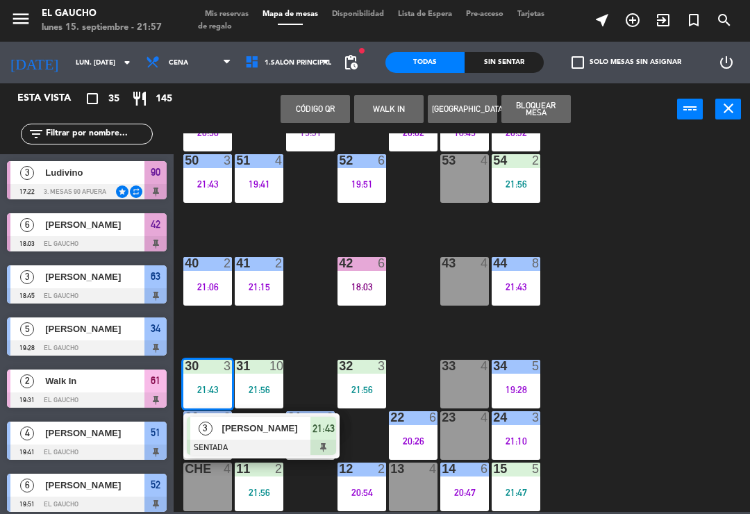
click at [311, 330] on div "84 2 21:57 80 6 21:18 83 4 82 10 21:44 81 2 20:32 70 3 21:11 71 2 21:57 72 6 20…" at bounding box center [465, 322] width 569 height 379
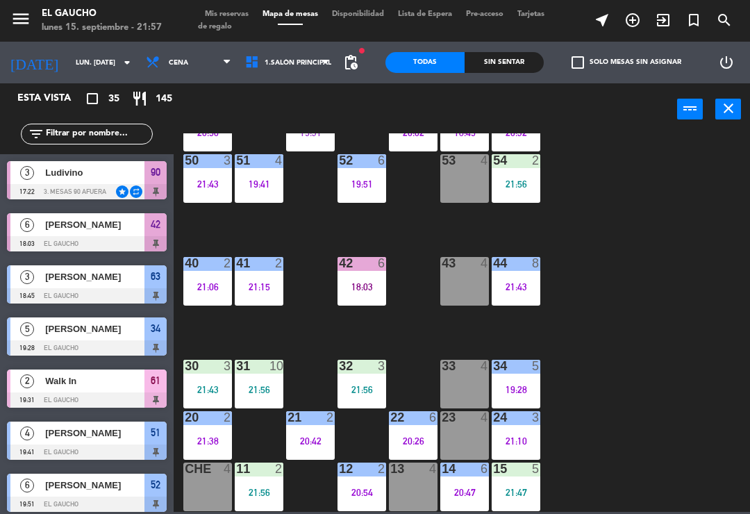
click at [255, 385] on div "21:56" at bounding box center [259, 390] width 49 height 10
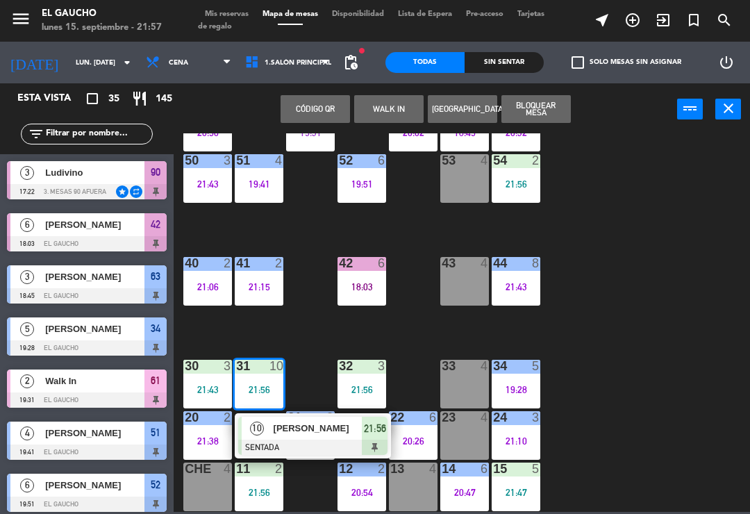
click at [299, 424] on span "[PERSON_NAME]" at bounding box center [318, 428] width 89 height 15
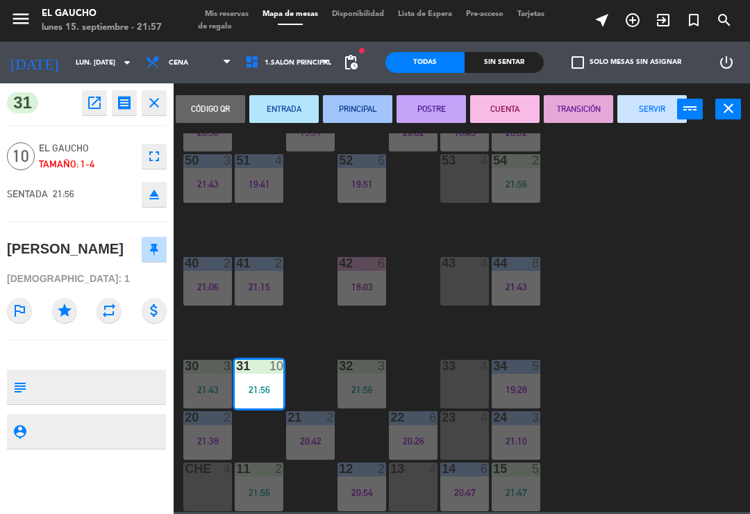
click at [655, 110] on button "SERVIR" at bounding box center [652, 109] width 69 height 28
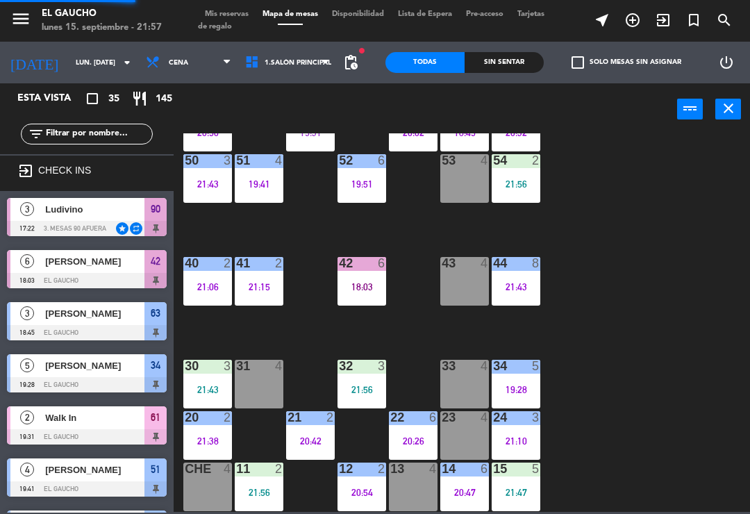
scroll to position [449, 0]
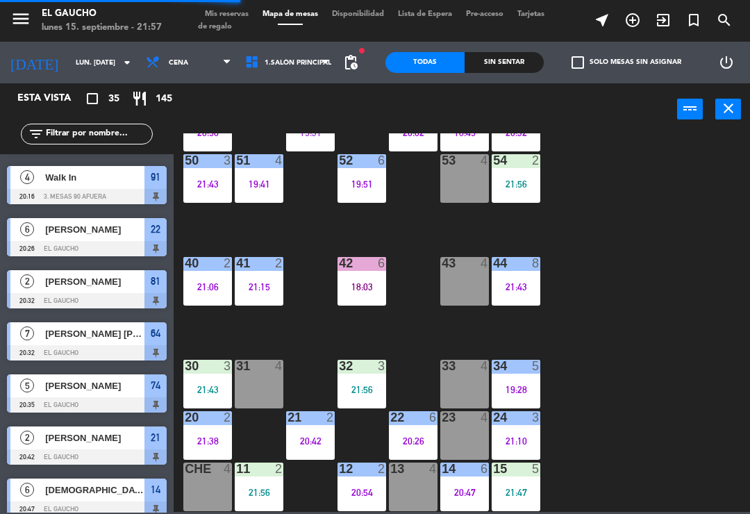
click at [202, 369] on div at bounding box center [208, 366] width 23 height 13
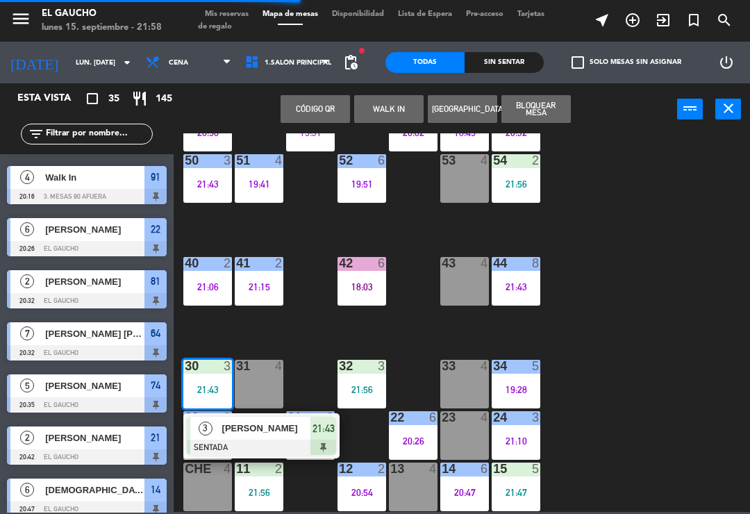
click at [250, 431] on span "[PERSON_NAME]" at bounding box center [266, 428] width 89 height 15
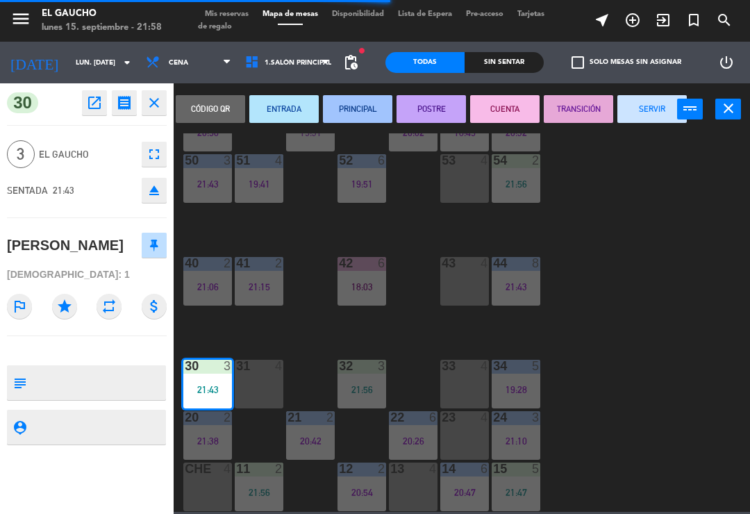
click at [359, 104] on button "PRINCIPAL" at bounding box center [357, 109] width 69 height 28
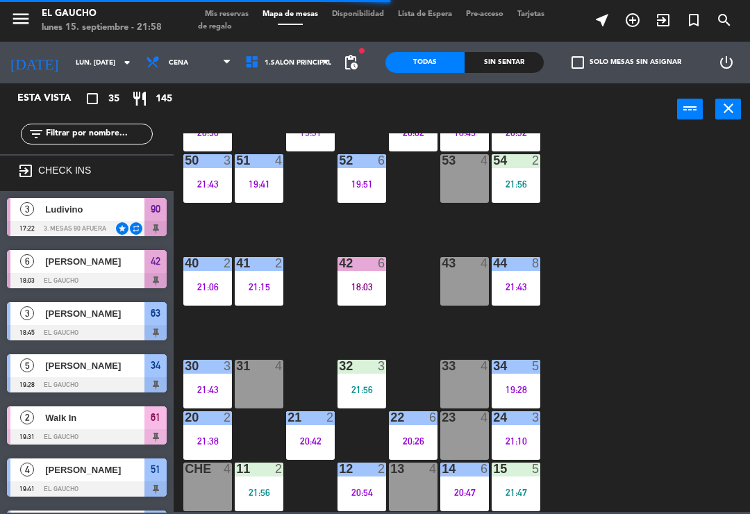
scroll to position [136, 0]
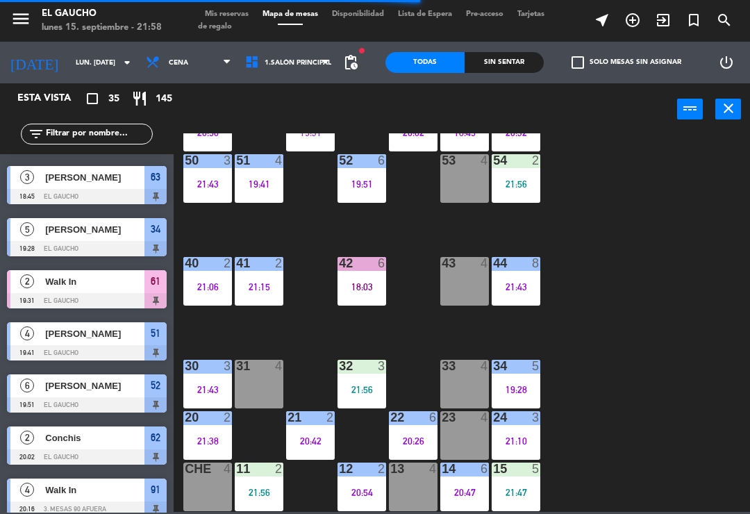
click at [362, 373] on div "32 3" at bounding box center [362, 367] width 49 height 14
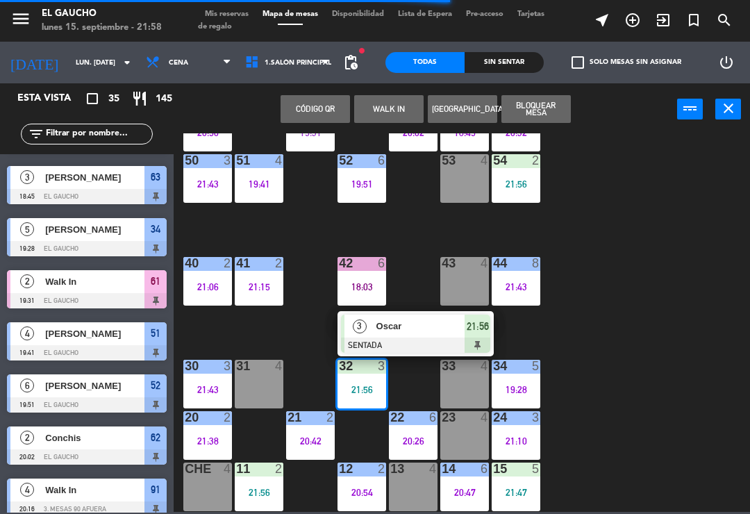
click at [409, 324] on span "Oscar" at bounding box center [421, 326] width 89 height 15
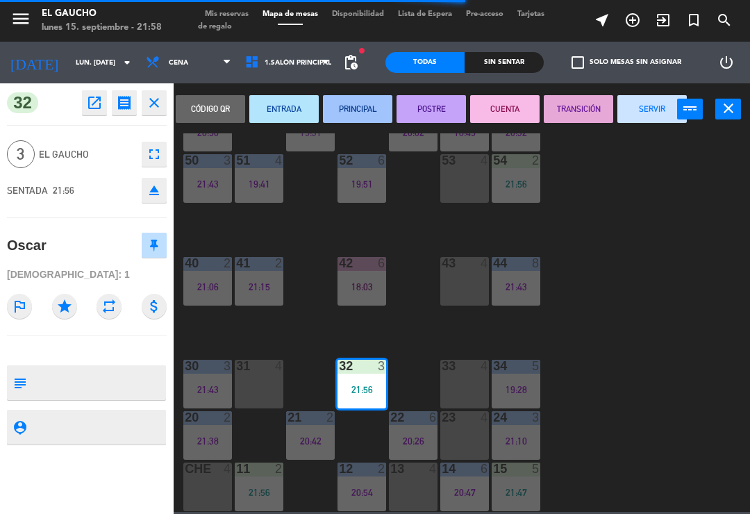
click at [358, 109] on button "PRINCIPAL" at bounding box center [357, 109] width 69 height 28
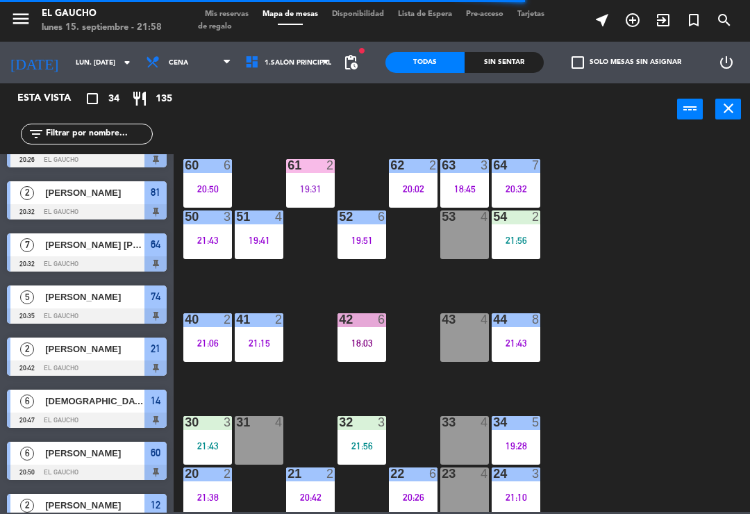
scroll to position [192, 0]
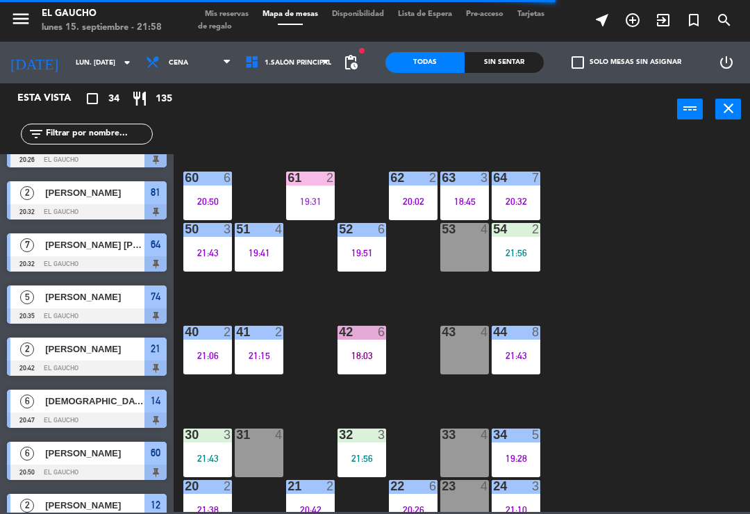
click at [526, 251] on div "21:56" at bounding box center [516, 253] width 49 height 10
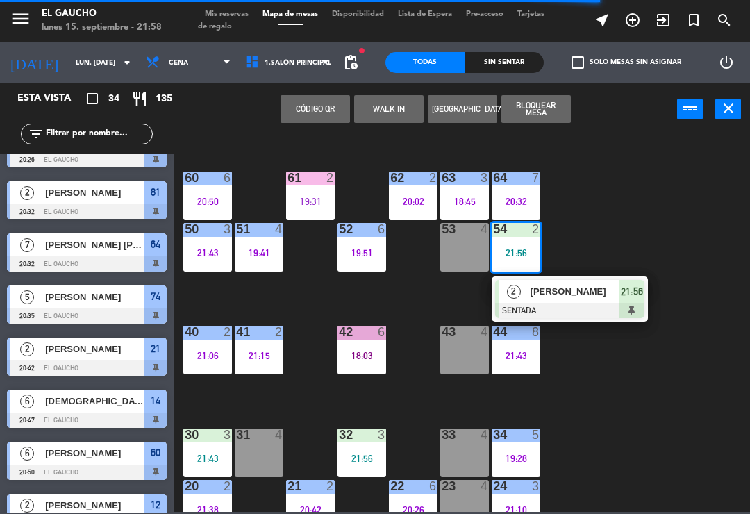
click at [591, 291] on span "[PERSON_NAME]" at bounding box center [575, 291] width 89 height 15
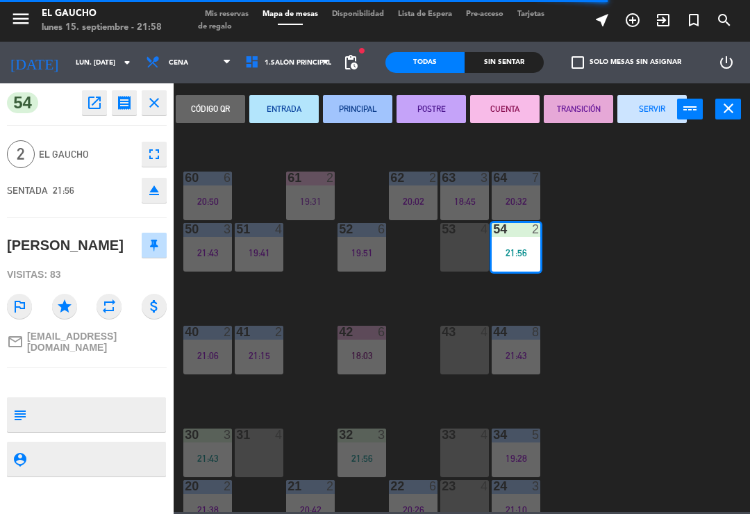
click at [350, 98] on button "PRINCIPAL" at bounding box center [357, 109] width 69 height 28
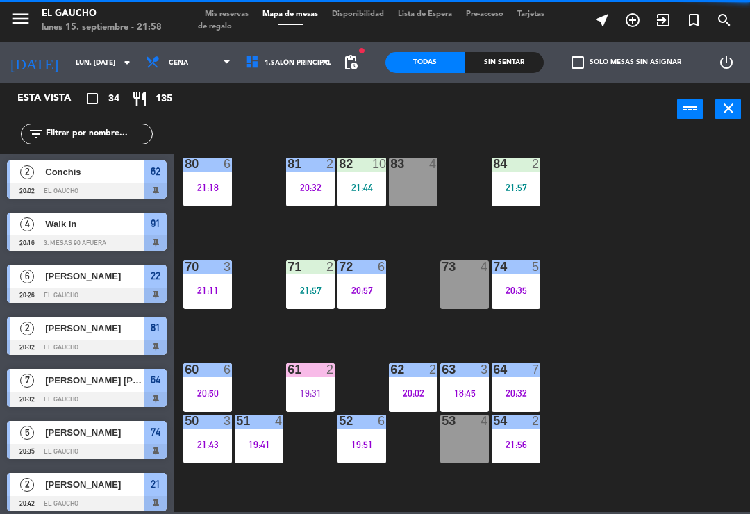
scroll to position [0, 0]
click at [313, 278] on div "71 2 21:57" at bounding box center [310, 285] width 49 height 49
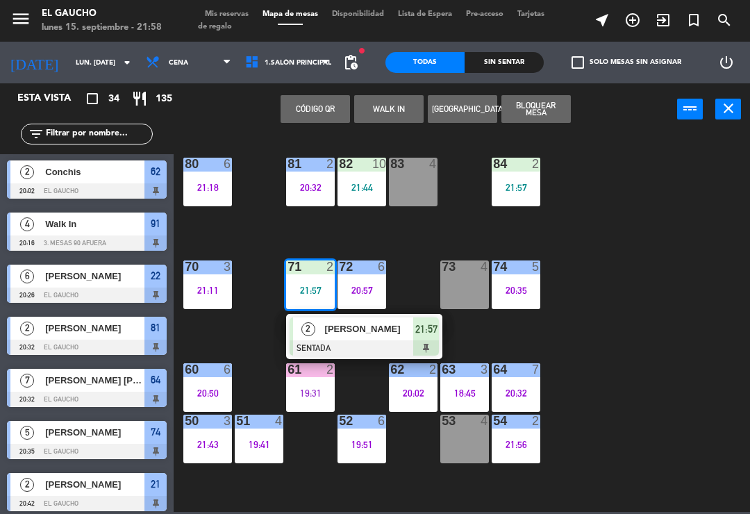
click at [370, 331] on span "[PERSON_NAME]" at bounding box center [369, 329] width 89 height 15
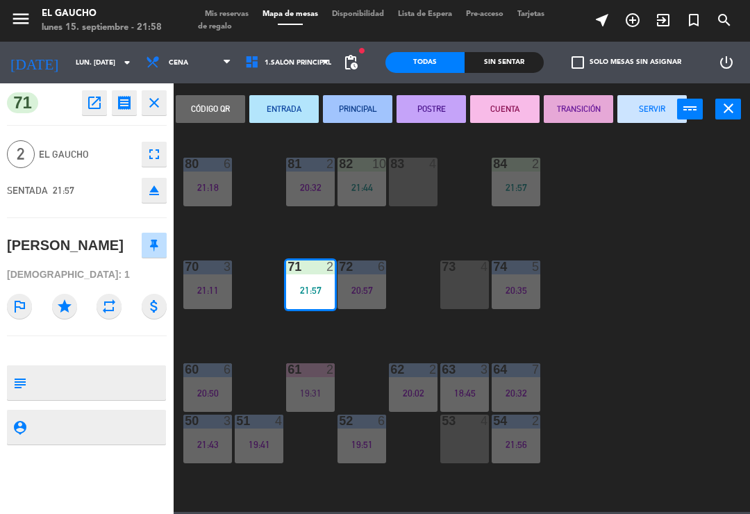
click at [353, 103] on button "PRINCIPAL" at bounding box center [357, 109] width 69 height 28
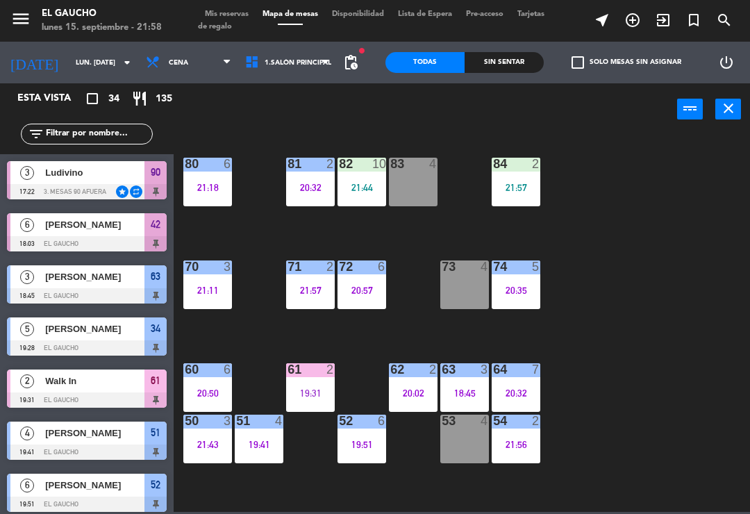
scroll to position [522, 0]
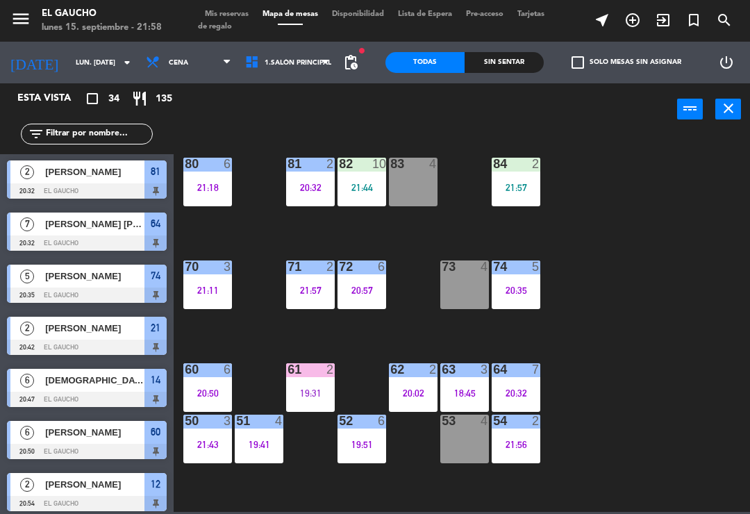
click at [368, 176] on div "82 10 21:44" at bounding box center [362, 182] width 49 height 49
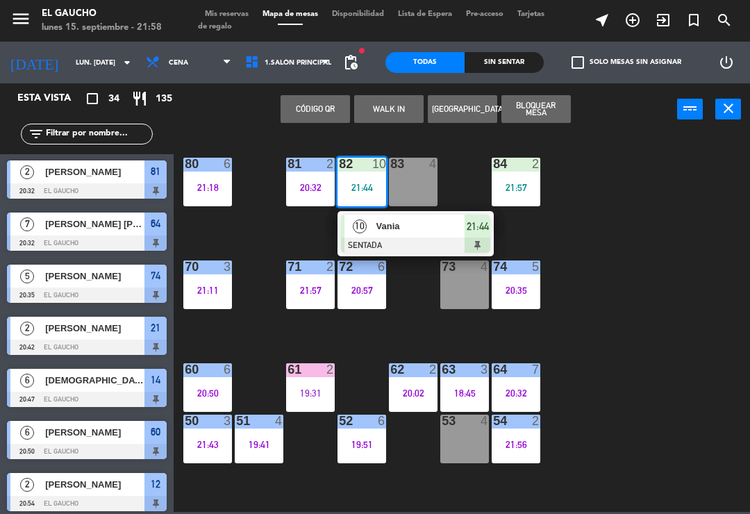
click at [402, 244] on div at bounding box center [415, 245] width 149 height 15
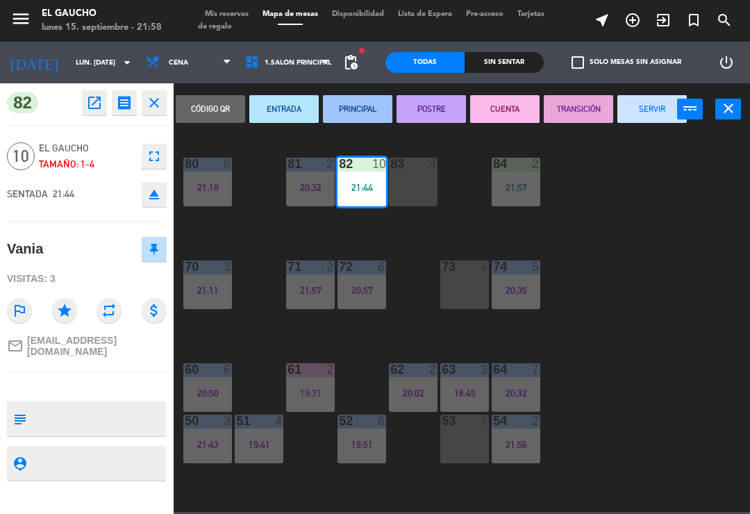
click at [352, 108] on button "PRINCIPAL" at bounding box center [357, 109] width 69 height 28
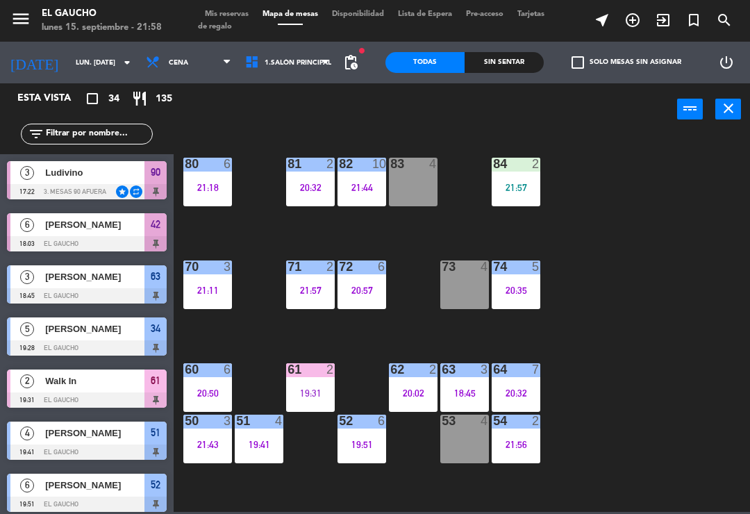
scroll to position [261, 0]
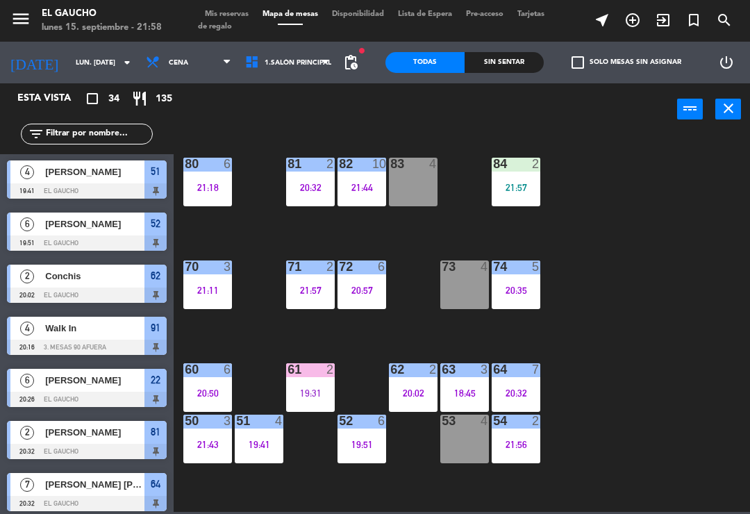
click at [519, 180] on div "84 2 21:57" at bounding box center [516, 182] width 49 height 49
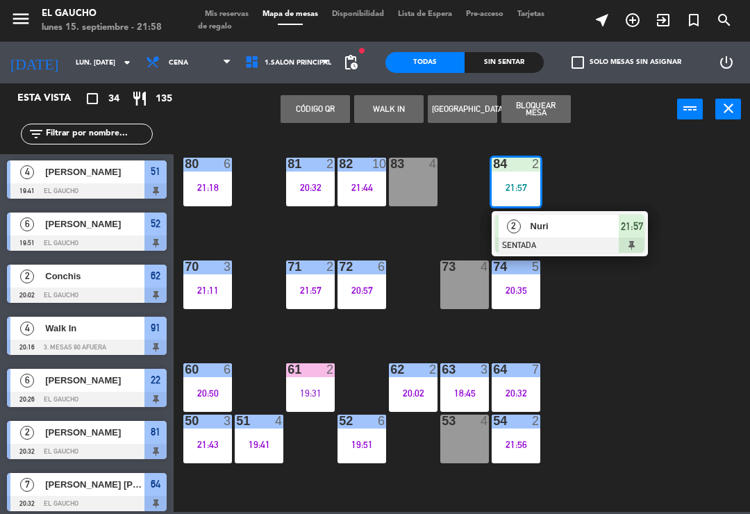
click at [573, 236] on div "Nuri" at bounding box center [574, 226] width 90 height 23
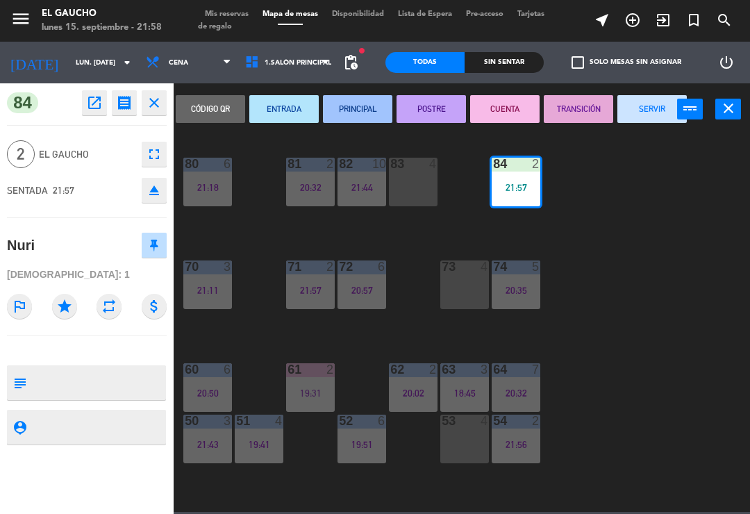
click at [350, 99] on button "PRINCIPAL" at bounding box center [357, 109] width 69 height 28
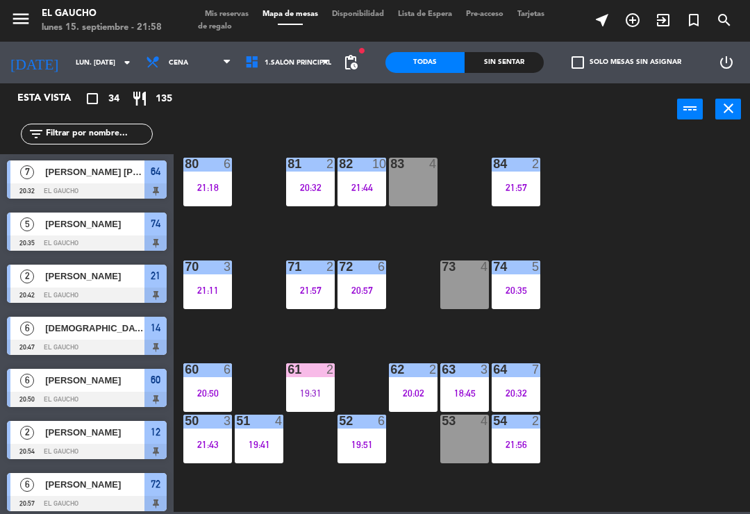
scroll to position [13, 0]
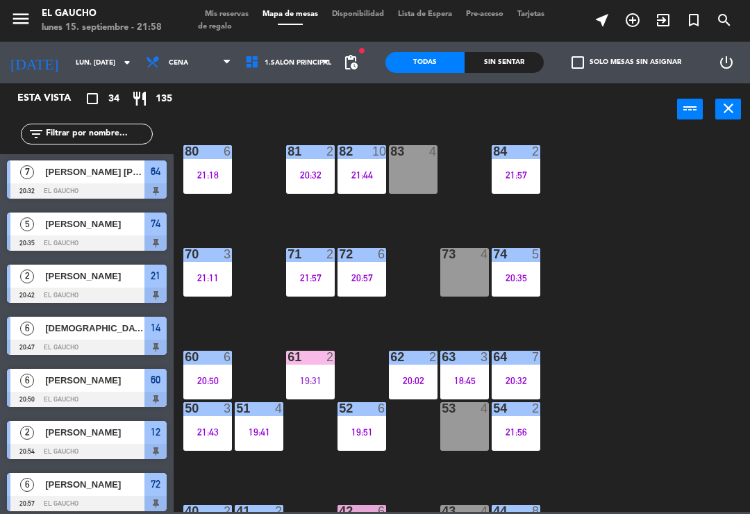
click at [299, 178] on div "20:32" at bounding box center [310, 175] width 49 height 10
click at [590, 282] on div "84 2 21:57 80 6 21:18 83 4 82 10 21:44 81 2 20:32 70 3 21:11 71 2 21:57 72 6 20…" at bounding box center [465, 322] width 569 height 379
click at [210, 273] on div "21:11" at bounding box center [207, 278] width 49 height 10
click at [616, 268] on div "84 2 21:57 80 6 21:18 83 4 82 10 21:44 81 2 20:32 70 3 21:11 71 2 21:57 72 6 20…" at bounding box center [465, 322] width 569 height 379
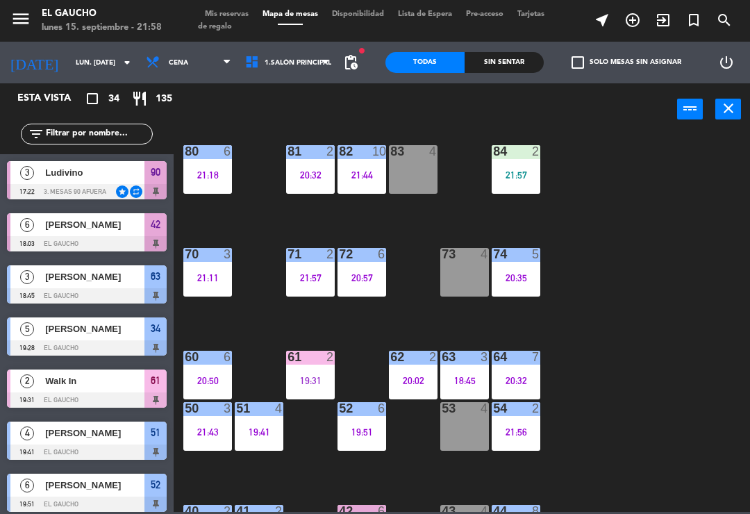
scroll to position [0, 0]
click at [116, 170] on span "Ludivino" at bounding box center [94, 172] width 99 height 15
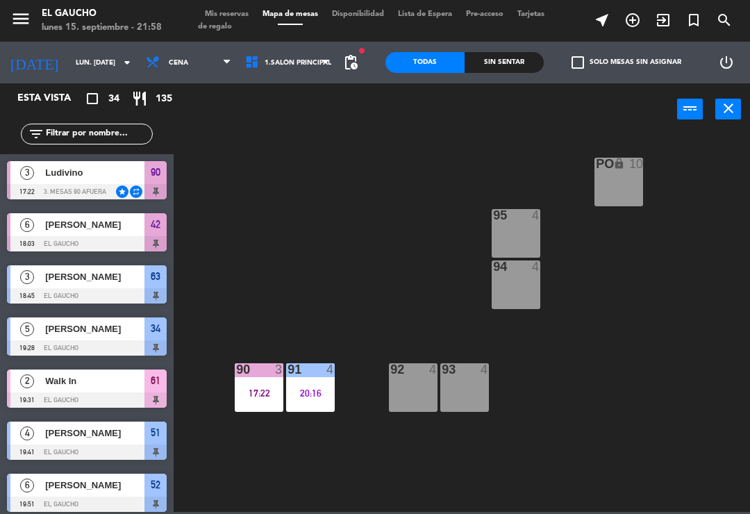
click at [313, 395] on div "20:16" at bounding box center [310, 393] width 49 height 10
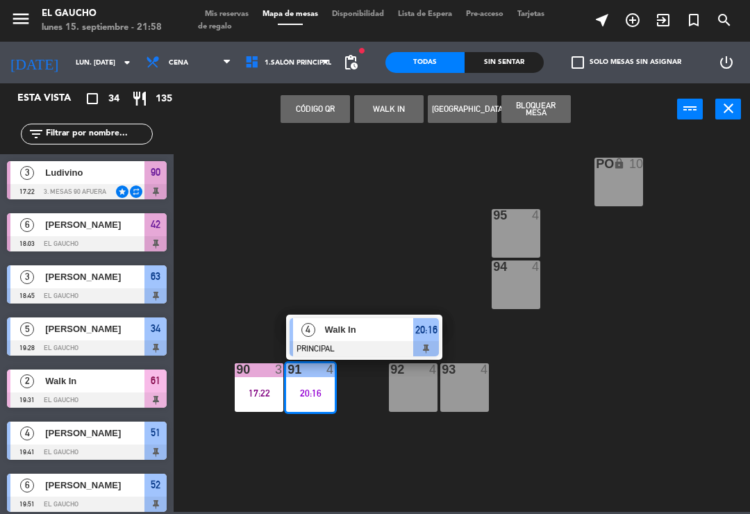
click at [379, 327] on span "Walk In" at bounding box center [369, 329] width 89 height 15
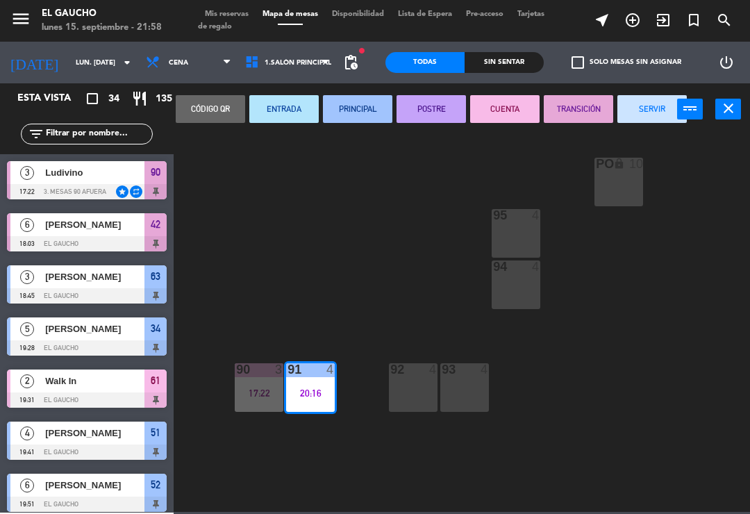
click at [641, 104] on button "SERVIR" at bounding box center [652, 109] width 69 height 28
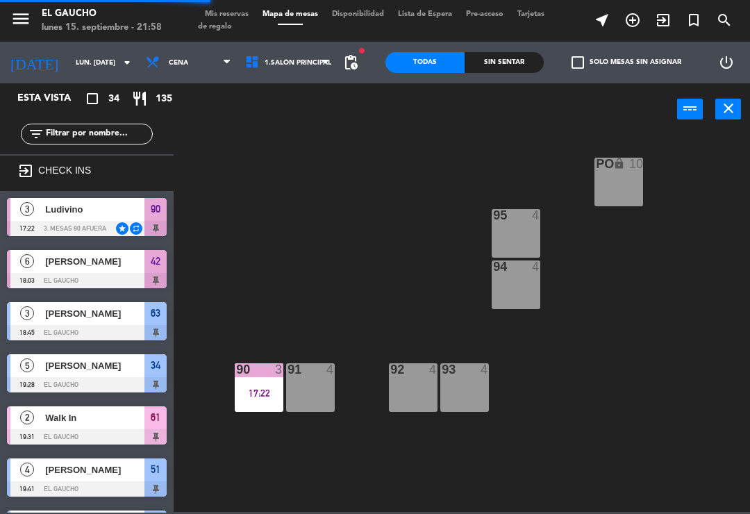
click at [313, 386] on div "91 4" at bounding box center [310, 387] width 49 height 49
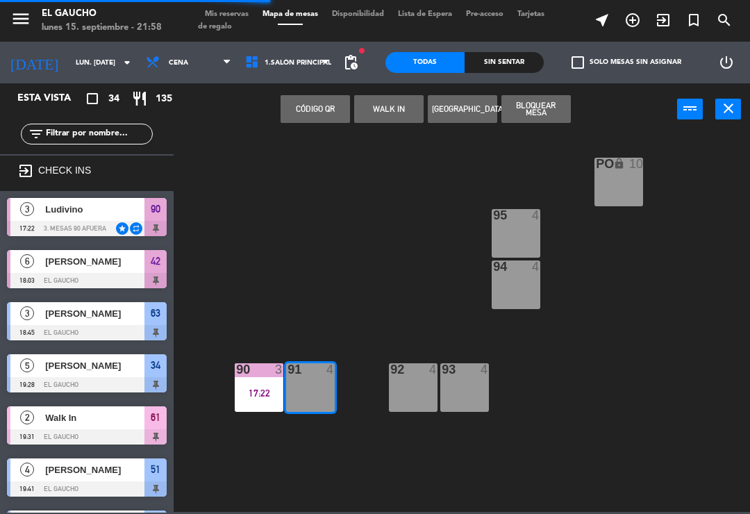
click at [388, 103] on button "WALK IN" at bounding box center [388, 109] width 69 height 28
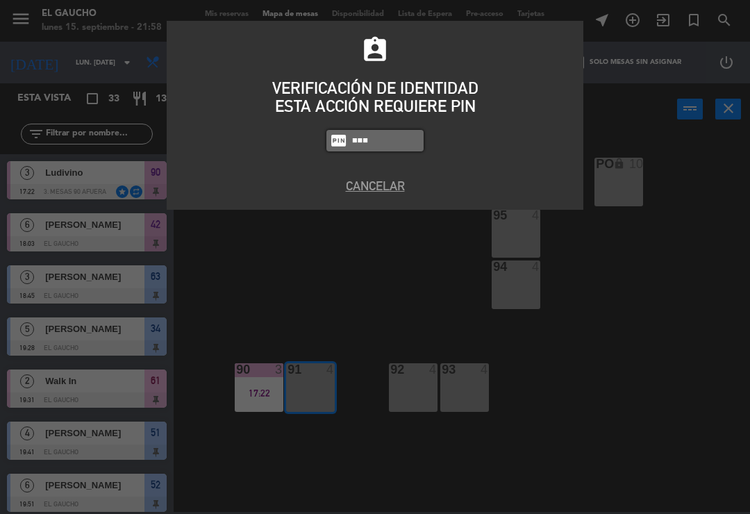
type input "3124"
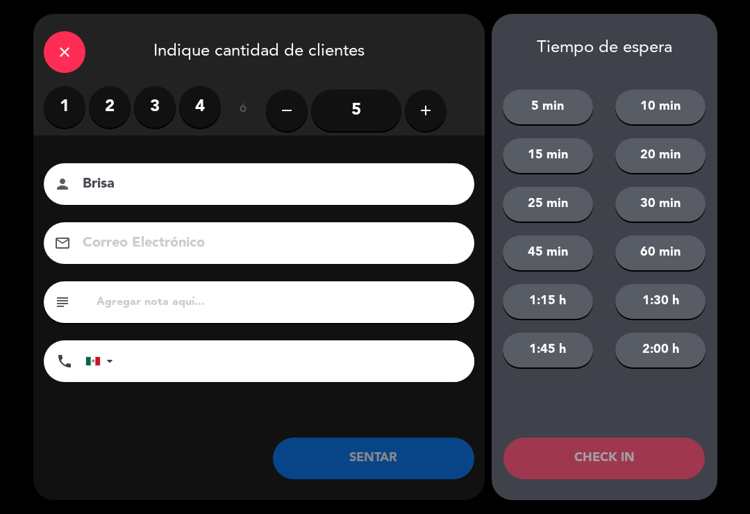
type input "Brisa"
click at [111, 100] on label "2" at bounding box center [110, 107] width 42 height 42
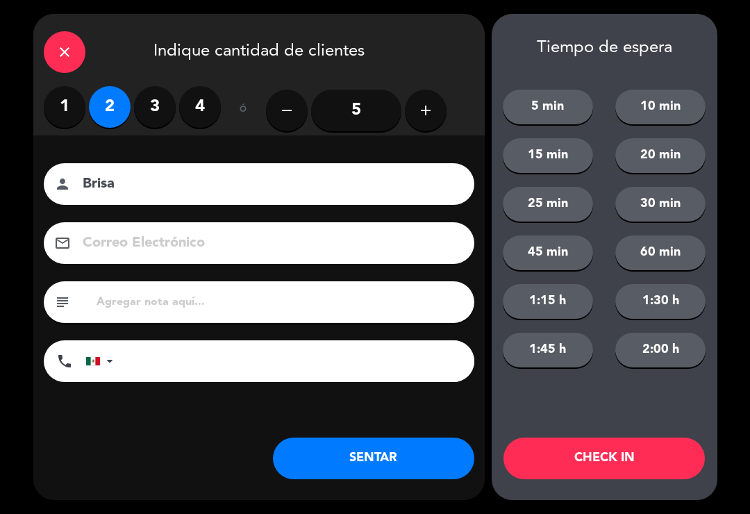
click at [368, 470] on button "SENTAR" at bounding box center [374, 459] width 202 height 42
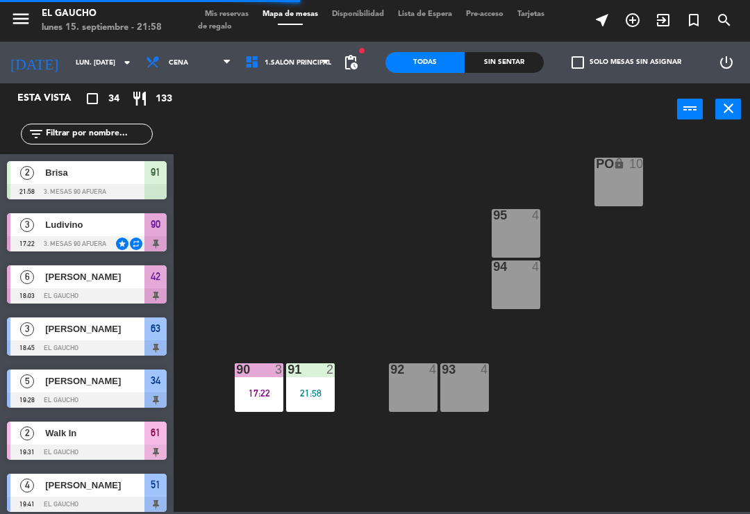
click at [313, 392] on div "21:58" at bounding box center [310, 393] width 49 height 10
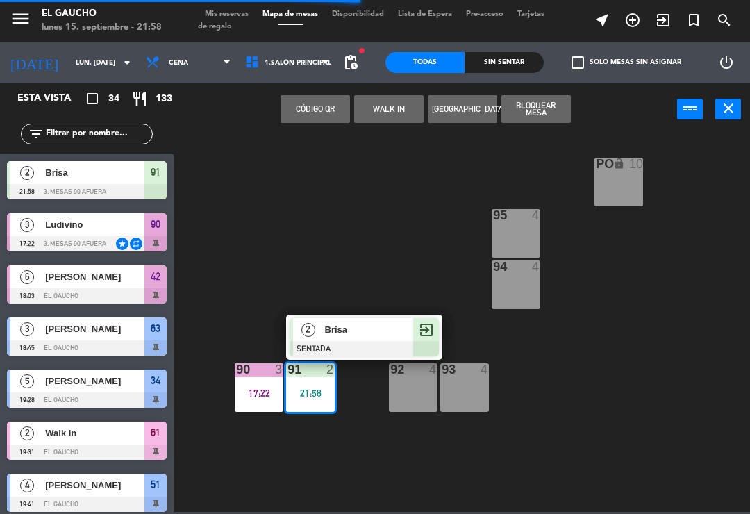
click at [359, 321] on div "Brisa" at bounding box center [369, 329] width 90 height 23
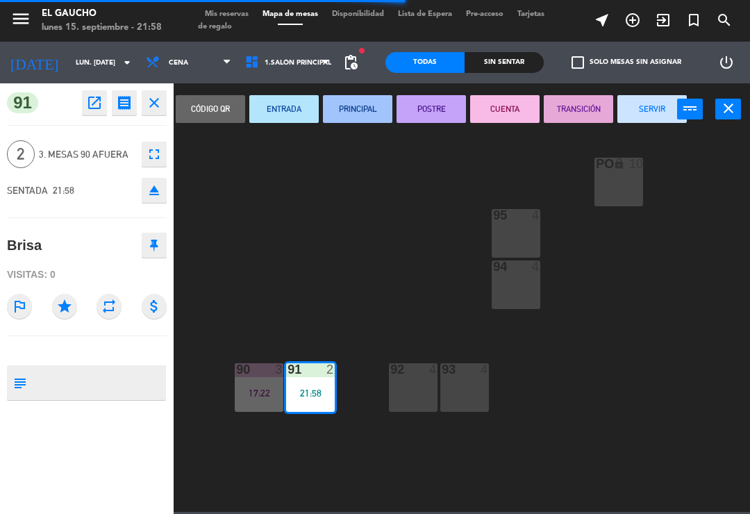
click at [351, 99] on button "PRINCIPAL" at bounding box center [357, 109] width 69 height 28
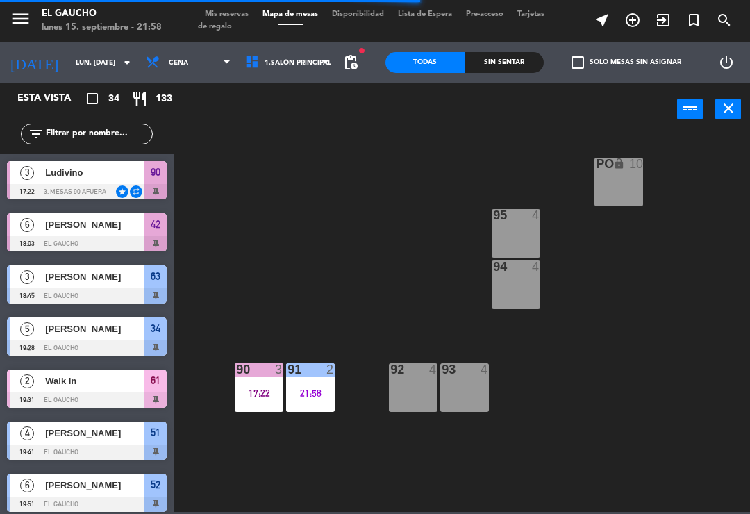
scroll to position [574, 0]
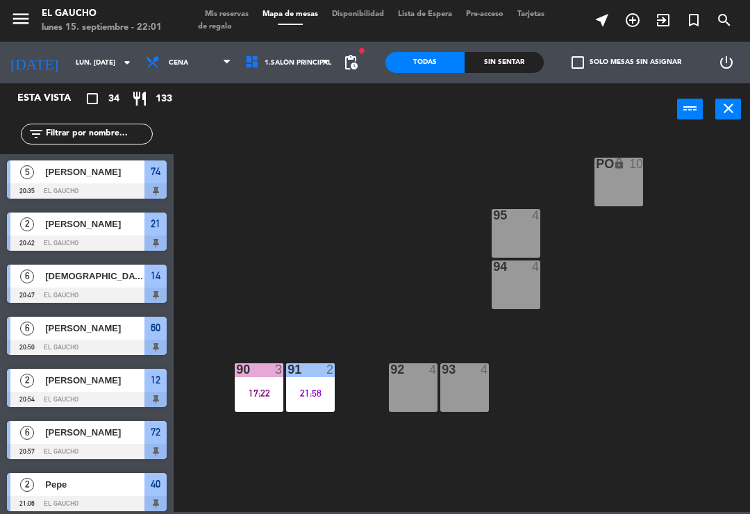
click at [302, 70] on span "1.Salón Principal" at bounding box center [287, 62] width 99 height 31
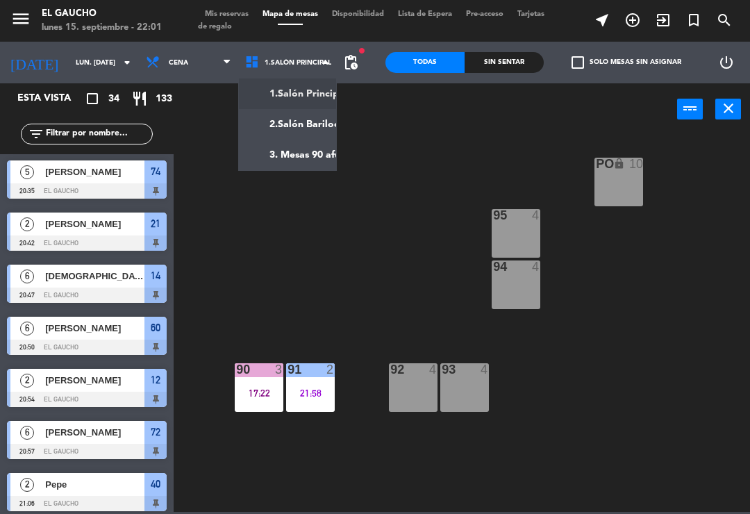
click at [318, 93] on ng-component "menu El Gaucho lunes 15. septiembre - 22:01 Mis reservas Mapa de mesas Disponib…" at bounding box center [375, 256] width 750 height 512
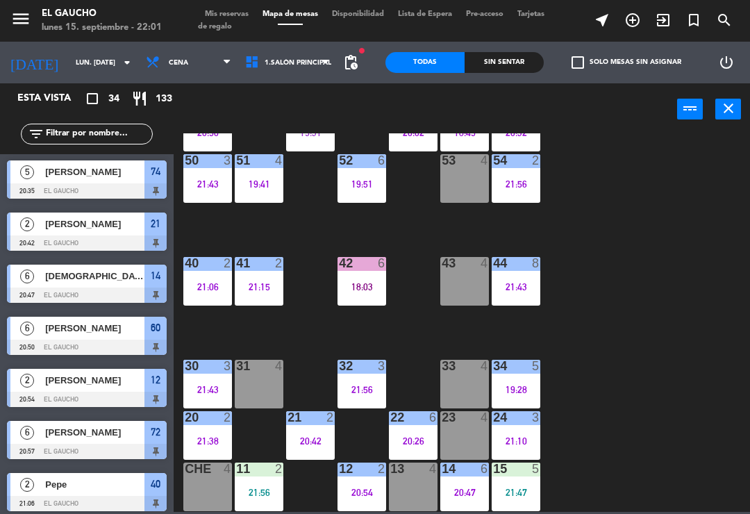
scroll to position [261, 0]
click at [416, 431] on div "22 6 20:26" at bounding box center [413, 435] width 49 height 49
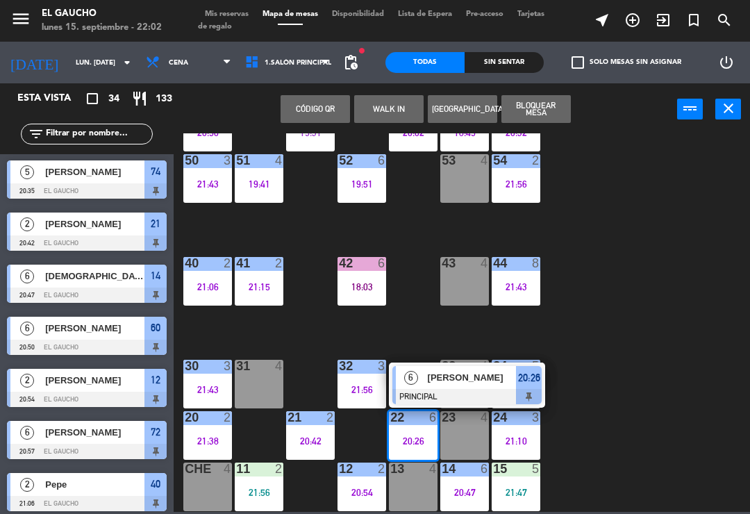
click at [452, 372] on span "[PERSON_NAME]" at bounding box center [472, 377] width 89 height 15
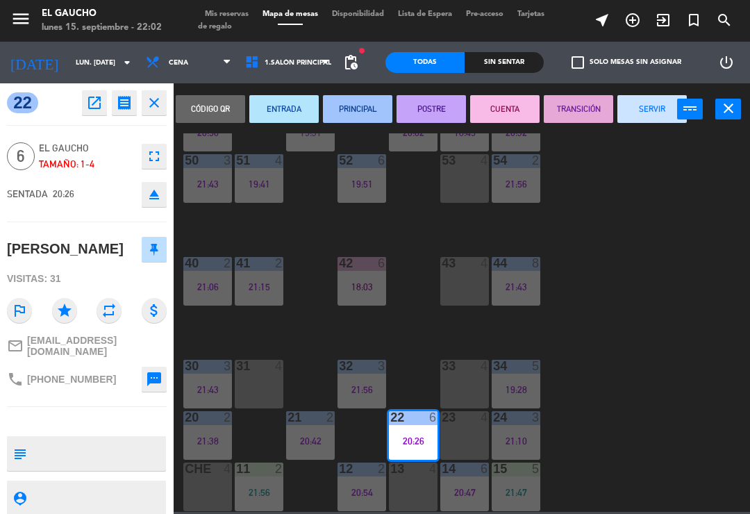
click at [659, 110] on button "SERVIR" at bounding box center [652, 109] width 69 height 28
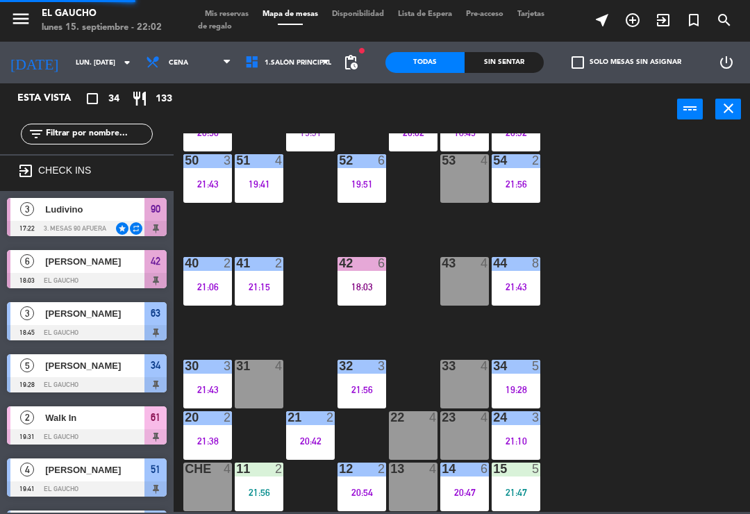
scroll to position [0, 0]
click at [519, 385] on div "19:28" at bounding box center [516, 390] width 49 height 10
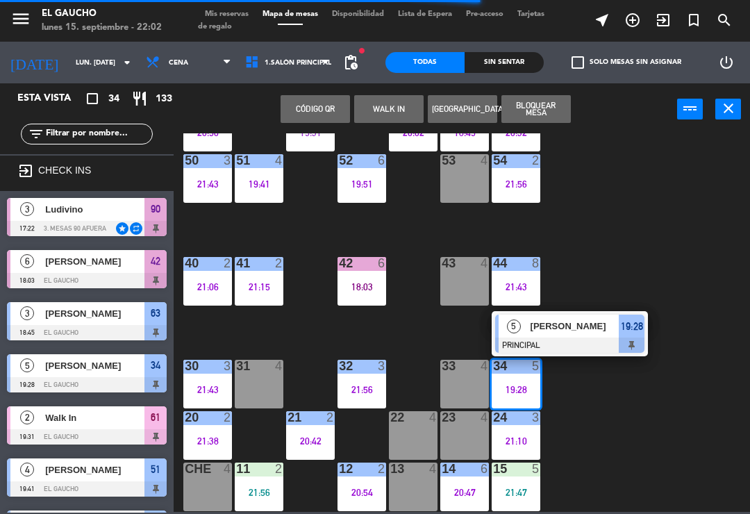
click at [575, 336] on div "[PERSON_NAME]" at bounding box center [574, 326] width 90 height 23
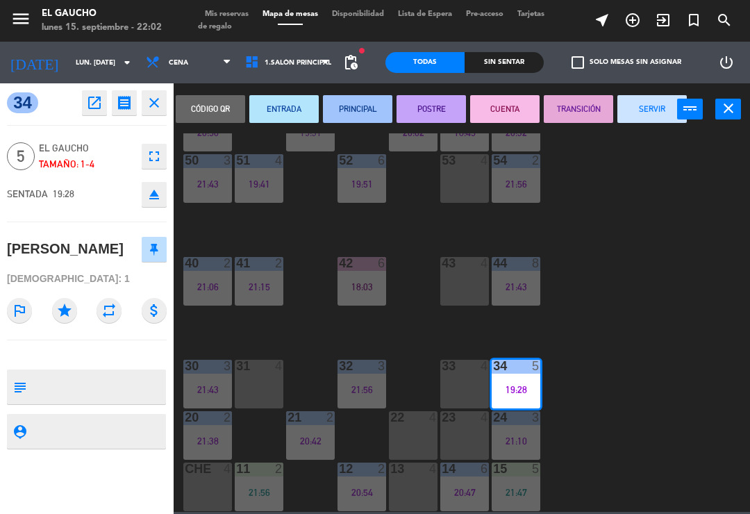
click at [581, 112] on button "TRANSICIÓN" at bounding box center [578, 109] width 69 height 28
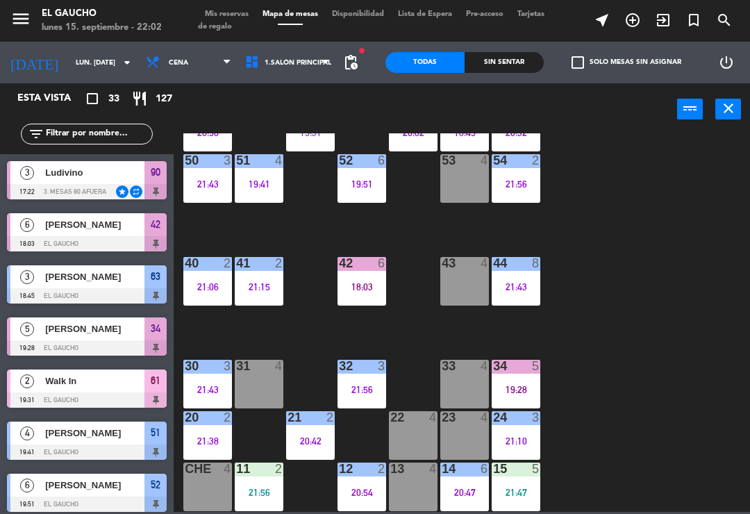
click at [515, 489] on div "21:47" at bounding box center [516, 493] width 49 height 10
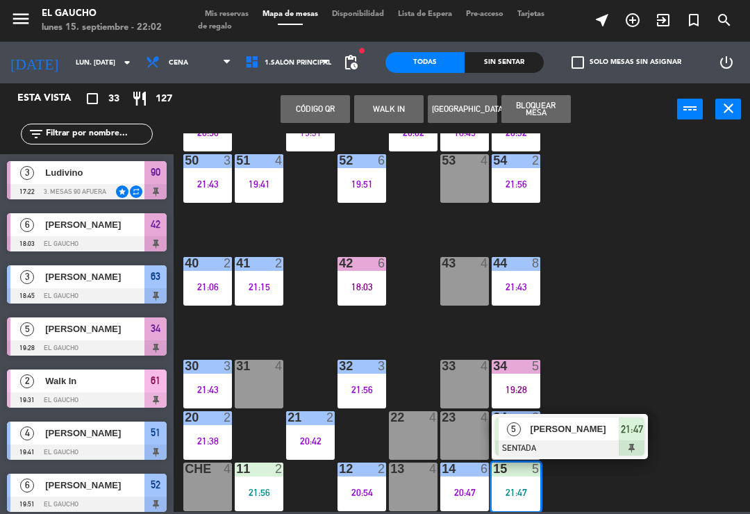
click at [577, 433] on span "[PERSON_NAME]" at bounding box center [575, 429] width 89 height 15
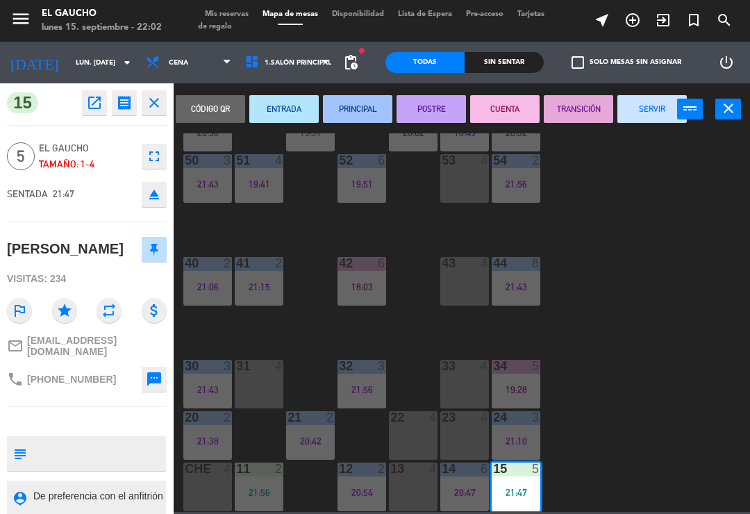
click at [361, 117] on button "PRINCIPAL" at bounding box center [357, 109] width 69 height 28
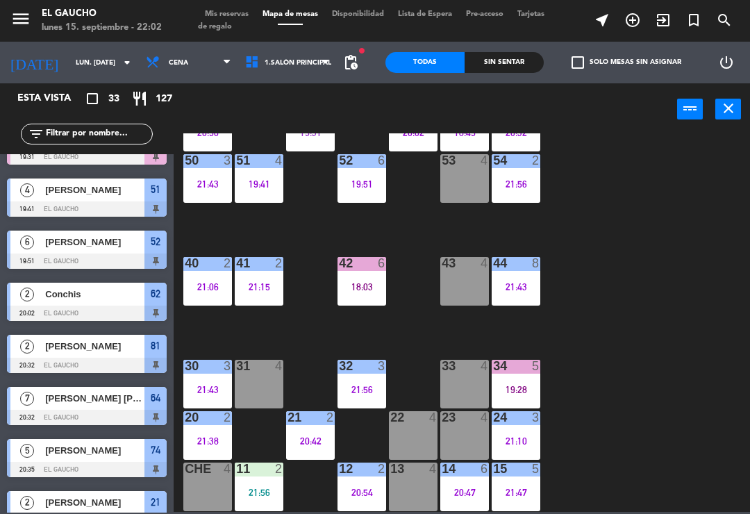
click at [742, 505] on div "84 2 21:57 80 6 21:18 83 4 82 10 21:44 81 2 20:32 70 3 21:11 71 2 21:57 72 6 20…" at bounding box center [465, 322] width 569 height 379
click at [261, 484] on div "11 2 21:56" at bounding box center [259, 487] width 49 height 49
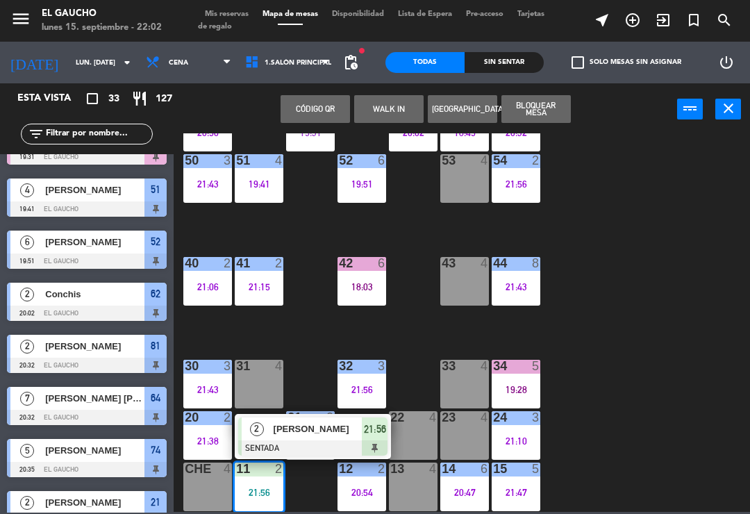
click at [314, 433] on span "[PERSON_NAME]" at bounding box center [318, 429] width 89 height 15
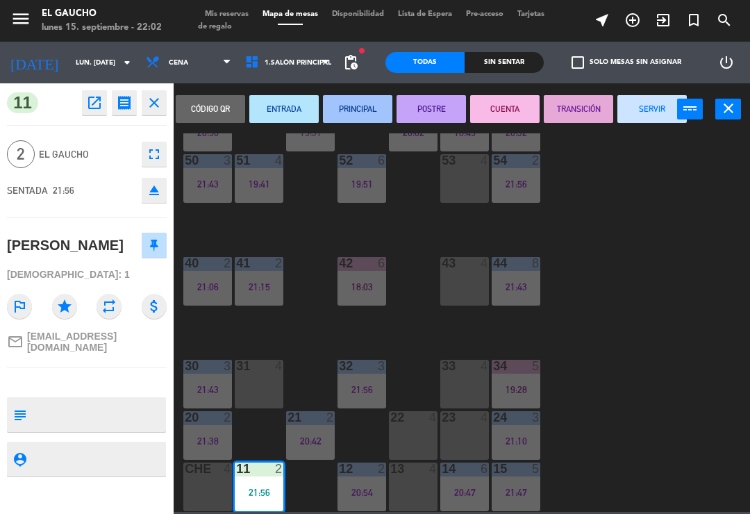
click at [277, 112] on button "ENTRADA" at bounding box center [283, 109] width 69 height 28
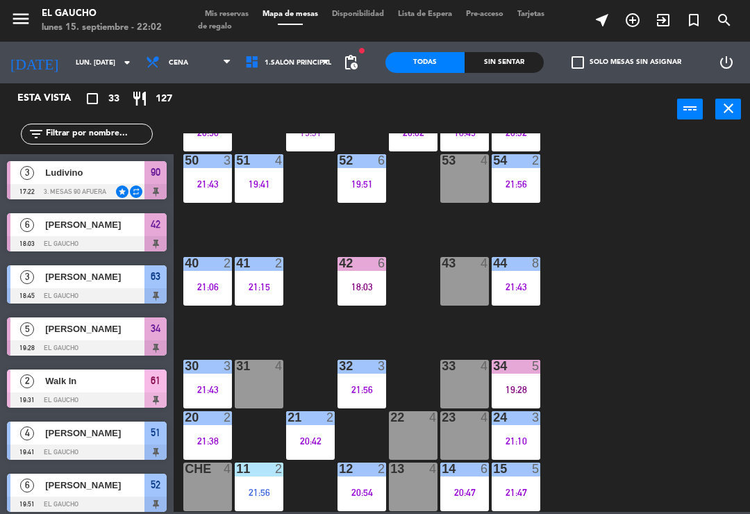
scroll to position [347, 0]
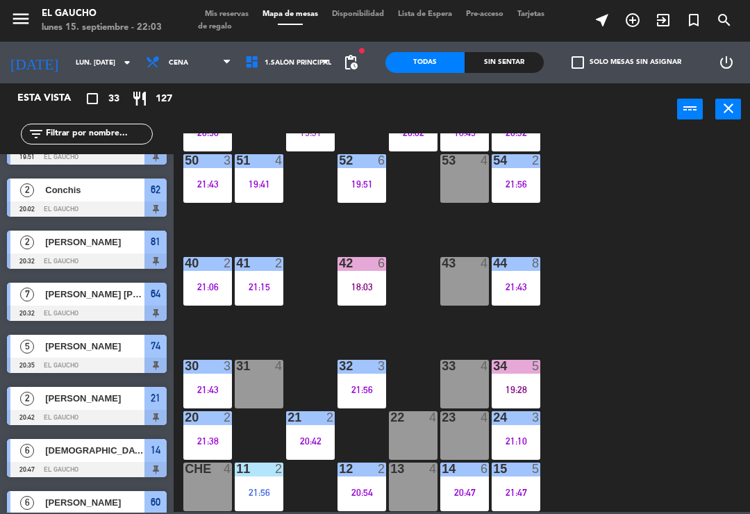
click at [370, 364] on div at bounding box center [362, 366] width 23 height 13
click at [551, 372] on div "5" at bounding box center [539, 366] width 23 height 13
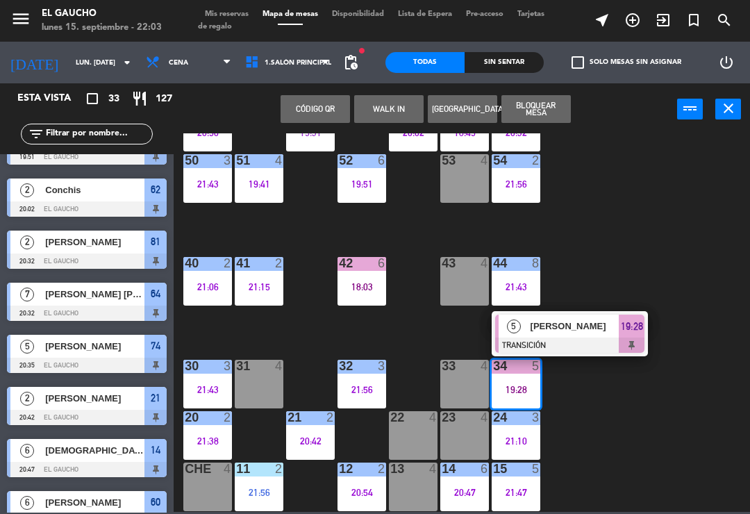
click at [650, 452] on div "84 2 21:57 80 6 21:18 83 4 82 10 21:44 81 2 20:32 70 3 21:11 71 2 21:57 72 6 20…" at bounding box center [465, 322] width 569 height 379
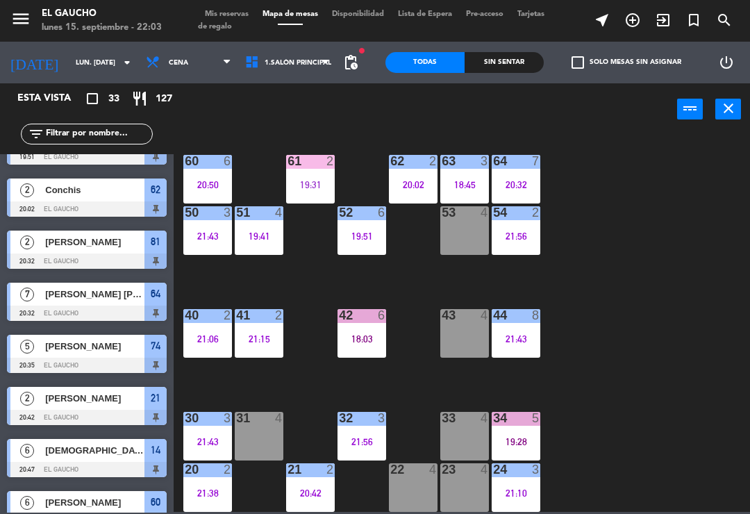
scroll to position [190, 0]
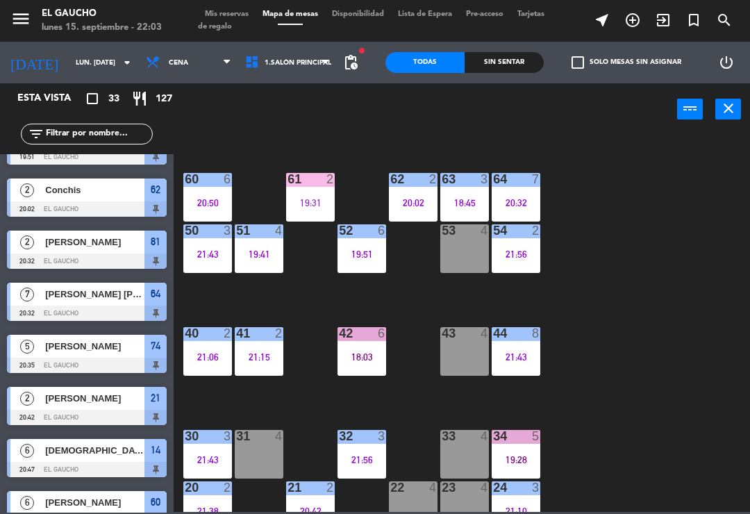
click at [528, 345] on div "44 8 21:43" at bounding box center [516, 351] width 49 height 49
click at [618, 339] on div "84 2 21:57 80 6 21:18 83 4 82 10 21:44 81 2 20:32 70 3 21:11 71 2 21:57 72 6 20…" at bounding box center [465, 322] width 569 height 379
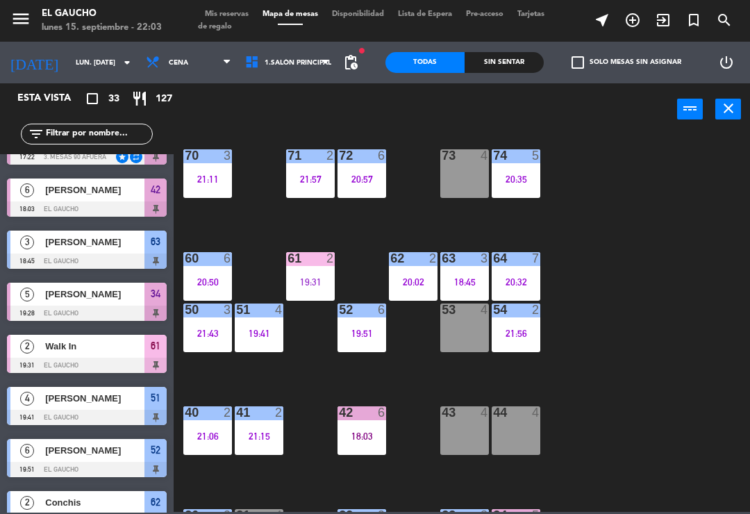
scroll to position [110, 0]
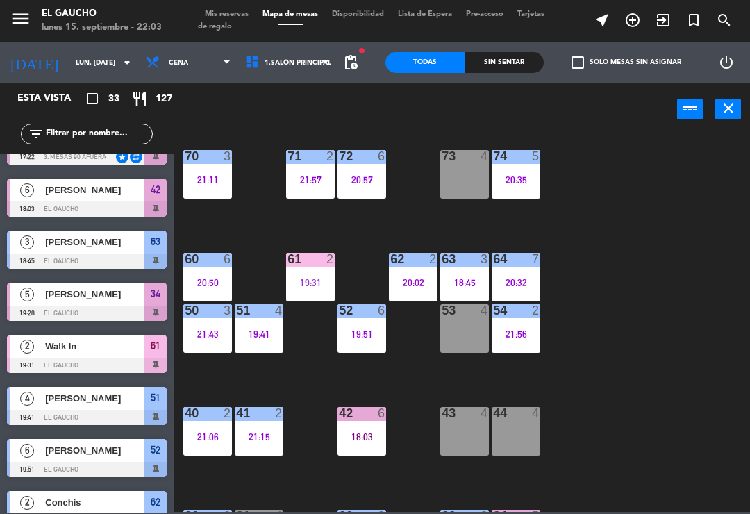
click at [364, 338] on div "19:51" at bounding box center [362, 334] width 49 height 10
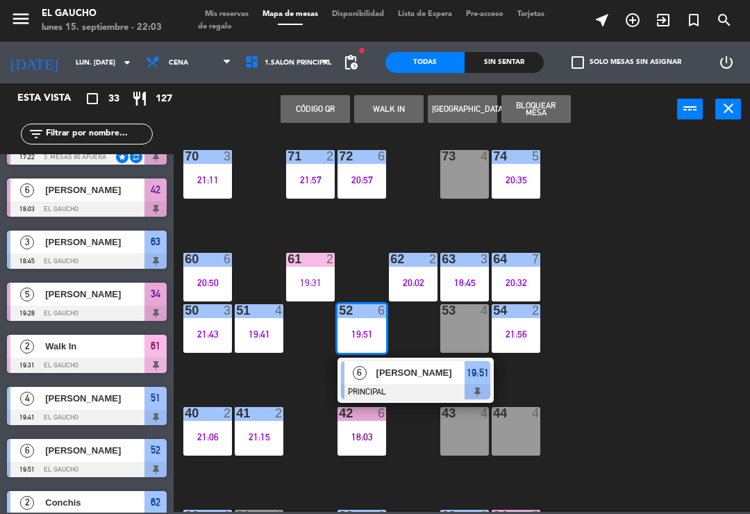
click at [415, 368] on span "[PERSON_NAME]" at bounding box center [421, 373] width 89 height 15
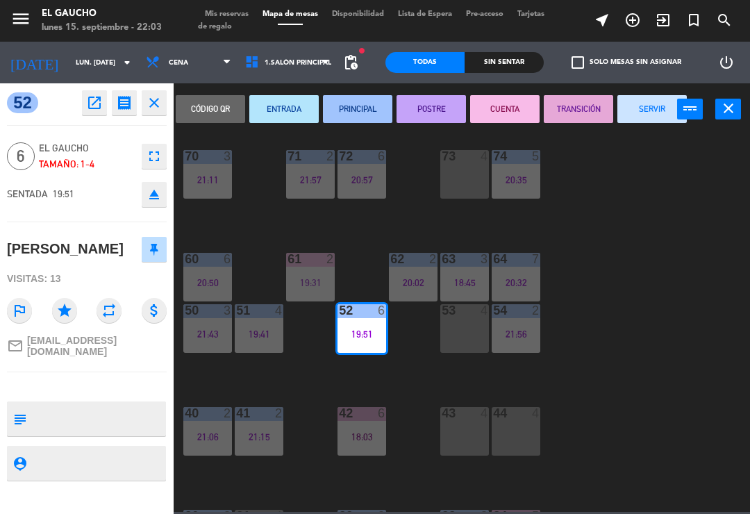
click at [585, 103] on button "TRANSICIÓN" at bounding box center [578, 109] width 69 height 28
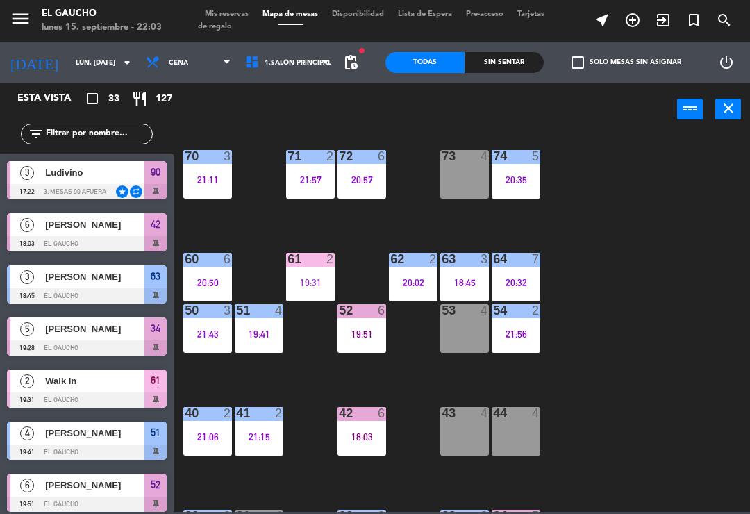
scroll to position [0, 0]
click at [306, 376] on div "84 2 21:57 80 6 21:18 83 4 82 10 21:44 81 2 20:32 70 3 21:11 71 2 21:57 72 6 20…" at bounding box center [465, 322] width 569 height 379
click at [280, 352] on div "51 4 19:41" at bounding box center [259, 328] width 49 height 49
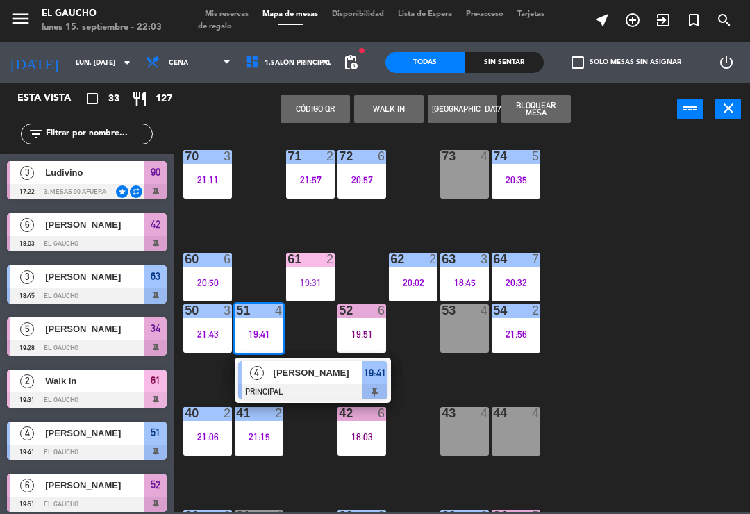
click at [331, 375] on span "[PERSON_NAME]" at bounding box center [318, 373] width 89 height 15
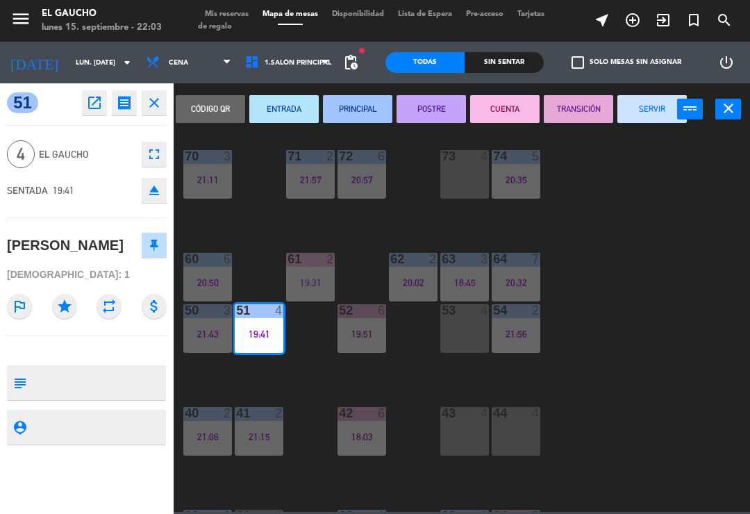
click at [577, 117] on button "TRANSICIÓN" at bounding box center [578, 109] width 69 height 28
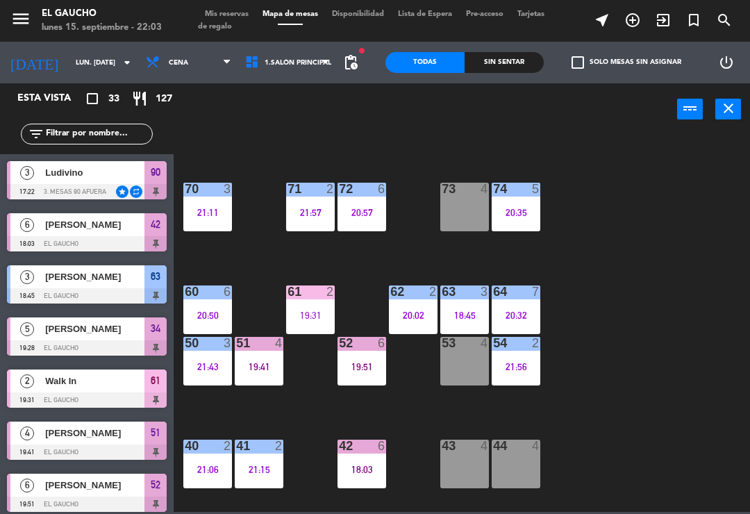
scroll to position [73, 0]
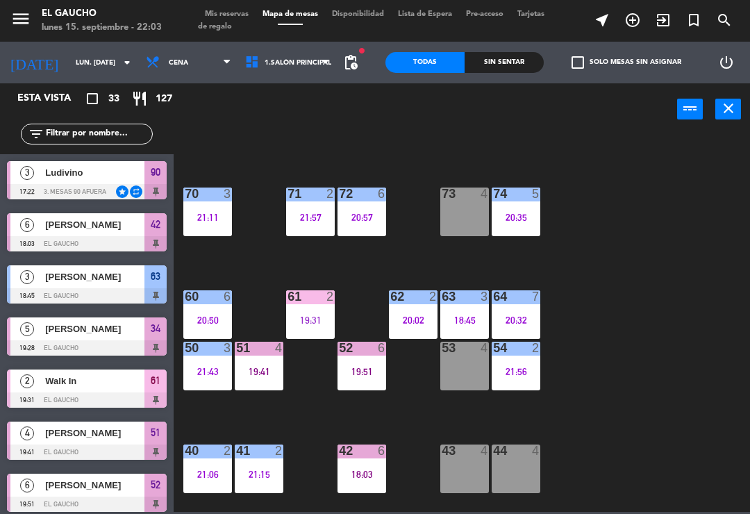
click at [404, 313] on div "62 2 20:02" at bounding box center [413, 314] width 49 height 49
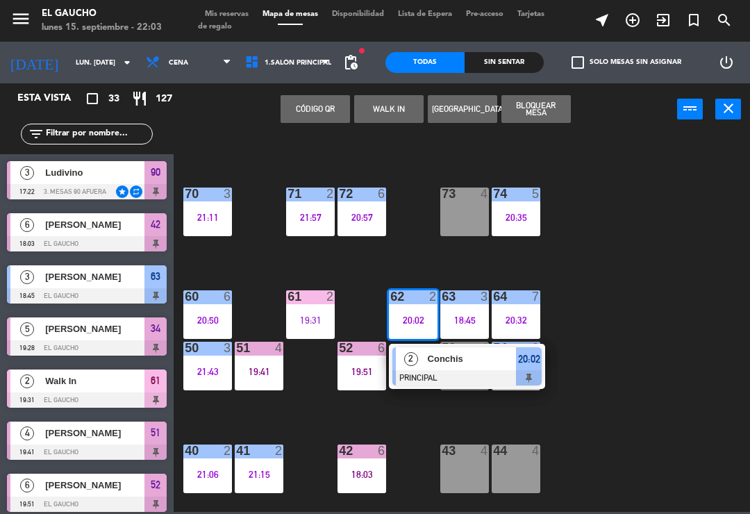
click at [438, 368] on div "Conchis" at bounding box center [472, 358] width 90 height 23
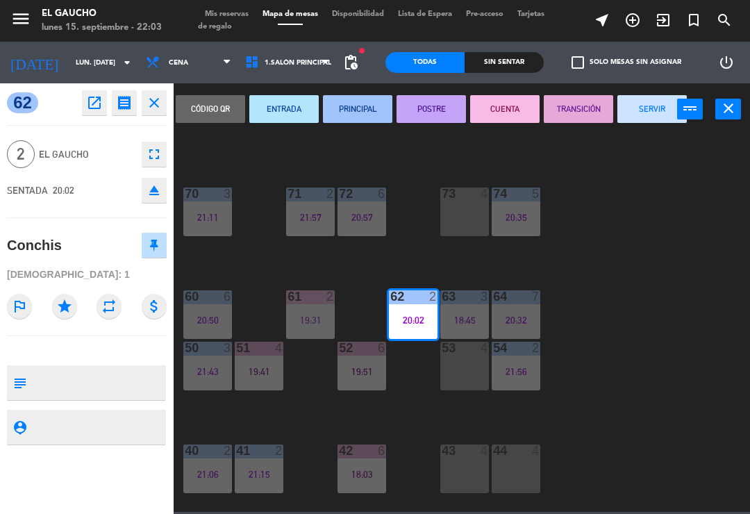
click at [581, 108] on button "TRANSICIÓN" at bounding box center [578, 109] width 69 height 28
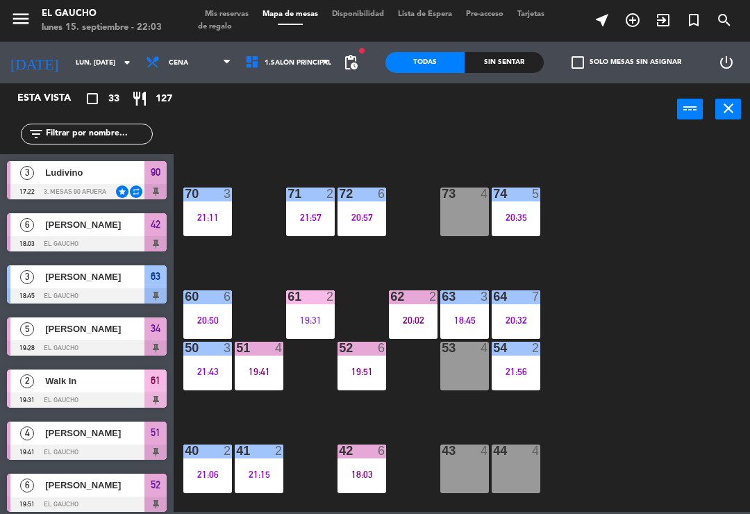
click at [461, 318] on div "18:45" at bounding box center [465, 320] width 49 height 10
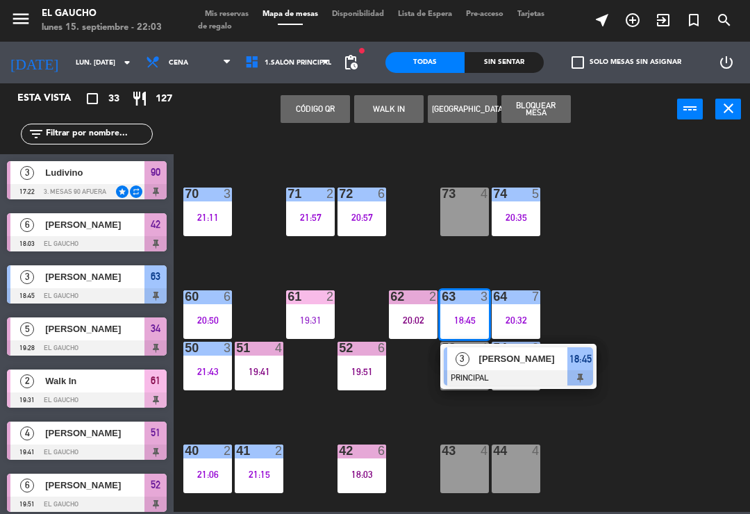
click at [534, 361] on span "[PERSON_NAME]" at bounding box center [523, 359] width 89 height 15
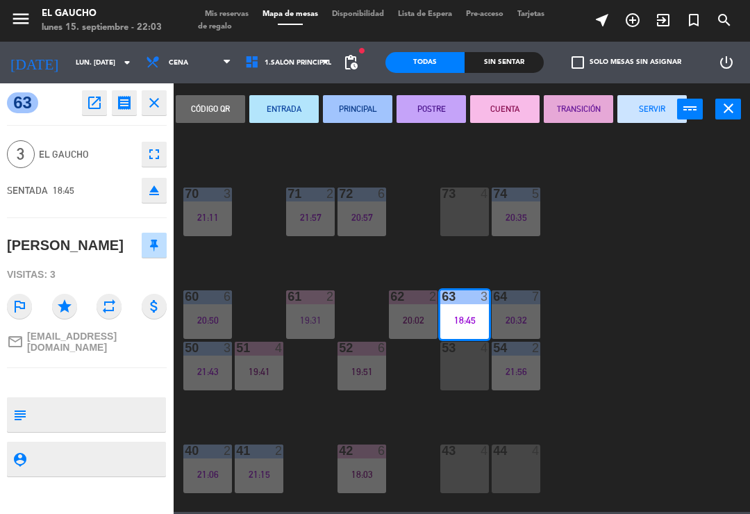
click at [580, 115] on button "TRANSICIÓN" at bounding box center [578, 109] width 69 height 28
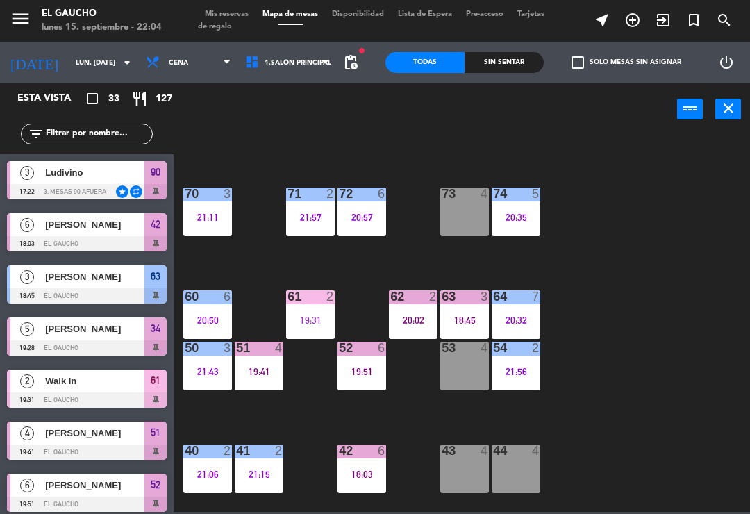
click at [527, 317] on div "20:32" at bounding box center [516, 320] width 49 height 10
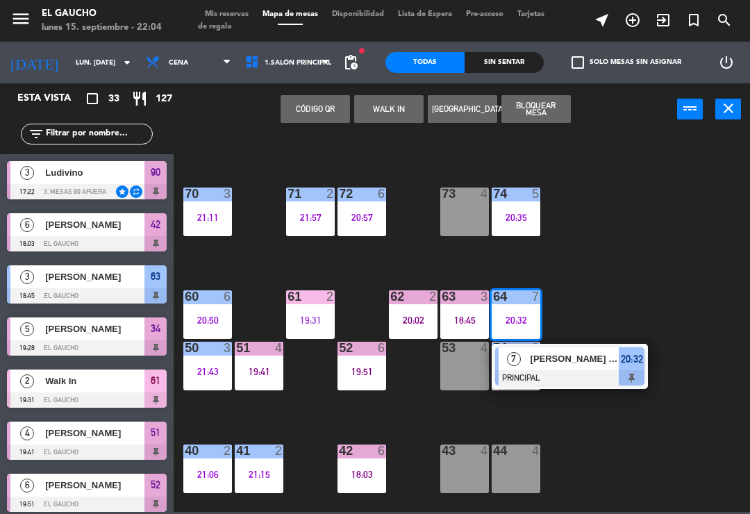
click at [571, 361] on span "[PERSON_NAME] [PERSON_NAME]" at bounding box center [575, 359] width 89 height 15
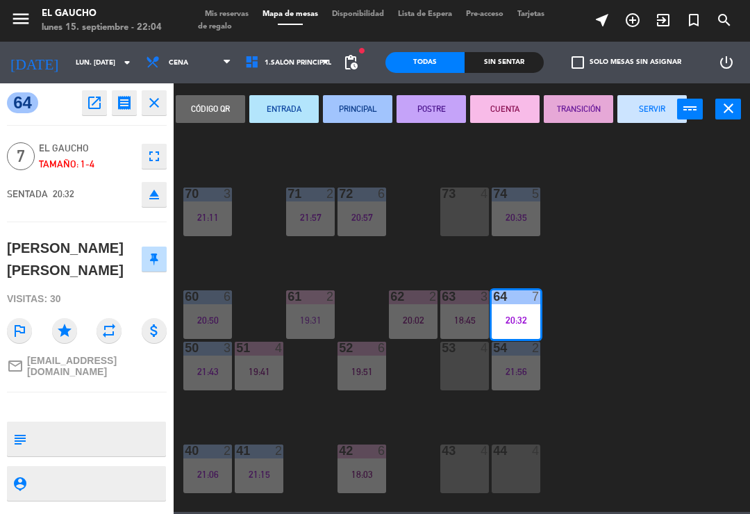
click at [577, 107] on button "TRANSICIÓN" at bounding box center [578, 109] width 69 height 28
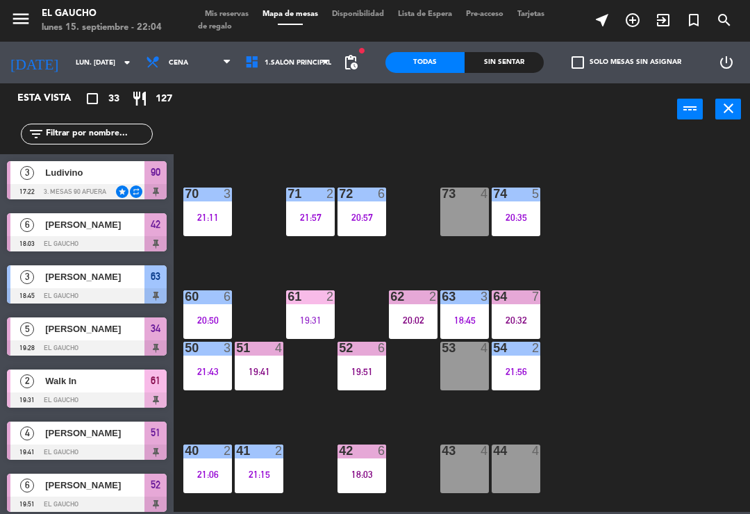
scroll to position [31, 0]
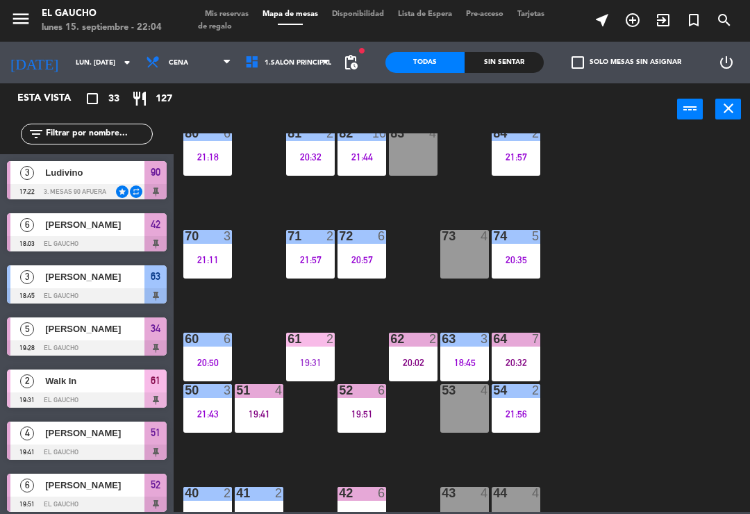
click at [523, 265] on div "20:35" at bounding box center [516, 260] width 49 height 10
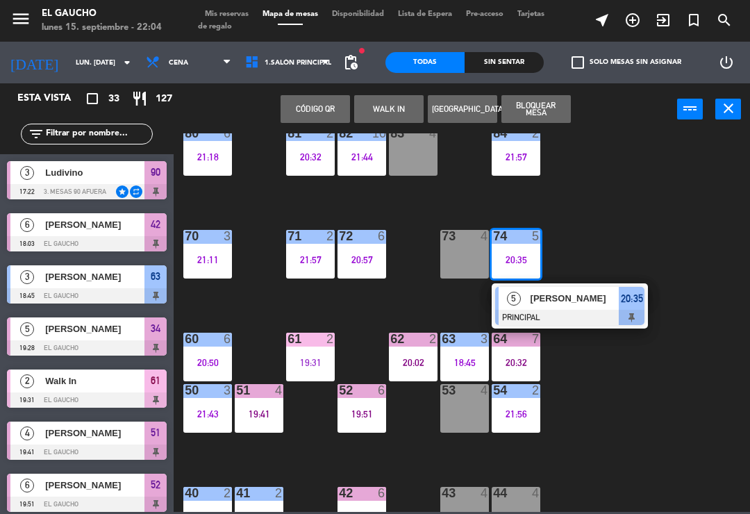
click at [569, 302] on span "[PERSON_NAME]" at bounding box center [575, 298] width 89 height 15
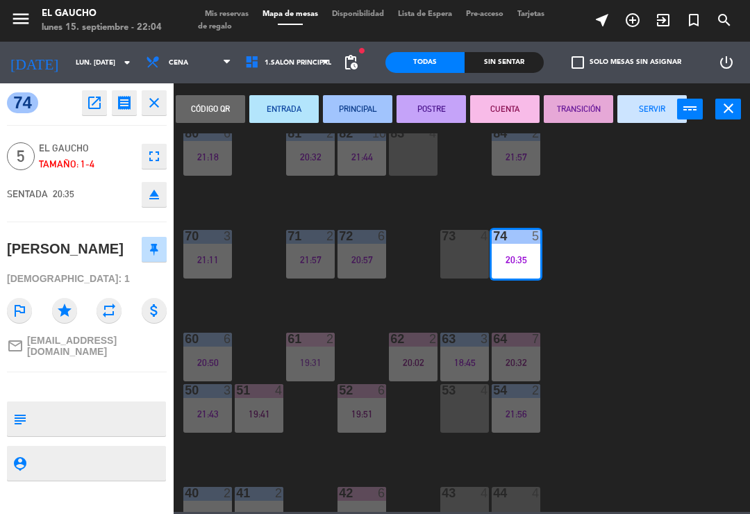
click at [575, 113] on button "TRANSICIÓN" at bounding box center [578, 109] width 69 height 28
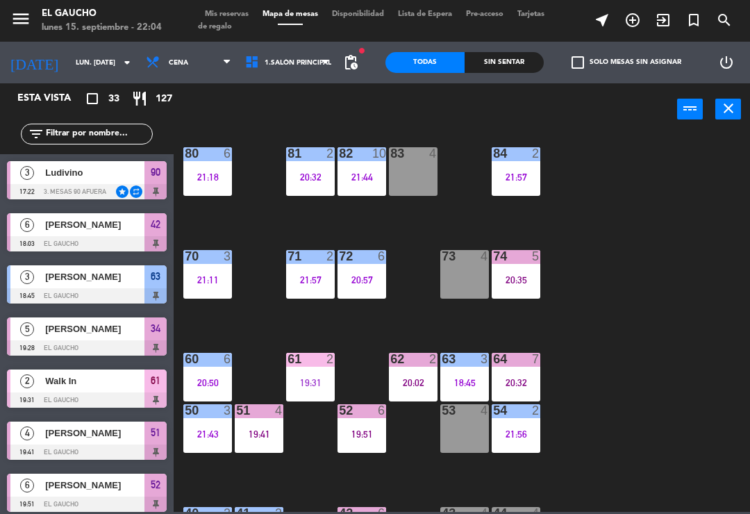
scroll to position [10, 0]
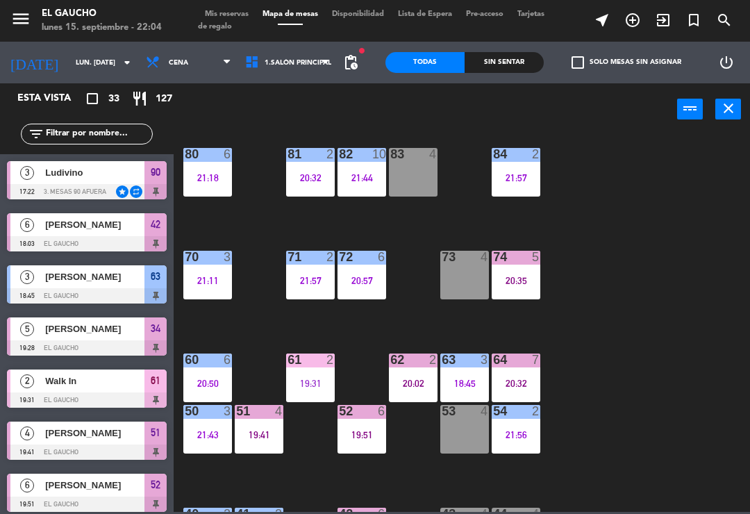
click at [204, 279] on div "21:11" at bounding box center [207, 281] width 49 height 10
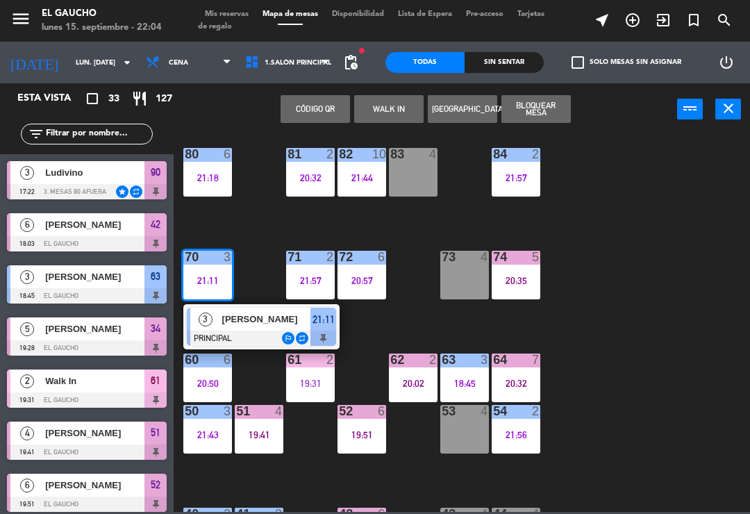
click at [256, 327] on div "[PERSON_NAME]" at bounding box center [266, 319] width 90 height 23
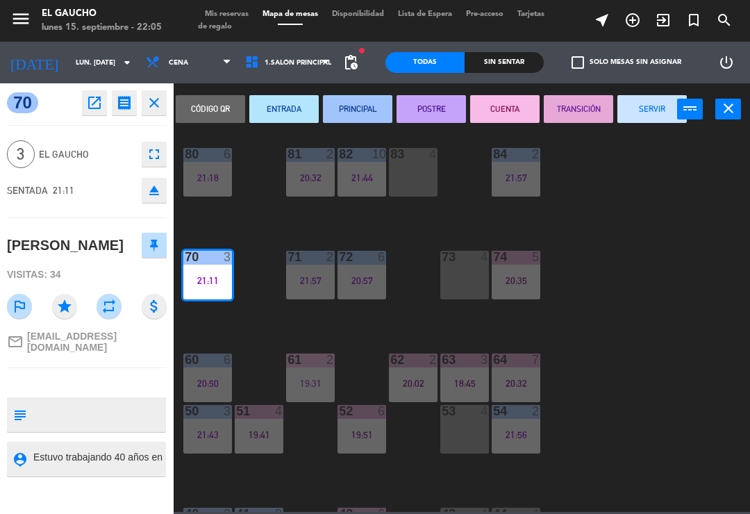
click at [576, 111] on button "TRANSICIÓN" at bounding box center [578, 109] width 69 height 28
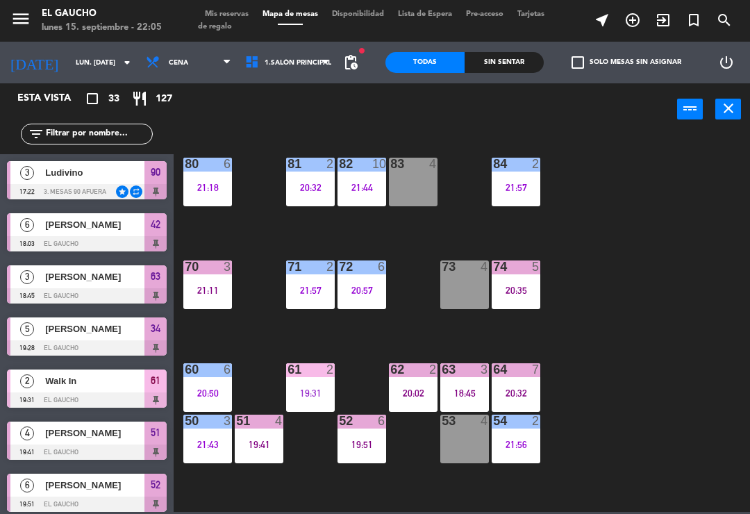
scroll to position [0, 0]
click at [299, 178] on div "81 2 20:32" at bounding box center [310, 182] width 49 height 49
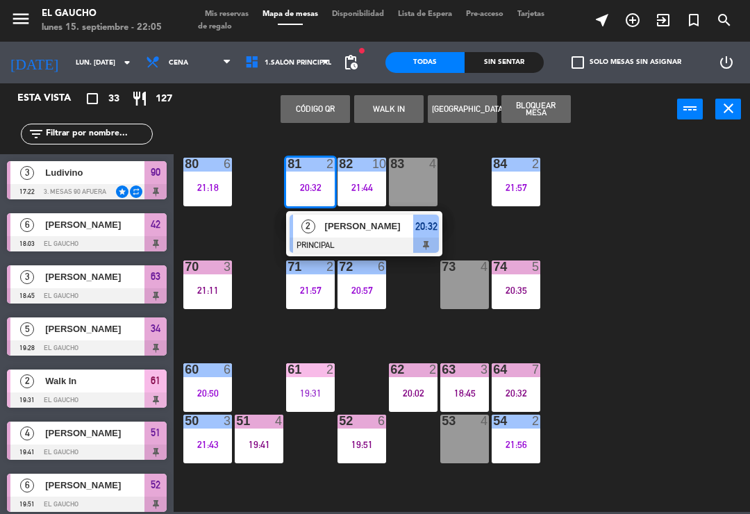
click at [366, 236] on div "[PERSON_NAME]" at bounding box center [369, 226] width 90 height 23
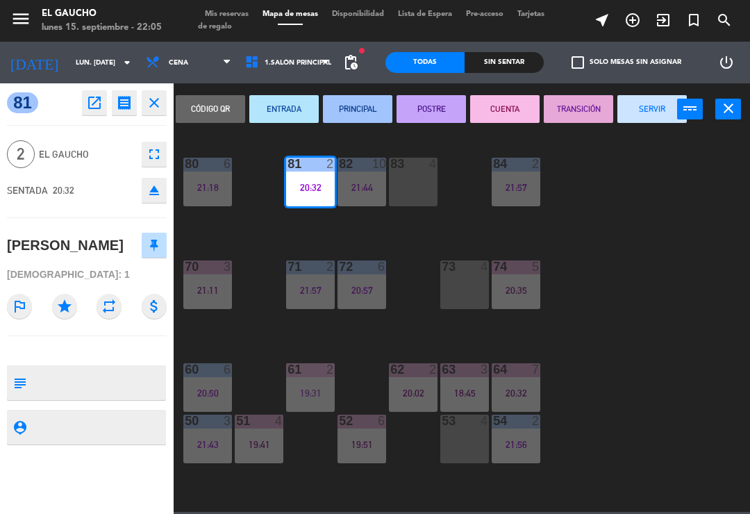
click at [575, 114] on button "TRANSICIÓN" at bounding box center [578, 109] width 69 height 28
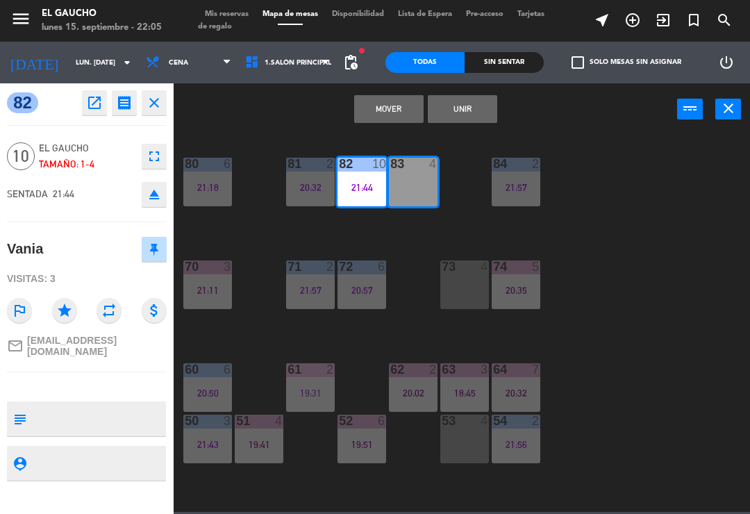
click at [463, 112] on button "Unir" at bounding box center [462, 109] width 69 height 28
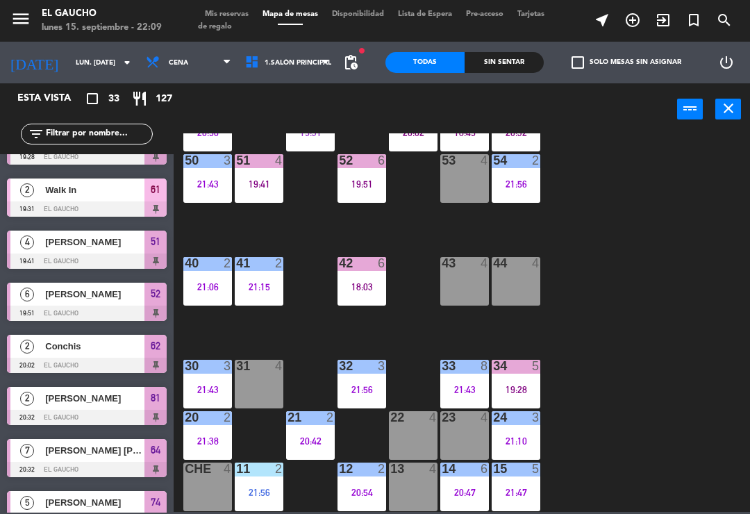
scroll to position [261, 0]
click at [291, 427] on div "21 2 20:42" at bounding box center [310, 435] width 49 height 49
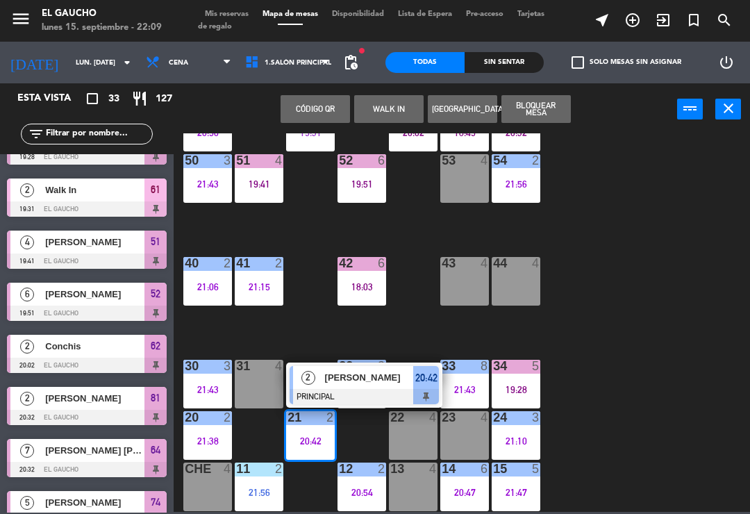
click at [373, 389] on div at bounding box center [364, 396] width 149 height 15
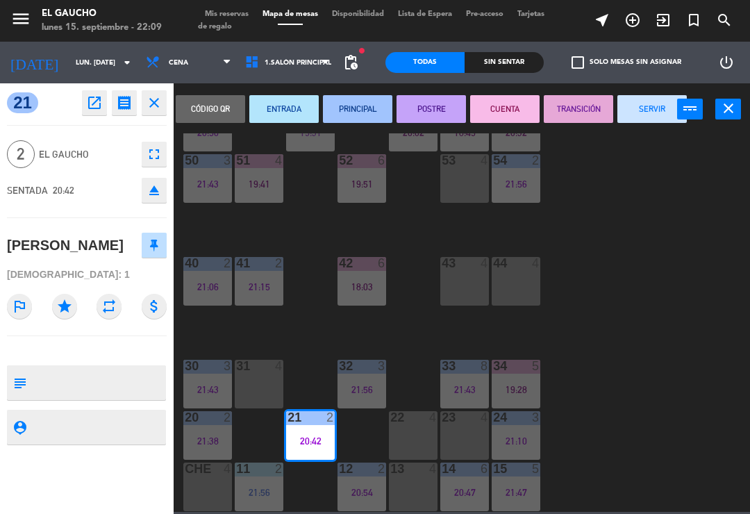
click at [643, 106] on button "SERVIR" at bounding box center [652, 109] width 69 height 28
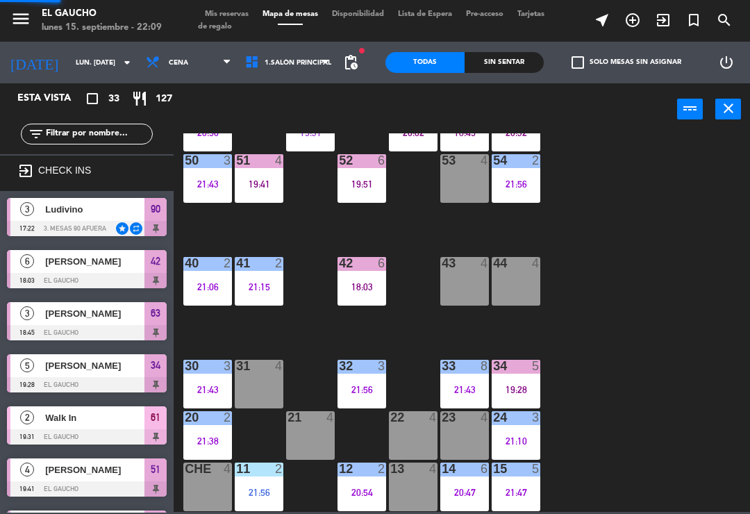
scroll to position [0, 0]
click at [309, 436] on div "21 4" at bounding box center [310, 435] width 49 height 49
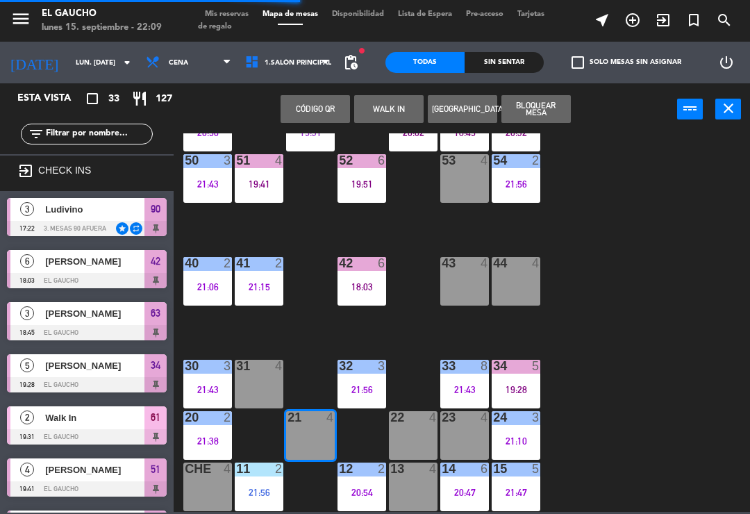
click at [390, 103] on button "WALK IN" at bounding box center [388, 109] width 69 height 28
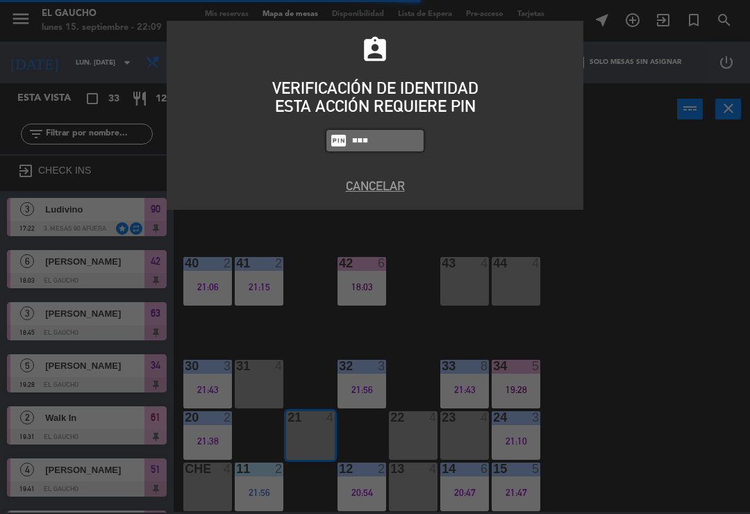
type input "3124"
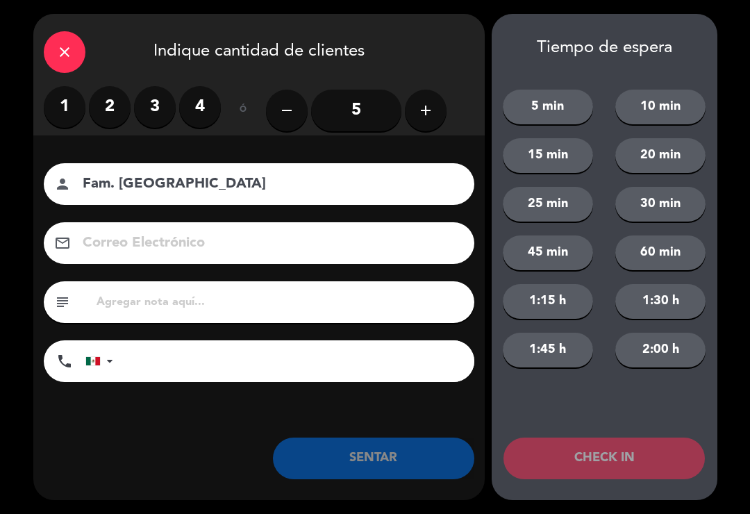
type input "Fam. Olvera"
click at [167, 113] on label "3" at bounding box center [155, 107] width 42 height 42
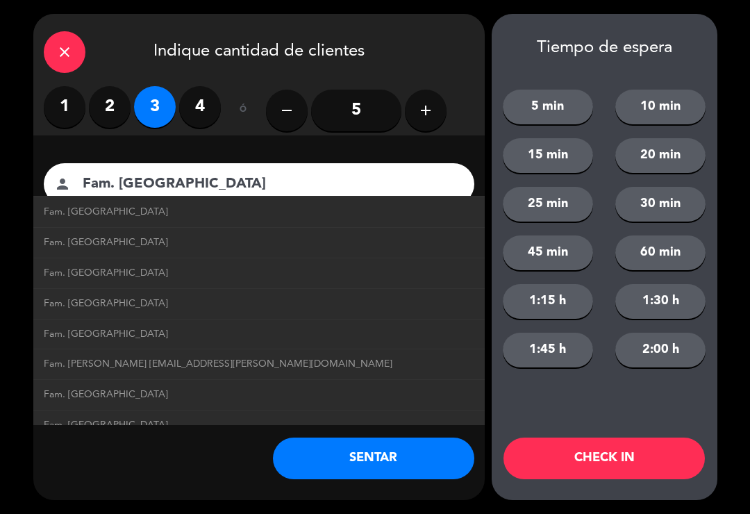
scroll to position [577, 0]
click at [182, 358] on span "Fam. Olvera fam.olvera@correo.com" at bounding box center [218, 365] width 349 height 16
type input "fam.olvera@correo.com"
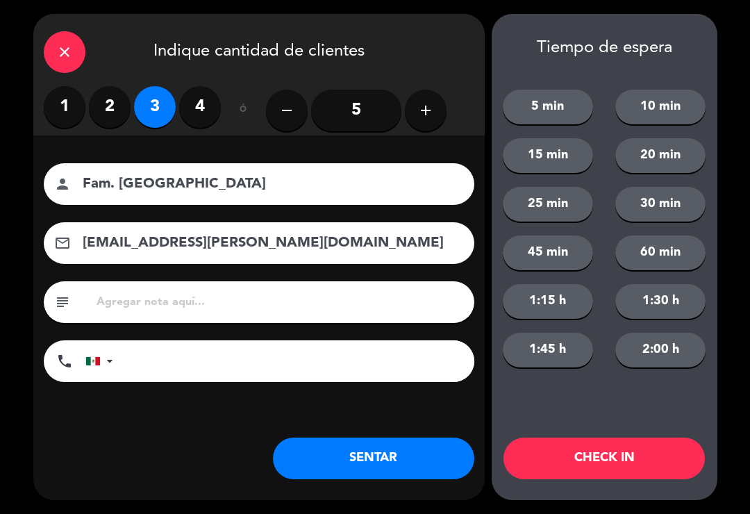
click at [403, 452] on button "SENTAR" at bounding box center [374, 459] width 202 height 42
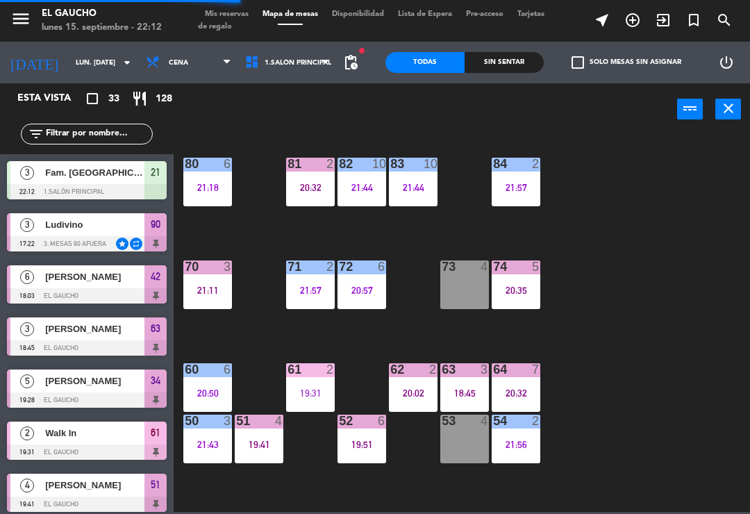
scroll to position [0, 0]
click at [416, 391] on div "20:02" at bounding box center [413, 393] width 49 height 10
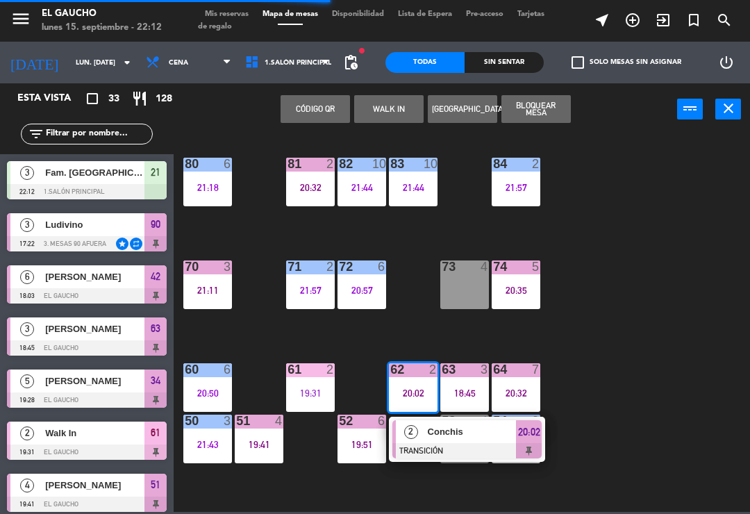
click at [452, 441] on div "Conchis" at bounding box center [472, 431] width 90 height 23
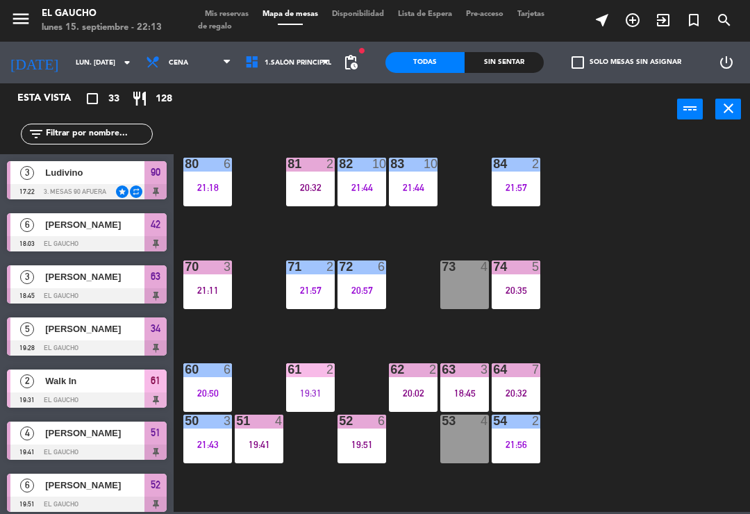
click at [675, 233] on div "84 2 21:57 80 6 21:18 83 10 21:44 82 10 21:44 81 2 20:32 70 3 21:11 71 2 21:57 …" at bounding box center [465, 322] width 569 height 379
click at [680, 234] on div "84 2 21:57 80 6 21:18 83 10 21:44 82 10 21:44 81 2 20:32 70 3 21:11 71 2 21:57 …" at bounding box center [465, 322] width 569 height 379
click at [509, 294] on div "20:35" at bounding box center [516, 291] width 49 height 10
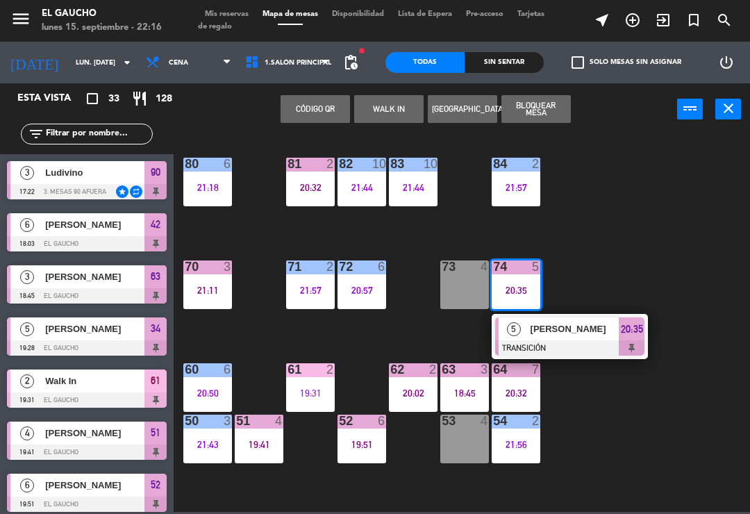
click at [572, 336] on span "[PERSON_NAME]" at bounding box center [575, 329] width 89 height 15
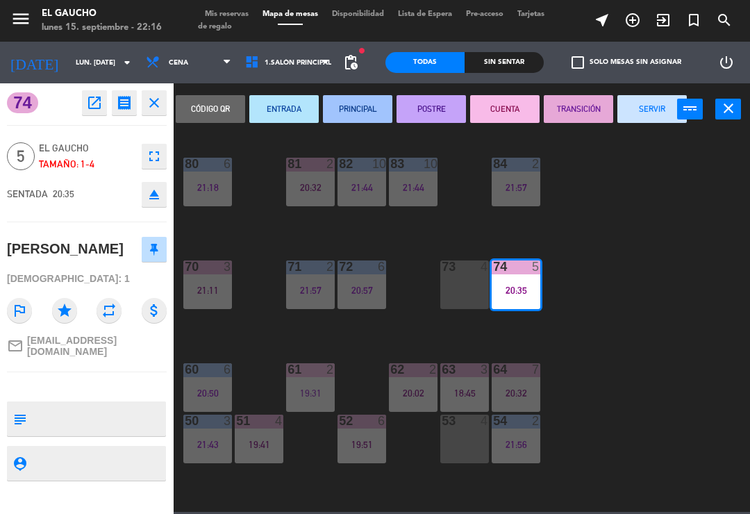
click at [641, 121] on button "SERVIR" at bounding box center [652, 109] width 69 height 28
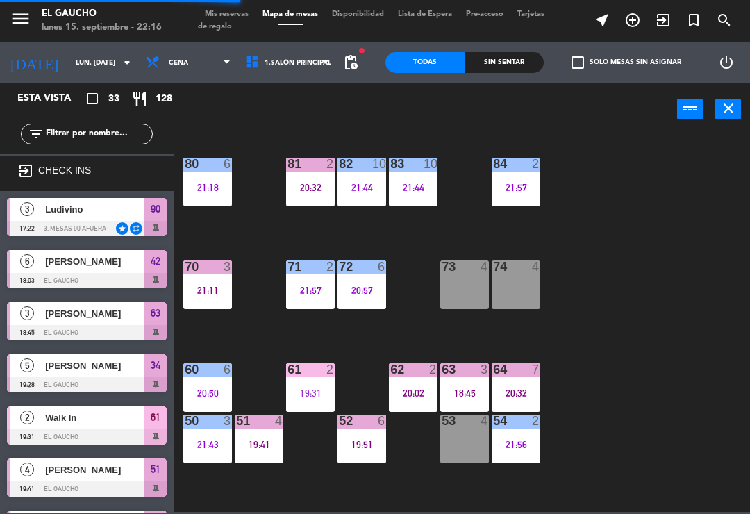
click at [307, 388] on div "19:31" at bounding box center [310, 393] width 49 height 10
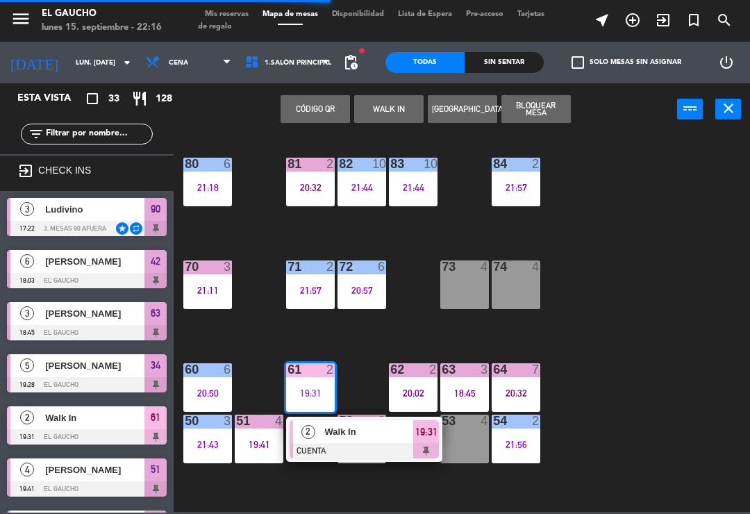
click at [382, 441] on div "Walk In" at bounding box center [369, 431] width 90 height 23
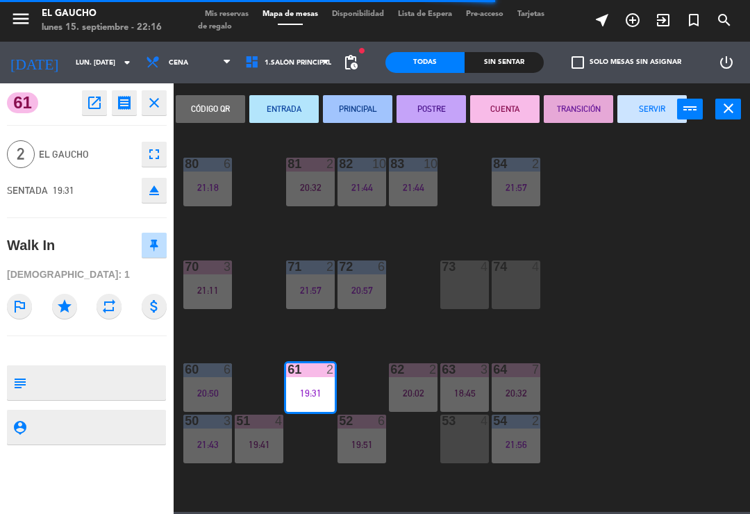
click at [642, 120] on button "SERVIR" at bounding box center [652, 109] width 69 height 28
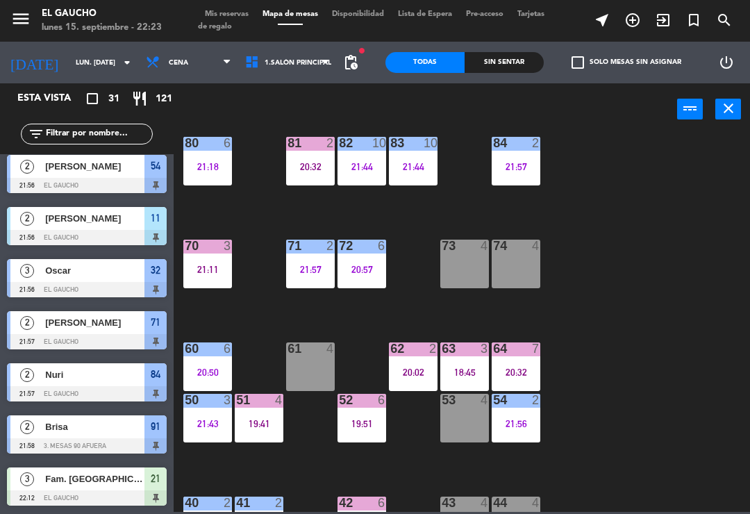
scroll to position [1257, 0]
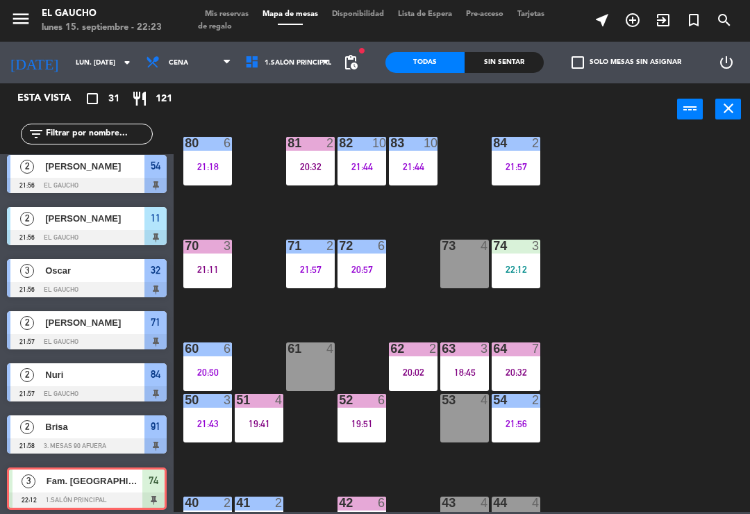
click at [514, 274] on div "22:12" at bounding box center [516, 270] width 49 height 10
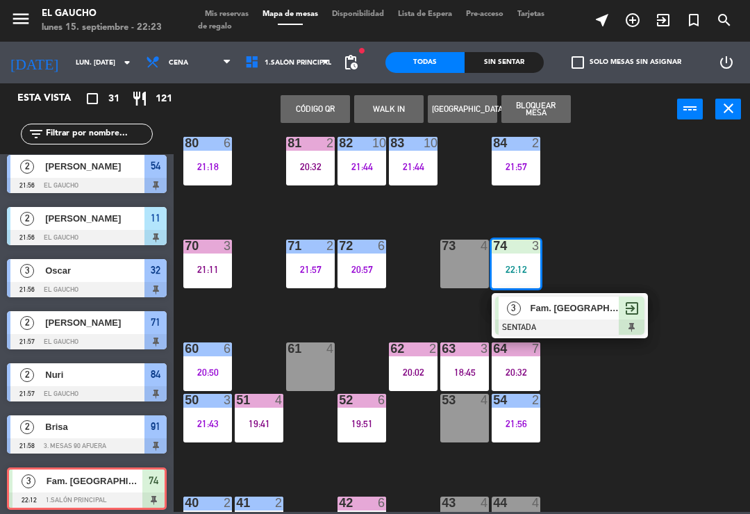
click at [577, 327] on div at bounding box center [569, 327] width 149 height 15
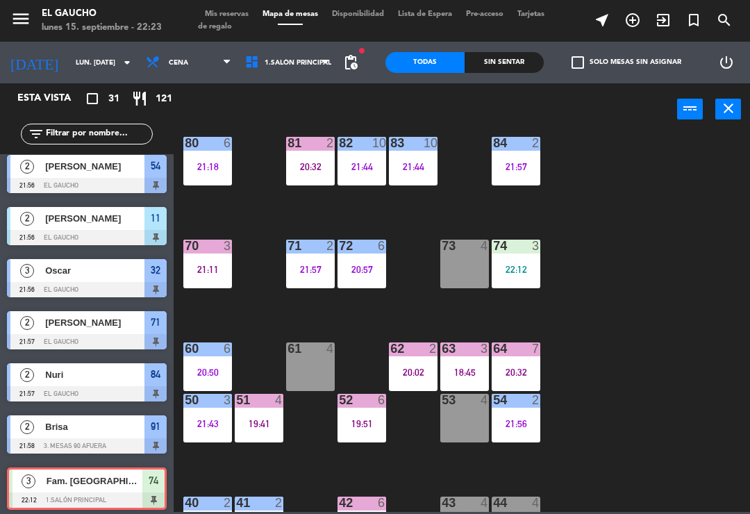
click at [621, 255] on div "84 2 21:57 80 6 21:18 83 10 21:44 82 10 21:44 81 2 20:32 70 3 21:11 71 2 21:57 …" at bounding box center [465, 322] width 569 height 379
click at [517, 278] on div "74 3 22:12" at bounding box center [516, 264] width 49 height 49
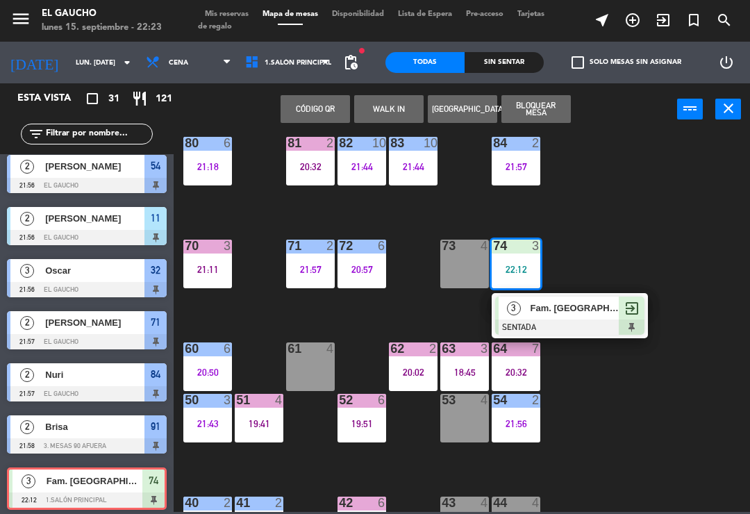
click at [584, 318] on div "Fam. Olvera" at bounding box center [574, 308] width 90 height 23
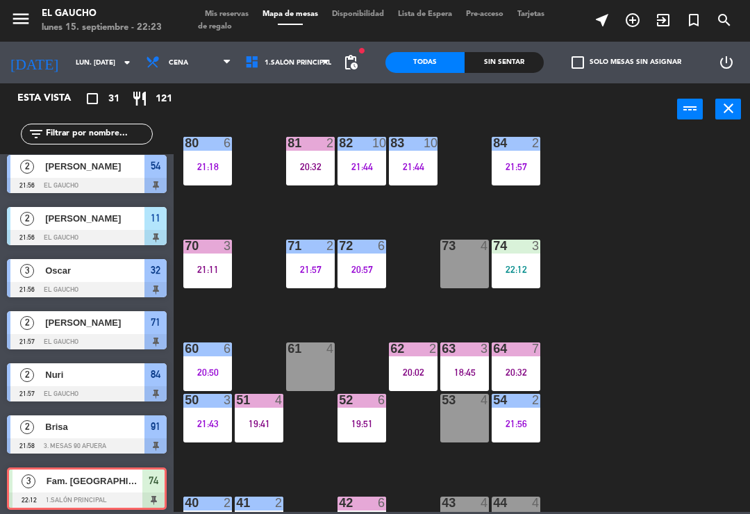
click at [589, 247] on div "84 2 21:57 80 6 21:18 83 10 21:44 82 10 21:44 81 2 20:32 70 3 21:11 71 2 21:57 …" at bounding box center [465, 322] width 569 height 379
click at [517, 272] on div "22:12" at bounding box center [516, 270] width 49 height 10
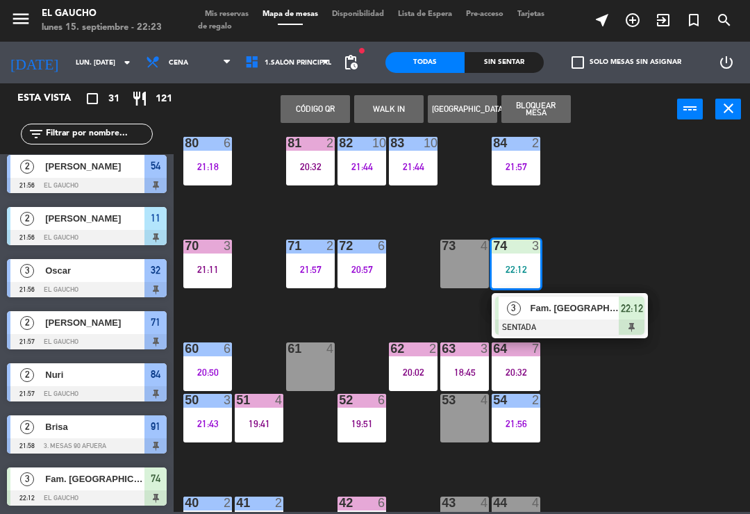
click at [581, 295] on div "3 Fam. Olvera SENTADA 22:12" at bounding box center [570, 315] width 156 height 45
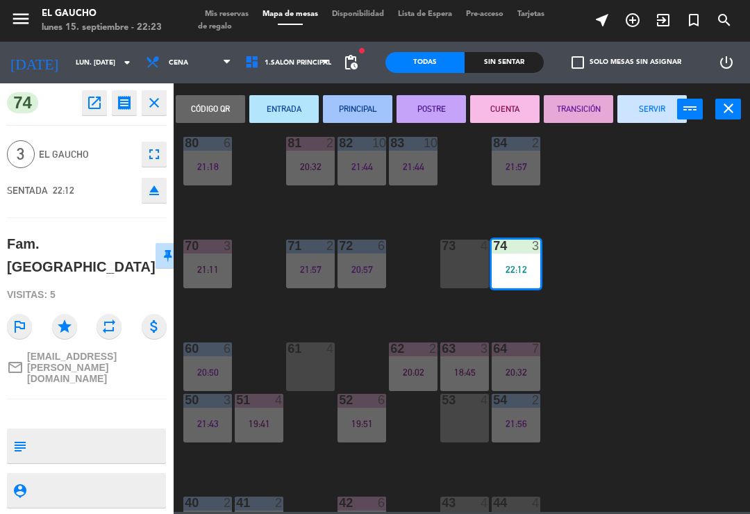
click at [359, 116] on button "PRINCIPAL" at bounding box center [357, 109] width 69 height 28
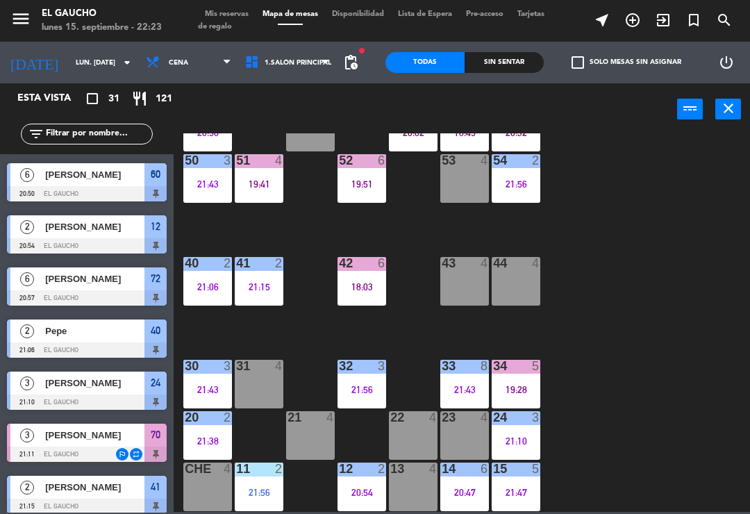
scroll to position [261, 0]
click at [308, 345] on div "84 2 21:57 80 6 21:18 83 10 21:44 82 10 21:44 81 2 20:32 70 3 21:11 71 2 21:57 …" at bounding box center [465, 322] width 569 height 379
click at [316, 435] on div "21 4" at bounding box center [310, 435] width 49 height 49
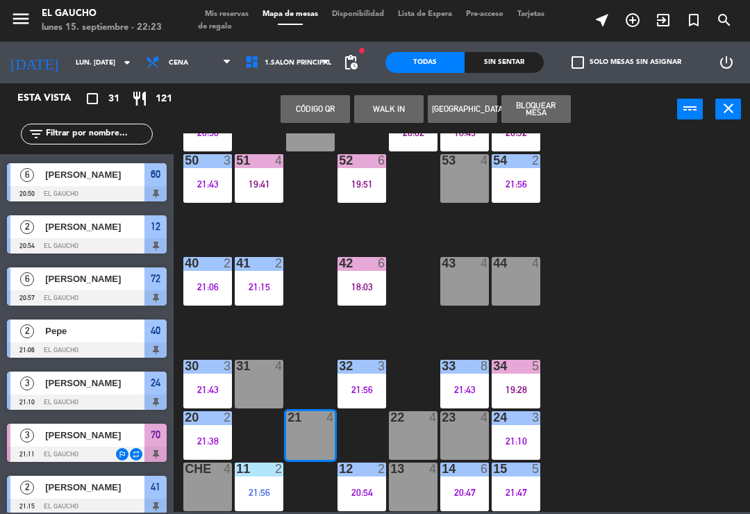
click at [386, 114] on button "WALK IN" at bounding box center [388, 109] width 69 height 28
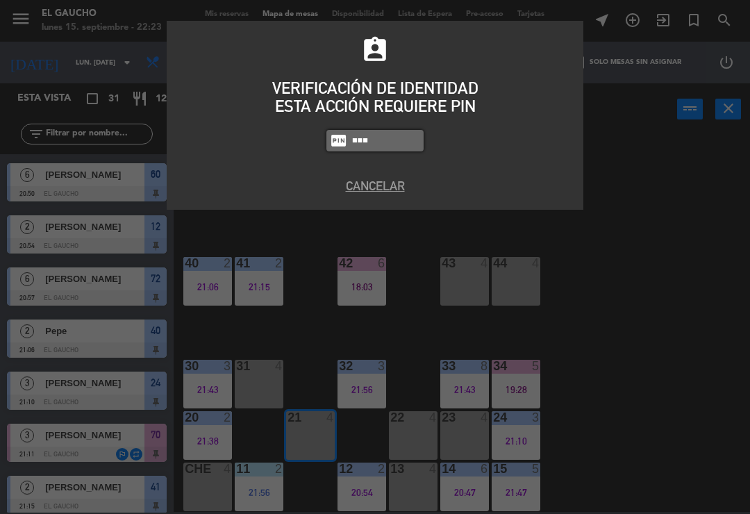
type input "3124"
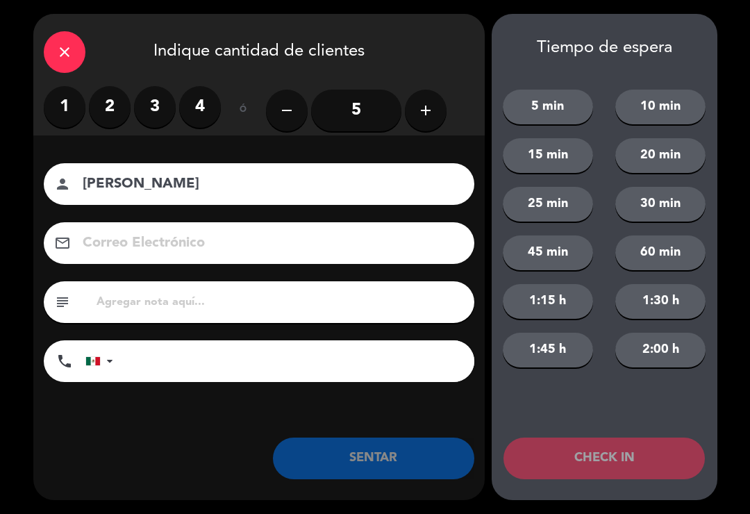
click at [119, 99] on label "2" at bounding box center [110, 107] width 42 height 42
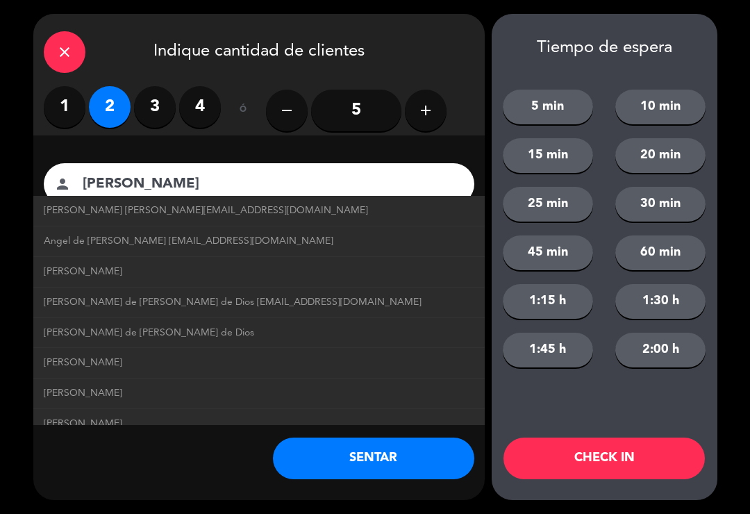
click at [192, 213] on span "Jesús García jesusgarcia@correo.com" at bounding box center [206, 211] width 325 height 16
type input "Jesús García"
type input "jesusgarcia@correo.com"
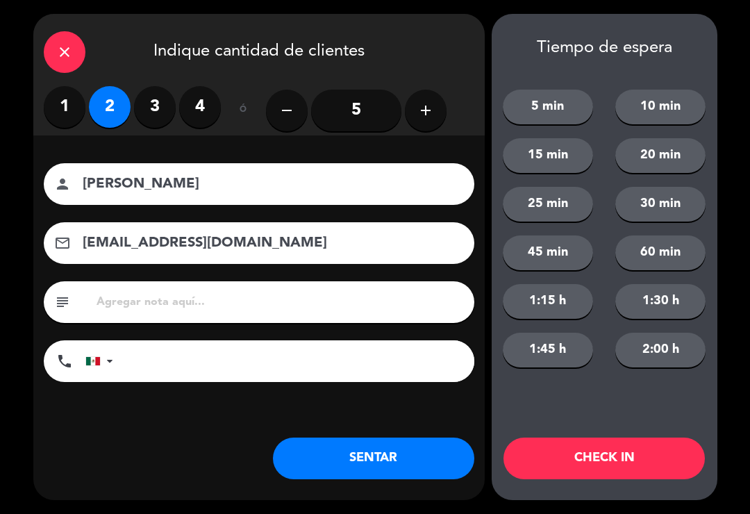
click at [372, 461] on button "SENTAR" at bounding box center [374, 459] width 202 height 42
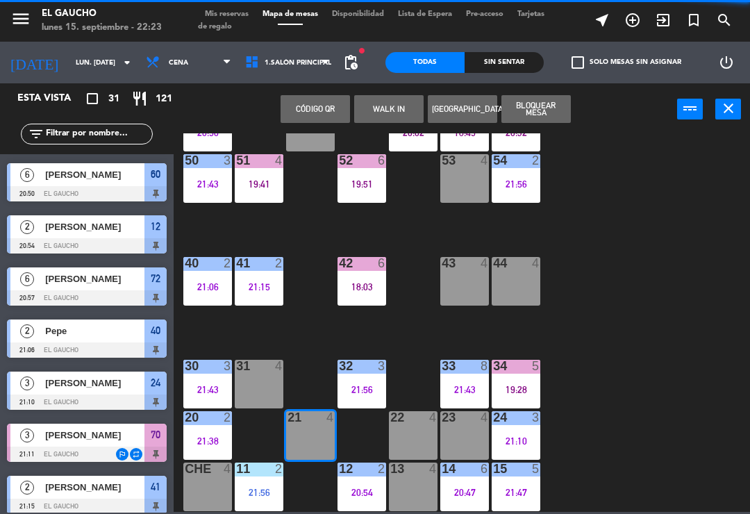
scroll to position [0, 0]
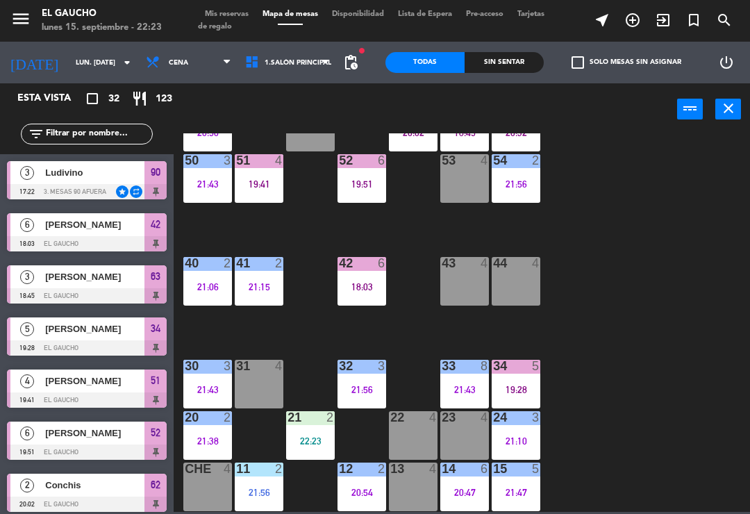
click at [263, 488] on div "21:56" at bounding box center [259, 493] width 49 height 10
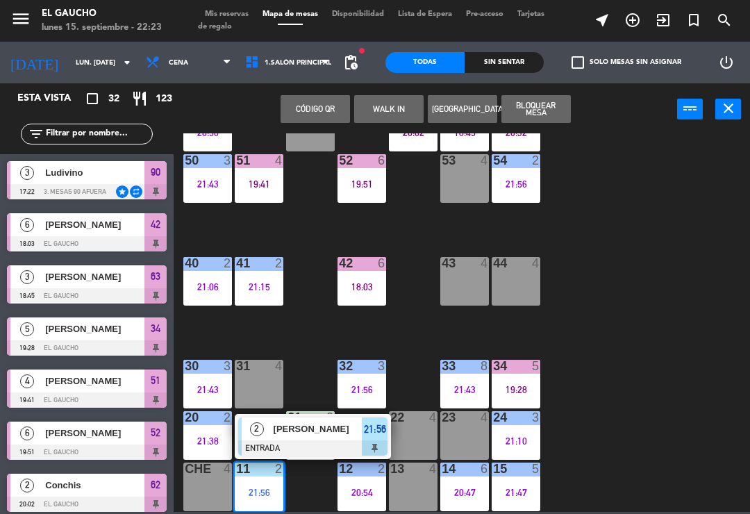
click at [311, 431] on span "[PERSON_NAME]" at bounding box center [318, 429] width 89 height 15
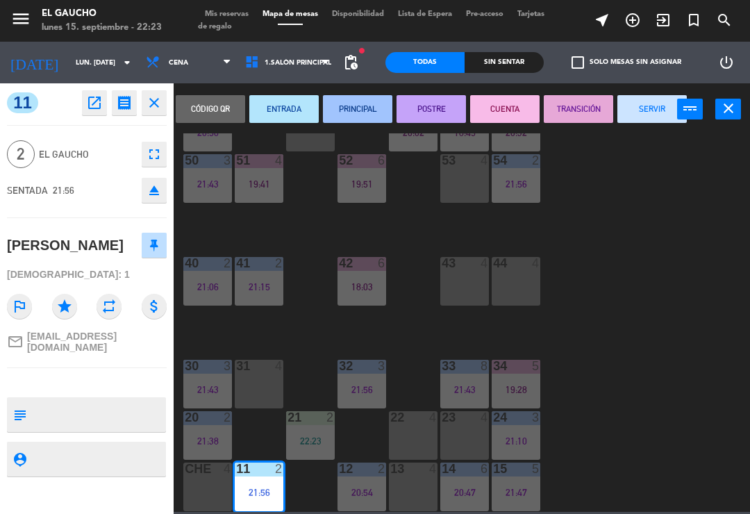
click at [370, 98] on button "PRINCIPAL" at bounding box center [357, 109] width 69 height 28
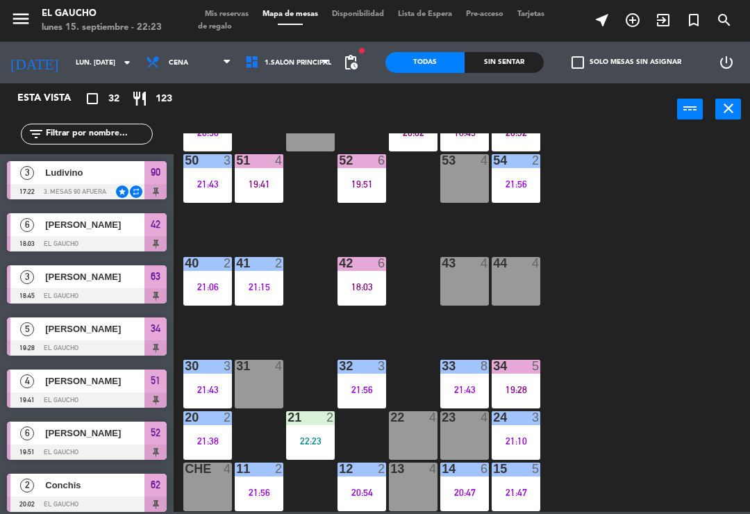
scroll to position [225, 0]
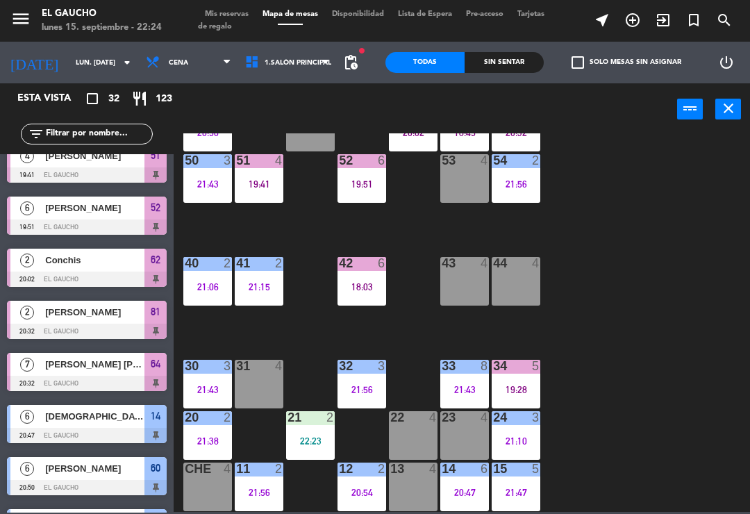
click at [596, 384] on div "84 2 21:57 80 6 21:18 83 10 21:44 82 10 21:44 81 2 20:32 70 3 21:11 71 2 21:57 …" at bounding box center [465, 322] width 569 height 379
click at [316, 423] on div at bounding box center [310, 417] width 23 height 13
click at [574, 339] on div "84 2 21:57 80 6 21:18 83 10 21:44 82 10 21:44 81 2 20:32 70 3 21:11 71 2 21:57 …" at bounding box center [465, 322] width 569 height 379
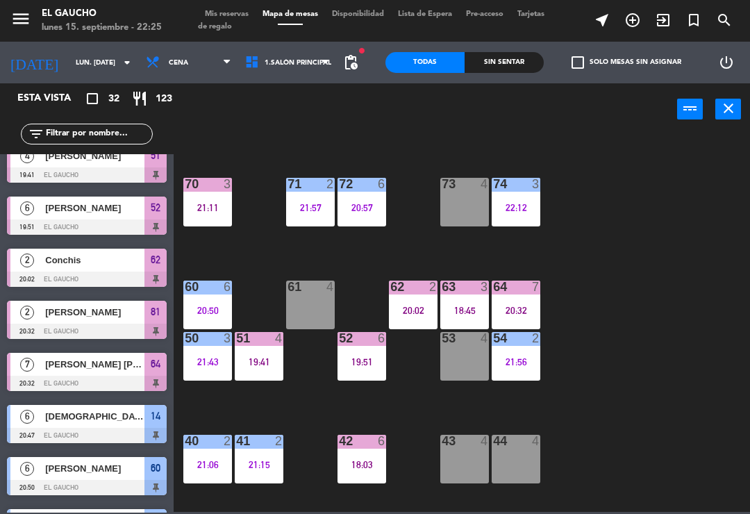
click at [366, 460] on div "18:03" at bounding box center [362, 465] width 49 height 10
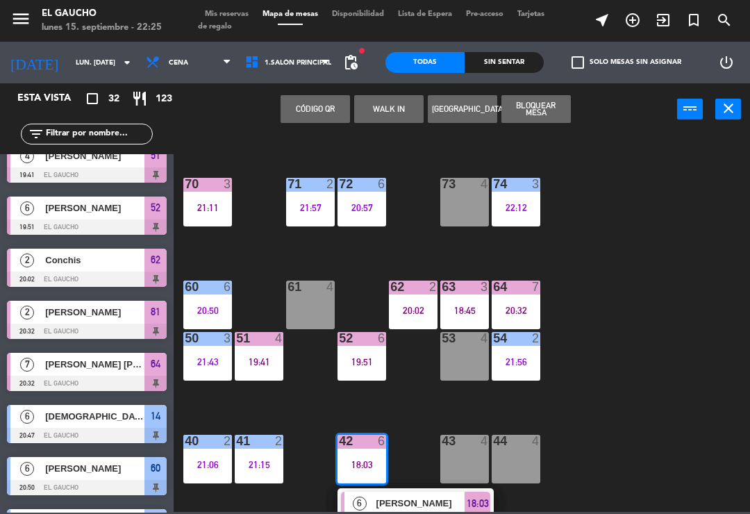
click at [409, 506] on span "[PERSON_NAME]" at bounding box center [421, 503] width 89 height 15
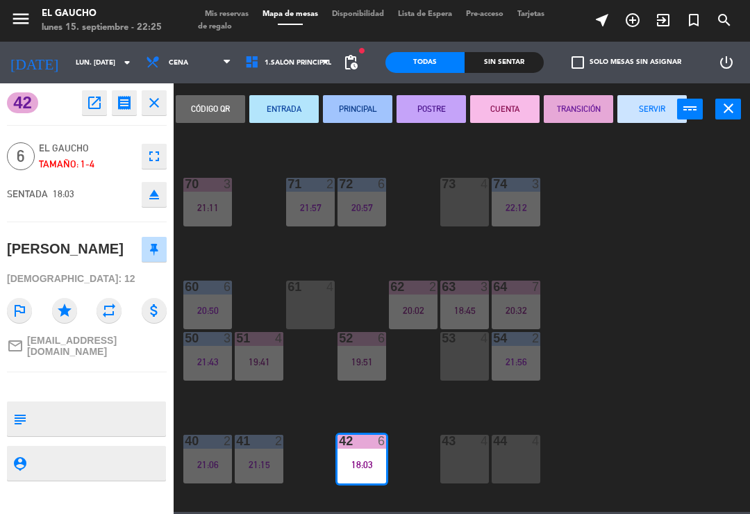
click at [644, 116] on button "SERVIR" at bounding box center [652, 109] width 69 height 28
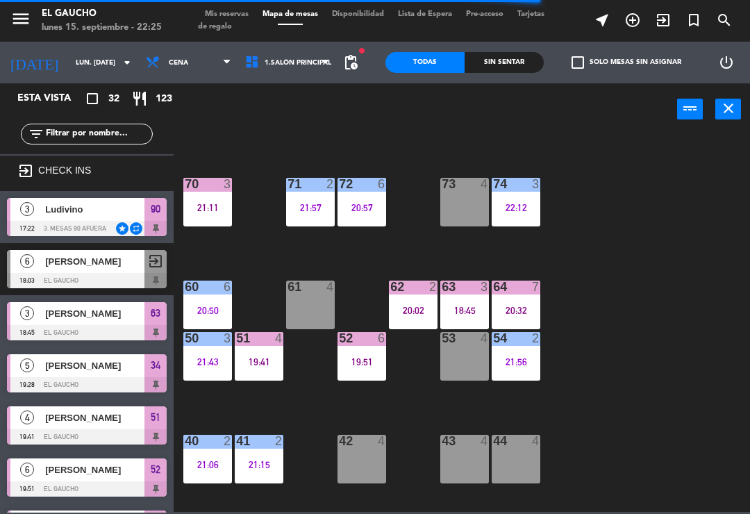
click at [216, 211] on div "21:11" at bounding box center [207, 208] width 49 height 10
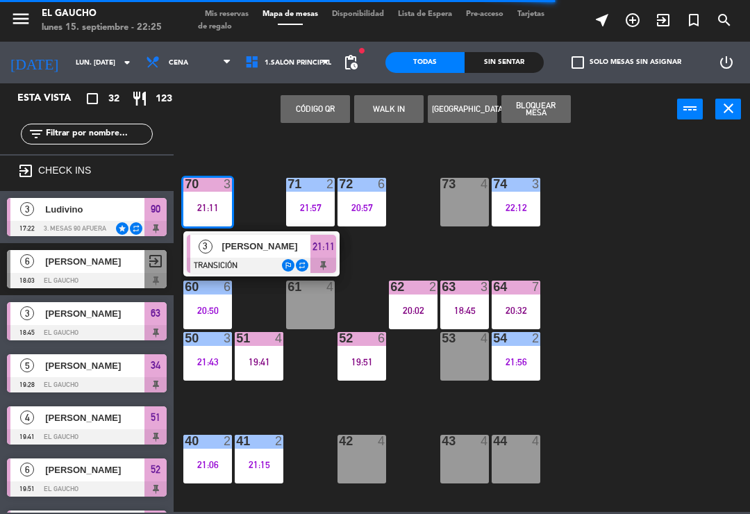
click at [259, 251] on span "[PERSON_NAME]" at bounding box center [266, 246] width 89 height 15
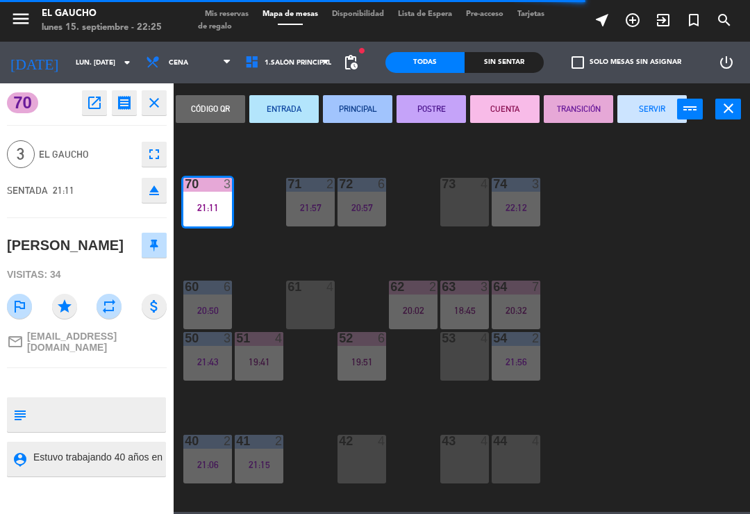
click at [639, 117] on button "SERVIR" at bounding box center [652, 109] width 69 height 28
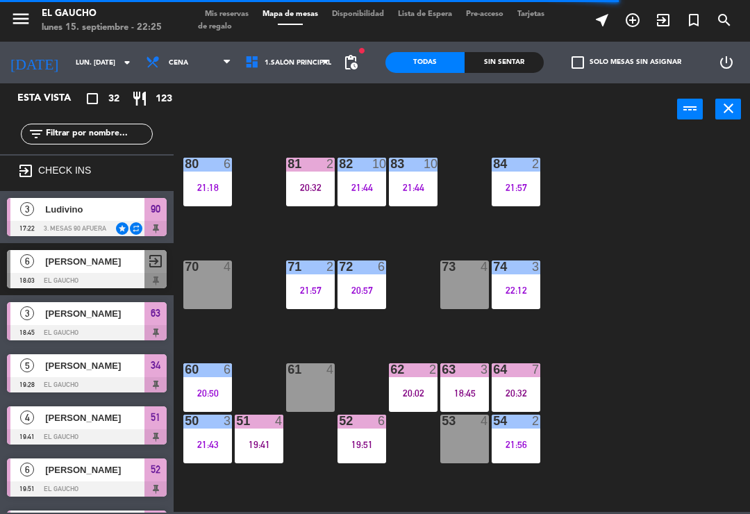
scroll to position [0, 0]
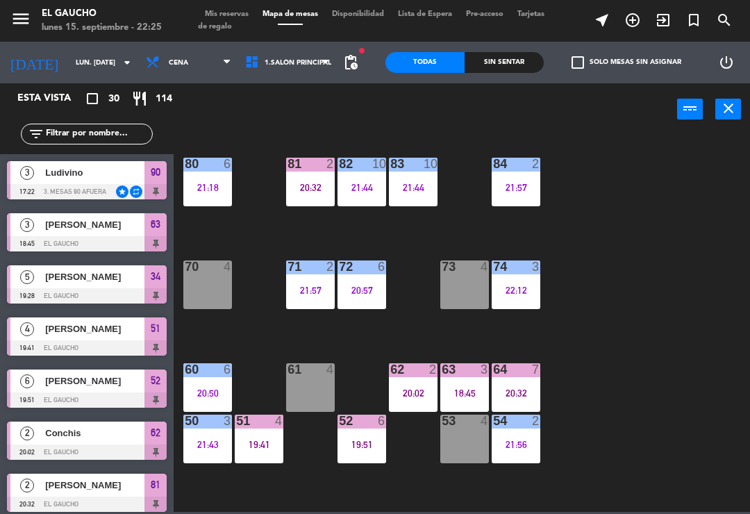
click at [600, 339] on div "84 2 21:57 80 6 21:18 83 10 21:44 82 10 21:44 81 2 20:32 70 4 71 2 21:57 72 6 2…" at bounding box center [465, 322] width 569 height 379
click at [433, 486] on div "84 2 21:57 80 6 21:18 83 10 21:44 82 10 21:44 81 2 20:32 70 4 71 2 21:57 72 6 2…" at bounding box center [465, 322] width 569 height 379
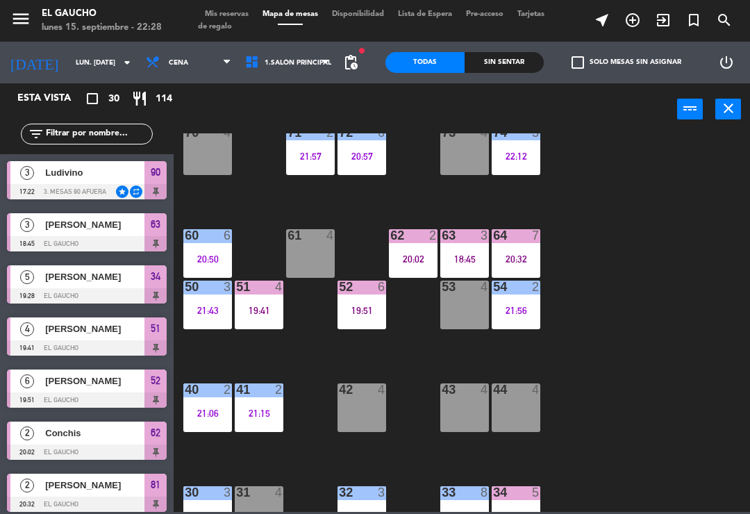
scroll to position [140, 0]
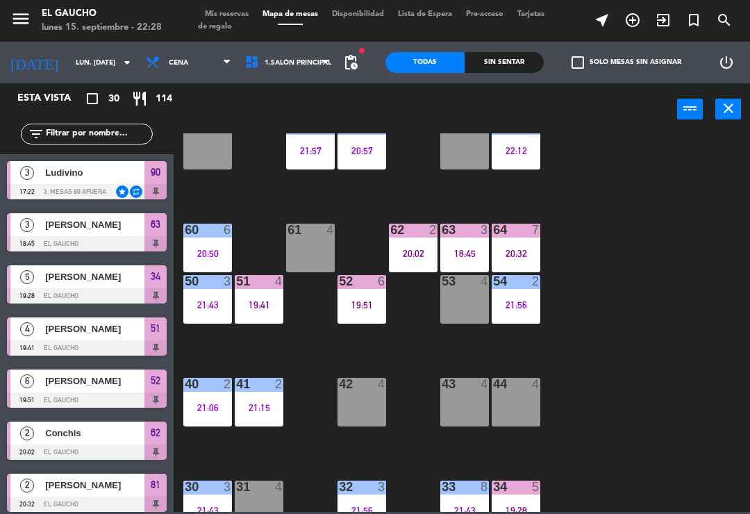
click at [258, 410] on div "21:15" at bounding box center [259, 408] width 49 height 10
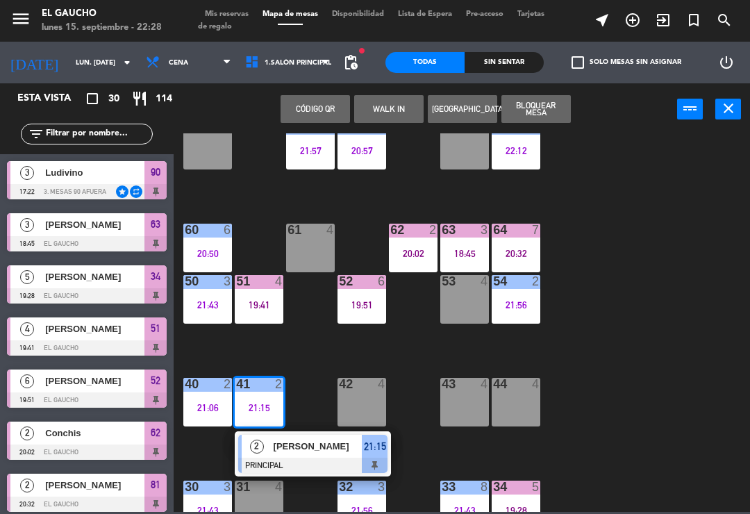
click at [320, 443] on span "[PERSON_NAME]" at bounding box center [318, 446] width 89 height 15
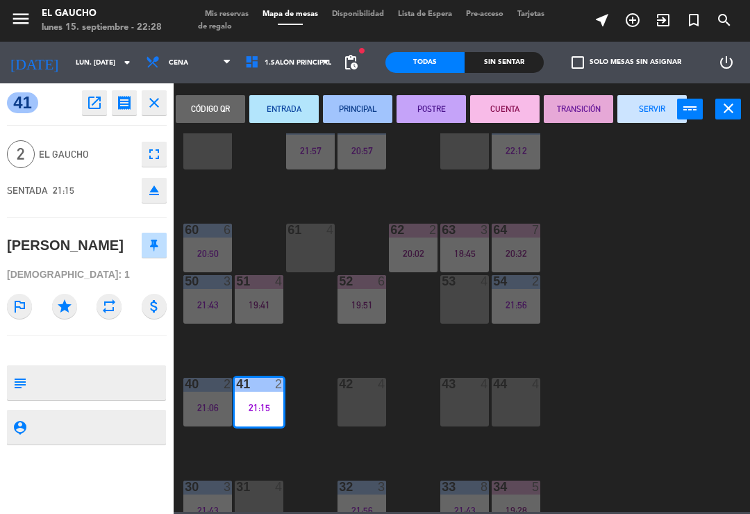
click at [643, 114] on button "SERVIR" at bounding box center [652, 109] width 69 height 28
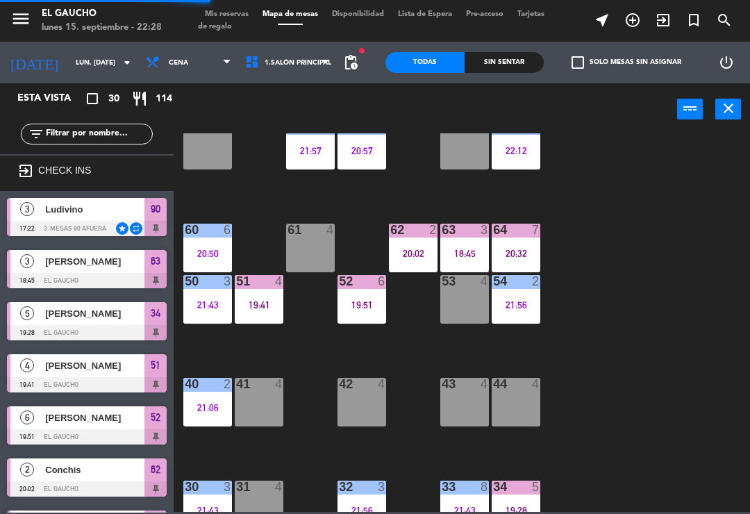
click at [610, 321] on div "84 2 21:57 80 6 21:18 83 10 21:44 82 10 21:44 81 2 20:32 70 4 71 2 21:57 72 6 2…" at bounding box center [465, 322] width 569 height 379
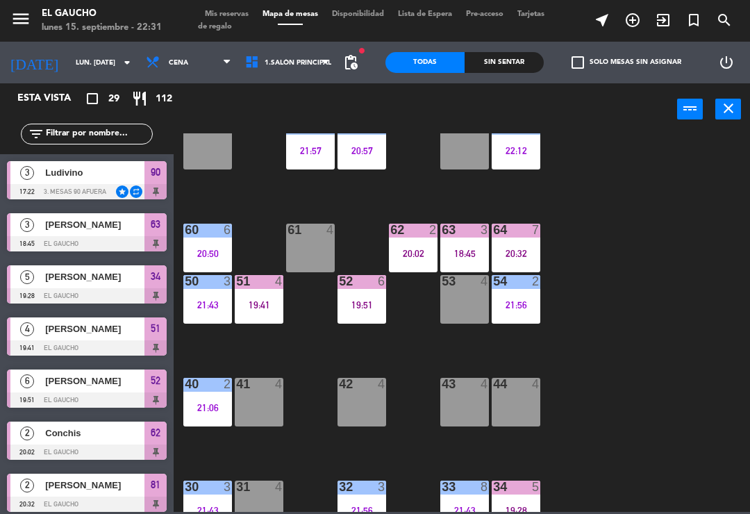
click at [524, 394] on div "44 4" at bounding box center [516, 402] width 49 height 49
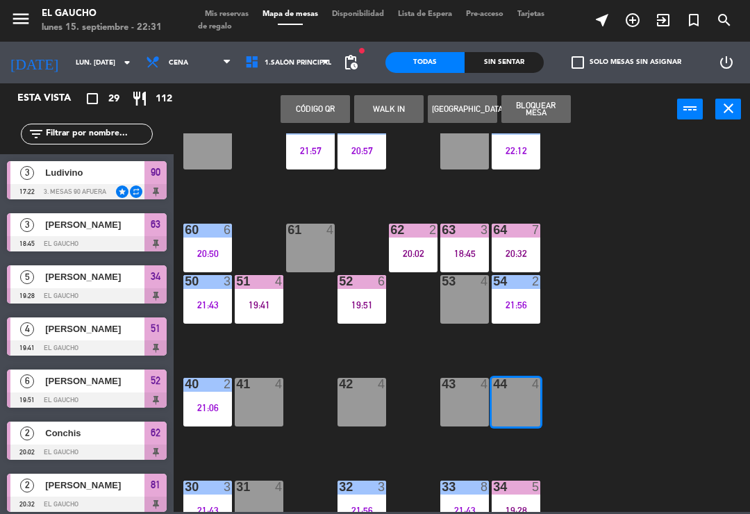
click at [392, 114] on button "WALK IN" at bounding box center [388, 109] width 69 height 28
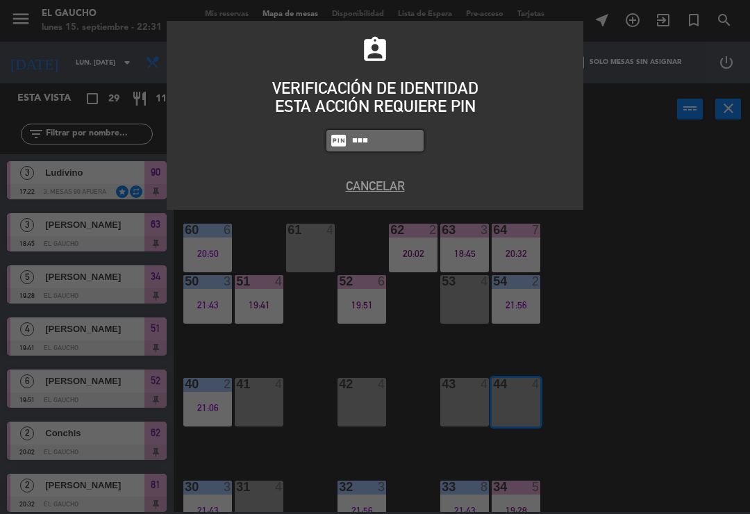
type input "3124"
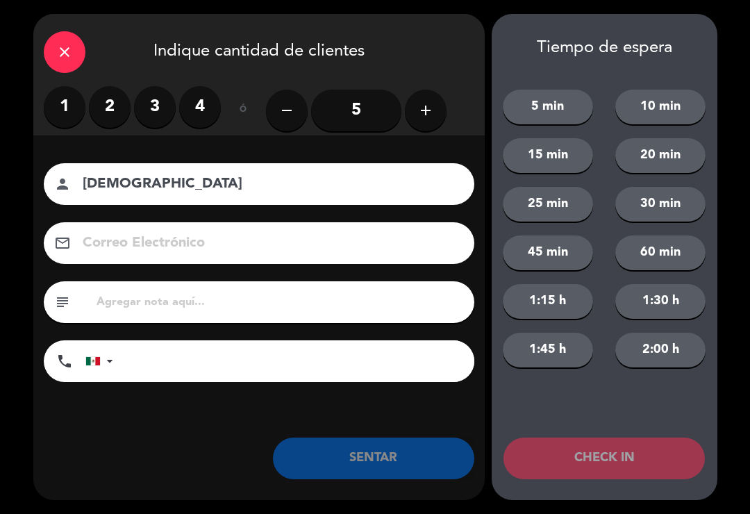
type input "Cristhian"
click at [205, 110] on label "4" at bounding box center [200, 107] width 42 height 42
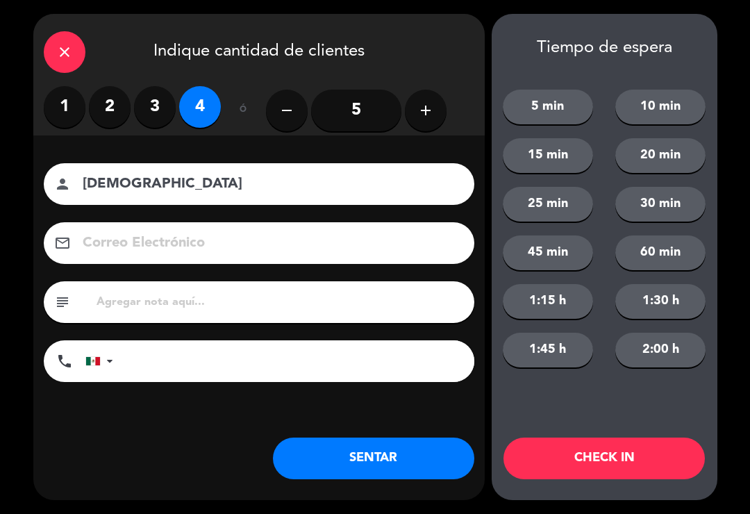
click at [357, 467] on button "SENTAR" at bounding box center [374, 459] width 202 height 42
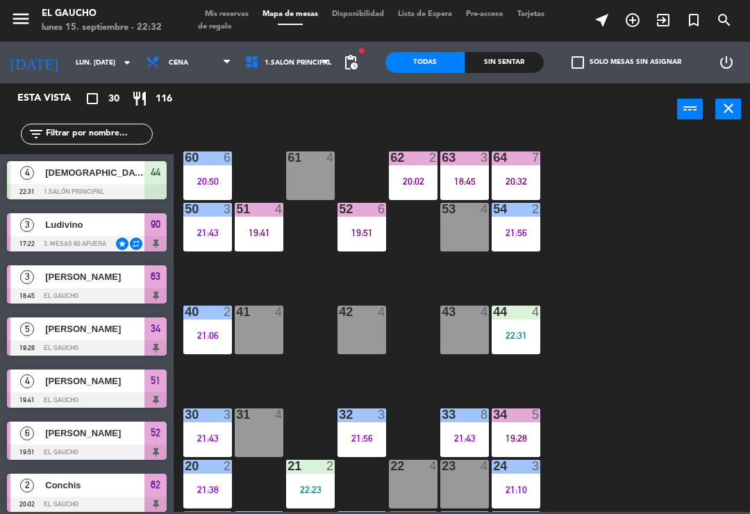
scroll to position [230, 0]
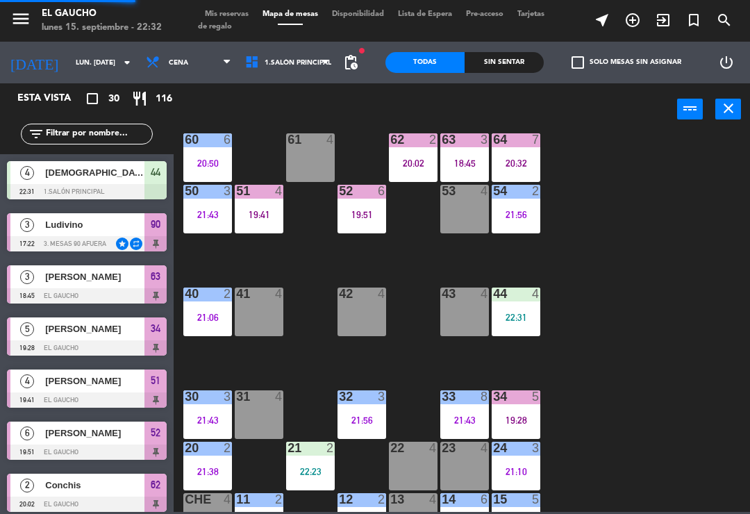
click at [261, 417] on div "31 4" at bounding box center [259, 415] width 49 height 49
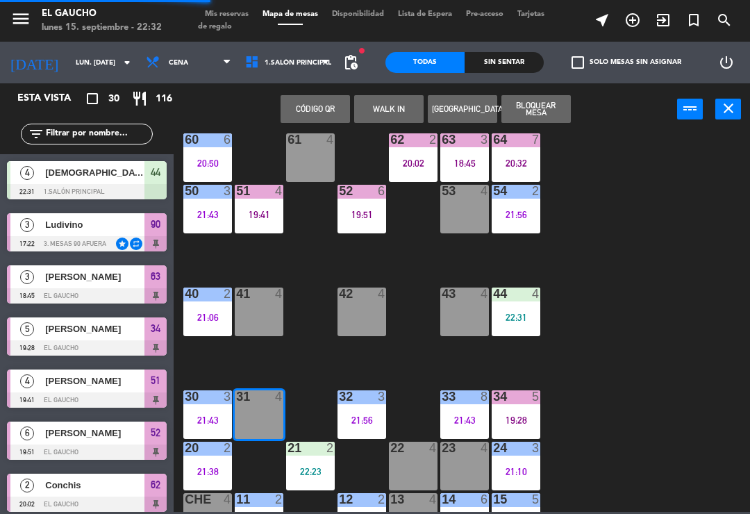
click at [390, 105] on button "WALK IN" at bounding box center [388, 109] width 69 height 28
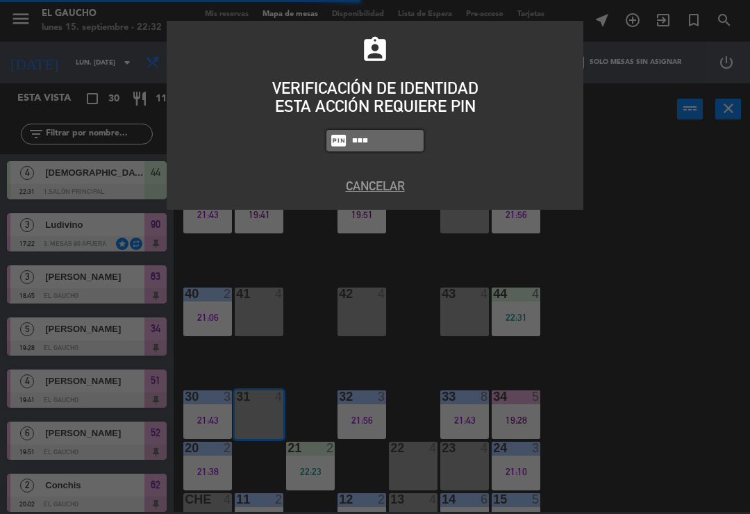
type input "3124"
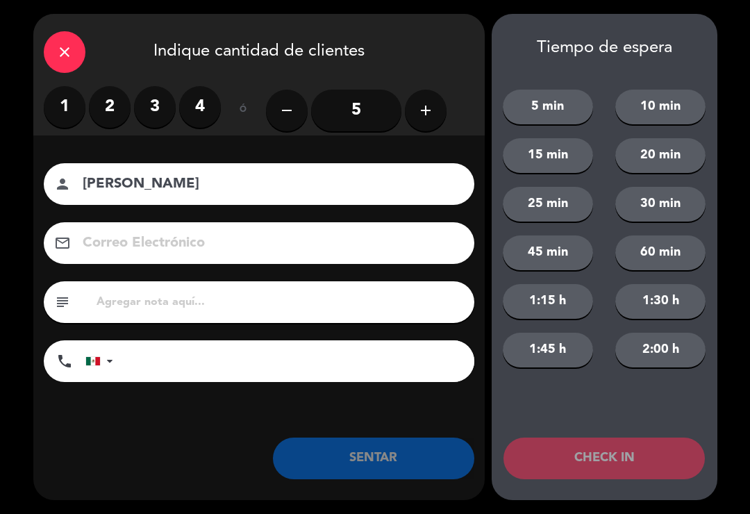
click at [358, 113] on input "5" at bounding box center [356, 111] width 90 height 42
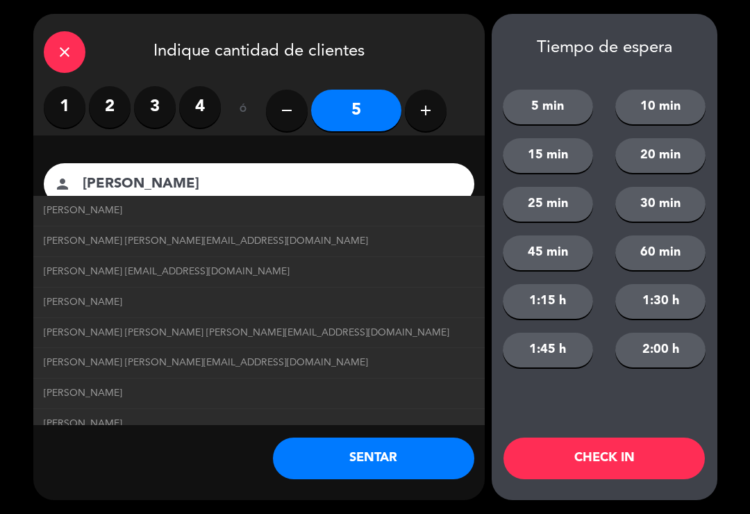
click at [185, 243] on span "Carlos García carlosgarcia@correo.com" at bounding box center [206, 241] width 325 height 16
type input "Carlos García"
type input "carlosgarcia@correo.com"
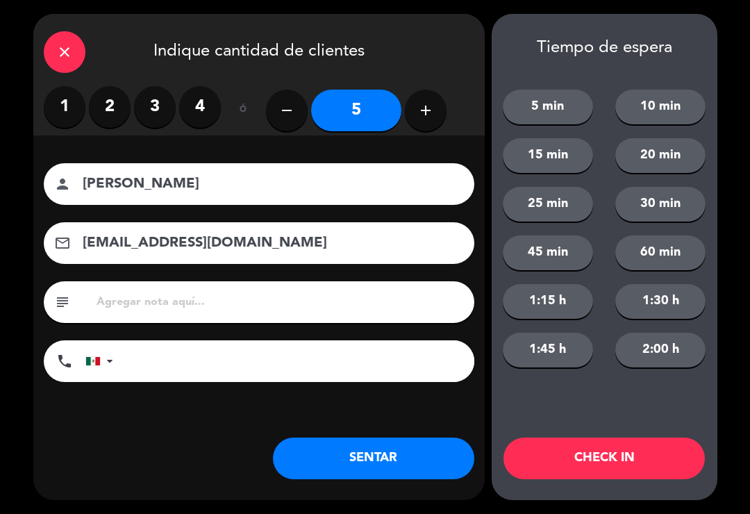
click at [399, 460] on button "SENTAR" at bounding box center [374, 459] width 202 height 42
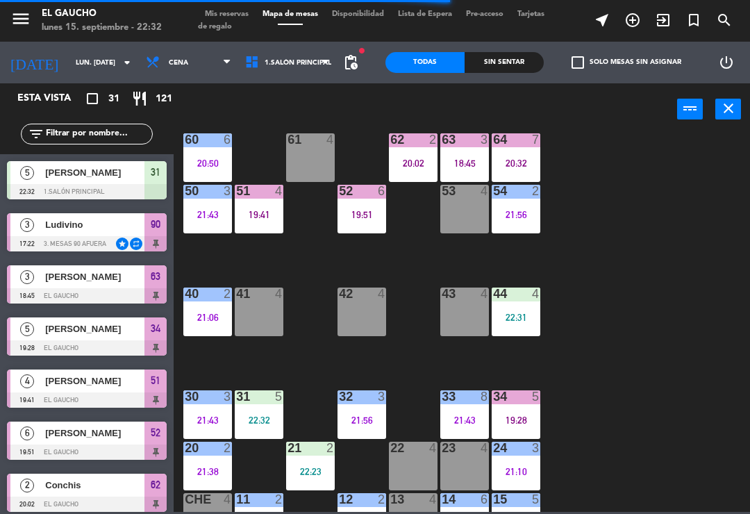
click at [604, 404] on div "84 2 21:57 80 6 21:18 83 10 21:44 82 10 21:44 81 2 20:32 70 4 71 2 21:57 72 6 2…" at bounding box center [465, 322] width 569 height 379
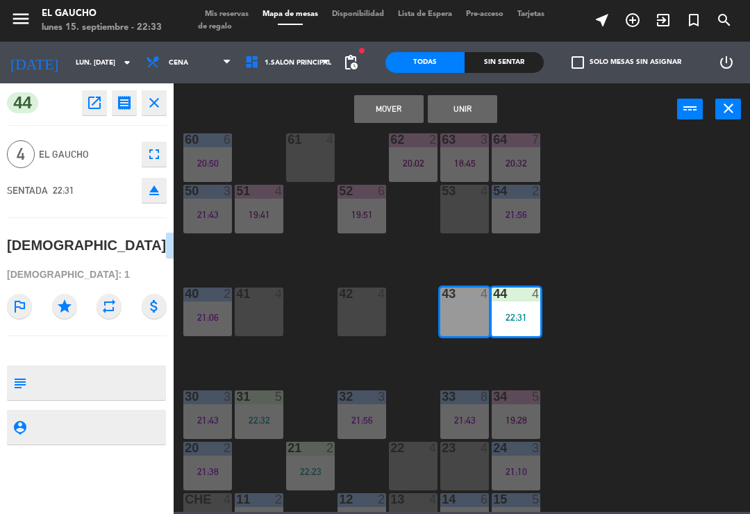
click at [387, 114] on button "Mover" at bounding box center [388, 109] width 69 height 28
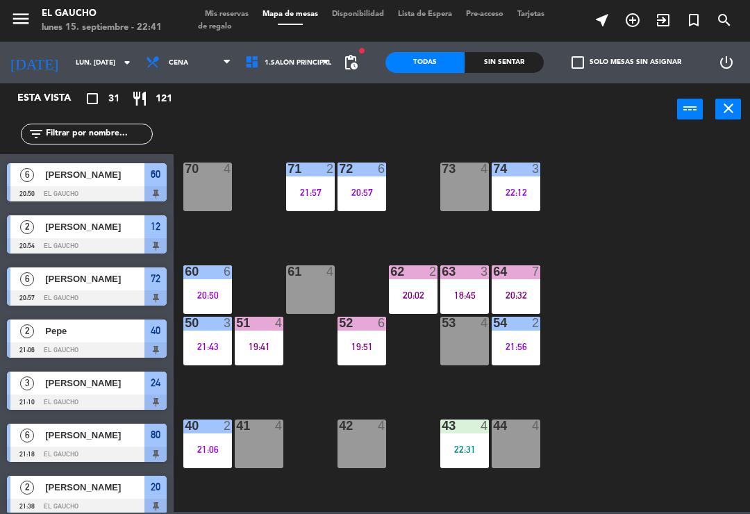
scroll to position [98, 0]
click at [201, 452] on div "21:06" at bounding box center [207, 450] width 49 height 10
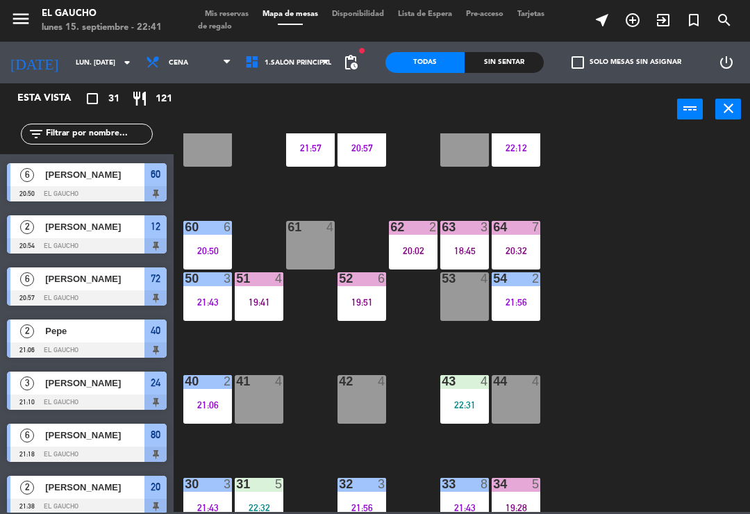
scroll to position [140, 0]
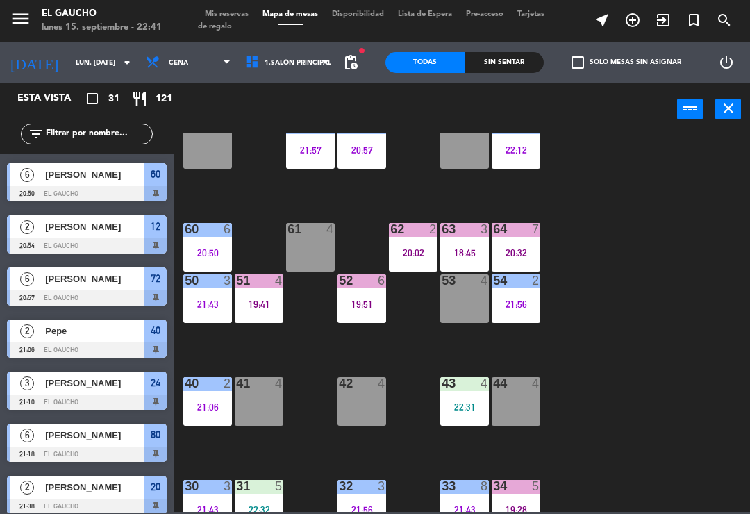
click at [208, 417] on div "40 2 21:06" at bounding box center [207, 401] width 49 height 49
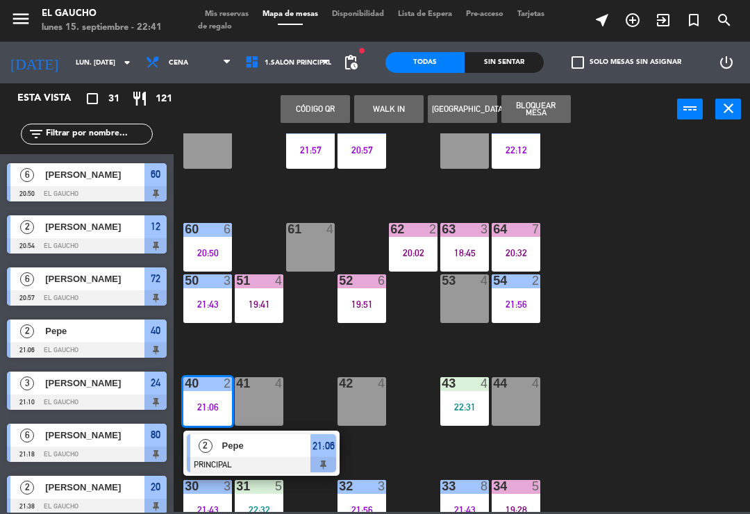
click at [260, 452] on span "Pepe" at bounding box center [266, 445] width 89 height 15
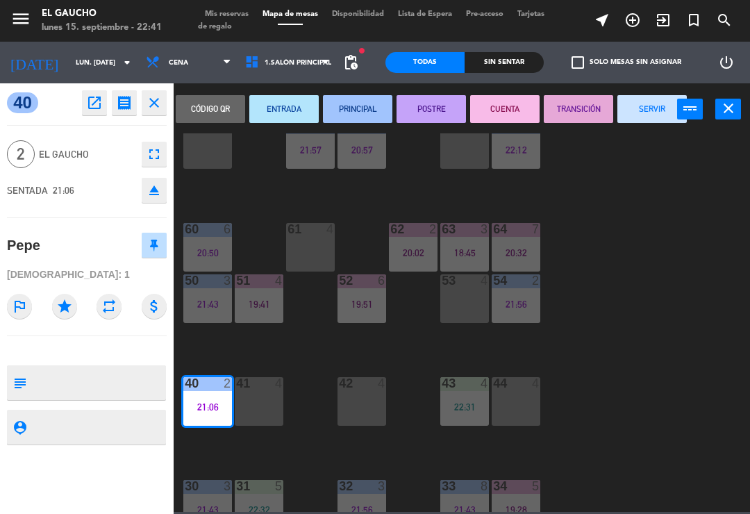
click at [648, 103] on button "SERVIR" at bounding box center [652, 109] width 69 height 28
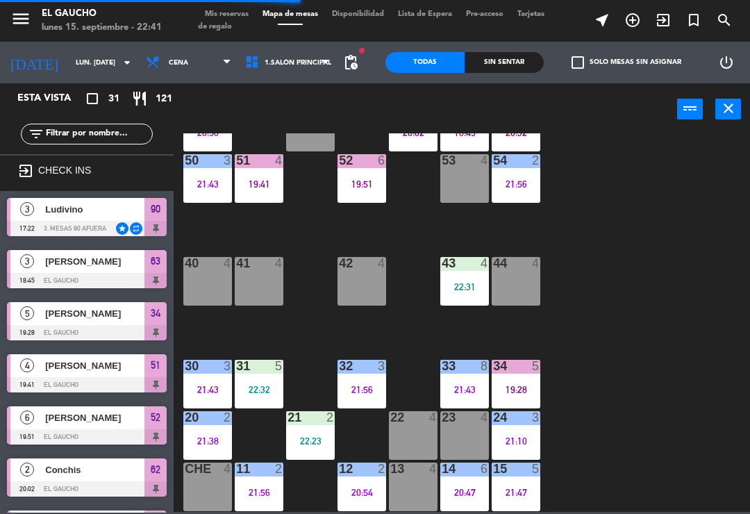
scroll to position [261, 0]
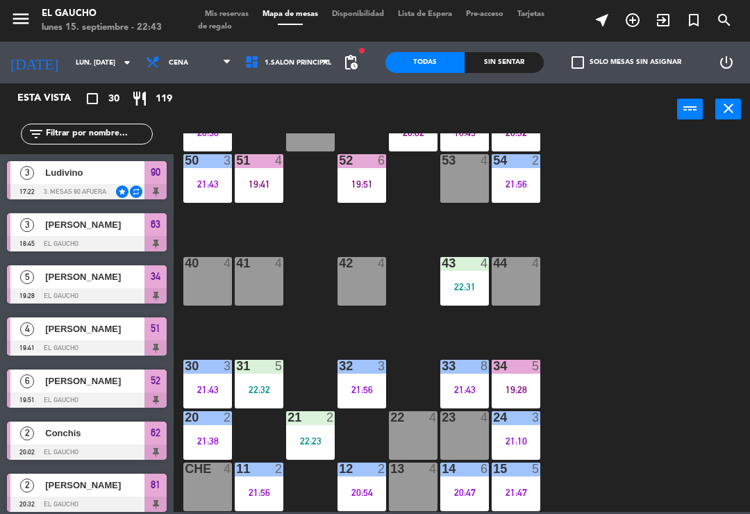
click at [750, 373] on div "84 2 21:57 80 6 21:18 83 10 21:44 82 10 21:44 81 2 20:32 70 4 71 2 21:57 72 6 2…" at bounding box center [465, 322] width 569 height 379
click at [309, 436] on div "22:23" at bounding box center [310, 441] width 49 height 10
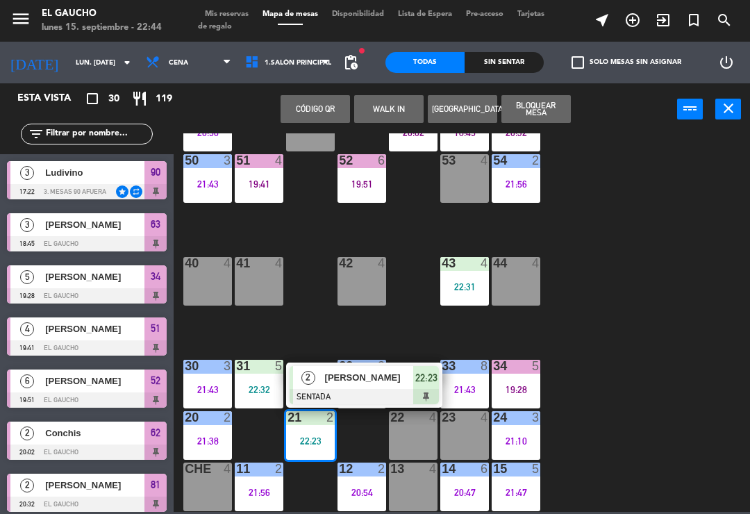
click at [384, 395] on div at bounding box center [364, 396] width 149 height 15
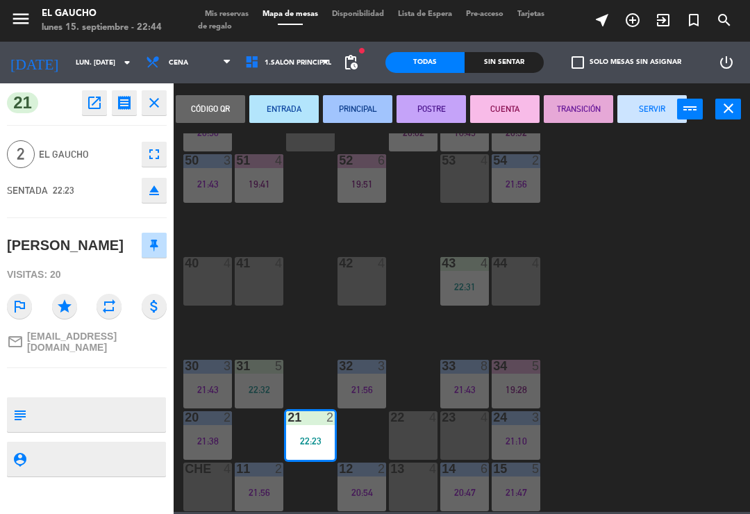
click at [350, 113] on button "PRINCIPAL" at bounding box center [357, 109] width 69 height 28
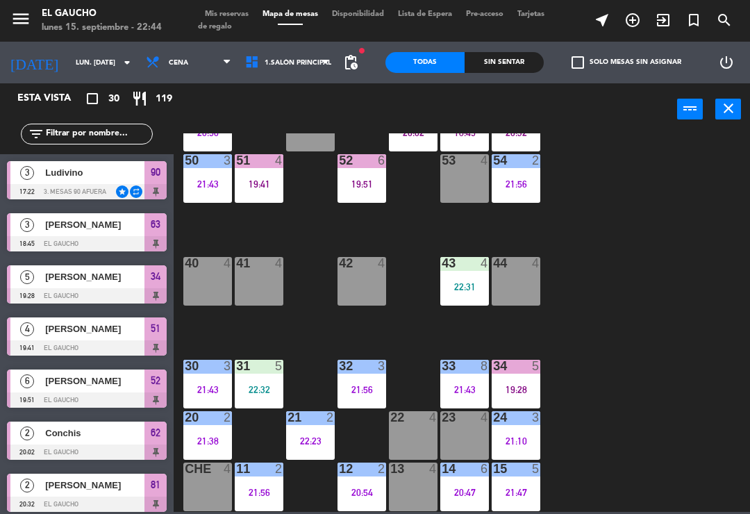
scroll to position [397, 0]
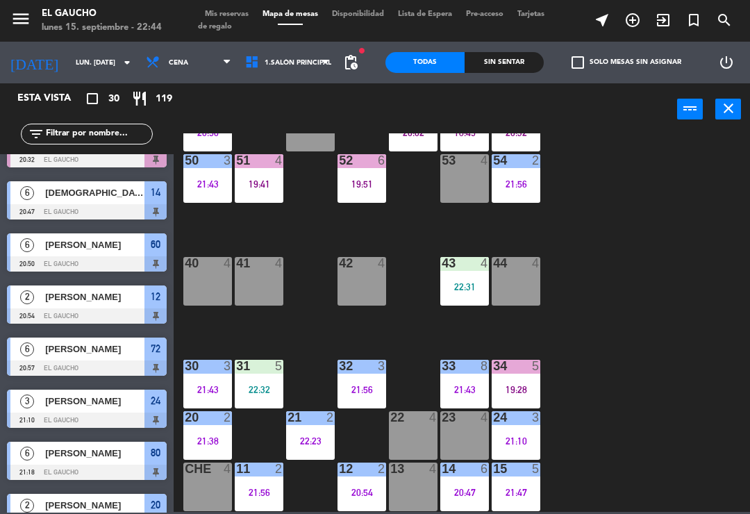
click at [258, 381] on div "31 5 22:32" at bounding box center [259, 384] width 49 height 49
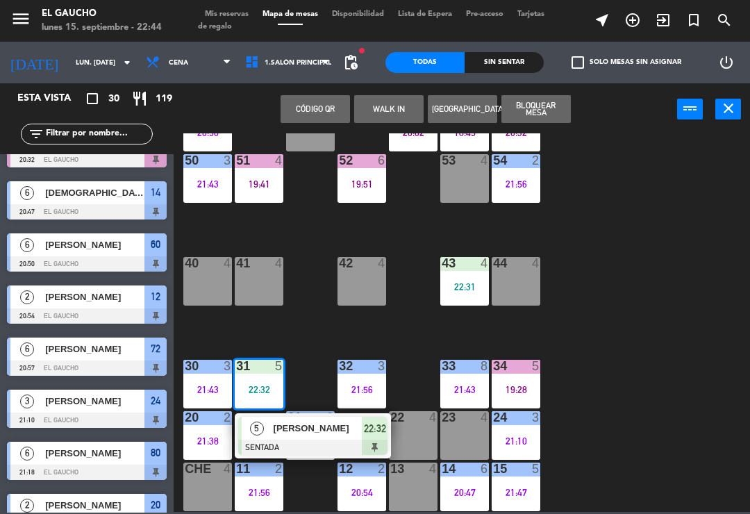
click at [327, 434] on span "Carlos García" at bounding box center [318, 428] width 89 height 15
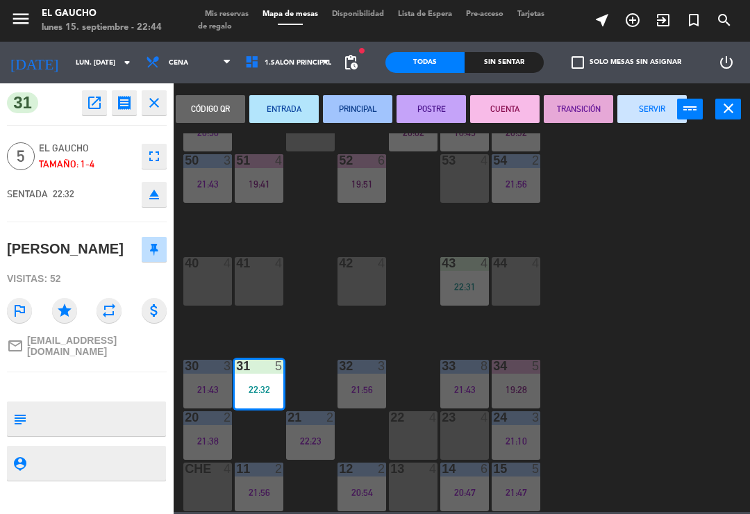
click at [349, 117] on button "PRINCIPAL" at bounding box center [357, 109] width 69 height 28
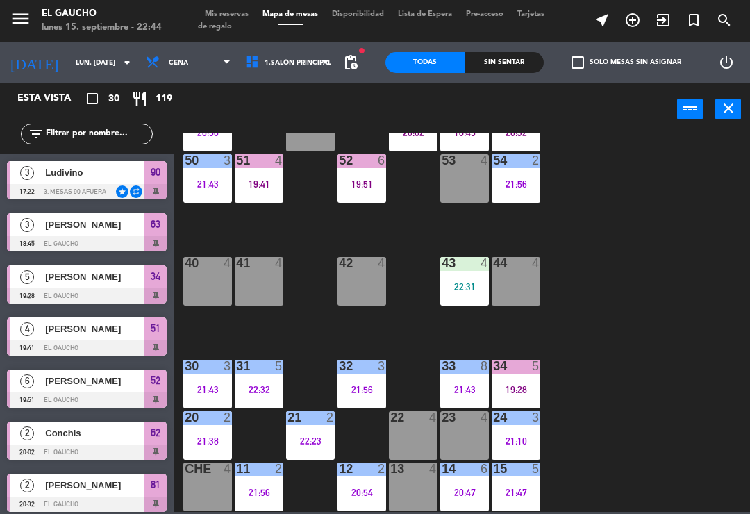
scroll to position [501, 0]
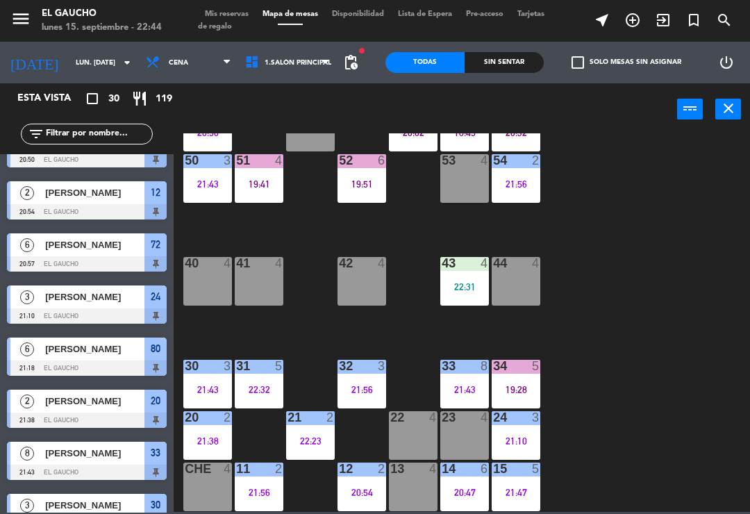
click at [514, 443] on div "21:10" at bounding box center [516, 441] width 49 height 10
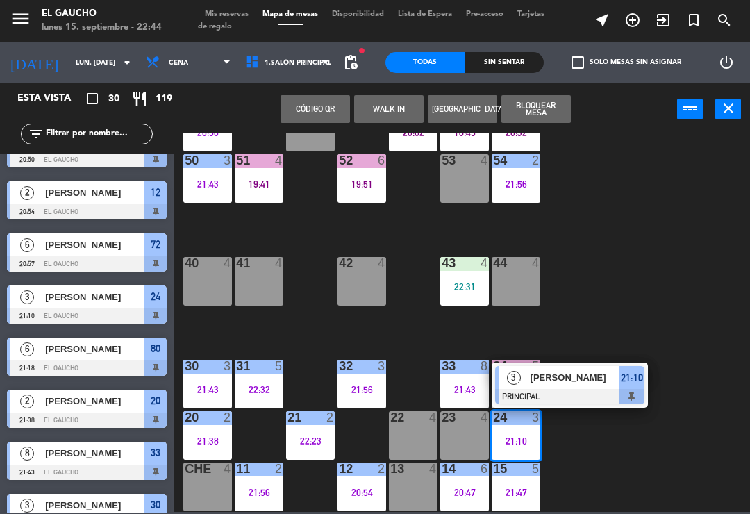
click at [598, 388] on div "[PERSON_NAME]" at bounding box center [574, 377] width 90 height 23
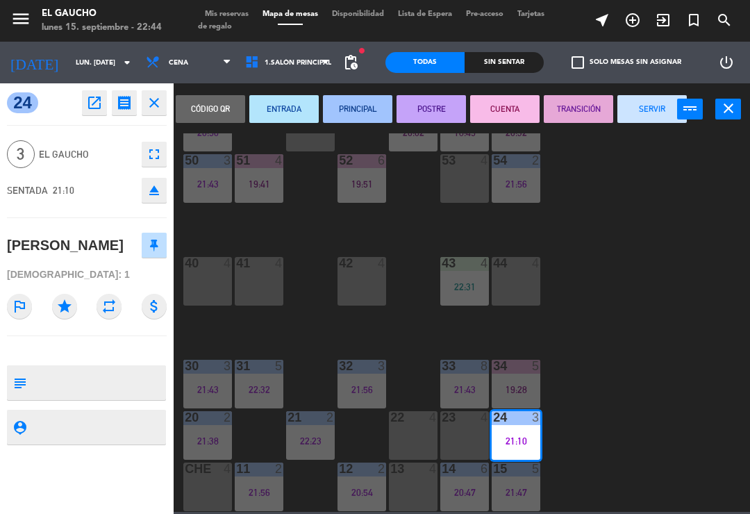
click at [654, 102] on button "SERVIR" at bounding box center [652, 109] width 69 height 28
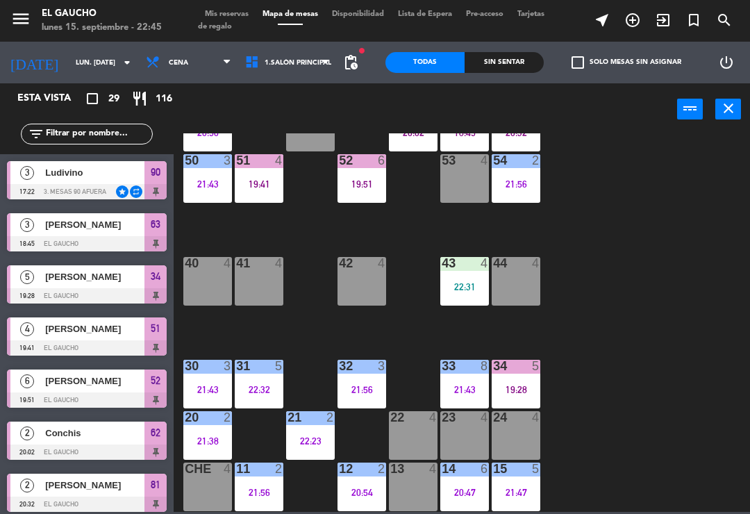
click at [249, 284] on div "41 4" at bounding box center [259, 281] width 49 height 49
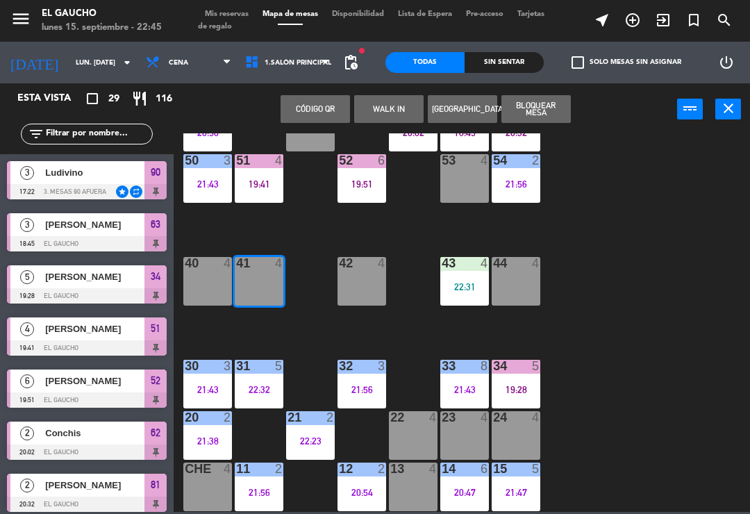
click at [402, 108] on button "WALK IN" at bounding box center [388, 109] width 69 height 28
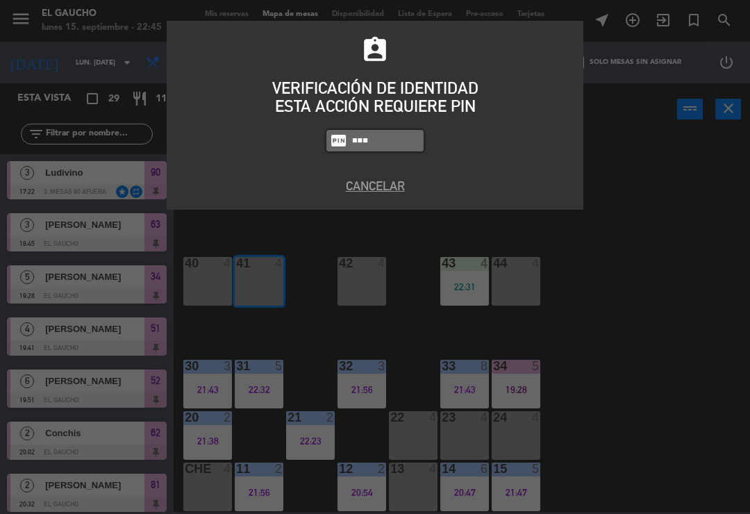
type input "3124"
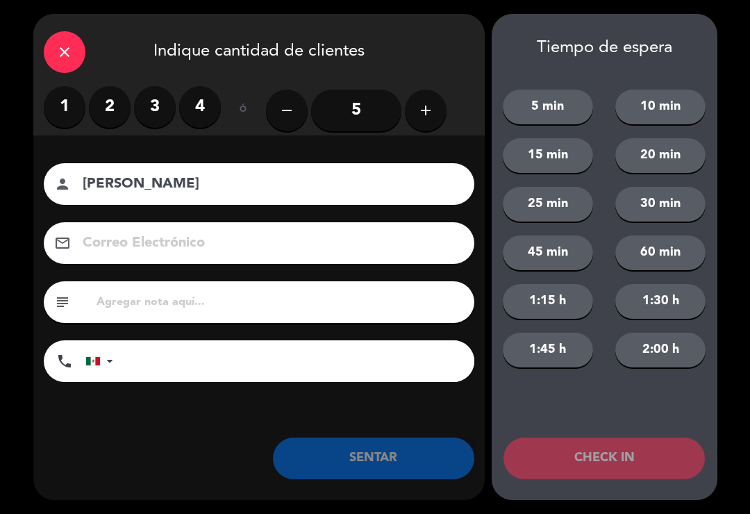
type input "Oscar Garcia"
click at [110, 104] on label "2" at bounding box center [110, 107] width 42 height 42
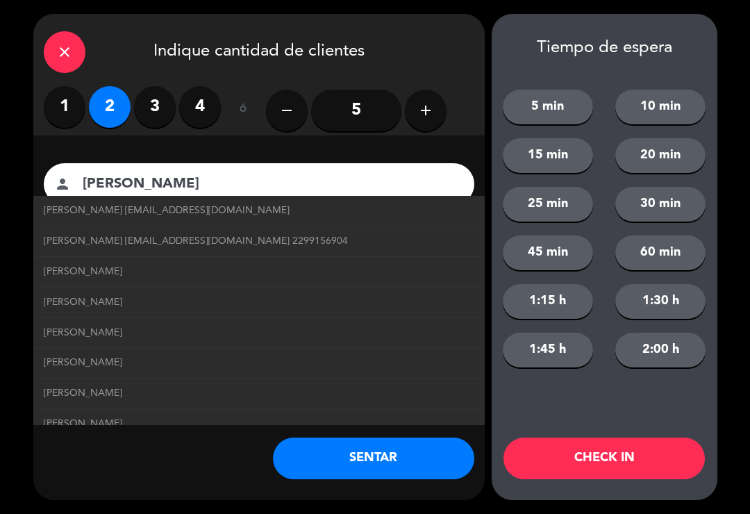
click at [165, 215] on span "Oscar Garcia oscargarcia@correo.com" at bounding box center [167, 211] width 246 height 16
type input "oscargarcia@correo.com"
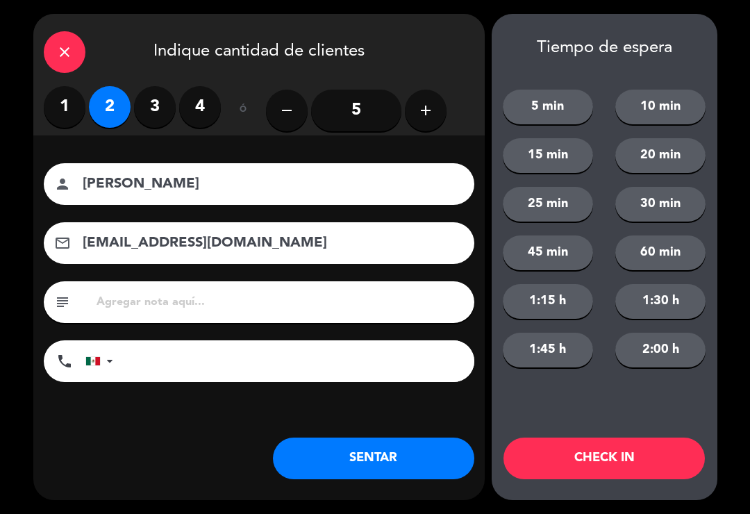
click at [397, 460] on button "SENTAR" at bounding box center [374, 459] width 202 height 42
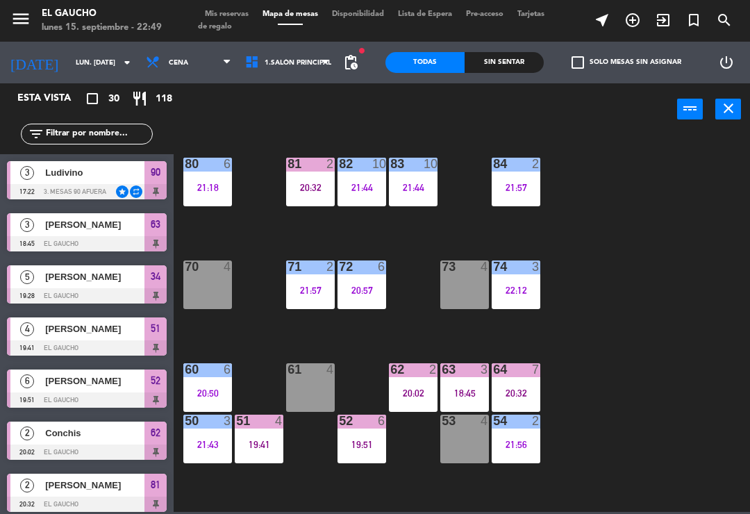
click at [211, 186] on div "21:18" at bounding box center [207, 188] width 49 height 10
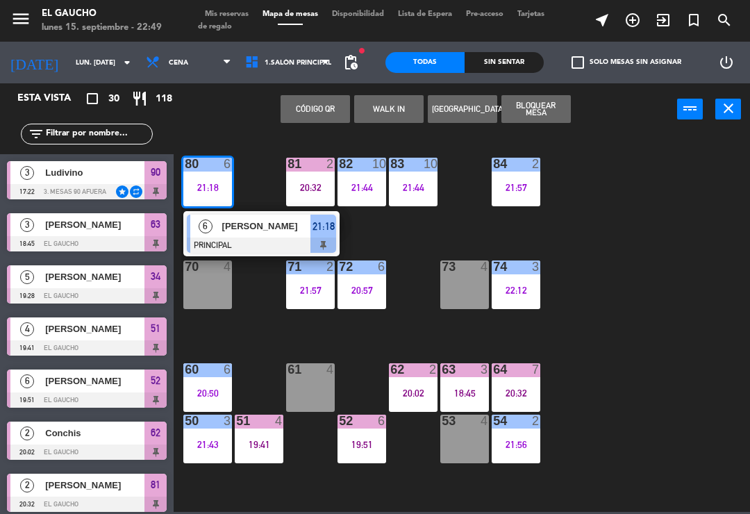
click at [261, 232] on span "[PERSON_NAME]" at bounding box center [266, 226] width 89 height 15
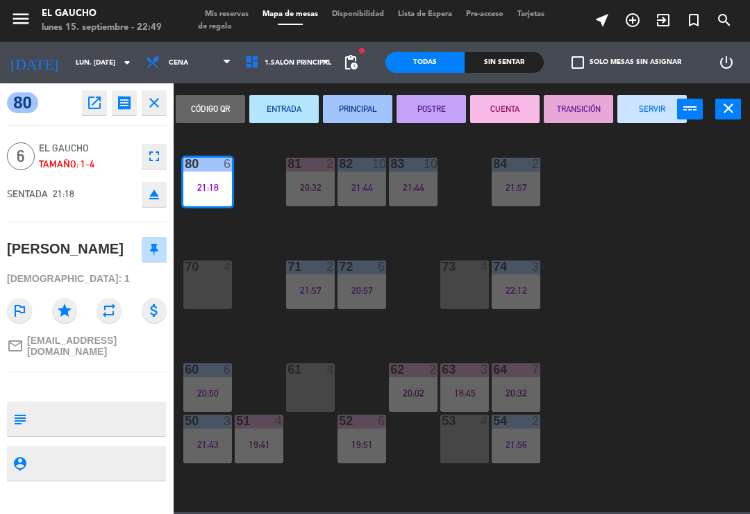
click at [648, 105] on button "SERVIR" at bounding box center [652, 109] width 69 height 28
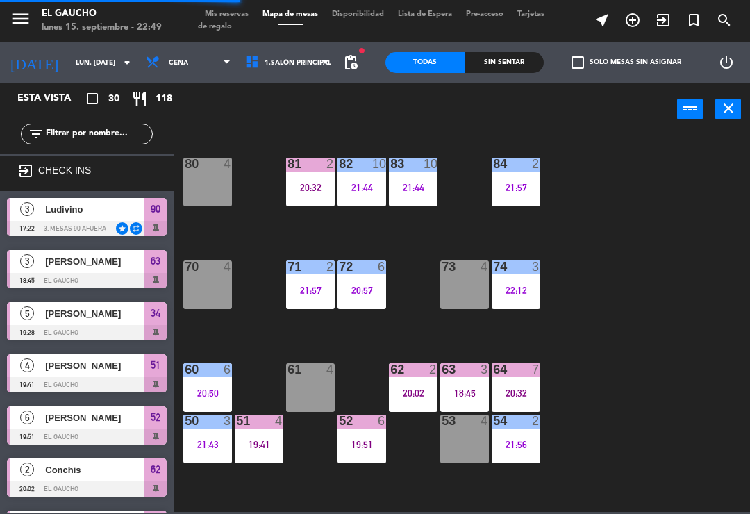
click at [350, 231] on div "84 2 21:57 80 4 83 10 21:44 82 10 21:44 81 2 20:32 70 4 71 2 21:57 72 6 20:57 7…" at bounding box center [465, 322] width 569 height 379
click at [290, 191] on div "20:32" at bounding box center [310, 188] width 49 height 10
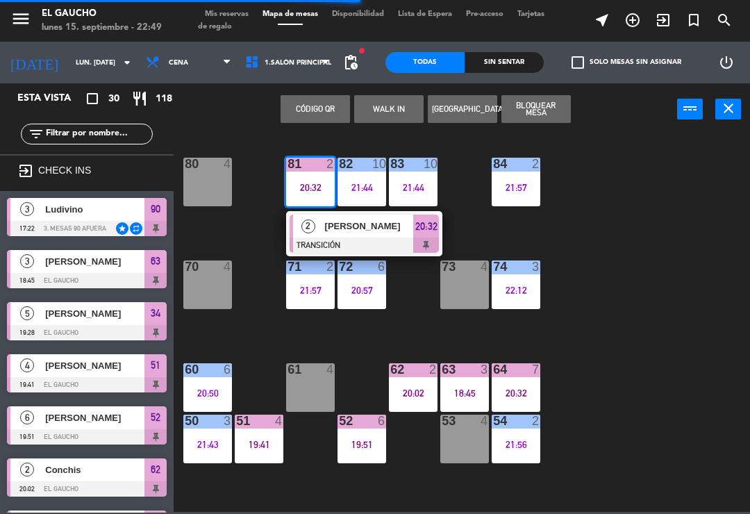
click at [354, 232] on span "[PERSON_NAME]" at bounding box center [369, 226] width 89 height 15
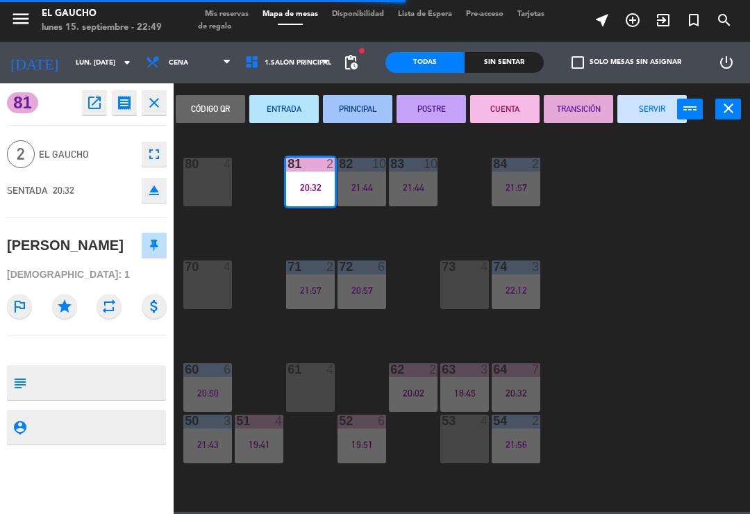
click at [630, 114] on button "SERVIR" at bounding box center [652, 109] width 69 height 28
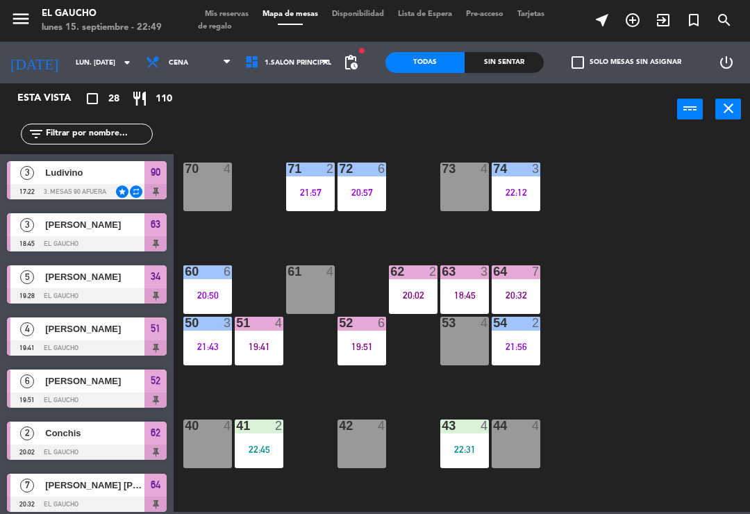
scroll to position [138, 0]
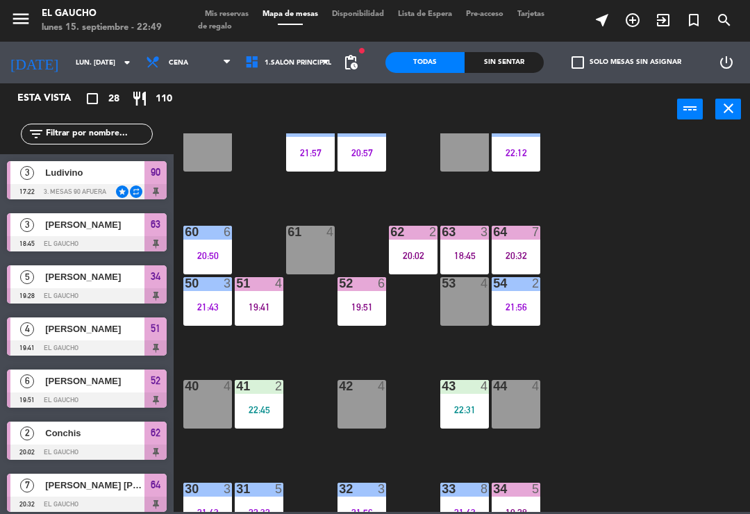
click at [405, 256] on div "20:02" at bounding box center [413, 256] width 49 height 10
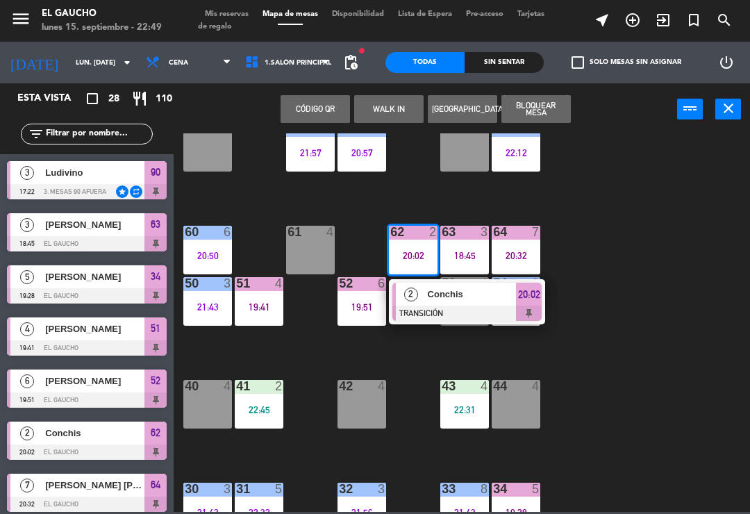
click at [457, 294] on span "Conchis" at bounding box center [472, 294] width 89 height 15
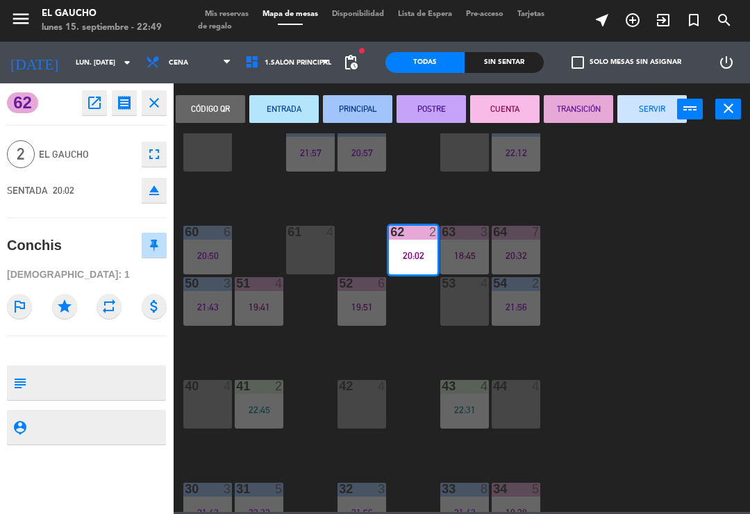
click at [637, 106] on button "SERVIR" at bounding box center [652, 109] width 69 height 28
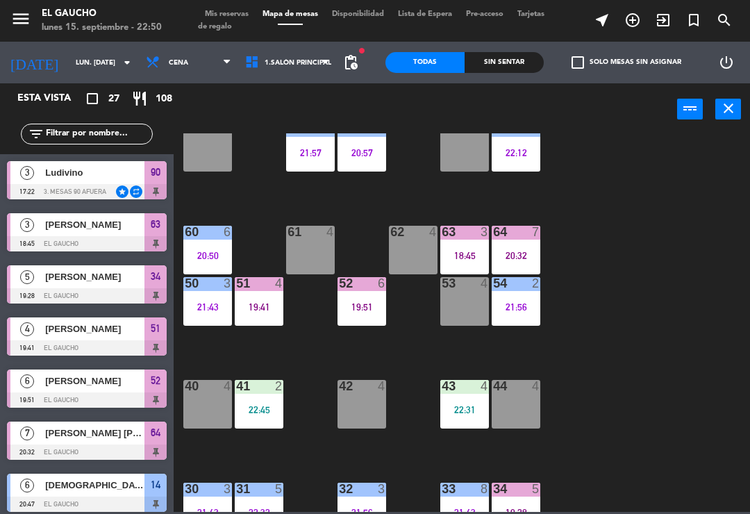
click at [524, 310] on div "21:56" at bounding box center [516, 307] width 49 height 10
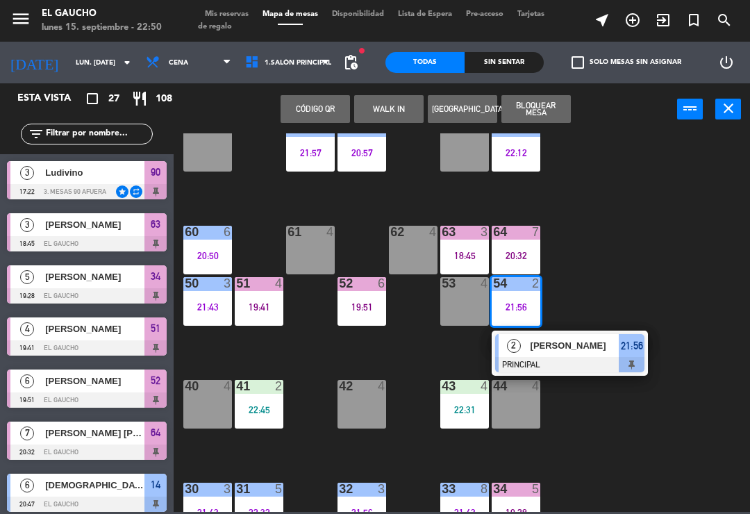
click at [586, 361] on div at bounding box center [569, 364] width 149 height 15
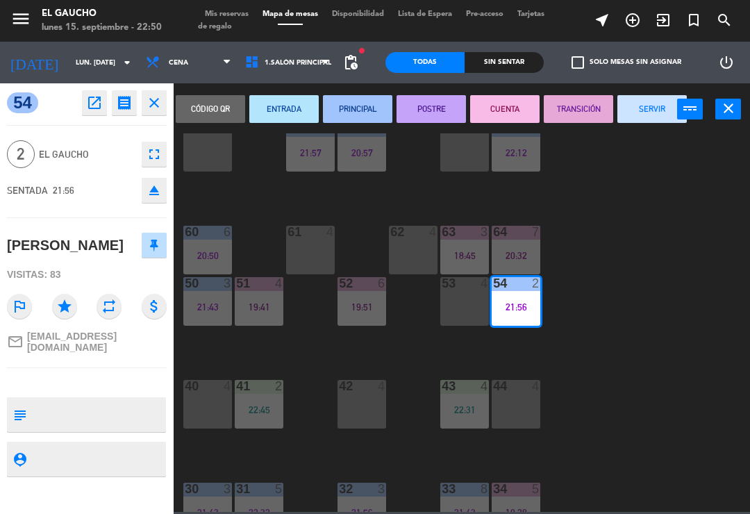
click at [639, 120] on button "SERVIR" at bounding box center [652, 109] width 69 height 28
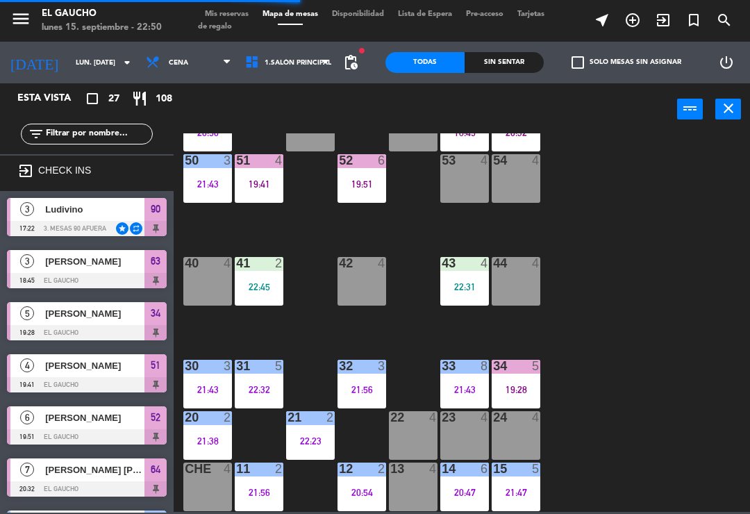
scroll to position [261, 0]
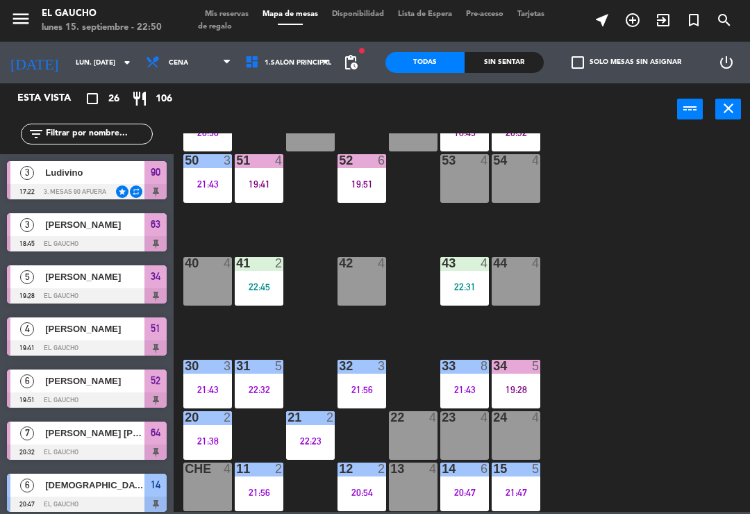
click at [263, 282] on div "22:45" at bounding box center [259, 287] width 49 height 10
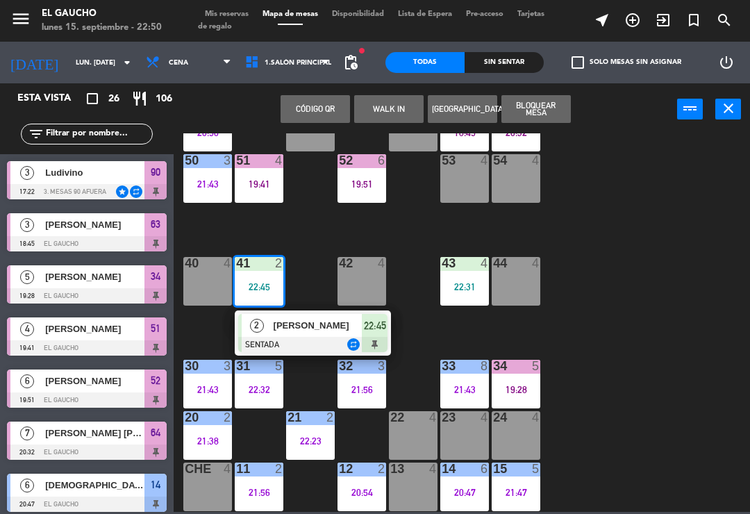
click at [311, 339] on div at bounding box center [312, 344] width 149 height 15
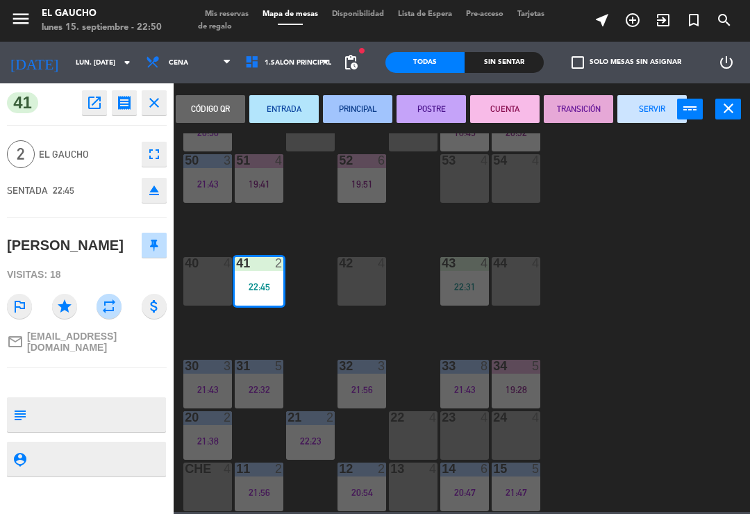
click at [352, 108] on button "PRINCIPAL" at bounding box center [357, 109] width 69 height 28
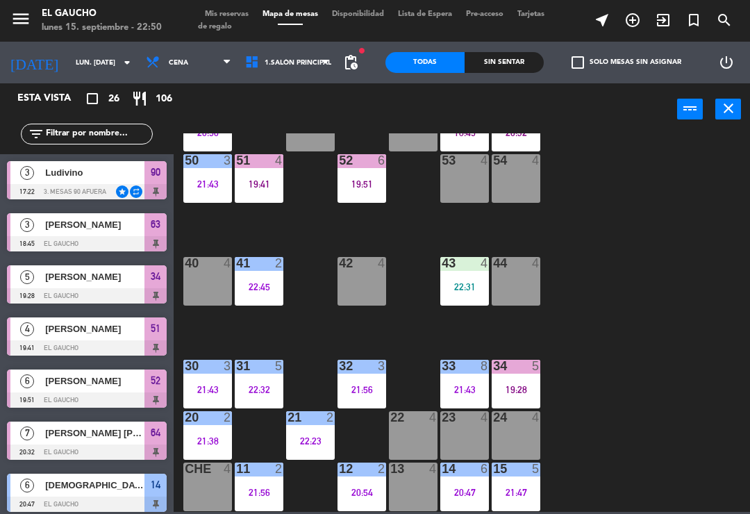
scroll to position [428, 0]
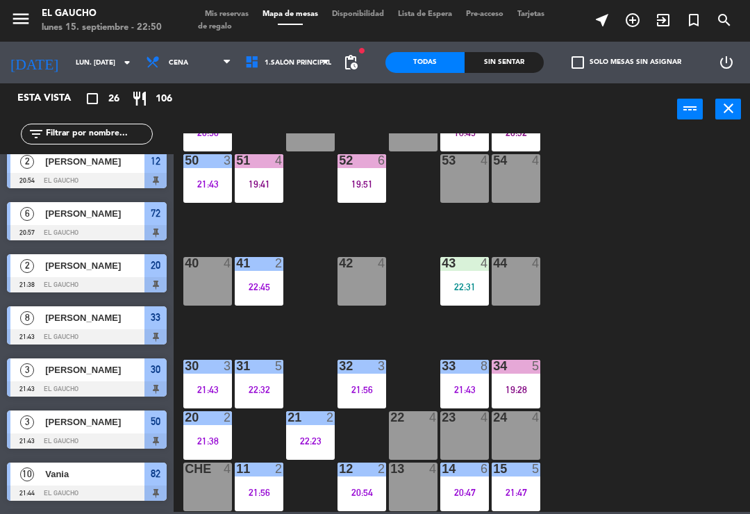
click at [470, 295] on div "43 4 22:31" at bounding box center [465, 281] width 49 height 49
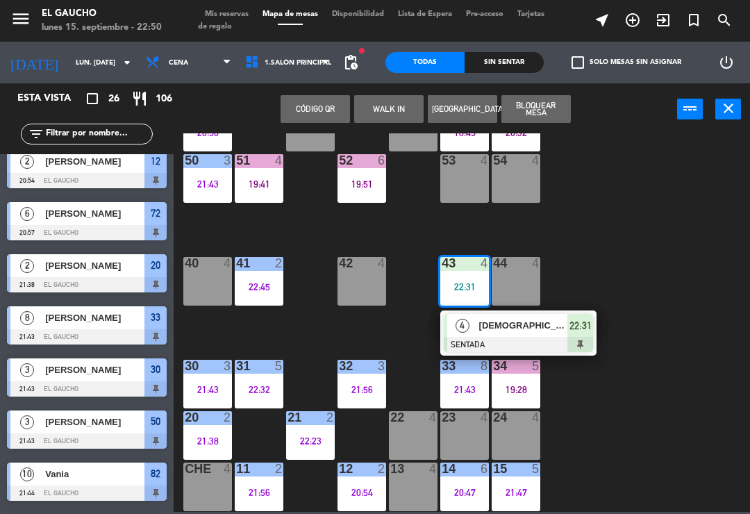
click at [542, 325] on span "Cristhian" at bounding box center [523, 325] width 89 height 15
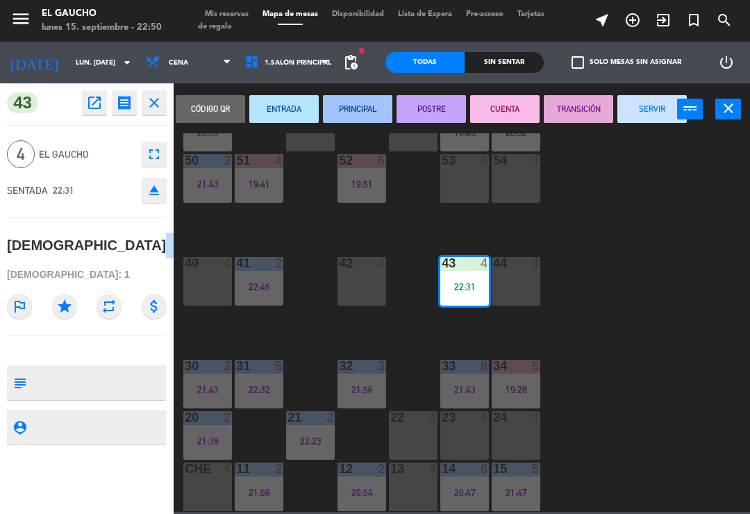
click at [349, 97] on button "PRINCIPAL" at bounding box center [357, 109] width 69 height 28
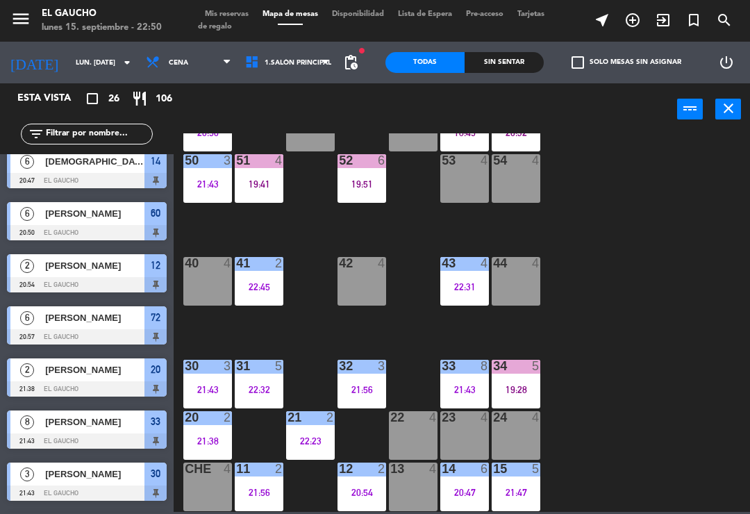
scroll to position [261, 0]
click at [197, 385] on div "21:43" at bounding box center [207, 390] width 49 height 10
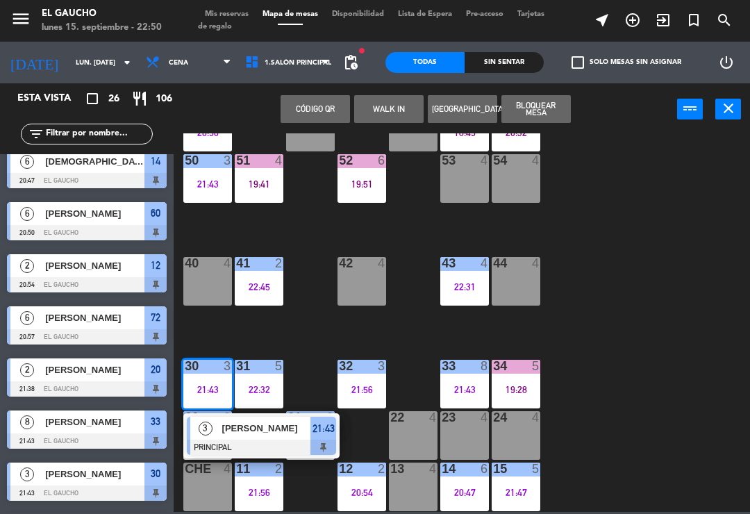
click at [256, 433] on span "[PERSON_NAME]" at bounding box center [266, 428] width 89 height 15
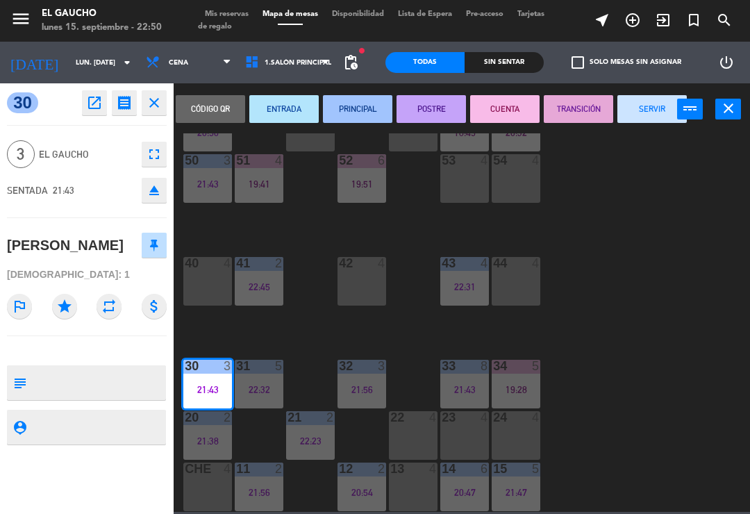
click at [641, 110] on button "SERVIR" at bounding box center [652, 109] width 69 height 28
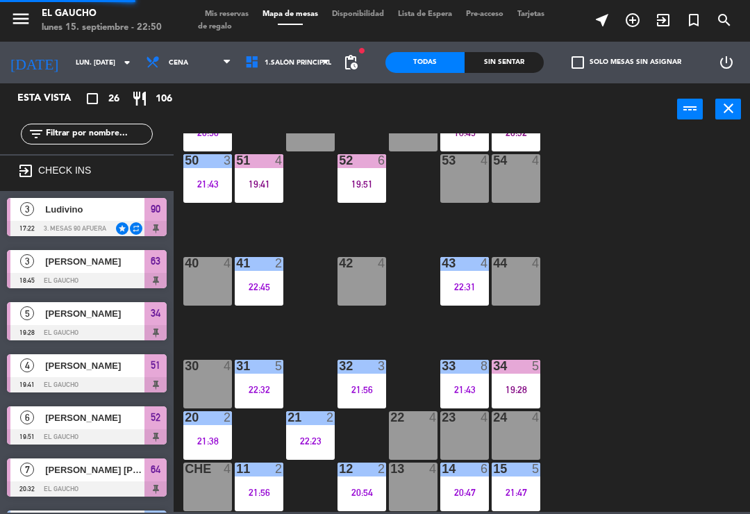
scroll to position [0, 0]
click at [528, 383] on div "34 5 19:28" at bounding box center [516, 384] width 49 height 49
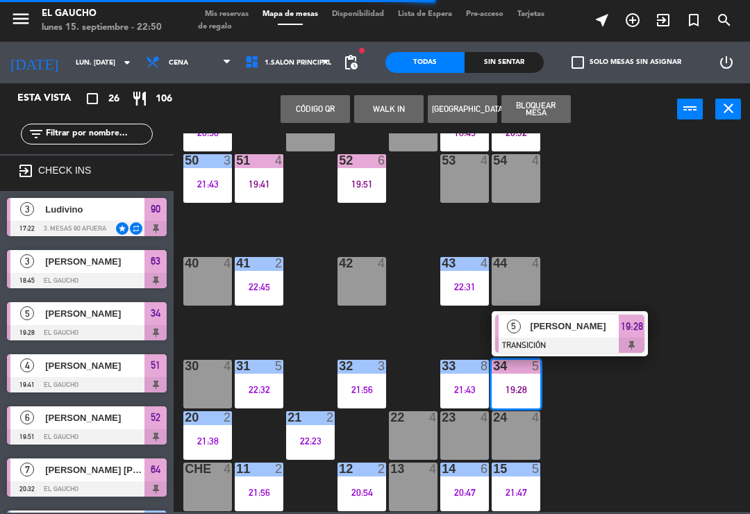
click at [586, 327] on span "[PERSON_NAME]" at bounding box center [575, 326] width 89 height 15
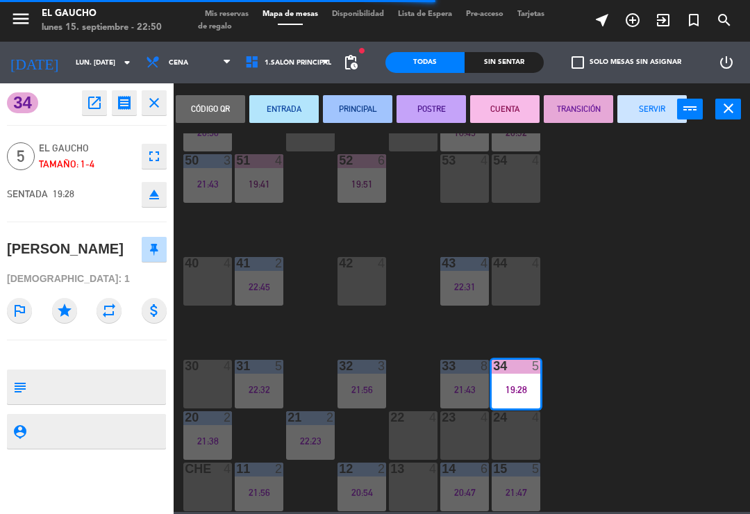
click at [640, 108] on button "SERVIR" at bounding box center [652, 109] width 69 height 28
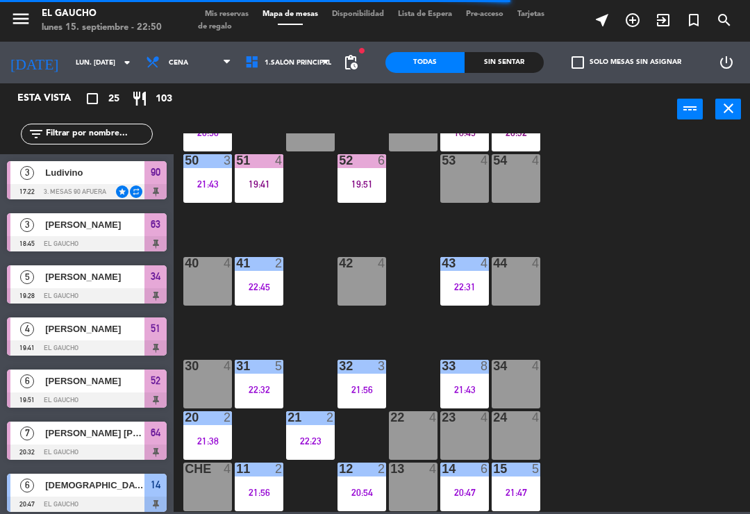
scroll to position [261, 0]
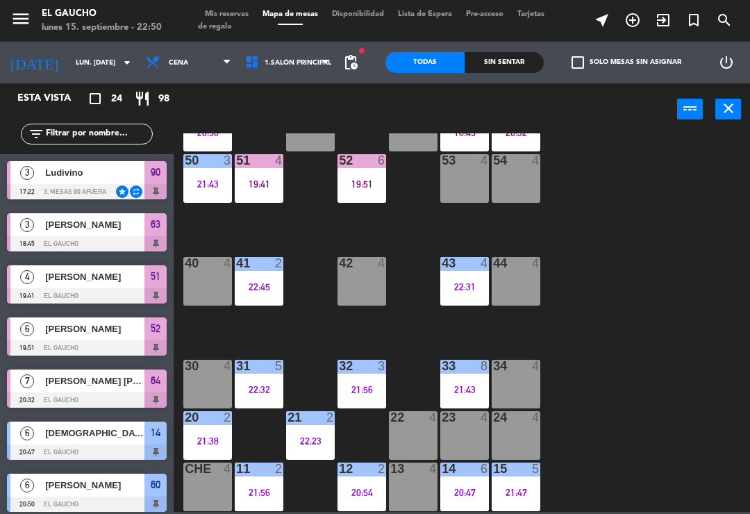
click at [201, 427] on div "20 2 21:38" at bounding box center [207, 435] width 49 height 49
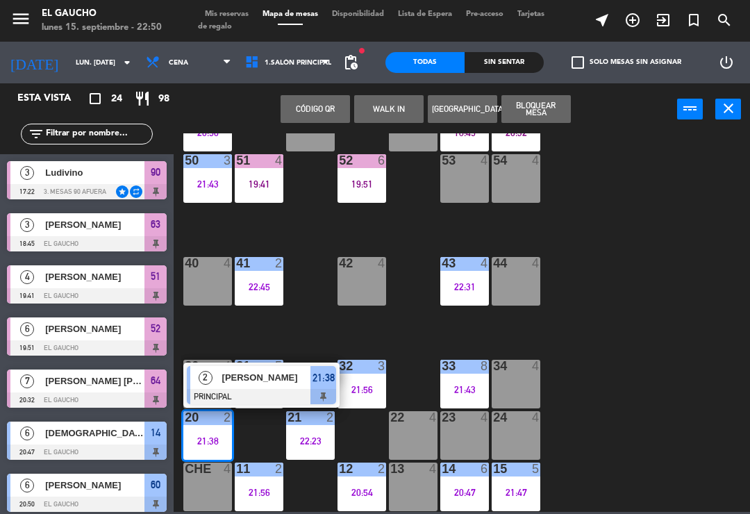
click at [304, 374] on span "[PERSON_NAME]" at bounding box center [266, 377] width 89 height 15
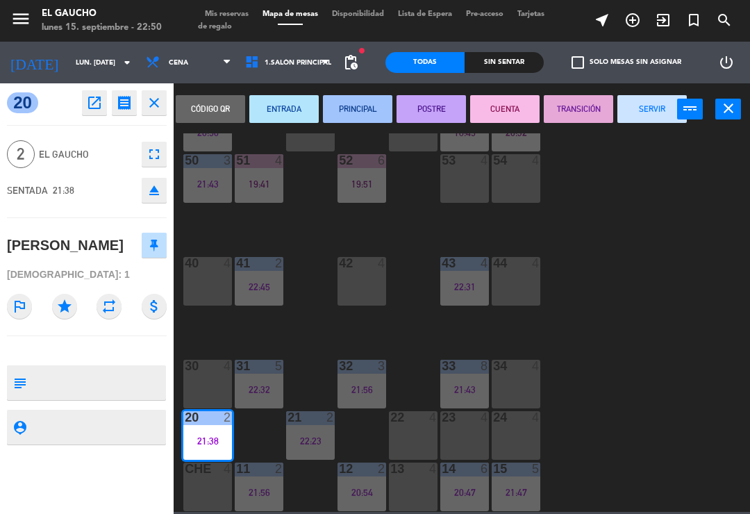
click at [645, 105] on button "SERVIR" at bounding box center [652, 109] width 69 height 28
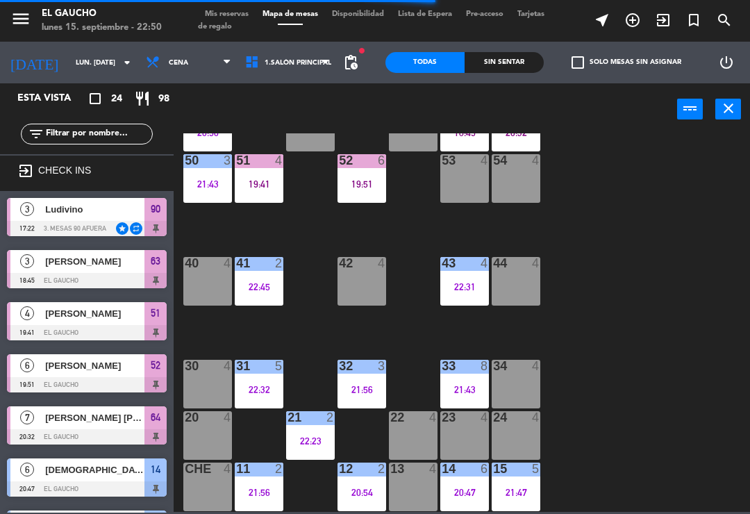
click at [247, 504] on div "11 2 21:56" at bounding box center [259, 487] width 49 height 49
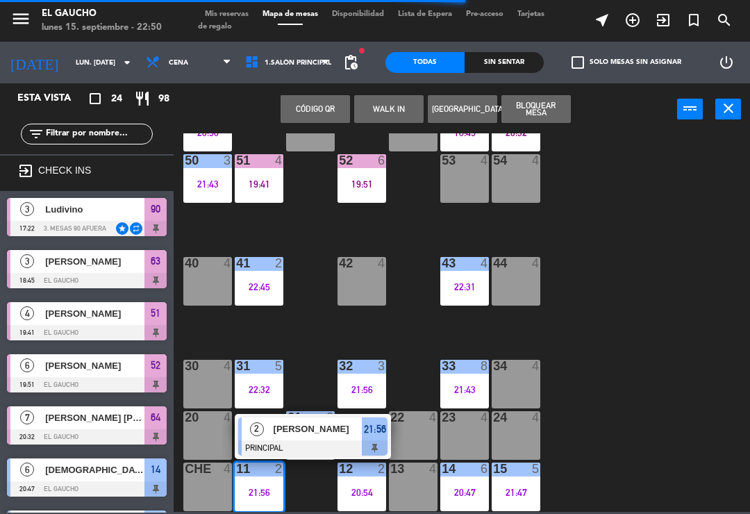
click at [296, 430] on span "[PERSON_NAME]" at bounding box center [318, 429] width 89 height 15
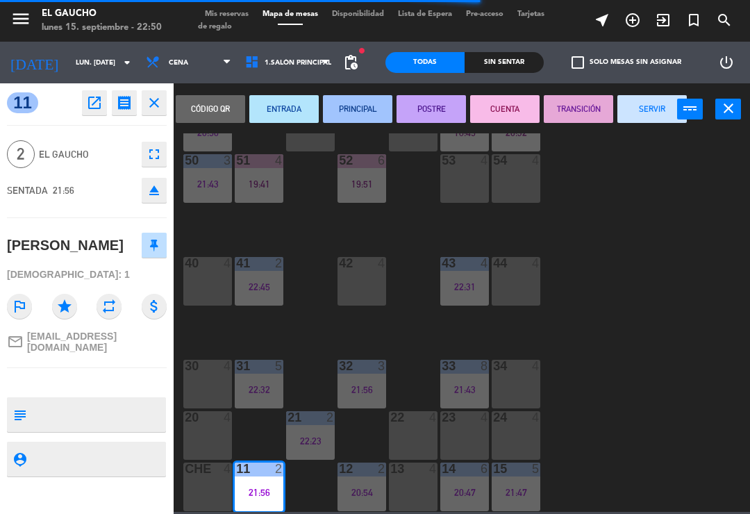
click at [638, 108] on button "SERVIR" at bounding box center [652, 109] width 69 height 28
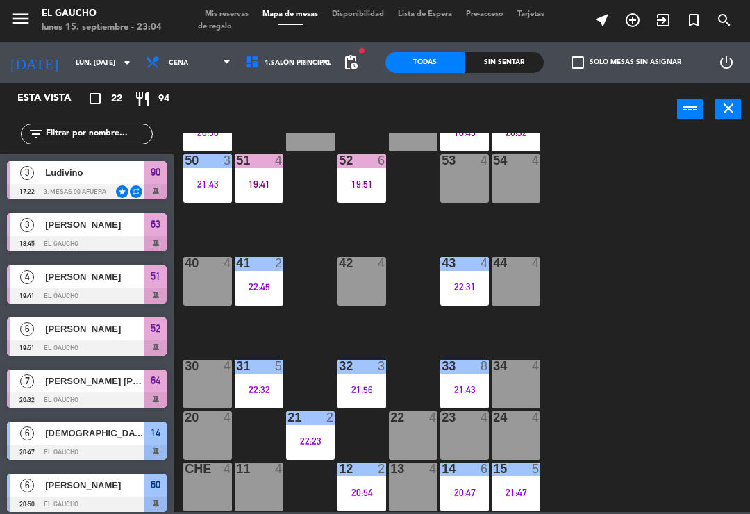
click at [0, 120] on html "close × El Gaucho × chrome_reader_mode Listado de Reservas account_box Clientes…" at bounding box center [375, 257] width 750 height 514
click at [358, 500] on div "12 2 20:54" at bounding box center [362, 487] width 49 height 49
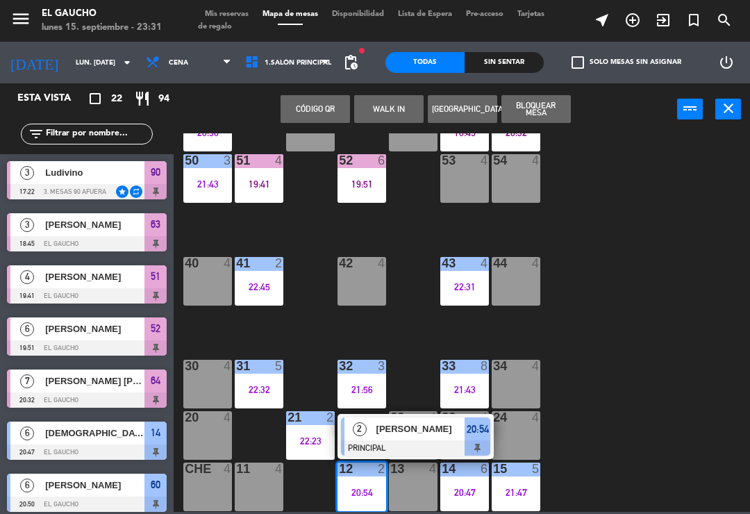
click at [411, 436] on span "[PERSON_NAME]" at bounding box center [421, 429] width 89 height 15
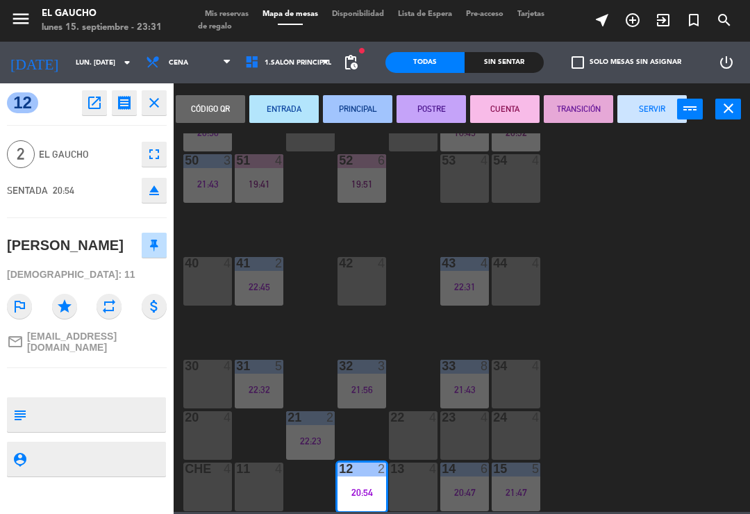
click at [640, 115] on button "SERVIR" at bounding box center [652, 109] width 69 height 28
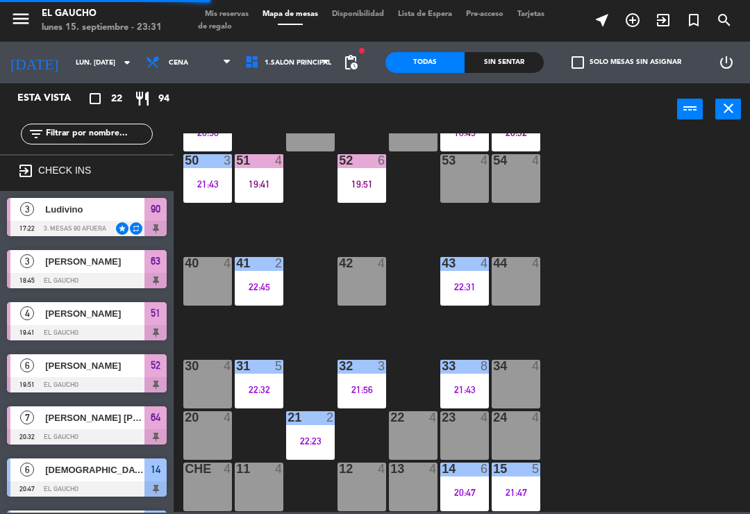
click at [451, 500] on div "14 6 20:47" at bounding box center [465, 487] width 49 height 49
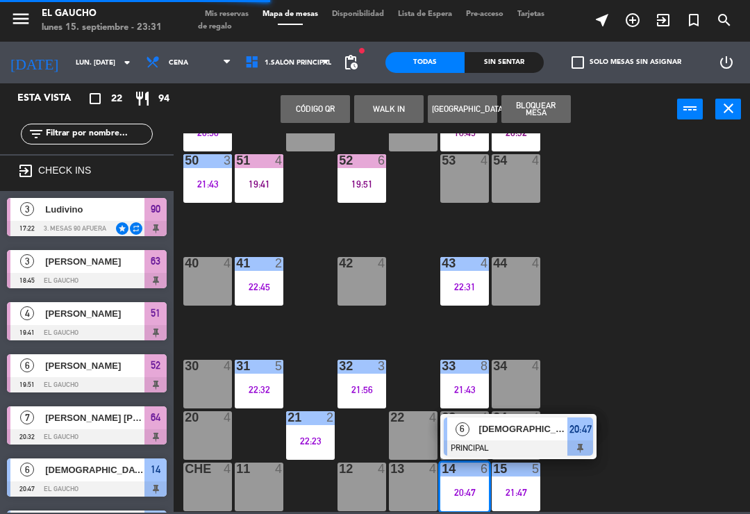
click at [510, 445] on div at bounding box center [518, 448] width 149 height 15
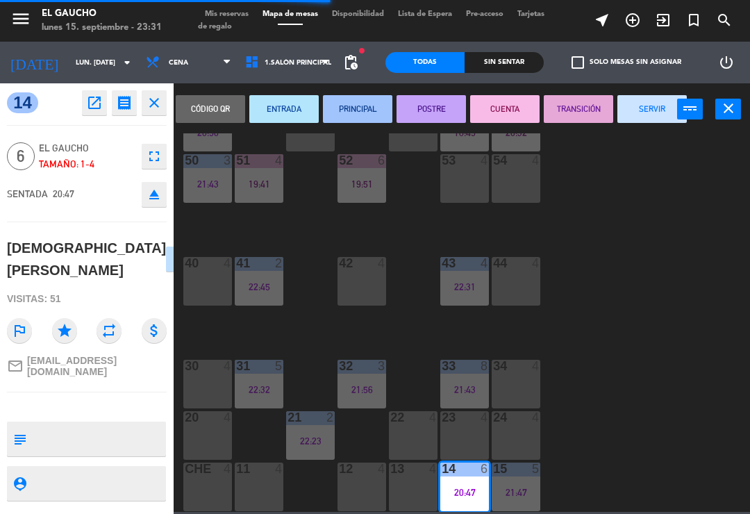
click at [633, 115] on button "SERVIR" at bounding box center [652, 109] width 69 height 28
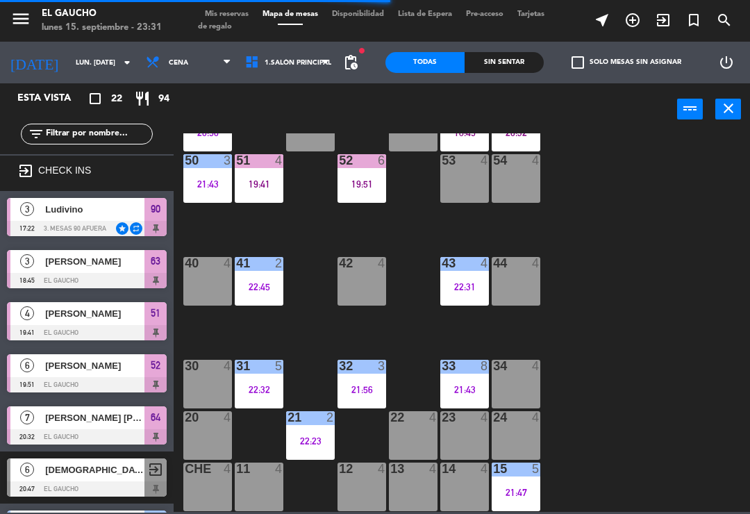
click at [521, 502] on div "15 5 21:47" at bounding box center [516, 487] width 49 height 49
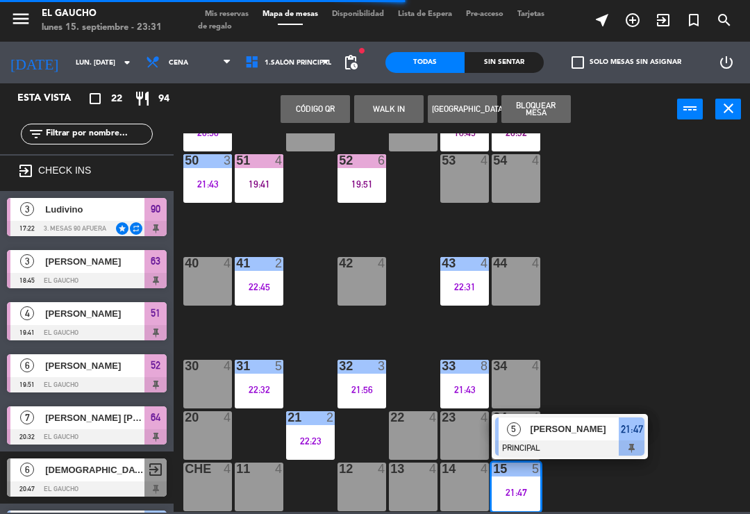
click at [577, 440] on div "[PERSON_NAME]" at bounding box center [574, 429] width 90 height 23
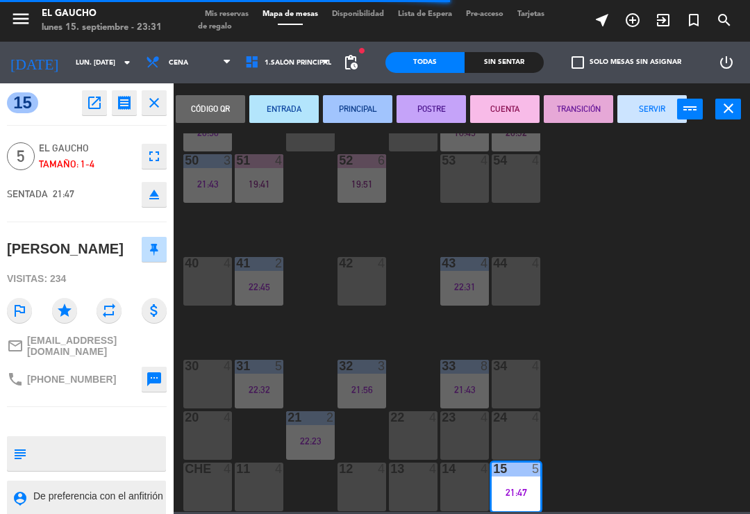
click at [649, 108] on button "SERVIR" at bounding box center [652, 109] width 69 height 28
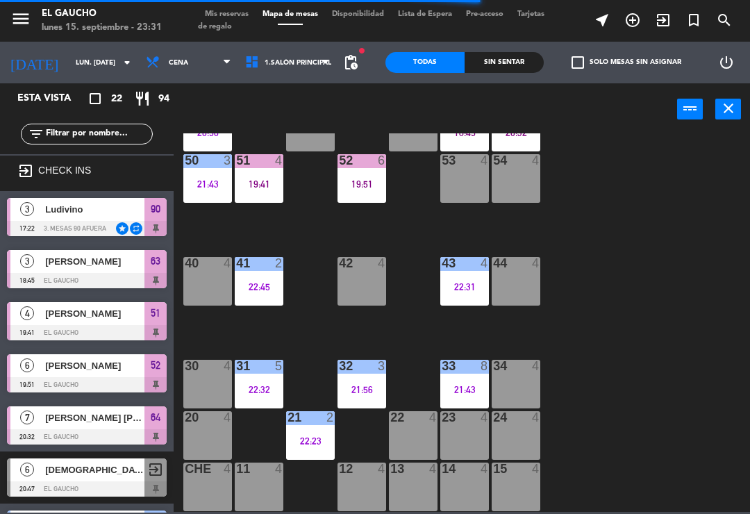
click at [465, 388] on div "21:43" at bounding box center [465, 390] width 49 height 10
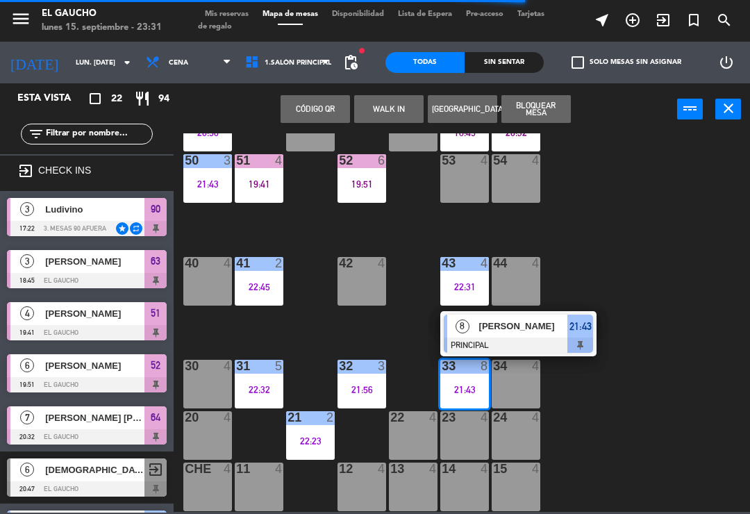
click at [542, 339] on div at bounding box center [518, 345] width 149 height 15
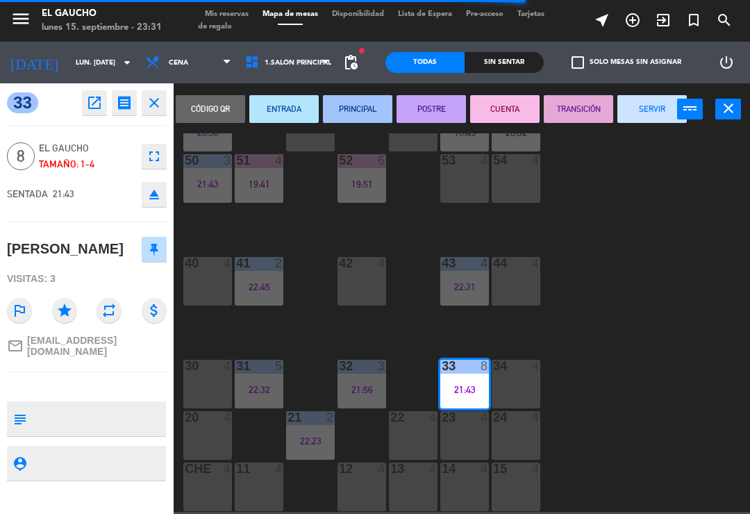
click at [643, 112] on button "SERVIR" at bounding box center [652, 109] width 69 height 28
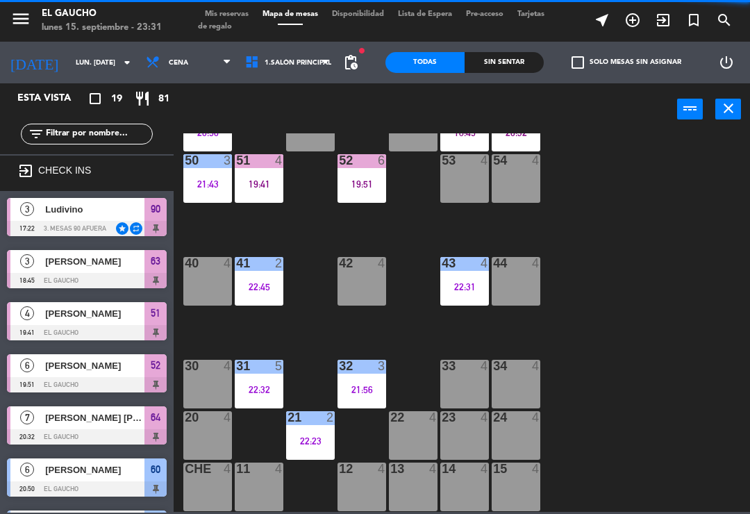
click at [361, 381] on div "32 3 21:56" at bounding box center [362, 384] width 49 height 49
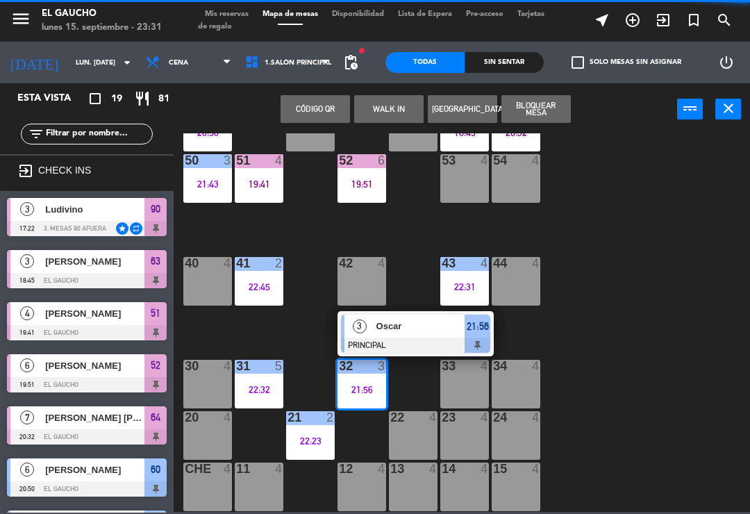
click at [436, 337] on div "Oscar" at bounding box center [420, 326] width 90 height 23
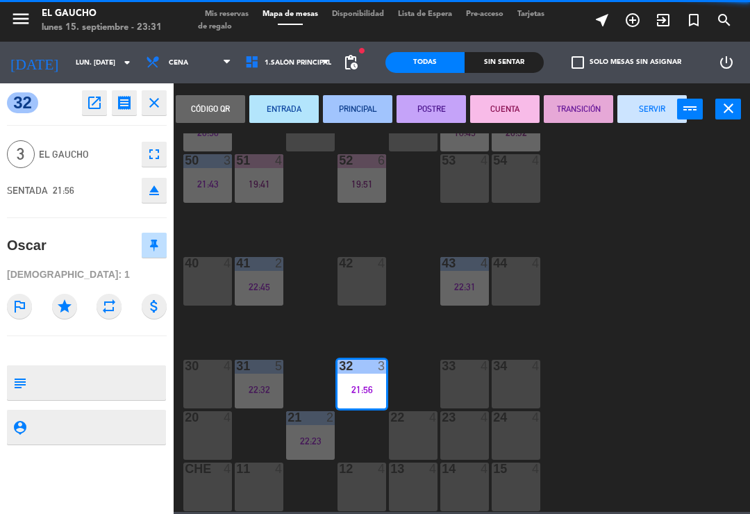
click at [639, 115] on button "SERVIR" at bounding box center [652, 109] width 69 height 28
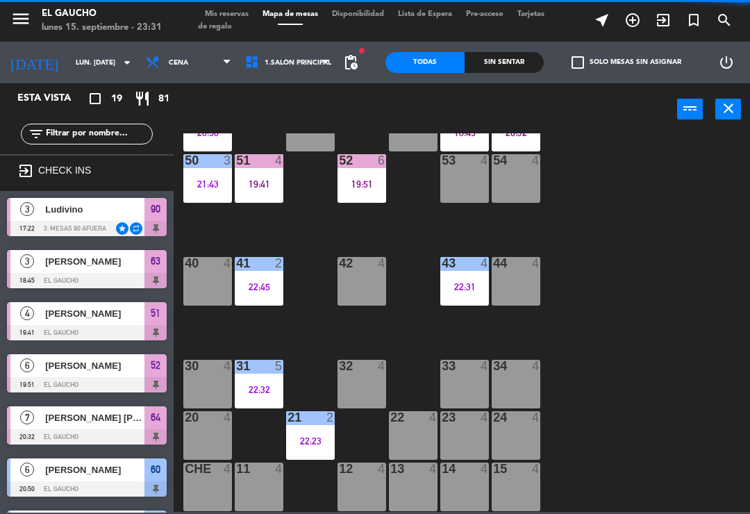
click at [259, 385] on div "22:32" at bounding box center [259, 390] width 49 height 10
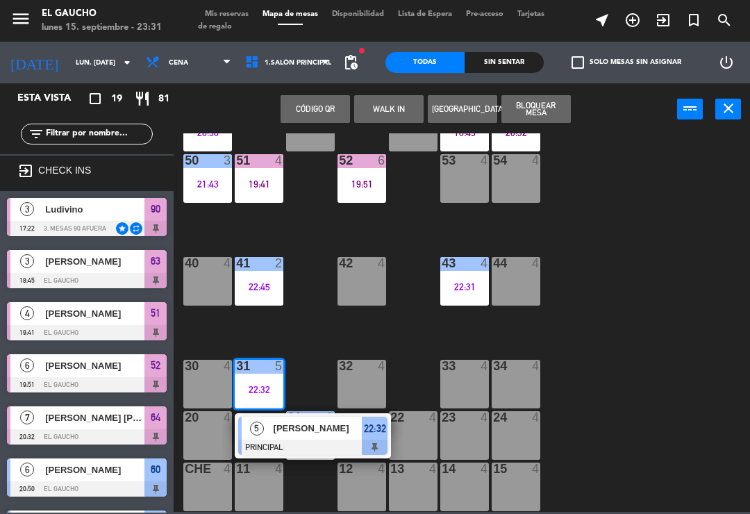
click at [334, 435] on span "Carlos García" at bounding box center [318, 428] width 89 height 15
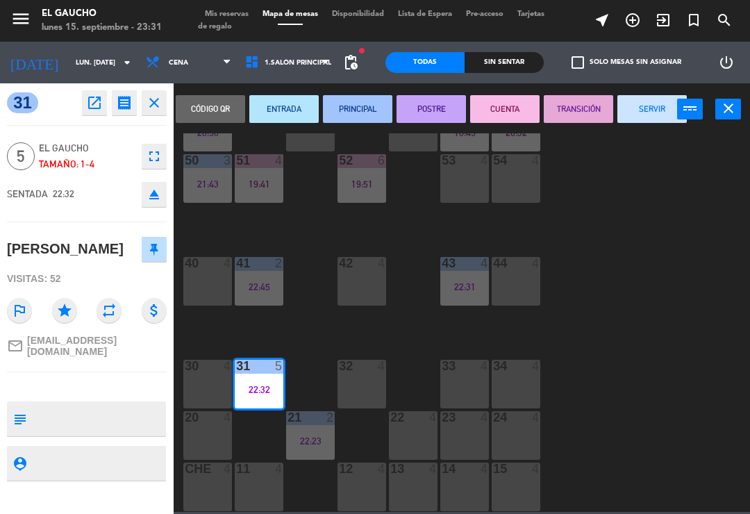
click at [643, 120] on button "SERVIR" at bounding box center [652, 109] width 69 height 28
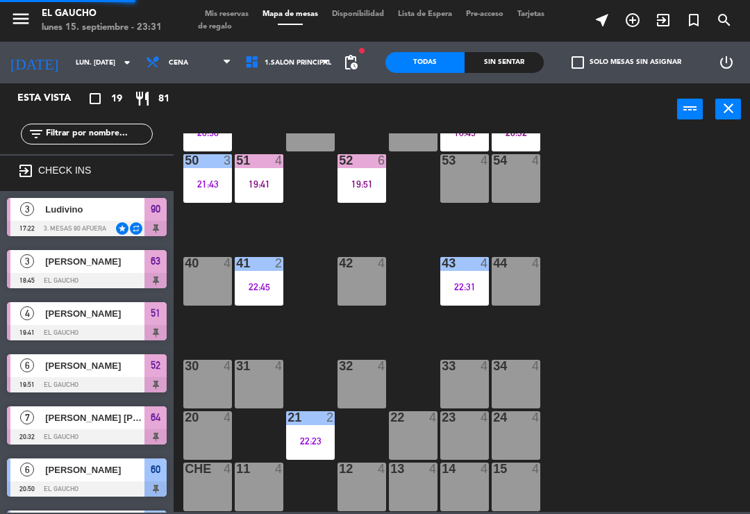
scroll to position [261, 0]
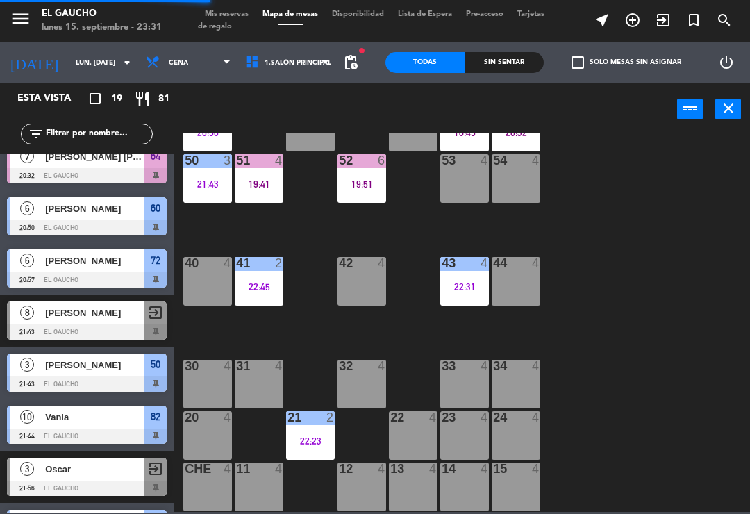
click at [463, 288] on div "22:31" at bounding box center [465, 287] width 49 height 10
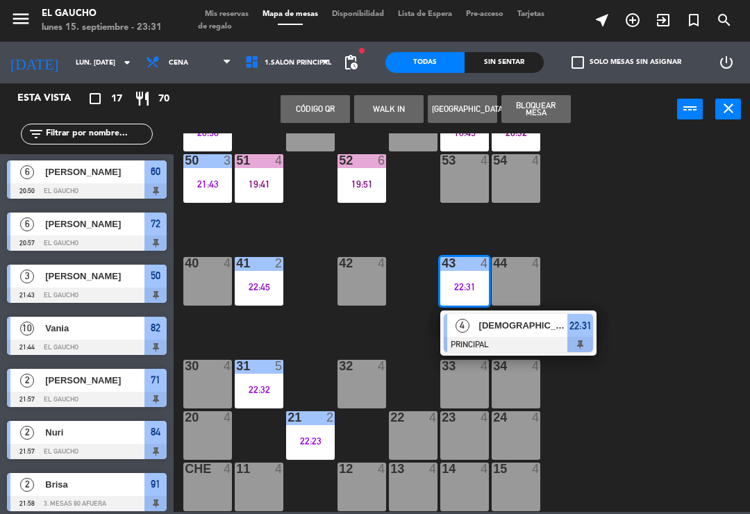
click at [550, 345] on div at bounding box center [518, 344] width 149 height 15
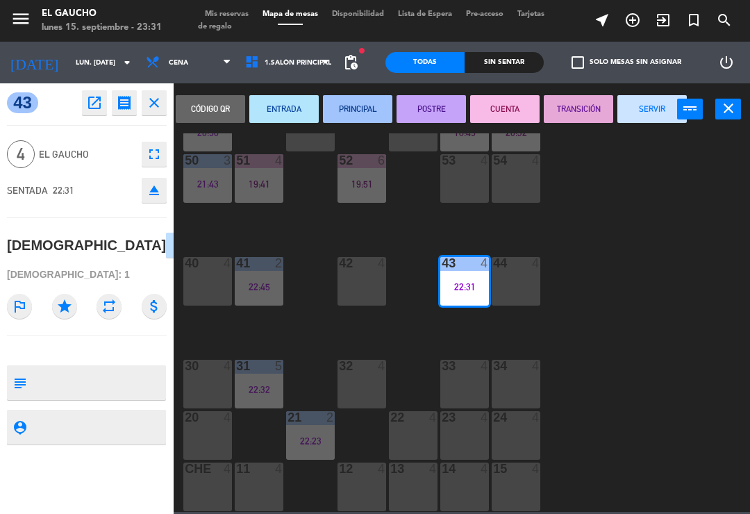
click at [643, 117] on button "SERVIR" at bounding box center [652, 109] width 69 height 28
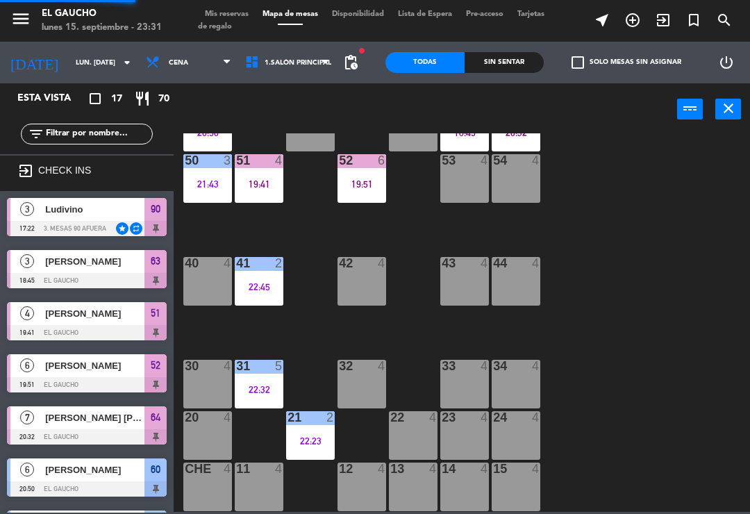
scroll to position [172, 0]
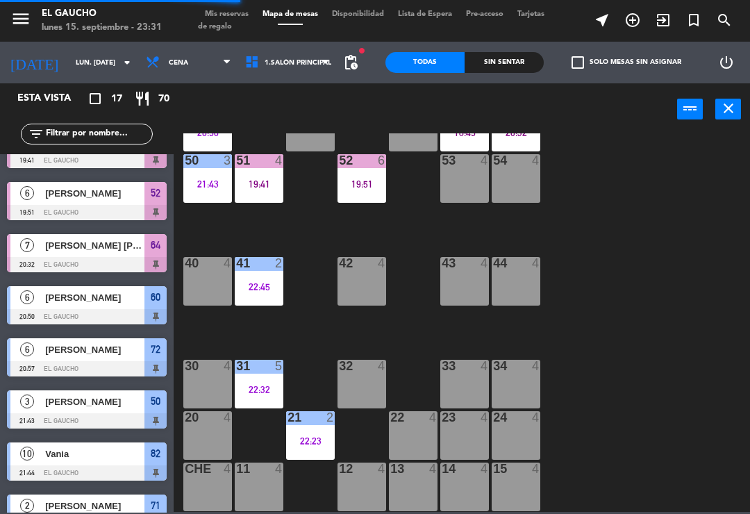
click at [372, 188] on div "19:51" at bounding box center [362, 184] width 49 height 10
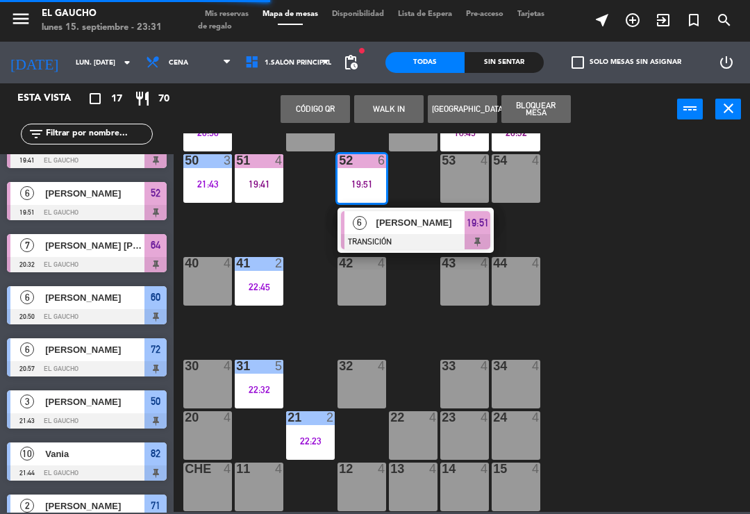
click at [413, 236] on div at bounding box center [415, 241] width 149 height 15
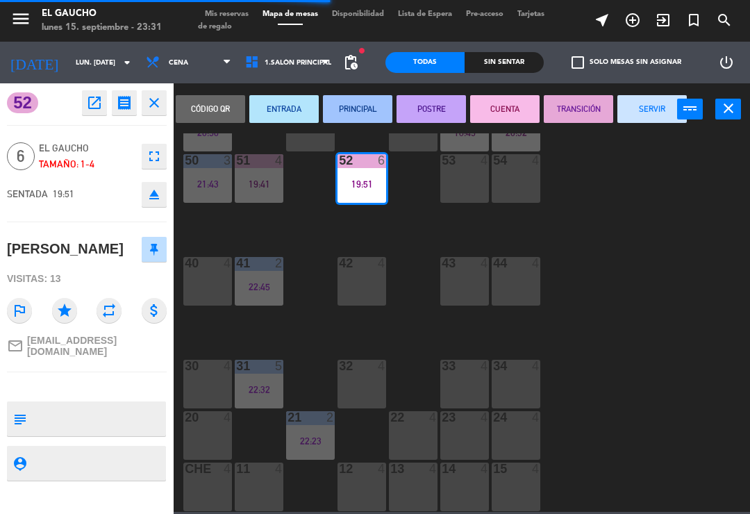
click at [649, 108] on button "SERVIR" at bounding box center [652, 109] width 69 height 28
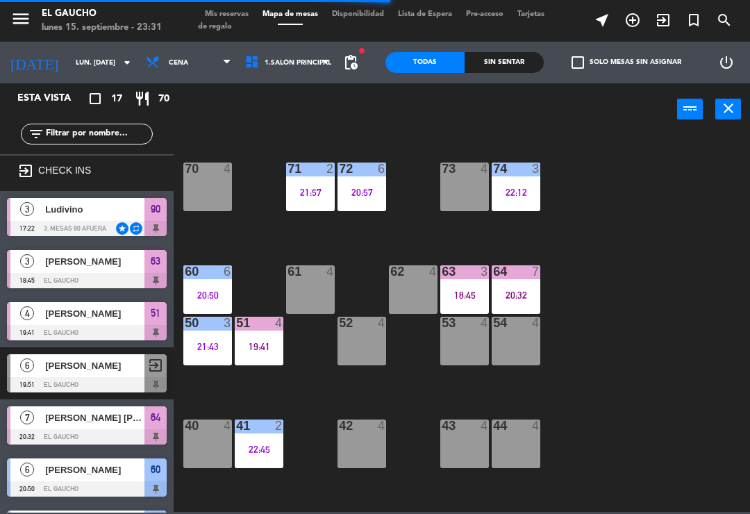
scroll to position [55, 0]
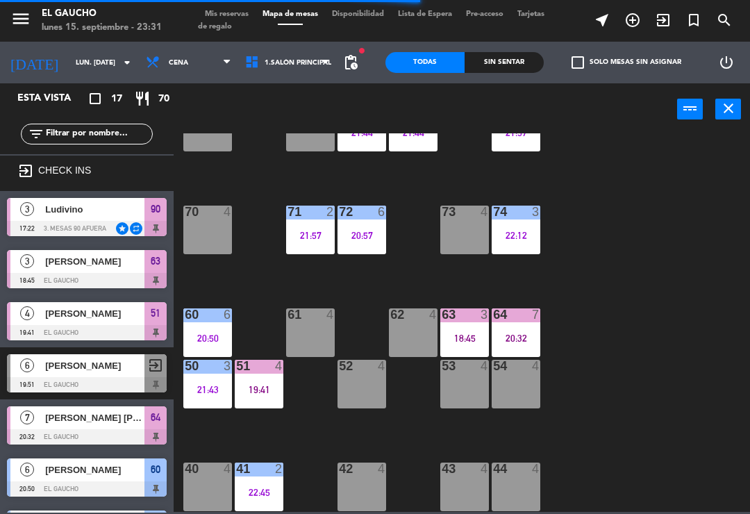
click at [256, 402] on div "51 4 19:41" at bounding box center [259, 384] width 49 height 49
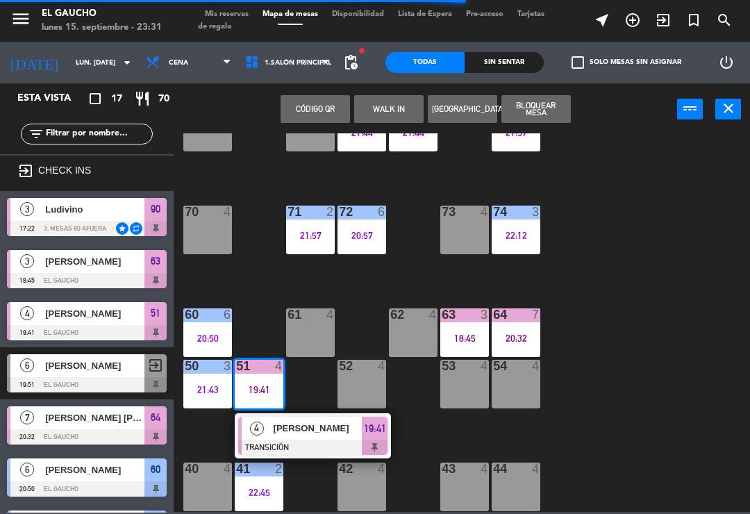
click at [324, 442] on div at bounding box center [312, 447] width 149 height 15
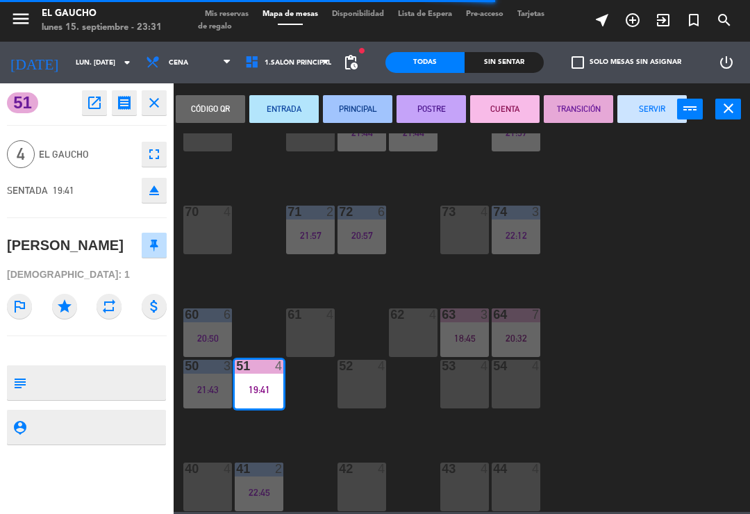
click at [662, 111] on button "SERVIR" at bounding box center [652, 109] width 69 height 28
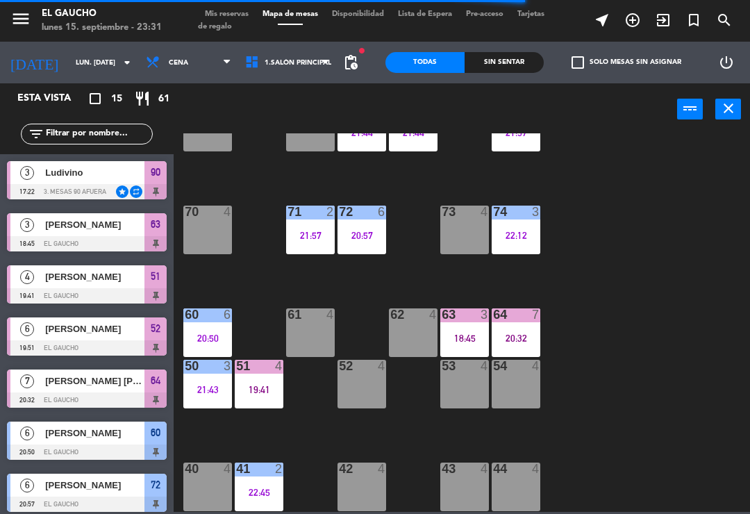
click at [203, 385] on div "21:43" at bounding box center [207, 390] width 49 height 10
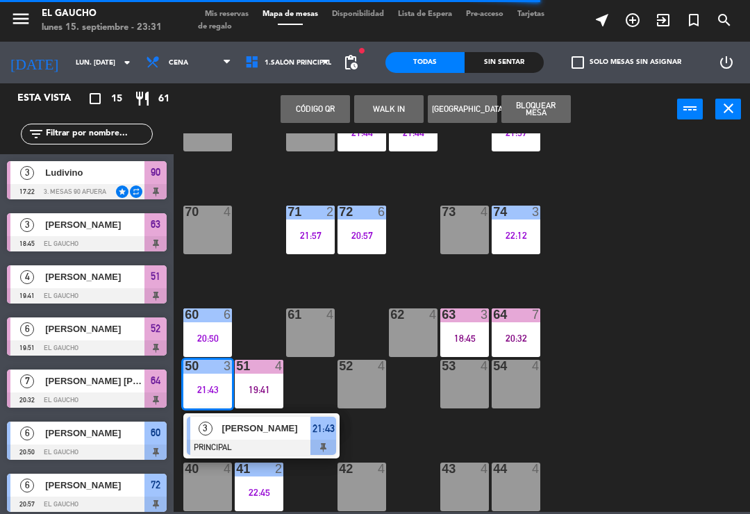
click at [259, 435] on span "[PERSON_NAME]" at bounding box center [266, 428] width 89 height 15
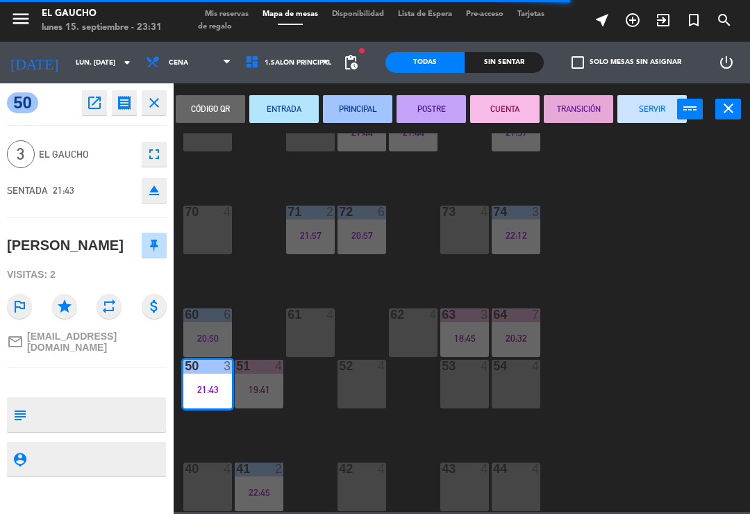
click at [656, 111] on button "SERVIR" at bounding box center [652, 109] width 69 height 28
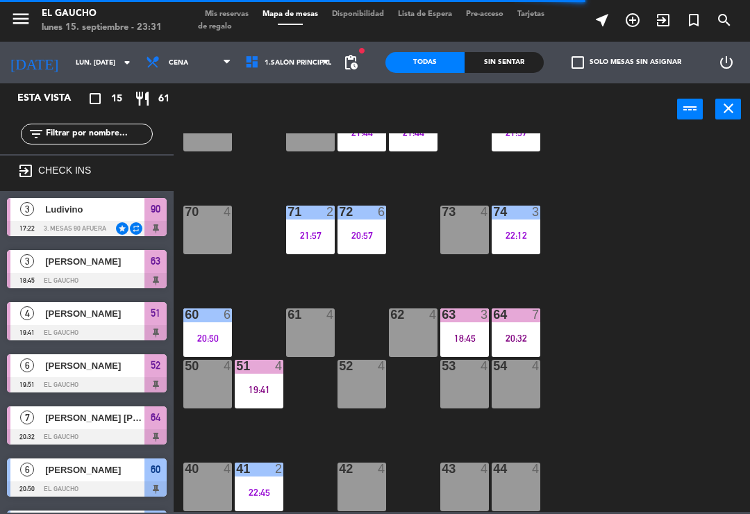
scroll to position [0, 0]
click at [224, 338] on div "20:50" at bounding box center [207, 339] width 49 height 10
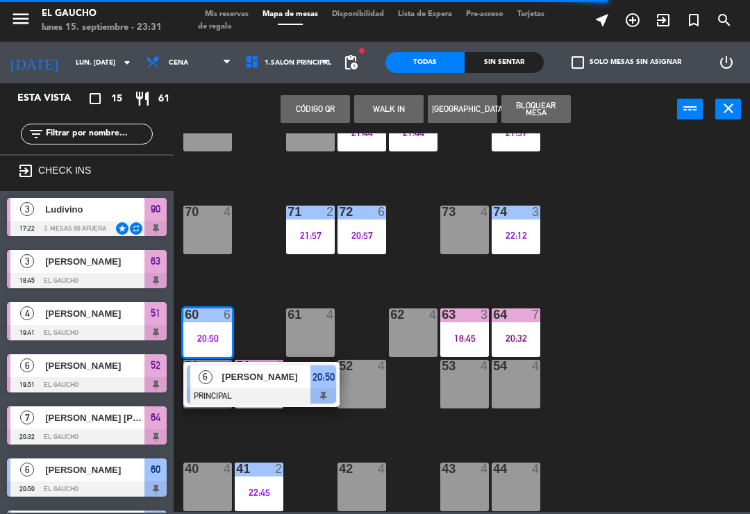
click at [293, 402] on div at bounding box center [261, 395] width 149 height 15
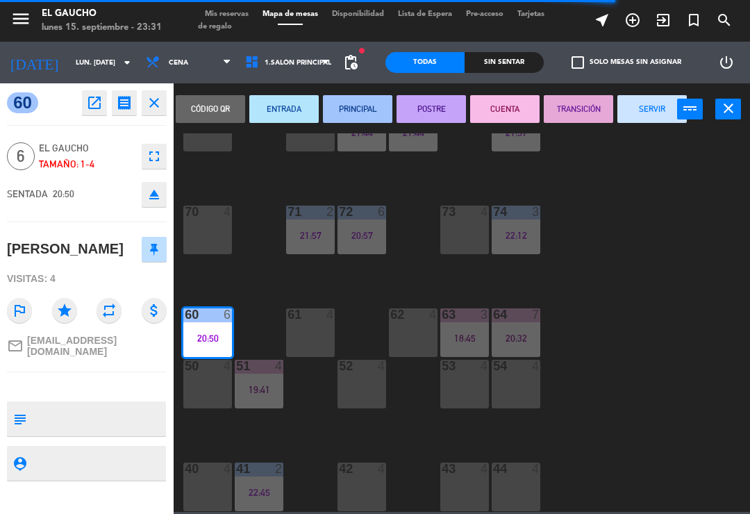
click at [646, 119] on button "SERVIR" at bounding box center [652, 109] width 69 height 28
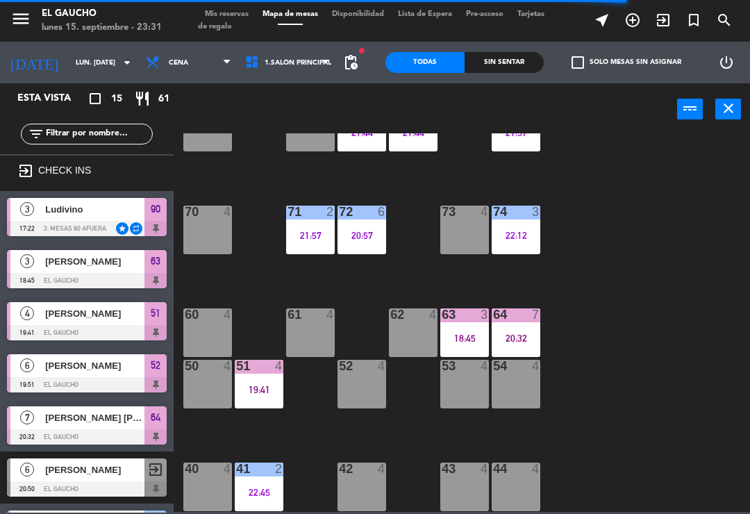
click at [312, 246] on div "71 2 21:57" at bounding box center [310, 230] width 49 height 49
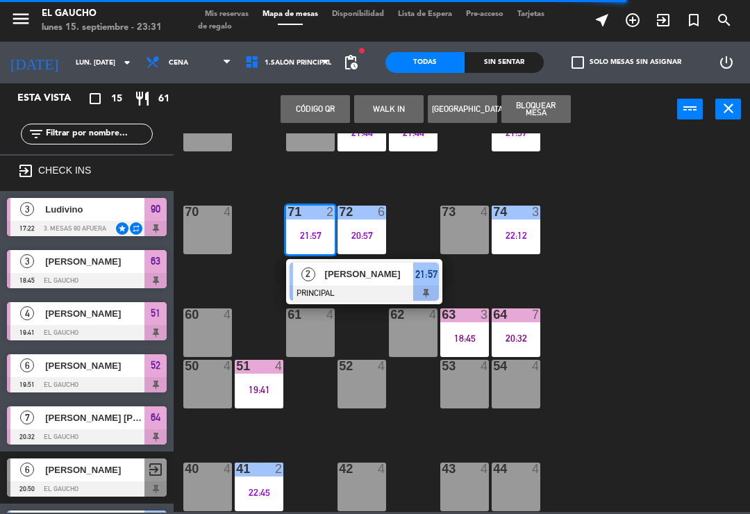
click at [368, 296] on div at bounding box center [364, 293] width 149 height 15
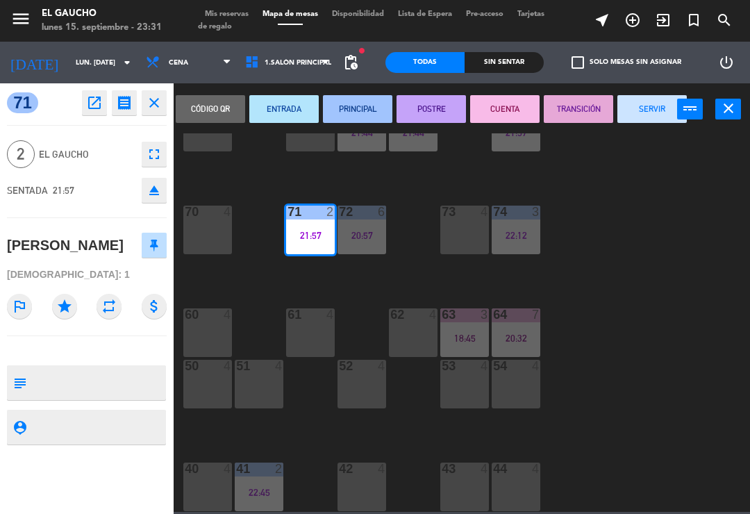
click at [655, 111] on button "SERVIR" at bounding box center [652, 109] width 69 height 28
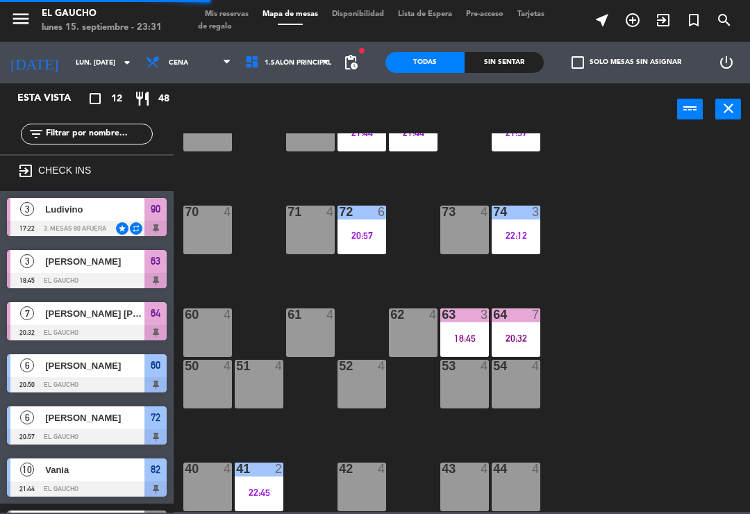
click at [514, 334] on div "20:32" at bounding box center [516, 339] width 49 height 10
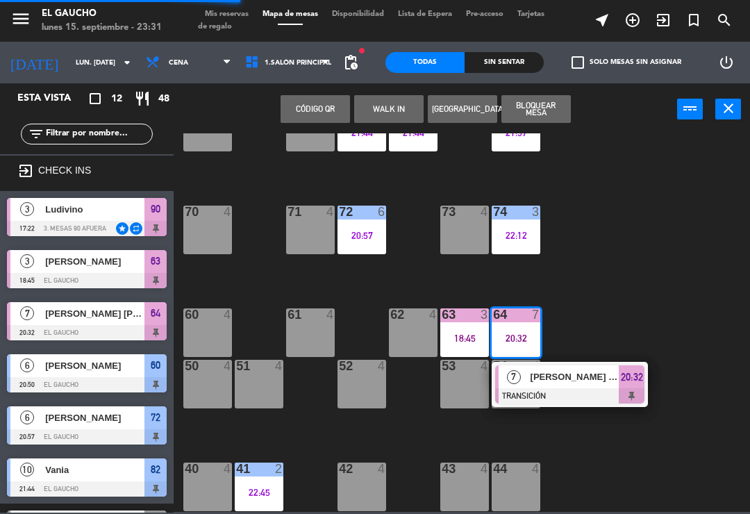
click at [568, 383] on span "[PERSON_NAME] [PERSON_NAME]" at bounding box center [575, 377] width 89 height 15
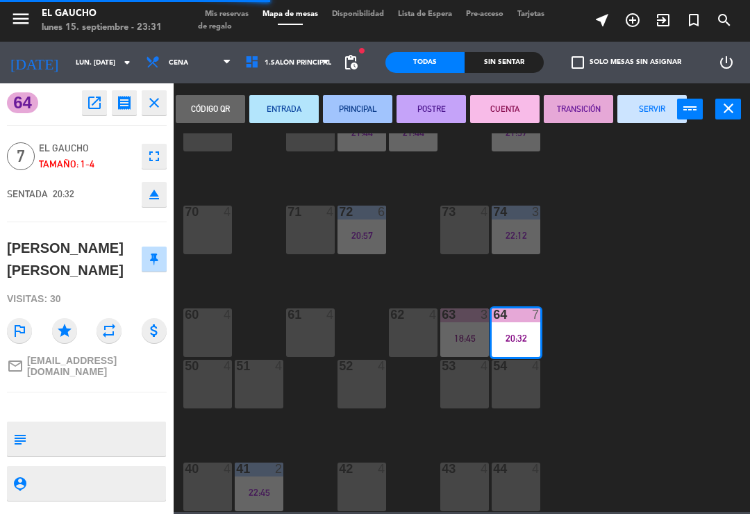
click at [636, 110] on button "SERVIR" at bounding box center [652, 109] width 69 height 28
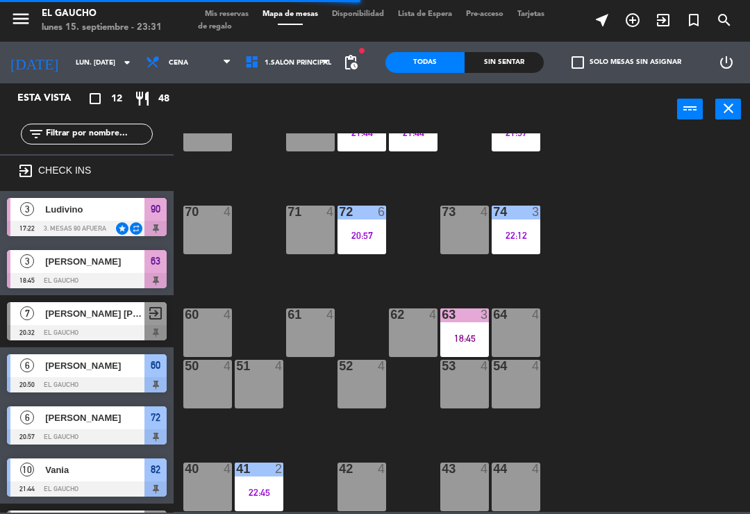
click at [448, 343] on div "63 3 18:45" at bounding box center [465, 333] width 49 height 49
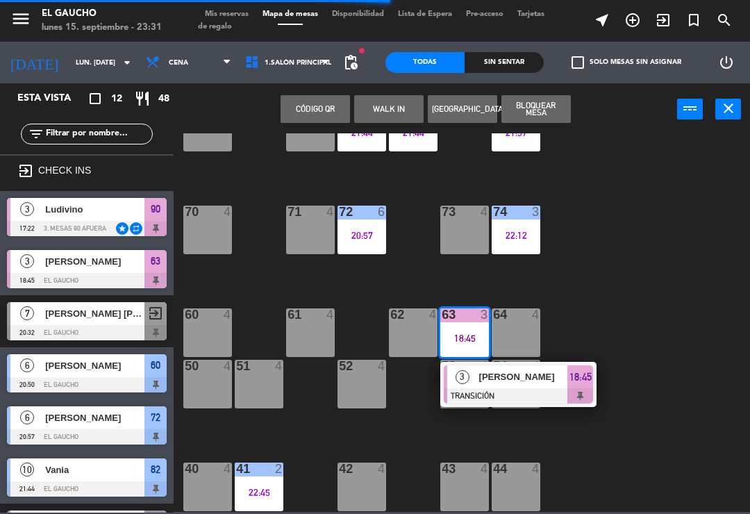
click at [498, 402] on div at bounding box center [518, 395] width 149 height 15
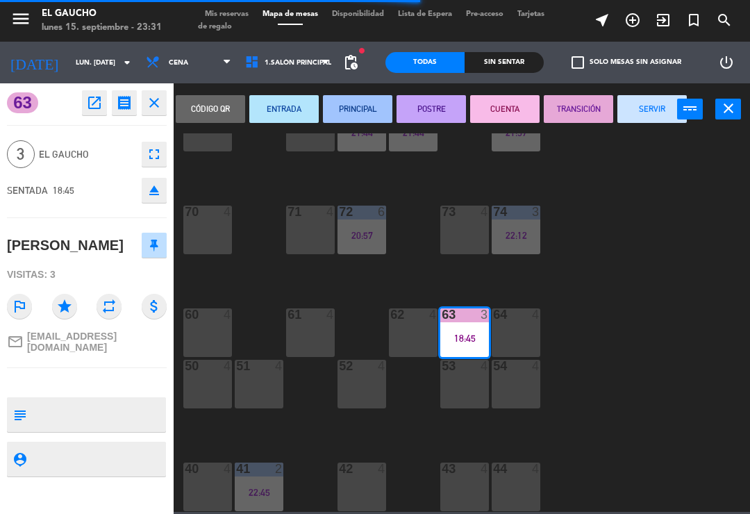
click at [651, 113] on button "SERVIR" at bounding box center [652, 109] width 69 height 28
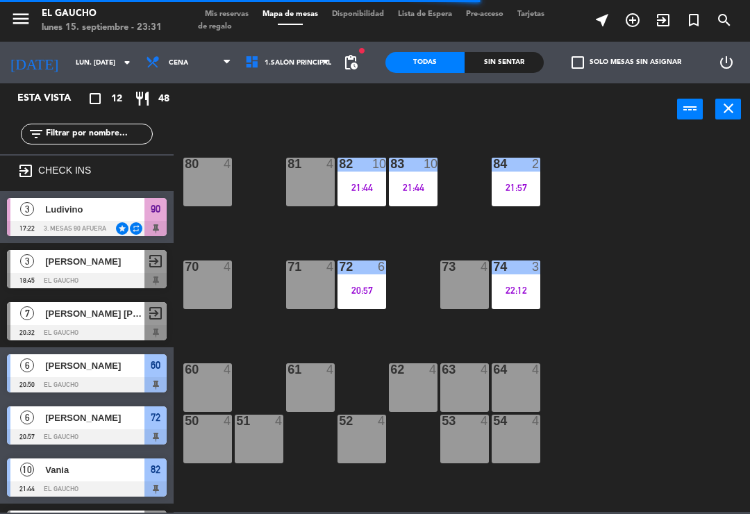
click at [522, 180] on div "84 2 21:57" at bounding box center [516, 182] width 49 height 49
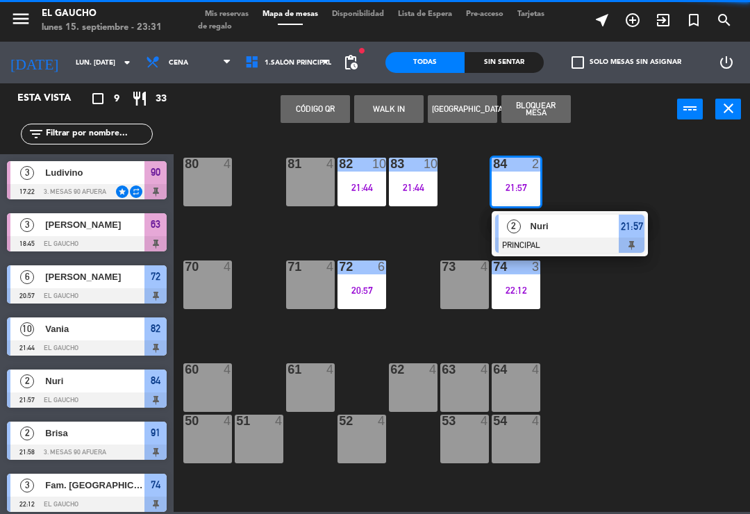
click at [589, 243] on div at bounding box center [569, 245] width 149 height 15
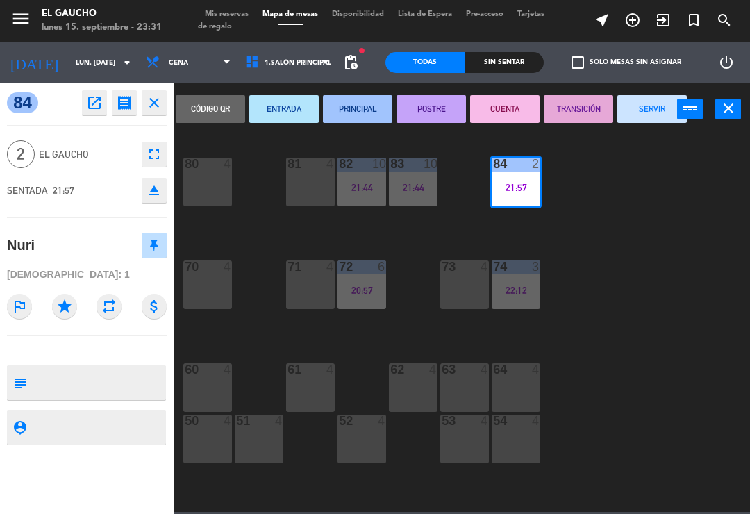
click at [630, 110] on button "SERVIR" at bounding box center [652, 109] width 69 height 28
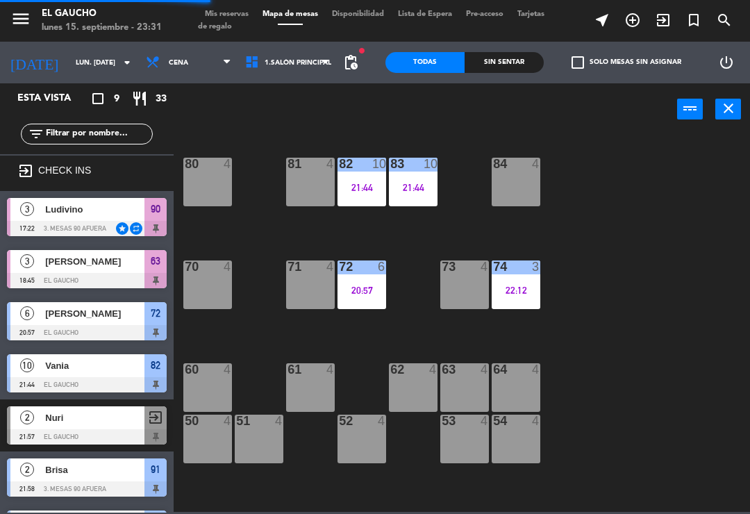
click at [398, 191] on div "21:44" at bounding box center [413, 188] width 49 height 10
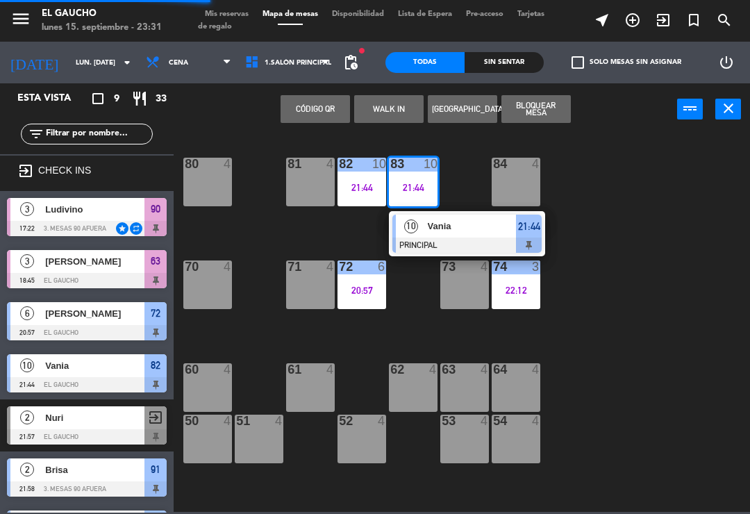
click at [436, 233] on span "Vania" at bounding box center [472, 226] width 89 height 15
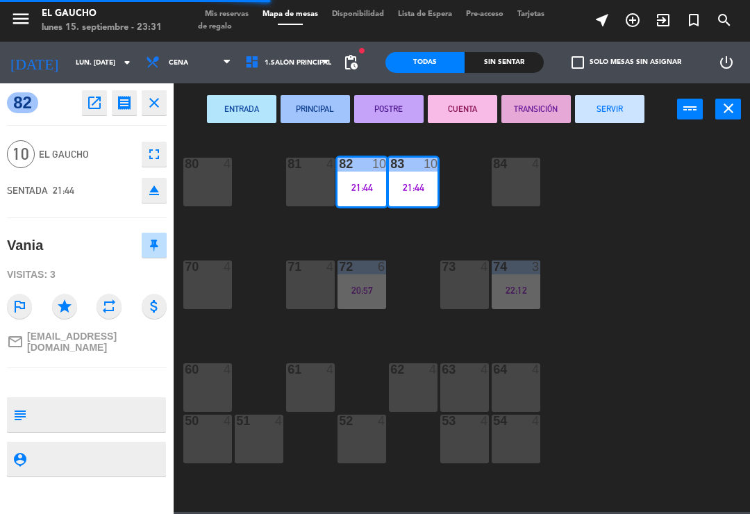
click at [634, 108] on button "SERVIR" at bounding box center [609, 109] width 69 height 28
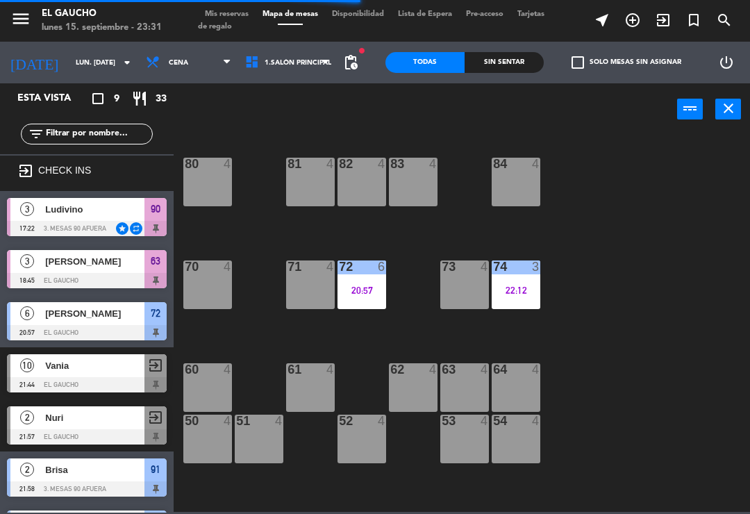
click at [358, 195] on div "82 4" at bounding box center [362, 182] width 49 height 49
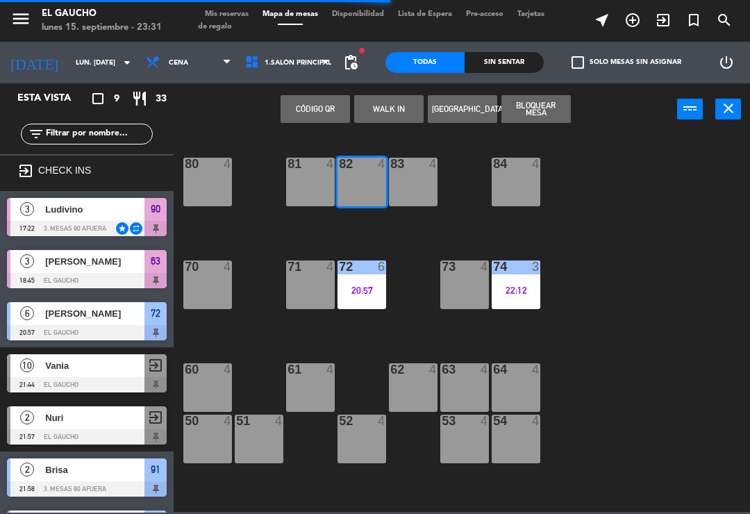
click at [359, 297] on div "72 6 20:57" at bounding box center [362, 285] width 49 height 49
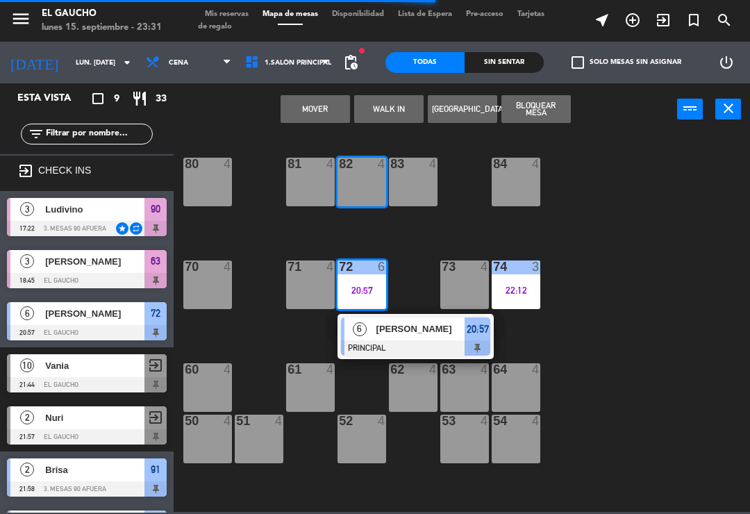
click at [418, 347] on div at bounding box center [415, 347] width 149 height 15
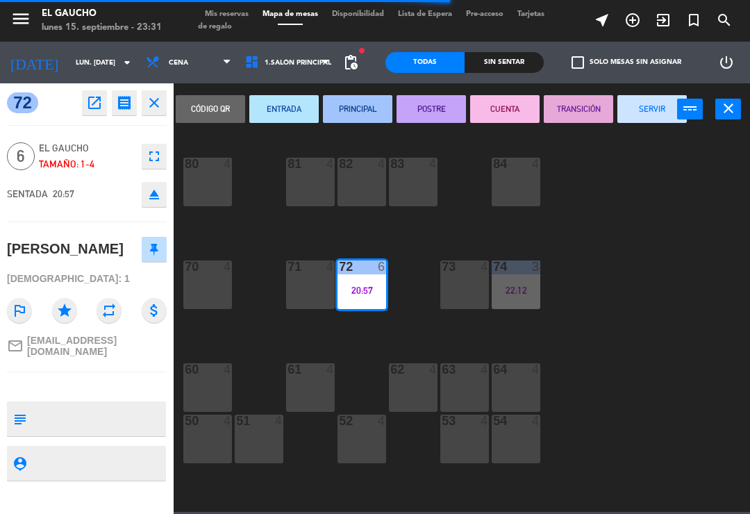
click at [660, 120] on button "SERVIR" at bounding box center [652, 109] width 69 height 28
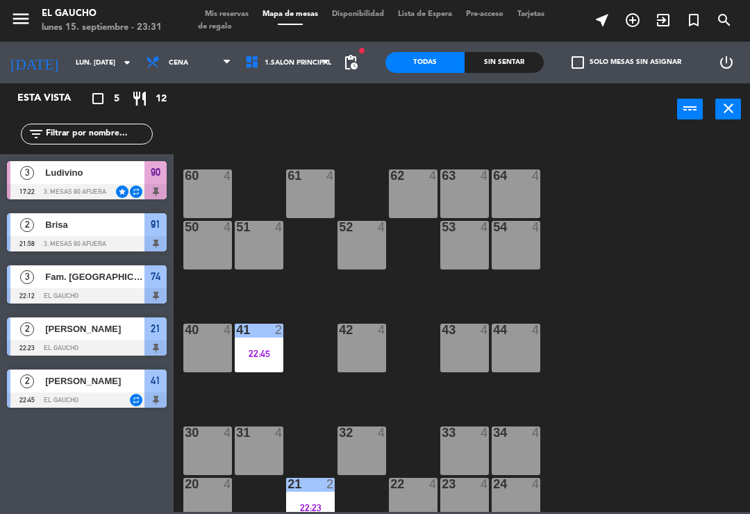
click at [131, 177] on span "Ludivino" at bounding box center [94, 172] width 99 height 15
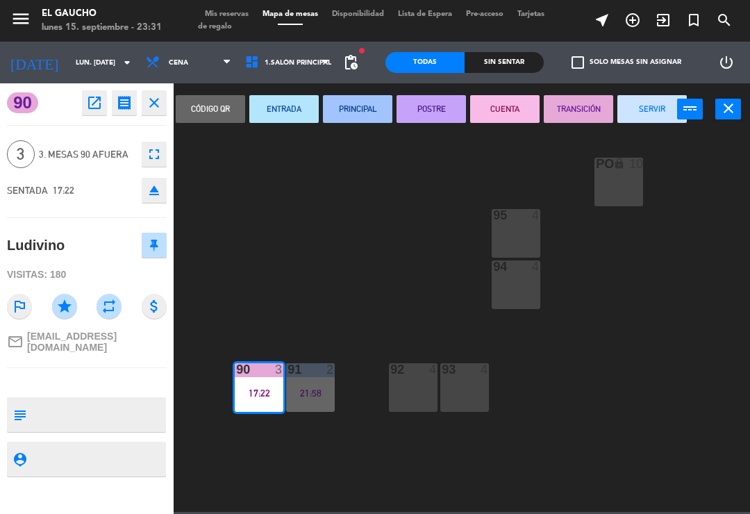
click at [648, 106] on button "SERVIR" at bounding box center [652, 109] width 69 height 28
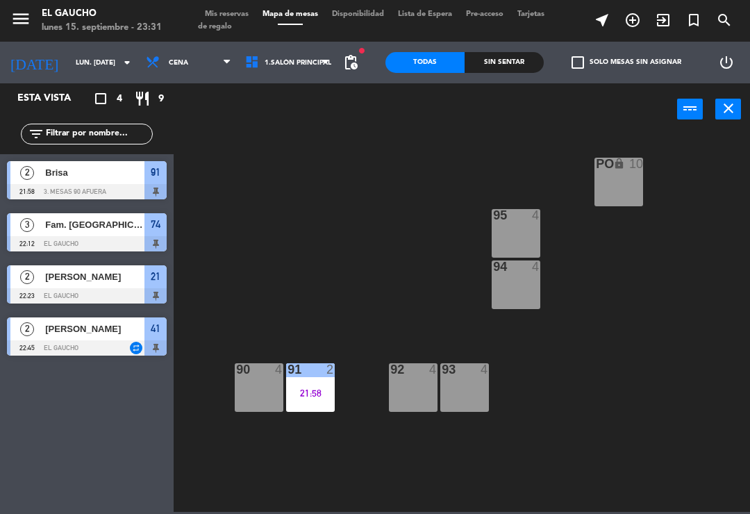
click at [315, 401] on div "91 2 21:58" at bounding box center [310, 387] width 49 height 49
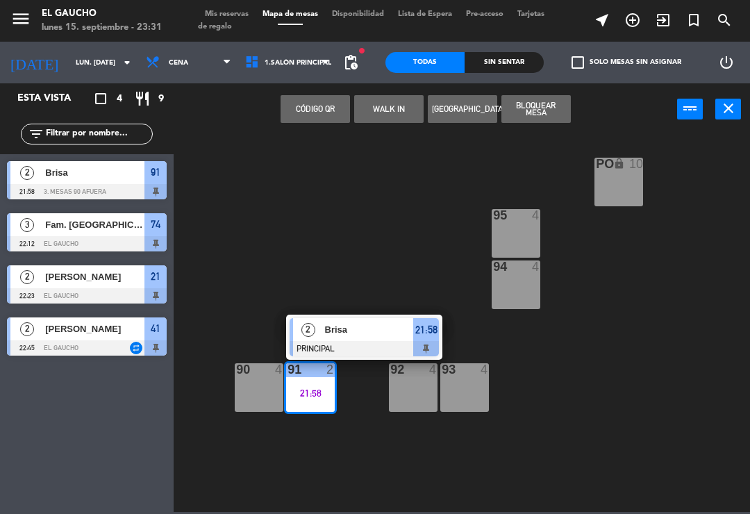
click at [390, 347] on div at bounding box center [364, 348] width 149 height 15
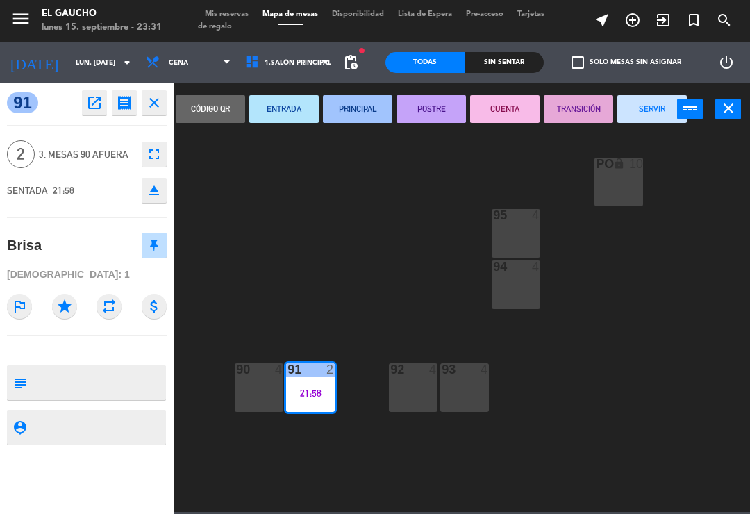
click at [656, 113] on button "SERVIR" at bounding box center [652, 109] width 69 height 28
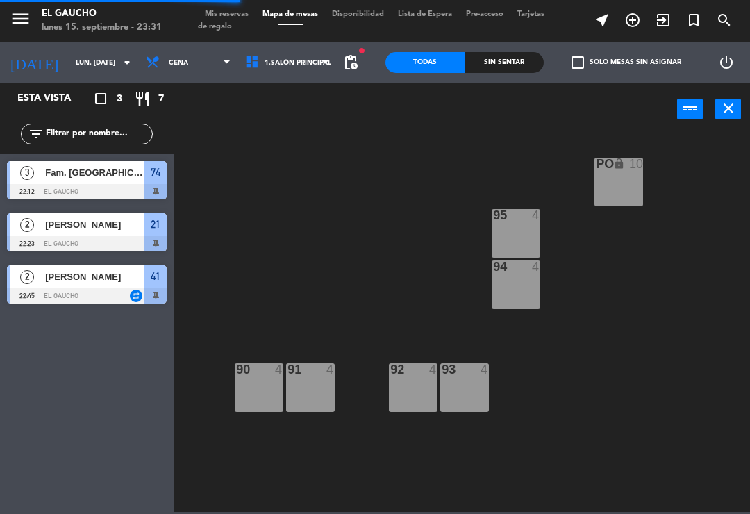
click at [91, 320] on div "Esta vista crop_square 3 restaurant 7 filter_list 3 Fam. Olvera 22:12 El Gaucho…" at bounding box center [87, 298] width 174 height 431
click at [282, 282] on div "PO lock 10 95 4 94 4 93 4 92 4 91 4 90 4" at bounding box center [465, 322] width 569 height 379
click at [74, 384] on div "Esta vista crop_square 3 restaurant 7 filter_list 3 Fam. Olvera 22:12 El Gaucho…" at bounding box center [87, 298] width 174 height 431
click at [592, 397] on div "PO lock 10 95 4 94 4 93 4 92 4 91 4 90 4" at bounding box center [465, 322] width 569 height 379
click at [123, 249] on div at bounding box center [87, 243] width 160 height 15
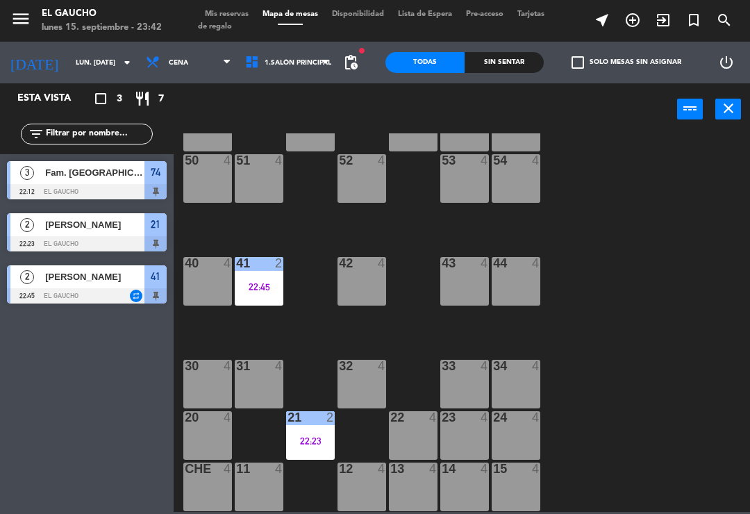
scroll to position [261, 0]
click at [270, 287] on div "22:45" at bounding box center [259, 287] width 49 height 10
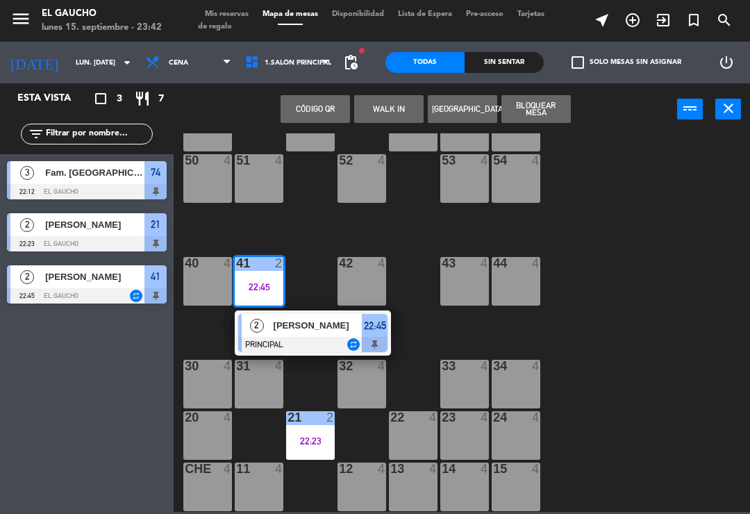
click at [313, 342] on div at bounding box center [312, 344] width 149 height 15
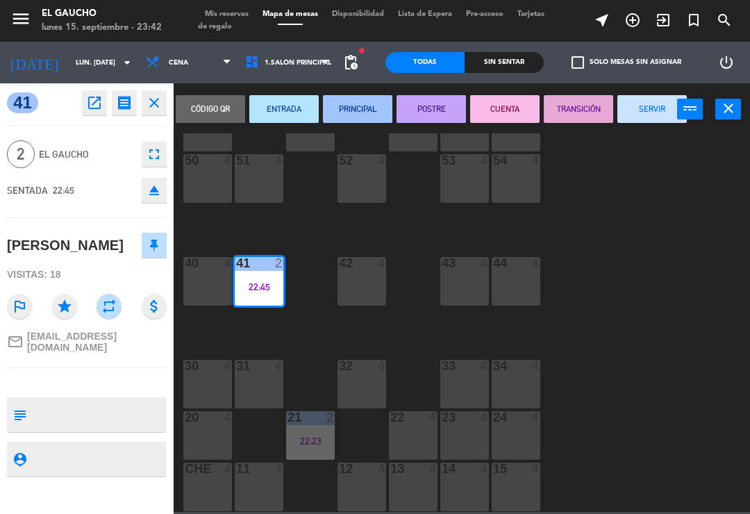
click at [650, 110] on button "SERVIR" at bounding box center [652, 109] width 69 height 28
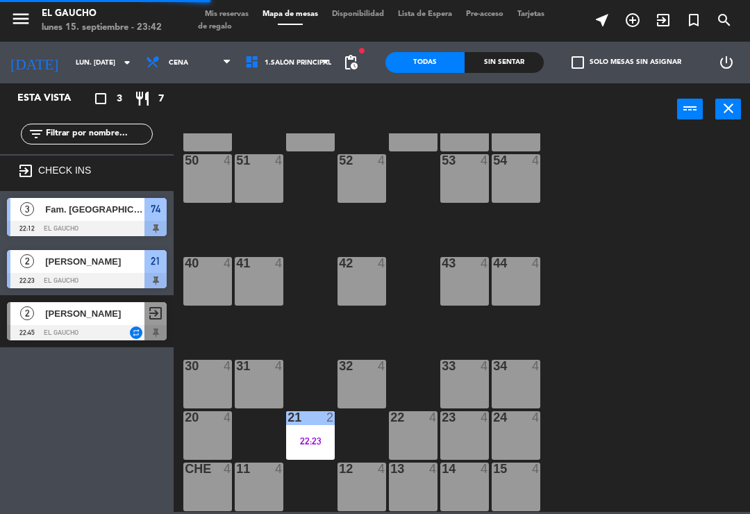
click at [309, 450] on div "21 2 22:23" at bounding box center [310, 435] width 49 height 49
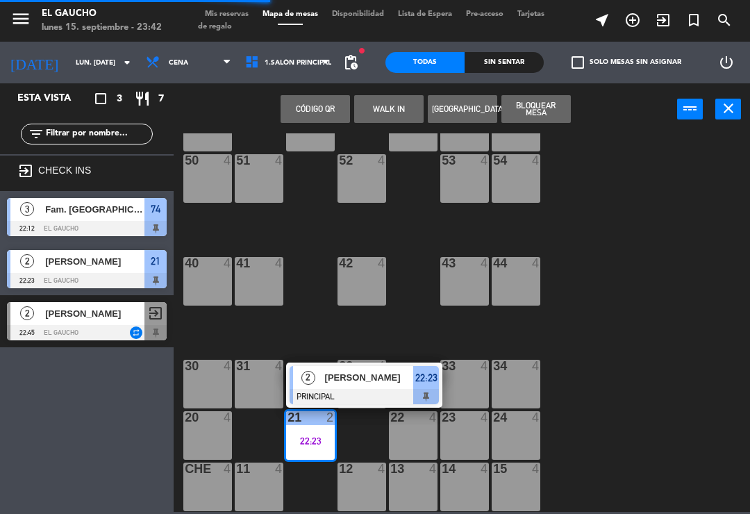
click at [376, 391] on div at bounding box center [364, 396] width 149 height 15
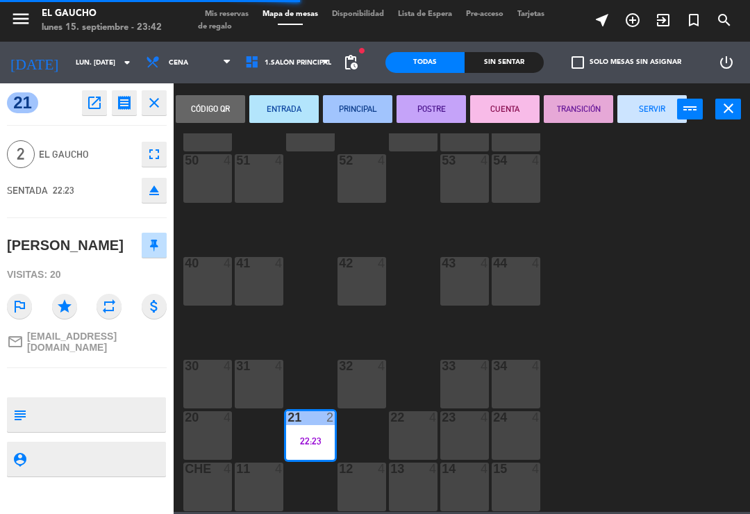
click at [647, 111] on button "SERVIR" at bounding box center [652, 109] width 69 height 28
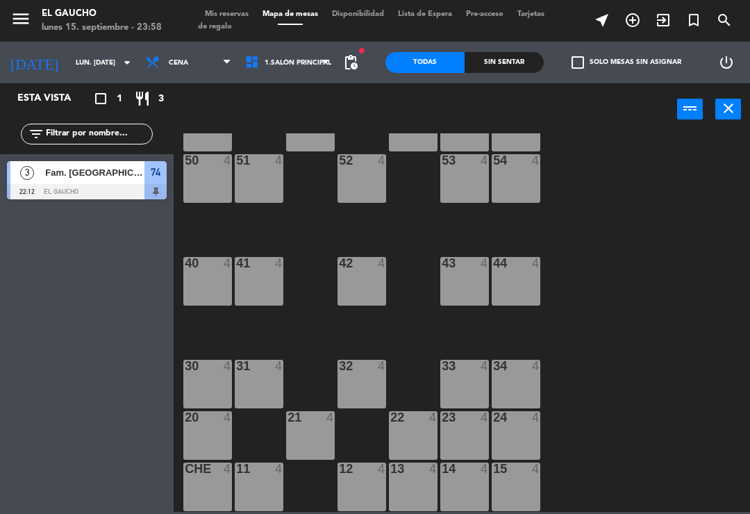
click at [120, 188] on div at bounding box center [87, 191] width 160 height 15
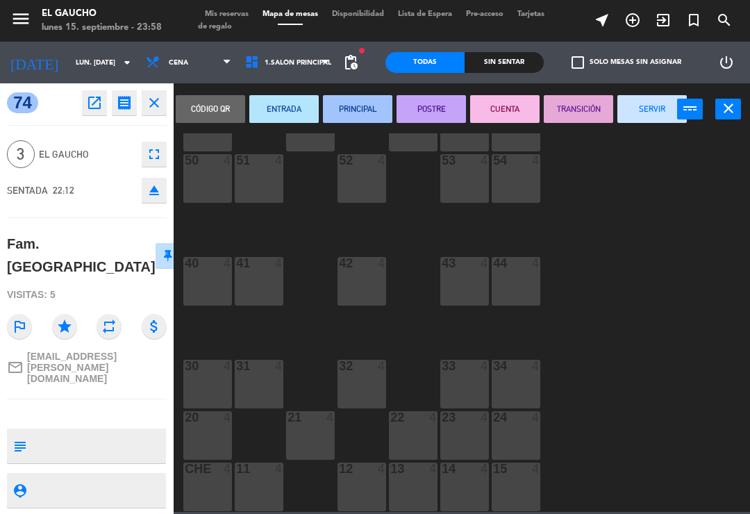
click at [643, 110] on button "SERVIR" at bounding box center [652, 109] width 69 height 28
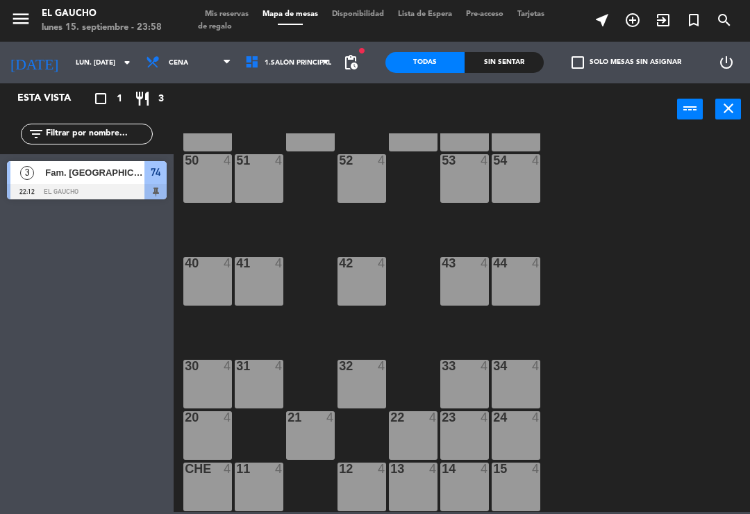
click at [109, 171] on span "Fam. Olvera" at bounding box center [94, 172] width 99 height 15
